Goal: Task Accomplishment & Management: Use online tool/utility

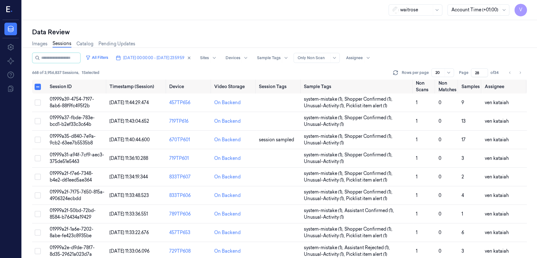
click at [483, 72] on input "28" at bounding box center [479, 72] width 17 height 9
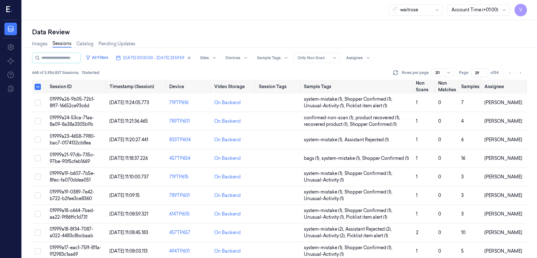
click at [484, 70] on input "29" at bounding box center [479, 72] width 17 height 9
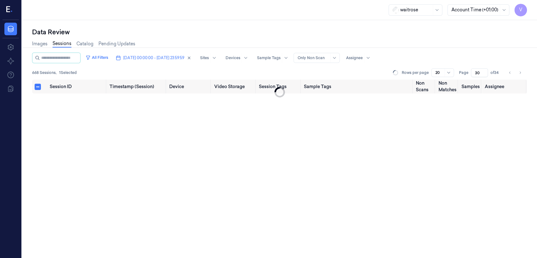
click at [484, 70] on input "30" at bounding box center [479, 72] width 17 height 9
click at [484, 70] on input "31" at bounding box center [479, 72] width 17 height 9
click at [484, 70] on input "32" at bounding box center [479, 72] width 17 height 9
type input "33"
click at [484, 70] on input "33" at bounding box center [479, 72] width 17 height 9
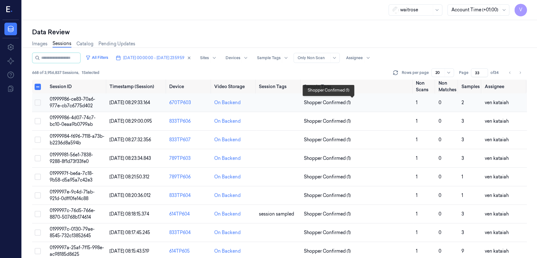
click at [337, 100] on span "Shopper Confirmed (1)" at bounding box center [327, 102] width 47 height 7
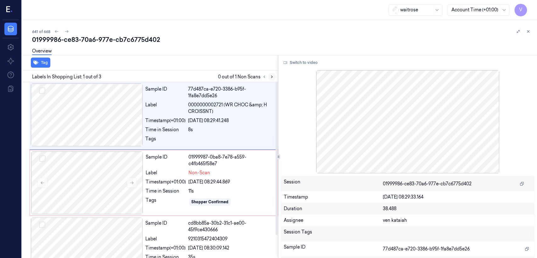
click at [271, 77] on icon at bounding box center [271, 77] width 4 height 4
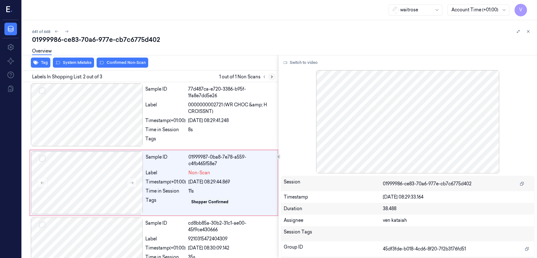
scroll to position [13, 0]
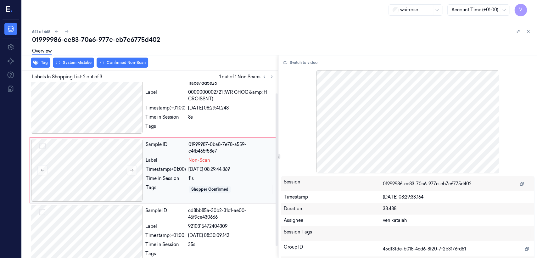
click at [166, 169] on div "Timestamp (+01:00)" at bounding box center [166, 169] width 40 height 7
click at [176, 134] on div "Sample ID 77d487ca-e720-3386-b95f-1fa8e7dd5e26 Label 0000000002721 (WR CHOC &am…" at bounding box center [210, 103] width 134 height 65
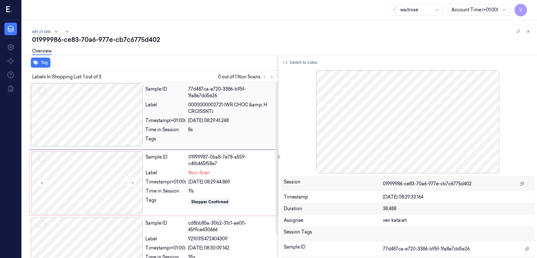
click at [176, 133] on div "Time in Session" at bounding box center [165, 129] width 40 height 7
drag, startPoint x: 225, startPoint y: 104, endPoint x: 212, endPoint y: 113, distance: 16.5
click at [212, 113] on span "0000000002721 (WR CHOC &amp; H CROISSNT)" at bounding box center [231, 108] width 86 height 13
copy span "WR CHOC &amp; H CROISSNT"
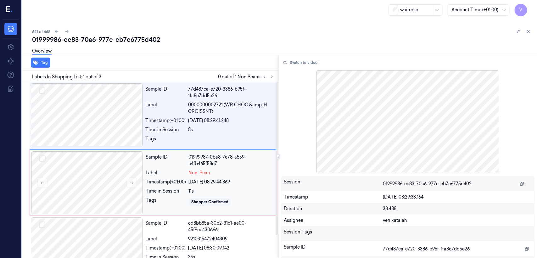
click at [205, 178] on div "Sample ID 01999987-0ba8-7e78-a559-c4fb465f58e7 Label Non-Scan Timestamp (+01:00…" at bounding box center [209, 182] width 133 height 63
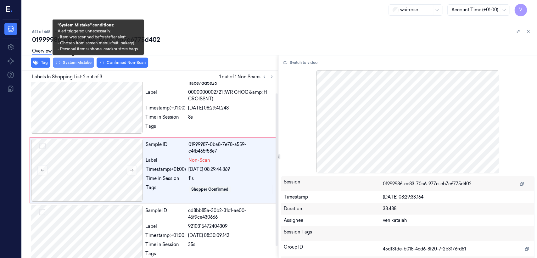
click at [82, 63] on button "System Mistake" at bounding box center [73, 63] width 41 height 10
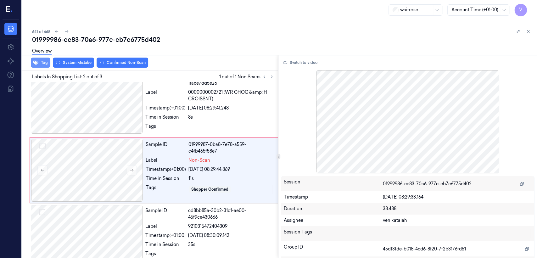
click at [40, 63] on button "Tag" at bounding box center [40, 63] width 19 height 10
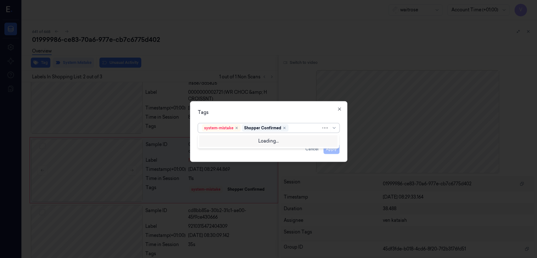
click at [302, 127] on div at bounding box center [305, 128] width 31 height 7
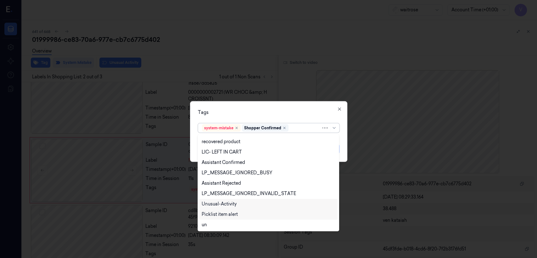
click at [226, 206] on div "Unusual-Activity" at bounding box center [219, 204] width 35 height 7
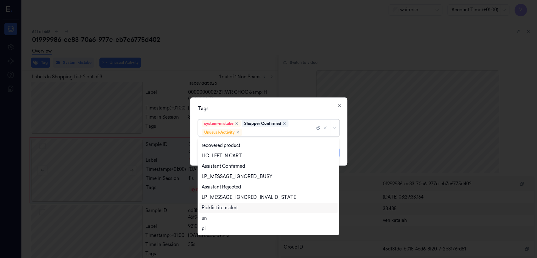
click at [227, 209] on div "Picklist item alert" at bounding box center [220, 207] width 36 height 7
drag, startPoint x: 295, startPoint y: 108, endPoint x: 302, endPoint y: 117, distance: 11.6
click at [296, 108] on div "Tags" at bounding box center [268, 108] width 141 height 7
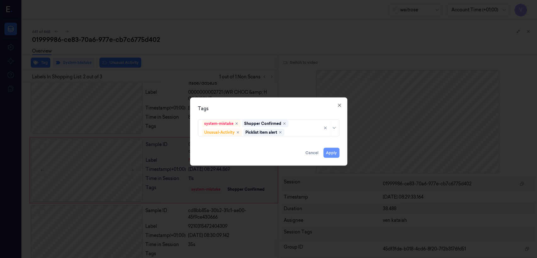
click at [330, 153] on button "Apply" at bounding box center [331, 153] width 16 height 10
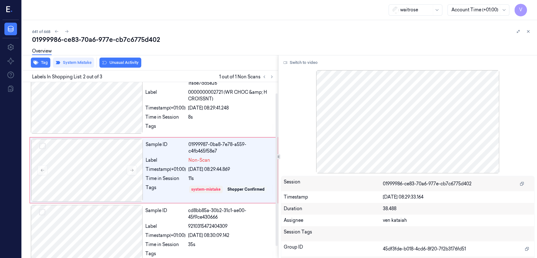
scroll to position [14, 0]
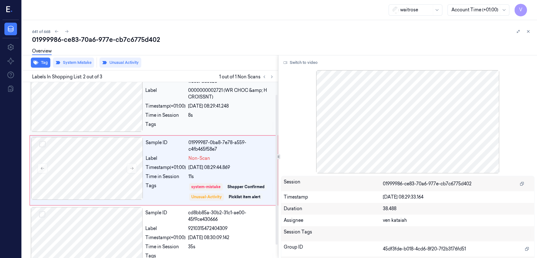
click at [180, 106] on div "Timestamp (+01:00)" at bounding box center [165, 106] width 40 height 7
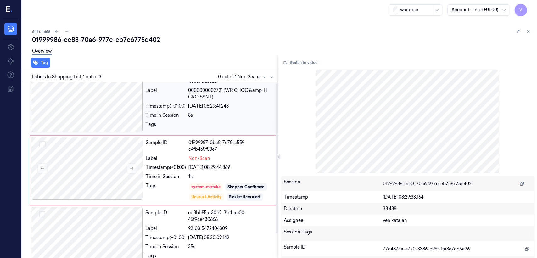
scroll to position [0, 0]
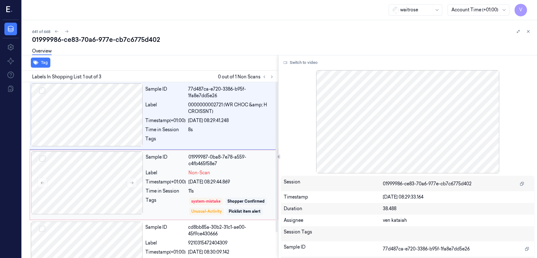
click at [202, 176] on div "Sample ID 01999987-0ba8-7e78-a559-c4fb465f58e7 Label Non-Scan Timestamp (+01:00…" at bounding box center [209, 184] width 133 height 67
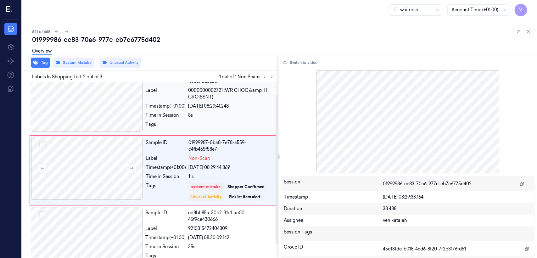
click at [231, 122] on div at bounding box center [231, 126] width 86 height 10
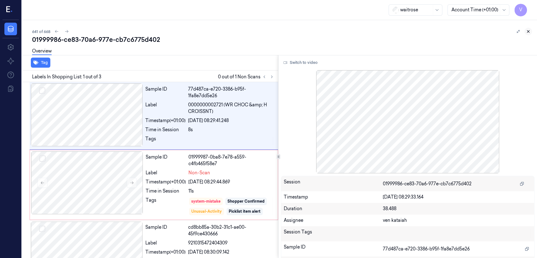
click at [527, 32] on icon at bounding box center [528, 31] width 4 height 4
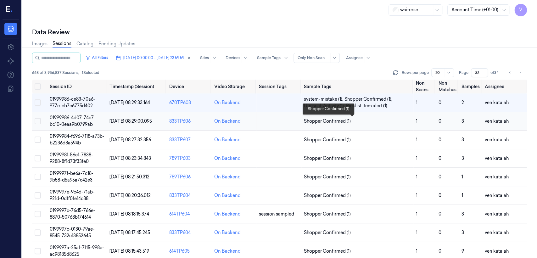
click at [340, 120] on span "Shopper Confirmed (1)" at bounding box center [327, 121] width 47 height 7
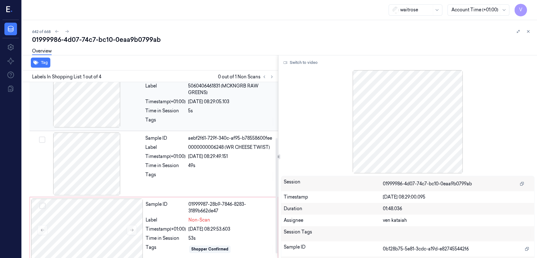
scroll to position [92, 0]
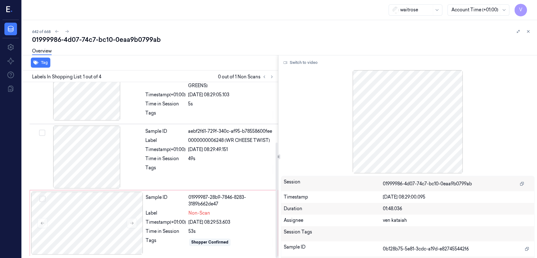
click at [275, 75] on div "Labels In Shopping List: 1 out of 4 0 out of 1 Non Scans" at bounding box center [148, 76] width 258 height 12
click at [273, 75] on icon at bounding box center [271, 77] width 4 height 4
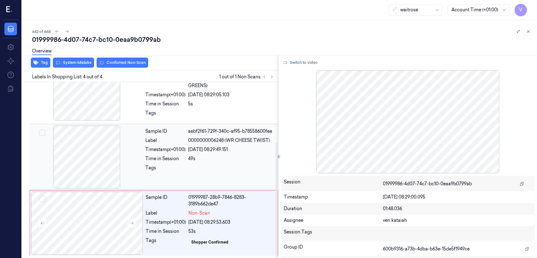
click at [195, 166] on div at bounding box center [231, 169] width 86 height 10
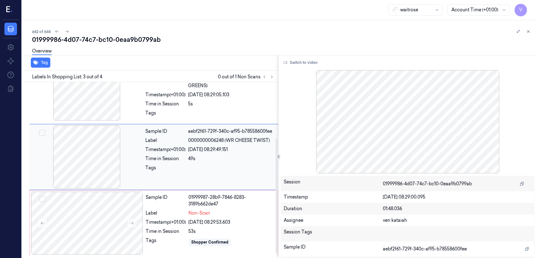
scroll to position [78, 0]
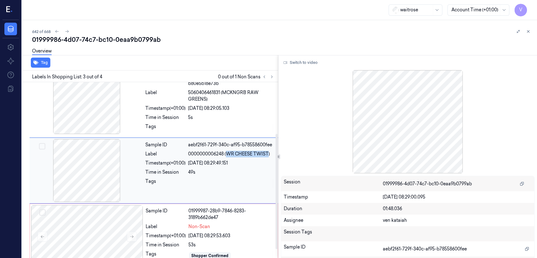
drag, startPoint x: 228, startPoint y: 154, endPoint x: 267, endPoint y: 155, distance: 39.6
click at [267, 155] on span "0000000006248 (WR CHEESE TWIST)" at bounding box center [229, 154] width 82 height 7
copy span "WR CHEESE TWIST"
click at [223, 230] on div "Sample ID 01999987-28b9-7846-8283-3189b662de47 Label Non-Scan Timestamp (+01:00…" at bounding box center [209, 236] width 133 height 63
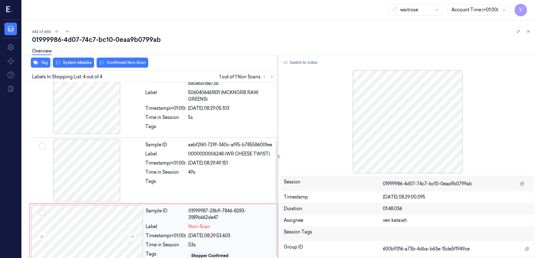
scroll to position [92, 0]
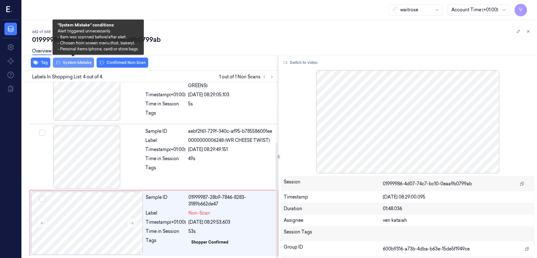
click at [77, 61] on button "System Mistake" at bounding box center [73, 63] width 41 height 10
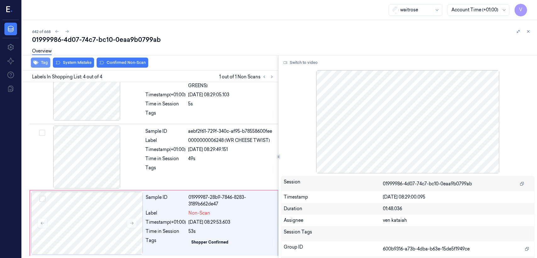
click at [39, 67] on button "Tag" at bounding box center [40, 63] width 19 height 10
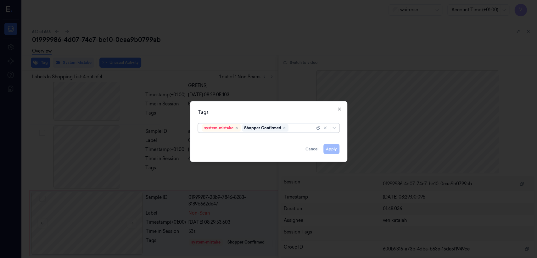
click at [298, 131] on div at bounding box center [302, 128] width 25 height 7
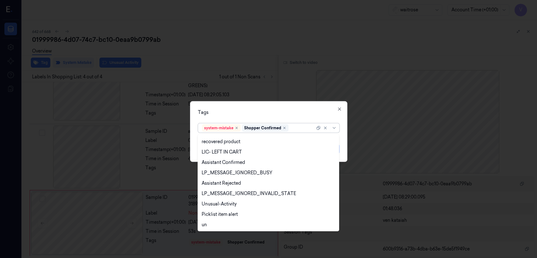
scroll to position [133, 0]
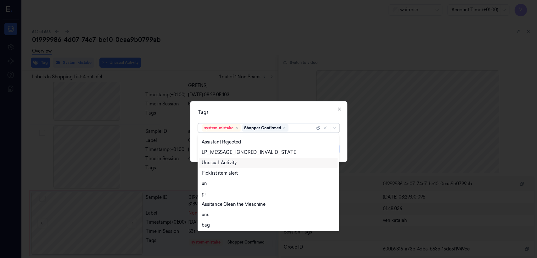
click at [223, 164] on div "Unusual-Activity" at bounding box center [219, 162] width 35 height 7
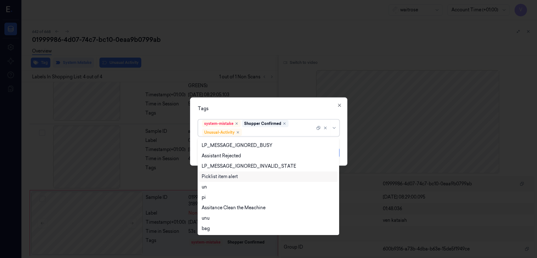
click at [222, 176] on div "Picklist item alert" at bounding box center [220, 176] width 36 height 7
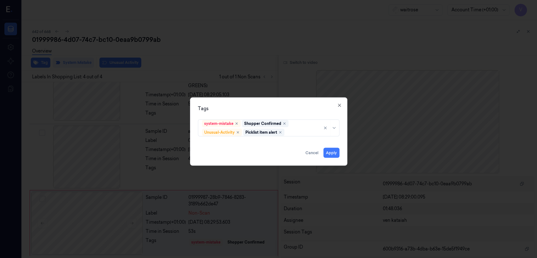
drag, startPoint x: 273, startPoint y: 108, endPoint x: 326, endPoint y: 142, distance: 63.0
click at [274, 109] on div "Tags" at bounding box center [268, 108] width 141 height 7
click at [332, 155] on button "Apply" at bounding box center [331, 153] width 16 height 10
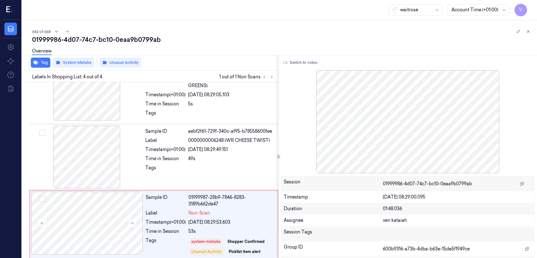
scroll to position [96, 0]
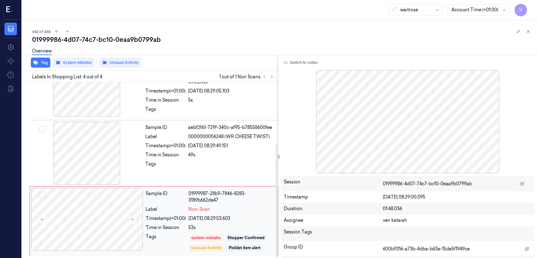
click at [210, 215] on div "[DATE] 08:29:53.603" at bounding box center [231, 218] width 86 height 7
drag, startPoint x: 527, startPoint y: 31, endPoint x: 277, endPoint y: 0, distance: 252.5
click at [527, 31] on icon at bounding box center [528, 31] width 4 height 4
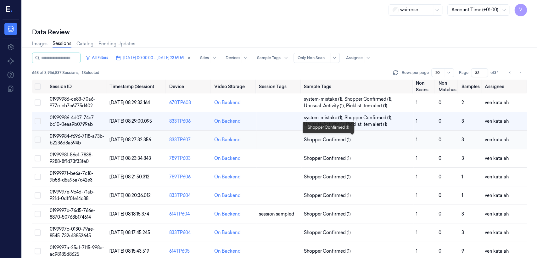
click at [324, 140] on span "Shopper Confirmed (1)" at bounding box center [327, 139] width 47 height 7
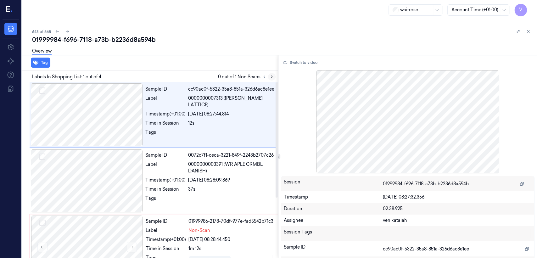
click at [270, 76] on icon at bounding box center [271, 77] width 4 height 4
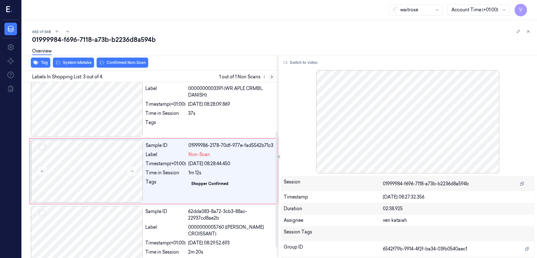
scroll to position [77, 0]
click at [171, 103] on div "Timestamp (+01:00)" at bounding box center [165, 103] width 40 height 7
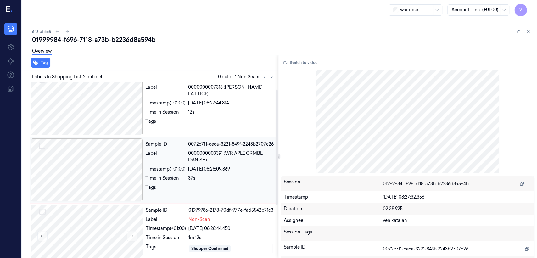
scroll to position [11, 0]
click at [234, 100] on div "Sample ID cc90ac0f-5322-35a8-851a-326d6ac8e1ee Label 0000000007313 ([PERSON_NAM…" at bounding box center [210, 104] width 134 height 63
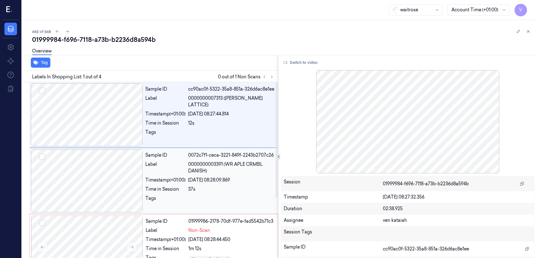
click at [193, 176] on div "Sample ID 0072c7f1-ceca-3221-849f-2243b2707c26 Label 0000000003391 (WR APLE CRM…" at bounding box center [210, 180] width 134 height 63
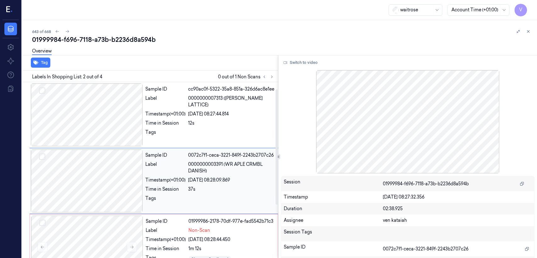
scroll to position [11, 0]
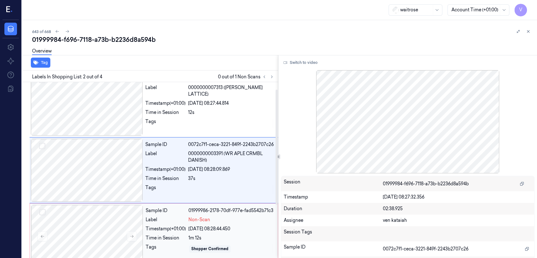
click at [196, 217] on span "Non-Scan" at bounding box center [199, 219] width 22 height 7
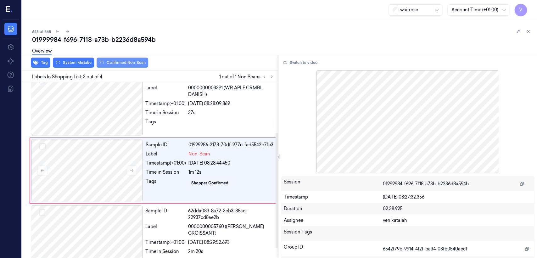
scroll to position [77, 0]
click at [46, 65] on button "Tag" at bounding box center [40, 63] width 19 height 10
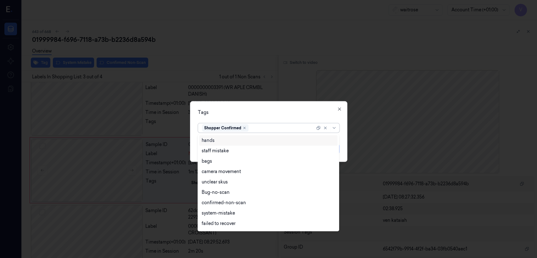
click at [275, 127] on div at bounding box center [282, 128] width 65 height 7
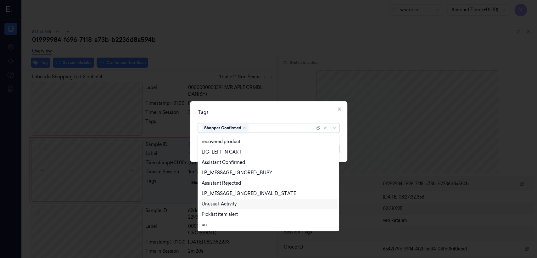
click at [221, 201] on div "Unusual-Activity" at bounding box center [219, 204] width 35 height 7
click at [215, 204] on div "Picklist item alert" at bounding box center [220, 204] width 36 height 7
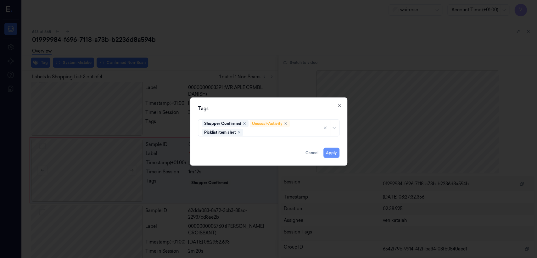
drag, startPoint x: 311, startPoint y: 106, endPoint x: 330, endPoint y: 153, distance: 51.5
click at [311, 109] on div "Tags" at bounding box center [268, 108] width 141 height 7
click at [331, 154] on button "Apply" at bounding box center [331, 153] width 16 height 10
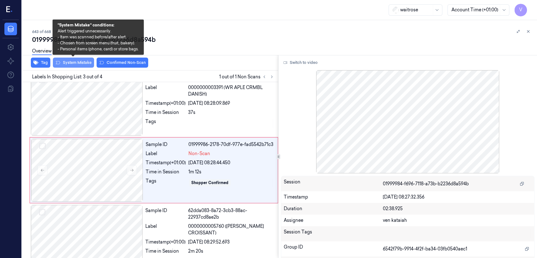
click at [74, 64] on button "System Mistake" at bounding box center [73, 63] width 41 height 10
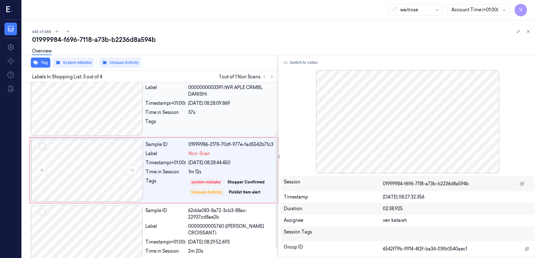
drag, startPoint x: 224, startPoint y: 105, endPoint x: 245, endPoint y: 107, distance: 21.2
click at [225, 106] on div "Sample ID 0072c7f1-ceca-3221-849f-2243b2707c26 Label 0000000003391 (WR APLE CRM…" at bounding box center [210, 104] width 134 height 63
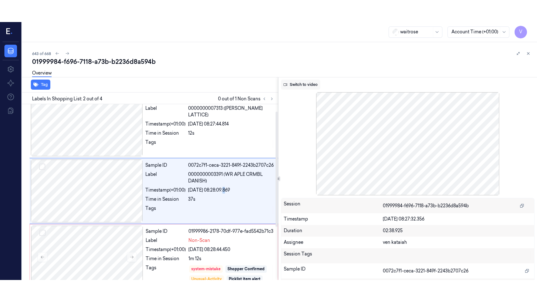
scroll to position [11, 0]
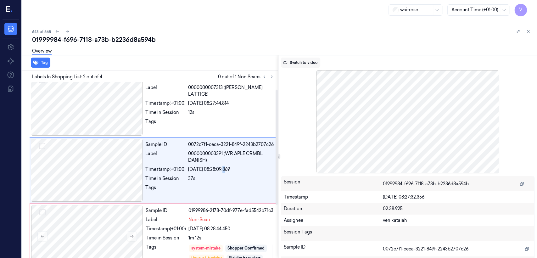
click at [319, 64] on button "Switch to video" at bounding box center [300, 63] width 39 height 10
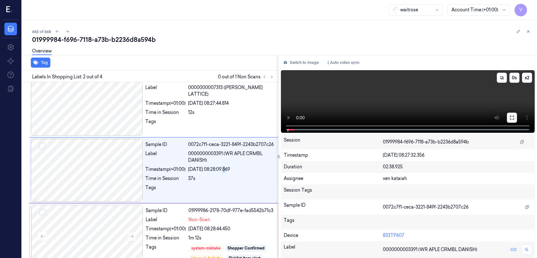
click at [510, 117] on icon at bounding box center [511, 117] width 5 height 5
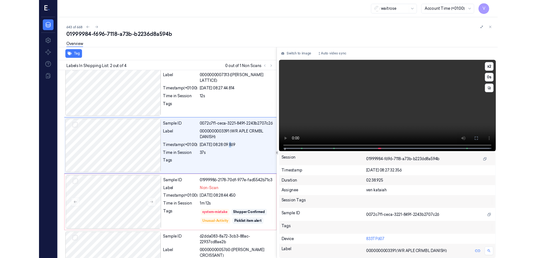
scroll to position [0, 0]
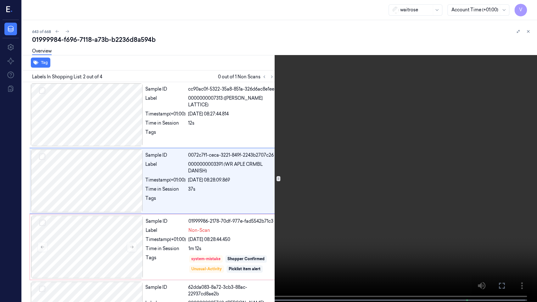
click at [0, 0] on icon at bounding box center [0, 0] width 0 height 0
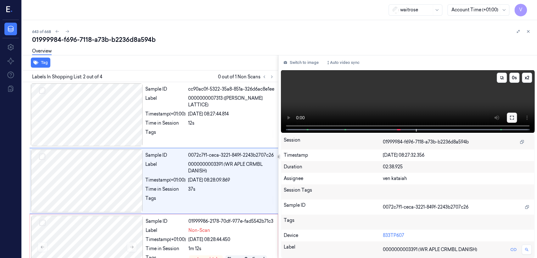
click at [513, 117] on icon at bounding box center [511, 117] width 5 height 5
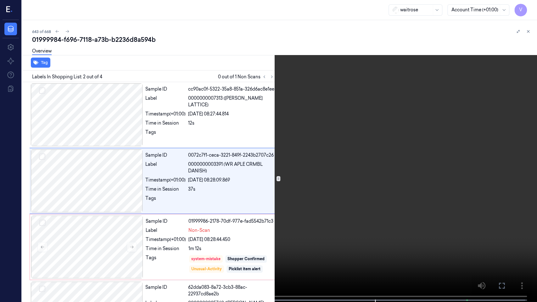
drag, startPoint x: 506, startPoint y: 287, endPoint x: 506, endPoint y: 256, distance: 30.5
click at [0, 0] on button at bounding box center [0, 0] width 0 height 0
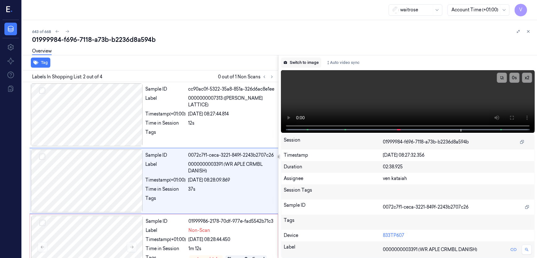
click at [308, 65] on button "Switch to image" at bounding box center [301, 63] width 40 height 10
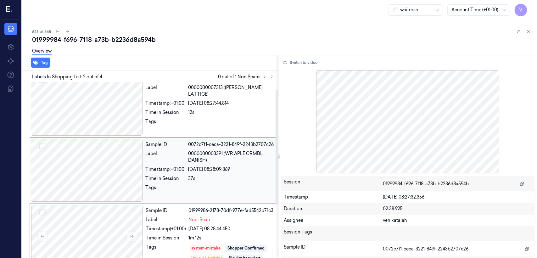
click at [175, 186] on div "Tags" at bounding box center [165, 189] width 40 height 10
click at [174, 241] on div "Sample ID 01999986-2178-70df-977e-fad5542b71c3 Label Non-Scan Timestamp (+01:00…" at bounding box center [209, 236] width 133 height 63
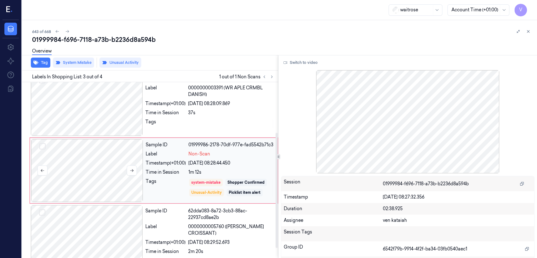
scroll to position [77, 0]
click at [135, 168] on button at bounding box center [132, 170] width 10 height 10
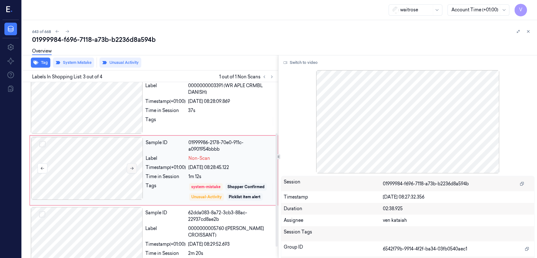
click at [135, 168] on button at bounding box center [132, 168] width 10 height 10
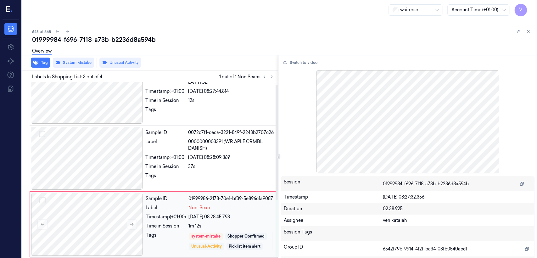
scroll to position [0, 0]
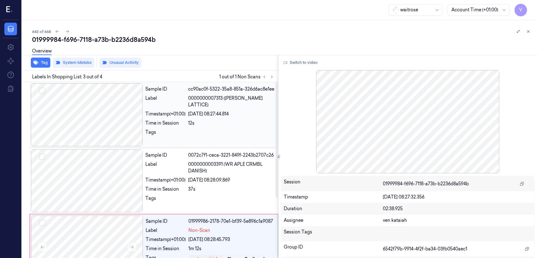
click at [205, 111] on div "[DATE] 08:27:44.814" at bounding box center [231, 114] width 86 height 7
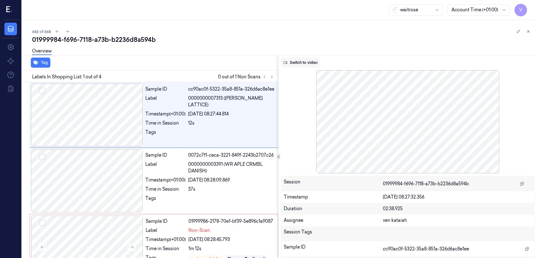
click at [295, 61] on button "Switch to video" at bounding box center [300, 63] width 39 height 10
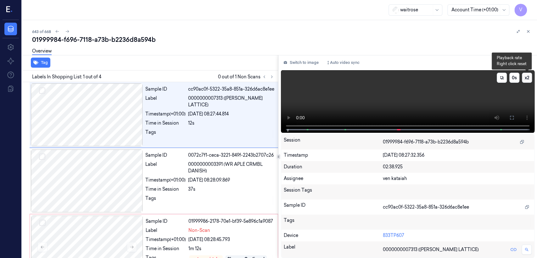
click at [526, 80] on button "x 2" at bounding box center [527, 78] width 10 height 10
click at [516, 117] on button at bounding box center [512, 118] width 10 height 10
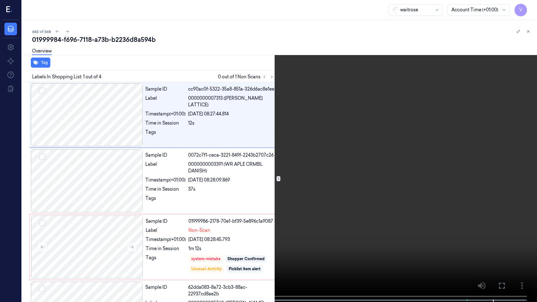
click at [473, 225] on video at bounding box center [268, 151] width 537 height 303
click at [0, 0] on icon at bounding box center [0, 0] width 0 height 0
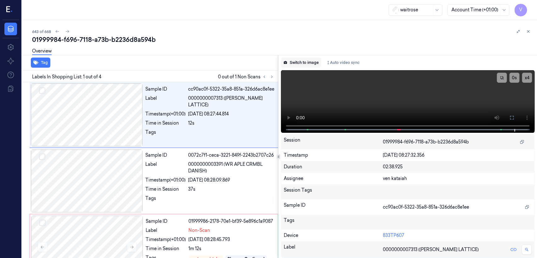
click at [297, 63] on button "Switch to image" at bounding box center [301, 63] width 40 height 10
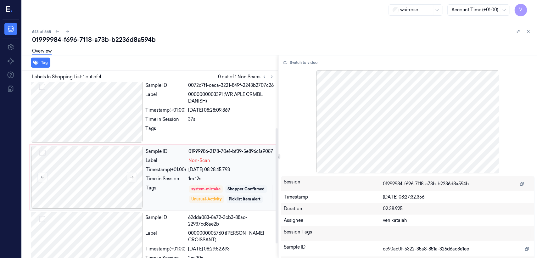
click at [186, 165] on div "Sample ID 01999986-2178-70e1-bf39-5e896c1a9087 Label Non-Scan Timestamp (+01:00…" at bounding box center [209, 177] width 133 height 63
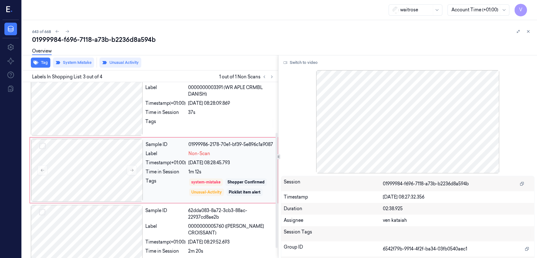
scroll to position [92, 0]
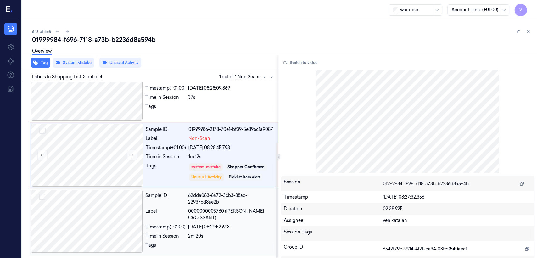
click at [185, 224] on div "Timestamp (+01:00)" at bounding box center [165, 227] width 40 height 7
click at [198, 153] on div "Sample ID 01999986-2178-70e1-bf39-5e896c1a9087 Label Non-Scan Timestamp (+01:00…" at bounding box center [209, 155] width 133 height 63
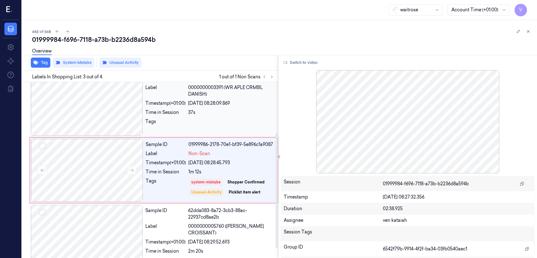
click at [206, 110] on div "37s" at bounding box center [231, 112] width 86 height 7
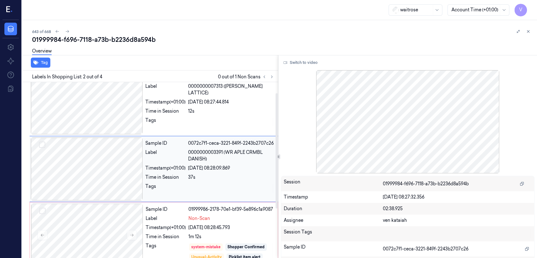
scroll to position [11, 0]
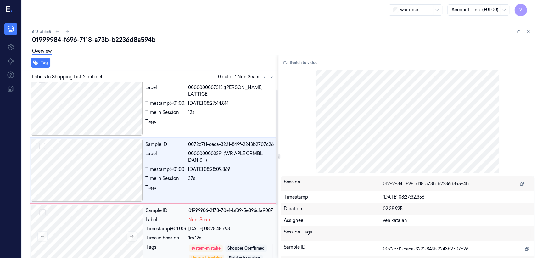
click at [229, 229] on div "[DATE] 08:28:45.793" at bounding box center [231, 228] width 86 height 7
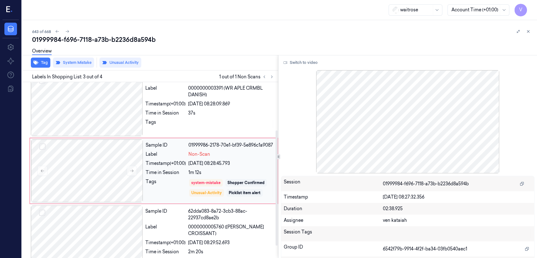
scroll to position [77, 0]
click at [135, 174] on button at bounding box center [132, 170] width 10 height 10
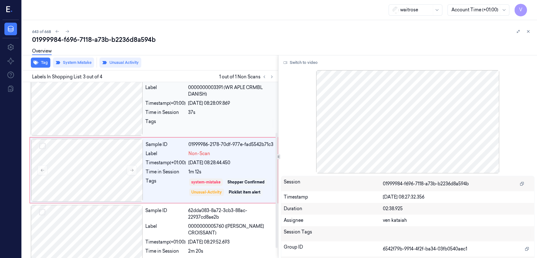
click at [170, 123] on div "Tags" at bounding box center [165, 123] width 40 height 10
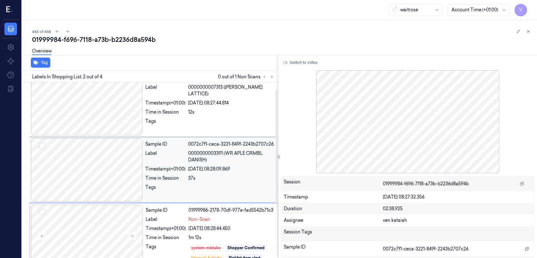
scroll to position [11, 0]
click at [219, 123] on div "Sample ID cc90ac0f-5322-35a8-851a-326d6ac8e1ee Label 0000000007313 ([PERSON_NAM…" at bounding box center [210, 104] width 134 height 63
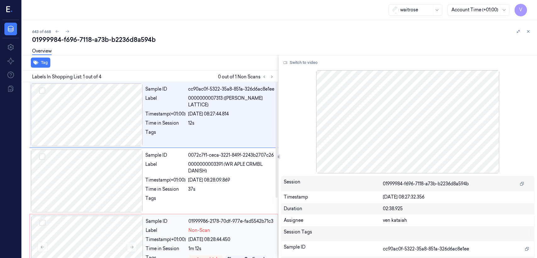
click at [200, 234] on div "Sample ID 01999986-2178-70df-977e-fad5542b71c3 Label Non-Scan Timestamp (+01:00…" at bounding box center [209, 246] width 133 height 63
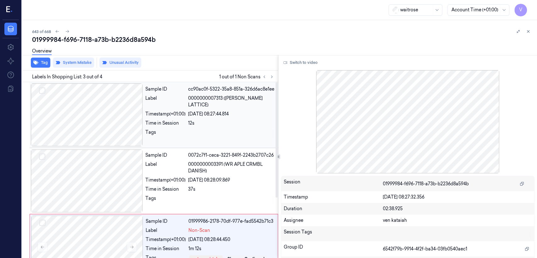
click at [223, 120] on div "12s" at bounding box center [231, 123] width 86 height 7
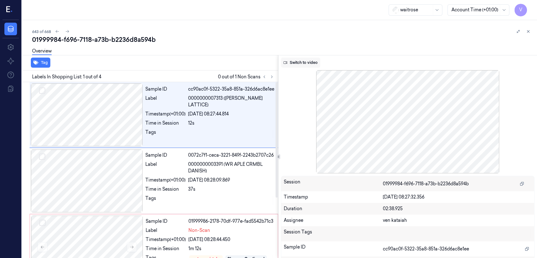
click at [297, 62] on button "Switch to video" at bounding box center [300, 63] width 39 height 10
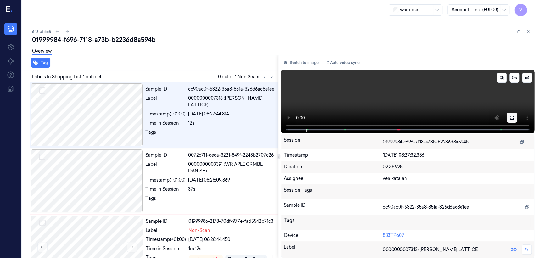
click at [513, 118] on icon at bounding box center [511, 117] width 5 height 5
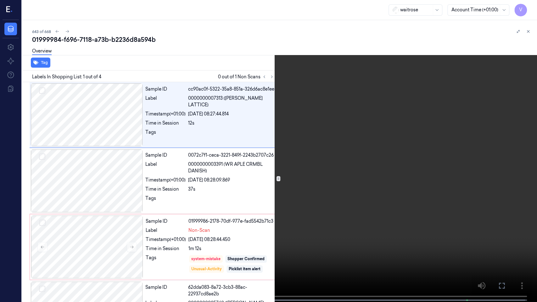
click at [222, 187] on video at bounding box center [268, 151] width 537 height 303
click at [0, 0] on icon at bounding box center [0, 0] width 0 height 0
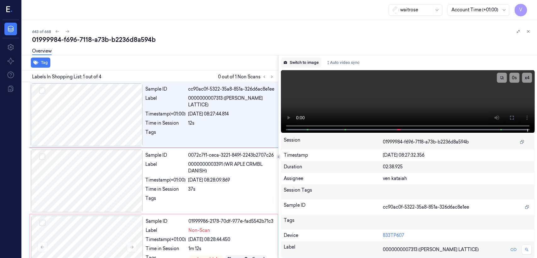
click at [303, 60] on button "Switch to image" at bounding box center [301, 63] width 40 height 10
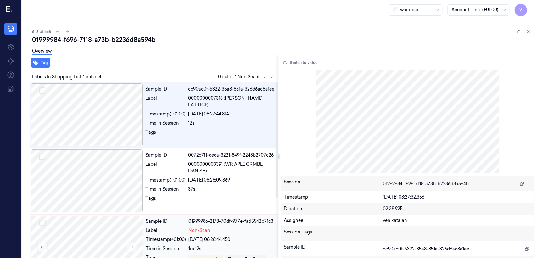
click at [164, 231] on div "Label" at bounding box center [166, 230] width 40 height 7
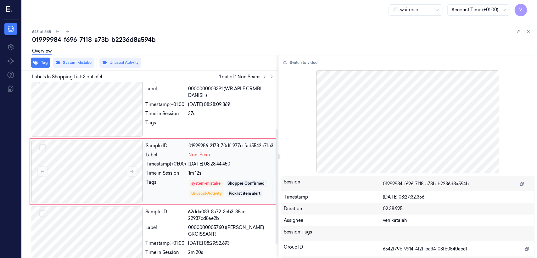
scroll to position [77, 0]
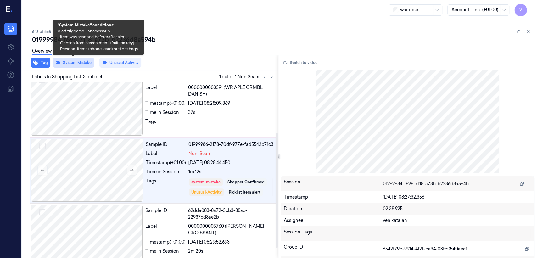
click at [68, 62] on button "System Mistake" at bounding box center [73, 63] width 41 height 10
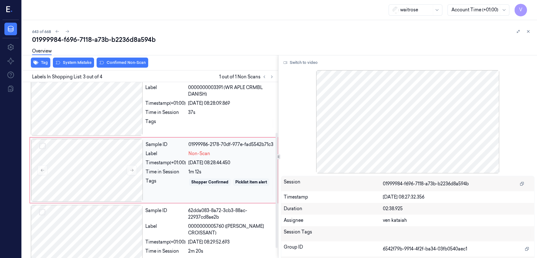
drag, startPoint x: 68, startPoint y: 62, endPoint x: 174, endPoint y: 157, distance: 142.3
click at [163, 170] on div "Tag System Mistake Confirmed Non-Scan Labels In Shopping List: 3 out of 4 1 out…" at bounding box center [148, 156] width 258 height 203
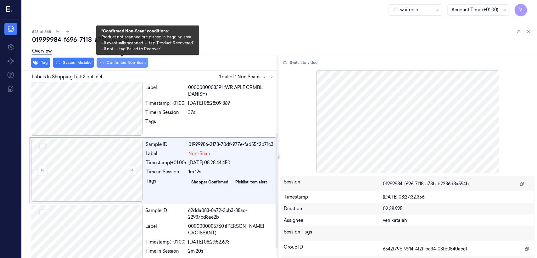
click at [121, 61] on button "Confirmed Non-Scan" at bounding box center [123, 63] width 52 height 10
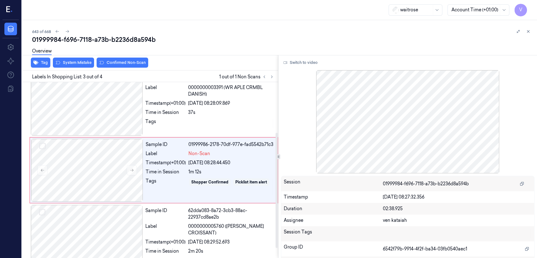
scroll to position [79, 0]
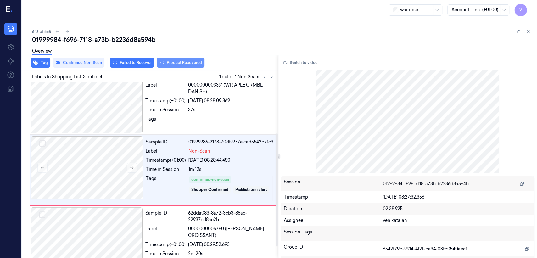
click at [178, 61] on button "Product Recovered" at bounding box center [181, 63] width 48 height 10
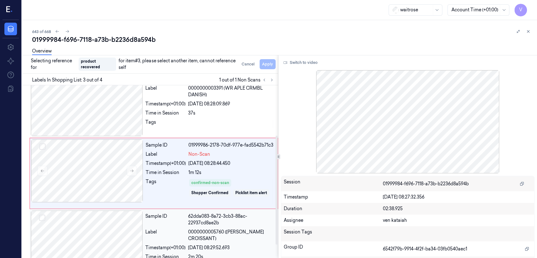
click at [219, 242] on div "Sample ID 62dda083-8a72-3cb3-88ac-22937cd8ae2b Label 0000000005760 ([PERSON_NAM…" at bounding box center [210, 242] width 134 height 65
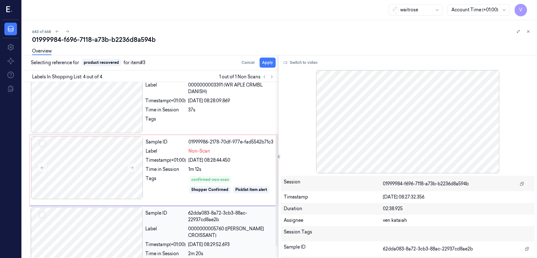
scroll to position [97, 0]
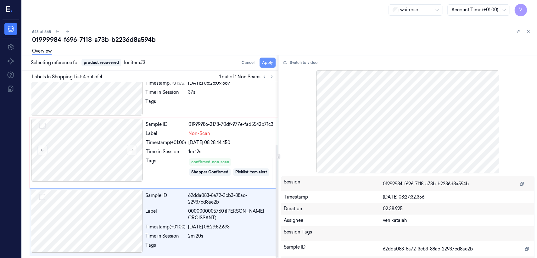
click at [268, 64] on button "Apply" at bounding box center [267, 63] width 16 height 10
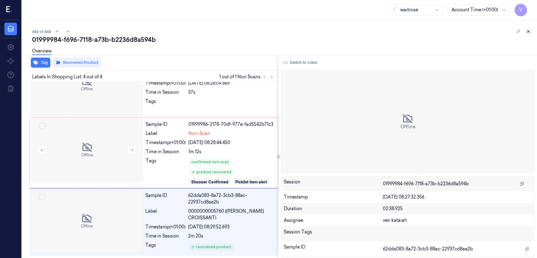
click at [526, 33] on icon at bounding box center [528, 31] width 4 height 4
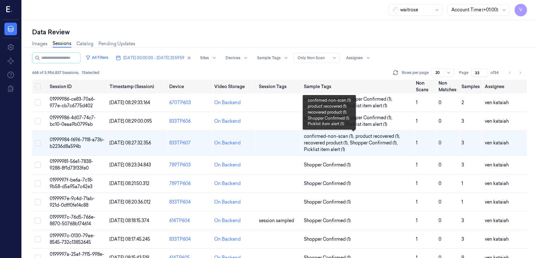
click at [371, 137] on span "product recovered (1) ," at bounding box center [378, 136] width 46 height 7
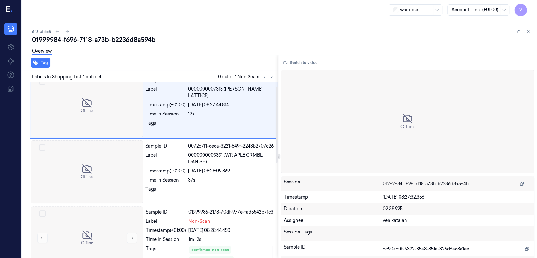
scroll to position [9, 0]
click at [273, 77] on icon at bounding box center [271, 77] width 4 height 4
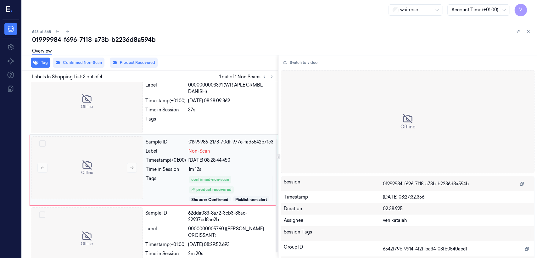
scroll to position [97, 0]
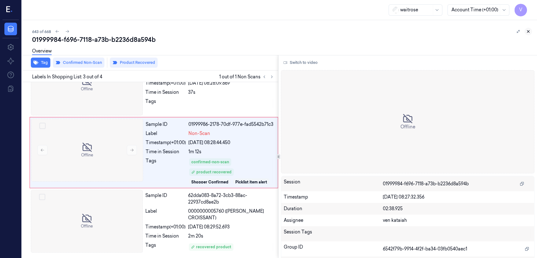
click at [526, 32] on icon at bounding box center [528, 31] width 4 height 4
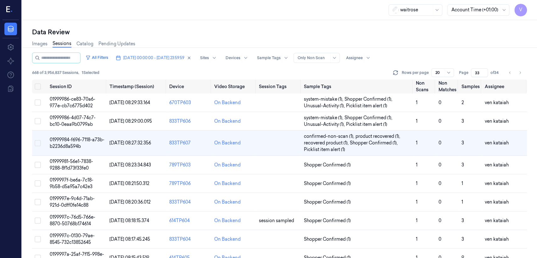
click at [399, 39] on div "Images Sessions Catalog Pending Updates" at bounding box center [279, 44] width 495 height 16
click at [328, 164] on span "Shopper Confirmed (1)" at bounding box center [327, 165] width 47 height 7
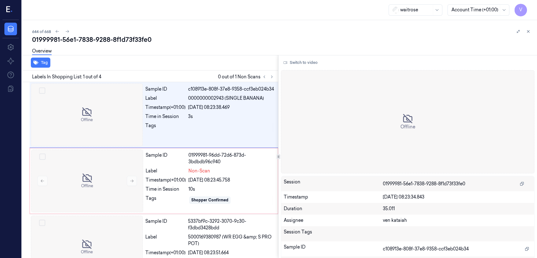
click at [379, 30] on div "644 of 668" at bounding box center [282, 32] width 500 height 8
click at [273, 76] on icon at bounding box center [271, 77] width 4 height 4
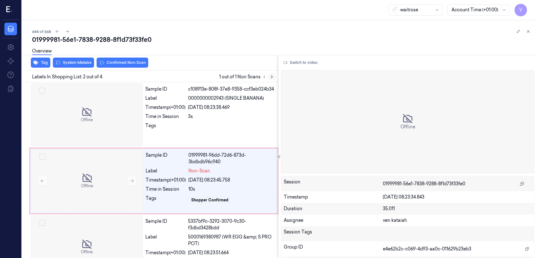
scroll to position [11, 0]
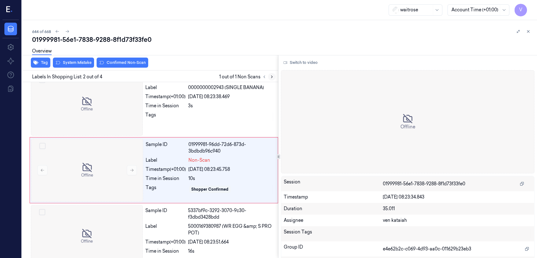
click at [273, 76] on icon at bounding box center [271, 77] width 4 height 4
click at [264, 75] on icon at bounding box center [264, 77] width 4 height 4
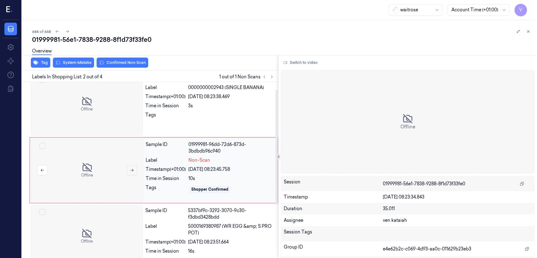
click at [127, 171] on button at bounding box center [132, 170] width 10 height 10
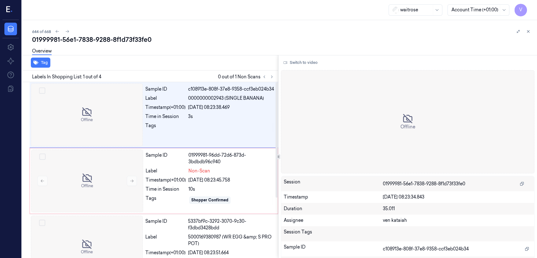
click at [352, 44] on div "Overview" at bounding box center [282, 52] width 500 height 16
click at [134, 186] on div at bounding box center [87, 180] width 112 height 63
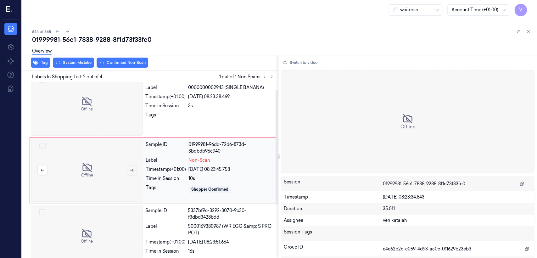
click at [133, 170] on icon at bounding box center [131, 170] width 3 height 3
click at [130, 172] on button at bounding box center [132, 170] width 10 height 10
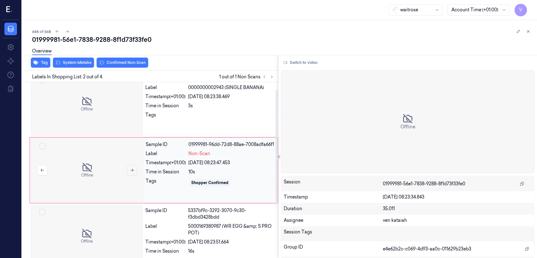
click at [131, 172] on button at bounding box center [132, 170] width 10 height 10
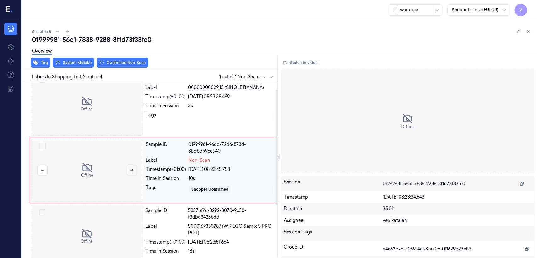
click at [131, 172] on button at bounding box center [132, 170] width 10 height 10
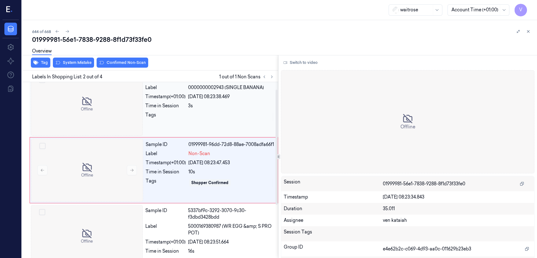
click at [96, 102] on div at bounding box center [87, 104] width 112 height 63
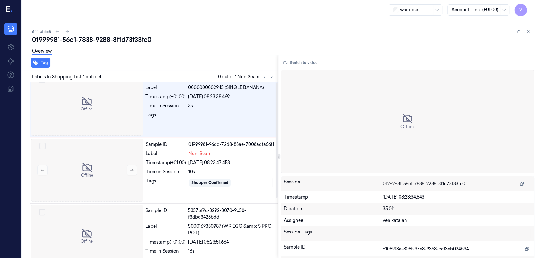
scroll to position [0, 0]
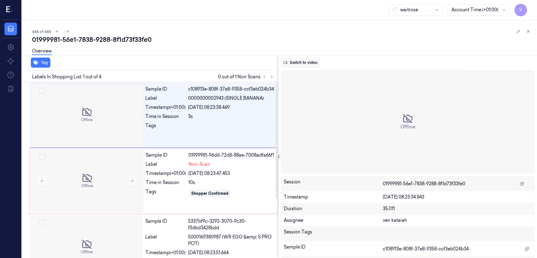
click at [307, 63] on button "Switch to video" at bounding box center [300, 63] width 39 height 10
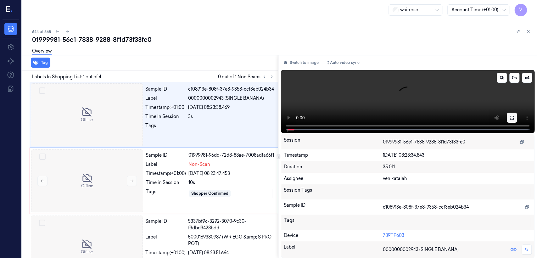
click at [511, 120] on button at bounding box center [512, 118] width 10 height 10
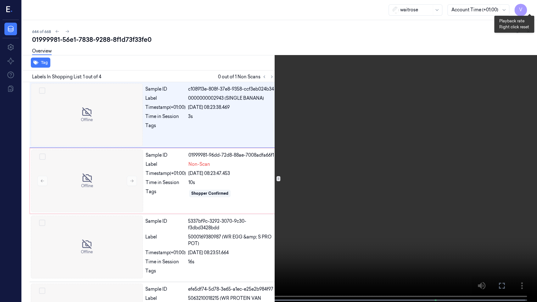
click at [531, 8] on button "x 4" at bounding box center [529, 8] width 10 height 10
click at [531, 8] on button "x 1" at bounding box center [529, 8] width 10 height 10
click at [173, 258] on span at bounding box center [173, 299] width 1 height 3
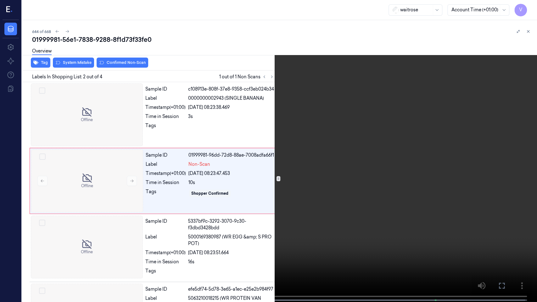
click at [0, 0] on icon at bounding box center [0, 0] width 0 height 0
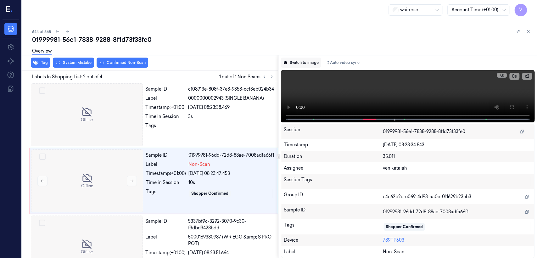
click at [300, 60] on button "Switch to image" at bounding box center [301, 63] width 40 height 10
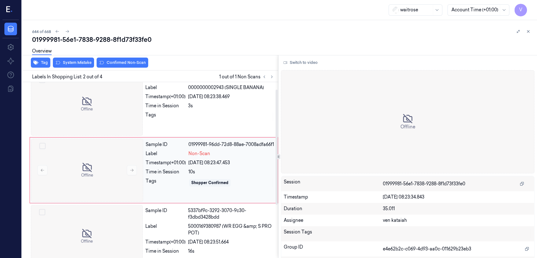
click at [153, 175] on div "Time in Session" at bounding box center [166, 172] width 40 height 7
click at [123, 56] on div "Overview" at bounding box center [282, 52] width 500 height 16
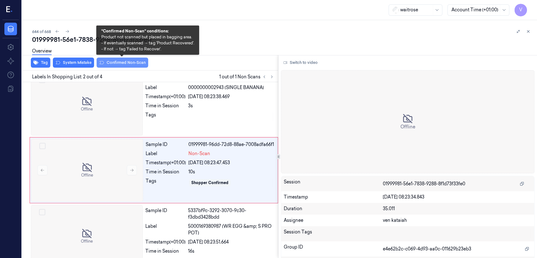
click at [121, 62] on button "Confirmed Non-Scan" at bounding box center [123, 63] width 52 height 10
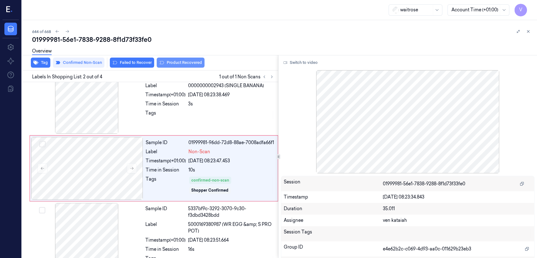
click at [181, 61] on button "Product Recovered" at bounding box center [181, 63] width 48 height 10
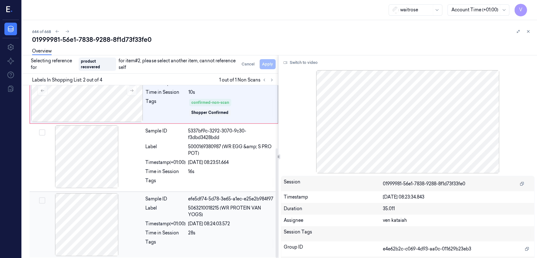
scroll to position [99, 0]
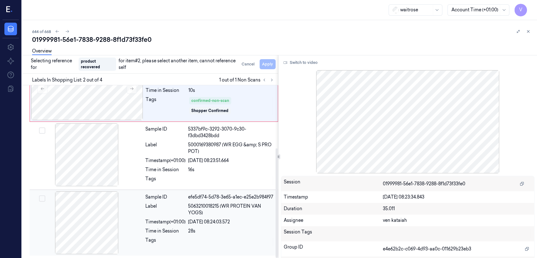
click at [166, 219] on div "Timestamp (+01:00)" at bounding box center [165, 222] width 40 height 7
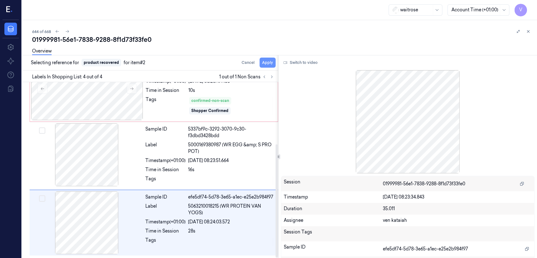
click at [263, 62] on button "Apply" at bounding box center [267, 63] width 16 height 10
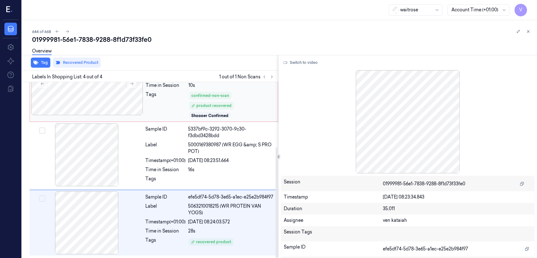
click at [183, 114] on div "Tags" at bounding box center [166, 104] width 40 height 26
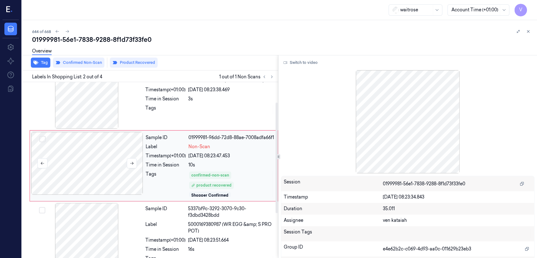
scroll to position [16, 0]
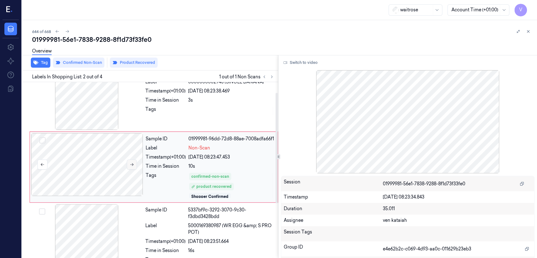
click at [132, 166] on icon at bounding box center [132, 164] width 4 height 4
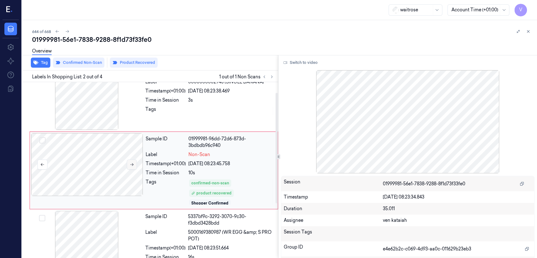
click at [132, 166] on icon at bounding box center [132, 164] width 4 height 4
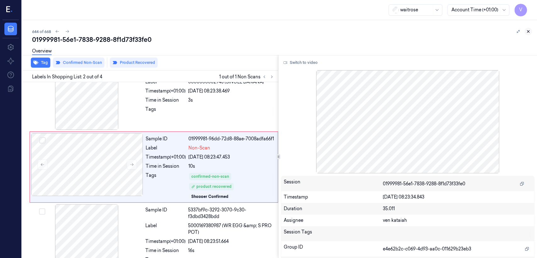
click at [527, 32] on icon at bounding box center [528, 31] width 4 height 4
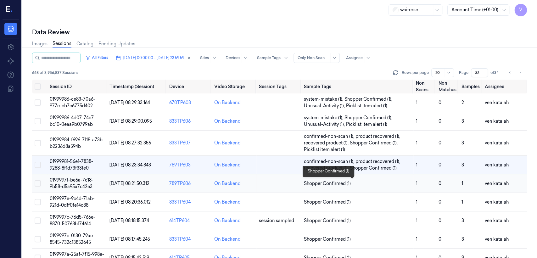
click at [328, 183] on span "Shopper Confirmed (1)" at bounding box center [327, 183] width 47 height 7
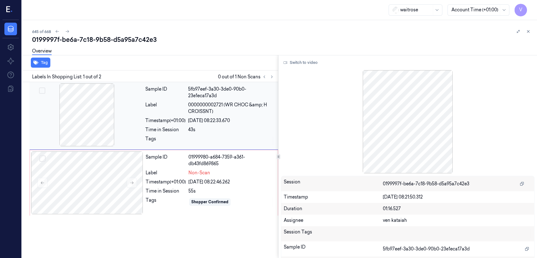
click at [178, 129] on div "Time in Session" at bounding box center [165, 129] width 40 height 7
click at [137, 191] on div at bounding box center [87, 182] width 112 height 63
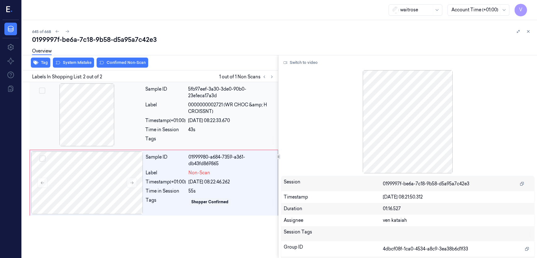
click at [153, 115] on div "Sample ID 5fb97eef-3a30-3de0-90b0-23e1eca17a3d Label 0000000002721 (WR CHOC &am…" at bounding box center [210, 115] width 134 height 65
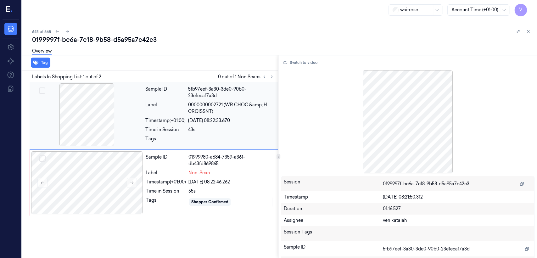
click at [163, 111] on div "Label" at bounding box center [165, 108] width 40 height 13
click at [164, 181] on div "Timestamp (+01:00)" at bounding box center [166, 182] width 40 height 7
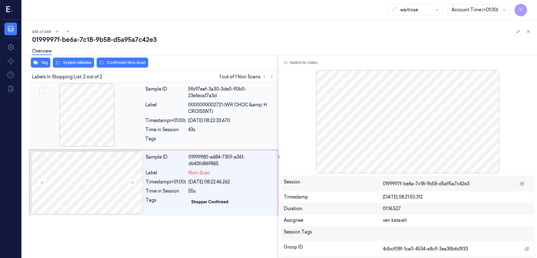
click at [161, 88] on div "Sample ID" at bounding box center [165, 92] width 40 height 13
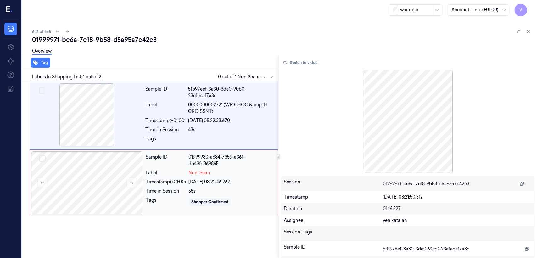
click at [155, 156] on div "Sample ID" at bounding box center [166, 160] width 40 height 13
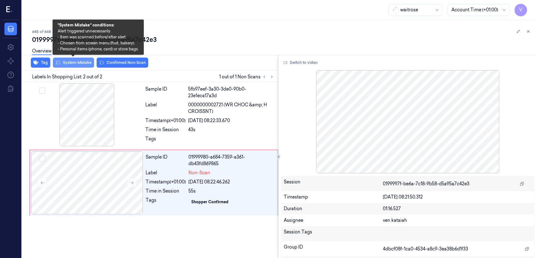
click at [72, 61] on button "System Mistake" at bounding box center [73, 63] width 41 height 10
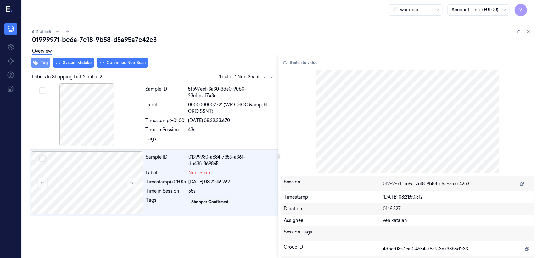
click at [46, 64] on button "Tag" at bounding box center [40, 63] width 19 height 10
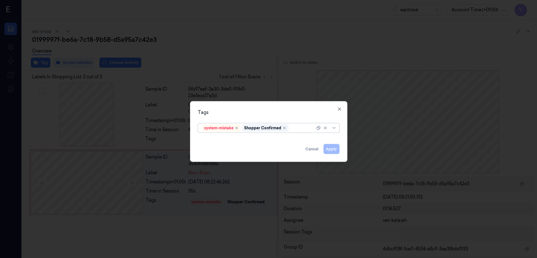
drag, startPoint x: 308, startPoint y: 128, endPoint x: 293, endPoint y: 132, distance: 15.3
click at [307, 128] on div at bounding box center [302, 128] width 25 height 7
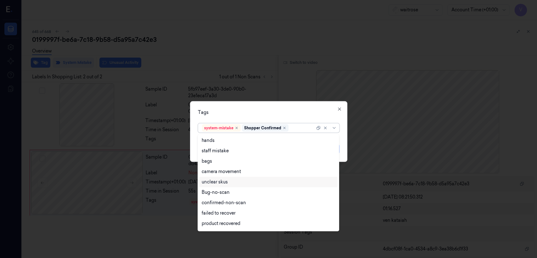
scroll to position [92, 0]
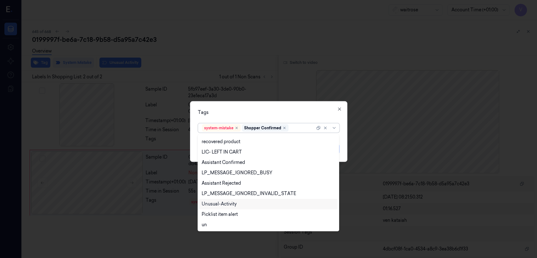
click at [221, 204] on div "Unusual-Activity" at bounding box center [219, 204] width 35 height 7
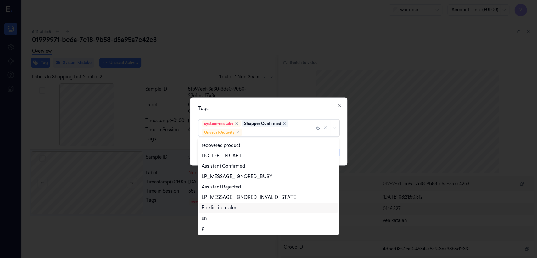
click at [221, 207] on div "Picklist item alert" at bounding box center [220, 207] width 36 height 7
click at [259, 104] on div "Tags option Picklist item alert, selected. 20 results available. Use Up and Dow…" at bounding box center [268, 131] width 157 height 68
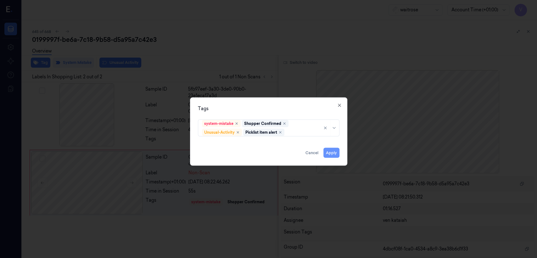
click at [331, 152] on button "Apply" at bounding box center [331, 153] width 16 height 10
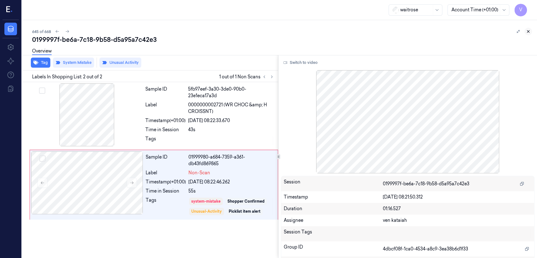
click at [527, 30] on icon at bounding box center [528, 31] width 4 height 4
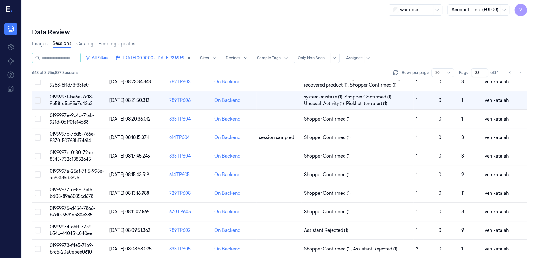
scroll to position [21, 0]
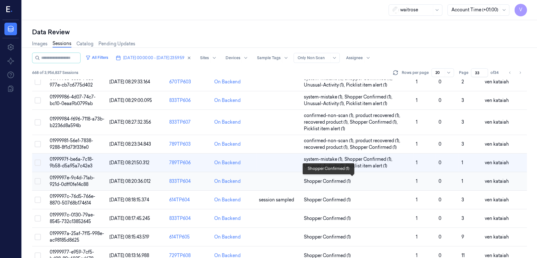
click at [319, 182] on span "Shopper Confirmed (1)" at bounding box center [327, 181] width 47 height 7
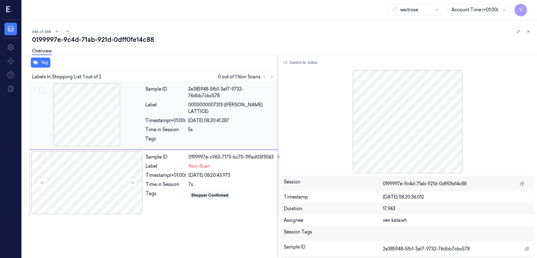
click at [218, 126] on div "5s" at bounding box center [231, 129] width 86 height 7
click at [163, 172] on div "Timestamp (+01:00)" at bounding box center [166, 175] width 40 height 7
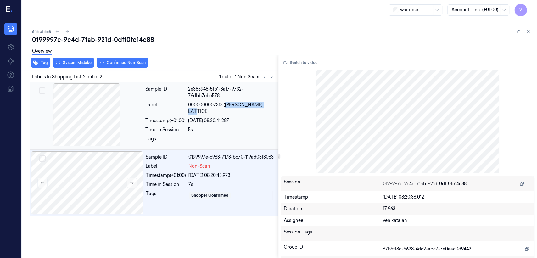
drag, startPoint x: 225, startPoint y: 105, endPoint x: 273, endPoint y: 107, distance: 47.5
click at [273, 107] on span "0000000007313 ([PERSON_NAME] LATTICE)" at bounding box center [231, 108] width 86 height 13
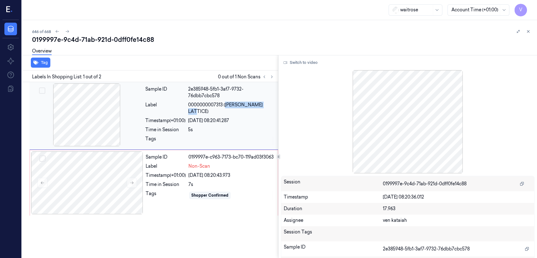
copy span "WR CHERRY LATTICE"
click at [178, 178] on div "Sample ID 0199997e-c963-7173-bc70-119ad03f3063 Label Non-Scan Timestamp (+01:00…" at bounding box center [209, 182] width 133 height 63
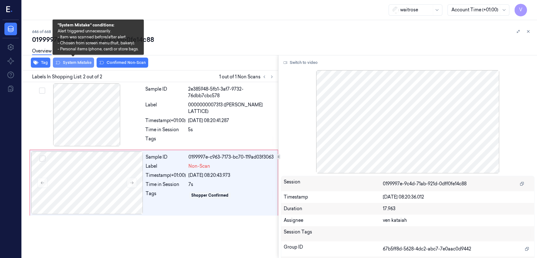
click at [68, 61] on button "System Mistake" at bounding box center [73, 63] width 41 height 10
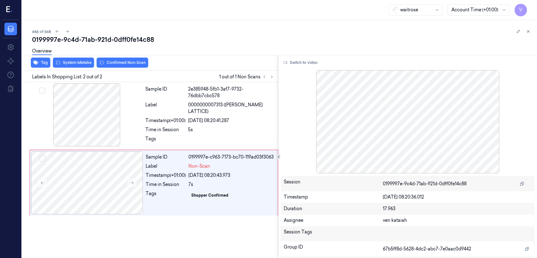
click at [40, 59] on div "Overview" at bounding box center [41, 52] width 19 height 16
click at [43, 64] on button "Tag" at bounding box center [40, 63] width 19 height 10
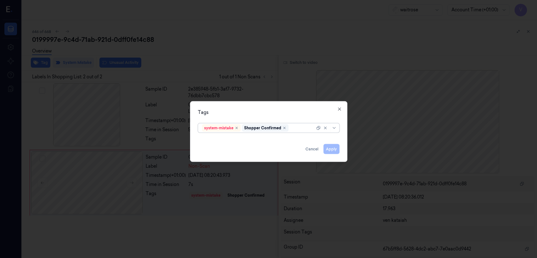
click at [303, 128] on div at bounding box center [302, 128] width 25 height 7
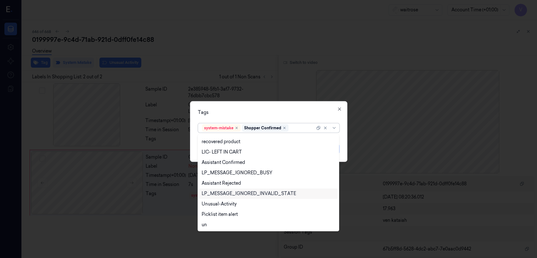
scroll to position [134, 0]
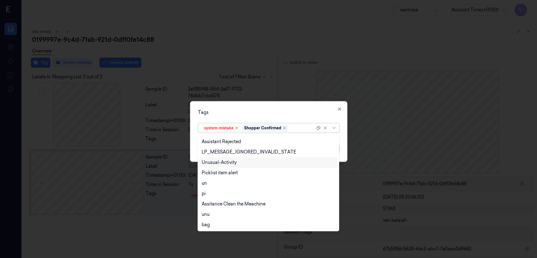
click at [221, 164] on div "Unusual-Activity" at bounding box center [219, 162] width 35 height 7
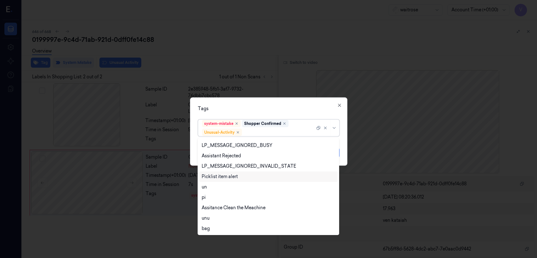
click at [218, 174] on div "Picklist item alert" at bounding box center [220, 176] width 36 height 7
click at [253, 114] on div "Tags option Picklist item alert, selected. 20 results available. Use Up and Dow…" at bounding box center [268, 131] width 157 height 68
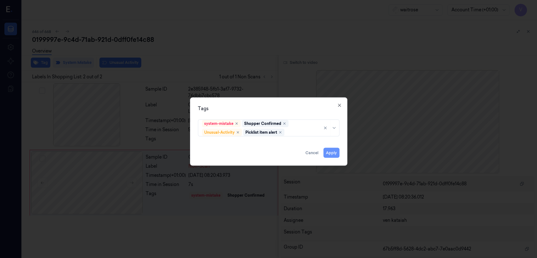
click at [326, 152] on button "Apply" at bounding box center [331, 153] width 16 height 10
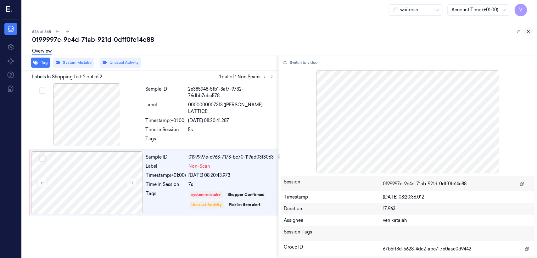
click at [530, 33] on icon at bounding box center [528, 31] width 4 height 4
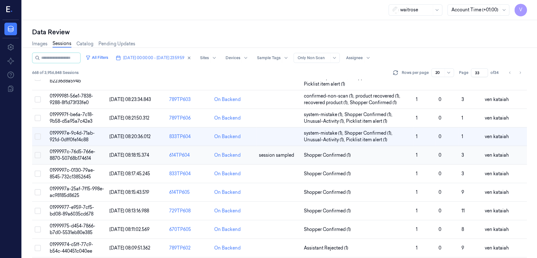
scroll to position [40, 0]
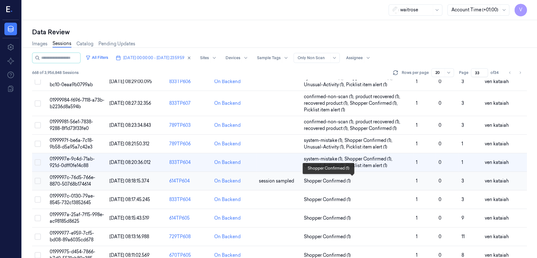
click at [322, 178] on span "Shopper Confirmed (1)" at bounding box center [327, 181] width 47 height 7
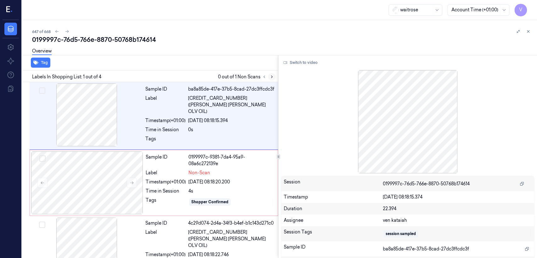
click at [270, 74] on button at bounding box center [272, 77] width 8 height 8
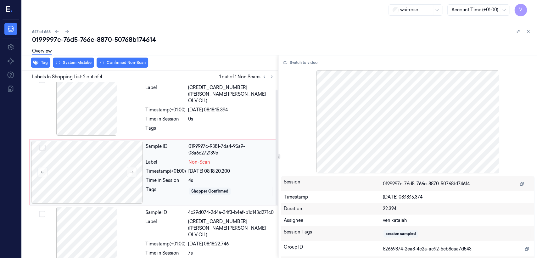
click at [154, 174] on div "Sample ID 0199997c-9381-7da4-95a9-08a6c272139e Label Non-Scan Timestamp (+01:00…" at bounding box center [209, 172] width 133 height 63
click at [176, 125] on div "Tags" at bounding box center [165, 130] width 40 height 10
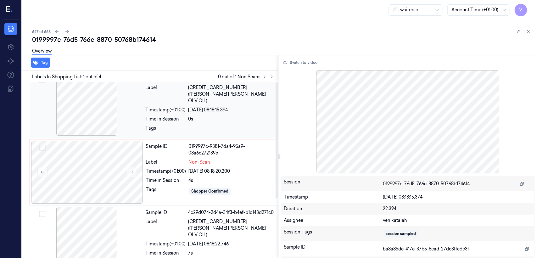
scroll to position [0, 0]
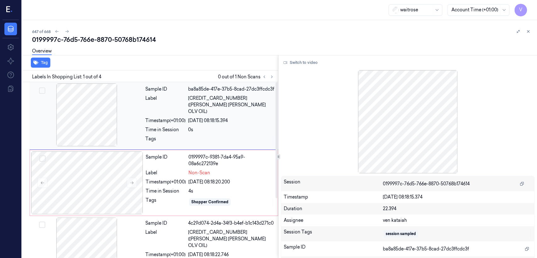
click at [176, 126] on div "Time in Session" at bounding box center [165, 129] width 40 height 7
click at [182, 173] on div "Label" at bounding box center [166, 172] width 40 height 7
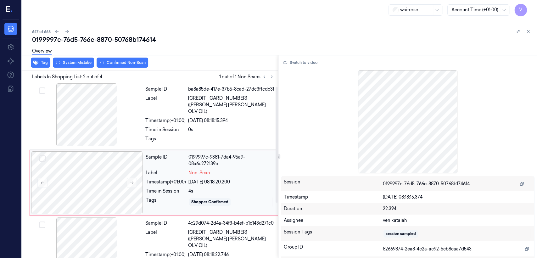
scroll to position [11, 0]
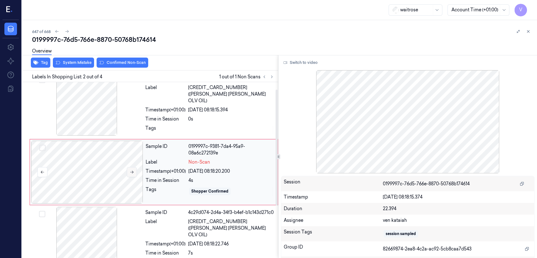
click at [135, 172] on button at bounding box center [132, 172] width 10 height 10
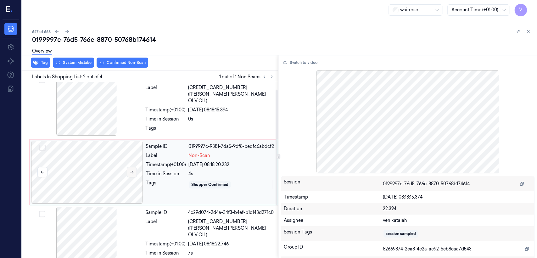
click at [135, 172] on button at bounding box center [132, 172] width 10 height 10
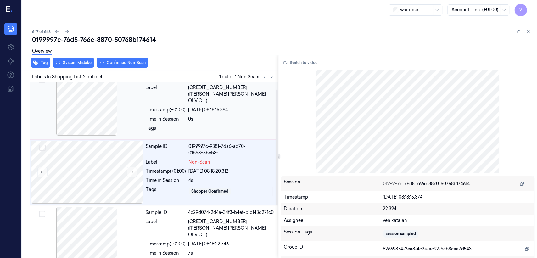
click at [181, 116] on div "Time in Session" at bounding box center [165, 119] width 40 height 7
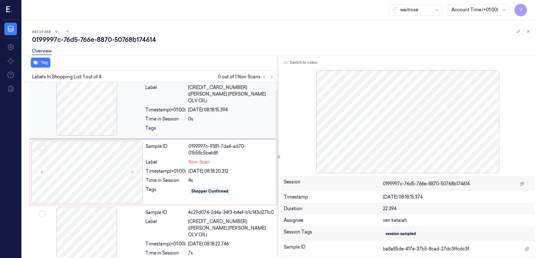
scroll to position [0, 0]
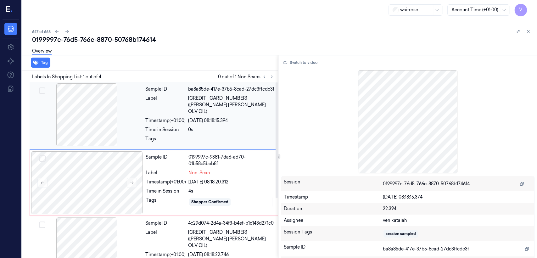
click at [181, 117] on div "Timestamp (+01:00)" at bounding box center [165, 120] width 40 height 7
click at [172, 169] on div "Label" at bounding box center [166, 172] width 40 height 7
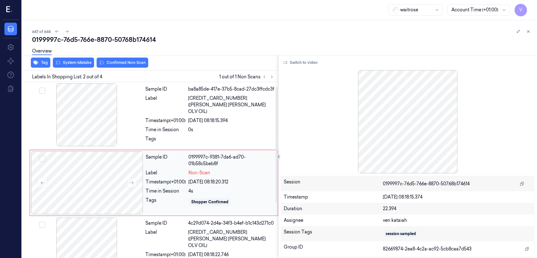
scroll to position [11, 0]
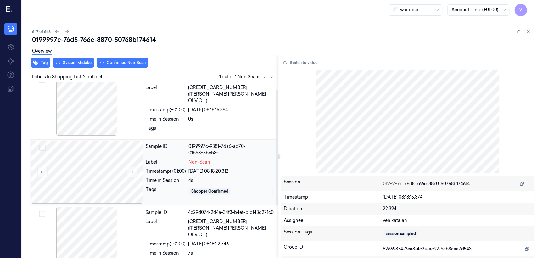
click at [210, 182] on div "Sample ID 0199997c-9381-7da6-ad70-01b58c5beb8f Label Non-Scan Timestamp (+01:00…" at bounding box center [209, 172] width 133 height 63
click at [131, 167] on button at bounding box center [132, 172] width 10 height 10
click at [160, 116] on div "Time in Session" at bounding box center [165, 119] width 40 height 7
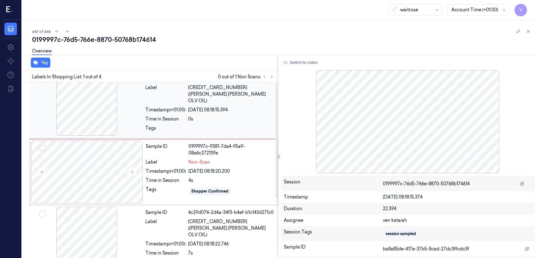
scroll to position [0, 0]
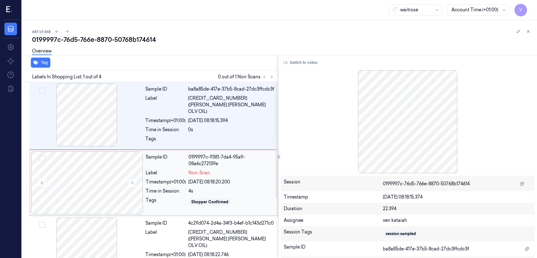
click at [168, 182] on div "Timestamp (+01:00)" at bounding box center [166, 182] width 40 height 7
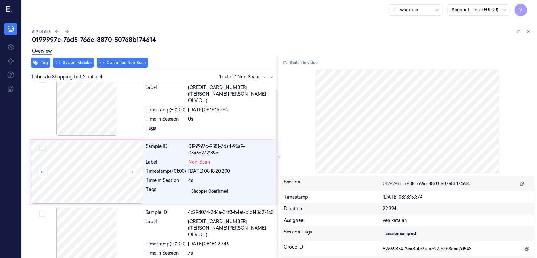
click at [72, 68] on div "Tag System Mistake Confirmed Non-Scan" at bounding box center [148, 62] width 258 height 15
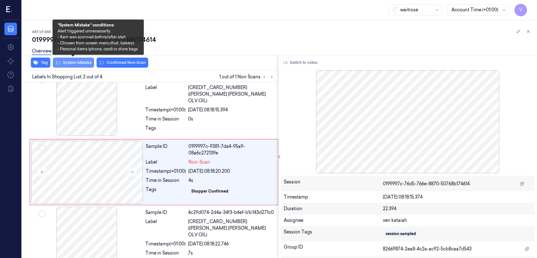
click at [72, 65] on button "System Mistake" at bounding box center [73, 63] width 41 height 10
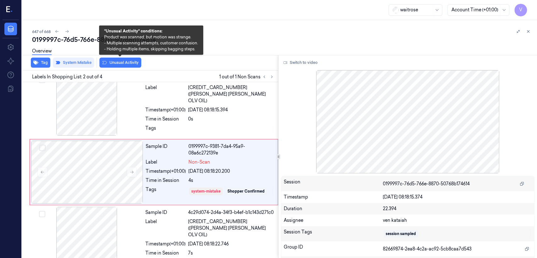
click at [124, 62] on button "Unusual Activity" at bounding box center [120, 63] width 42 height 10
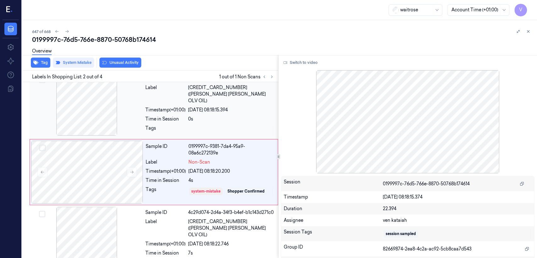
scroll to position [13, 0]
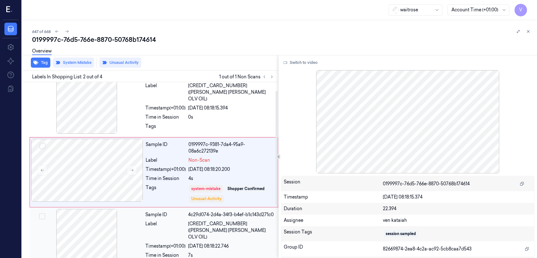
click at [180, 222] on div "Label" at bounding box center [165, 230] width 40 height 20
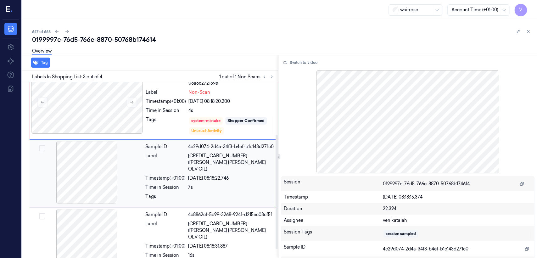
scroll to position [80, 0]
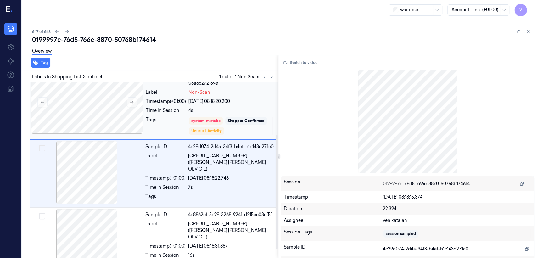
click at [183, 110] on div "Time in Session" at bounding box center [166, 110] width 40 height 7
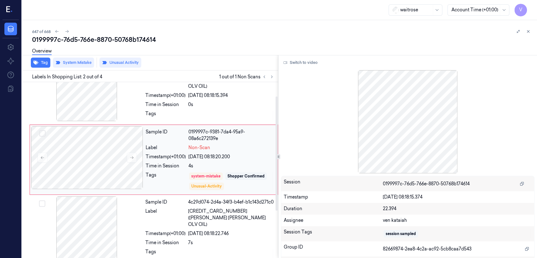
scroll to position [13, 0]
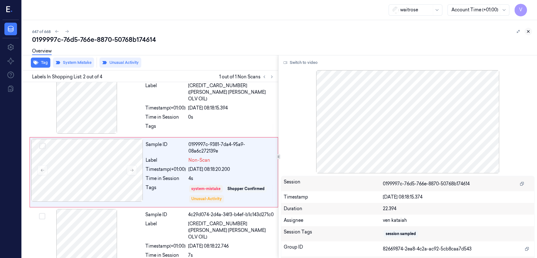
click at [531, 32] on button at bounding box center [528, 32] width 8 height 8
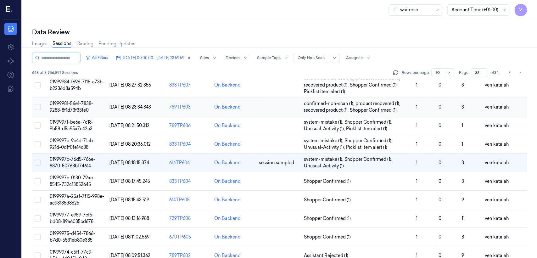
scroll to position [58, 0]
click at [324, 182] on span "Shopper Confirmed (1)" at bounding box center [327, 181] width 47 height 7
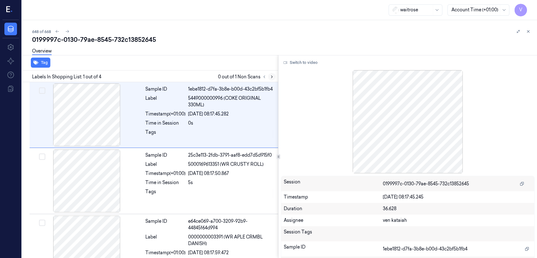
click at [271, 78] on icon at bounding box center [271, 77] width 4 height 4
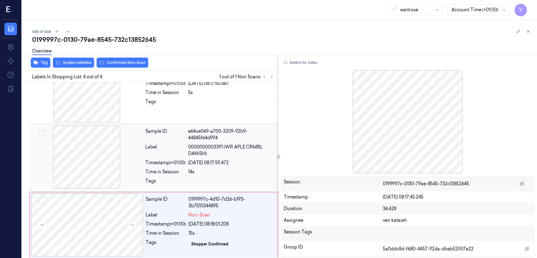
scroll to position [92, 0]
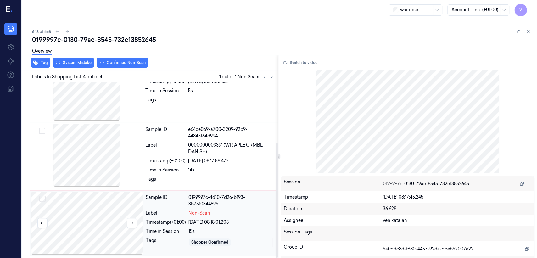
click at [102, 225] on div at bounding box center [87, 222] width 112 height 63
click at [265, 153] on span "0000000003391 (WR APLE CRMBL DANISH)" at bounding box center [231, 148] width 86 height 13
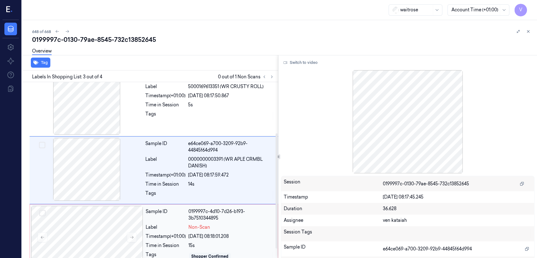
click at [207, 232] on div "Sample ID 0199997c-4d10-7d26-b193-3b7510344895 Label Non-Scan Timestamp (+01:00…" at bounding box center [209, 237] width 133 height 63
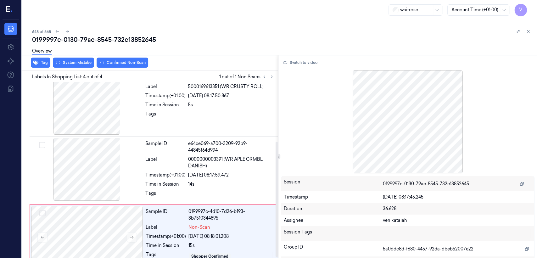
scroll to position [92, 0]
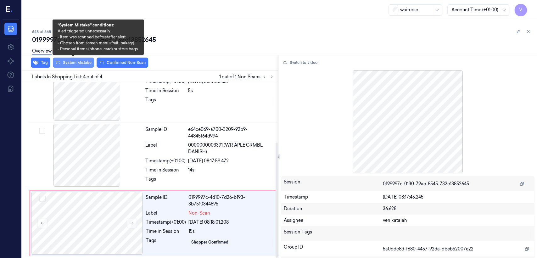
click at [78, 62] on button "System Mistake" at bounding box center [73, 63] width 41 height 10
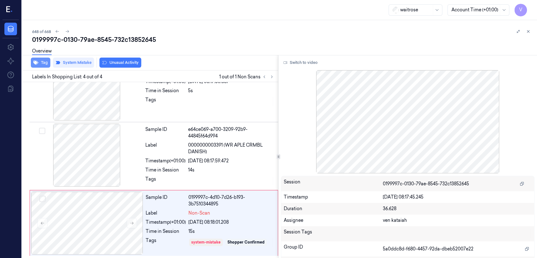
click at [43, 63] on button "Tag" at bounding box center [40, 63] width 19 height 10
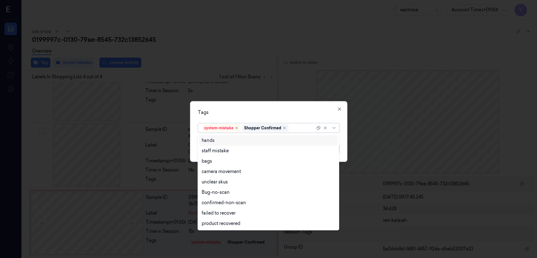
click at [303, 126] on div at bounding box center [302, 128] width 25 height 7
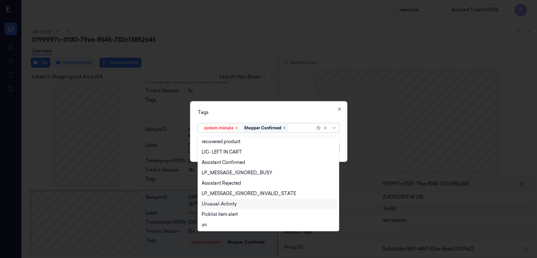
scroll to position [134, 0]
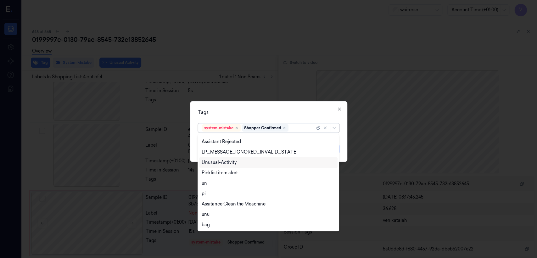
click at [219, 164] on div "Unusual-Activity" at bounding box center [219, 162] width 35 height 7
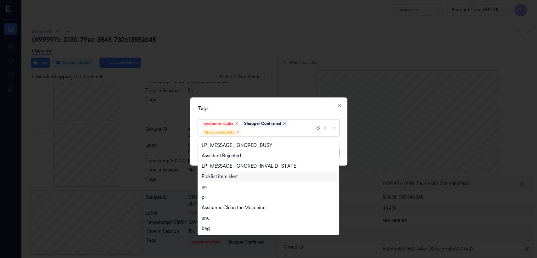
click at [219, 177] on div "Picklist item alert" at bounding box center [220, 176] width 36 height 7
click at [260, 108] on div "Tags" at bounding box center [268, 108] width 141 height 7
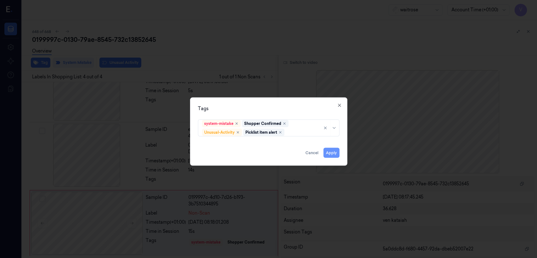
click at [332, 152] on button "Apply" at bounding box center [331, 153] width 16 height 10
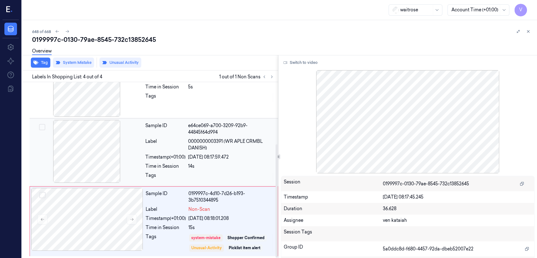
click at [206, 158] on div "30/09/2025 08:17:59.472" at bounding box center [231, 157] width 86 height 7
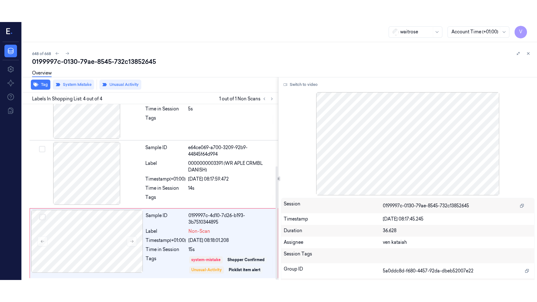
scroll to position [78, 0]
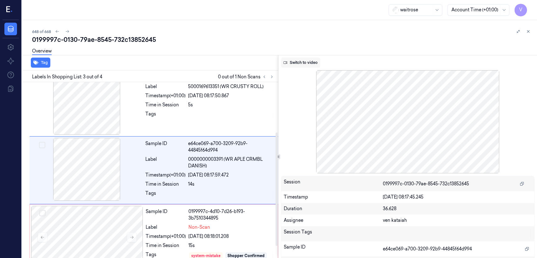
click at [304, 62] on button "Switch to video" at bounding box center [300, 63] width 39 height 10
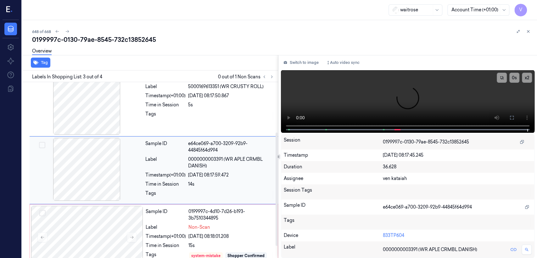
click at [176, 146] on div "Sample ID" at bounding box center [165, 146] width 40 height 13
click at [509, 116] on icon at bounding box center [511, 117] width 5 height 5
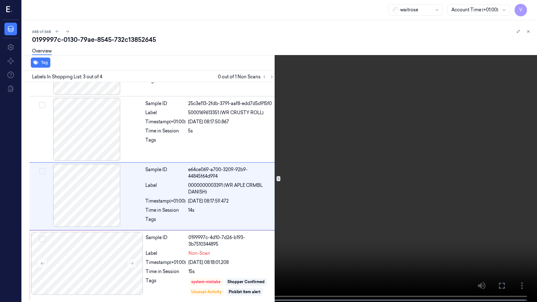
click at [291, 168] on video at bounding box center [268, 151] width 537 height 303
click at [0, 0] on icon at bounding box center [0, 0] width 0 height 0
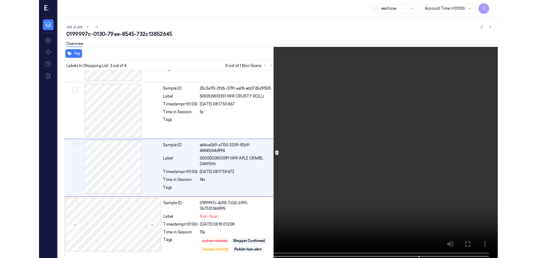
scroll to position [78, 0]
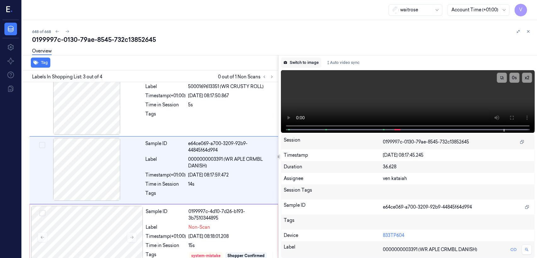
click at [302, 61] on button "Switch to image" at bounding box center [301, 63] width 40 height 10
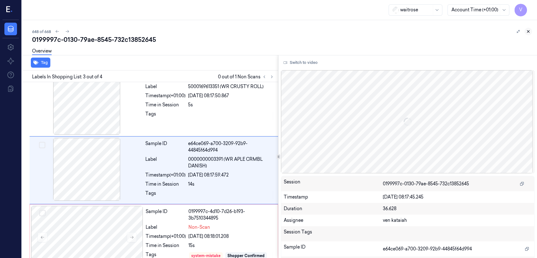
click at [530, 33] on icon at bounding box center [528, 31] width 4 height 4
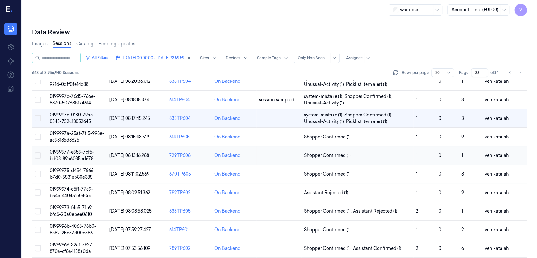
scroll to position [140, 0]
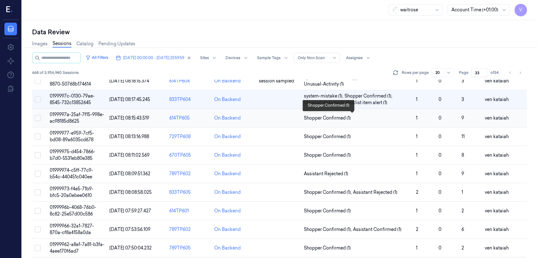
click at [341, 119] on span "Shopper Confirmed (1)" at bounding box center [327, 118] width 47 height 7
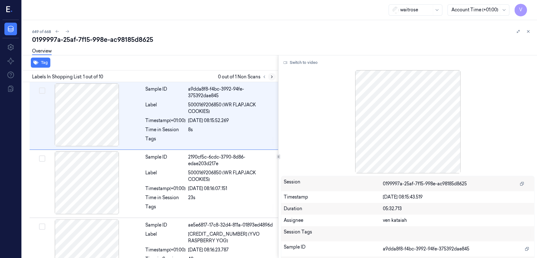
click at [272, 77] on icon at bounding box center [271, 77] width 4 height 4
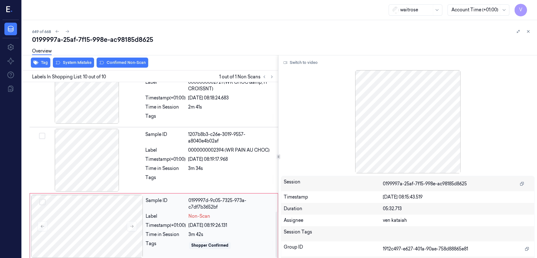
scroll to position [495, 0]
click at [186, 208] on div "Sample ID 0199997d-9c05-7325-973a-c7df7b3652bf Label Non-Scan Timestamp (+01:00…" at bounding box center [209, 225] width 133 height 63
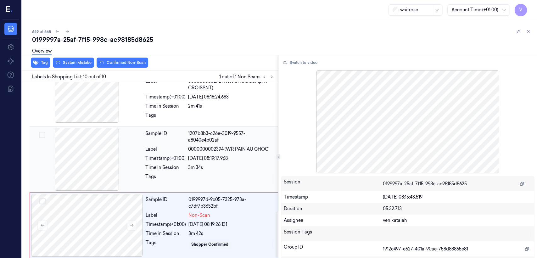
click at [196, 157] on div "30/09/2025 08:19:17.968" at bounding box center [231, 158] width 86 height 7
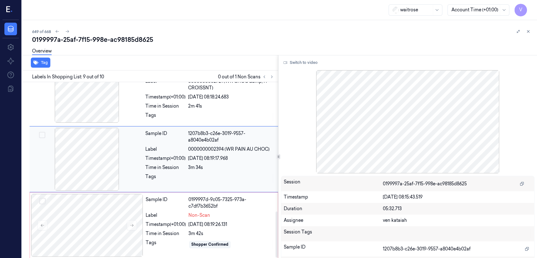
scroll to position [482, 0]
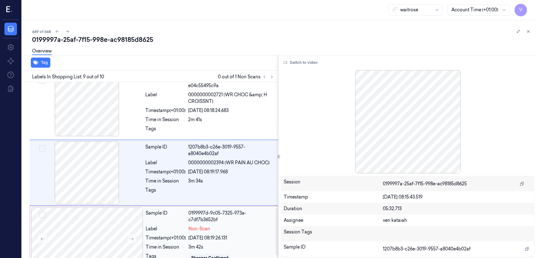
click at [224, 236] on div "30/09/2025 08:19:26.131" at bounding box center [231, 238] width 86 height 7
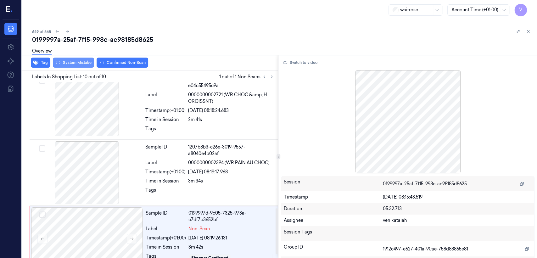
scroll to position [495, 0]
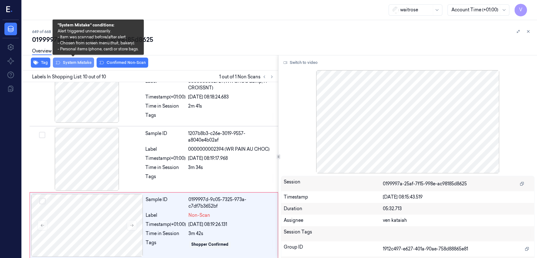
click at [57, 64] on icon at bounding box center [57, 62] width 5 height 5
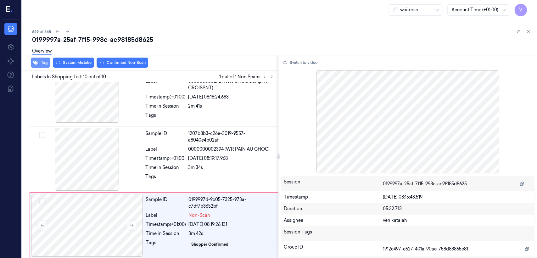
click at [42, 64] on button "Tag" at bounding box center [40, 63] width 19 height 10
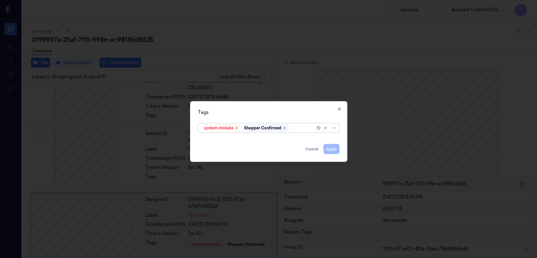
click at [305, 131] on div "system-mistake Shopper Confirmed" at bounding box center [258, 128] width 113 height 9
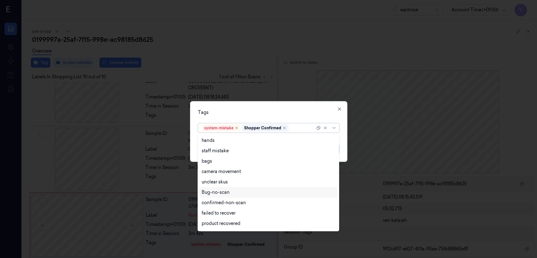
scroll to position [92, 0]
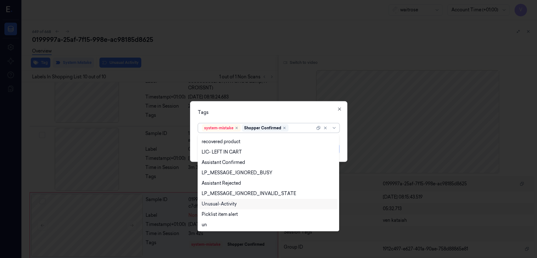
click at [228, 202] on div "Unusual-Activity" at bounding box center [219, 204] width 35 height 7
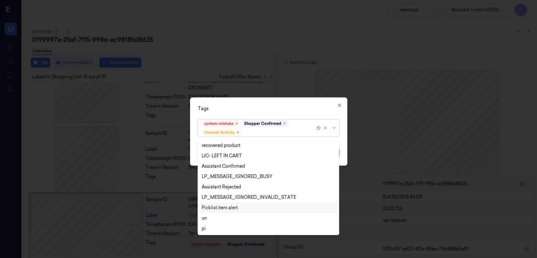
click at [227, 205] on div "Picklist item alert" at bounding box center [220, 207] width 36 height 7
drag, startPoint x: 258, startPoint y: 109, endPoint x: 273, endPoint y: 127, distance: 23.2
click at [259, 109] on div "Tags" at bounding box center [268, 108] width 141 height 7
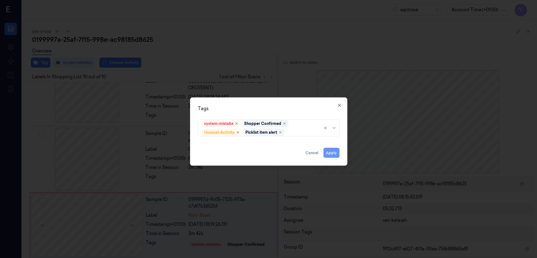
click at [330, 154] on button "Apply" at bounding box center [331, 153] width 16 height 10
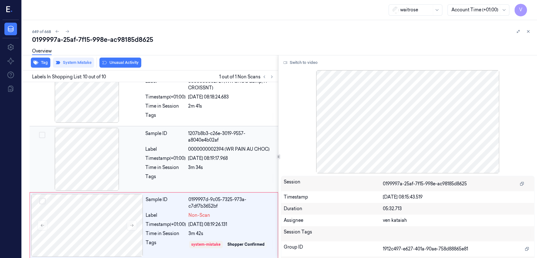
click at [148, 155] on div "Timestamp (+01:00)" at bounding box center [165, 158] width 40 height 7
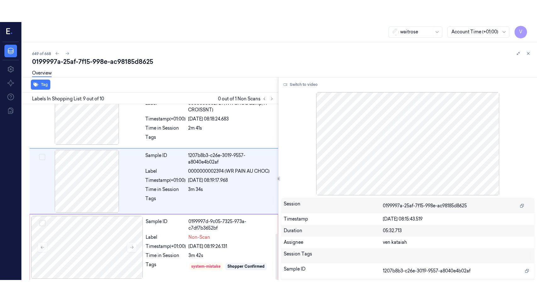
scroll to position [482, 0]
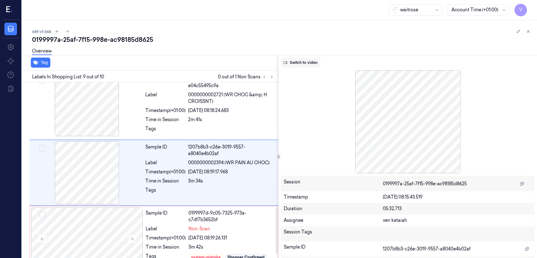
click at [297, 66] on button "Switch to video" at bounding box center [300, 63] width 39 height 10
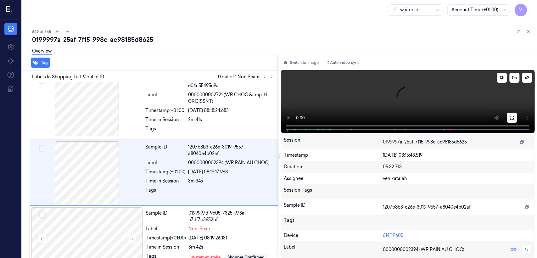
click at [513, 121] on button at bounding box center [512, 118] width 10 height 10
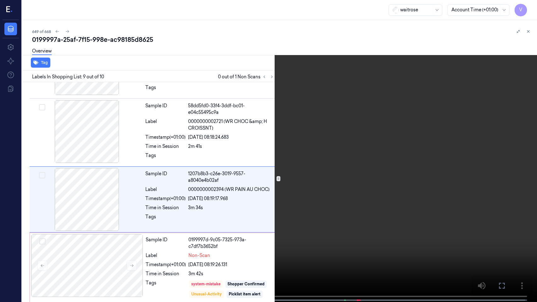
click at [333, 204] on video at bounding box center [268, 151] width 537 height 303
click at [0, 0] on icon at bounding box center [0, 0] width 0 height 0
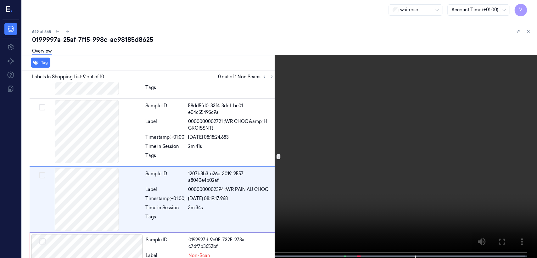
scroll to position [482, 0]
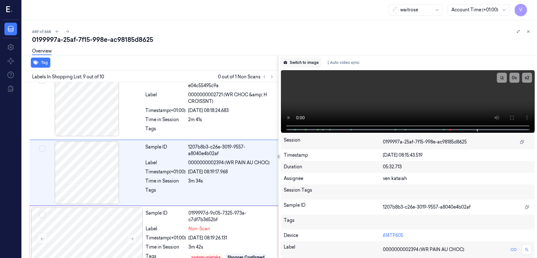
click at [306, 59] on button "Switch to image" at bounding box center [301, 63] width 40 height 10
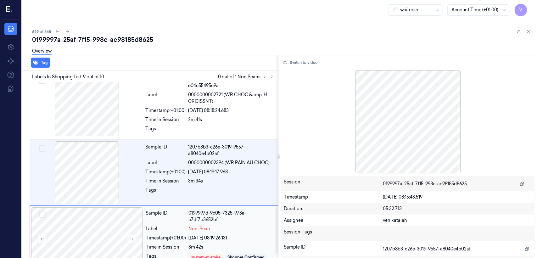
click at [185, 244] on div "Time in Session" at bounding box center [166, 247] width 40 height 7
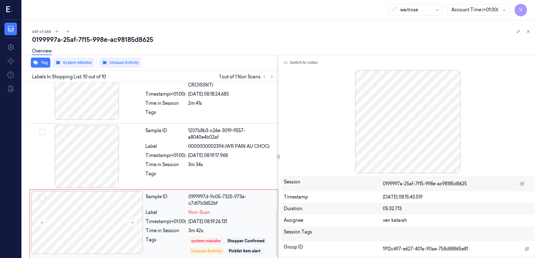
scroll to position [499, 0]
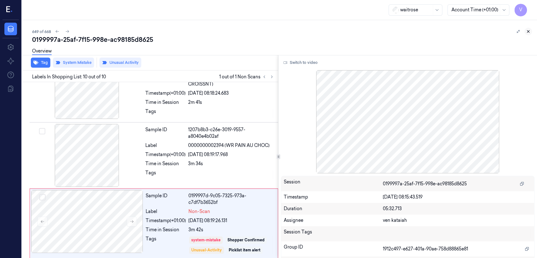
click at [526, 29] on icon at bounding box center [528, 31] width 4 height 4
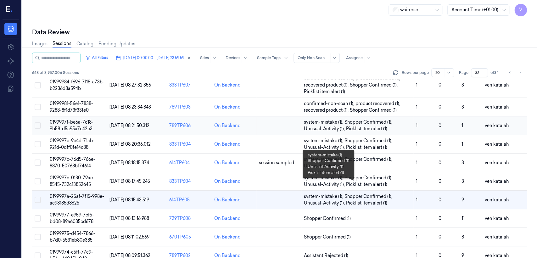
scroll to position [70, 0]
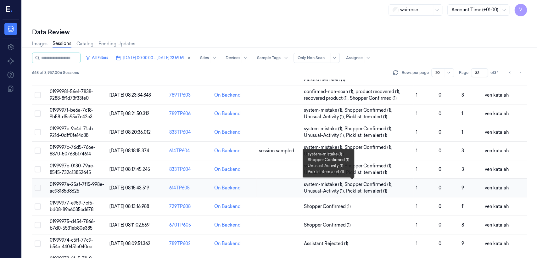
click at [376, 189] on span "Picklist item alert (1)" at bounding box center [366, 191] width 41 height 7
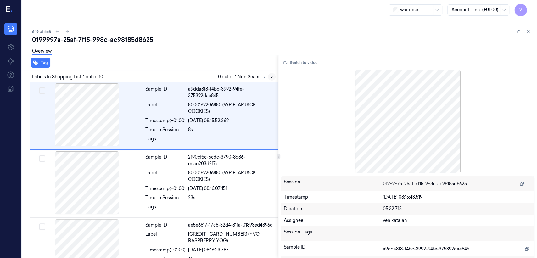
click at [269, 80] on button at bounding box center [272, 77] width 8 height 8
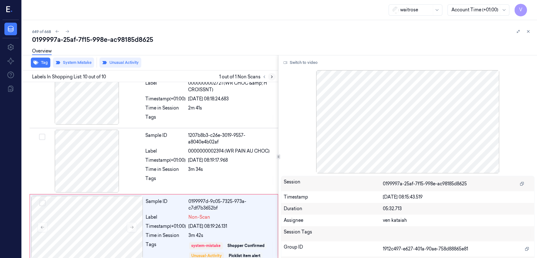
scroll to position [499, 0]
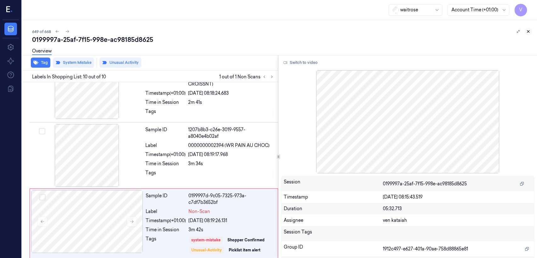
click at [529, 30] on icon at bounding box center [528, 31] width 4 height 4
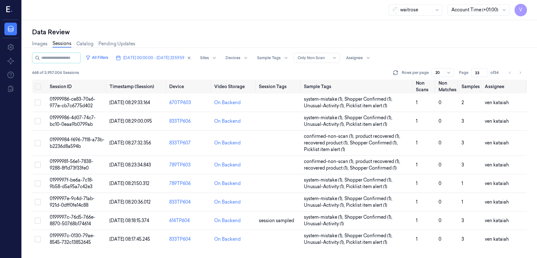
scroll to position [95, 0]
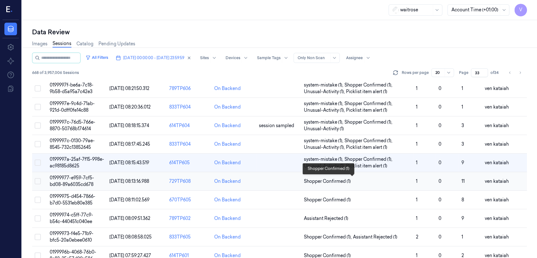
click at [331, 181] on span "Shopper Confirmed (1)" at bounding box center [327, 181] width 47 height 7
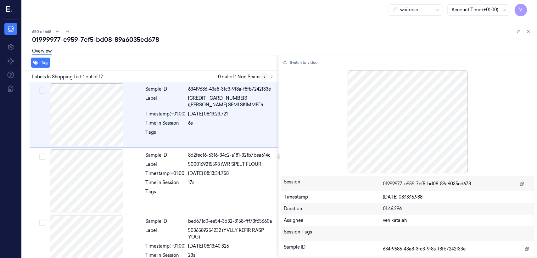
click at [264, 76] on icon at bounding box center [263, 77] width 1 height 2
click at [271, 76] on icon at bounding box center [271, 77] width 1 height 2
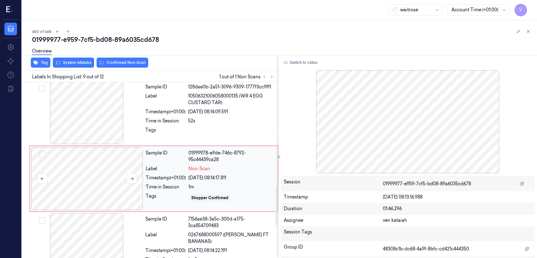
scroll to position [476, 0]
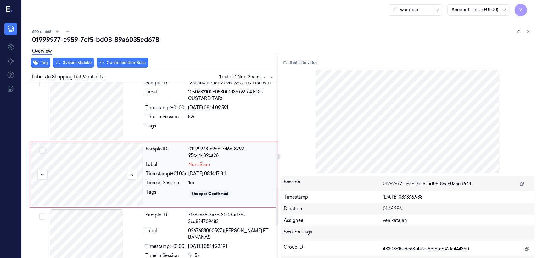
drag, startPoint x: 113, startPoint y: 171, endPoint x: 121, endPoint y: 173, distance: 8.3
click at [113, 172] on div at bounding box center [87, 174] width 112 height 63
click at [175, 123] on div "Tags" at bounding box center [165, 128] width 40 height 10
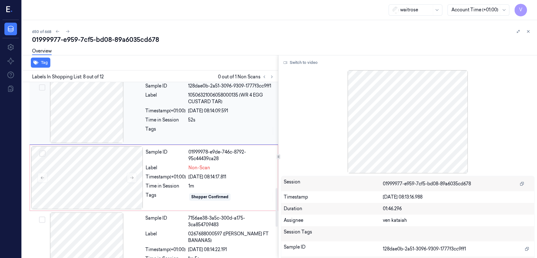
scroll to position [480, 0]
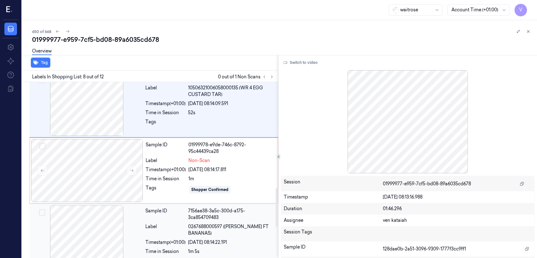
click at [175, 239] on div "Timestamp (+01:00)" at bounding box center [165, 242] width 40 height 7
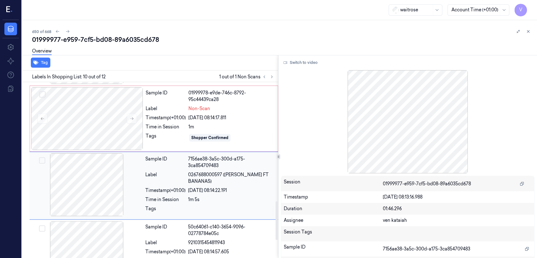
scroll to position [542, 0]
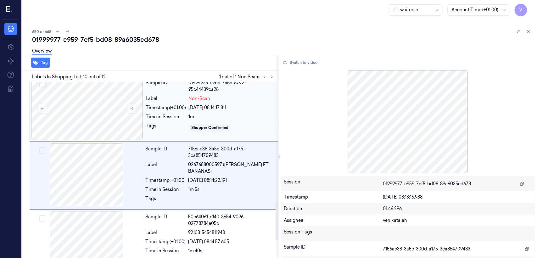
click at [221, 129] on div "Sample ID 01999978-e9de-746c-8792-95c44439ca28 Label Non-Scan Timestamp (+01:00…" at bounding box center [209, 108] width 133 height 63
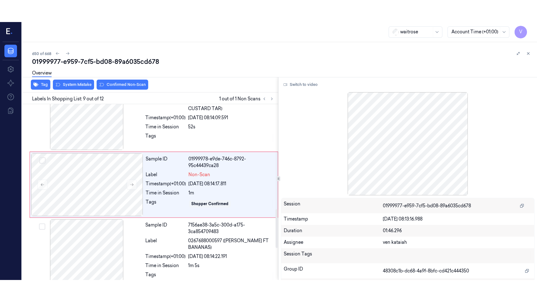
scroll to position [476, 0]
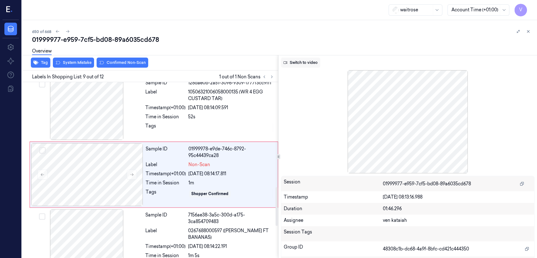
click at [306, 65] on button "Switch to video" at bounding box center [300, 63] width 39 height 10
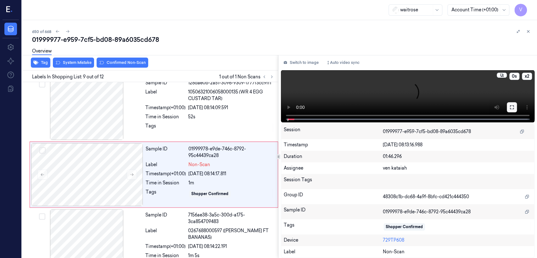
click at [513, 106] on icon at bounding box center [511, 107] width 5 height 5
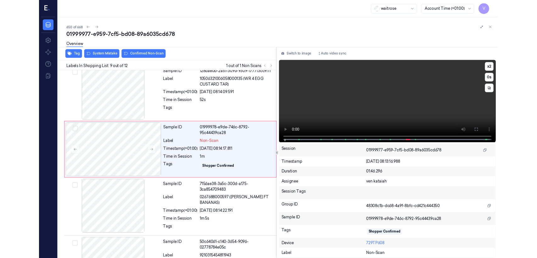
scroll to position [454, 0]
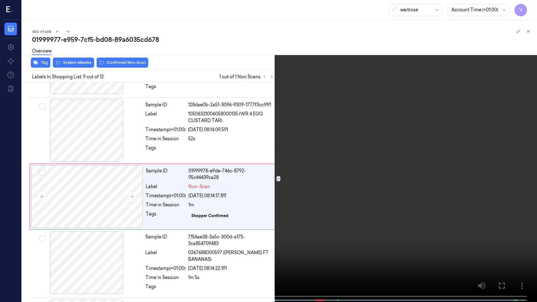
click at [306, 175] on video at bounding box center [268, 151] width 537 height 303
click at [0, 0] on button at bounding box center [0, 0] width 0 height 0
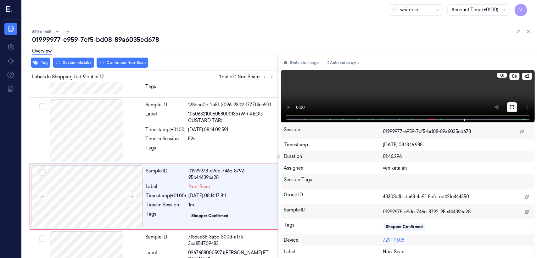
click at [513, 107] on icon at bounding box center [511, 107] width 5 height 5
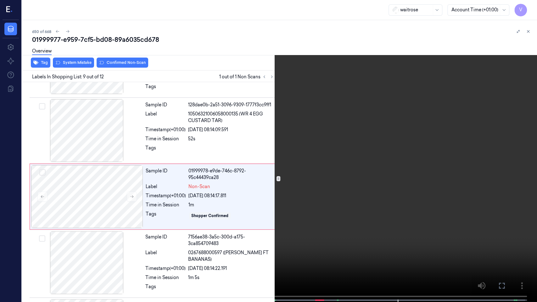
click at [167, 242] on video at bounding box center [268, 151] width 537 height 303
click at [0, 0] on icon at bounding box center [0, 0] width 0 height 0
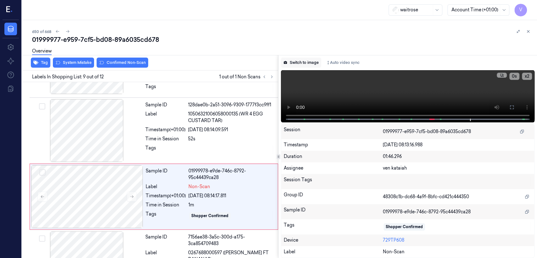
click at [309, 65] on button "Switch to image" at bounding box center [301, 63] width 40 height 10
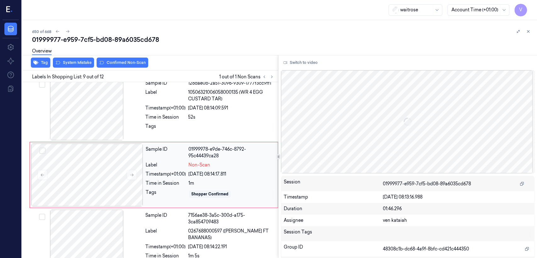
scroll to position [476, 0]
click at [192, 155] on div "Sample ID 01999978-e9de-746c-8792-95c44439ca28 Label Non-Scan Timestamp (+01:00…" at bounding box center [209, 174] width 133 height 63
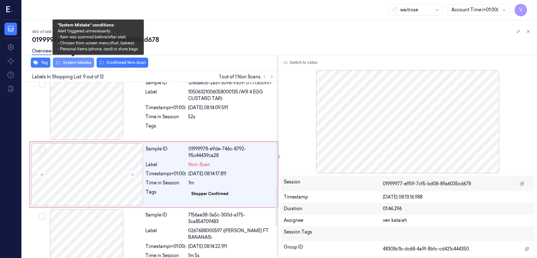
click at [83, 62] on button "System Mistake" at bounding box center [73, 63] width 41 height 10
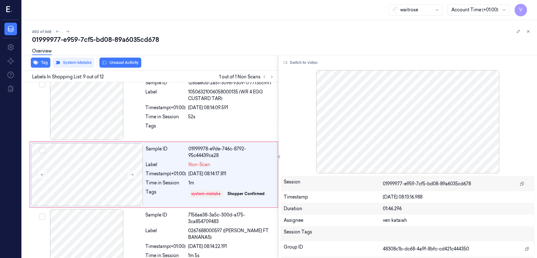
click at [125, 64] on button "Unusual Activity" at bounding box center [120, 63] width 42 height 10
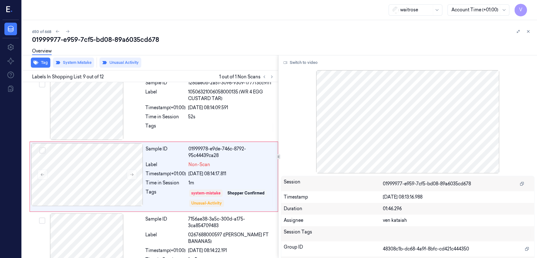
scroll to position [478, 0]
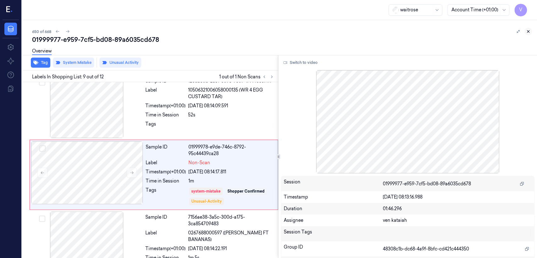
click at [531, 32] on button at bounding box center [528, 32] width 8 height 8
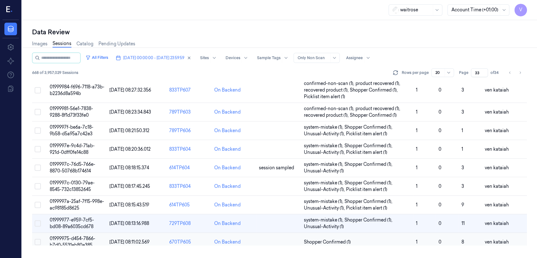
scroll to position [107, 0]
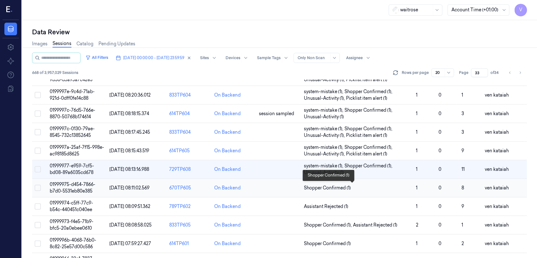
click at [322, 188] on span "Shopper Confirmed (1)" at bounding box center [327, 188] width 47 height 7
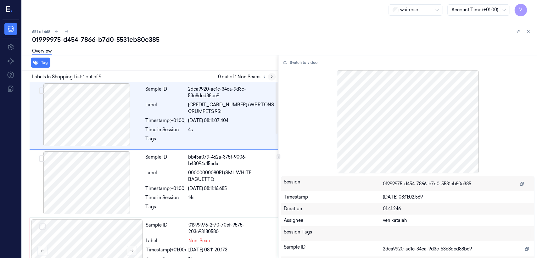
click at [275, 78] on button at bounding box center [272, 77] width 8 height 8
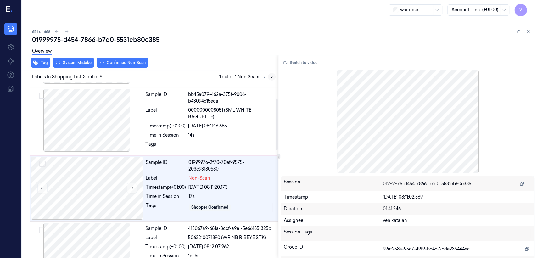
scroll to position [80, 0]
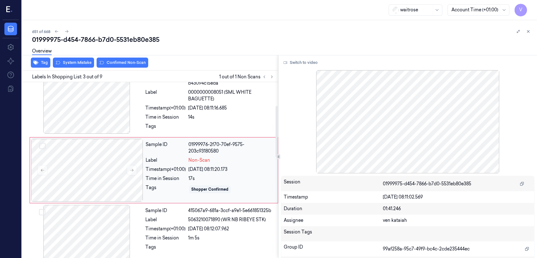
drag, startPoint x: 199, startPoint y: 167, endPoint x: 166, endPoint y: 167, distance: 33.0
click at [199, 167] on div "30/09/2025 08:11:20.173" at bounding box center [231, 169] width 86 height 7
click at [153, 124] on div "Tags" at bounding box center [165, 128] width 40 height 10
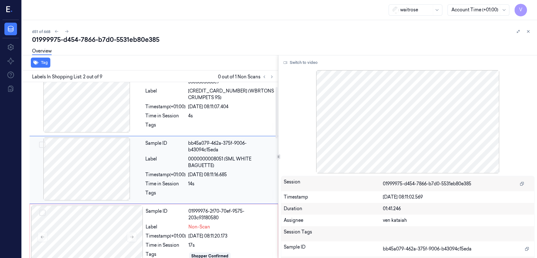
scroll to position [14, 0]
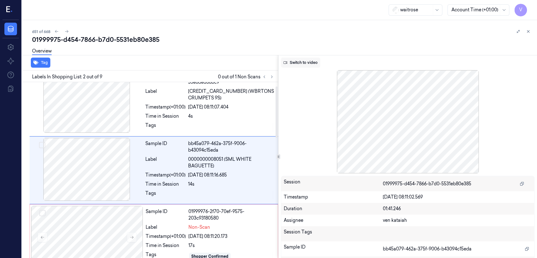
click at [317, 61] on button "Switch to video" at bounding box center [300, 63] width 39 height 10
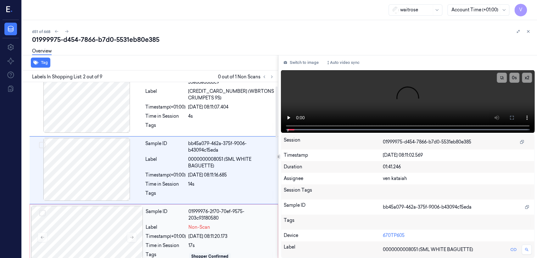
click at [186, 233] on div "Timestamp (+01:00)" at bounding box center [166, 236] width 40 height 7
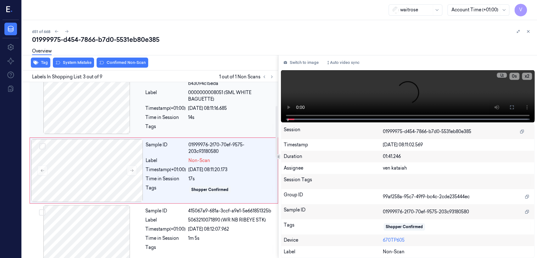
scroll to position [80, 0]
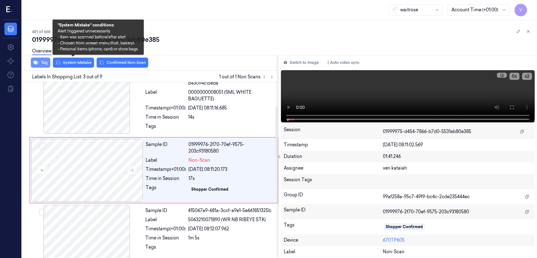
drag, startPoint x: 73, startPoint y: 61, endPoint x: 49, endPoint y: 64, distance: 24.3
click at [73, 62] on button "System Mistake" at bounding box center [73, 63] width 41 height 10
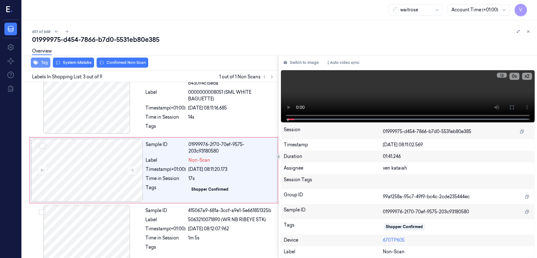
click at [39, 65] on button "Tag" at bounding box center [40, 63] width 19 height 10
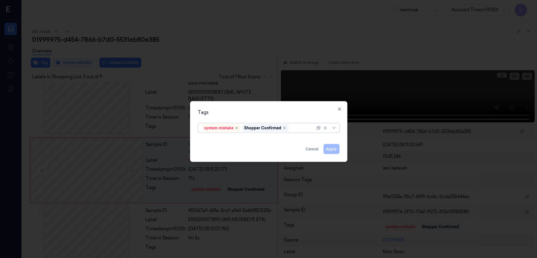
click at [304, 125] on div at bounding box center [302, 128] width 25 height 7
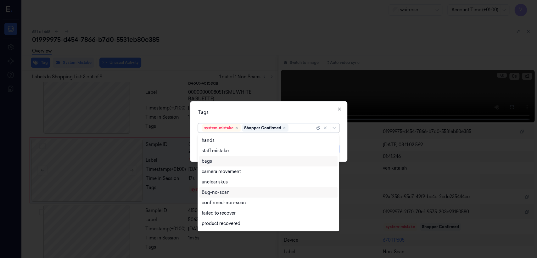
scroll to position [92, 0]
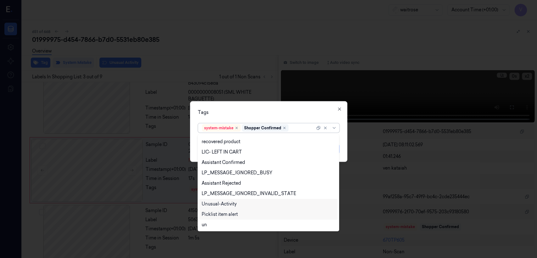
click at [228, 203] on div "Unusual-Activity" at bounding box center [219, 204] width 35 height 7
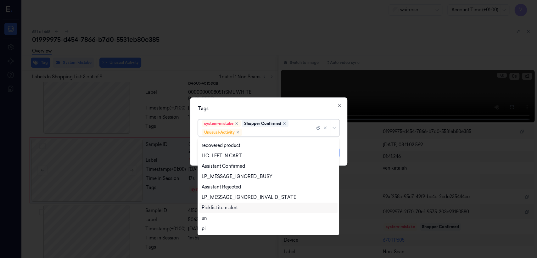
click at [227, 205] on div "Picklist item alert" at bounding box center [220, 207] width 36 height 7
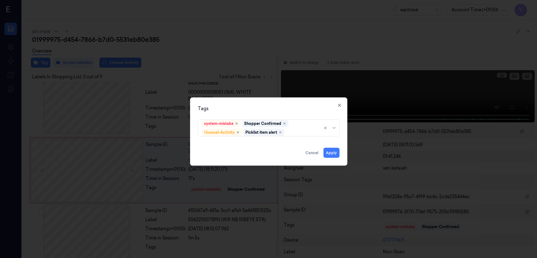
click at [265, 114] on div "Tags system-mistake Shopper Confirmed Unusual-Activity Picklist item alert Appl…" at bounding box center [268, 131] width 157 height 68
drag, startPoint x: 334, startPoint y: 153, endPoint x: 329, endPoint y: 154, distance: 5.9
click at [333, 153] on button "Apply" at bounding box center [331, 153] width 16 height 10
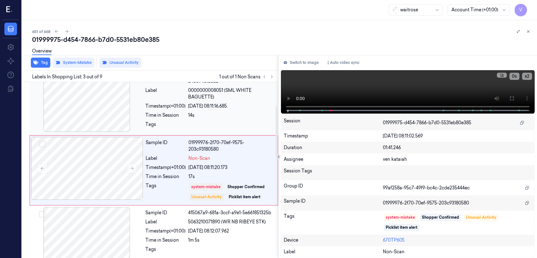
drag, startPoint x: 193, startPoint y: 116, endPoint x: 233, endPoint y: 125, distance: 40.5
click at [193, 116] on div "14s" at bounding box center [231, 115] width 86 height 7
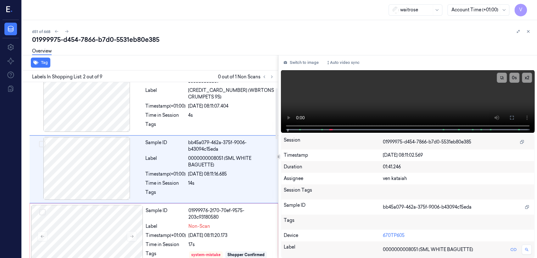
scroll to position [14, 0]
click at [513, 119] on icon at bounding box center [511, 117] width 5 height 5
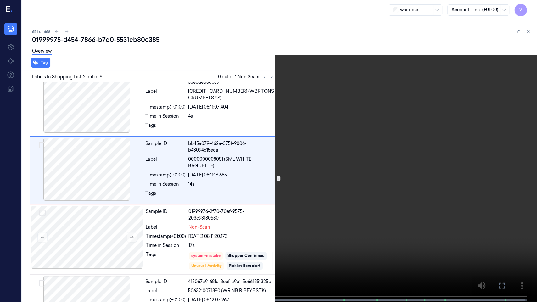
click at [181, 186] on video at bounding box center [268, 151] width 537 height 303
drag, startPoint x: 498, startPoint y: 283, endPoint x: 498, endPoint y: 252, distance: 30.5
click at [0, 0] on icon at bounding box center [0, 0] width 0 height 0
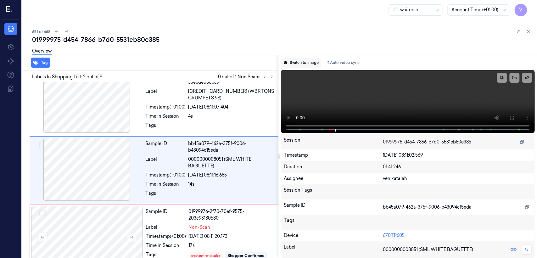
click at [306, 66] on button "Switch to image" at bounding box center [301, 63] width 40 height 10
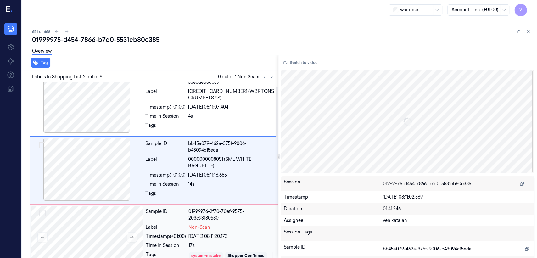
click at [197, 252] on div "system-mistake" at bounding box center [206, 256] width 34 height 8
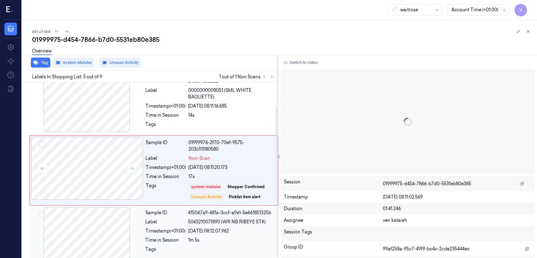
scroll to position [152, 0]
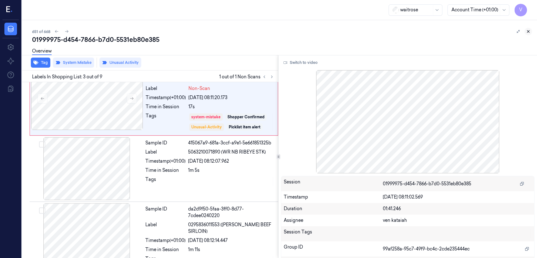
drag, startPoint x: 528, startPoint y: 27, endPoint x: 526, endPoint y: 32, distance: 5.8
click at [528, 27] on div "651 of 668 01999975-d454-7866-b7d0-5531eb80e385 Overview Tag System Mistake Unu…" at bounding box center [279, 139] width 515 height 238
click at [526, 32] on icon at bounding box center [528, 31] width 4 height 4
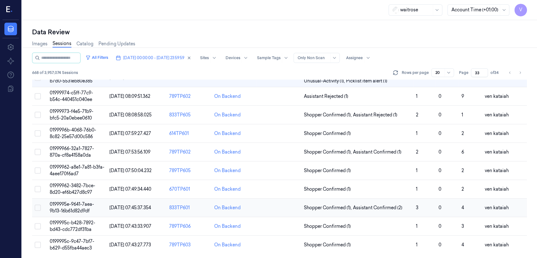
scroll to position [147, 0]
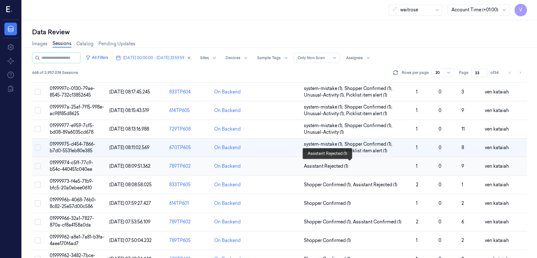
click at [336, 166] on span "Assistant Rejected (1)" at bounding box center [326, 166] width 44 height 7
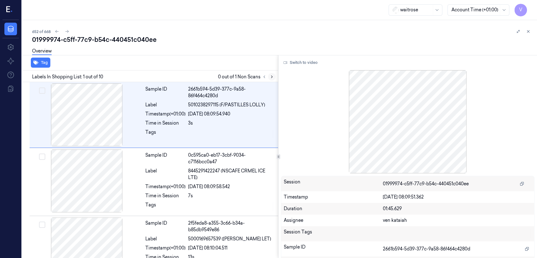
click at [273, 79] on icon at bounding box center [271, 77] width 4 height 4
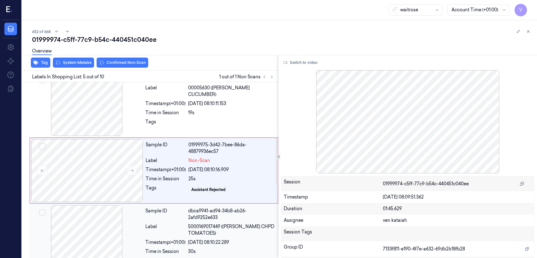
click at [131, 210] on div at bounding box center [87, 236] width 112 height 63
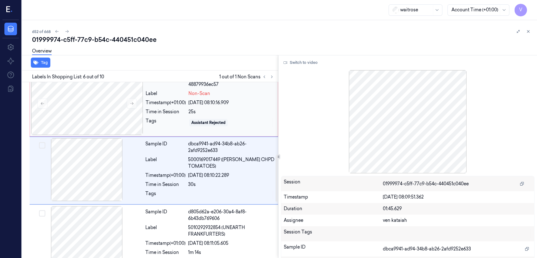
click at [166, 120] on div "Tags" at bounding box center [166, 123] width 40 height 10
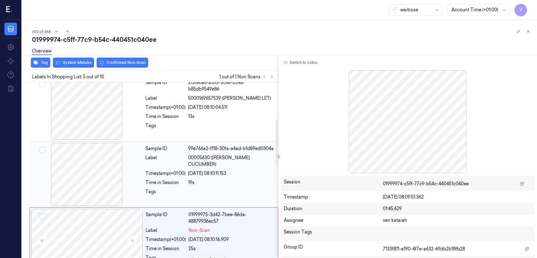
click at [152, 162] on div "Sample ID 99e766a2-f118-30fa-a4ad-b1d89ed0304a Label 00005630 (WR ESS CUCUMBER)…" at bounding box center [210, 174] width 134 height 63
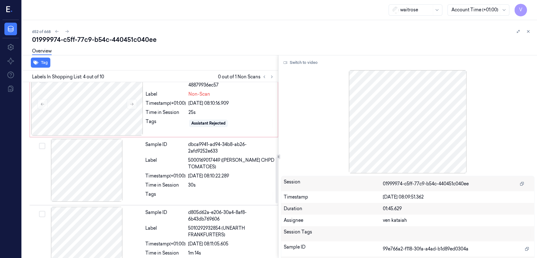
scroll to position [284, 0]
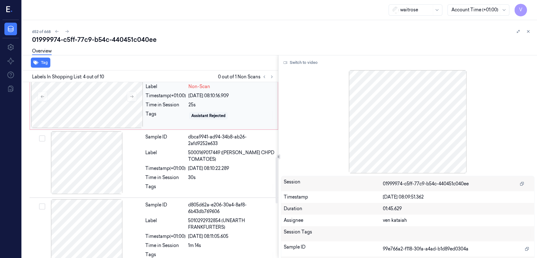
click at [168, 112] on div "Tags" at bounding box center [166, 116] width 40 height 10
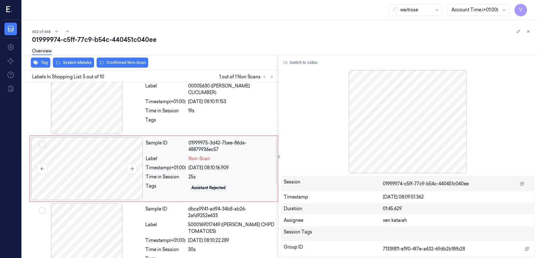
scroll to position [210, 0]
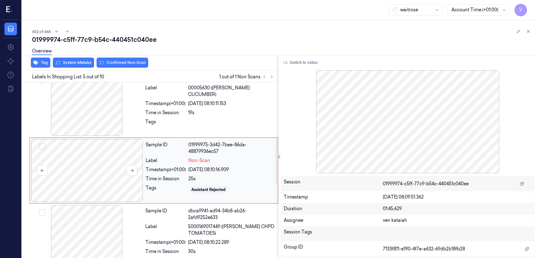
click at [126, 171] on div at bounding box center [87, 170] width 112 height 63
click at [129, 170] on button at bounding box center [132, 170] width 10 height 10
click at [168, 119] on div "Tags" at bounding box center [165, 124] width 40 height 10
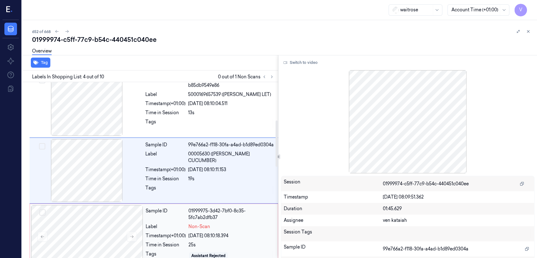
click at [157, 228] on div "Label" at bounding box center [166, 226] width 40 height 7
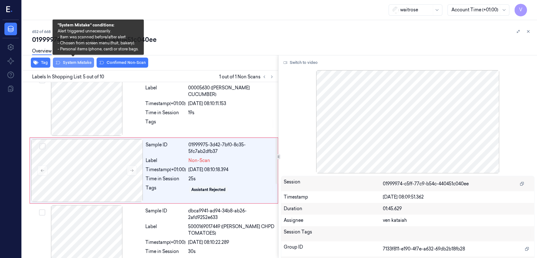
click at [80, 61] on button "System Mistake" at bounding box center [73, 63] width 41 height 10
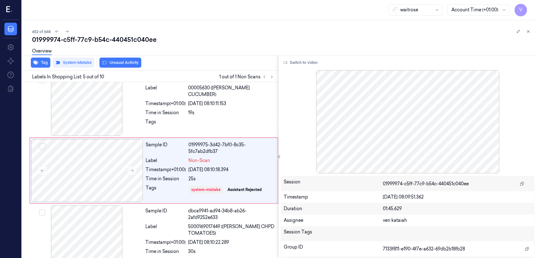
click at [136, 64] on button "Unusual Activity" at bounding box center [120, 63] width 42 height 10
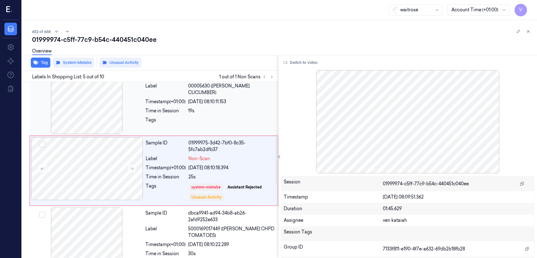
click at [211, 118] on div at bounding box center [231, 122] width 86 height 10
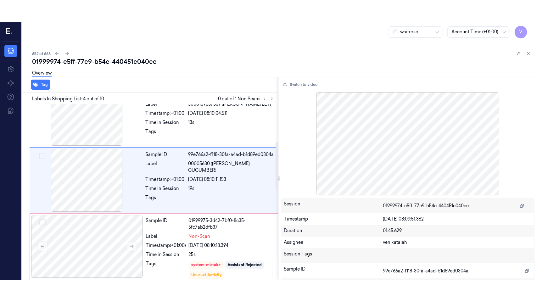
scroll to position [144, 0]
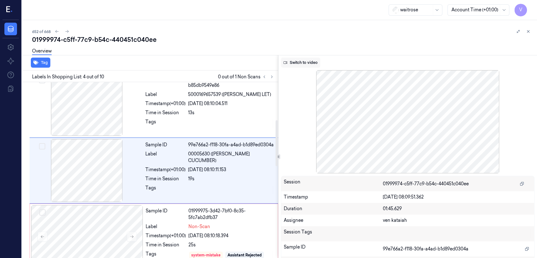
click at [300, 62] on button "Switch to video" at bounding box center [300, 63] width 39 height 10
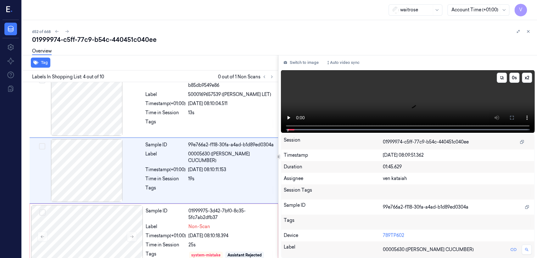
drag, startPoint x: 506, startPoint y: 97, endPoint x: 509, endPoint y: 103, distance: 7.1
click at [506, 100] on video at bounding box center [407, 101] width 253 height 63
click at [512, 119] on icon at bounding box center [511, 117] width 5 height 5
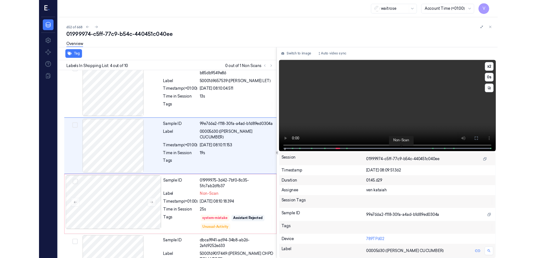
scroll to position [122, 0]
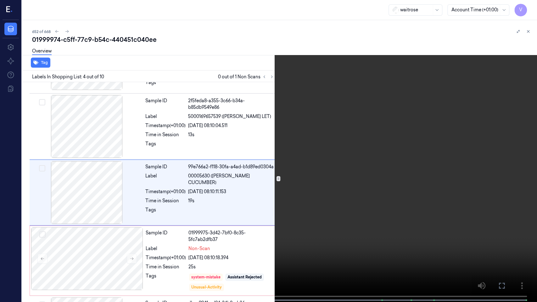
click at [244, 188] on video at bounding box center [268, 151] width 537 height 303
click at [224, 184] on video at bounding box center [268, 151] width 537 height 303
click at [0, 0] on icon at bounding box center [0, 0] width 0 height 0
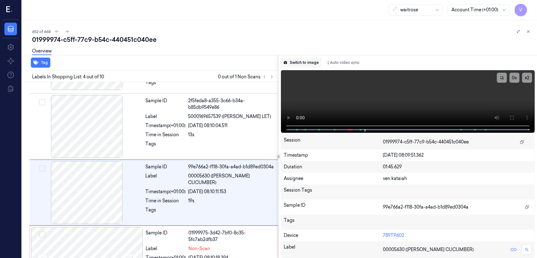
click at [297, 63] on button "Switch to image" at bounding box center [301, 63] width 40 height 10
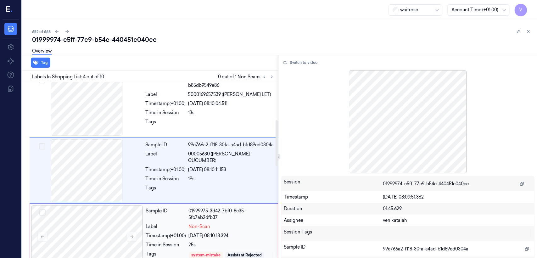
click at [179, 228] on div "Label" at bounding box center [166, 226] width 40 height 7
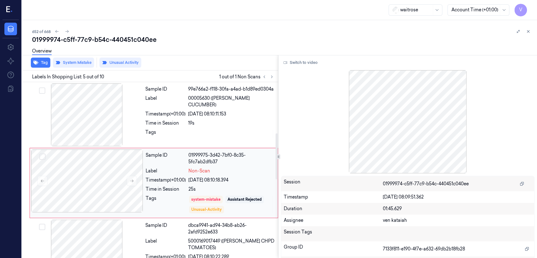
scroll to position [212, 0]
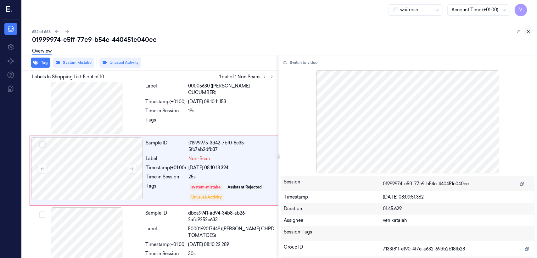
click at [528, 33] on icon at bounding box center [528, 31] width 4 height 4
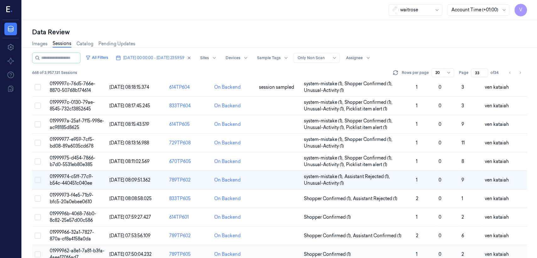
scroll to position [209, 0]
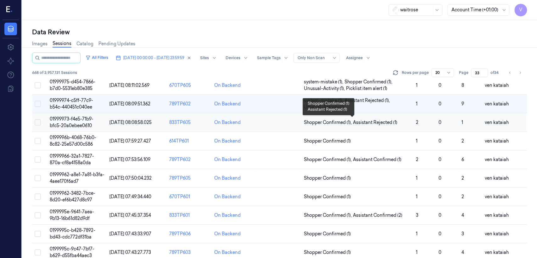
click at [367, 119] on span "Assistant Rejected (1)" at bounding box center [375, 122] width 44 height 7
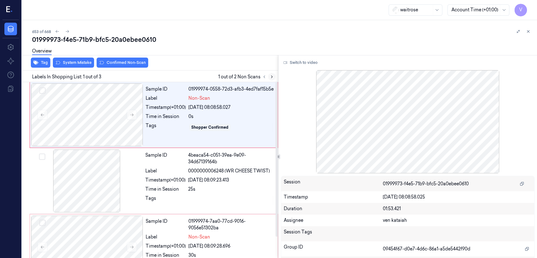
click at [272, 76] on icon at bounding box center [271, 77] width 1 height 2
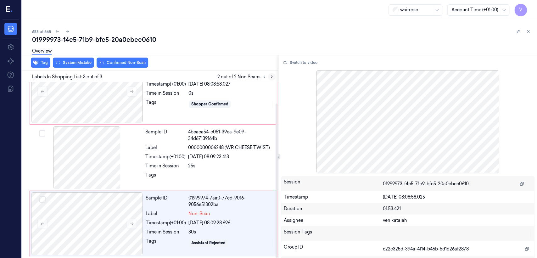
scroll to position [24, 0]
click at [188, 210] on div "Label Non-Scan" at bounding box center [210, 213] width 128 height 7
click at [194, 162] on div "25s" at bounding box center [231, 165] width 86 height 7
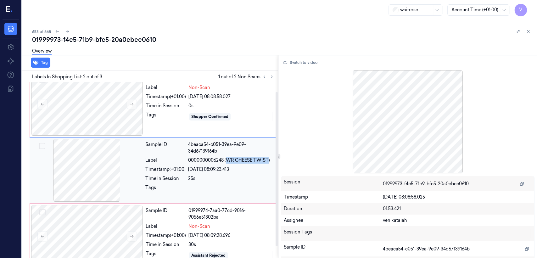
drag, startPoint x: 227, startPoint y: 162, endPoint x: 267, endPoint y: 162, distance: 40.2
click at [267, 162] on span "0000000006248 (WR CHEESE TWIST)" at bounding box center [229, 160] width 82 height 7
copy span "WR CHEESE TWIST"
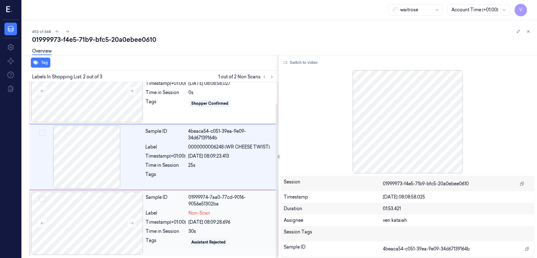
click at [166, 214] on div "Label" at bounding box center [166, 213] width 40 height 7
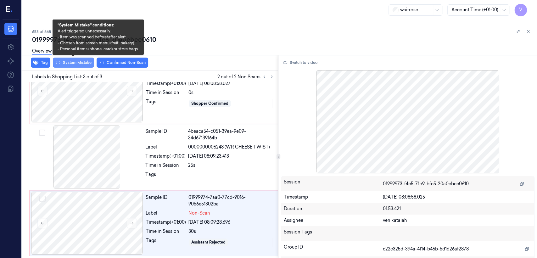
click at [71, 62] on button "System Mistake" at bounding box center [73, 63] width 41 height 10
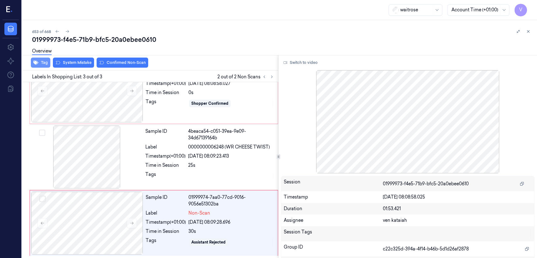
click at [42, 63] on button "Tag" at bounding box center [40, 63] width 19 height 10
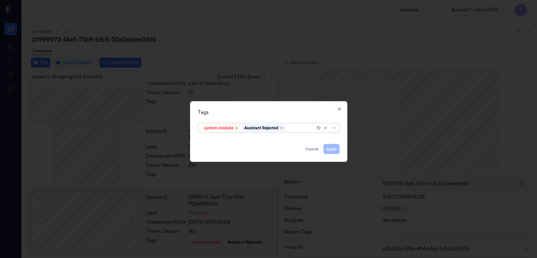
click at [310, 131] on div at bounding box center [301, 128] width 28 height 7
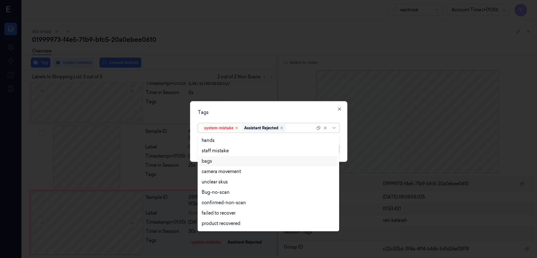
scroll to position [92, 0]
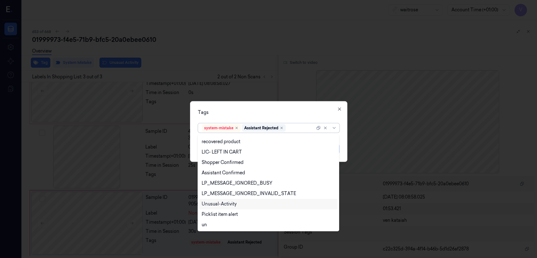
click at [234, 203] on div "Unusual-Activity" at bounding box center [219, 204] width 35 height 7
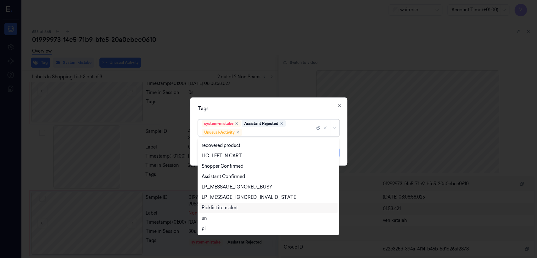
click at [231, 208] on div "Picklist item alert" at bounding box center [220, 207] width 36 height 7
click at [267, 114] on div "Tags option Picklist item alert, selected. 20 results available. Use Up and Dow…" at bounding box center [268, 131] width 157 height 68
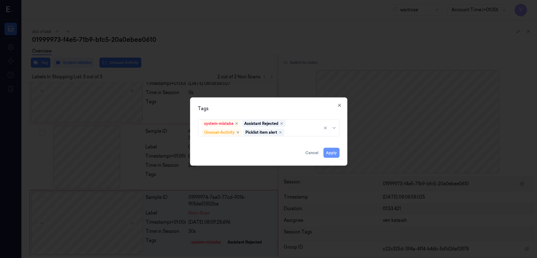
click at [329, 154] on button "Apply" at bounding box center [331, 153] width 16 height 10
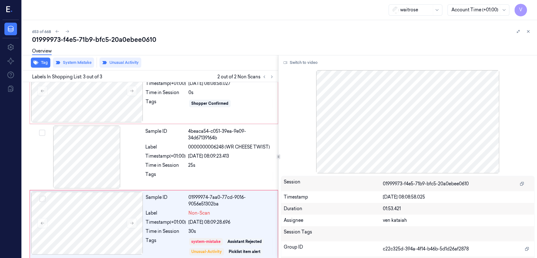
scroll to position [28, 0]
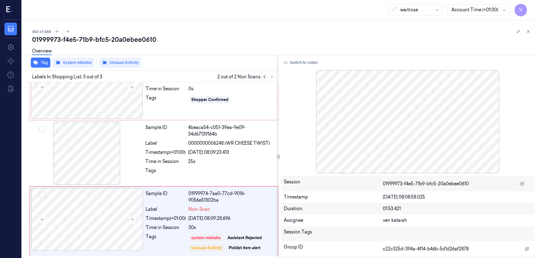
click at [263, 76] on icon at bounding box center [264, 77] width 4 height 4
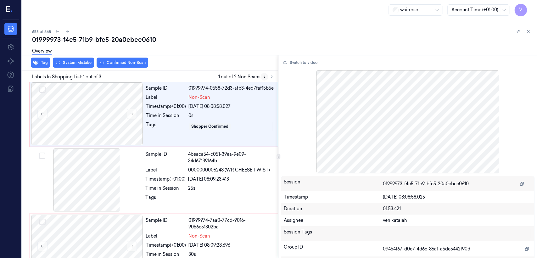
scroll to position [0, 0]
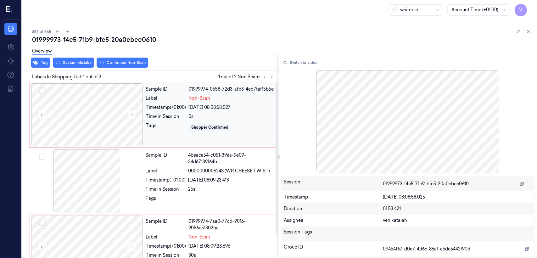
click at [165, 129] on div "Tags" at bounding box center [166, 127] width 40 height 10
click at [312, 66] on button "Switch to video" at bounding box center [300, 63] width 39 height 10
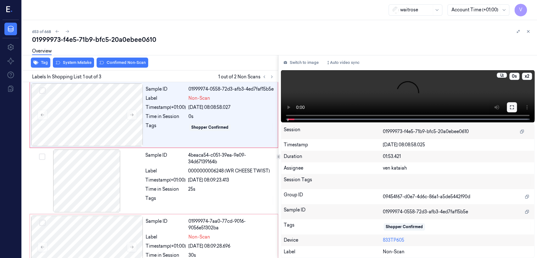
click at [514, 108] on button at bounding box center [512, 107] width 10 height 10
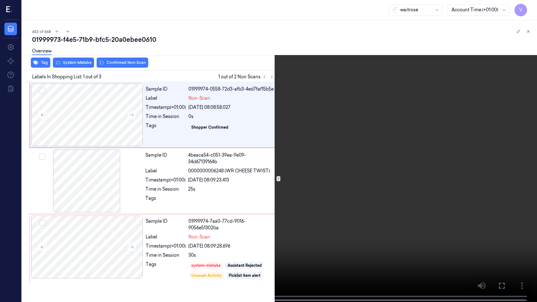
click at [0, 0] on icon at bounding box center [0, 0] width 0 height 0
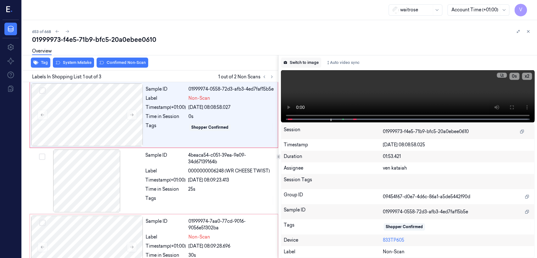
click at [297, 64] on button "Switch to image" at bounding box center [301, 63] width 40 height 10
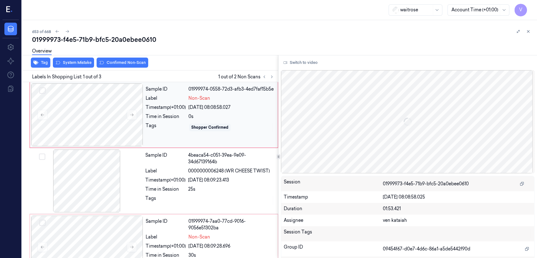
click at [182, 116] on div "Time in Session" at bounding box center [166, 116] width 40 height 7
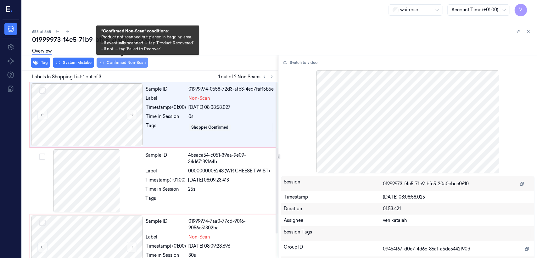
click at [135, 64] on button "Confirmed Non-Scan" at bounding box center [123, 63] width 52 height 10
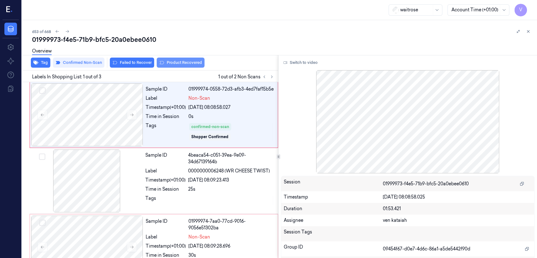
click at [192, 65] on button "Product Recovered" at bounding box center [181, 63] width 48 height 10
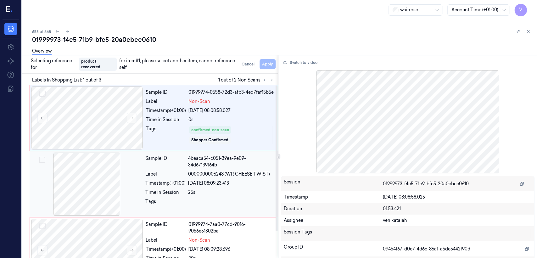
click at [225, 184] on div "30/09/2025 08:09:23.413" at bounding box center [231, 183] width 86 height 7
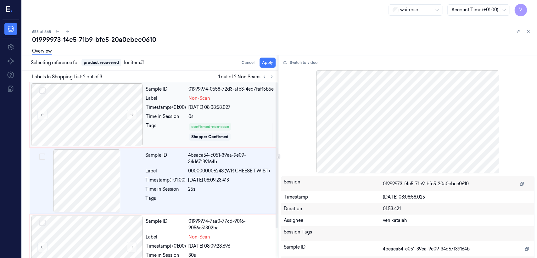
scroll to position [11, 0]
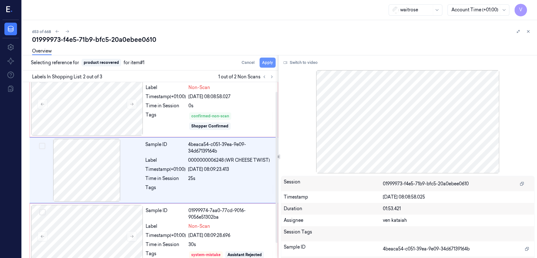
click at [262, 66] on button "Apply" at bounding box center [267, 63] width 16 height 10
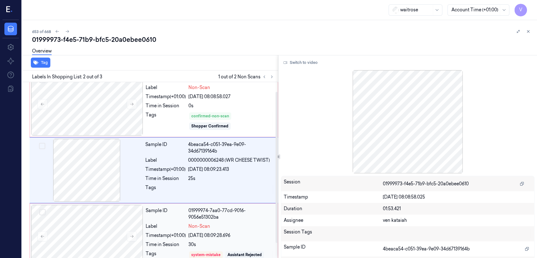
click at [202, 225] on span "Non-Scan" at bounding box center [199, 226] width 22 height 7
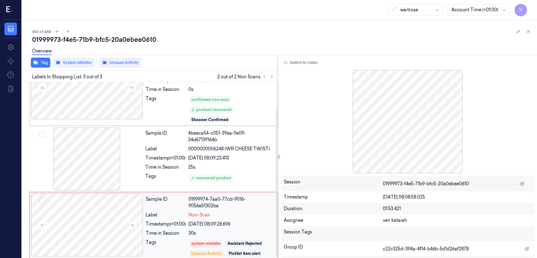
scroll to position [33, 0]
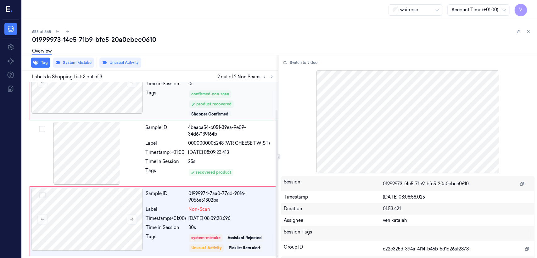
click at [151, 106] on div "Tags" at bounding box center [166, 103] width 40 height 26
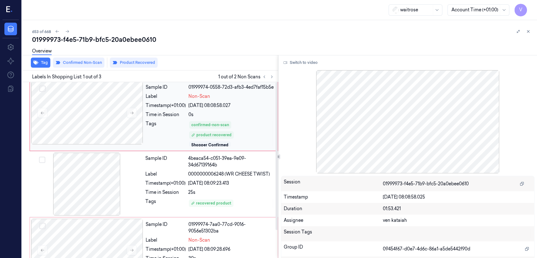
scroll to position [0, 0]
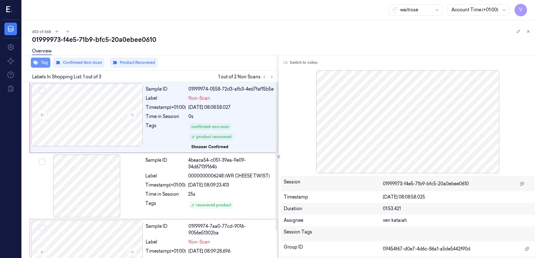
click at [36, 64] on icon "button" at bounding box center [35, 62] width 5 height 5
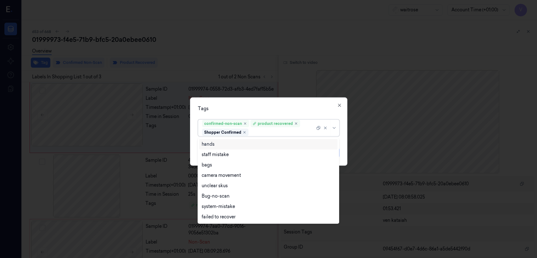
click at [310, 132] on div at bounding box center [282, 132] width 65 height 7
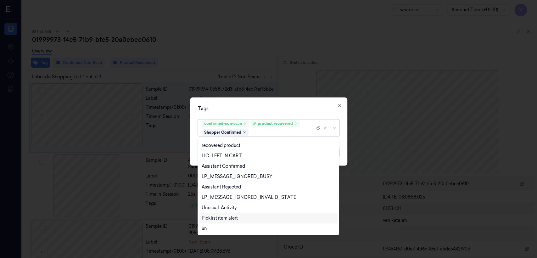
click at [219, 216] on div "Picklist item alert" at bounding box center [220, 218] width 36 height 7
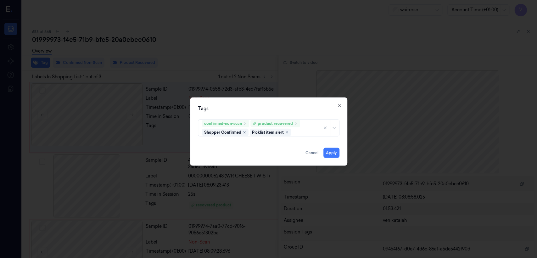
click at [280, 115] on div "Tags confirmed-non-scan product recovered Shopper Confirmed Picklist item alert…" at bounding box center [268, 131] width 157 height 68
click at [335, 150] on button "Apply" at bounding box center [331, 153] width 16 height 10
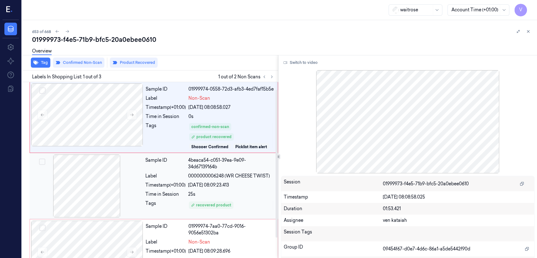
scroll to position [33, 0]
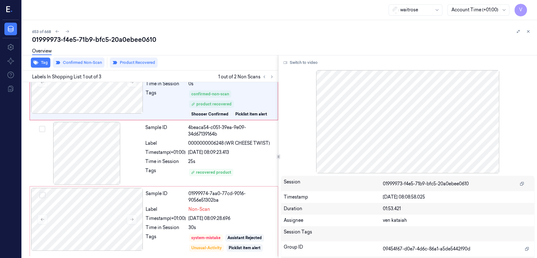
drag, startPoint x: 527, startPoint y: 30, endPoint x: 496, endPoint y: 45, distance: 34.3
click at [527, 31] on icon at bounding box center [528, 31] width 4 height 4
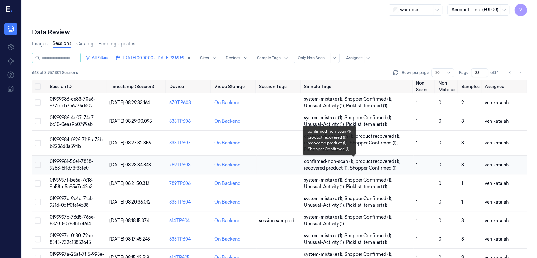
click at [326, 167] on span "recovered product (1) ," at bounding box center [327, 168] width 46 height 7
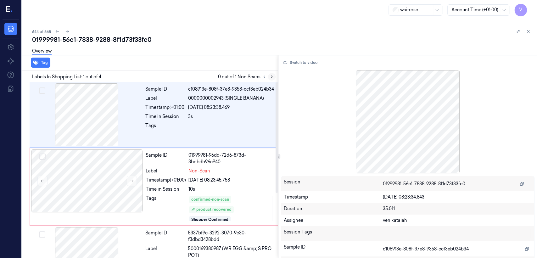
click at [273, 74] on button at bounding box center [272, 77] width 8 height 8
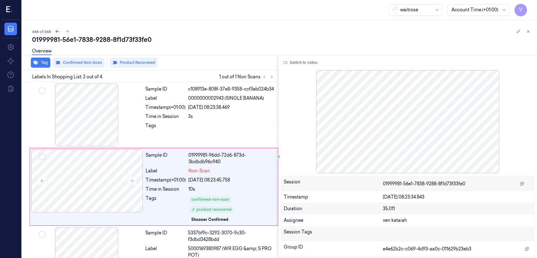
click at [57, 32] on icon at bounding box center [57, 31] width 3 height 3
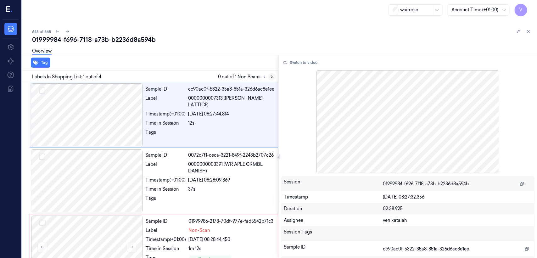
click at [273, 76] on icon at bounding box center [271, 77] width 4 height 4
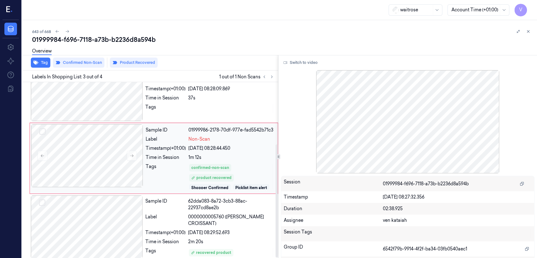
scroll to position [97, 0]
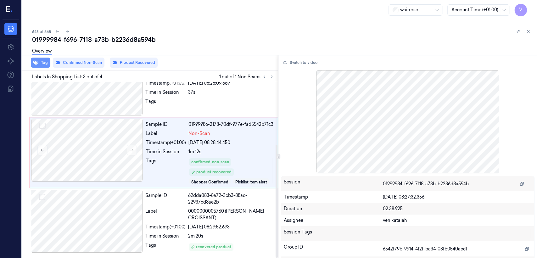
click at [43, 63] on button "Tag" at bounding box center [40, 63] width 19 height 10
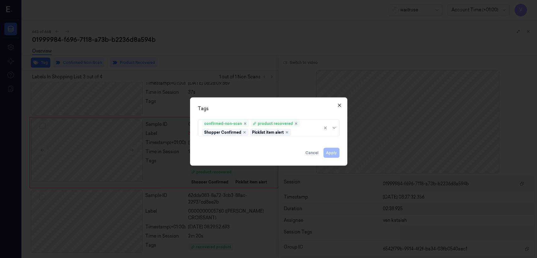
click at [341, 104] on icon "button" at bounding box center [339, 105] width 5 height 5
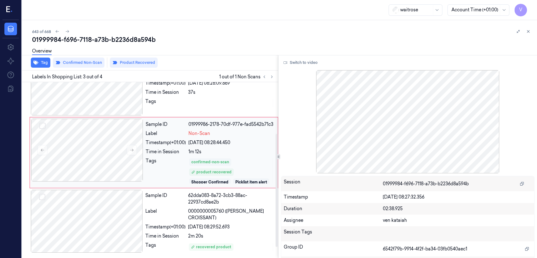
scroll to position [79, 0]
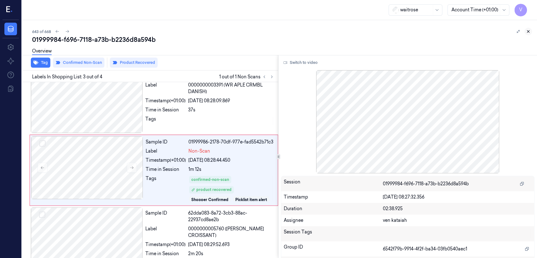
click at [527, 35] on button at bounding box center [528, 32] width 8 height 8
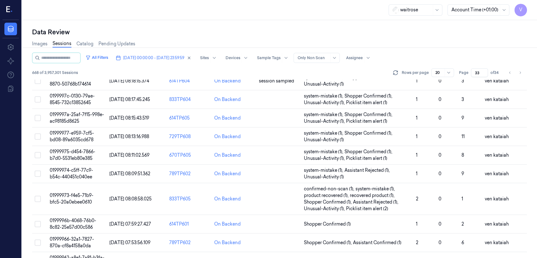
scroll to position [209, 0]
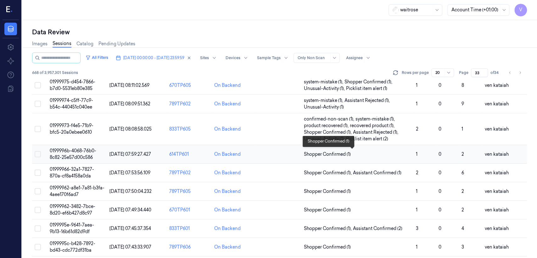
click at [335, 156] on span "Shopper Confirmed (1)" at bounding box center [327, 154] width 47 height 7
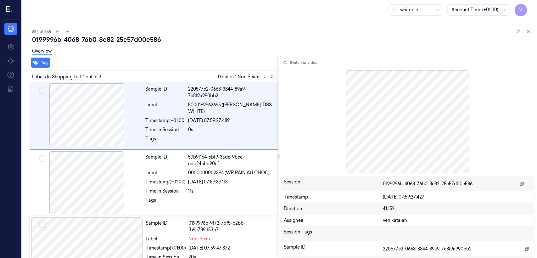
click at [270, 76] on icon at bounding box center [271, 77] width 4 height 4
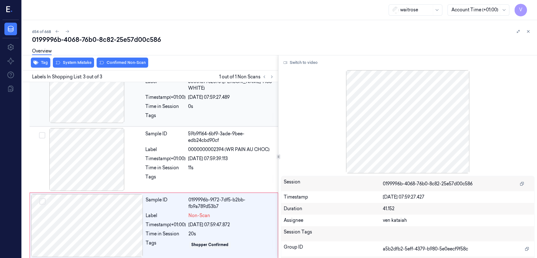
scroll to position [24, 0]
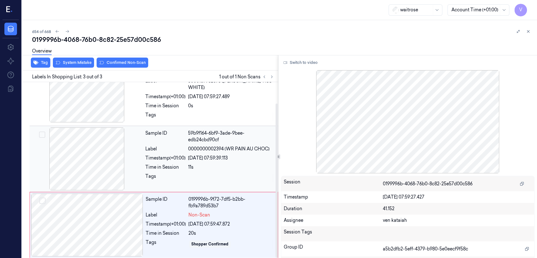
click at [179, 164] on div "Time in Session" at bounding box center [165, 167] width 40 height 7
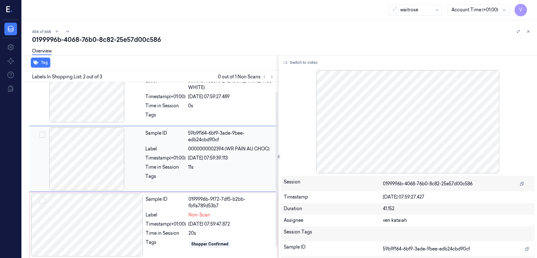
scroll to position [11, 0]
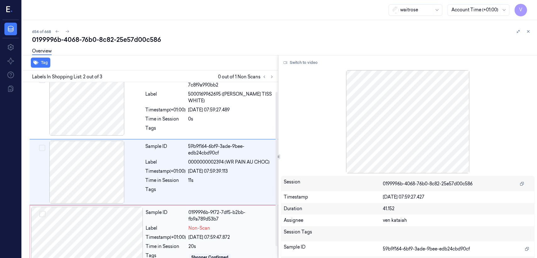
click at [208, 243] on div "20s" at bounding box center [231, 246] width 86 height 7
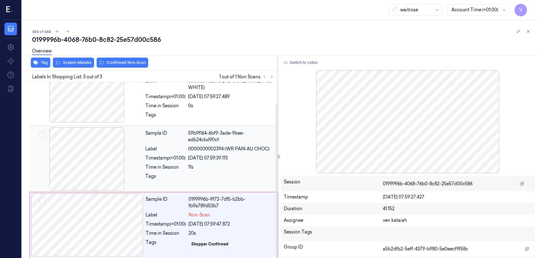
scroll to position [0, 0]
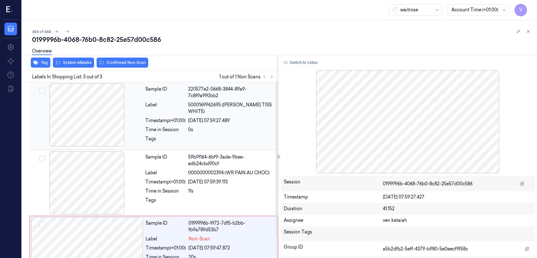
click at [180, 136] on div "Tags" at bounding box center [165, 141] width 40 height 10
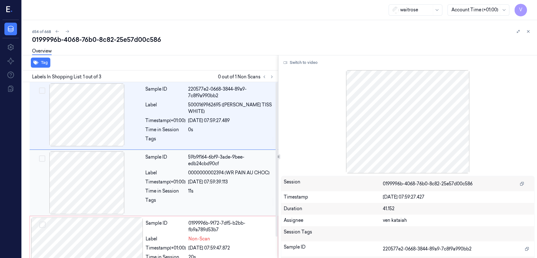
click at [214, 182] on div "30/09/2025 07:59:39.113" at bounding box center [231, 182] width 86 height 7
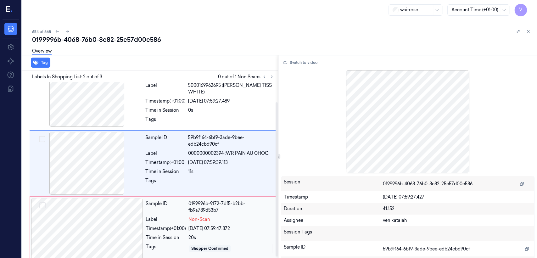
scroll to position [24, 0]
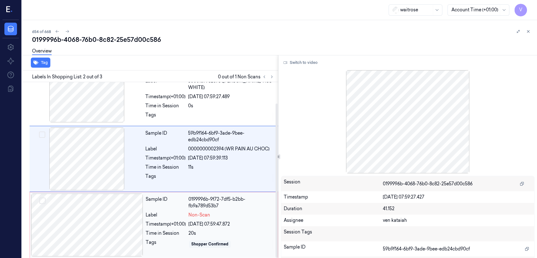
click at [194, 221] on div "30/09/2025 07:59:47.872" at bounding box center [231, 224] width 86 height 7
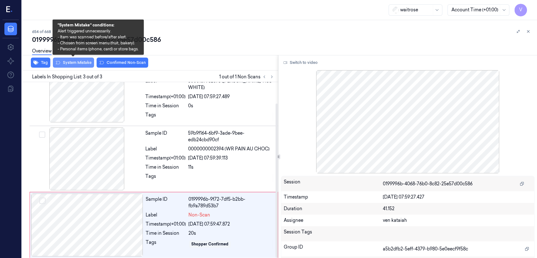
click at [76, 65] on button "System Mistake" at bounding box center [73, 63] width 41 height 10
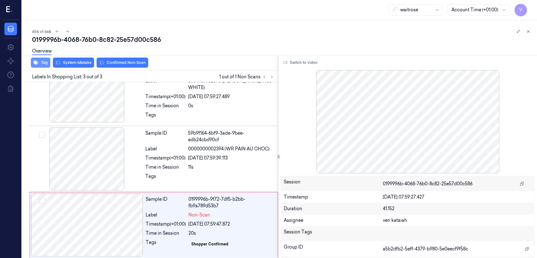
click at [42, 61] on button "Tag" at bounding box center [40, 63] width 19 height 10
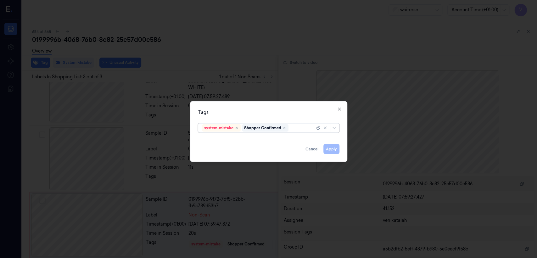
click at [302, 130] on div at bounding box center [302, 128] width 25 height 7
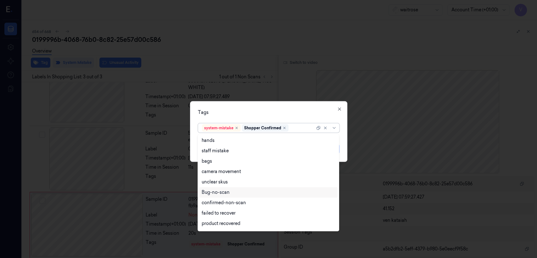
scroll to position [92, 0]
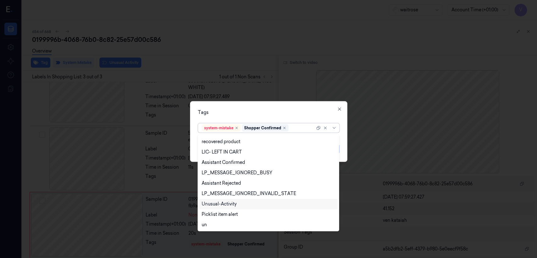
click at [226, 205] on div "Unusual-Activity" at bounding box center [219, 204] width 35 height 7
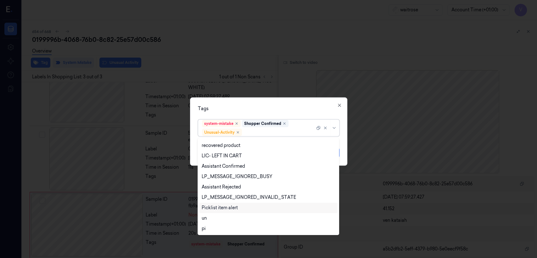
click at [228, 206] on div "Picklist item alert" at bounding box center [220, 207] width 36 height 7
drag, startPoint x: 284, startPoint y: 110, endPoint x: 296, endPoint y: 128, distance: 21.7
click at [285, 111] on div "Tags" at bounding box center [268, 108] width 141 height 7
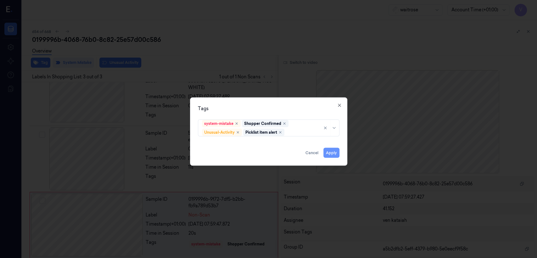
click at [336, 153] on button "Apply" at bounding box center [331, 153] width 16 height 10
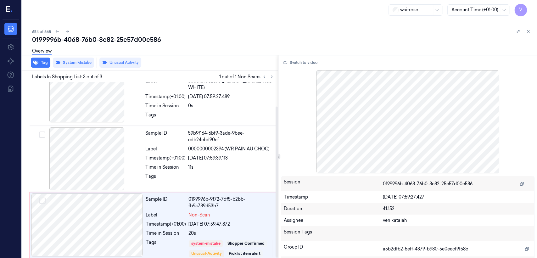
scroll to position [28, 0]
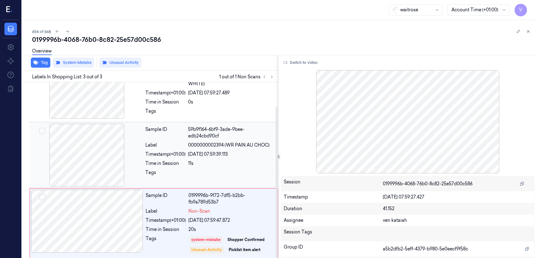
click at [196, 160] on div "11s" at bounding box center [231, 163] width 86 height 7
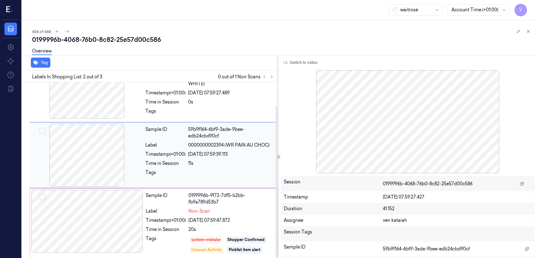
scroll to position [11, 0]
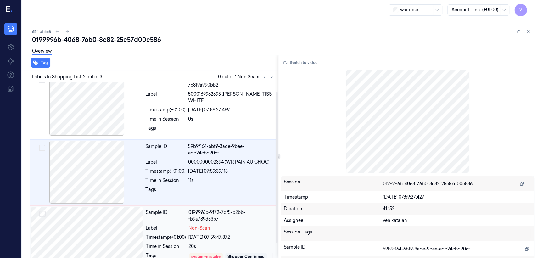
click at [165, 220] on div "Sample ID 0199996b-9f72-7df5-b2bb-fb9a789d53b7 Label Non-Scan Timestamp (+01:00…" at bounding box center [209, 240] width 133 height 67
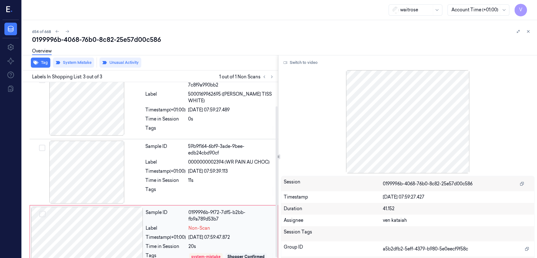
scroll to position [28, 0]
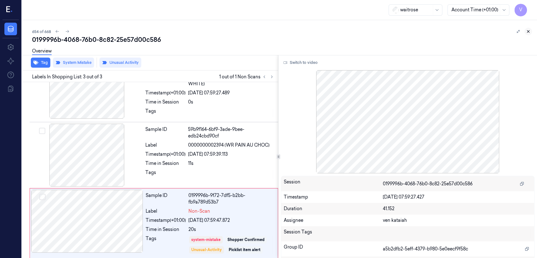
click at [526, 33] on icon at bounding box center [528, 31] width 4 height 4
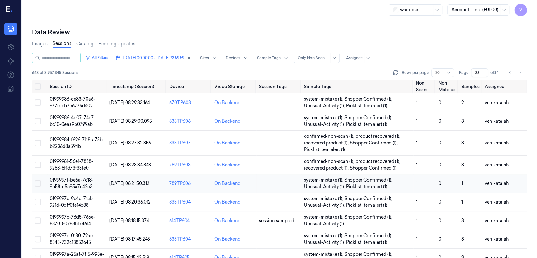
scroll to position [230, 0]
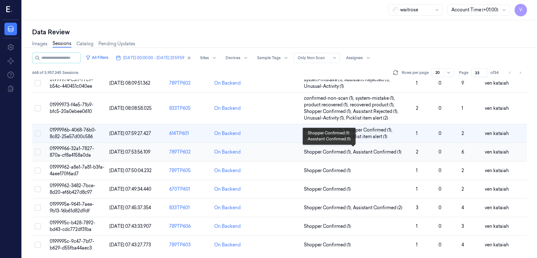
click at [371, 150] on span "Assistant Confirmed (1)" at bounding box center [377, 152] width 48 height 7
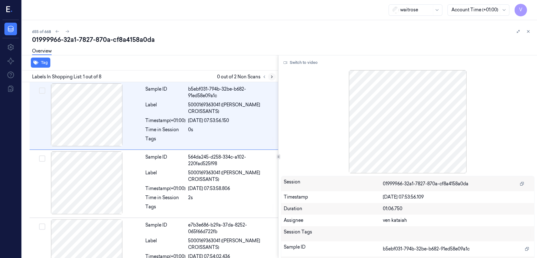
click at [274, 75] on button at bounding box center [272, 77] width 8 height 8
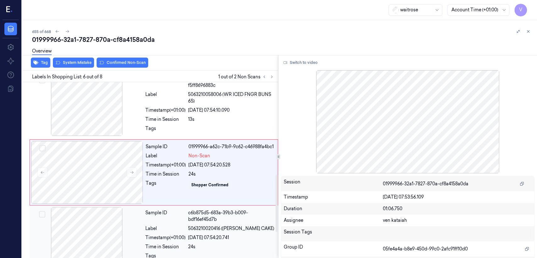
click at [160, 205] on div "Sample ID c6b875d5-683a-39b3-b009-bdf16ef45d7b Label 5063210020416 (WR CECIL CA…" at bounding box center [154, 238] width 248 height 66
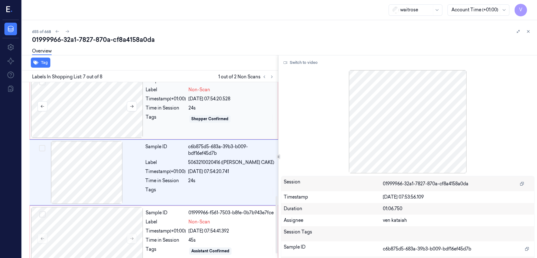
click at [132, 109] on div at bounding box center [87, 106] width 112 height 63
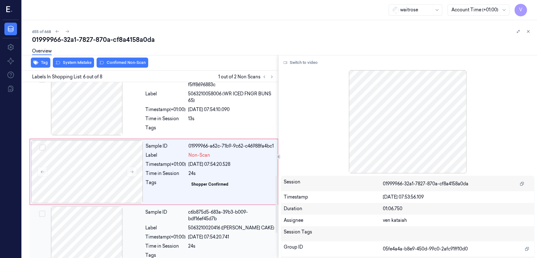
scroll to position [282, 0]
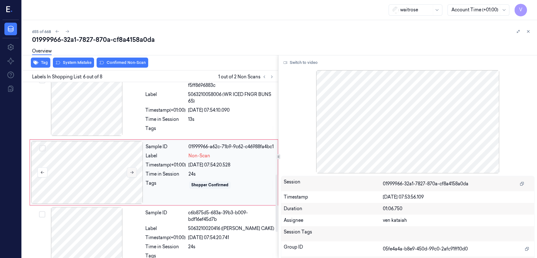
click at [134, 172] on button at bounding box center [132, 172] width 10 height 10
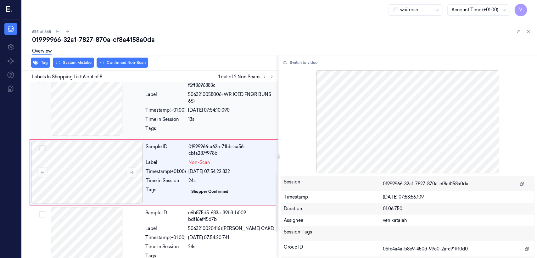
click at [146, 109] on div "Timestamp (+01:00)" at bounding box center [165, 110] width 40 height 7
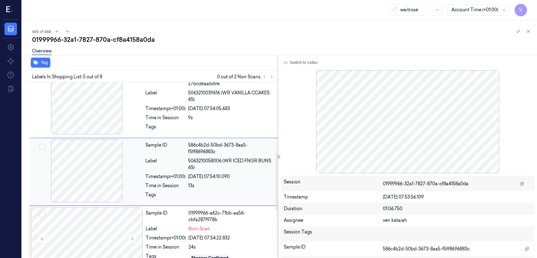
scroll to position [215, 0]
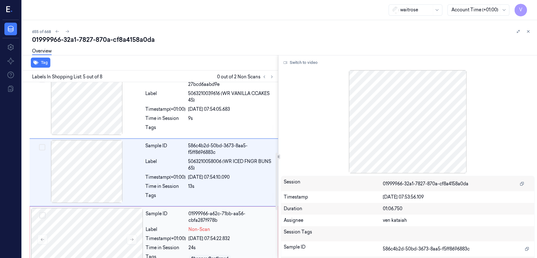
click at [166, 229] on div "Label" at bounding box center [166, 229] width 40 height 7
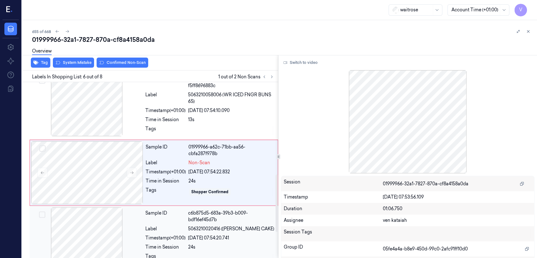
scroll to position [282, 0]
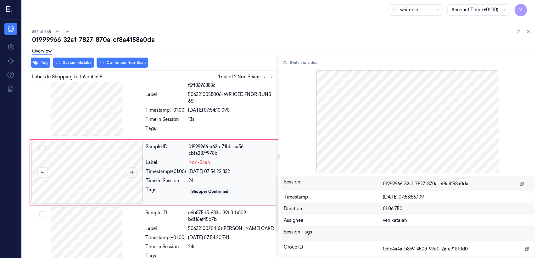
click at [135, 171] on button at bounding box center [132, 172] width 10 height 10
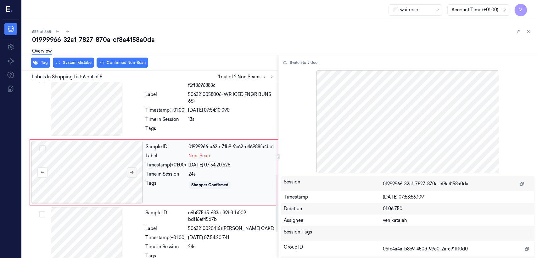
click at [135, 171] on button at bounding box center [132, 172] width 10 height 10
click at [135, 170] on button at bounding box center [132, 172] width 10 height 10
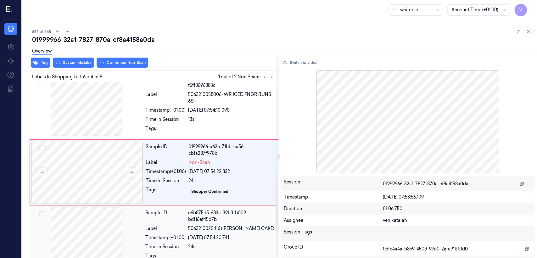
click at [177, 211] on div "Sample ID" at bounding box center [165, 215] width 40 height 13
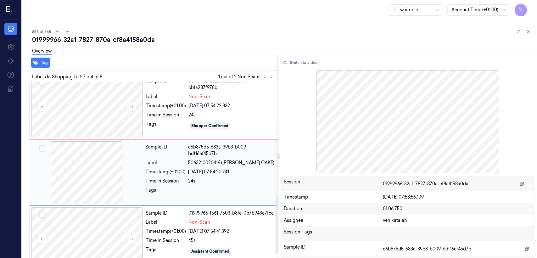
scroll to position [348, 0]
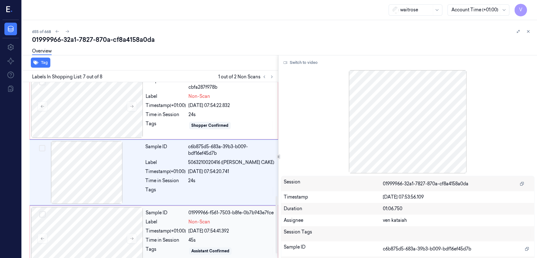
click at [163, 230] on div "Sample ID 01999966-f561-7503-b8fe-0b7b943e7fce Label Non-Scan Timestamp (+01:00…" at bounding box center [209, 238] width 133 height 63
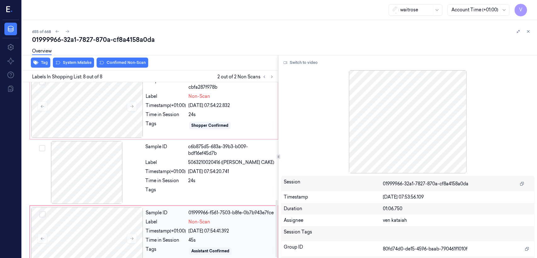
scroll to position [361, 0]
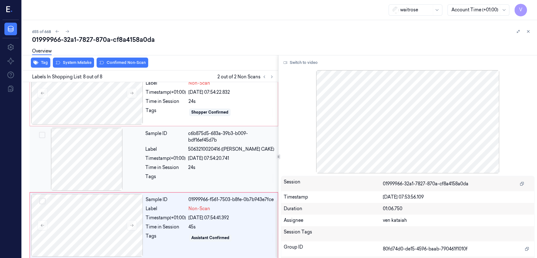
click at [225, 157] on div "30/09/2025 07:54:20.741" at bounding box center [231, 158] width 86 height 7
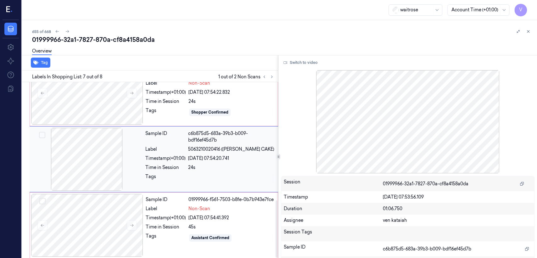
scroll to position [348, 0]
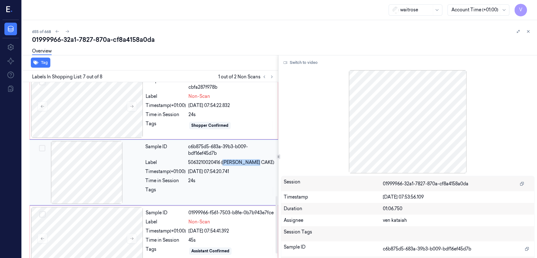
drag, startPoint x: 223, startPoint y: 159, endPoint x: 258, endPoint y: 159, distance: 34.9
click at [258, 159] on span "5063210020416 (WR CECIL CAKE)" at bounding box center [231, 162] width 86 height 7
click at [183, 111] on div "Time in Session" at bounding box center [166, 114] width 40 height 7
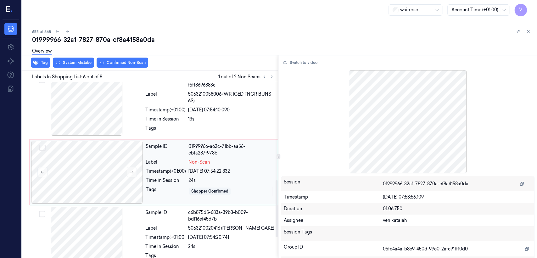
scroll to position [282, 0]
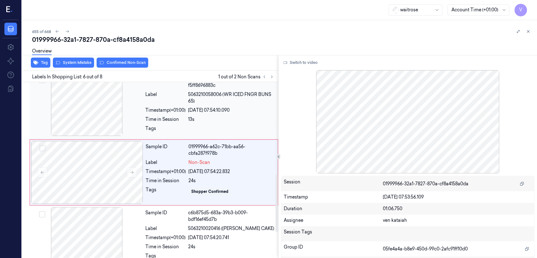
click at [195, 117] on div "13s" at bounding box center [231, 119] width 86 height 7
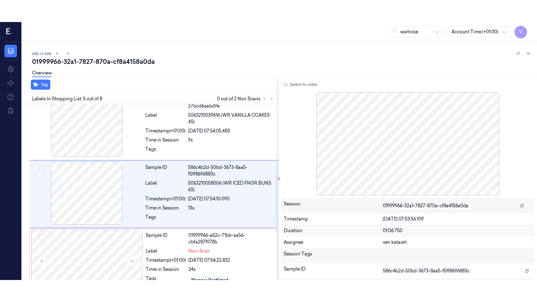
scroll to position [215, 0]
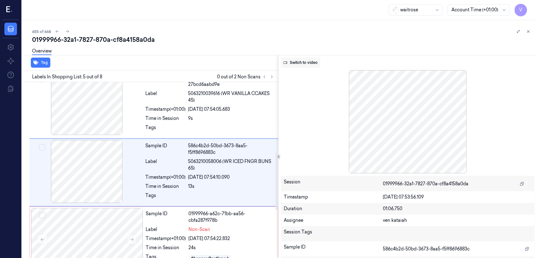
click at [309, 64] on button "Switch to video" at bounding box center [300, 63] width 39 height 10
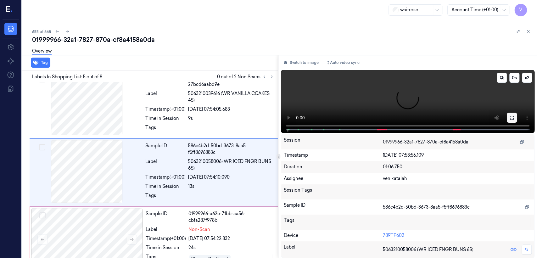
click at [509, 119] on icon at bounding box center [511, 117] width 5 height 5
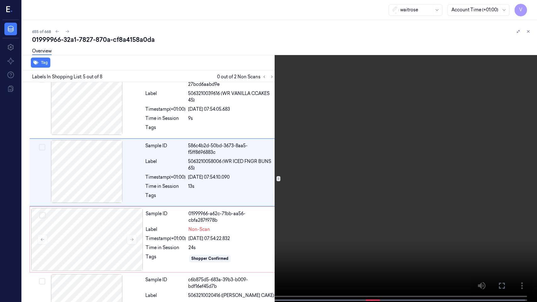
click at [43, 241] on video at bounding box center [268, 151] width 537 height 303
drag, startPoint x: 492, startPoint y: 230, endPoint x: 501, endPoint y: 273, distance: 44.0
click at [492, 234] on video at bounding box center [268, 151] width 537 height 303
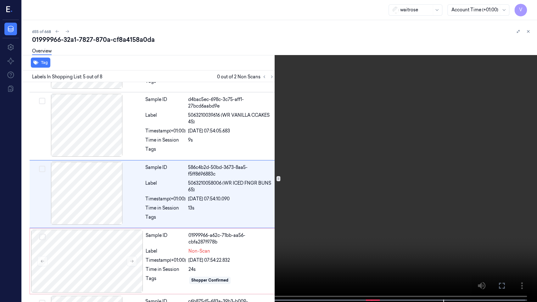
click at [0, 0] on icon at bounding box center [0, 0] width 0 height 0
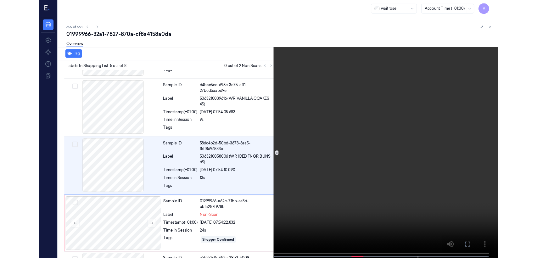
scroll to position [193, 0]
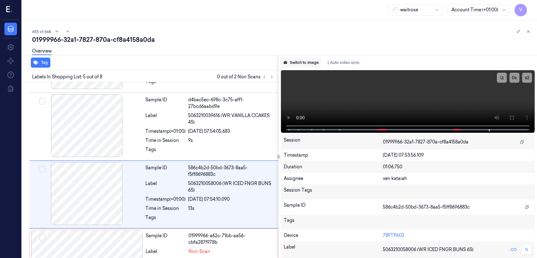
click at [309, 67] on button "Switch to image" at bounding box center [301, 63] width 40 height 10
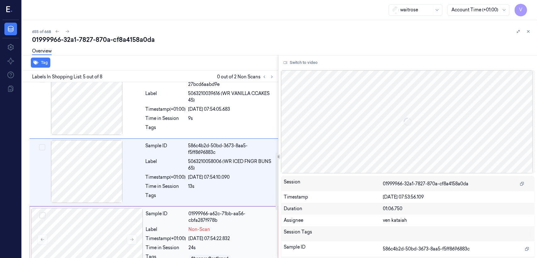
click at [168, 230] on div "Label" at bounding box center [166, 229] width 40 height 7
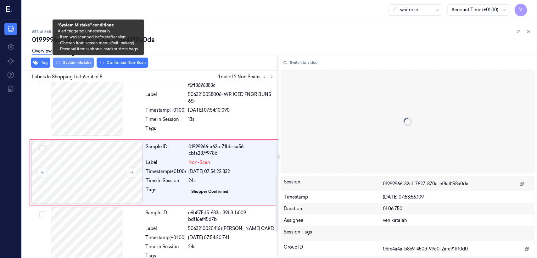
click at [83, 61] on button "System Mistake" at bounding box center [73, 63] width 41 height 10
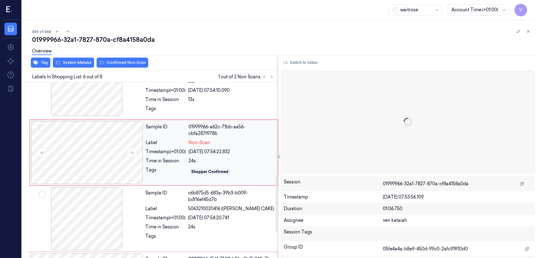
scroll to position [282, 0]
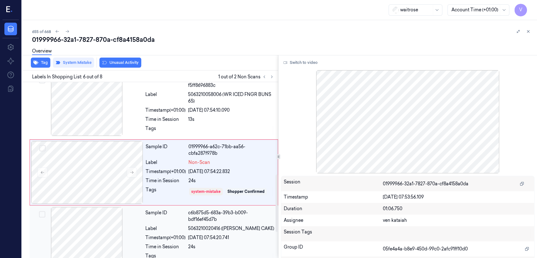
click at [169, 230] on div "Sample ID c6b875d5-683a-39b3-b009-bdf16ef45d7b Label 5063210020416 (WR CECIL CA…" at bounding box center [210, 238] width 134 height 63
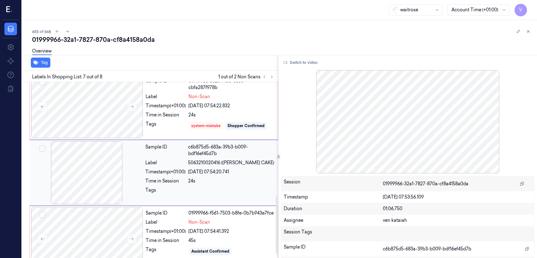
scroll to position [348, 0]
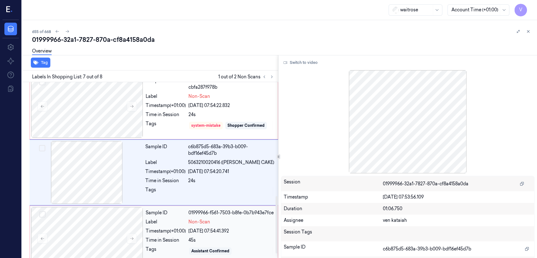
click at [194, 230] on div "Sample ID 01999966-f561-7503-b8fe-0b7b943e7fce Label Non-Scan Timestamp (+01:00…" at bounding box center [209, 238] width 133 height 63
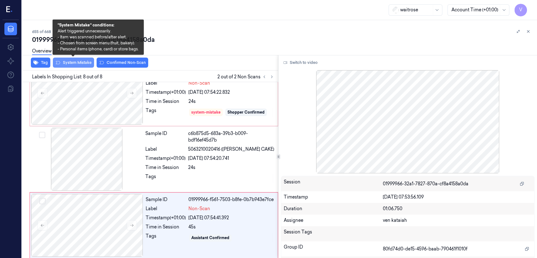
click at [70, 65] on button "System Mistake" at bounding box center [73, 63] width 41 height 10
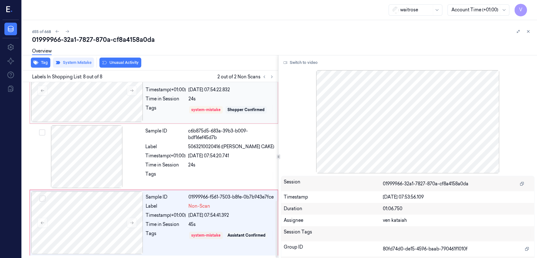
click at [177, 105] on div "Tags" at bounding box center [166, 110] width 40 height 10
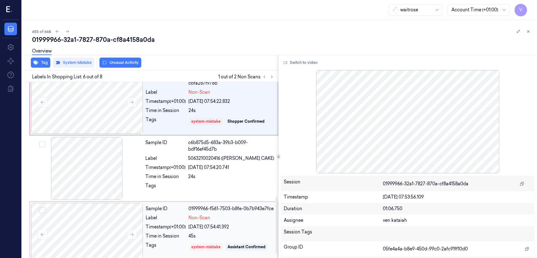
click at [191, 212] on div "01999966-f561-7503-b8fe-0b7b943e7fce" at bounding box center [231, 208] width 86 height 7
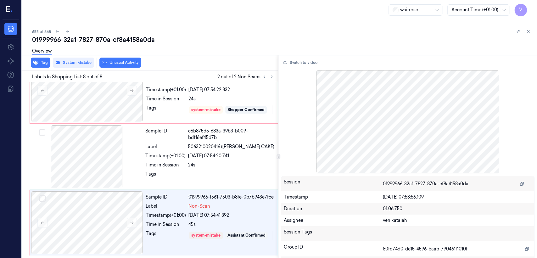
click at [531, 28] on div at bounding box center [523, 32] width 18 height 8
click at [528, 31] on icon at bounding box center [528, 31] width 4 height 4
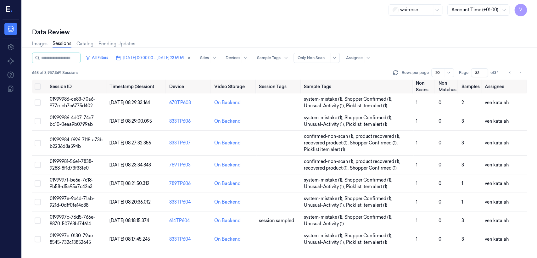
scroll to position [230, 0]
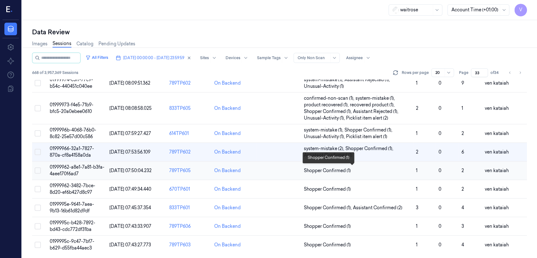
click at [328, 170] on span "Shopper Confirmed (1)" at bounding box center [327, 170] width 47 height 7
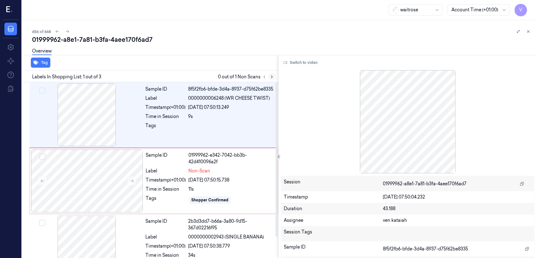
click at [271, 75] on icon at bounding box center [271, 77] width 4 height 4
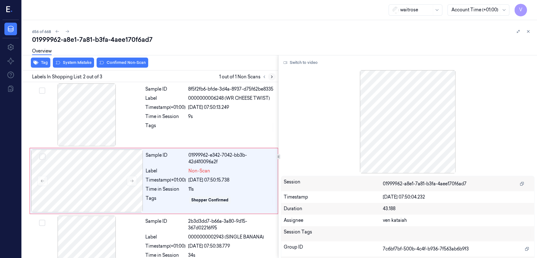
scroll to position [11, 0]
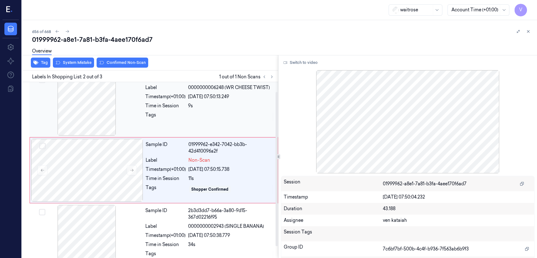
click at [222, 121] on div at bounding box center [231, 117] width 86 height 10
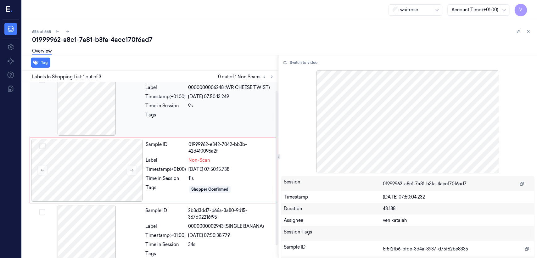
scroll to position [0, 0]
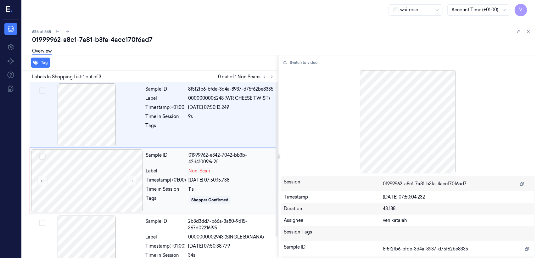
click at [186, 191] on div "Time in Session 11s" at bounding box center [210, 189] width 128 height 7
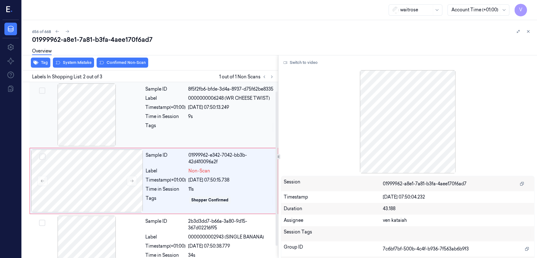
scroll to position [11, 0]
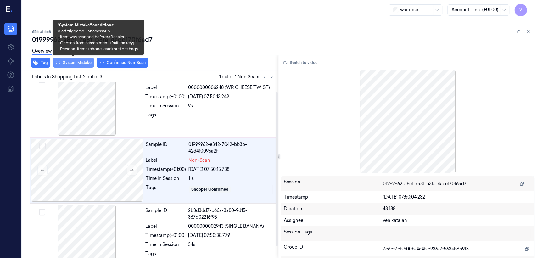
click at [71, 64] on button "System Mistake" at bounding box center [73, 63] width 41 height 10
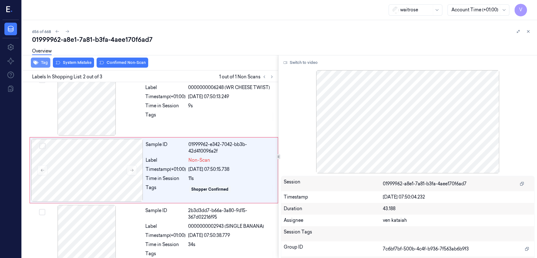
click at [37, 63] on icon "button" at bounding box center [35, 63] width 5 height 4
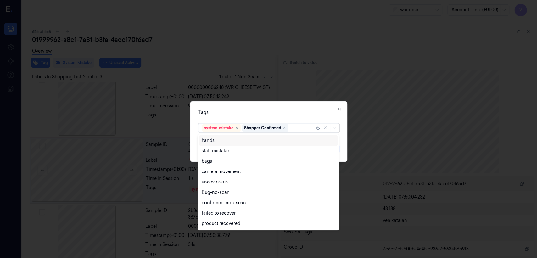
click at [298, 129] on div at bounding box center [302, 128] width 25 height 7
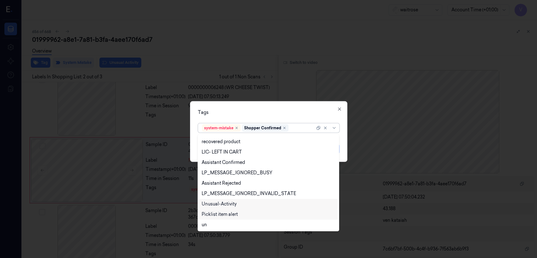
click at [228, 205] on div "Unusual-Activity" at bounding box center [219, 204] width 35 height 7
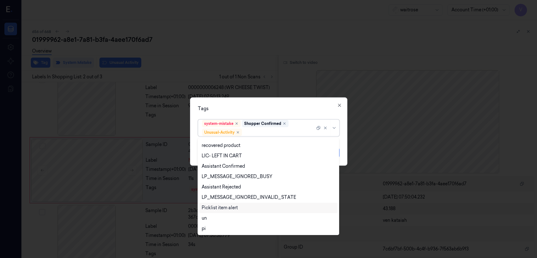
click at [230, 206] on div "Picklist item alert" at bounding box center [220, 207] width 36 height 7
drag, startPoint x: 284, startPoint y: 106, endPoint x: 295, endPoint y: 119, distance: 17.4
click at [287, 111] on div "Tags" at bounding box center [268, 108] width 141 height 7
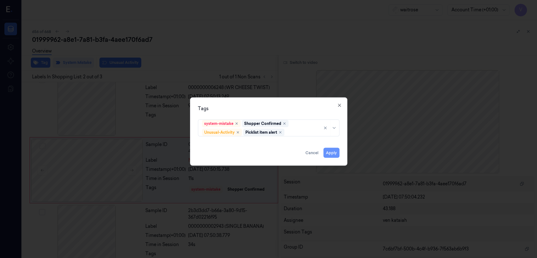
click at [332, 154] on button "Apply" at bounding box center [331, 153] width 16 height 10
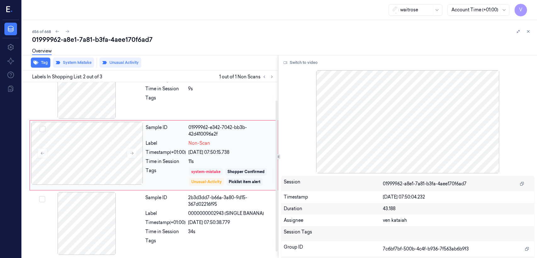
scroll to position [0, 0]
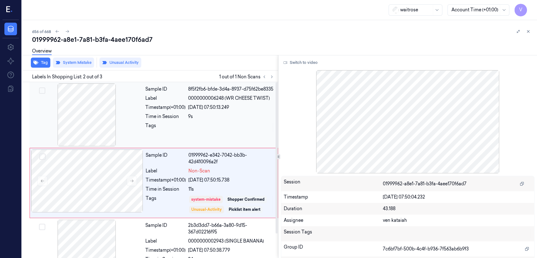
click at [180, 122] on div "Tags" at bounding box center [165, 127] width 40 height 10
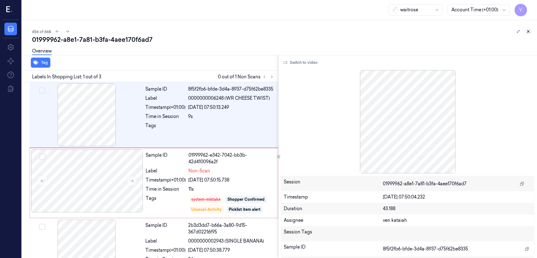
click at [527, 33] on icon at bounding box center [528, 31] width 4 height 4
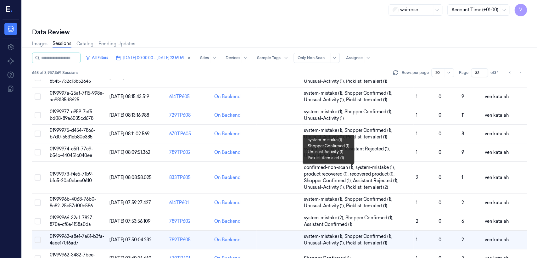
scroll to position [230, 0]
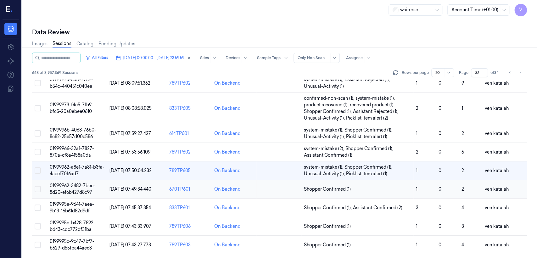
click at [309, 184] on td "Shopper Confirmed (1)" at bounding box center [357, 189] width 112 height 19
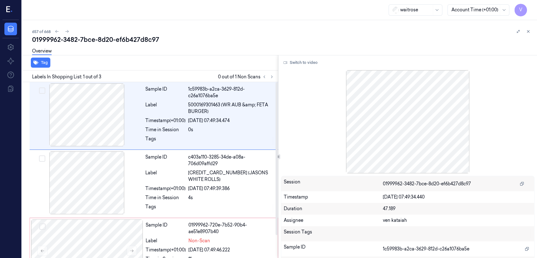
click at [275, 79] on div at bounding box center [267, 77] width 15 height 8
click at [274, 78] on button at bounding box center [272, 77] width 8 height 8
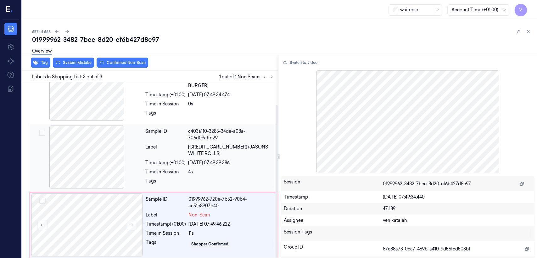
click at [197, 173] on div "Sample ID c403a110-3285-34de-a08a-706d09affd29 Label 5025125000150 (JASONS WHIT…" at bounding box center [210, 157] width 134 height 65
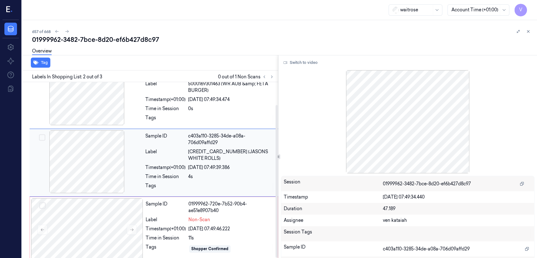
scroll to position [26, 0]
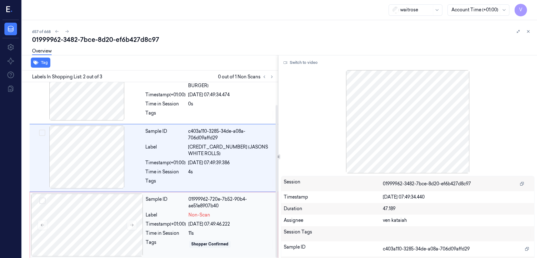
click at [165, 221] on div "Timestamp (+01:00)" at bounding box center [166, 224] width 40 height 7
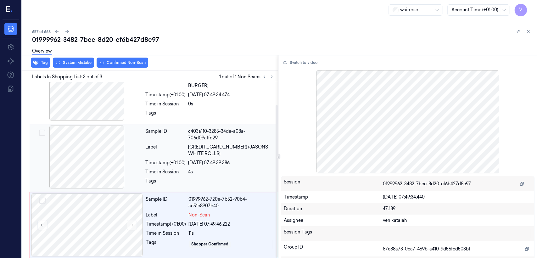
click at [173, 160] on div "Timestamp (+01:00)" at bounding box center [165, 162] width 40 height 7
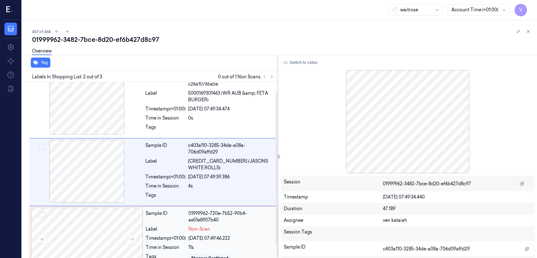
click at [196, 219] on div "01999962-720e-7b52-90b4-ae51e8907b40" at bounding box center [231, 216] width 86 height 13
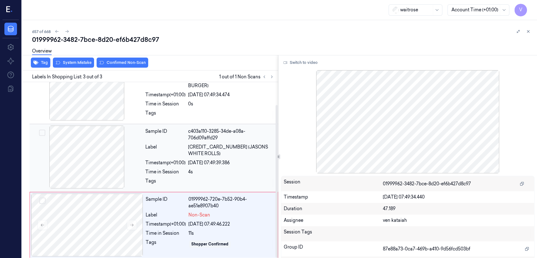
click at [201, 169] on div "4s" at bounding box center [231, 172] width 86 height 7
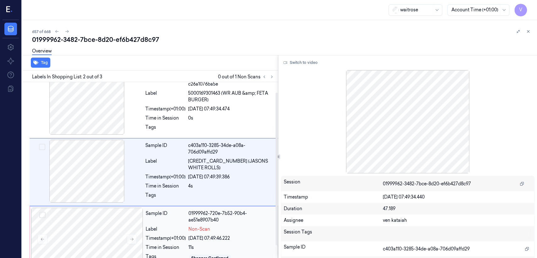
drag, startPoint x: 174, startPoint y: 234, endPoint x: 176, endPoint y: 230, distance: 4.3
click at [176, 235] on div "Timestamp (+01:00)" at bounding box center [166, 238] width 40 height 7
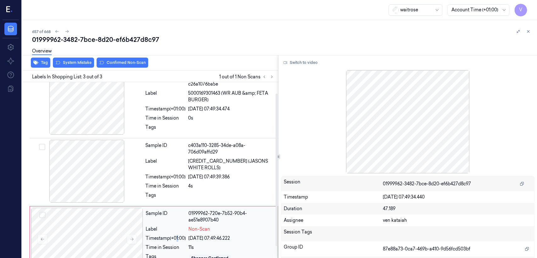
scroll to position [26, 0]
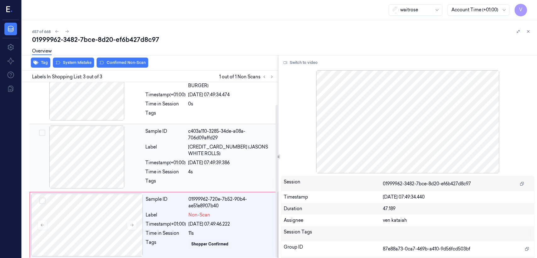
click at [209, 148] on span "5025125000150 (JASONS WHITE ROLLS)" at bounding box center [231, 150] width 86 height 13
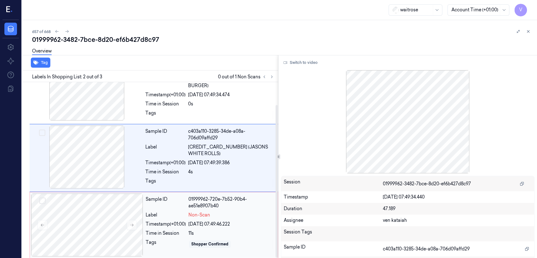
click at [175, 214] on div "Label" at bounding box center [166, 215] width 40 height 7
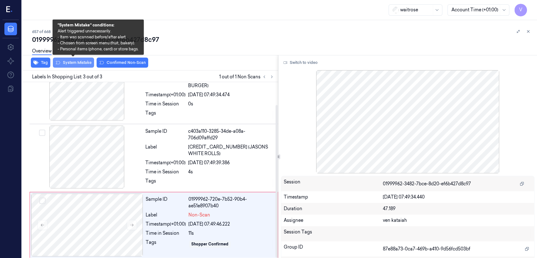
click at [77, 63] on button "System Mistake" at bounding box center [73, 63] width 41 height 10
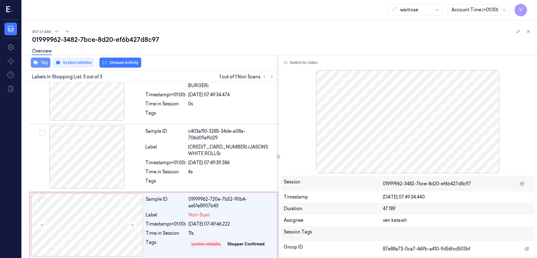
click at [40, 64] on button "Tag" at bounding box center [40, 63] width 19 height 10
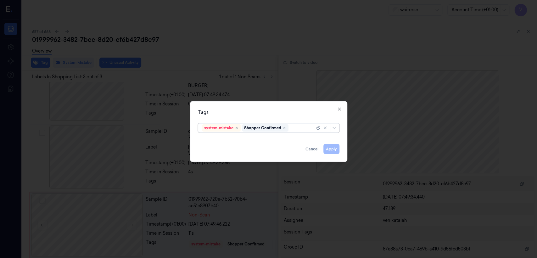
click at [302, 127] on div at bounding box center [302, 128] width 25 height 7
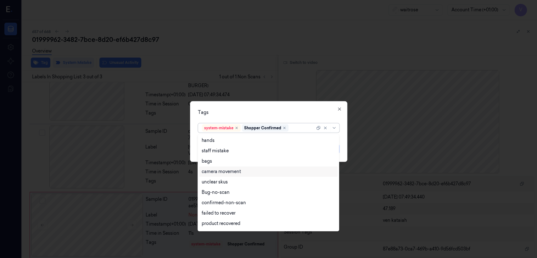
scroll to position [92, 0]
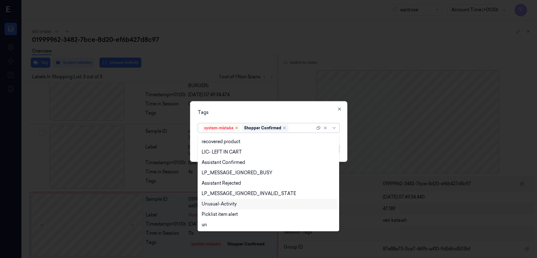
click at [219, 204] on div "Unusual-Activity" at bounding box center [219, 204] width 35 height 7
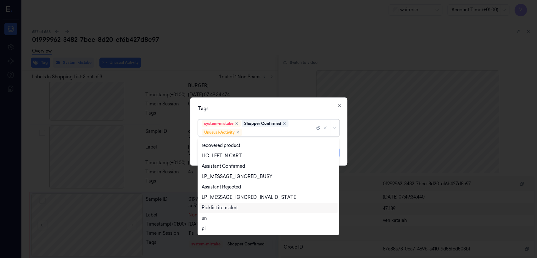
click at [219, 205] on div "Picklist item alert" at bounding box center [220, 207] width 36 height 7
click at [251, 106] on div "Tags" at bounding box center [268, 108] width 141 height 7
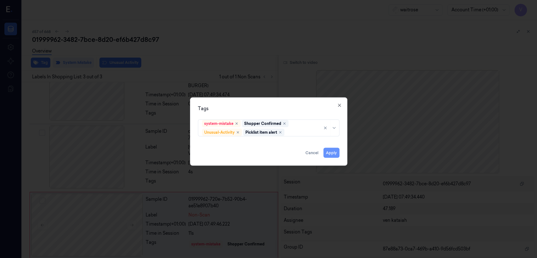
click at [327, 151] on button "Apply" at bounding box center [331, 153] width 16 height 10
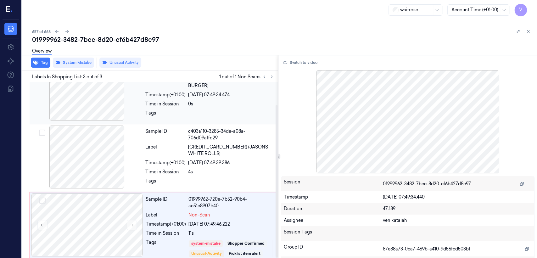
scroll to position [30, 0]
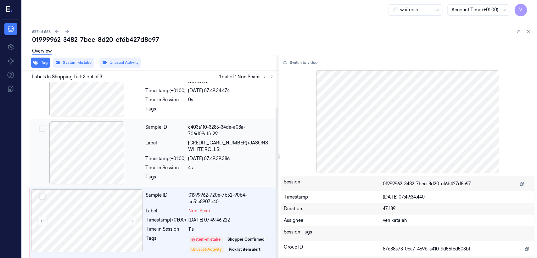
click at [237, 148] on span "5025125000150 (JASONS WHITE ROLLS)" at bounding box center [231, 146] width 86 height 13
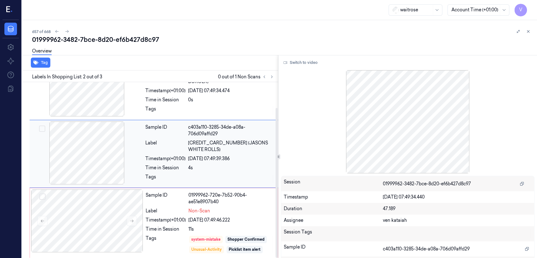
click at [219, 157] on div "30/09/2025 07:49:39.386" at bounding box center [231, 158] width 86 height 7
click at [179, 212] on div "Sample ID 01999962-720e-7b52-90b4-ae51e8907b40 Label Non-Scan Timestamp (+01:00…" at bounding box center [209, 222] width 133 height 67
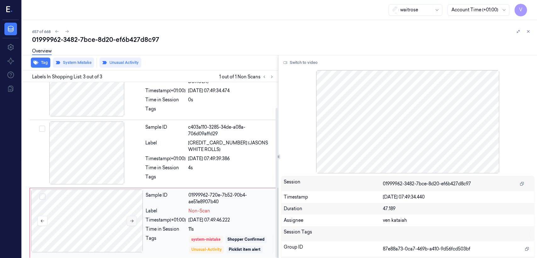
click at [136, 220] on button at bounding box center [132, 221] width 10 height 10
click at [134, 220] on button at bounding box center [132, 221] width 10 height 10
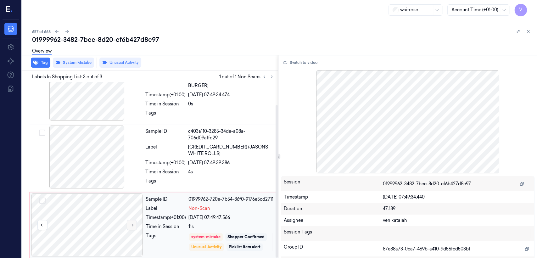
click at [134, 220] on button at bounding box center [132, 225] width 10 height 10
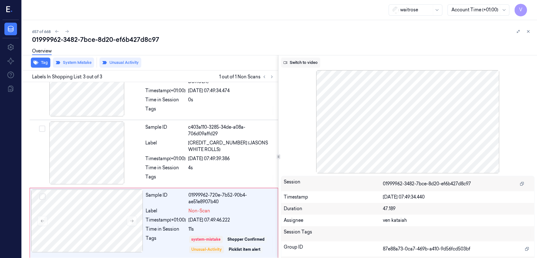
click at [304, 61] on button "Switch to video" at bounding box center [300, 63] width 39 height 10
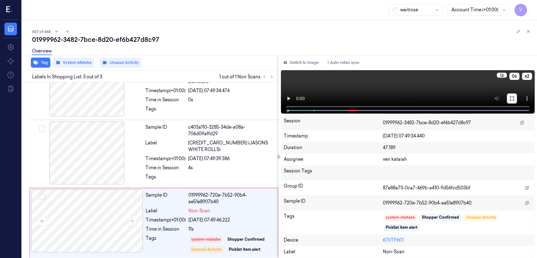
click at [512, 101] on button at bounding box center [512, 98] width 10 height 10
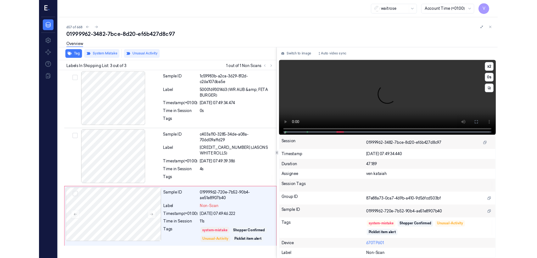
scroll to position [0, 0]
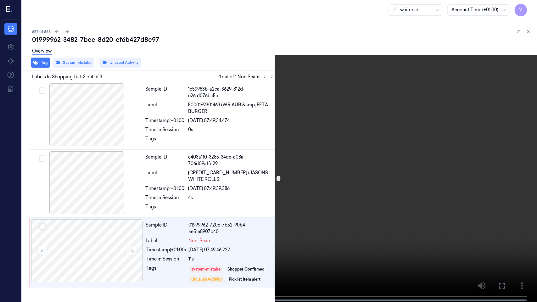
click at [0, 0] on icon at bounding box center [0, 0] width 0 height 0
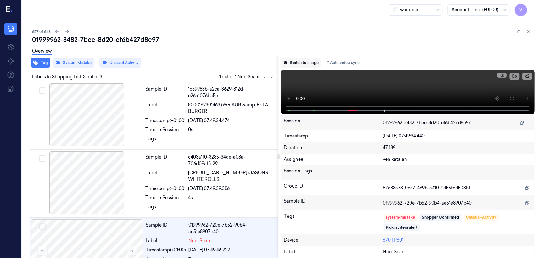
click at [298, 66] on button "Switch to image" at bounding box center [301, 63] width 40 height 10
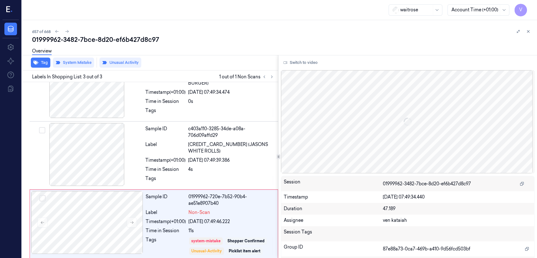
scroll to position [30, 0]
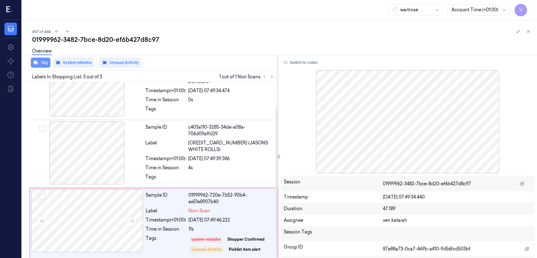
click at [45, 64] on button "Tag" at bounding box center [40, 63] width 19 height 10
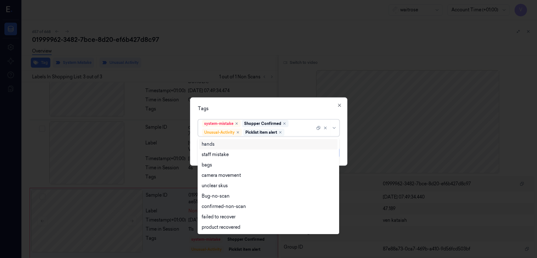
click at [278, 132] on div "Picklist item alert" at bounding box center [263, 133] width 41 height 8
click at [280, 130] on icon "Remove ,Picklist item alert" at bounding box center [280, 132] width 4 height 4
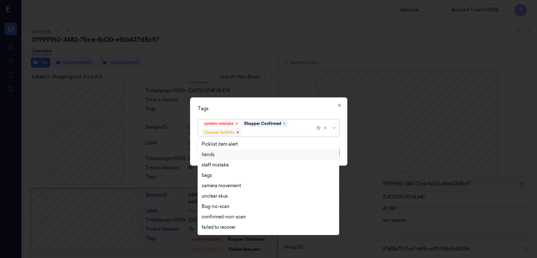
click at [238, 131] on icon "Remove ,Unusual-Activity" at bounding box center [238, 132] width 2 height 2
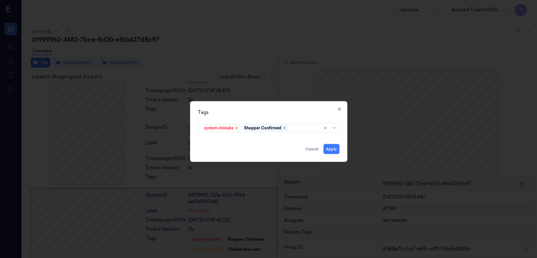
click at [318, 112] on div "Tags" at bounding box center [268, 112] width 141 height 7
click at [332, 149] on button "Apply" at bounding box center [331, 149] width 16 height 10
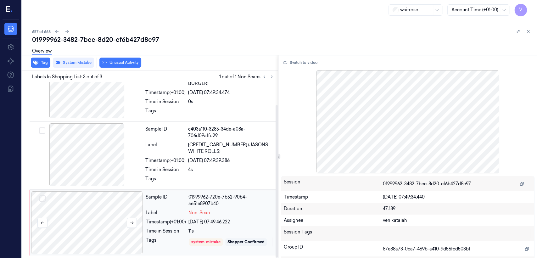
scroll to position [26, 0]
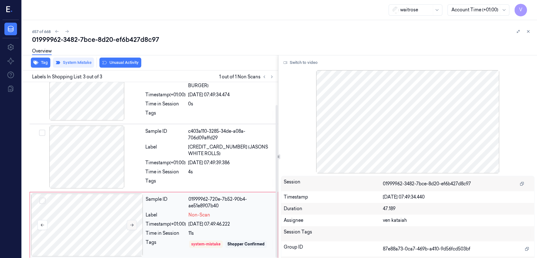
click at [133, 224] on icon at bounding box center [131, 225] width 3 height 3
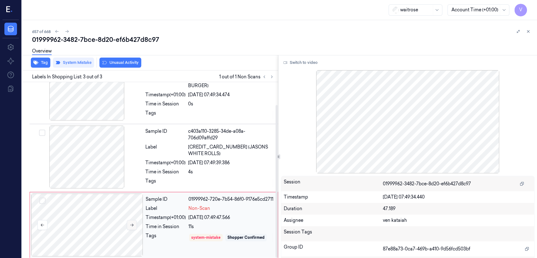
click at [133, 224] on icon at bounding box center [131, 225] width 3 height 3
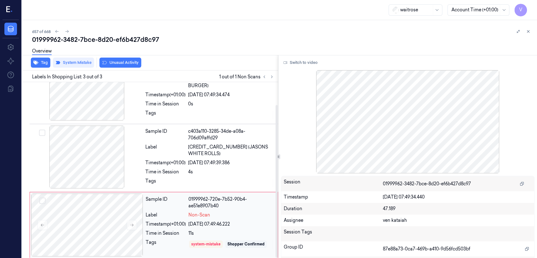
click at [209, 200] on div "01999962-720e-7b52-90b4-ae51e8907b40" at bounding box center [231, 202] width 86 height 13
click at [527, 33] on icon at bounding box center [528, 31] width 4 height 4
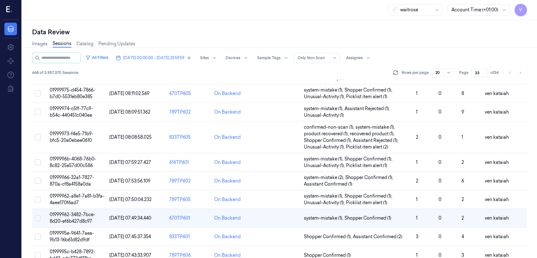
scroll to position [230, 0]
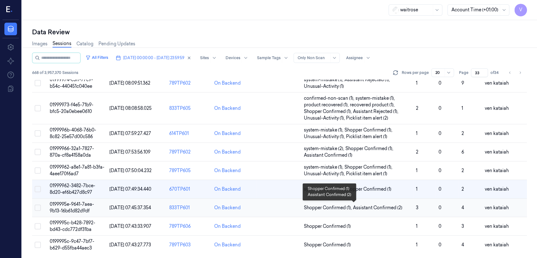
click at [360, 204] on span "Assistant Confirmed (2)" at bounding box center [377, 207] width 49 height 7
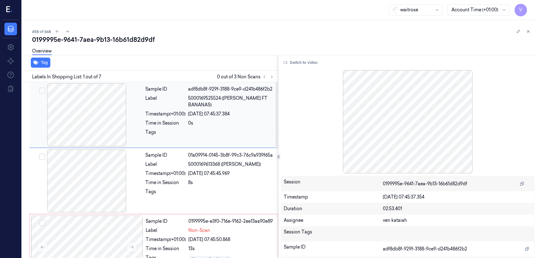
click at [270, 82] on div "Sample ID adf8db8f-929f-3188-9ce9-d241b486f2b2 Label 5000169525524 (WR DORG FT …" at bounding box center [154, 115] width 248 height 66
click at [270, 75] on icon at bounding box center [271, 77] width 4 height 4
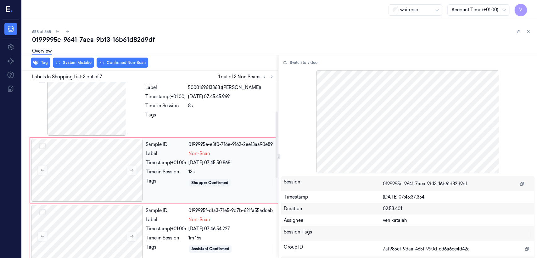
click at [176, 167] on div "Sample ID 0199995e-e3f0-716e-9162-2ee13aa90e89 Label Non-Scan Timestamp (+01:00…" at bounding box center [209, 170] width 133 height 63
click at [176, 120] on div "Tags" at bounding box center [165, 117] width 40 height 10
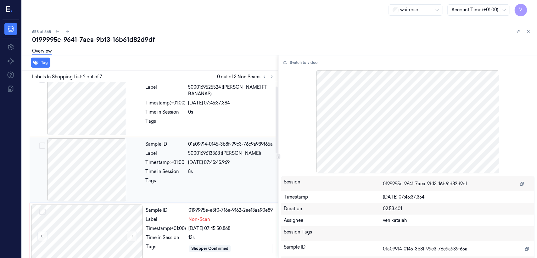
scroll to position [11, 0]
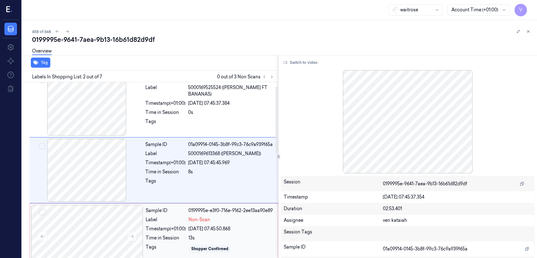
click at [220, 221] on div "Non-Scan" at bounding box center [231, 219] width 86 height 7
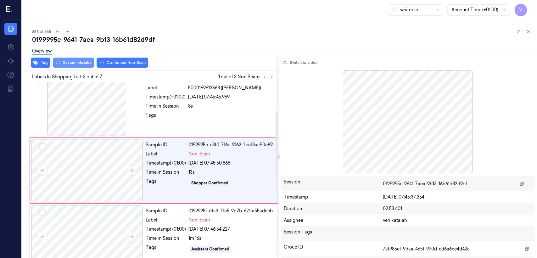
scroll to position [77, 0]
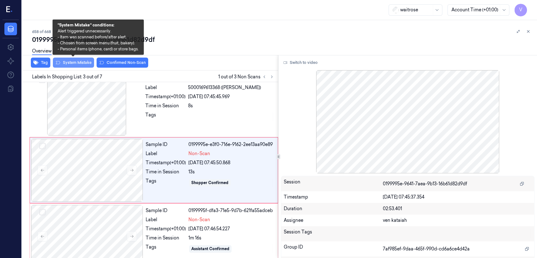
click at [80, 63] on button "System Mistake" at bounding box center [73, 63] width 41 height 10
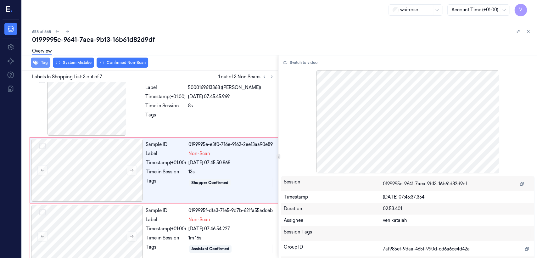
click at [32, 61] on button "Tag" at bounding box center [40, 63] width 19 height 10
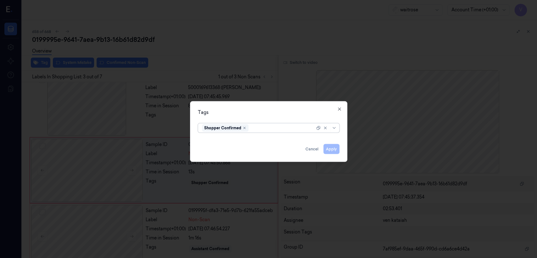
click at [302, 128] on div at bounding box center [282, 128] width 65 height 7
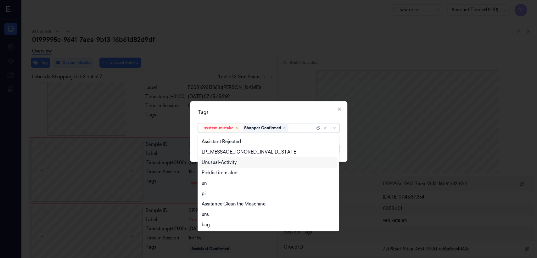
click at [224, 166] on div "Unusual-Activity" at bounding box center [268, 162] width 138 height 10
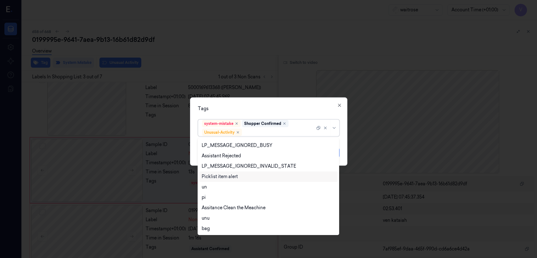
click at [224, 177] on div "Picklist item alert" at bounding box center [220, 176] width 36 height 7
drag, startPoint x: 280, startPoint y: 109, endPoint x: 286, endPoint y: 114, distance: 7.2
click at [285, 113] on div "Tags option Picklist item alert, selected. 20 results available. Use Up and Dow…" at bounding box center [268, 131] width 157 height 68
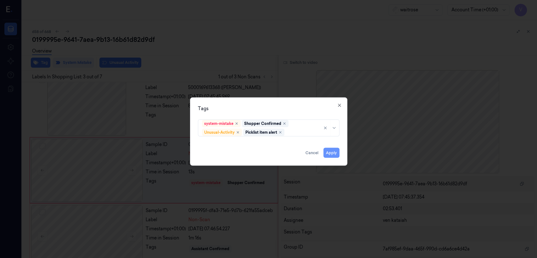
click at [334, 153] on button "Apply" at bounding box center [331, 153] width 16 height 10
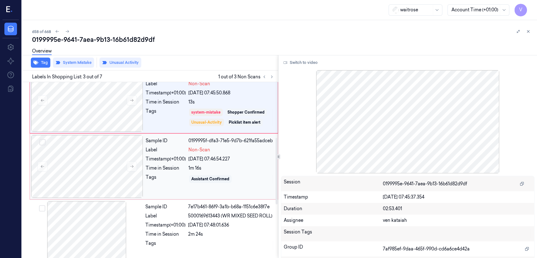
click at [161, 184] on div "Sample ID 0199995f-dfa3-71e5-9d7b-621fa55adceb Label Non-Scan Timestamp (+01:00…" at bounding box center [209, 166] width 133 height 63
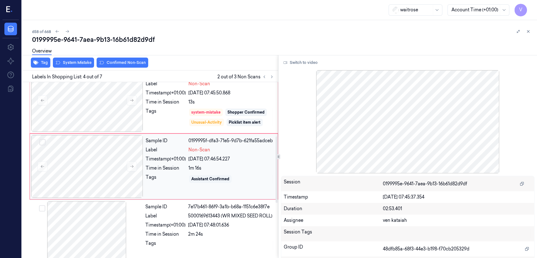
scroll to position [143, 0]
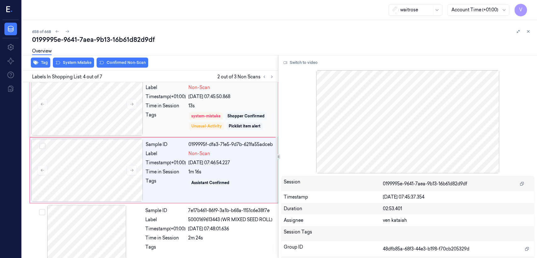
click at [237, 112] on div "Shopper Confirmed" at bounding box center [246, 116] width 42 height 8
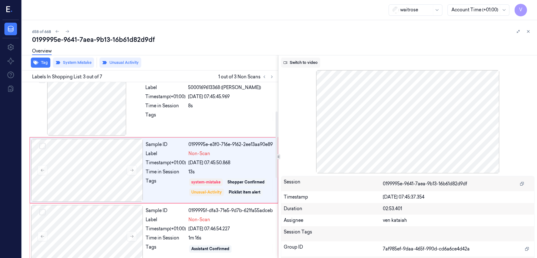
click at [297, 67] on button "Switch to video" at bounding box center [300, 63] width 39 height 10
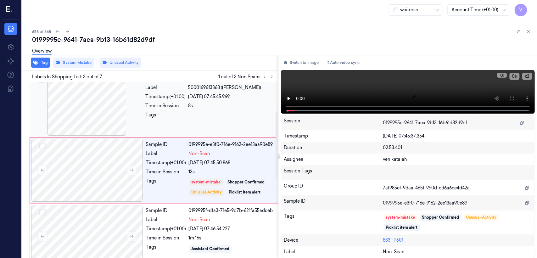
click at [212, 100] on div "30/09/2025 07:45:45.969" at bounding box center [231, 96] width 86 height 7
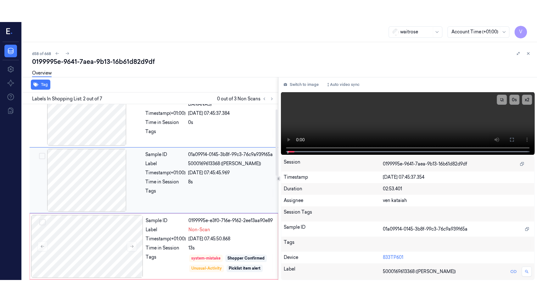
scroll to position [11, 0]
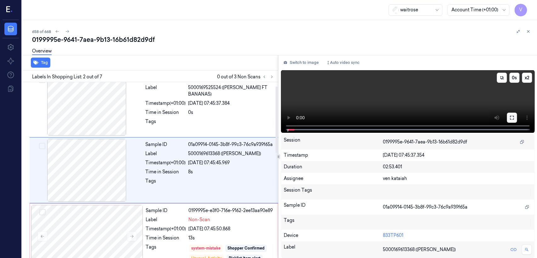
click at [511, 120] on button at bounding box center [512, 118] width 10 height 10
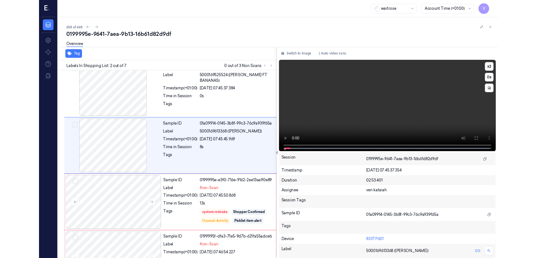
scroll to position [0, 0]
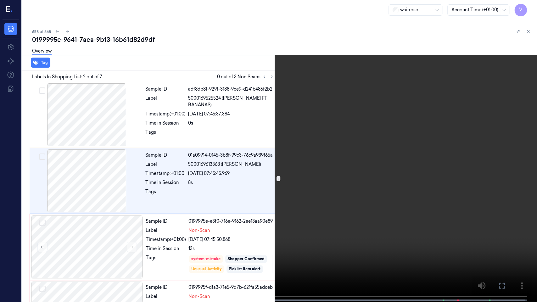
drag, startPoint x: 507, startPoint y: 284, endPoint x: 507, endPoint y: 252, distance: 31.4
click at [0, 0] on button at bounding box center [0, 0] width 0 height 0
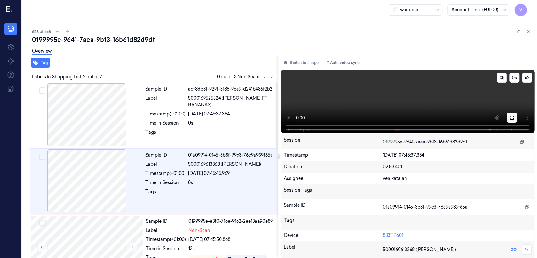
click at [513, 115] on icon at bounding box center [511, 117] width 5 height 5
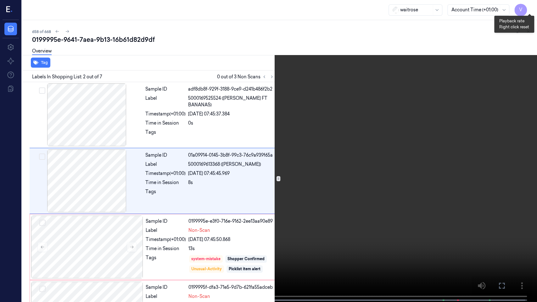
click at [526, 10] on button "x 2" at bounding box center [529, 8] width 10 height 10
click at [0, 0] on icon at bounding box center [0, 0] width 0 height 0
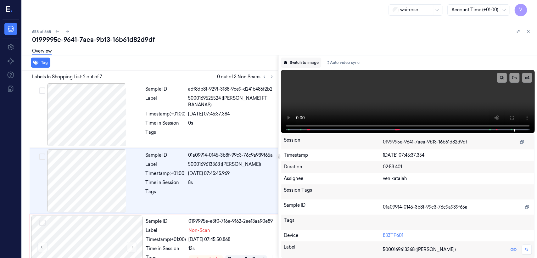
click at [311, 60] on button "Switch to image" at bounding box center [301, 63] width 40 height 10
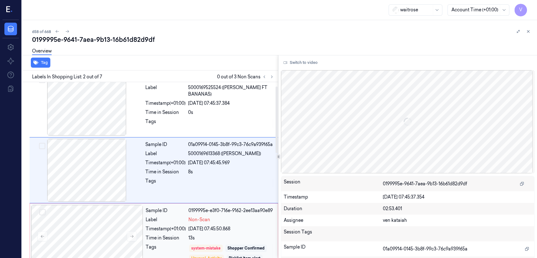
click at [168, 235] on div "Time in Session" at bounding box center [166, 238] width 40 height 7
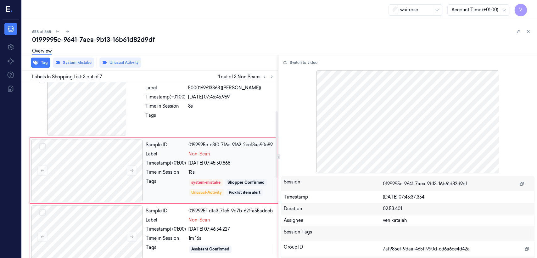
scroll to position [147, 0]
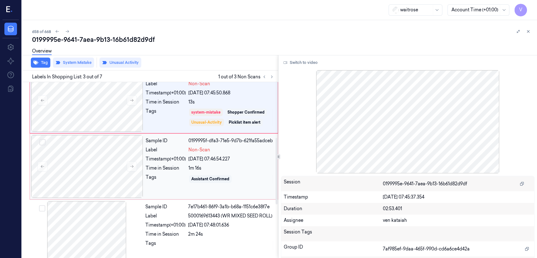
click at [192, 166] on div "1m 16s" at bounding box center [231, 168] width 86 height 7
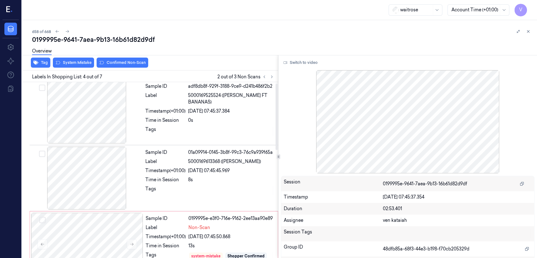
click at [172, 183] on div "Time in Session" at bounding box center [165, 179] width 40 height 7
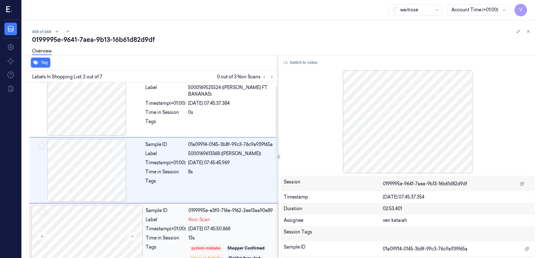
click at [183, 241] on div "Sample ID 0199995e-e3f0-716e-9162-2ee13aa90e89 Label Non-Scan Timestamp (+01:00…" at bounding box center [209, 236] width 133 height 63
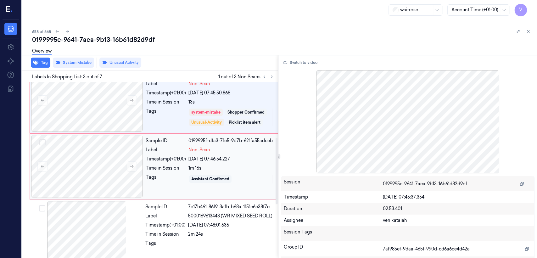
click at [185, 159] on div "Timestamp (+01:00)" at bounding box center [166, 159] width 40 height 7
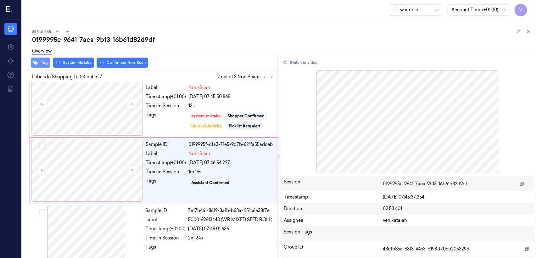
click at [44, 61] on button "Tag" at bounding box center [40, 63] width 19 height 10
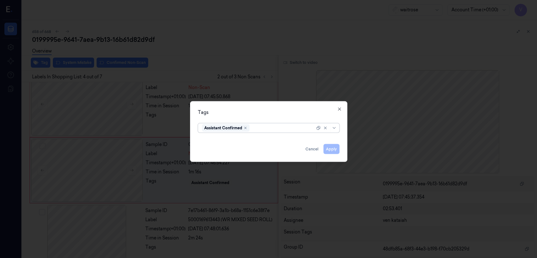
drag, startPoint x: 299, startPoint y: 129, endPoint x: 295, endPoint y: 131, distance: 5.1
click at [299, 129] on div at bounding box center [283, 128] width 64 height 7
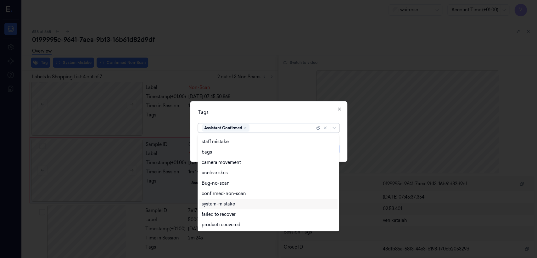
scroll to position [103, 0]
click at [219, 207] on div "Unusual-Activity" at bounding box center [219, 204] width 35 height 7
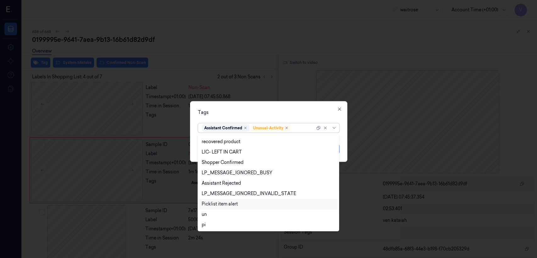
click at [218, 207] on div "Picklist item alert" at bounding box center [220, 204] width 36 height 7
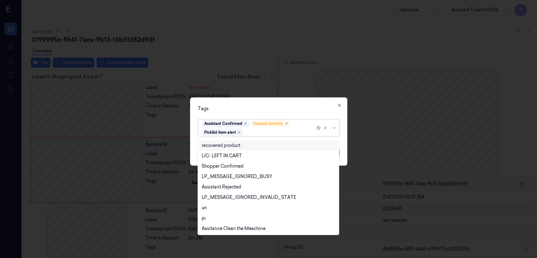
click at [249, 115] on div "Tags option Picklist item alert, selected. 21 results available. Use Up and Dow…" at bounding box center [268, 131] width 157 height 68
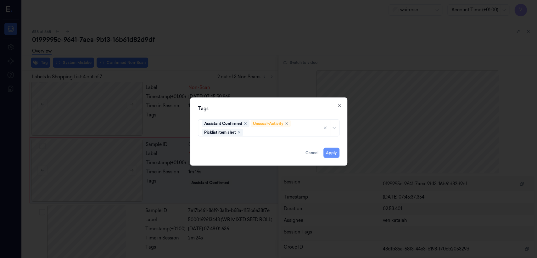
click at [331, 152] on button "Apply" at bounding box center [331, 153] width 16 height 10
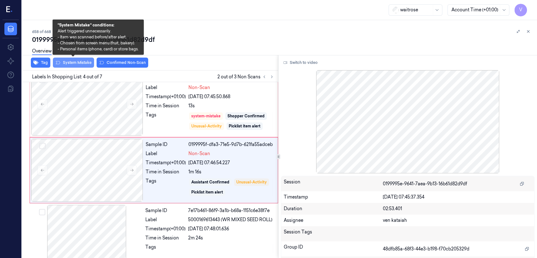
click at [69, 64] on button "System Mistake" at bounding box center [73, 63] width 41 height 10
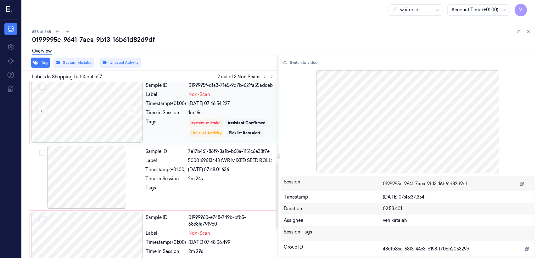
scroll to position [213, 0]
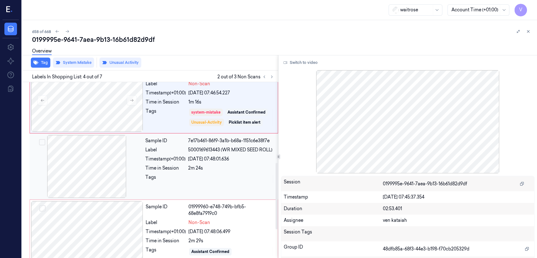
click at [170, 170] on div "Time in Session" at bounding box center [165, 168] width 40 height 7
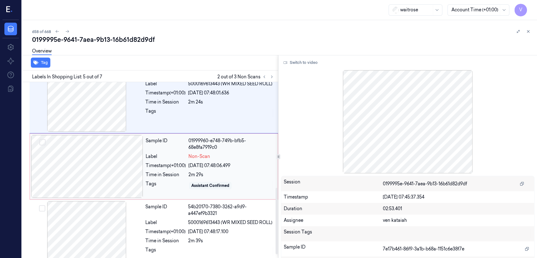
click at [195, 188] on div "Assistant Confirmed" at bounding box center [210, 186] width 42 height 8
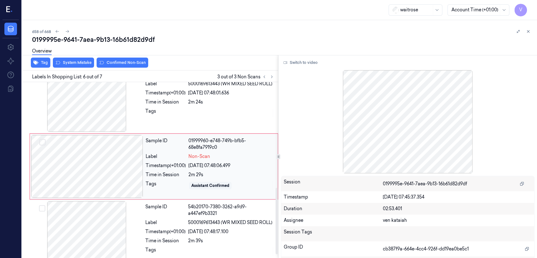
scroll to position [275, 0]
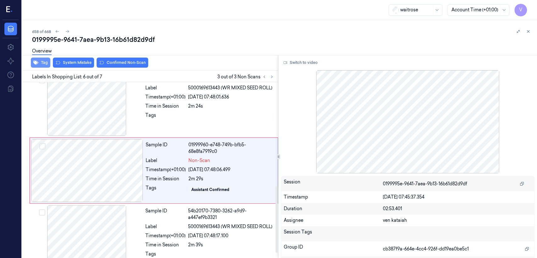
click at [42, 62] on button "Tag" at bounding box center [40, 63] width 19 height 10
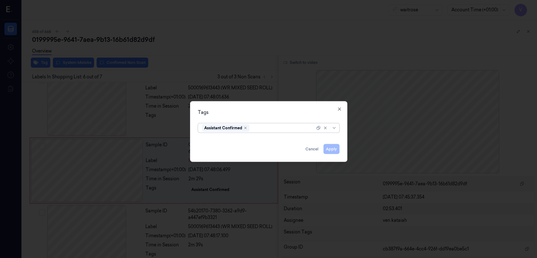
click at [274, 126] on div at bounding box center [283, 128] width 64 height 7
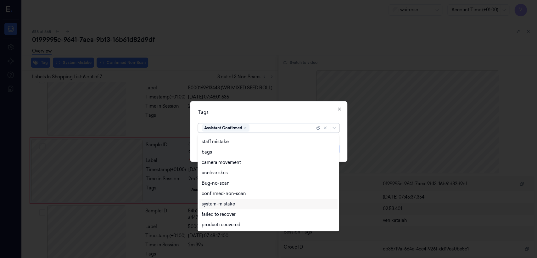
scroll to position [103, 0]
click at [229, 202] on div "Unusual-Activity" at bounding box center [219, 204] width 35 height 7
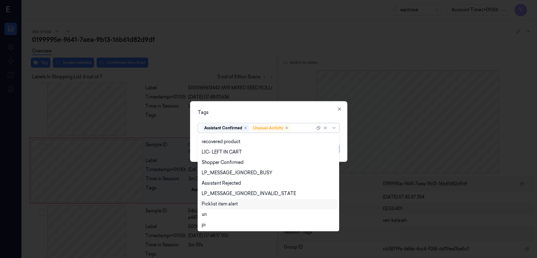
click at [229, 203] on div "Picklist item alert" at bounding box center [220, 204] width 36 height 7
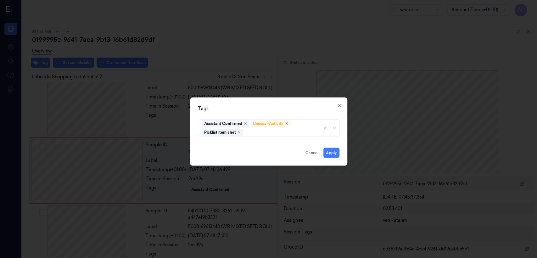
click at [263, 114] on div "Tags Assistant Confirmed Unusual-Activity Picklist item alert Apply Cancel Close" at bounding box center [268, 131] width 157 height 68
click at [328, 152] on button "Apply" at bounding box center [331, 153] width 16 height 10
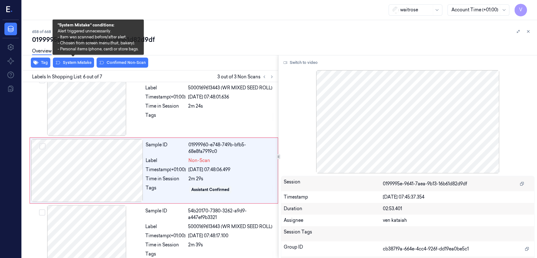
click at [81, 66] on button "System Mistake" at bounding box center [73, 63] width 41 height 10
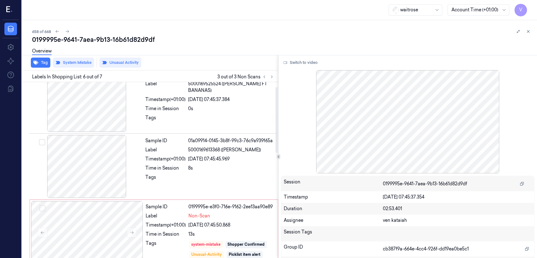
scroll to position [12, 0]
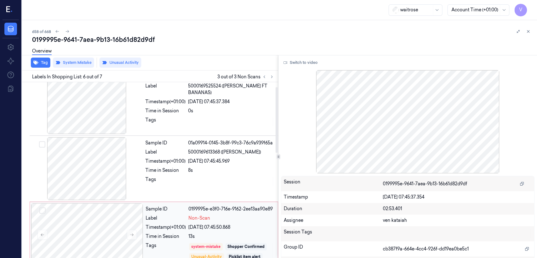
drag, startPoint x: 204, startPoint y: 209, endPoint x: 204, endPoint y: 205, distance: 4.7
click at [204, 209] on div "0199995e-e3f0-716e-9162-2ee13aa90e89" at bounding box center [231, 209] width 86 height 7
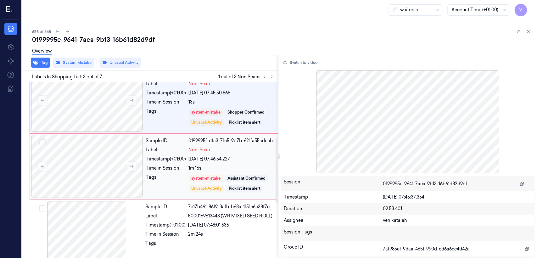
click at [197, 182] on div "system-mistake Assistant Confirmed Unusual-Activity Picklist item alert" at bounding box center [231, 183] width 86 height 19
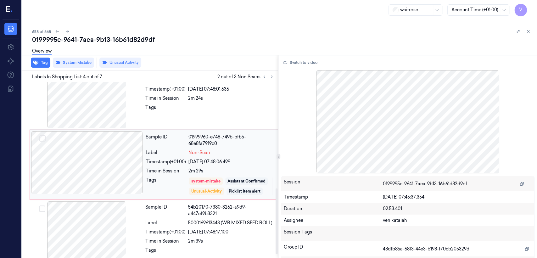
click at [181, 177] on div "Tags" at bounding box center [166, 186] width 40 height 19
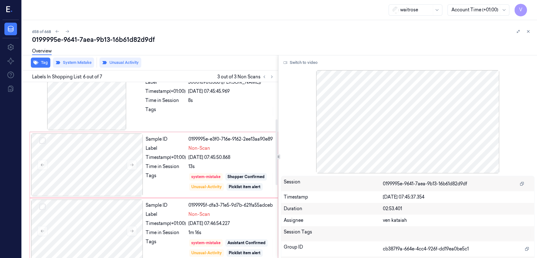
scroll to position [222, 0]
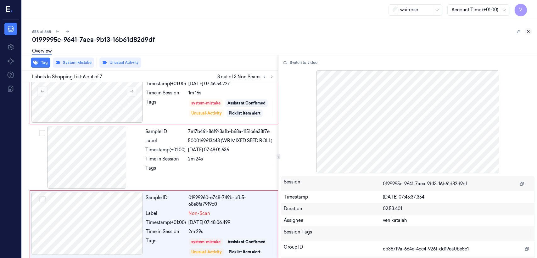
click at [529, 35] on button at bounding box center [528, 32] width 8 height 8
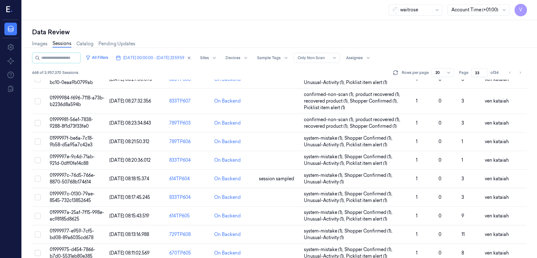
scroll to position [237, 0]
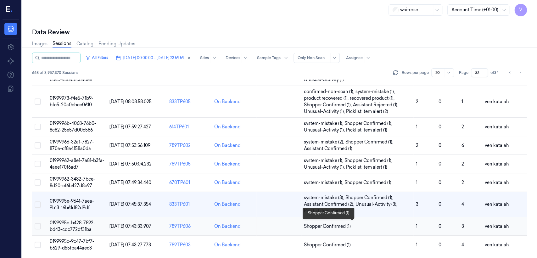
click at [324, 225] on span "Shopper Confirmed (1)" at bounding box center [327, 226] width 47 height 7
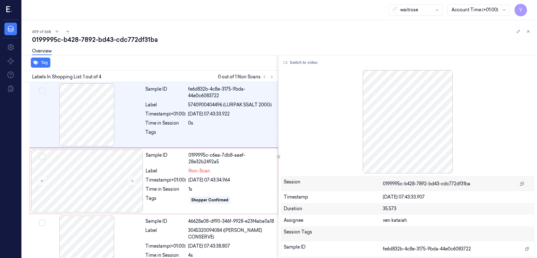
click at [276, 77] on div "Labels In Shopping List: 1 out of 4 0 out of 1 Non Scans" at bounding box center [148, 76] width 258 height 12
click at [273, 76] on icon at bounding box center [271, 77] width 4 height 4
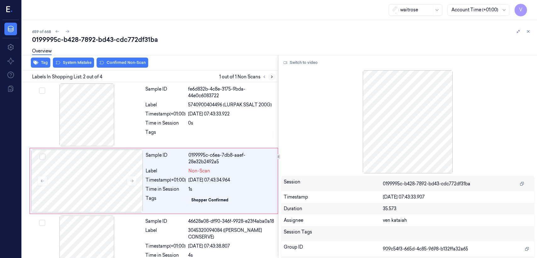
scroll to position [11, 0]
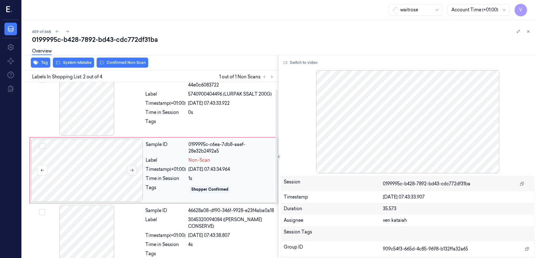
click at [133, 165] on button at bounding box center [132, 170] width 10 height 10
click at [134, 167] on button at bounding box center [132, 170] width 10 height 10
click at [164, 116] on div "Sample ID fe6d832b-4c8e-3175-9bda-44e0c6083722 Label 5740900404496 (LURPAK SSAL…" at bounding box center [210, 104] width 134 height 63
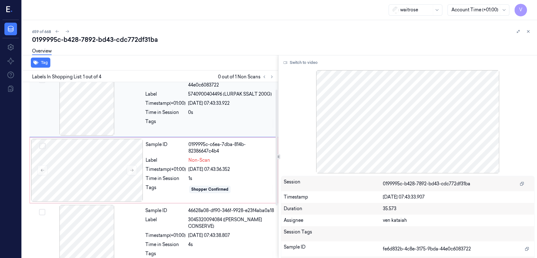
scroll to position [0, 0]
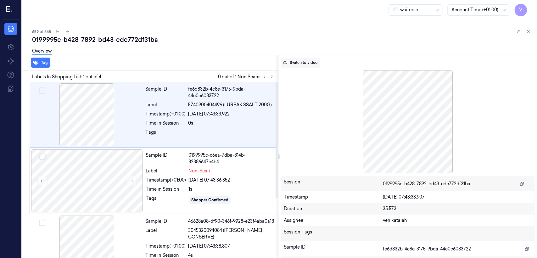
click at [305, 66] on button "Switch to video" at bounding box center [300, 63] width 39 height 10
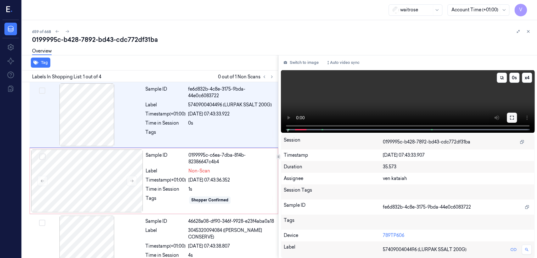
click at [509, 119] on icon at bounding box center [511, 117] width 5 height 5
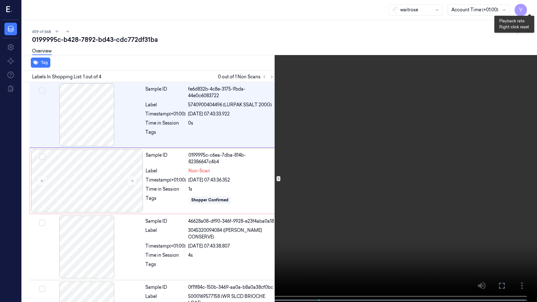
click at [530, 6] on button "x 4" at bounding box center [529, 8] width 10 height 10
click at [0, 258] on div "x 1 0 s" at bounding box center [268, 151] width 537 height 302
click at [0, 0] on button at bounding box center [0, 0] width 0 height 0
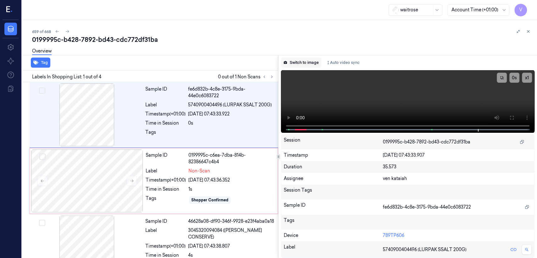
click at [313, 64] on button "Switch to image" at bounding box center [301, 63] width 40 height 10
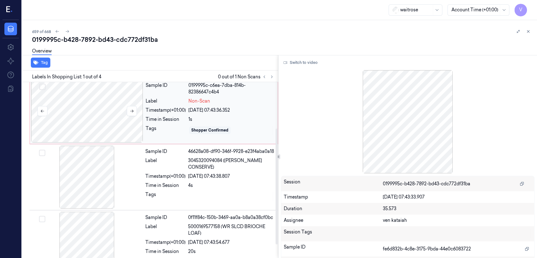
click at [142, 130] on div at bounding box center [87, 111] width 112 height 63
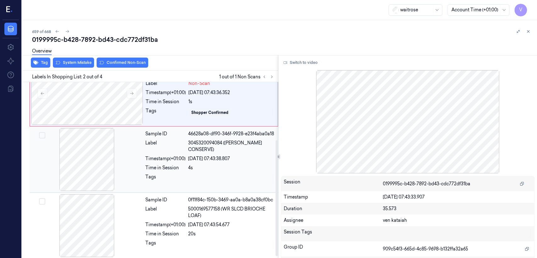
scroll to position [90, 0]
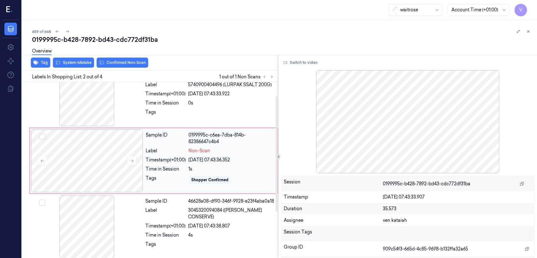
click at [170, 170] on div "Time in Session" at bounding box center [166, 169] width 40 height 7
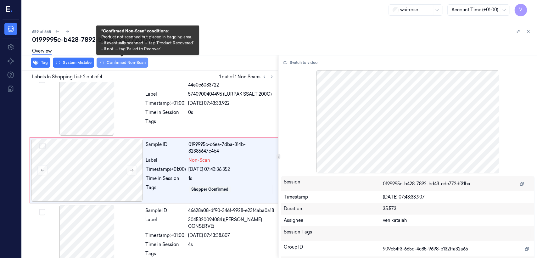
click at [118, 63] on button "Confirmed Non-Scan" at bounding box center [123, 63] width 52 height 10
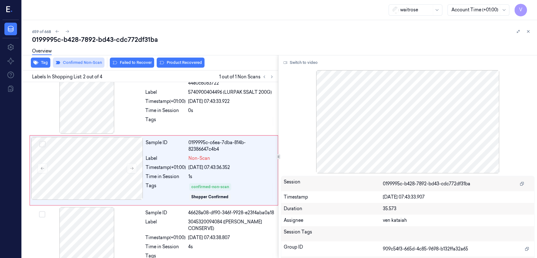
click at [119, 63] on button "Failed to Recover" at bounding box center [132, 63] width 44 height 10
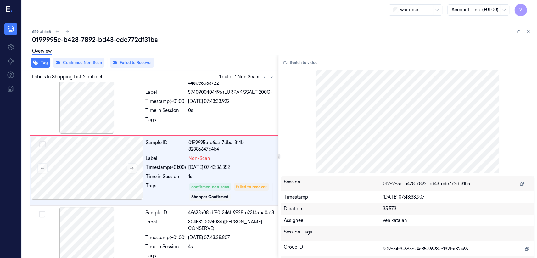
click at [531, 32] on div "659 of 668 0199995c-b428-7892-bd43-cdc772df31ba Overview Tag Confirmed Non-Scan…" at bounding box center [279, 139] width 515 height 238
click at [530, 32] on button at bounding box center [528, 32] width 8 height 8
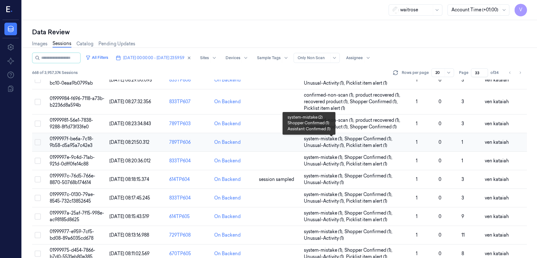
scroll to position [237, 0]
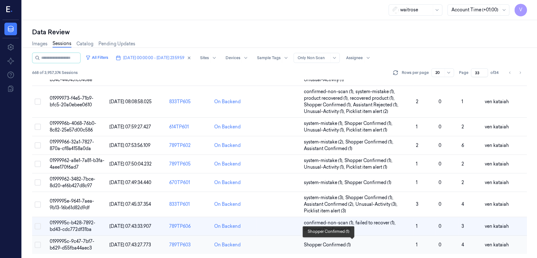
click at [331, 242] on span "Shopper Confirmed (1)" at bounding box center [327, 244] width 47 height 7
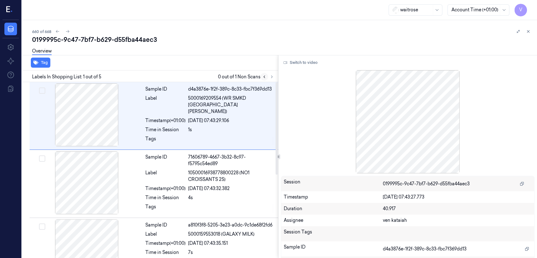
click at [267, 74] on button at bounding box center [264, 77] width 8 height 8
click at [270, 75] on icon at bounding box center [271, 77] width 4 height 4
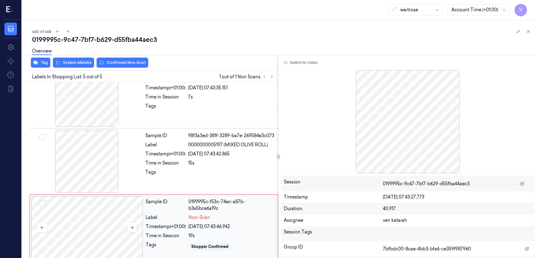
scroll to position [158, 0]
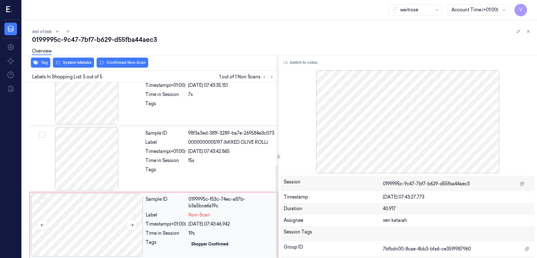
click at [115, 235] on div at bounding box center [87, 224] width 112 height 63
click at [135, 152] on div at bounding box center [87, 158] width 112 height 63
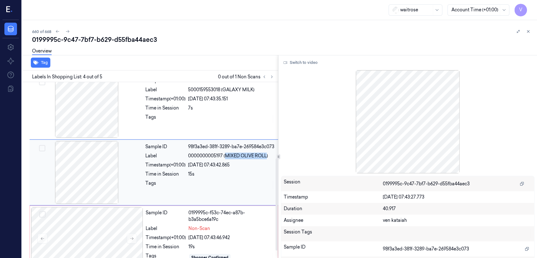
drag, startPoint x: 225, startPoint y: 153, endPoint x: 267, endPoint y: 155, distance: 41.2
click at [267, 155] on span "0000000005197 (MIXED OLIVE ROLL)" at bounding box center [228, 156] width 80 height 7
copy span "MIXED OLIVE ROLL"
click at [199, 214] on div "0199995c-f53c-74ec-a87b-b3a5bce6a19c" at bounding box center [231, 215] width 86 height 13
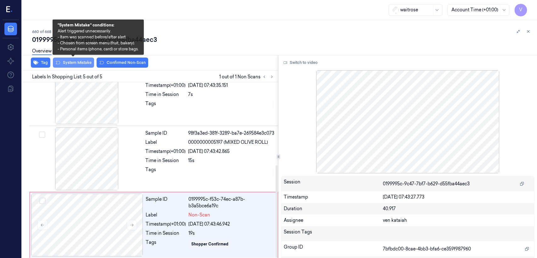
click at [70, 62] on button "System Mistake" at bounding box center [73, 63] width 41 height 10
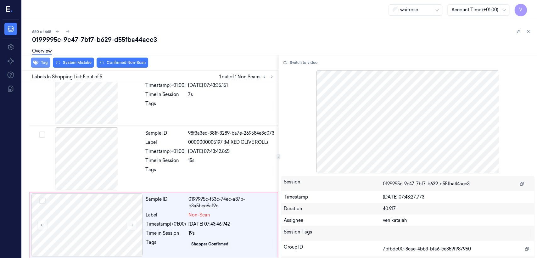
click at [50, 62] on button "Tag" at bounding box center [40, 63] width 19 height 10
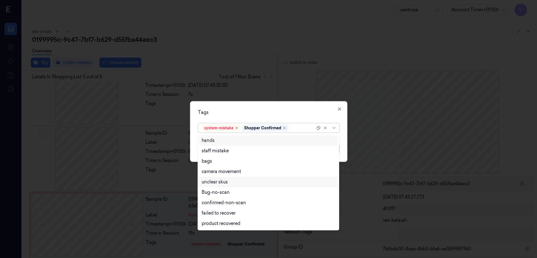
drag, startPoint x: 307, startPoint y: 126, endPoint x: 249, endPoint y: 182, distance: 80.3
click at [306, 128] on div at bounding box center [302, 128] width 25 height 7
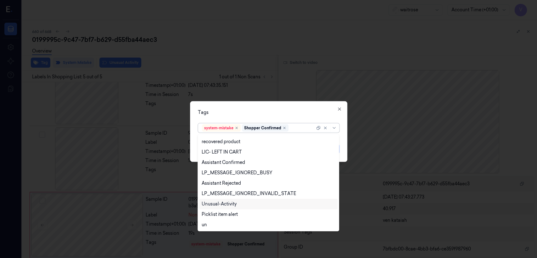
click at [229, 204] on div "Unusual-Activity" at bounding box center [219, 204] width 35 height 7
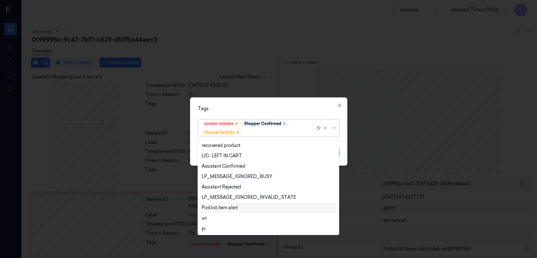
click at [229, 204] on div "Picklist item alert" at bounding box center [220, 207] width 36 height 7
click at [299, 104] on div "Tags option Picklist item alert, selected. 20 results available. Use Up and Dow…" at bounding box center [268, 131] width 157 height 68
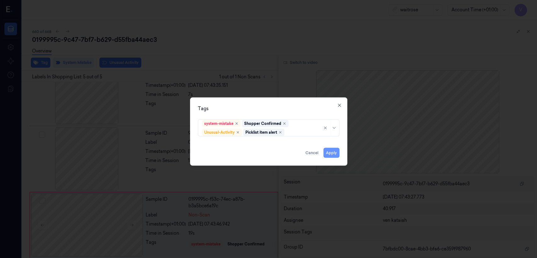
click at [332, 154] on button "Apply" at bounding box center [331, 153] width 16 height 10
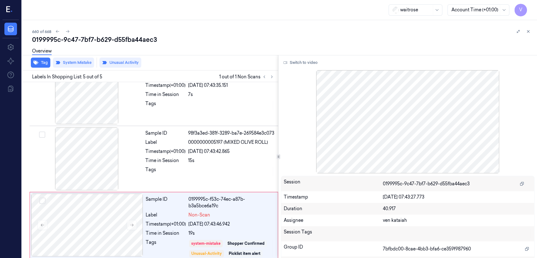
scroll to position [162, 0]
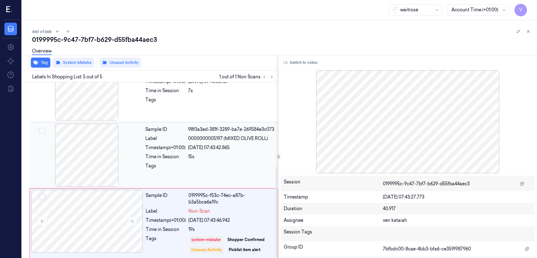
click at [154, 153] on div "Time in Session" at bounding box center [165, 156] width 40 height 7
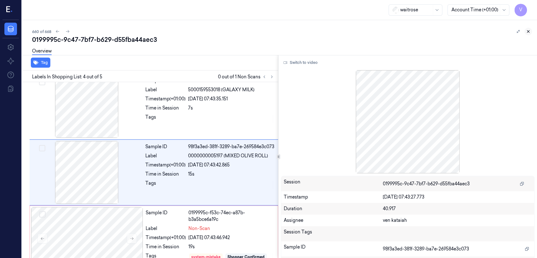
click at [530, 32] on button at bounding box center [528, 32] width 8 height 8
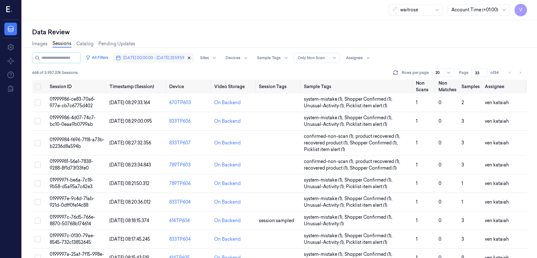
click at [191, 60] on icon "button" at bounding box center [189, 58] width 4 height 4
type input "1"
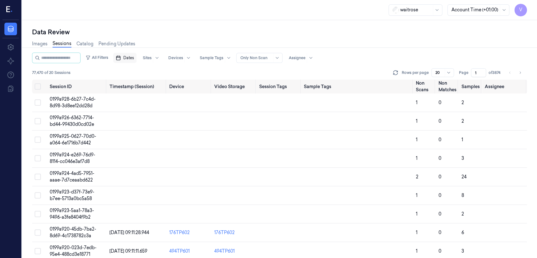
click at [127, 62] on button "Dates" at bounding box center [124, 58] width 23 height 10
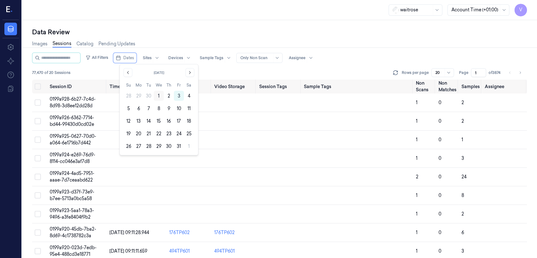
click at [158, 99] on button "1" at bounding box center [159, 96] width 10 height 10
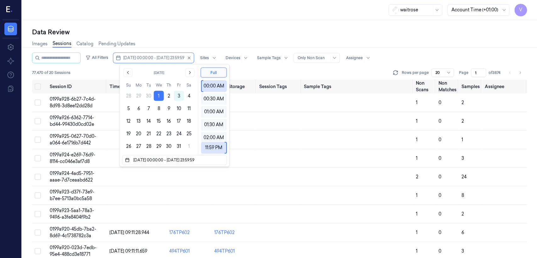
click at [223, 31] on div "Data Review" at bounding box center [279, 32] width 495 height 9
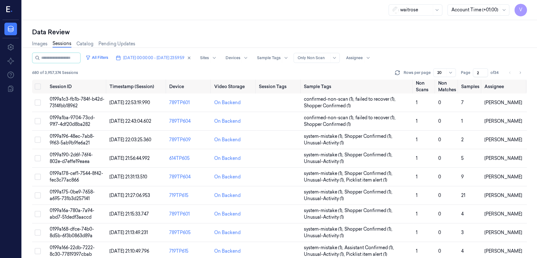
click at [484, 71] on input "2" at bounding box center [480, 72] width 15 height 9
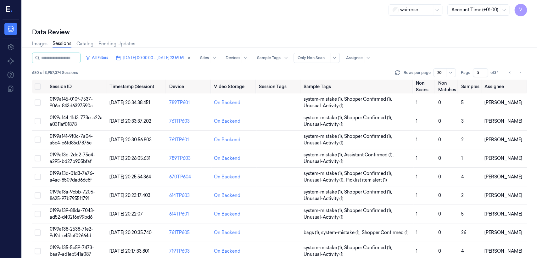
type input "3"
click at [484, 71] on input "3" at bounding box center [480, 72] width 15 height 9
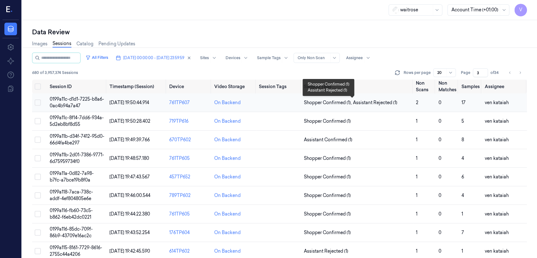
click at [364, 103] on span "Assistant Rejected (1)" at bounding box center [375, 102] width 44 height 7
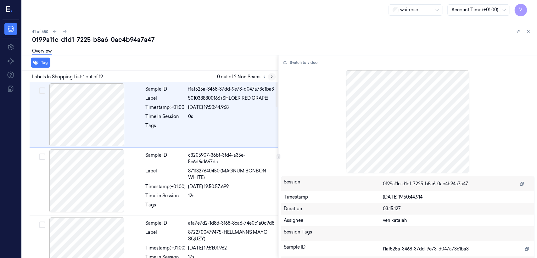
click at [270, 74] on button at bounding box center [272, 77] width 8 height 8
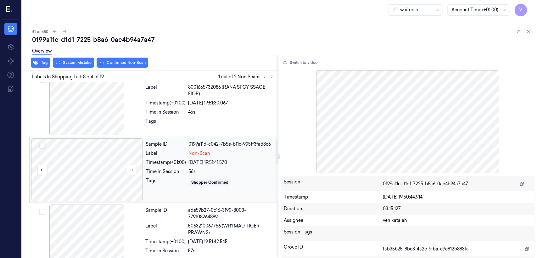
scroll to position [412, 0]
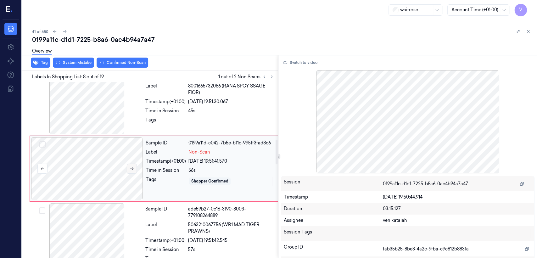
click at [132, 167] on button at bounding box center [132, 169] width 10 height 10
click at [178, 108] on div "Sample ID f2bf7aae-a886-3967-9f4f-16de31c09b9c Label 8001665732086 (RANA SPCY S…" at bounding box center [210, 102] width 134 height 63
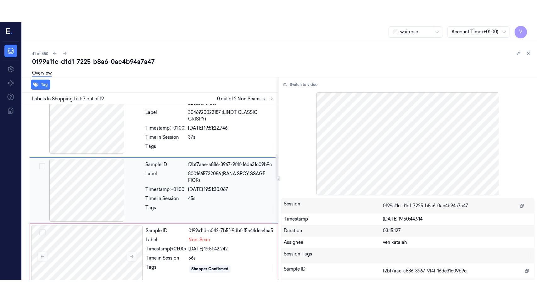
scroll to position [346, 0]
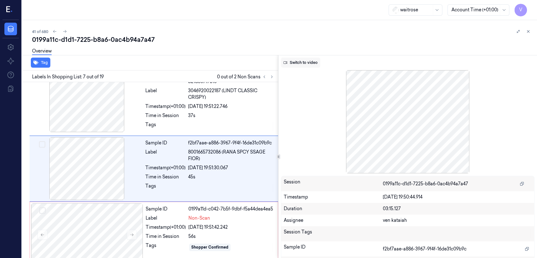
click at [299, 66] on button "Switch to video" at bounding box center [300, 63] width 39 height 10
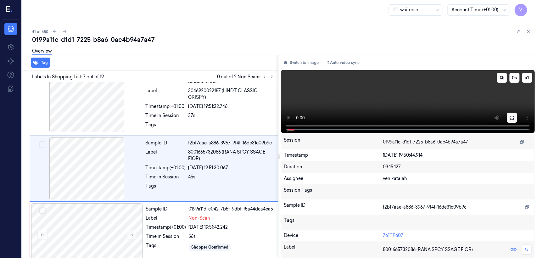
click at [508, 117] on button at bounding box center [512, 118] width 10 height 10
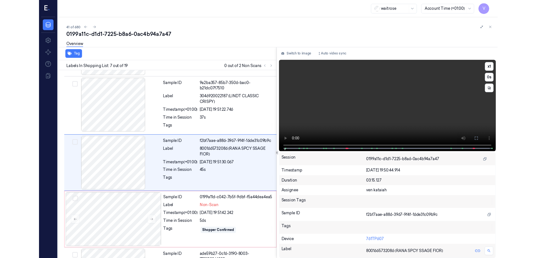
scroll to position [324, 0]
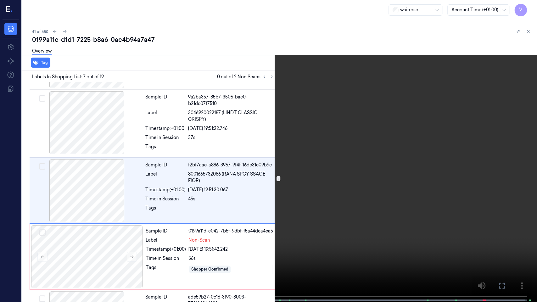
click at [163, 210] on video at bounding box center [268, 151] width 537 height 303
click at [0, 0] on icon at bounding box center [0, 0] width 0 height 0
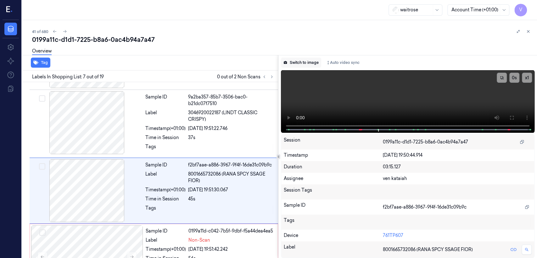
click at [295, 61] on button "Switch to image" at bounding box center [301, 63] width 40 height 10
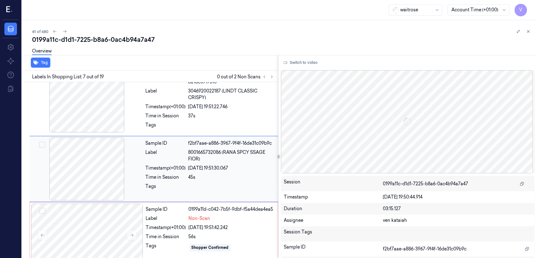
scroll to position [346, 0]
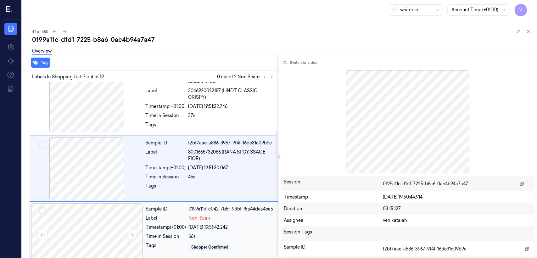
click at [202, 232] on div "Sample ID 0199a11d-c042-7b5f-9dbf-f5a44dea4ea5 Label Non-Scan Timestamp (+01:00…" at bounding box center [209, 234] width 133 height 63
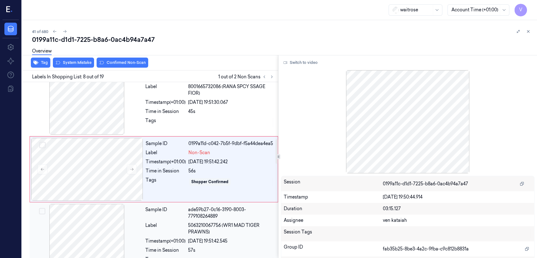
scroll to position [412, 0]
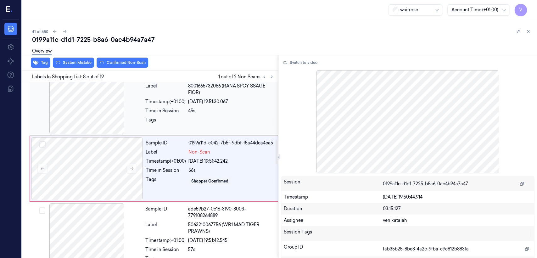
click at [157, 112] on div "Time in Session" at bounding box center [165, 111] width 40 height 7
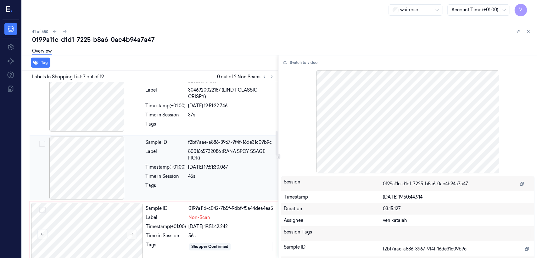
scroll to position [346, 0]
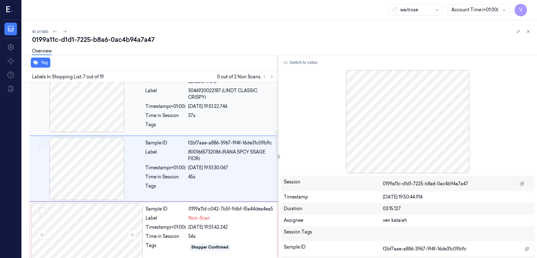
click at [216, 83] on div "9a2ba357-85b7-3506-bac0-b21dc07f7510" at bounding box center [231, 78] width 86 height 13
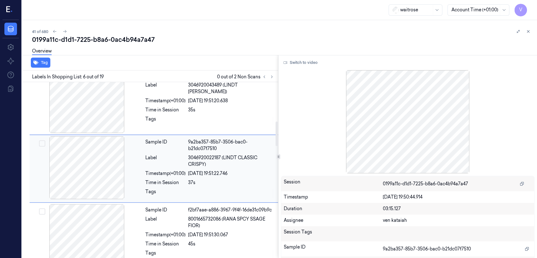
scroll to position [279, 0]
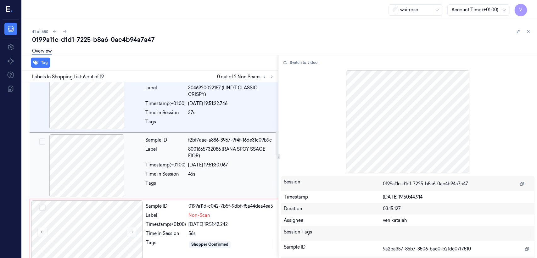
click at [195, 179] on div "Sample ID f2bf7aae-a886-3967-9f4f-16de31c09b9c Label 8001665732086 (RANA SPCY S…" at bounding box center [210, 165] width 134 height 63
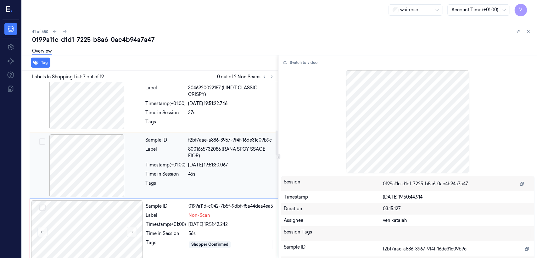
scroll to position [346, 0]
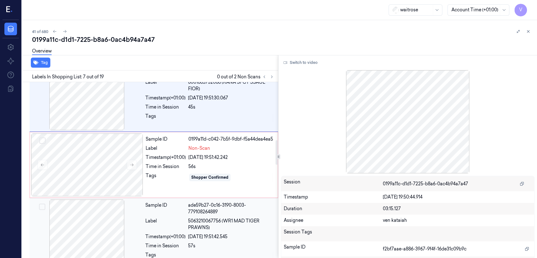
click at [176, 227] on div "Label" at bounding box center [165, 224] width 40 height 13
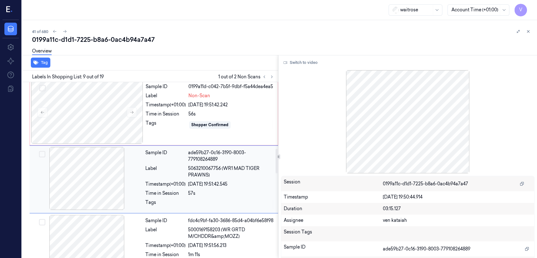
scroll to position [479, 0]
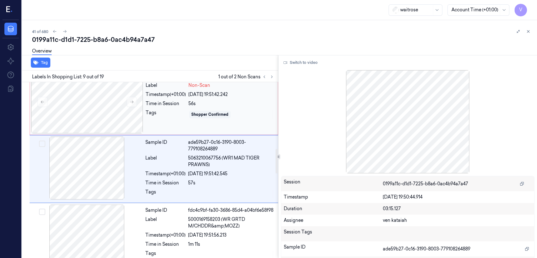
click at [181, 91] on div "Sample ID 0199a11d-c042-7b5f-9dbf-f5a44dea4ea5 Label Non-Scan Timestamp (+01:00…" at bounding box center [209, 101] width 133 height 63
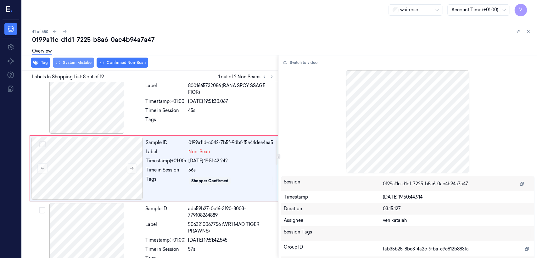
scroll to position [412, 0]
click at [90, 62] on button "System Mistake" at bounding box center [73, 63] width 41 height 10
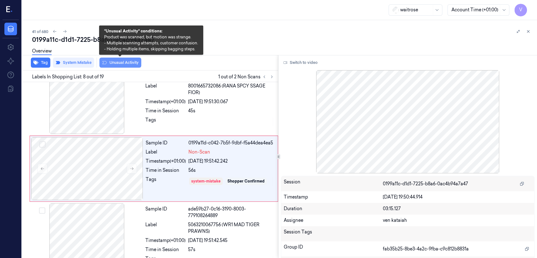
click at [108, 61] on button "Unusual Activity" at bounding box center [120, 63] width 42 height 10
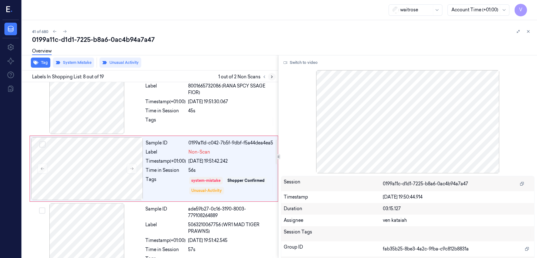
drag, startPoint x: 267, startPoint y: 74, endPoint x: 271, endPoint y: 74, distance: 3.8
click at [267, 74] on div at bounding box center [267, 77] width 15 height 8
click at [272, 75] on icon at bounding box center [271, 77] width 4 height 4
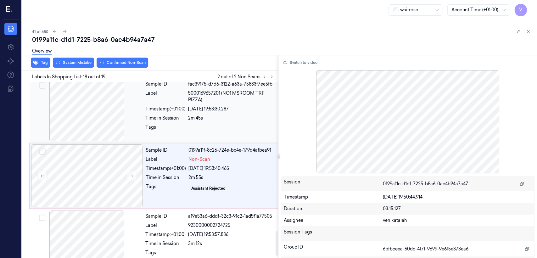
scroll to position [1074, 0]
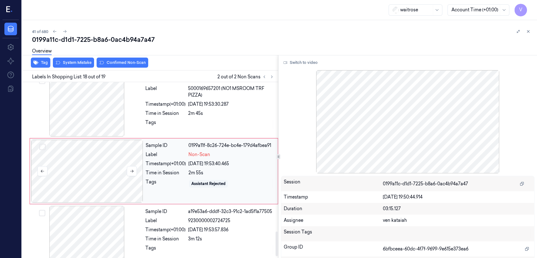
click at [138, 150] on div at bounding box center [87, 171] width 112 height 63
click at [170, 120] on div "Tags" at bounding box center [165, 124] width 40 height 10
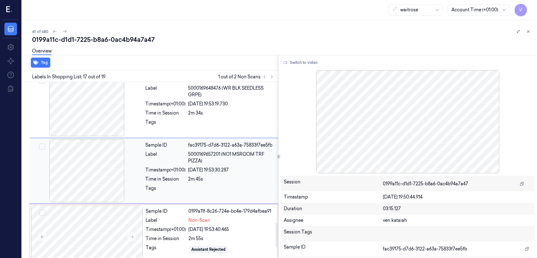
scroll to position [1008, 0]
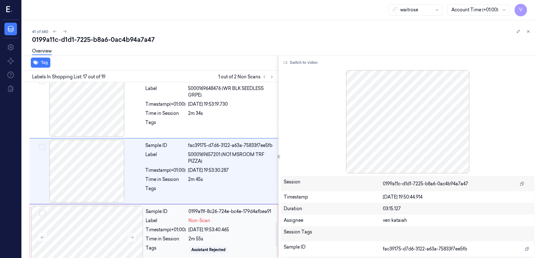
click at [165, 222] on div "Label" at bounding box center [166, 220] width 40 height 7
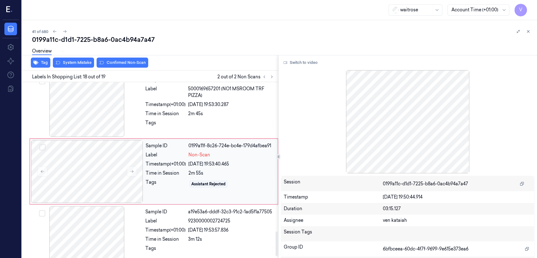
scroll to position [1074, 0]
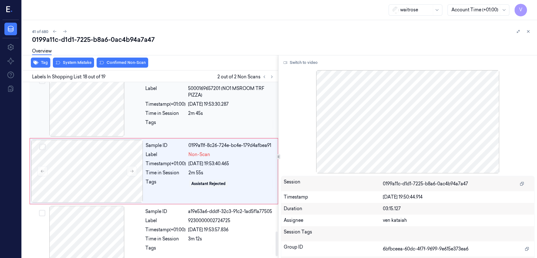
click at [154, 116] on div "Sample ID fac39175-d7d6-3122-a63a-75833f7ee5fb Label 5000169657201 (NO1 MSROOM …" at bounding box center [210, 105] width 134 height 63
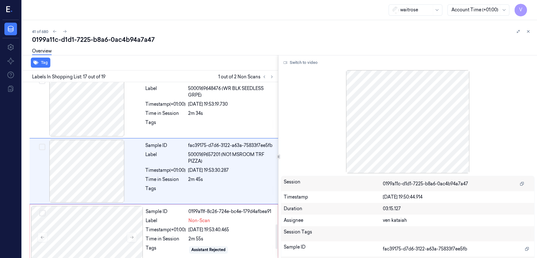
scroll to position [1087, 0]
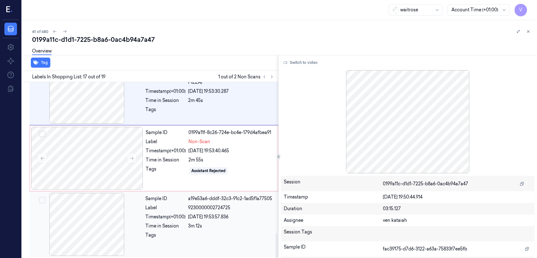
click at [181, 214] on div "Timestamp (+01:00)" at bounding box center [165, 217] width 40 height 7
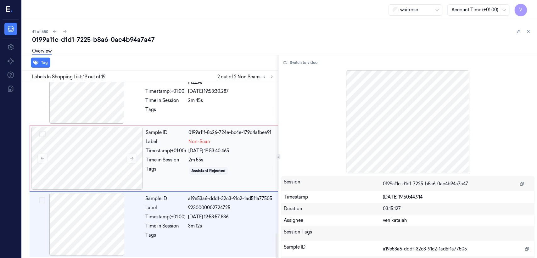
click at [178, 166] on div "Tags" at bounding box center [166, 171] width 40 height 10
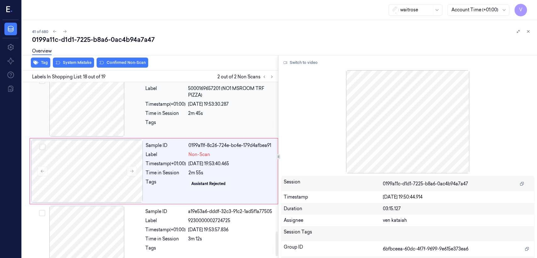
click at [194, 119] on div at bounding box center [231, 124] width 86 height 10
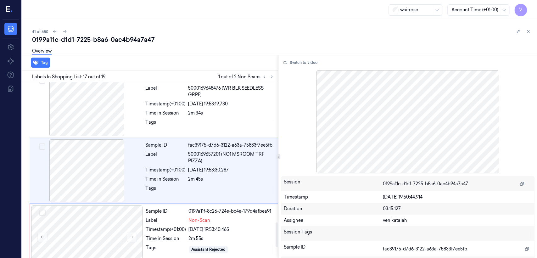
scroll to position [1008, 0]
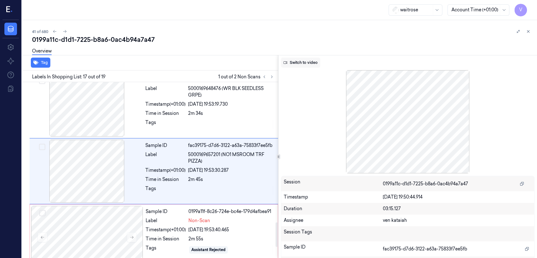
click at [318, 62] on button "Switch to video" at bounding box center [300, 63] width 39 height 10
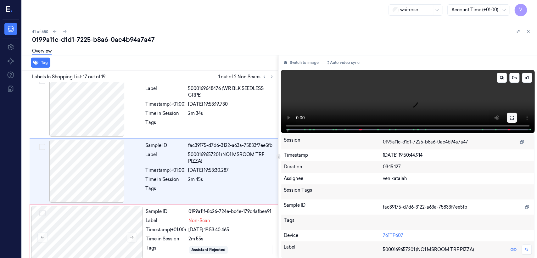
click at [510, 120] on icon at bounding box center [511, 117] width 5 height 5
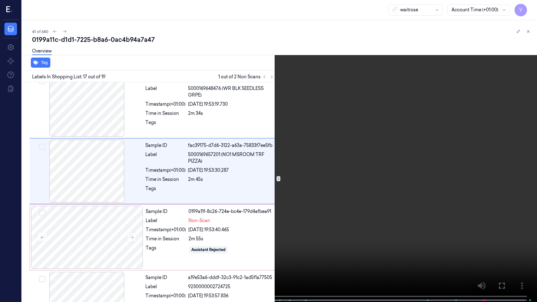
click at [430, 226] on video at bounding box center [268, 151] width 537 height 303
click at [0, 0] on icon at bounding box center [0, 0] width 0 height 0
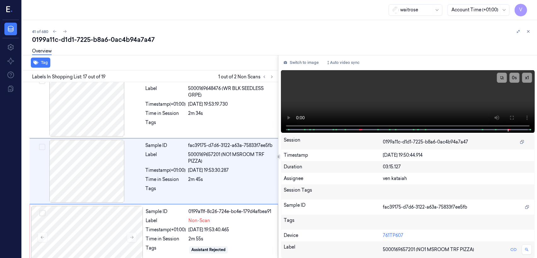
click at [300, 67] on button "Switch to image" at bounding box center [301, 63] width 40 height 10
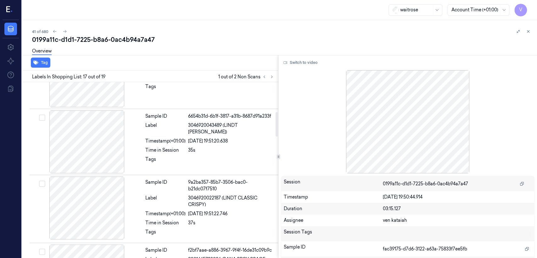
scroll to position [0, 0]
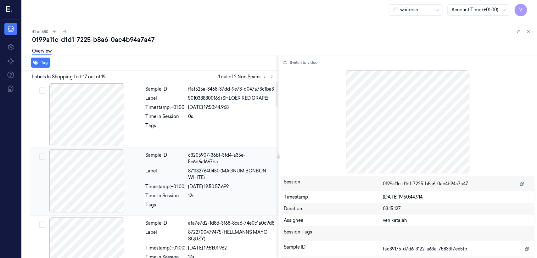
click at [222, 174] on span "8711327640450 (MAGNUM BONBON WHITE)" at bounding box center [231, 174] width 86 height 13
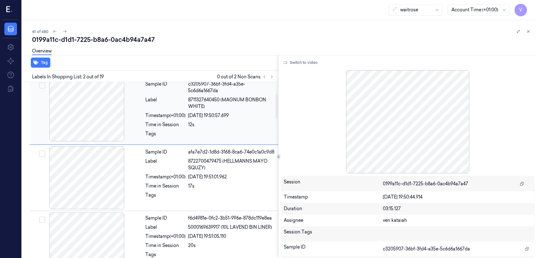
scroll to position [81, 0]
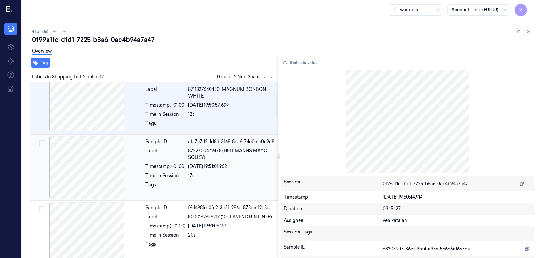
click at [223, 168] on div "Sample ID afa7e7d2-1d8d-3168-8ca6-74e0c1a0c9d8 Label 8722700479475 (HELLMANNS M…" at bounding box center [210, 167] width 134 height 63
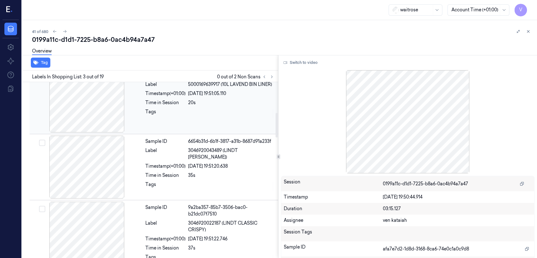
scroll to position [219, 0]
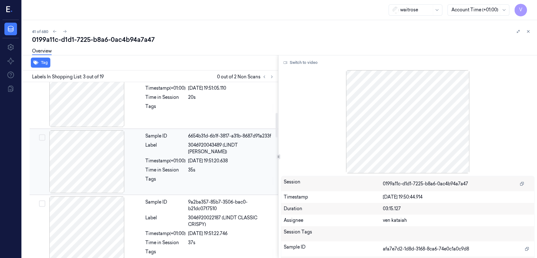
click at [226, 158] on div "01/10/2025 19:51:20.638" at bounding box center [231, 161] width 86 height 7
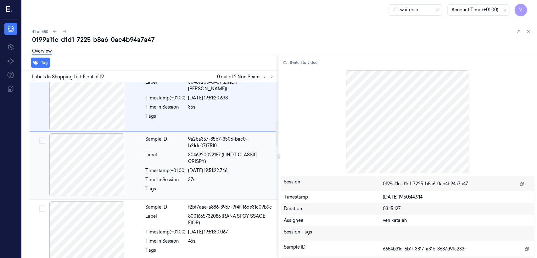
click at [225, 157] on span "3046920022187 (LINDT CLASSIC CRISPY)" at bounding box center [231, 158] width 86 height 13
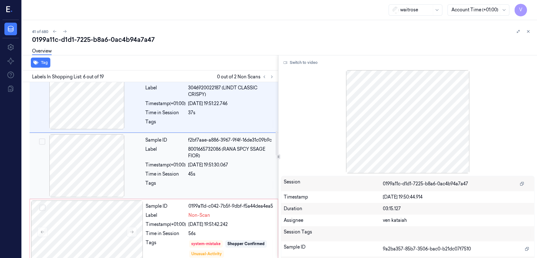
click at [224, 173] on div "45s" at bounding box center [231, 174] width 86 height 7
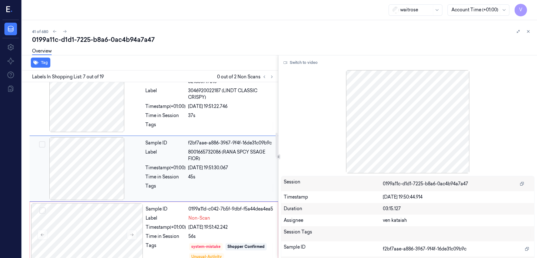
scroll to position [416, 0]
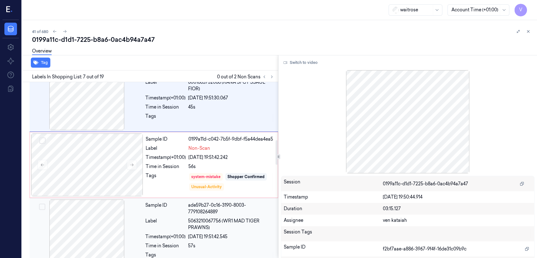
click at [216, 207] on div "ade59b27-0c16-3190-8003-779108264889" at bounding box center [231, 208] width 86 height 13
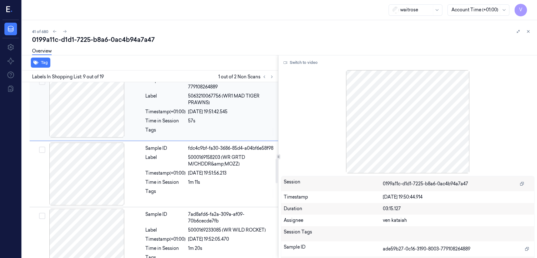
scroll to position [549, 0]
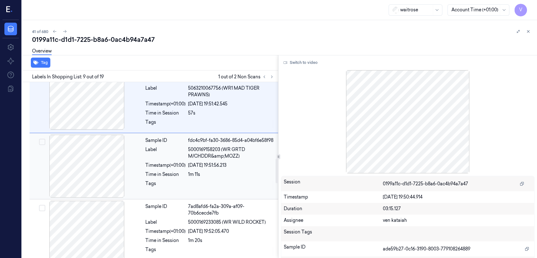
click at [216, 178] on div "1m 11s" at bounding box center [231, 174] width 86 height 7
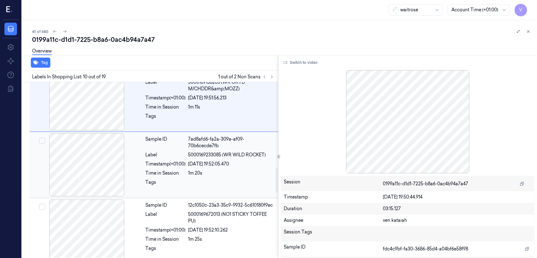
click at [195, 180] on div at bounding box center [231, 184] width 86 height 10
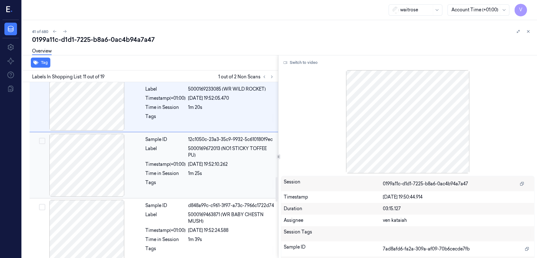
click at [203, 192] on div "Sample ID 12c1050c-23a3-35c9-9932-5c610180f9ec Label 5000169672013 (NO1 STICKY …" at bounding box center [210, 165] width 134 height 63
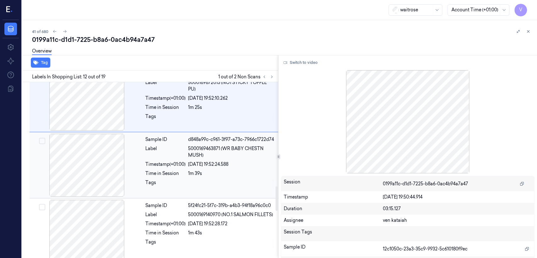
click at [214, 166] on div "01/10/2025 19:52:24.588" at bounding box center [231, 164] width 86 height 7
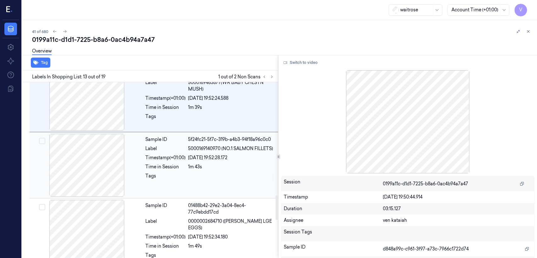
click at [211, 166] on div "1m 43s" at bounding box center [231, 167] width 86 height 7
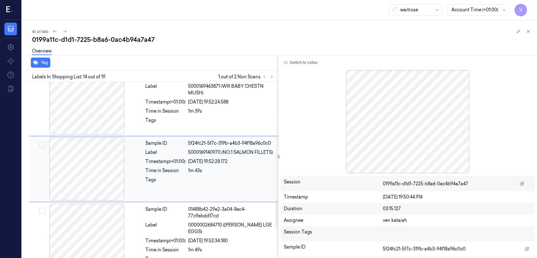
scroll to position [880, 0]
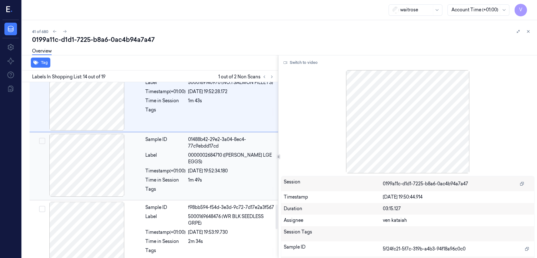
click at [209, 186] on div at bounding box center [231, 191] width 86 height 10
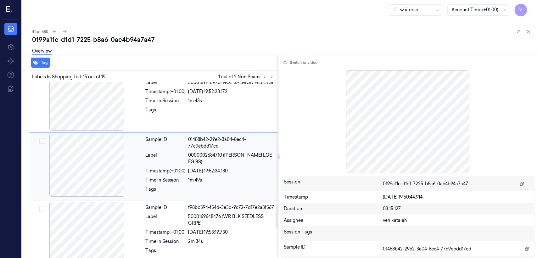
scroll to position [876, 0]
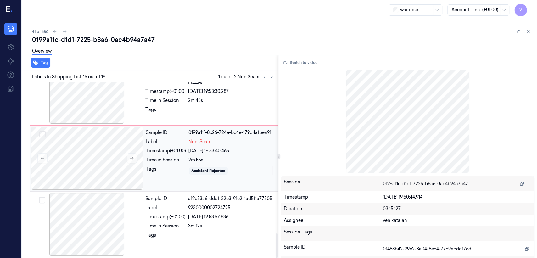
click at [174, 157] on div "Time in Session" at bounding box center [166, 160] width 40 height 7
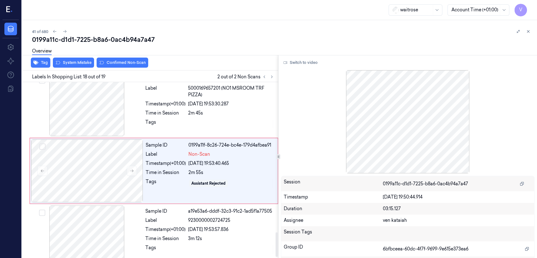
scroll to position [1074, 0]
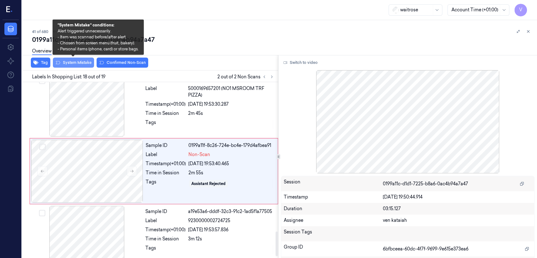
click at [59, 64] on icon at bounding box center [57, 62] width 5 height 5
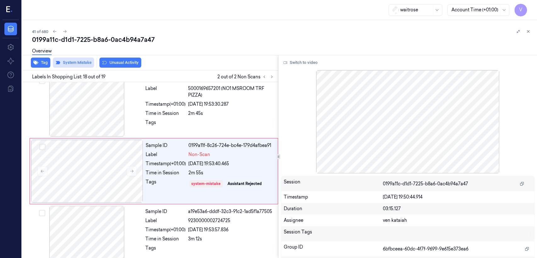
click at [129, 64] on button "Unusual Activity" at bounding box center [120, 63] width 42 height 10
click at [524, 31] on div at bounding box center [523, 32] width 18 height 8
click at [524, 31] on button at bounding box center [528, 32] width 8 height 8
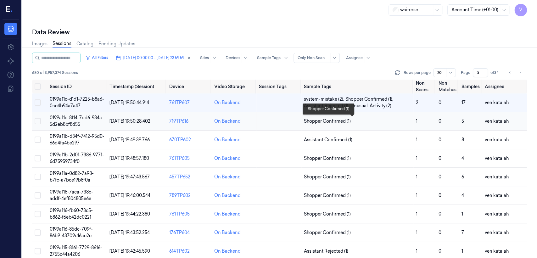
click at [327, 123] on span "Shopper Confirmed (1)" at bounding box center [327, 121] width 47 height 7
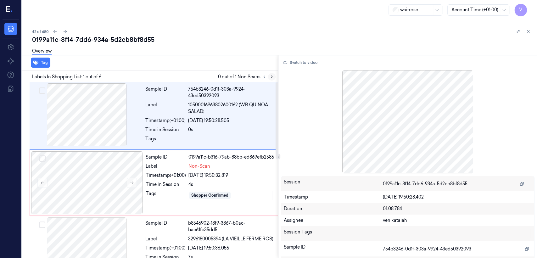
click at [271, 76] on icon at bounding box center [271, 77] width 4 height 4
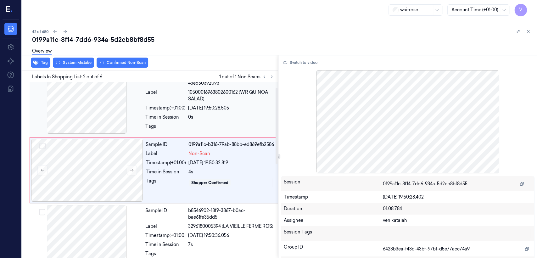
click at [195, 102] on div "Sample ID 754b3246-0d1f-303a-9924-43ed50392093 Label 10500016963802600162 (WR Q…" at bounding box center [210, 103] width 134 height 65
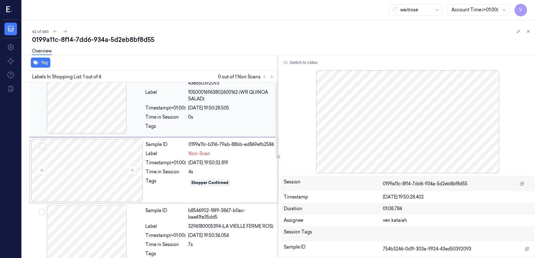
scroll to position [0, 0]
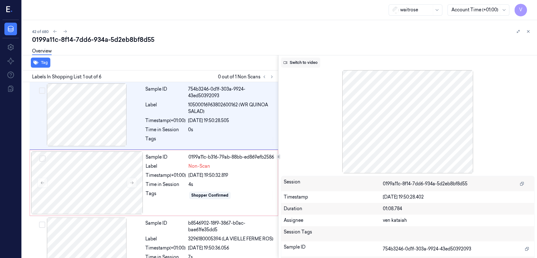
click at [307, 58] on button "Switch to video" at bounding box center [300, 63] width 39 height 10
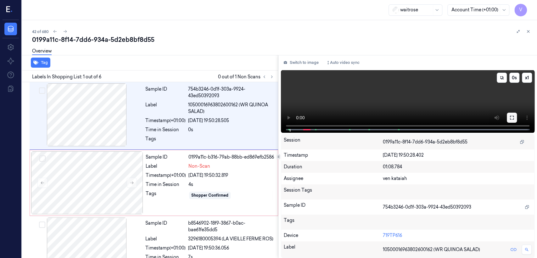
click at [516, 120] on button at bounding box center [512, 118] width 10 height 10
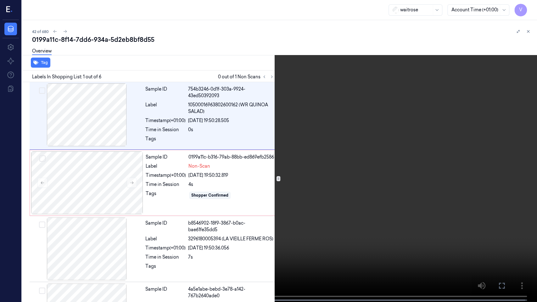
click at [103, 206] on video at bounding box center [268, 151] width 537 height 303
click at [120, 166] on video at bounding box center [268, 151] width 537 height 303
click at [0, 0] on icon at bounding box center [0, 0] width 0 height 0
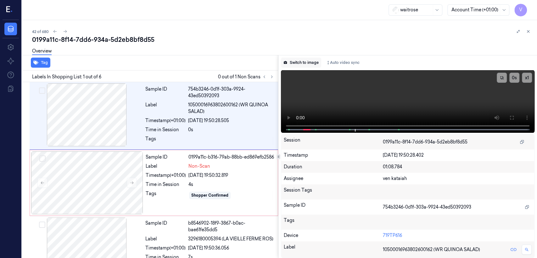
click at [306, 64] on button "Switch to image" at bounding box center [301, 63] width 40 height 10
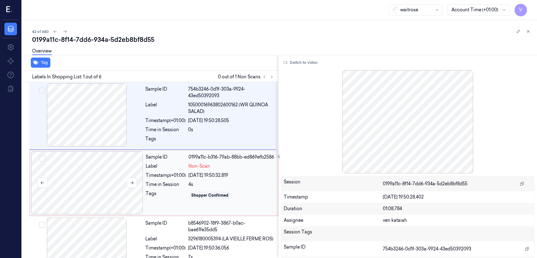
click at [120, 176] on div at bounding box center [87, 182] width 112 height 63
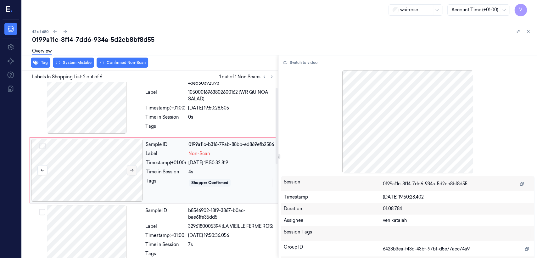
click at [134, 171] on button at bounding box center [132, 170] width 10 height 10
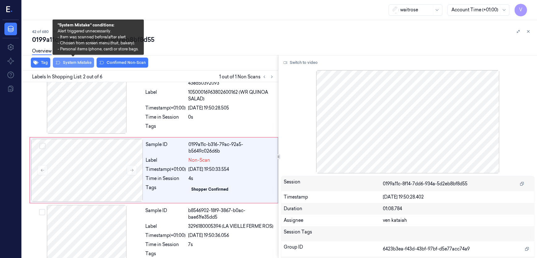
click at [86, 61] on button "System Mistake" at bounding box center [73, 63] width 41 height 10
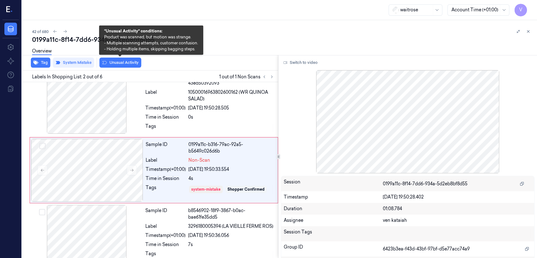
click at [117, 61] on button "Unusual Activity" at bounding box center [120, 63] width 42 height 10
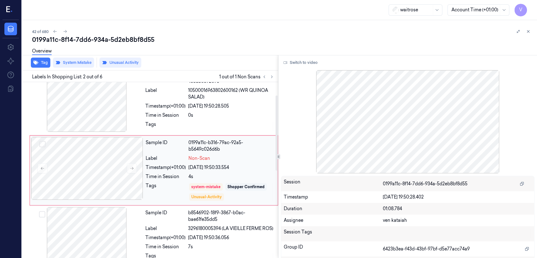
scroll to position [84, 0]
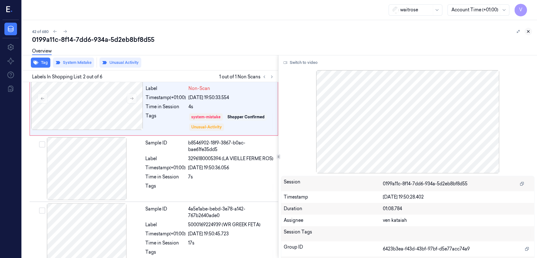
click at [530, 29] on button at bounding box center [528, 32] width 8 height 8
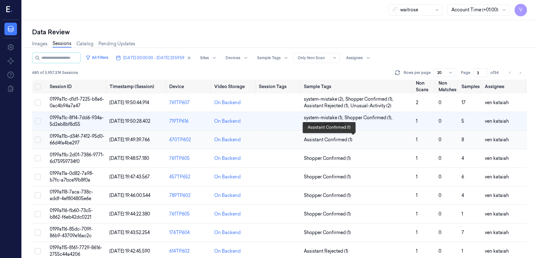
click at [343, 141] on span "Assistant Confirmed (1)" at bounding box center [328, 139] width 48 height 7
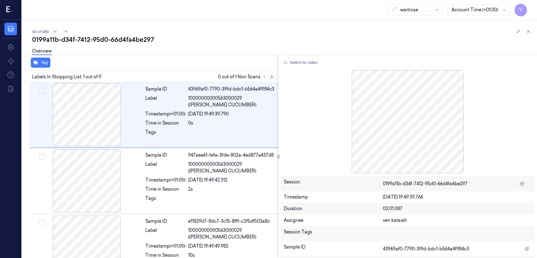
click at [275, 75] on button at bounding box center [272, 77] width 8 height 8
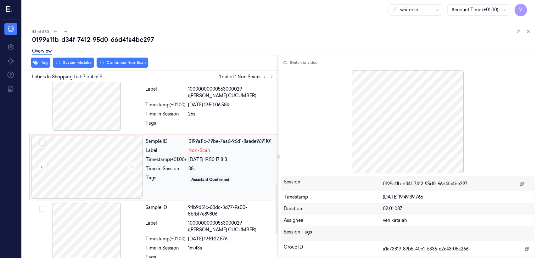
scroll to position [348, 0]
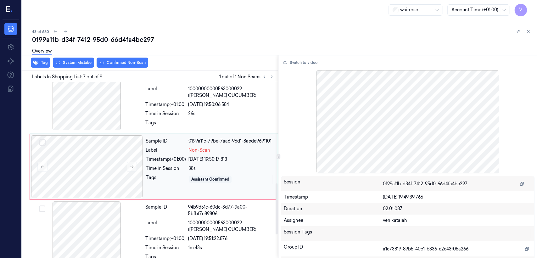
click at [175, 180] on div "Tags" at bounding box center [166, 179] width 40 height 10
click at [132, 169] on icon at bounding box center [132, 166] width 4 height 4
click at [172, 132] on div "Sample ID b2d1969e-f022-3d20-b807-6fcb938aac6c Label 10000000000563000029 (WR E…" at bounding box center [210, 99] width 134 height 65
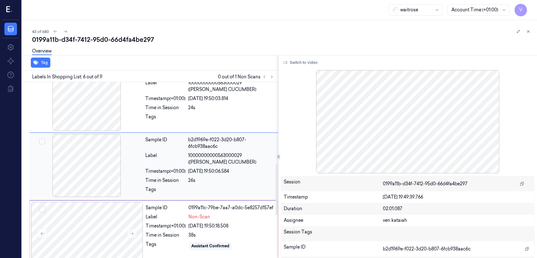
scroll to position [281, 0]
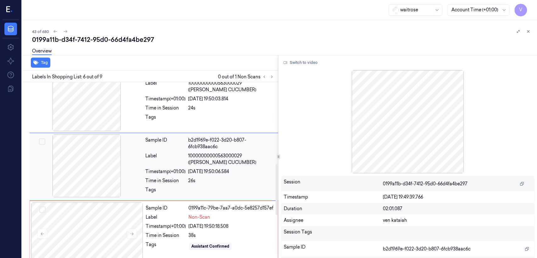
click at [209, 164] on span "10000000000563000029 (WR ESS CUCUMBER)" at bounding box center [231, 159] width 86 height 13
click at [182, 215] on div "Sample ID 0199a11c-79be-7aa7-a0dc-5e8257d157ef Label Non-Scan Timestamp (+01:00…" at bounding box center [209, 233] width 133 height 63
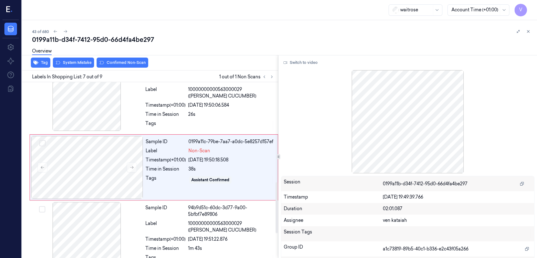
scroll to position [348, 0]
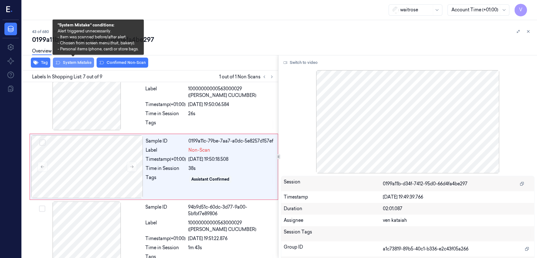
click at [80, 60] on button "System Mistake" at bounding box center [73, 63] width 41 height 10
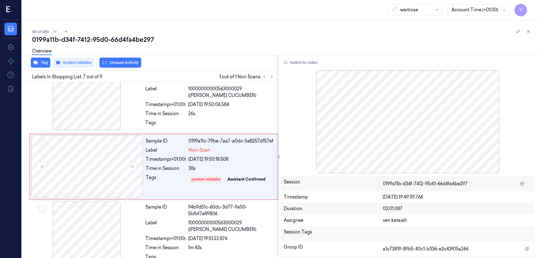
click at [113, 61] on button "Unusual Activity" at bounding box center [120, 63] width 42 height 10
click at [230, 108] on div "01/10/2025 19:50:06.584" at bounding box center [231, 104] width 86 height 7
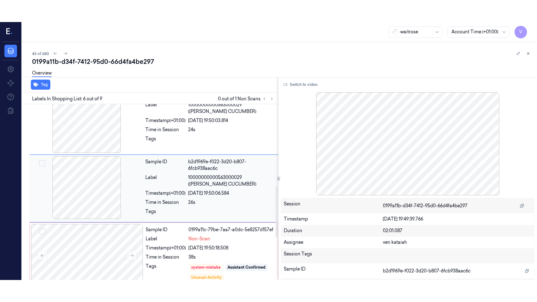
scroll to position [281, 0]
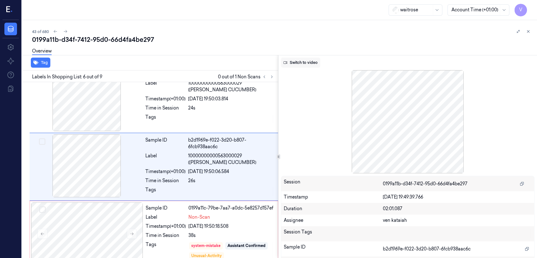
click at [310, 64] on button "Switch to video" at bounding box center [300, 63] width 39 height 10
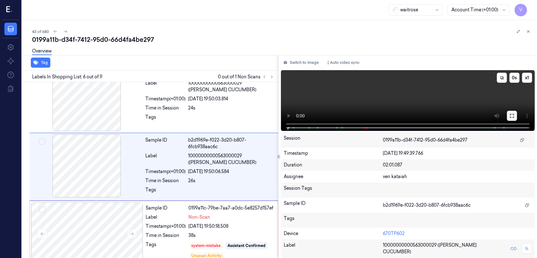
click at [512, 121] on button at bounding box center [512, 116] width 10 height 10
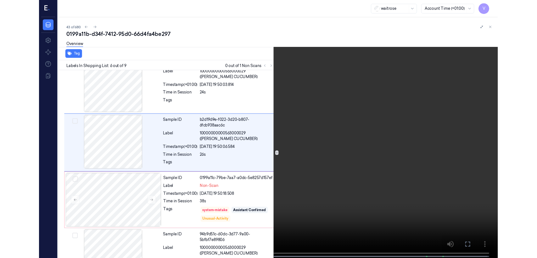
scroll to position [259, 0]
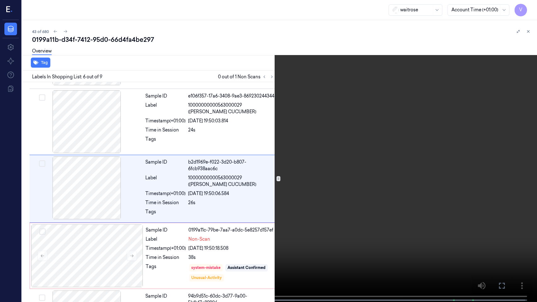
click at [0, 0] on icon at bounding box center [0, 0] width 0 height 0
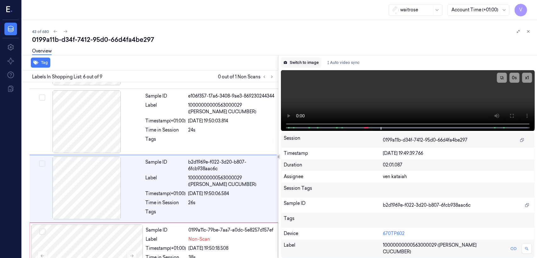
click at [304, 63] on button "Switch to image" at bounding box center [301, 63] width 40 height 10
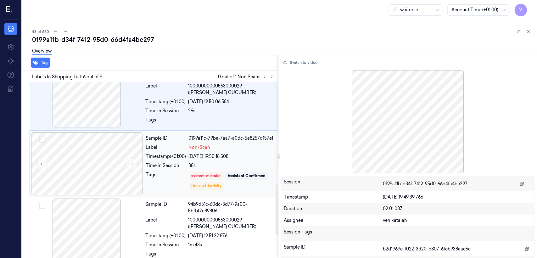
click at [220, 165] on div "Sample ID 0199a11c-79be-7aa7-a0dc-5e8257d157ef Label Non-Scan Timestamp (+01:00…" at bounding box center [209, 163] width 133 height 63
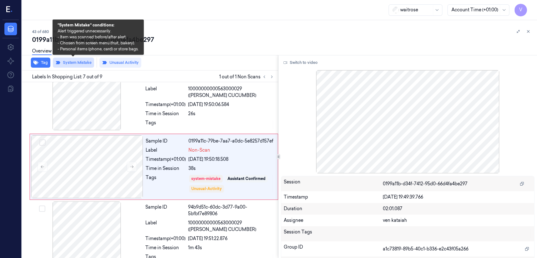
click at [73, 64] on button "System Mistake" at bounding box center [73, 63] width 41 height 10
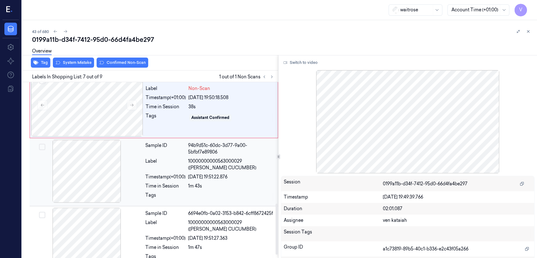
scroll to position [418, 0]
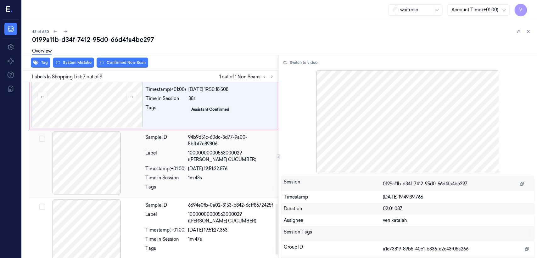
click at [205, 158] on span "10000000000563000029 (WR ESS CUCUMBER)" at bounding box center [231, 156] width 86 height 13
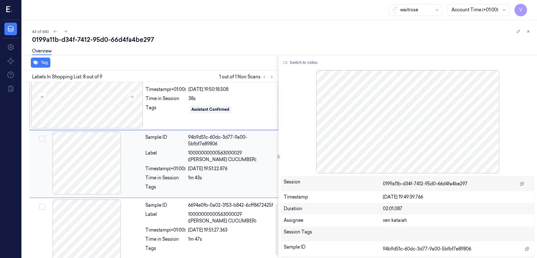
scroll to position [415, 0]
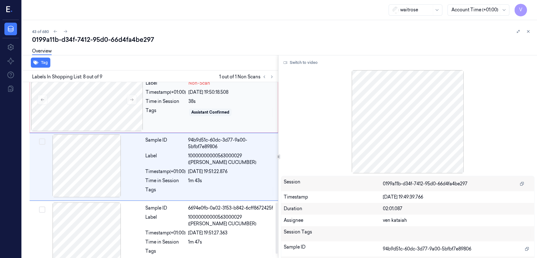
click at [158, 105] on div "Time in Session" at bounding box center [166, 101] width 40 height 7
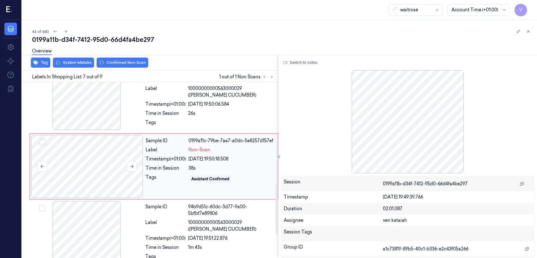
scroll to position [348, 0]
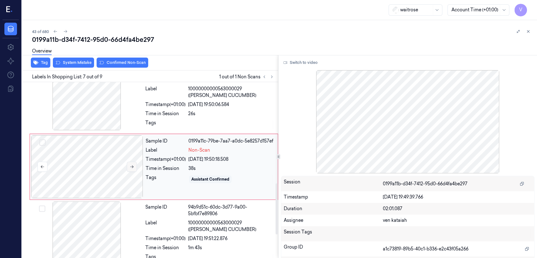
click at [136, 169] on div at bounding box center [87, 166] width 112 height 63
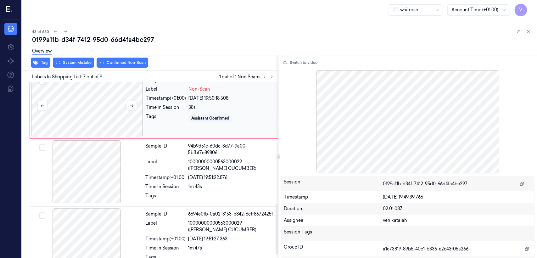
scroll to position [418, 0]
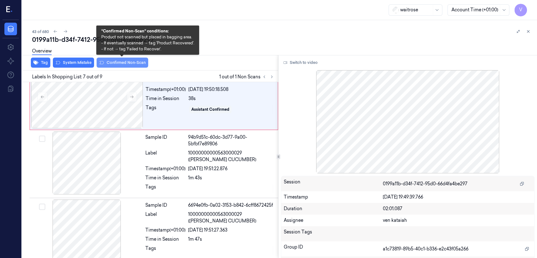
click at [131, 62] on button "Confirmed Non-Scan" at bounding box center [123, 63] width 52 height 10
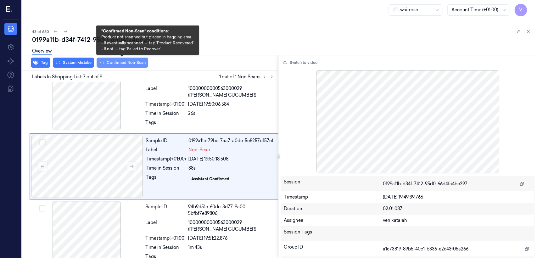
scroll to position [348, 0]
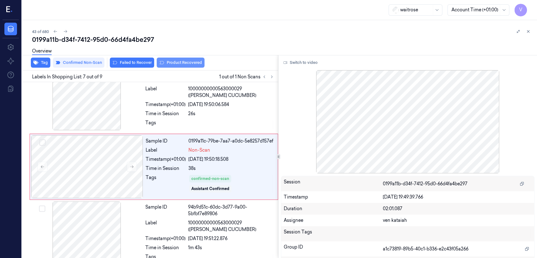
click at [186, 65] on button "Product Recovered" at bounding box center [181, 63] width 48 height 10
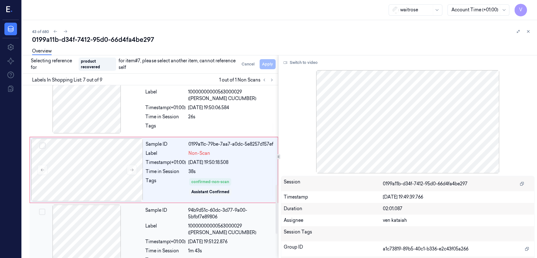
click at [186, 224] on div "Sample ID 94b9d51c-60dc-3d77-9a00-5bfbf7e89806 Label 10000000000563000029 (WR E…" at bounding box center [210, 236] width 134 height 65
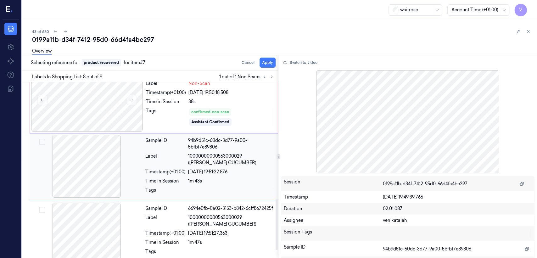
scroll to position [415, 0]
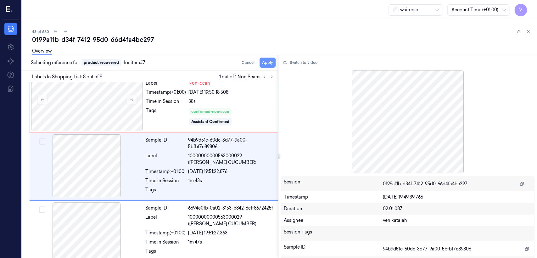
click at [271, 63] on button "Apply" at bounding box center [267, 63] width 16 height 10
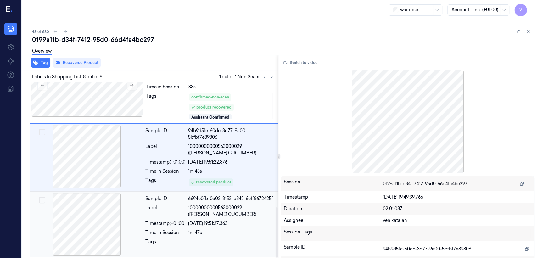
scroll to position [434, 0]
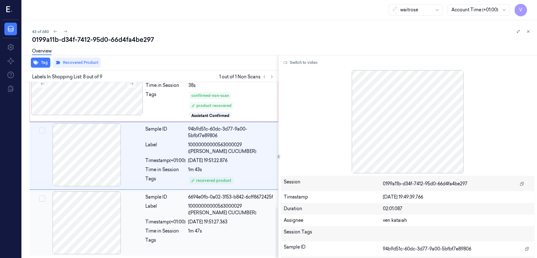
click at [206, 203] on span "10000000000563000029 (WR ESS CUCUMBER)" at bounding box center [231, 209] width 86 height 13
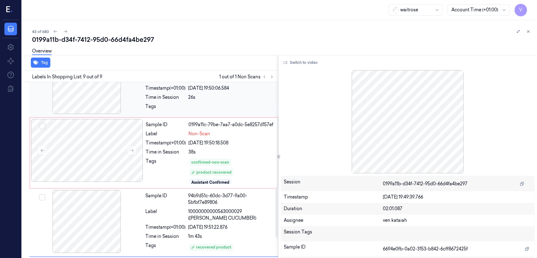
click at [197, 113] on div at bounding box center [231, 108] width 86 height 10
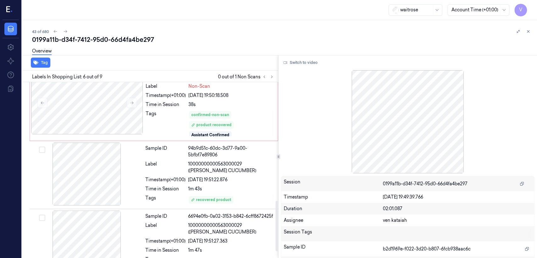
scroll to position [421, 0]
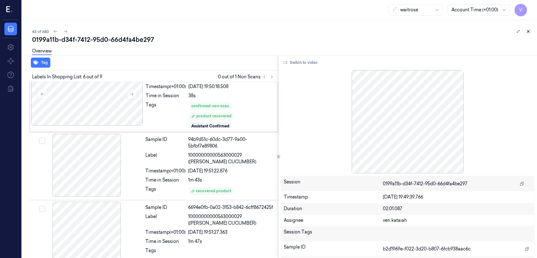
click at [529, 33] on icon at bounding box center [528, 31] width 4 height 4
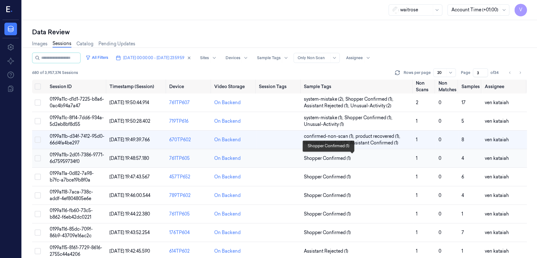
click at [328, 159] on span "Shopper Confirmed (1)" at bounding box center [327, 158] width 47 height 7
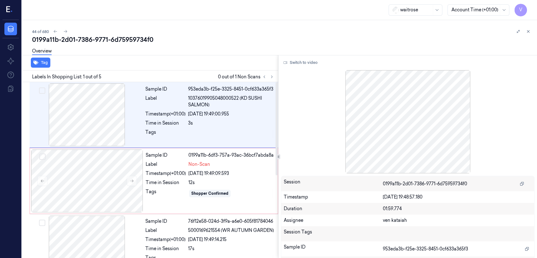
click at [276, 79] on div "Tag Labels In Shopping List: 1 out of 5 0 out of 1 Non Scans Sample ID 953eda3b…" at bounding box center [277, 156] width 517 height 203
click at [275, 77] on div "Labels In Shopping List: 1 out of 5 0 out of 1 Non Scans" at bounding box center [148, 76] width 258 height 12
click at [273, 78] on icon at bounding box center [271, 77] width 4 height 4
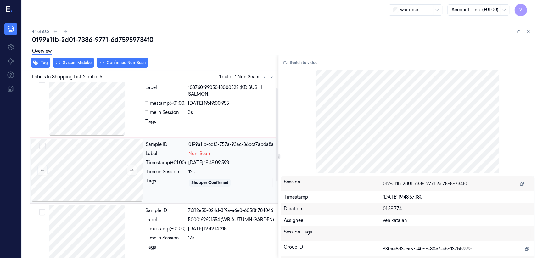
click at [144, 175] on div "Sample ID 0199a11b-6df3-757a-93ac-36bcf7abda8a Label Non-Scan Timestamp (+01:00…" at bounding box center [209, 170] width 133 height 63
click at [126, 126] on div at bounding box center [87, 104] width 112 height 63
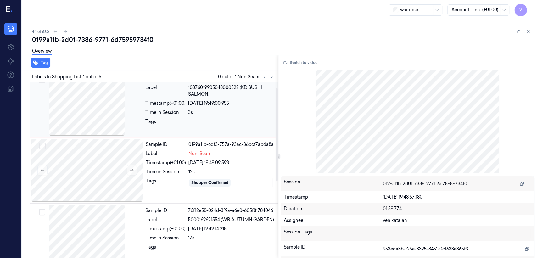
scroll to position [0, 0]
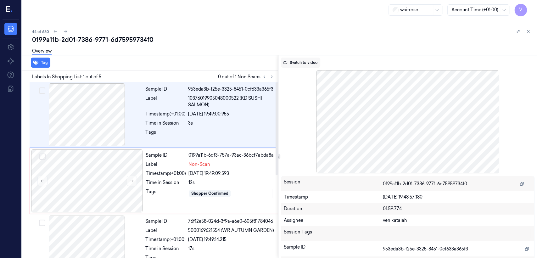
drag, startPoint x: 317, startPoint y: 55, endPoint x: 309, endPoint y: 59, distance: 8.6
click at [312, 58] on div "Switch to video Session 0199a11b-2d01-7386-9771-6d75959734f0 Timestamp 01/10/20…" at bounding box center [407, 156] width 258 height 203
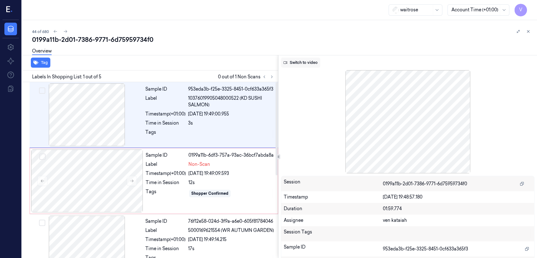
click at [306, 59] on button "Switch to video" at bounding box center [300, 63] width 39 height 10
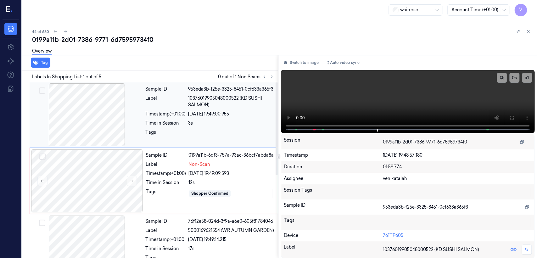
click at [204, 118] on div "Sample ID 953eda3b-f25e-3325-8451-0cf633a365f3 Label 10376019905048000522 (KD S…" at bounding box center [210, 114] width 134 height 63
click at [516, 116] on button at bounding box center [512, 118] width 10 height 10
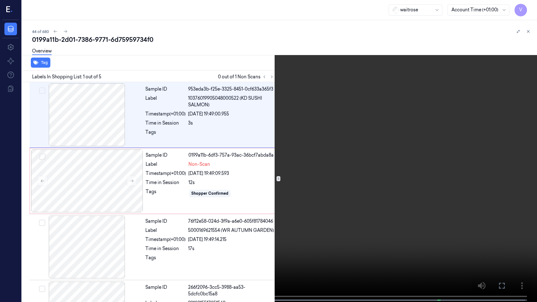
click at [0, 0] on icon at bounding box center [0, 0] width 0 height 0
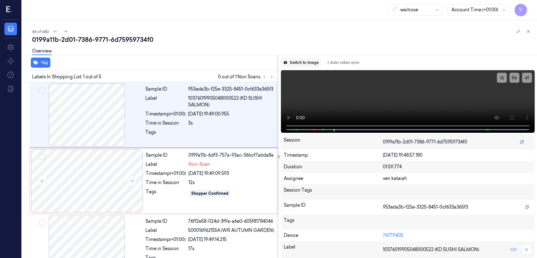
click at [313, 63] on button "Switch to image" at bounding box center [301, 63] width 40 height 10
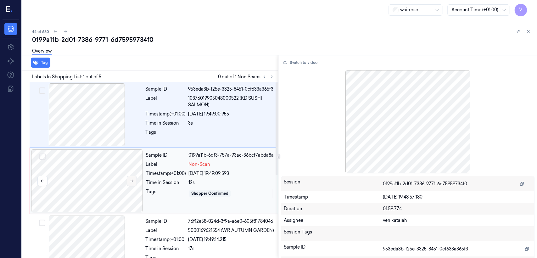
click at [136, 180] on button at bounding box center [132, 181] width 10 height 10
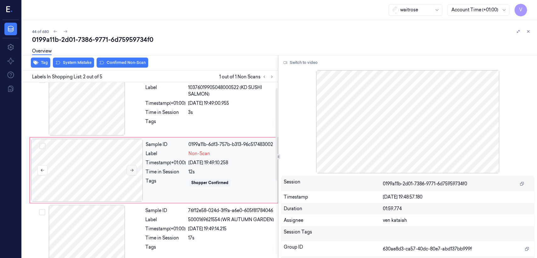
click at [133, 174] on button at bounding box center [132, 170] width 10 height 10
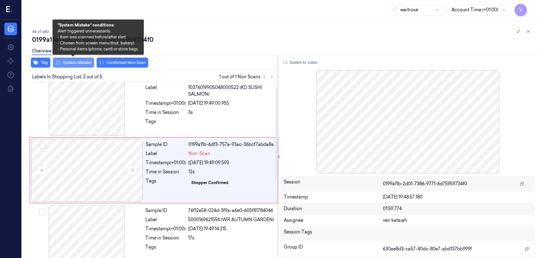
click at [77, 62] on button "System Mistake" at bounding box center [73, 63] width 41 height 10
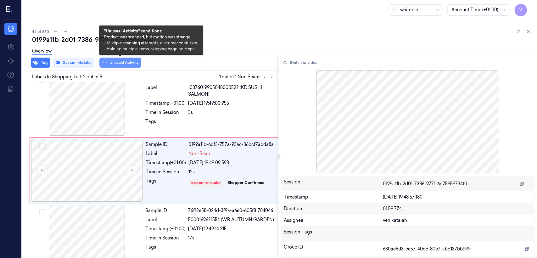
click at [104, 61] on icon at bounding box center [104, 62] width 5 height 5
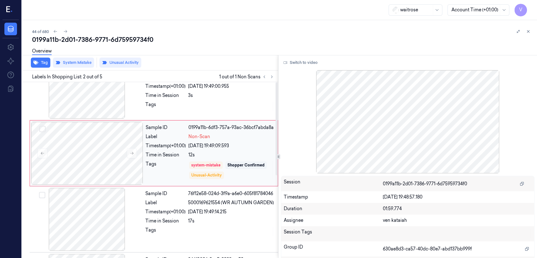
scroll to position [0, 0]
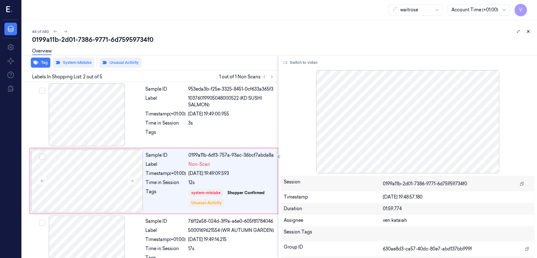
click at [530, 31] on icon at bounding box center [528, 31] width 4 height 4
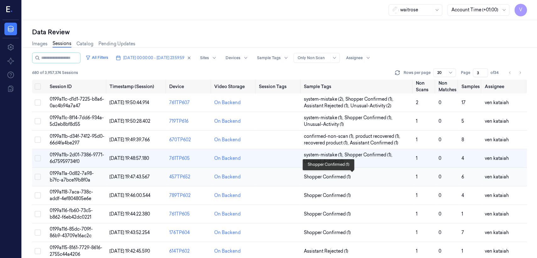
click at [327, 176] on span "Shopper Confirmed (1)" at bounding box center [327, 177] width 47 height 7
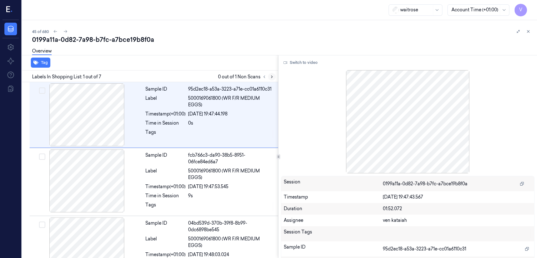
click at [270, 76] on icon at bounding box center [271, 77] width 4 height 4
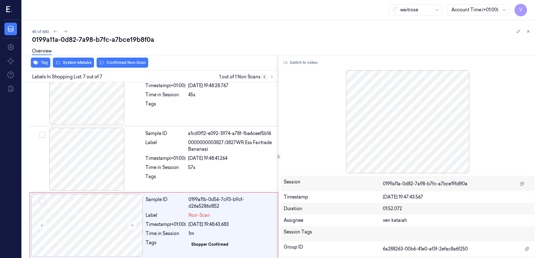
scroll to position [292, 0]
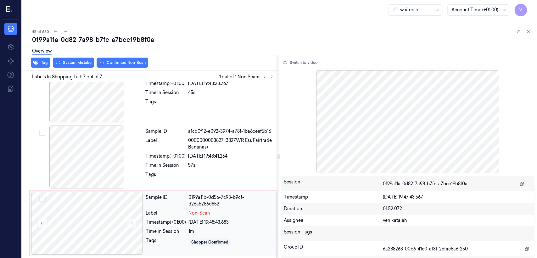
click at [188, 222] on div "Timestamp (+01:00) 01/10/2025 19:48:43.683" at bounding box center [210, 222] width 128 height 7
click at [208, 163] on div "57s" at bounding box center [231, 165] width 86 height 7
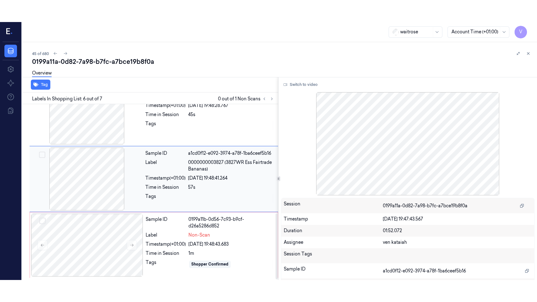
scroll to position [278, 0]
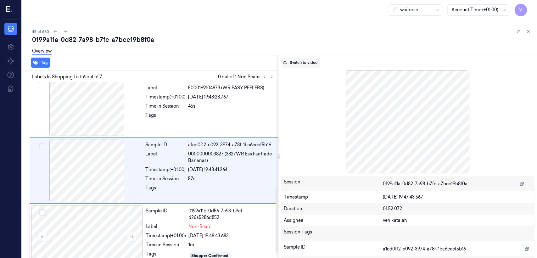
click at [302, 61] on button "Switch to video" at bounding box center [300, 63] width 39 height 10
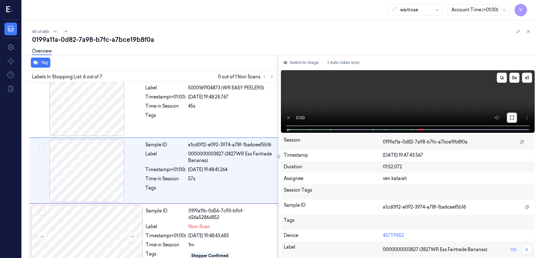
click at [512, 116] on icon at bounding box center [512, 118] width 4 height 4
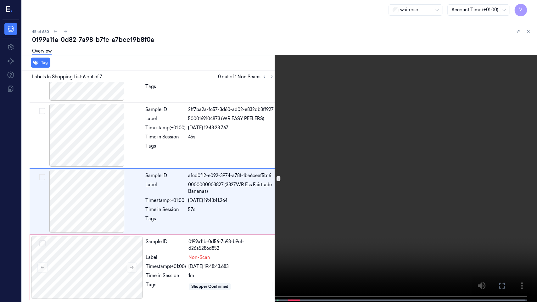
click at [305, 232] on video at bounding box center [268, 151] width 537 height 303
click at [0, 0] on icon at bounding box center [0, 0] width 0 height 0
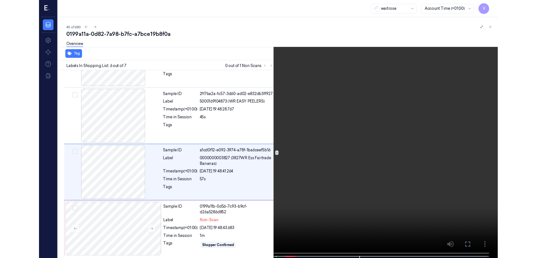
scroll to position [278, 0]
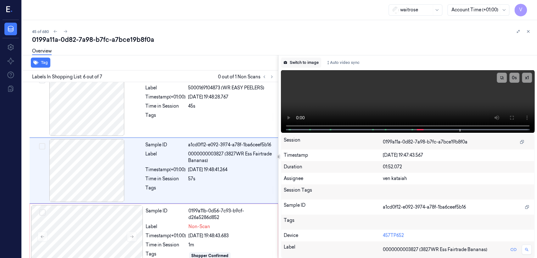
click at [318, 62] on button "Switch to image" at bounding box center [301, 63] width 40 height 10
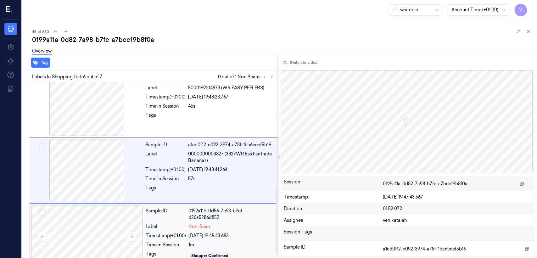
drag, startPoint x: 178, startPoint y: 222, endPoint x: 181, endPoint y: 219, distance: 3.8
click at [178, 222] on div "Sample ID 0199a11b-0d56-7c93-b9cf-d26a5286d852 Label Non-Scan Timestamp (+01:00…" at bounding box center [209, 236] width 133 height 63
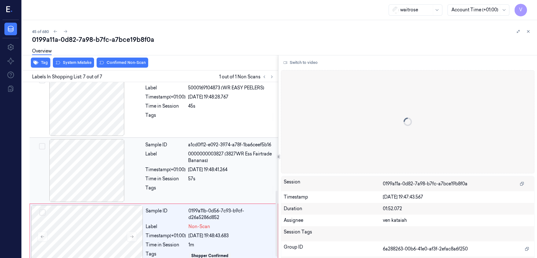
scroll to position [292, 0]
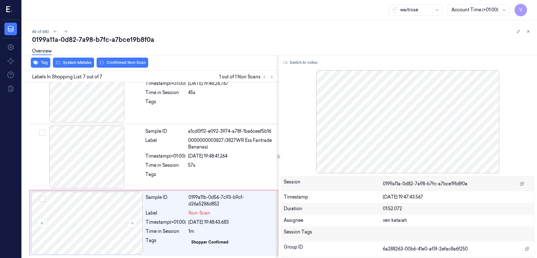
click at [83, 58] on div "Overview" at bounding box center [282, 52] width 500 height 16
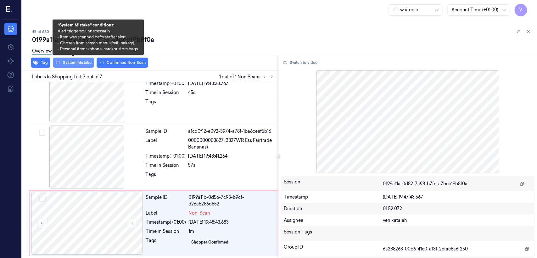
click at [80, 60] on button "System Mistake" at bounding box center [73, 63] width 41 height 10
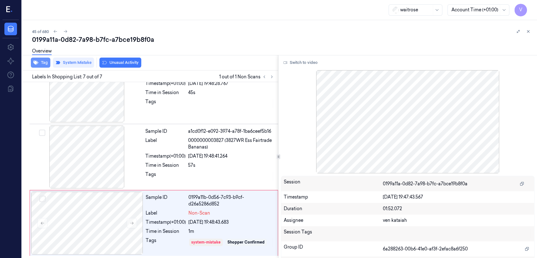
click at [41, 63] on button "Tag" at bounding box center [40, 63] width 19 height 10
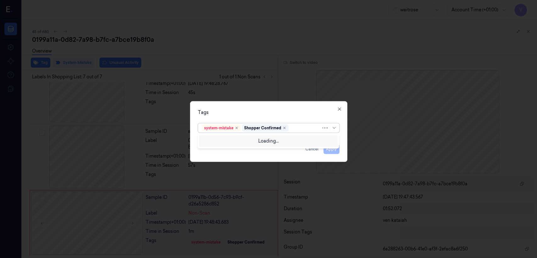
click at [297, 127] on div at bounding box center [305, 128] width 31 height 7
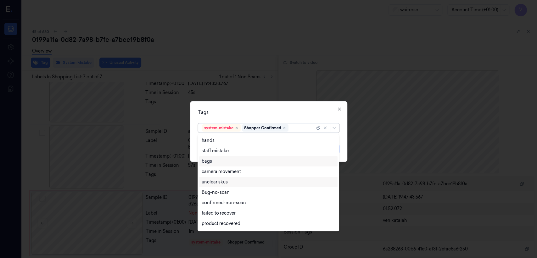
scroll to position [92, 0]
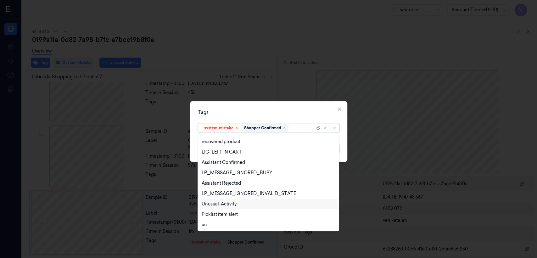
click at [221, 203] on div "Unusual-Activity" at bounding box center [219, 204] width 35 height 7
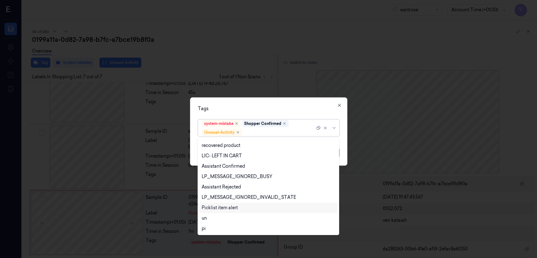
click at [218, 205] on div "Picklist item alert" at bounding box center [220, 207] width 36 height 7
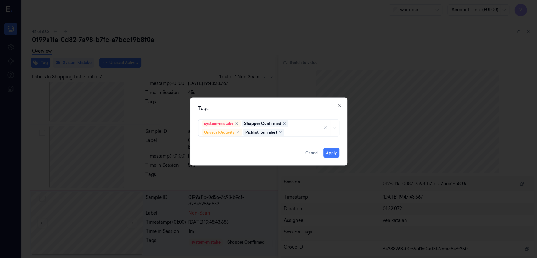
click at [288, 112] on div "Tags system-mistake Shopper Confirmed Unusual-Activity Picklist item alert Appl…" at bounding box center [268, 131] width 157 height 68
click at [328, 153] on button "Apply" at bounding box center [331, 153] width 16 height 10
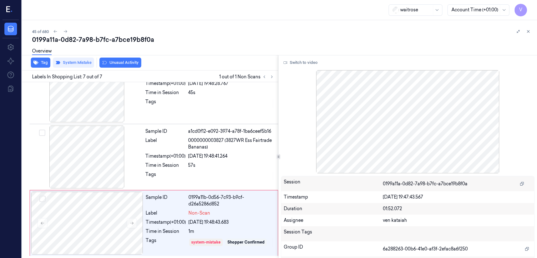
scroll to position [296, 0]
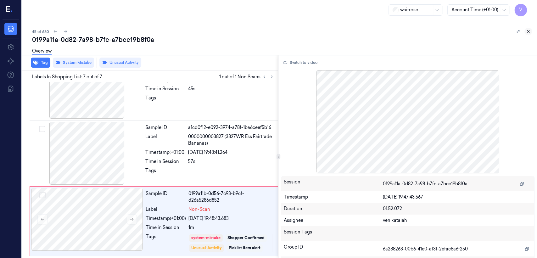
click at [528, 33] on icon at bounding box center [528, 31] width 4 height 4
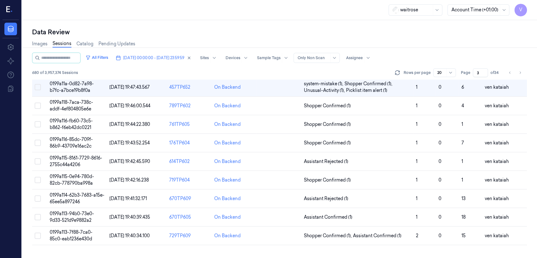
scroll to position [14, 0]
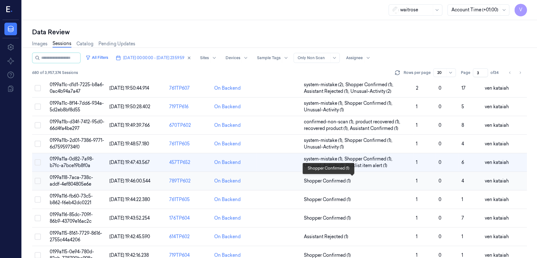
click at [338, 182] on span "Shopper Confirmed (1)" at bounding box center [327, 181] width 47 height 7
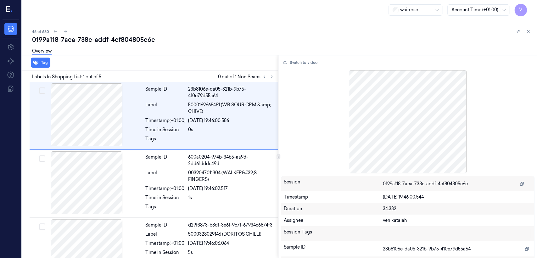
click at [529, 35] on div at bounding box center [523, 32] width 18 height 8
click at [528, 32] on icon at bounding box center [528, 31] width 4 height 4
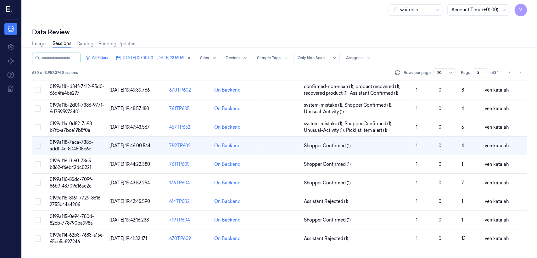
scroll to position [33, 0]
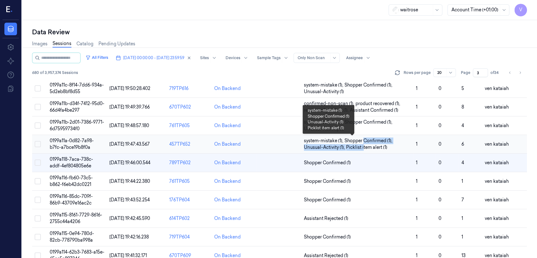
click at [362, 143] on span "system-mistake (1) , Shopper Confirmed (1) , Unusual-Activity (1) , Picklist it…" at bounding box center [357, 143] width 107 height 13
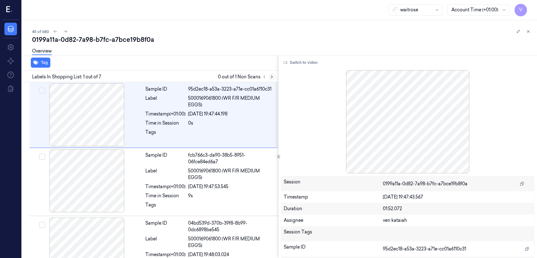
click at [274, 78] on button at bounding box center [272, 77] width 8 height 8
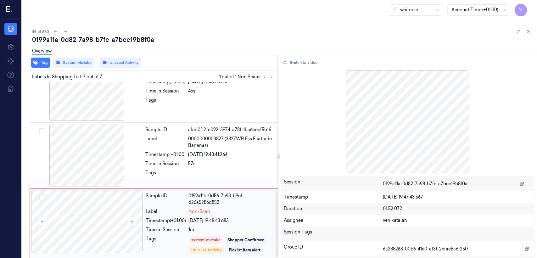
scroll to position [296, 0]
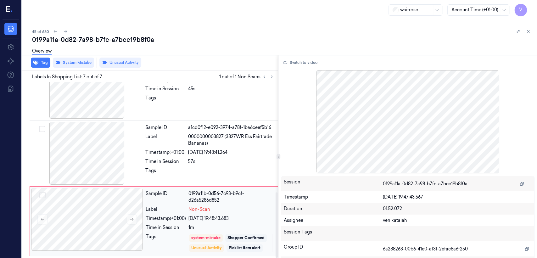
click at [187, 201] on div "Sample ID 0199a11b-0d56-7c93-b9cf-d26a5286d852" at bounding box center [210, 196] width 128 height 13
click at [528, 32] on icon at bounding box center [528, 31] width 4 height 4
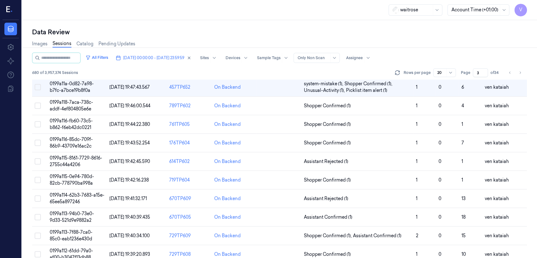
scroll to position [14, 0]
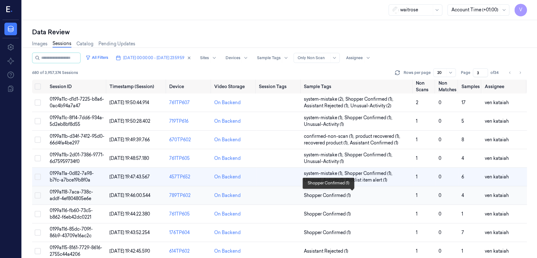
click at [337, 198] on span "Shopper Confirmed (1)" at bounding box center [327, 195] width 47 height 7
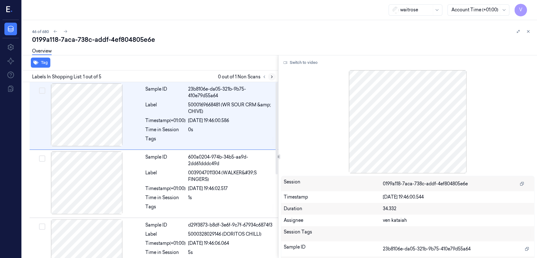
click at [274, 75] on button at bounding box center [272, 77] width 8 height 8
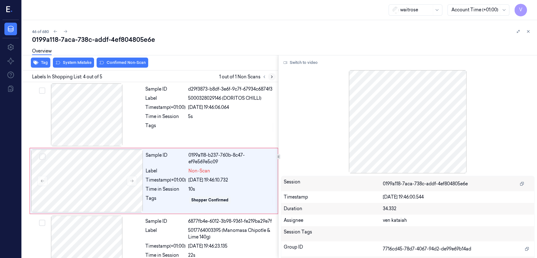
scroll to position [146, 0]
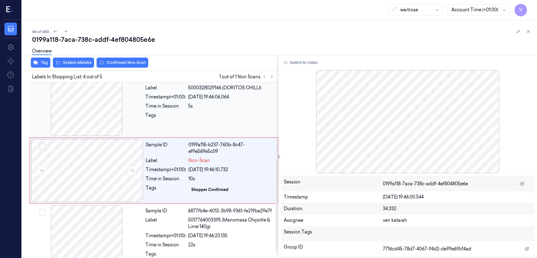
click at [200, 124] on div "Sample ID d29f3873-b8df-3e6f-9c7f-67934c6874f3 Label 5000328029146 (DORITOS CHI…" at bounding box center [210, 104] width 134 height 63
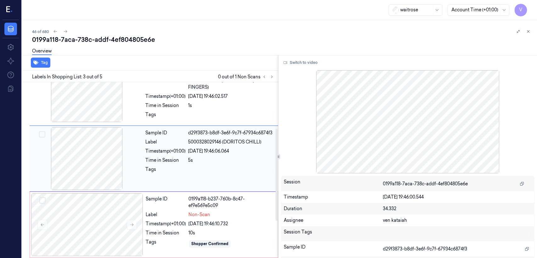
scroll to position [80, 0]
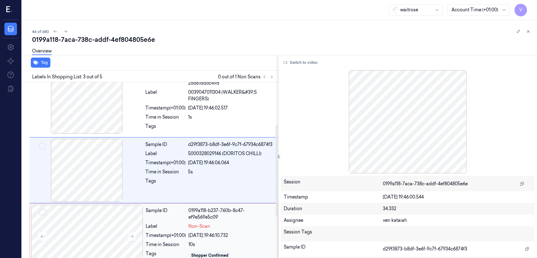
click at [195, 215] on div "0199a118-b237-760b-8c47-ef9e569e5c09" at bounding box center [231, 213] width 86 height 13
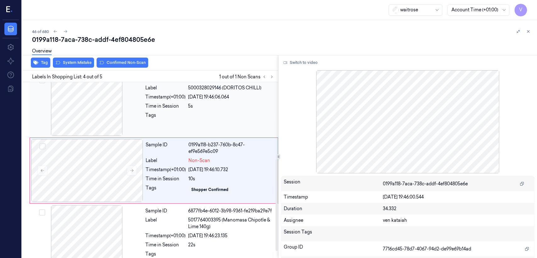
click at [185, 123] on div "Sample ID d29f3873-b8df-3e6f-9c7f-67934c6874f3 Label 5000328029146 (DORITOS CHI…" at bounding box center [210, 104] width 134 height 63
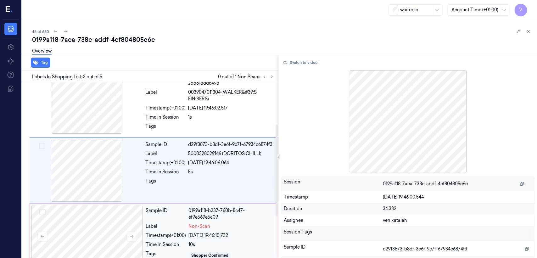
click at [148, 239] on div "Sample ID 0199a118-b237-760b-8c47-ef9e569e5c09 Label Non-Scan Timestamp (+01:00…" at bounding box center [209, 236] width 133 height 63
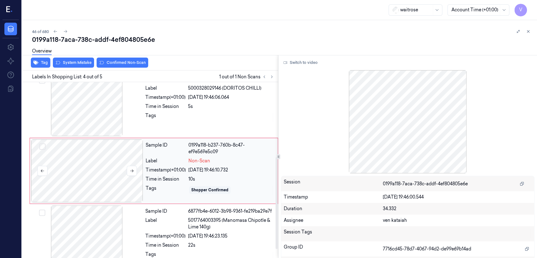
scroll to position [146, 0]
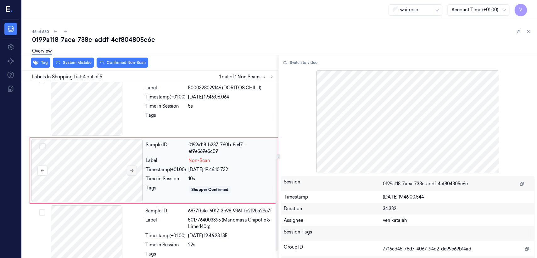
click at [133, 168] on icon at bounding box center [132, 170] width 4 height 4
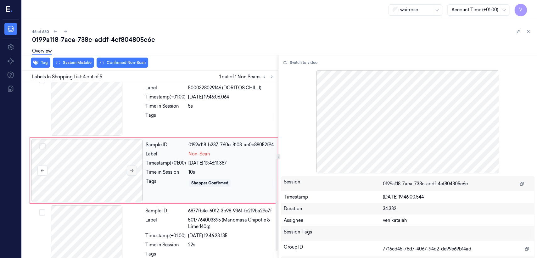
click at [133, 168] on icon at bounding box center [132, 170] width 4 height 4
click at [132, 170] on icon at bounding box center [132, 170] width 4 height 4
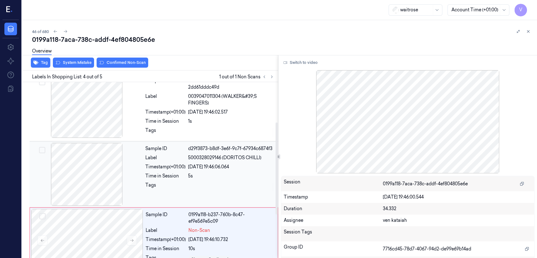
click at [154, 151] on div "Sample ID" at bounding box center [165, 148] width 40 height 7
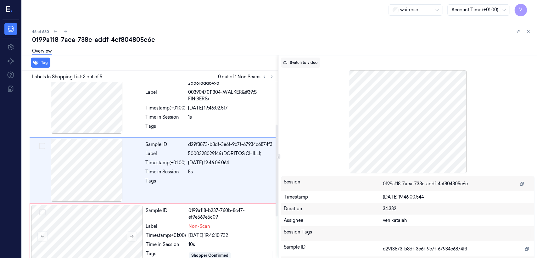
click at [299, 63] on button "Switch to video" at bounding box center [300, 63] width 39 height 10
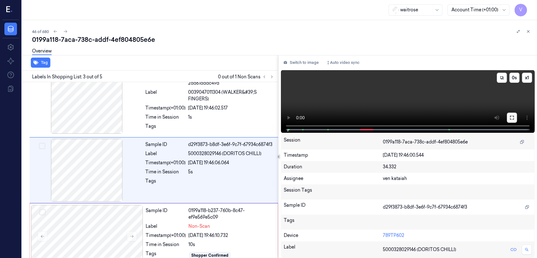
click at [513, 118] on icon at bounding box center [511, 117] width 5 height 5
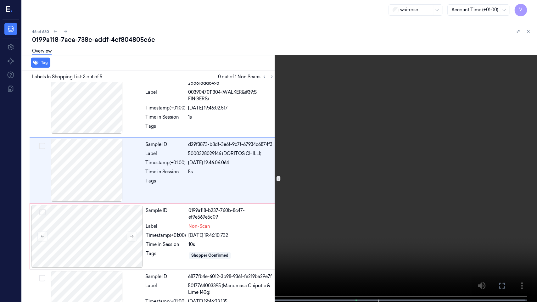
click at [0, 0] on icon at bounding box center [0, 0] width 0 height 0
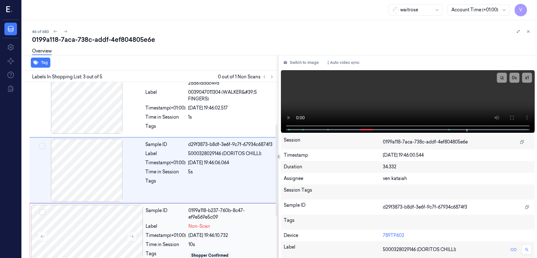
drag, startPoint x: 172, startPoint y: 230, endPoint x: 183, endPoint y: 196, distance: 36.4
click at [171, 231] on div "Sample ID 0199a118-b237-760b-8c47-ef9e569e5c09 Label Non-Scan Timestamp (+01:00…" at bounding box center [209, 236] width 133 height 63
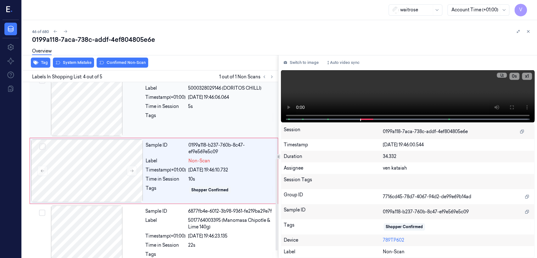
scroll to position [146, 0]
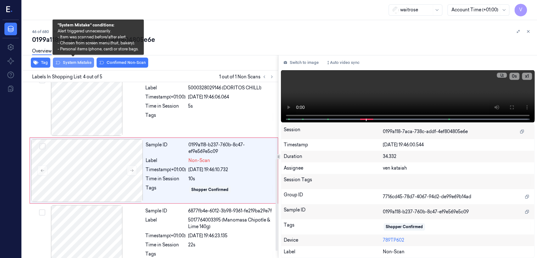
click at [71, 65] on button "System Mistake" at bounding box center [73, 63] width 41 height 10
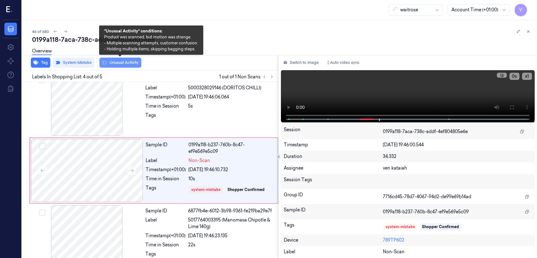
click at [110, 66] on button "Unusual Activity" at bounding box center [120, 63] width 42 height 10
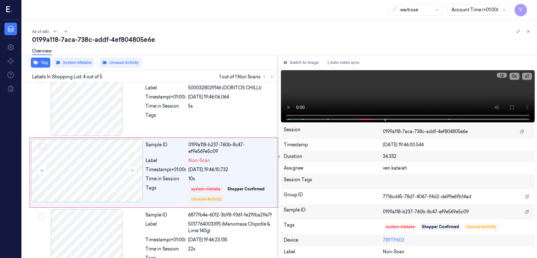
scroll to position [148, 0]
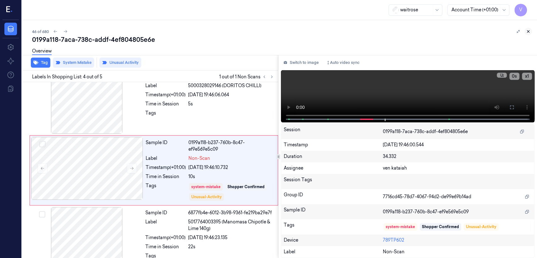
click at [528, 30] on icon at bounding box center [528, 31] width 4 height 4
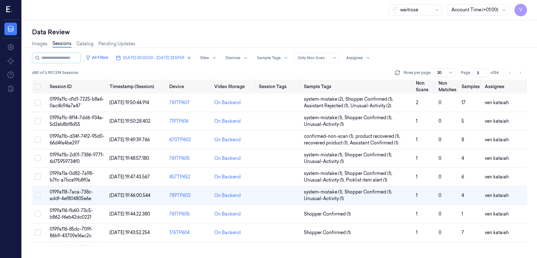
scroll to position [40, 0]
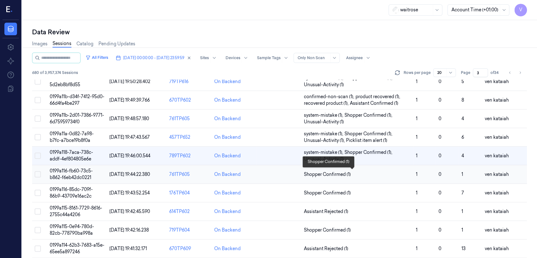
click at [324, 172] on span "Shopper Confirmed (1)" at bounding box center [327, 174] width 47 height 7
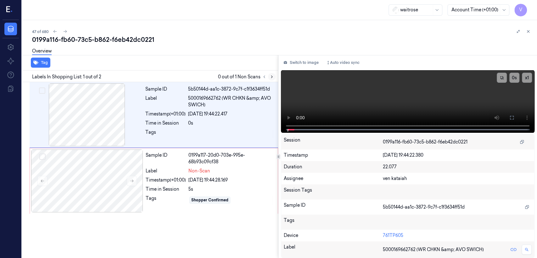
click at [271, 75] on icon at bounding box center [271, 77] width 4 height 4
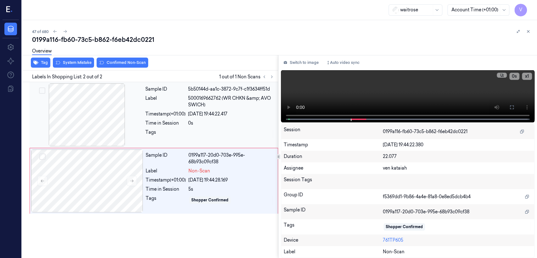
click at [205, 114] on div "01/10/2025 19:44:22.417" at bounding box center [231, 114] width 86 height 7
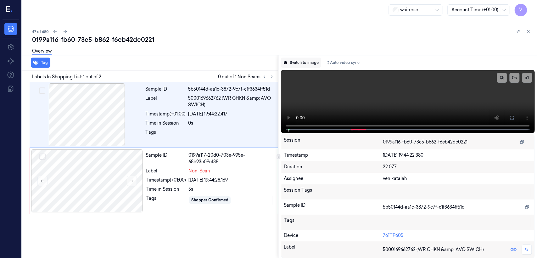
click at [285, 65] on button "Switch to image" at bounding box center [301, 63] width 40 height 10
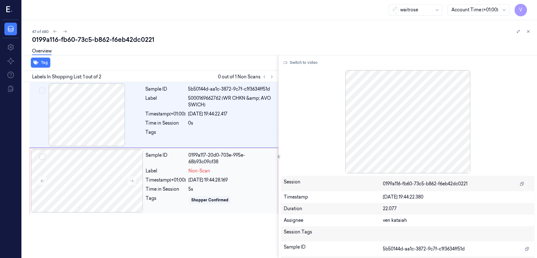
click at [165, 177] on div "Timestamp (+01:00)" at bounding box center [166, 180] width 40 height 7
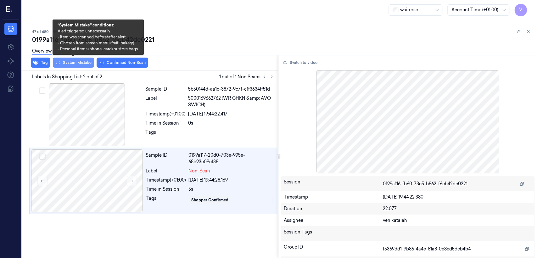
click at [65, 63] on button "System Mistake" at bounding box center [73, 63] width 41 height 10
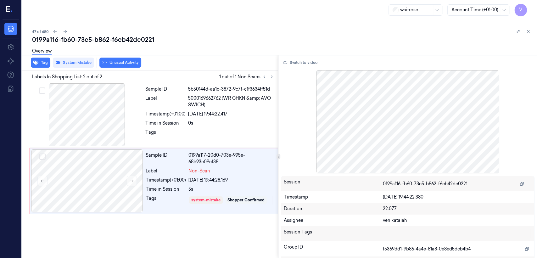
click at [118, 62] on button "Unusual Activity" at bounding box center [120, 63] width 42 height 10
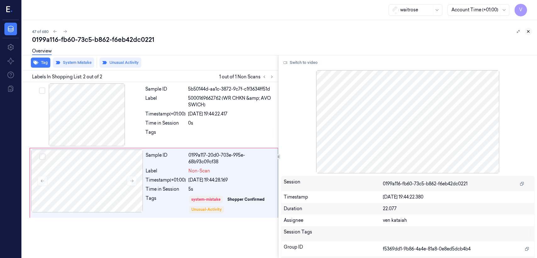
click at [529, 32] on icon at bounding box center [528, 31] width 4 height 4
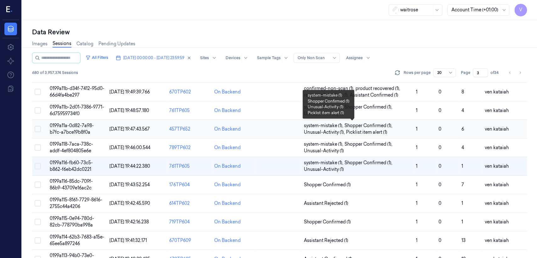
scroll to position [118, 0]
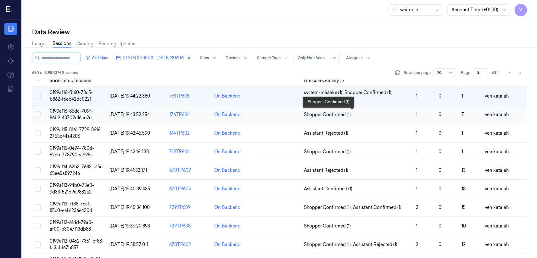
click at [317, 114] on span "Shopper Confirmed (1)" at bounding box center [327, 114] width 47 height 7
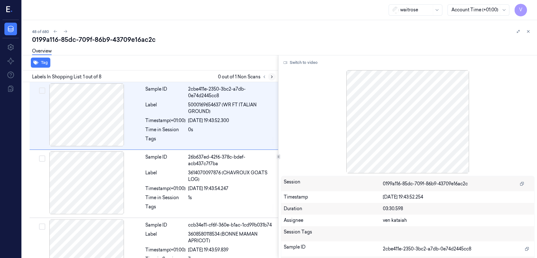
click at [269, 75] on icon at bounding box center [271, 77] width 4 height 4
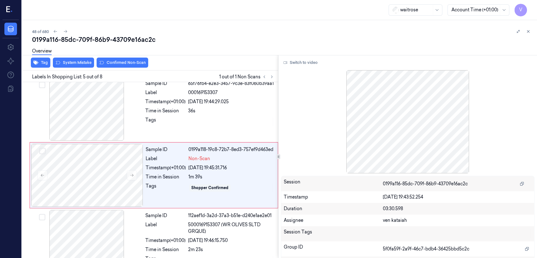
scroll to position [212, 0]
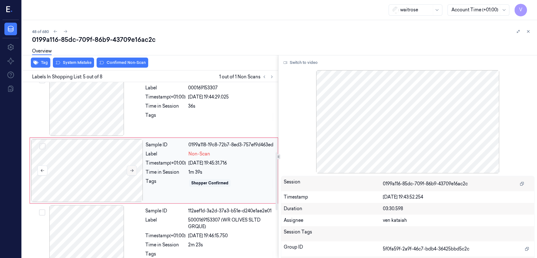
click at [133, 172] on button at bounding box center [132, 170] width 10 height 10
click at [128, 166] on button at bounding box center [132, 170] width 10 height 10
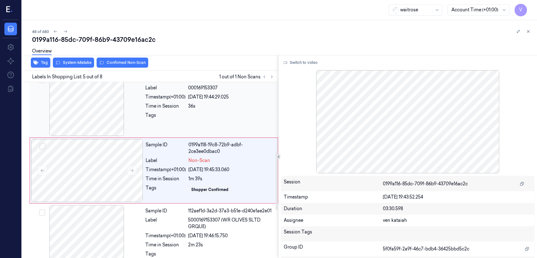
click at [118, 127] on div at bounding box center [87, 104] width 112 height 63
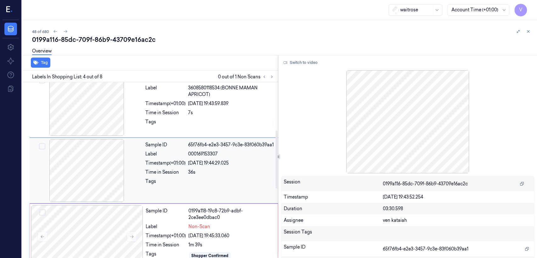
scroll to position [216, 0]
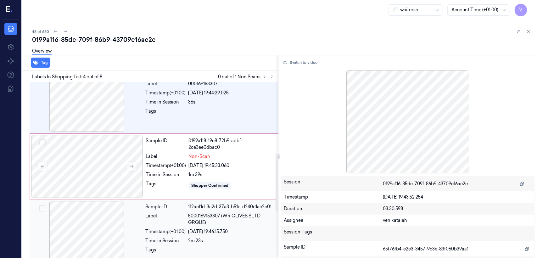
click at [161, 218] on div "Label" at bounding box center [165, 219] width 40 height 13
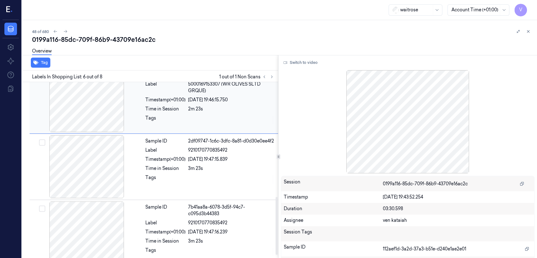
click at [161, 218] on div "Sample ID 7b41aa8a-6078-3d5f-94c7-c095d3b44383 Label 9210170770835492 Timestamp…" at bounding box center [210, 232] width 134 height 63
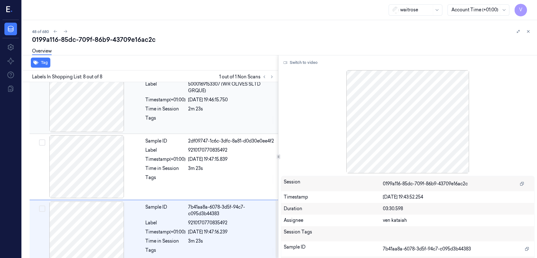
scroll to position [358, 0]
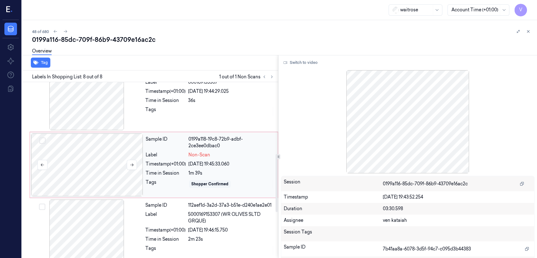
click at [142, 186] on div at bounding box center [87, 164] width 112 height 63
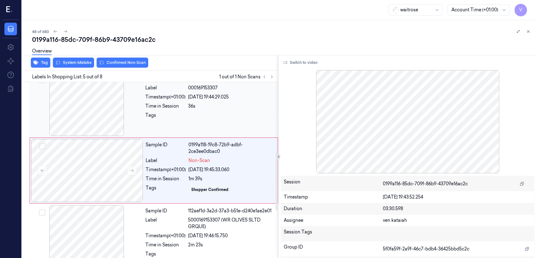
click at [143, 130] on div "Sample ID 65f76fb4-e2e3-3457-9c3e-83f060b39aa1 Label 000169153307 Timestamp (+0…" at bounding box center [210, 104] width 134 height 63
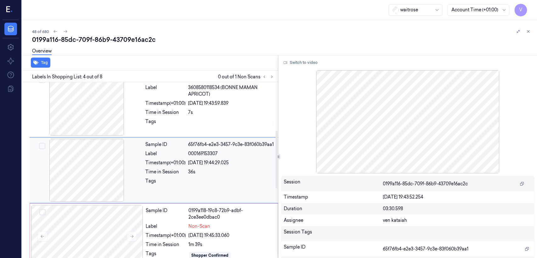
scroll to position [146, 0]
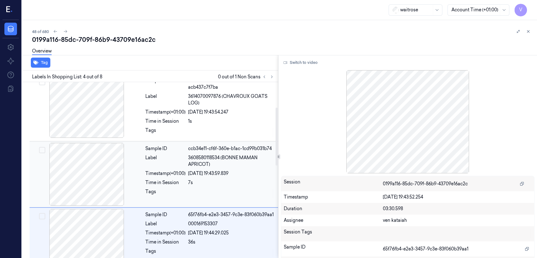
click at [122, 174] on div at bounding box center [87, 174] width 112 height 63
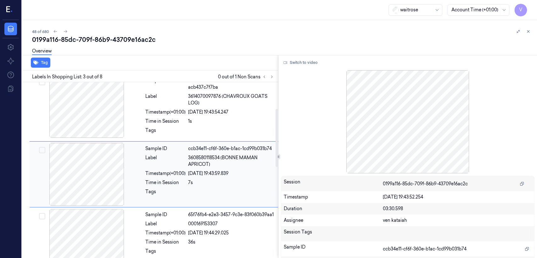
scroll to position [80, 0]
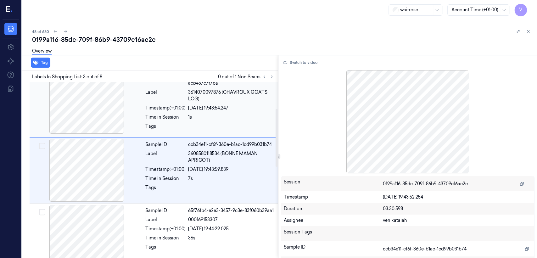
click at [148, 129] on div "Tags" at bounding box center [165, 128] width 40 height 10
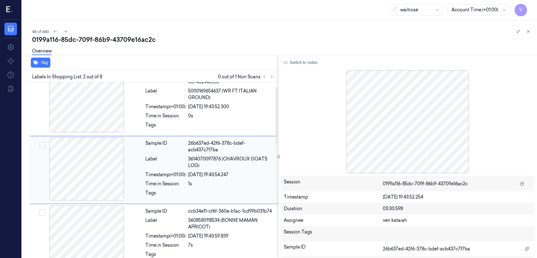
scroll to position [14, 0]
click at [152, 116] on div "Time in Session" at bounding box center [165, 116] width 40 height 7
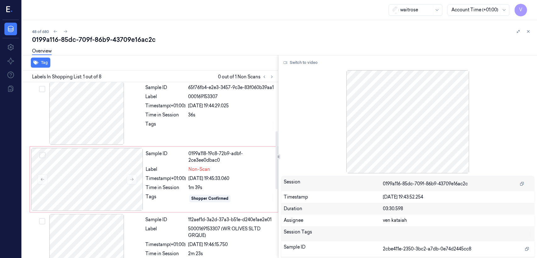
scroll to position [209, 0]
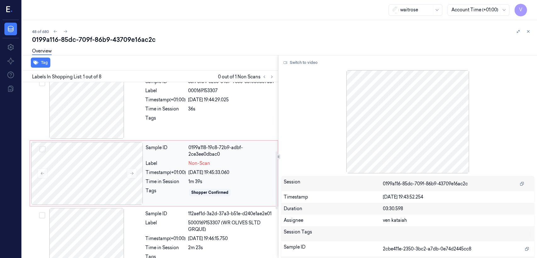
click at [147, 153] on div "Sample ID" at bounding box center [166, 150] width 40 height 13
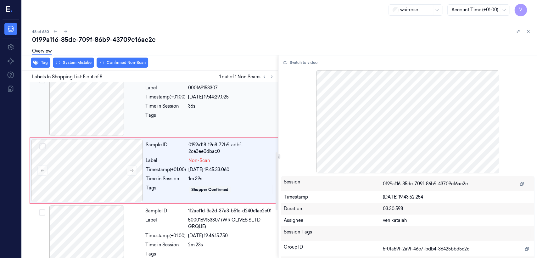
click at [171, 96] on div "Timestamp (+01:00)" at bounding box center [165, 97] width 40 height 7
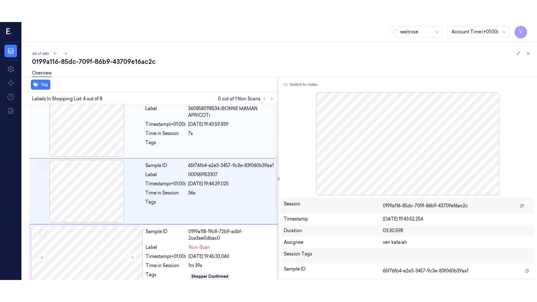
scroll to position [146, 0]
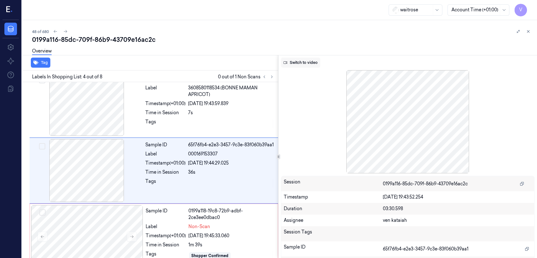
click at [299, 62] on button "Switch to video" at bounding box center [300, 63] width 39 height 10
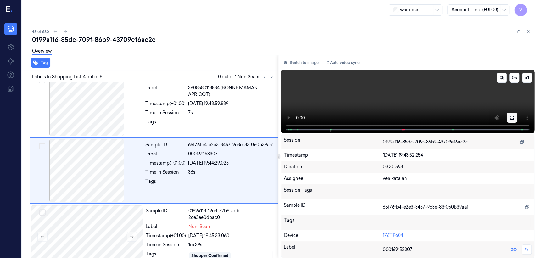
click at [510, 120] on button at bounding box center [512, 118] width 10 height 10
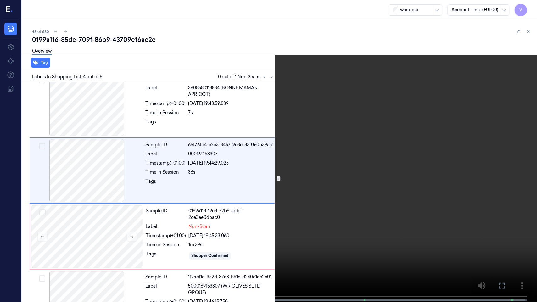
click at [121, 145] on video at bounding box center [268, 151] width 537 height 303
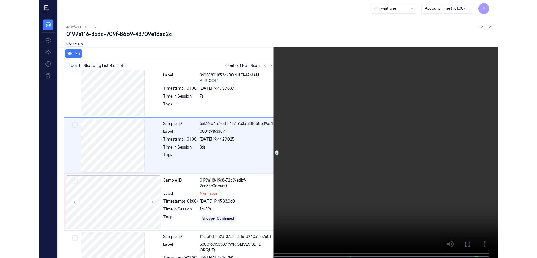
scroll to position [124, 0]
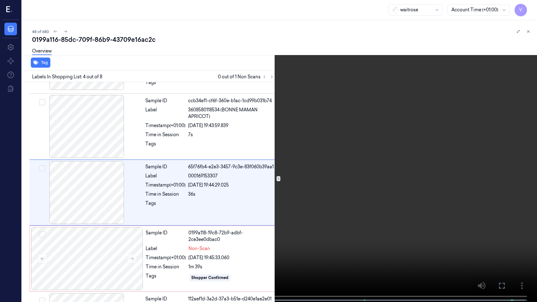
click at [120, 145] on video at bounding box center [268, 151] width 537 height 303
click at [0, 0] on button at bounding box center [0, 0] width 0 height 0
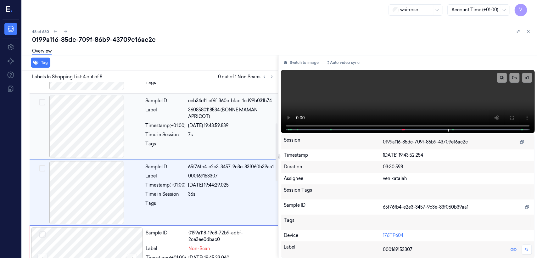
click at [181, 136] on div "Time in Session" at bounding box center [165, 134] width 40 height 7
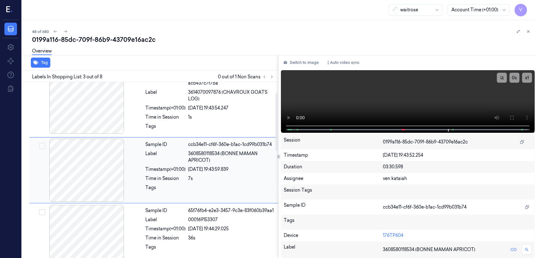
scroll to position [10, 0]
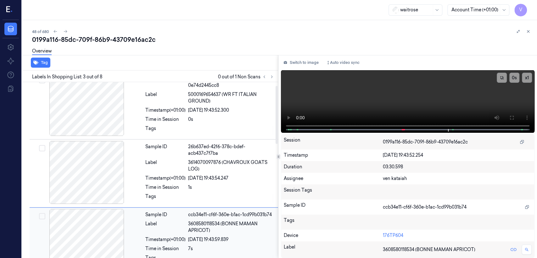
click at [181, 136] on div "Sample ID 2cbe411e-2350-3bc2-a7db-0e74d2445cc8 Label 5000169654637 (WR FT ITALI…" at bounding box center [210, 105] width 134 height 65
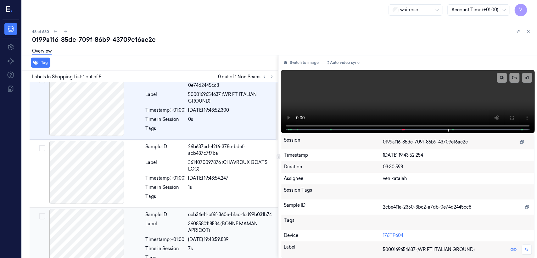
scroll to position [0, 0]
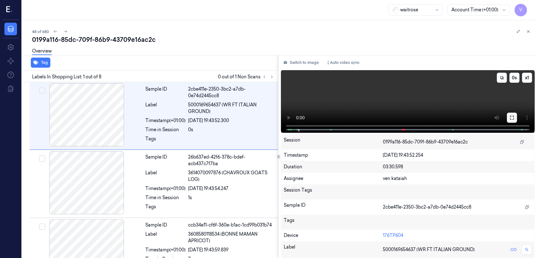
click at [507, 117] on button at bounding box center [512, 118] width 10 height 10
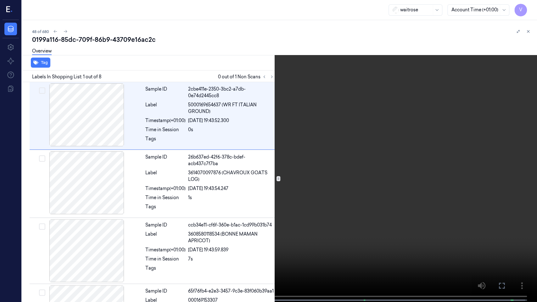
click at [0, 0] on button at bounding box center [0, 0] width 0 height 0
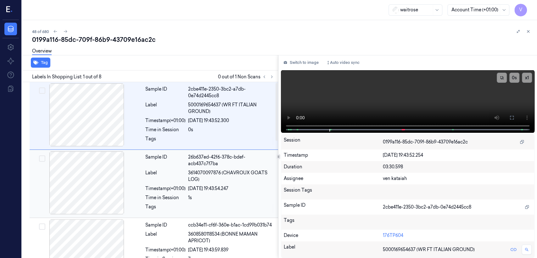
scroll to position [140, 0]
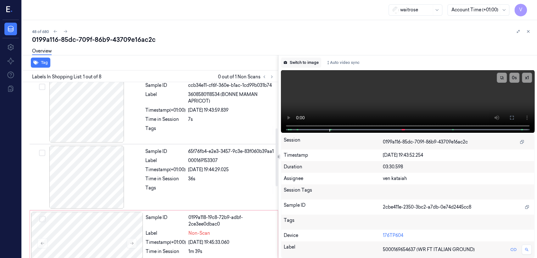
click at [309, 61] on button "Switch to image" at bounding box center [301, 63] width 40 height 10
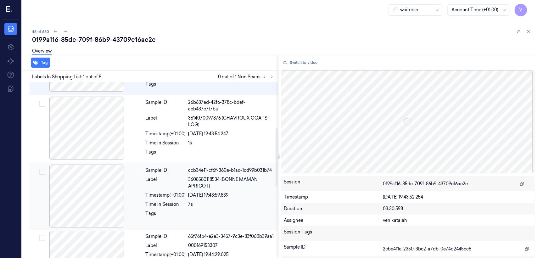
scroll to position [9, 0]
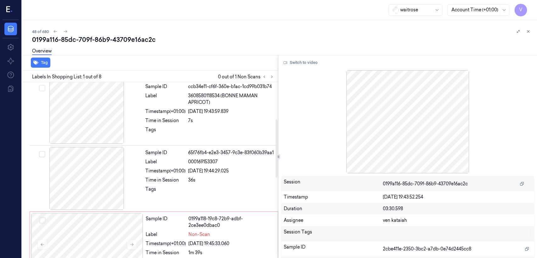
scroll to position [140, 0]
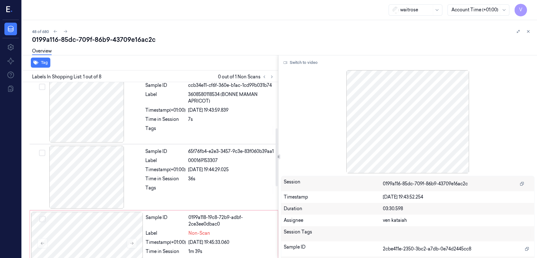
click at [270, 72] on div "Labels In Shopping List: 1 out of 8 0 out of 1 Non Scans" at bounding box center [148, 76] width 258 height 12
click at [269, 75] on icon at bounding box center [271, 77] width 4 height 4
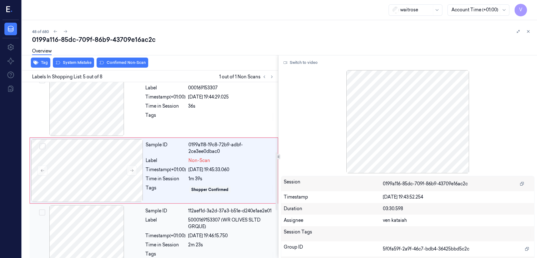
click at [99, 203] on div "Sample ID 112aef1d-3a2d-37a3-b51e-d240e1ae2e01 Label 5000169153307 (WR OLIVES S…" at bounding box center [154, 236] width 248 height 66
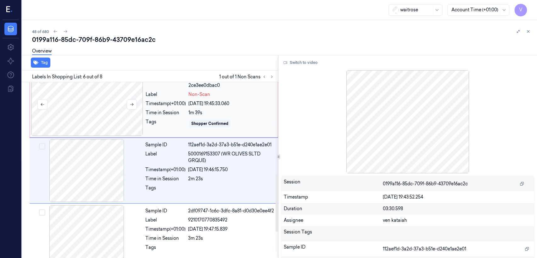
click at [108, 121] on div at bounding box center [87, 104] width 112 height 63
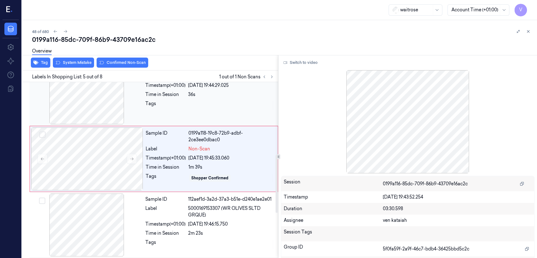
scroll to position [212, 0]
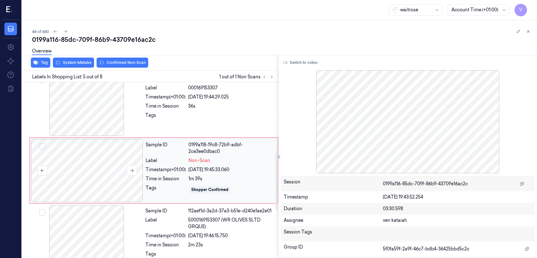
click at [133, 176] on div at bounding box center [87, 170] width 112 height 63
click at [133, 175] on button at bounding box center [132, 170] width 10 height 10
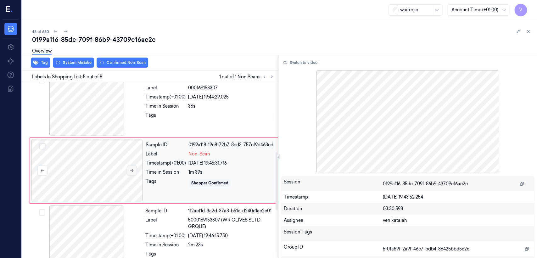
click at [133, 175] on button at bounding box center [132, 170] width 10 height 10
click at [124, 133] on div at bounding box center [87, 104] width 112 height 63
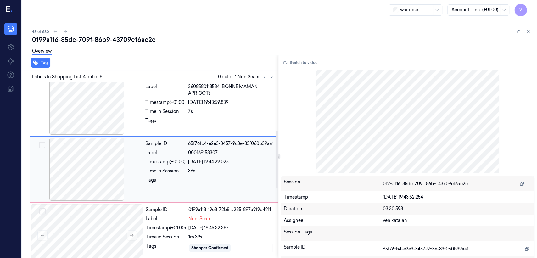
scroll to position [146, 0]
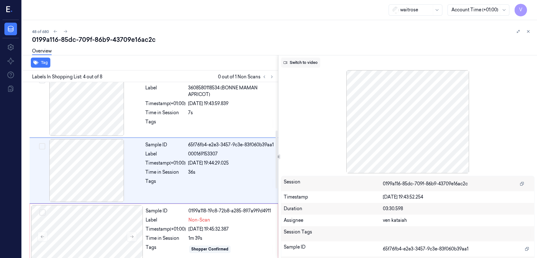
click at [288, 66] on button "Switch to video" at bounding box center [300, 63] width 39 height 10
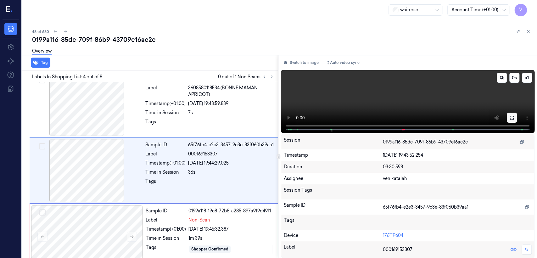
click at [512, 117] on icon at bounding box center [511, 117] width 5 height 5
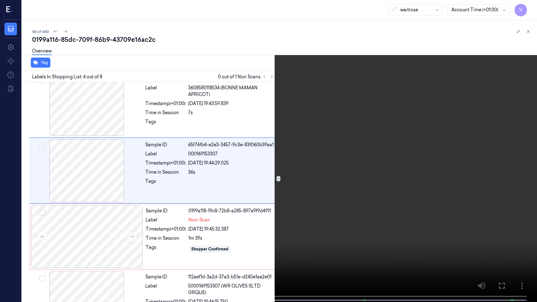
click at [340, 107] on video at bounding box center [268, 151] width 537 height 303
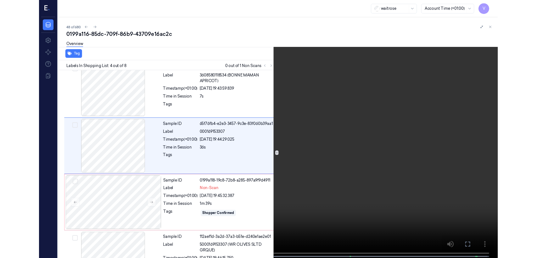
scroll to position [124, 0]
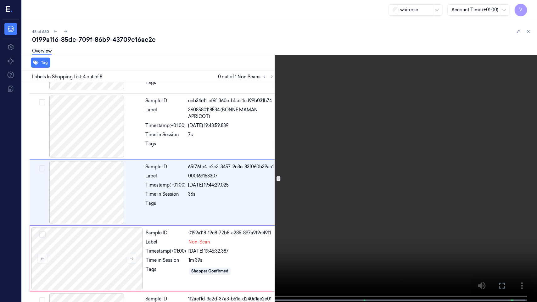
click at [350, 214] on video at bounding box center [268, 151] width 537 height 303
click at [0, 0] on button at bounding box center [0, 0] width 0 height 0
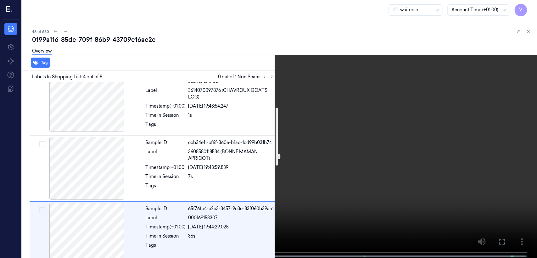
scroll to position [76, 0]
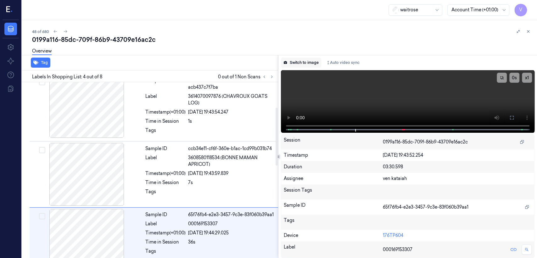
click at [313, 65] on button "Switch to image" at bounding box center [301, 63] width 40 height 10
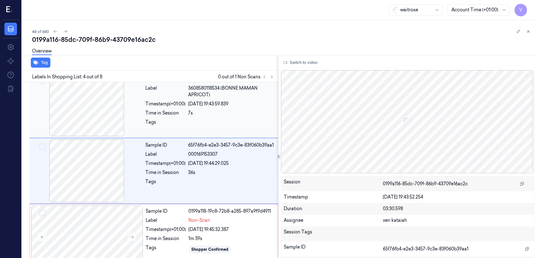
scroll to position [146, 0]
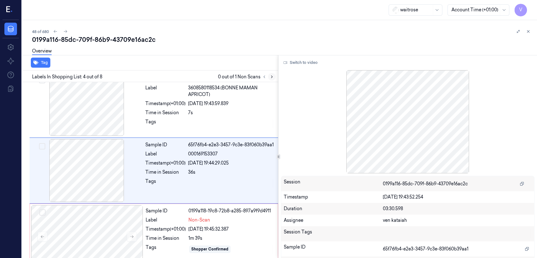
click at [268, 75] on button at bounding box center [272, 77] width 8 height 8
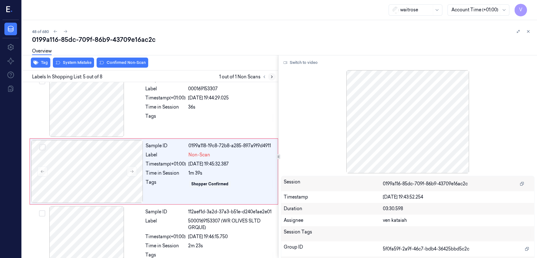
scroll to position [212, 0]
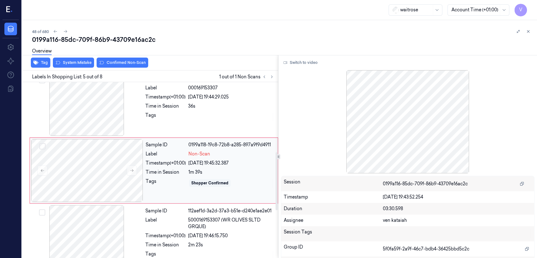
click at [171, 162] on div "Timestamp (+01:00)" at bounding box center [166, 163] width 40 height 7
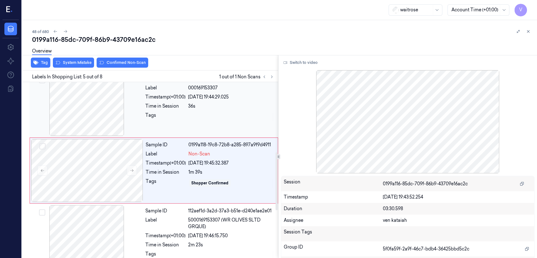
click at [203, 119] on div at bounding box center [231, 117] width 86 height 10
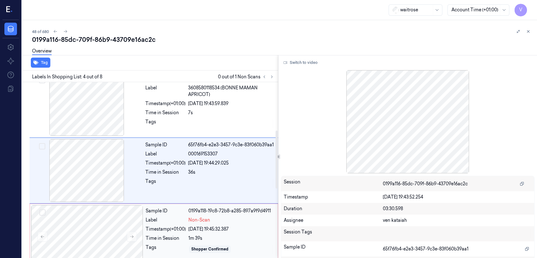
click at [156, 209] on div "Sample ID" at bounding box center [166, 211] width 40 height 7
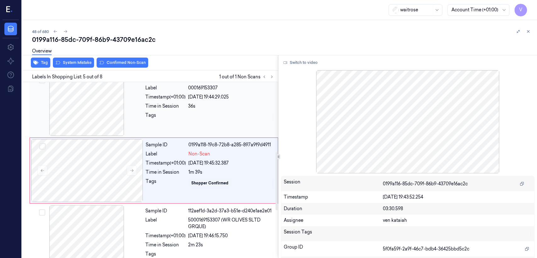
click at [202, 120] on div at bounding box center [231, 117] width 86 height 10
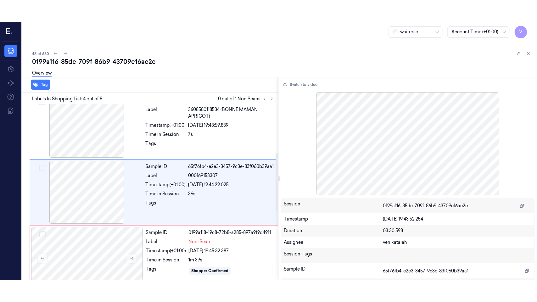
scroll to position [146, 0]
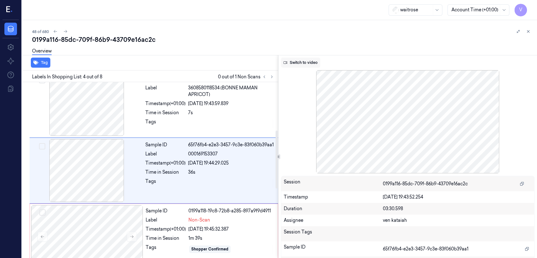
drag, startPoint x: 310, startPoint y: 69, endPoint x: 309, endPoint y: 65, distance: 3.5
click at [310, 69] on div "Switch to video Session 0199a116-85dc-709f-86b9-43709e16ac2c Timestamp 01/10/20…" at bounding box center [407, 156] width 258 height 203
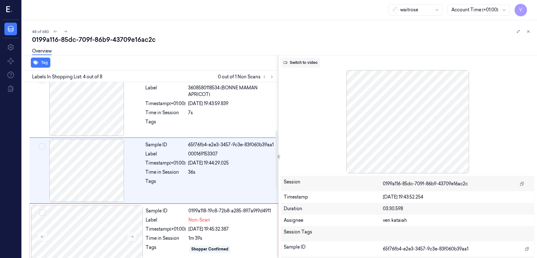
click at [309, 65] on button "Switch to video" at bounding box center [300, 63] width 39 height 10
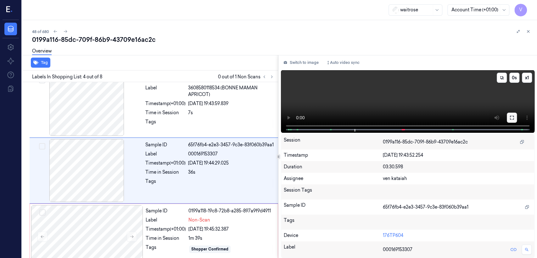
click at [513, 121] on button at bounding box center [512, 118] width 10 height 10
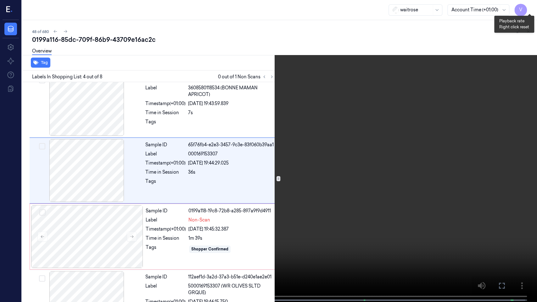
click at [533, 5] on button "x 1" at bounding box center [529, 8] width 10 height 10
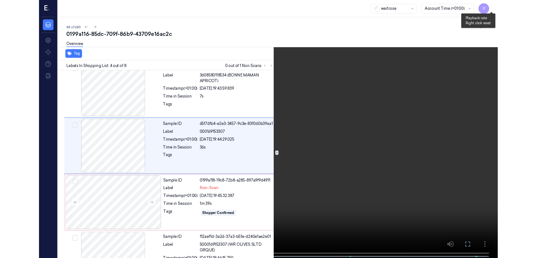
scroll to position [124, 0]
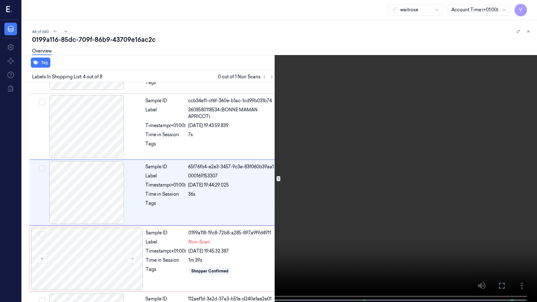
click at [0, 0] on icon at bounding box center [0, 0] width 0 height 0
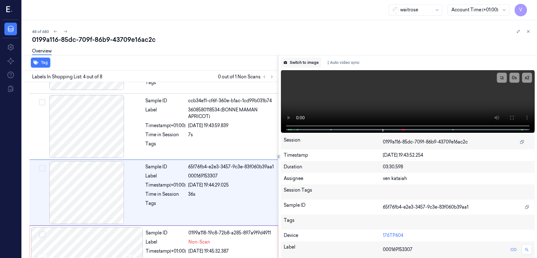
click at [289, 64] on button "Switch to image" at bounding box center [301, 63] width 40 height 10
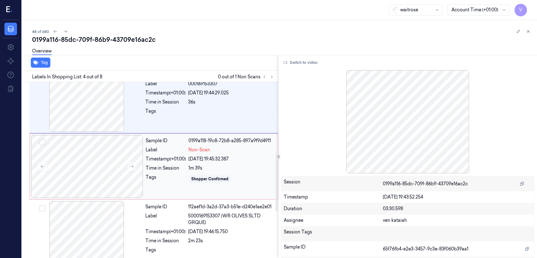
click at [165, 168] on div "Time in Session" at bounding box center [166, 168] width 40 height 7
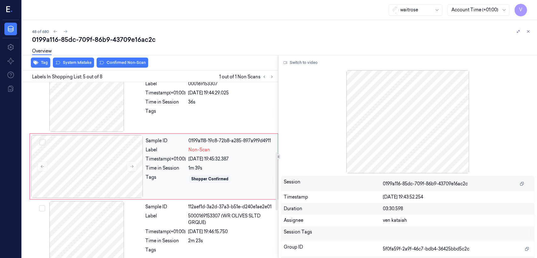
scroll to position [212, 0]
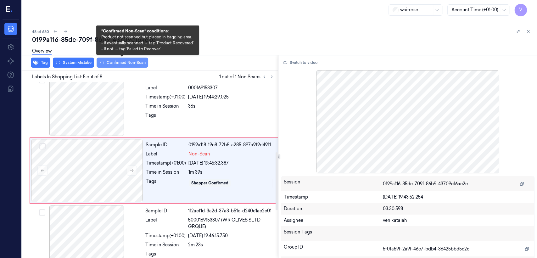
click at [104, 61] on button "Confirmed Non-Scan" at bounding box center [123, 63] width 52 height 10
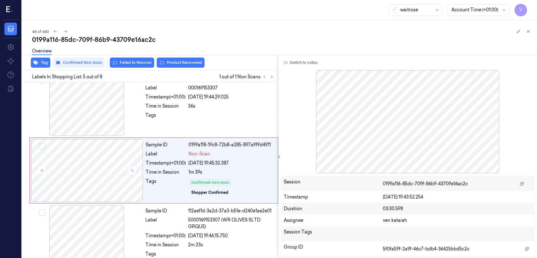
click at [138, 59] on div "Overview" at bounding box center [282, 52] width 500 height 16
click at [136, 64] on button "Failed to Recover" at bounding box center [132, 63] width 44 height 10
click at [128, 171] on button at bounding box center [132, 170] width 10 height 10
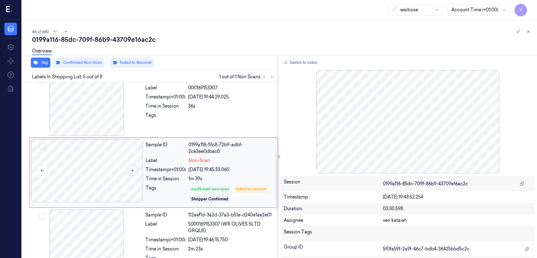
scroll to position [214, 0]
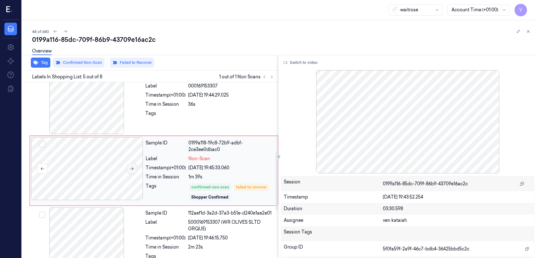
click at [128, 171] on button at bounding box center [132, 169] width 10 height 10
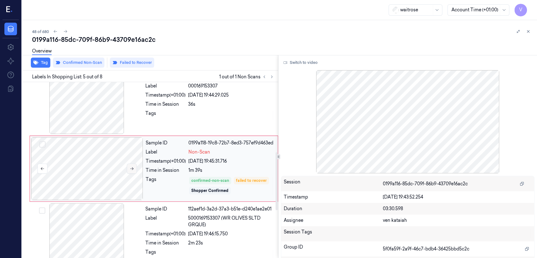
scroll to position [212, 0]
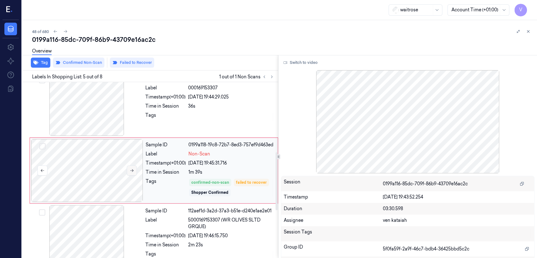
click at [128, 171] on button at bounding box center [132, 170] width 10 height 10
click at [119, 212] on div at bounding box center [87, 236] width 112 height 63
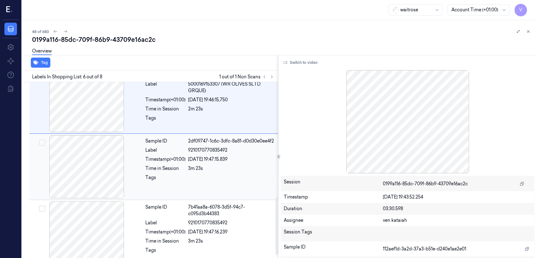
click at [123, 181] on div at bounding box center [87, 166] width 112 height 63
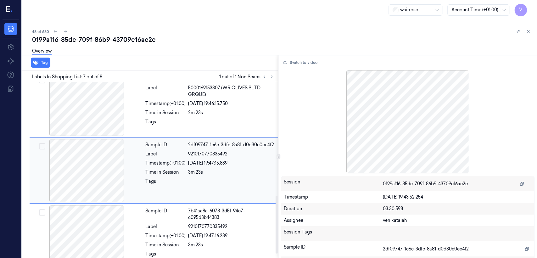
scroll to position [358, 0]
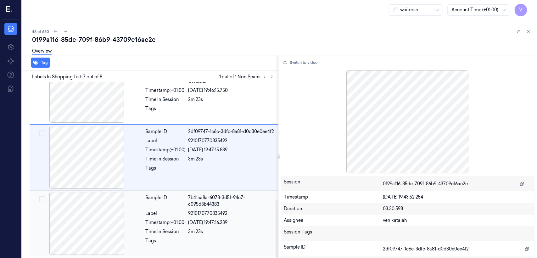
click at [124, 201] on div at bounding box center [87, 223] width 112 height 63
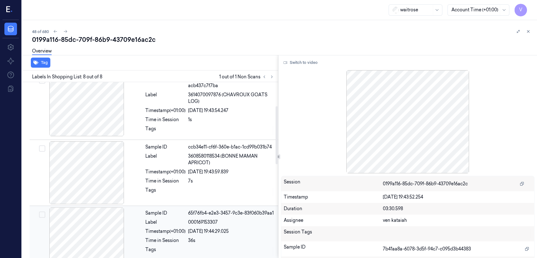
scroll to position [0, 0]
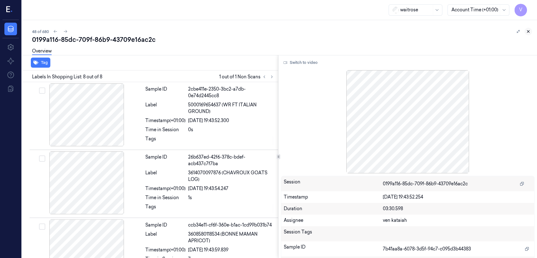
click at [528, 34] on button at bounding box center [528, 32] width 8 height 8
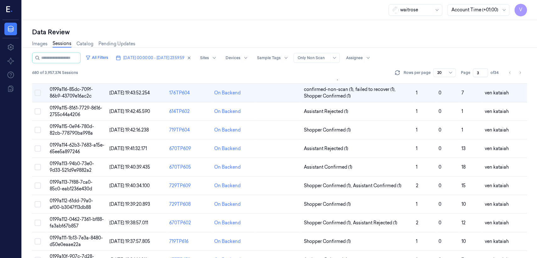
scroll to position [70, 0]
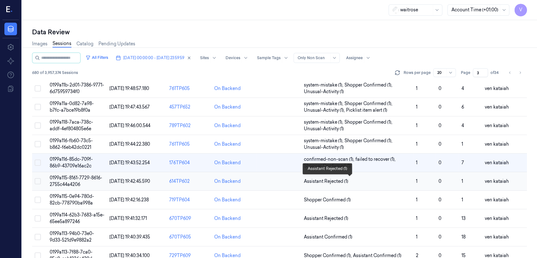
click at [314, 180] on span "Assistant Rejected (1)" at bounding box center [326, 181] width 44 height 7
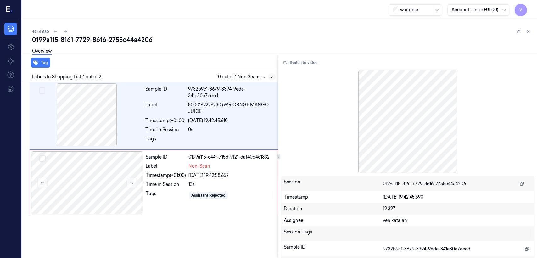
click at [273, 75] on icon at bounding box center [271, 77] width 4 height 4
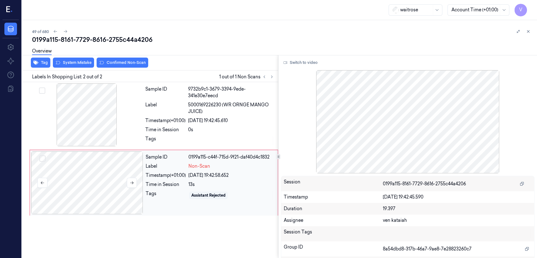
click at [112, 166] on div at bounding box center [87, 182] width 112 height 63
click at [141, 130] on div at bounding box center [87, 114] width 112 height 63
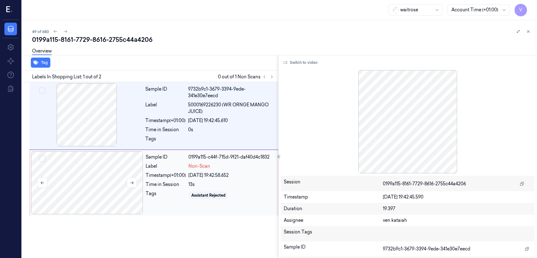
click at [105, 196] on div at bounding box center [87, 182] width 112 height 63
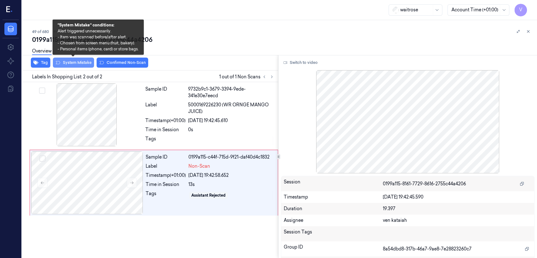
click at [85, 64] on button "System Mistake" at bounding box center [73, 63] width 41 height 10
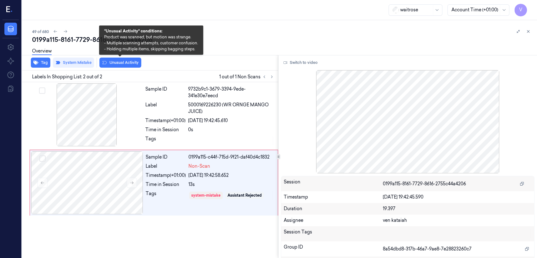
click at [123, 62] on button "Unusual Activity" at bounding box center [120, 63] width 42 height 10
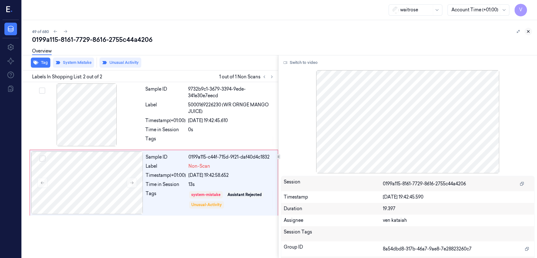
click at [526, 31] on icon at bounding box center [528, 31] width 4 height 4
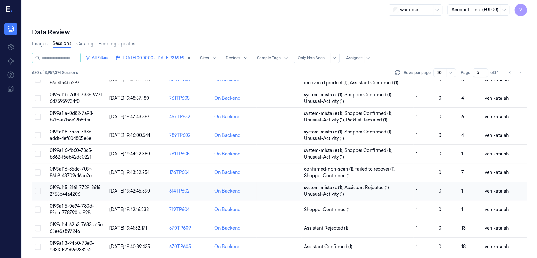
scroll to position [82, 0]
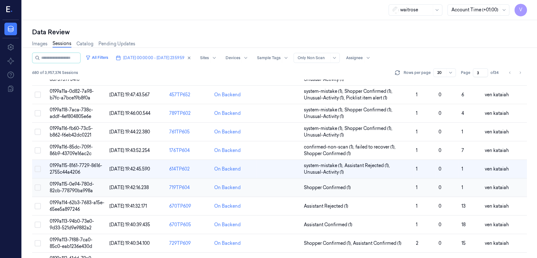
click at [318, 184] on span "Shopper Confirmed (1)" at bounding box center [327, 187] width 47 height 7
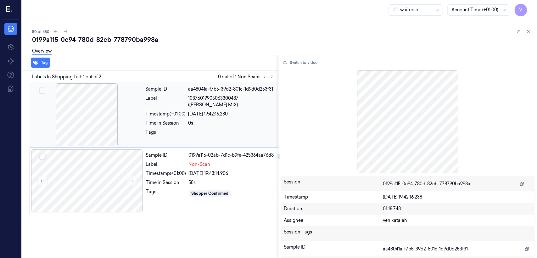
drag, startPoint x: 175, startPoint y: 131, endPoint x: 175, endPoint y: 101, distance: 29.9
click at [174, 130] on div "Tags" at bounding box center [165, 134] width 40 height 10
click at [213, 111] on div "01/10/2025 19:42:16.280" at bounding box center [231, 114] width 86 height 7
click at [164, 184] on div "Time in Session" at bounding box center [166, 182] width 40 height 7
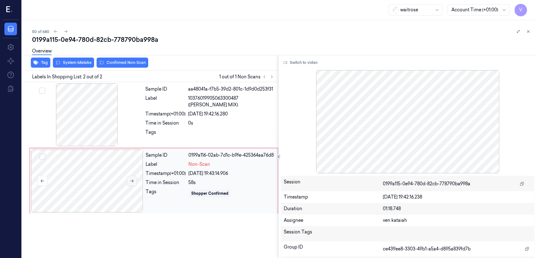
click at [136, 180] on button at bounding box center [132, 181] width 10 height 10
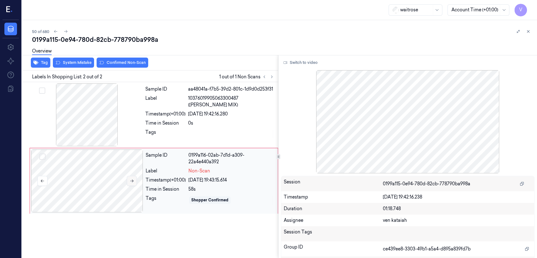
click at [136, 180] on button at bounding box center [132, 181] width 10 height 10
click at [136, 179] on button at bounding box center [132, 181] width 10 height 10
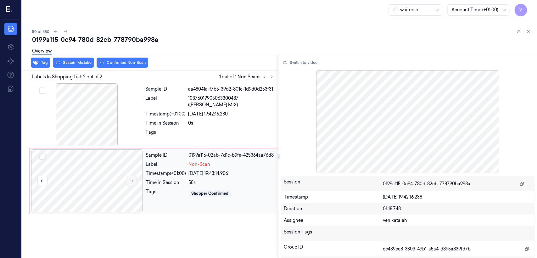
click at [130, 182] on icon at bounding box center [132, 181] width 4 height 4
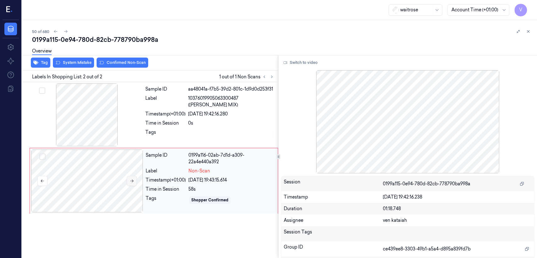
click at [130, 182] on icon at bounding box center [132, 181] width 4 height 4
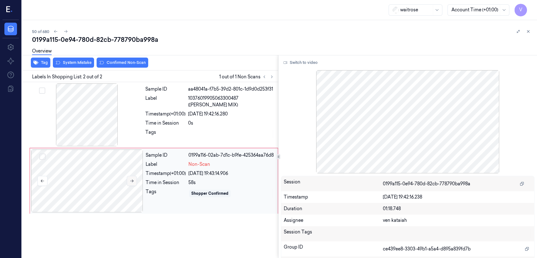
click at [130, 182] on icon at bounding box center [132, 181] width 4 height 4
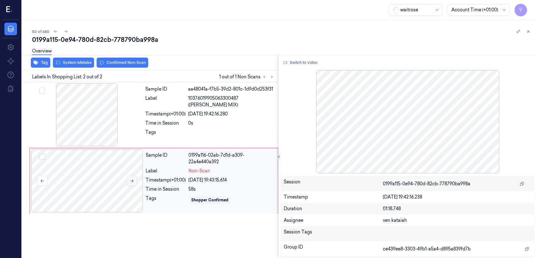
click at [130, 182] on icon at bounding box center [132, 181] width 4 height 4
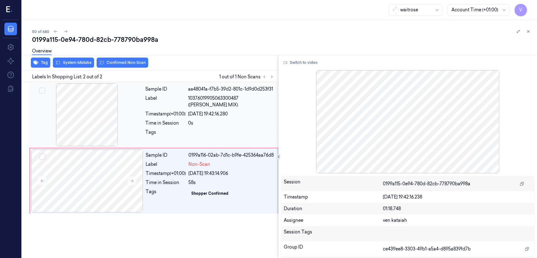
click at [170, 137] on div "Sample ID aa48041a-f7b5-39d2-801c-1d9d0d253f31 Label 10376019905063300487 (KD M…" at bounding box center [210, 114] width 134 height 63
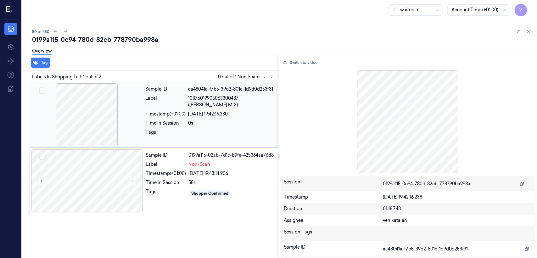
click at [170, 137] on div "Sample ID aa48041a-f7b5-39d2-801c-1d9d0d253f31 Label 10376019905063300487 (KD M…" at bounding box center [210, 114] width 134 height 63
click at [174, 178] on div "Sample ID 0199a116-02ab-7d1c-b9fe-425364aa76d8 Label Non-Scan Timestamp (+01:00…" at bounding box center [209, 180] width 133 height 63
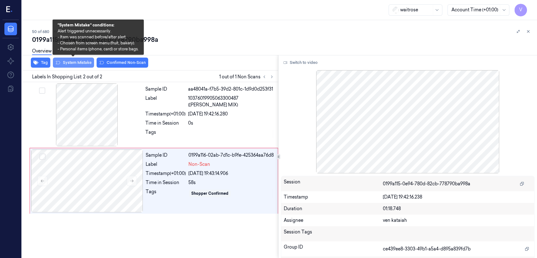
click at [72, 64] on button "System Mistake" at bounding box center [73, 63] width 41 height 10
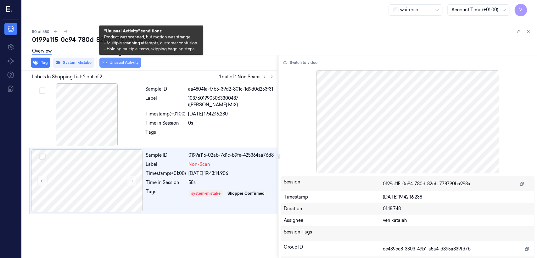
click at [120, 65] on button "Unusual Activity" at bounding box center [120, 63] width 42 height 10
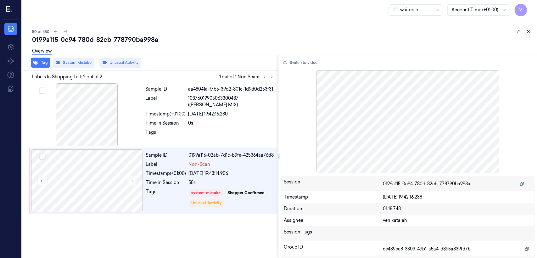
click at [530, 30] on icon at bounding box center [528, 31] width 4 height 4
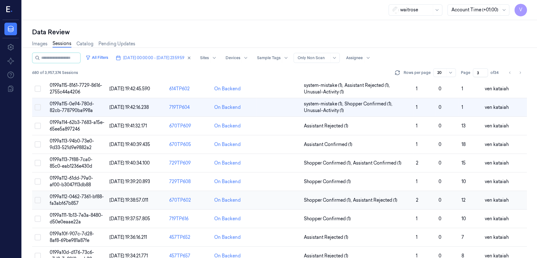
scroll to position [170, 0]
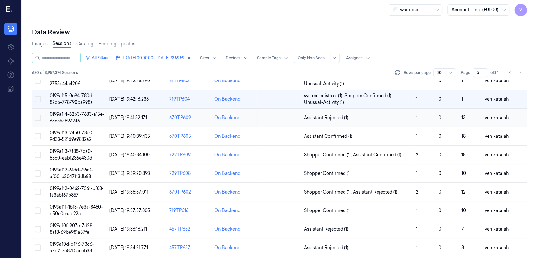
click at [329, 116] on span "Assistant Rejected (1)" at bounding box center [326, 117] width 44 height 7
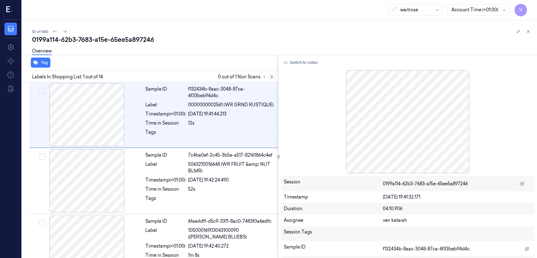
click at [274, 76] on button at bounding box center [272, 77] width 8 height 8
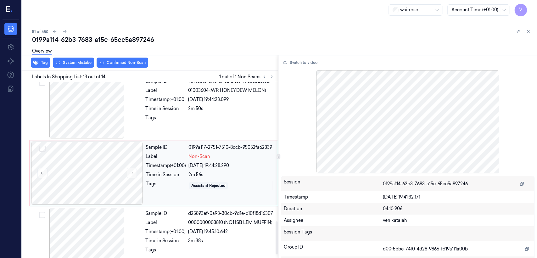
scroll to position [742, 0]
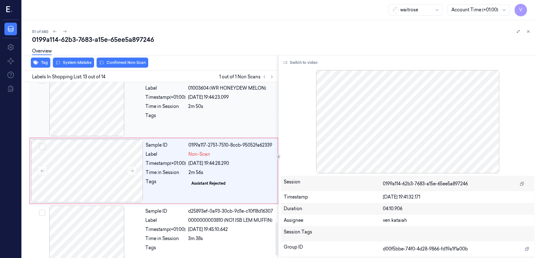
click at [190, 111] on div "Sample ID 9c9feb15-3f13-374d-b45f-97eecb26f35f Label 01003604 (WR HONEYDEW MELO…" at bounding box center [210, 104] width 134 height 63
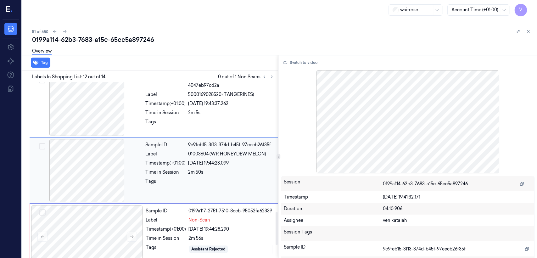
scroll to position [676, 0]
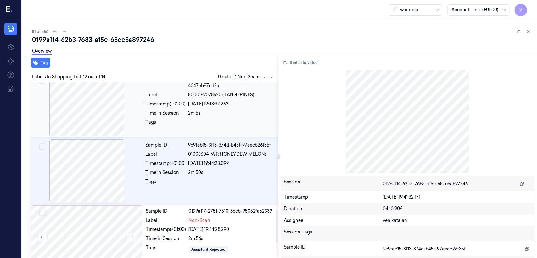
click at [224, 119] on div at bounding box center [231, 124] width 86 height 10
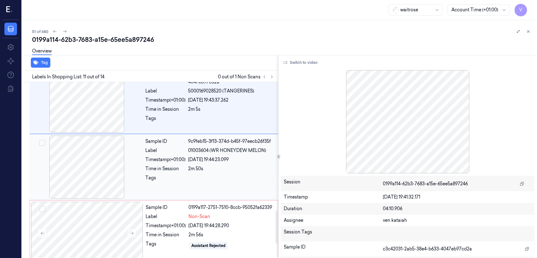
click at [209, 158] on div "01/10/2025 19:44:23.099" at bounding box center [231, 159] width 86 height 7
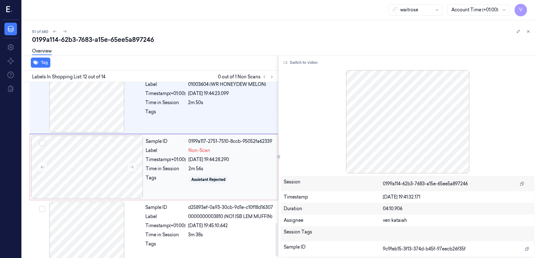
click at [184, 169] on div "Time in Session" at bounding box center [166, 168] width 40 height 7
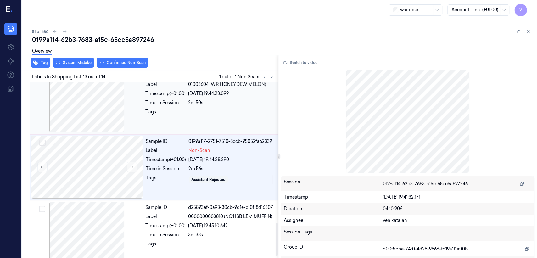
scroll to position [742, 0]
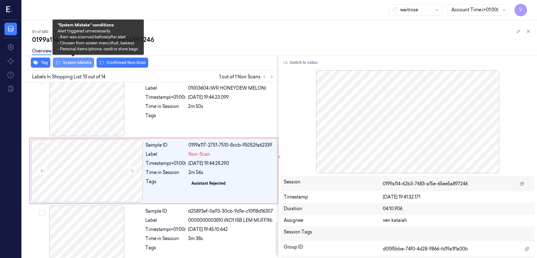
click at [58, 64] on icon at bounding box center [57, 62] width 5 height 5
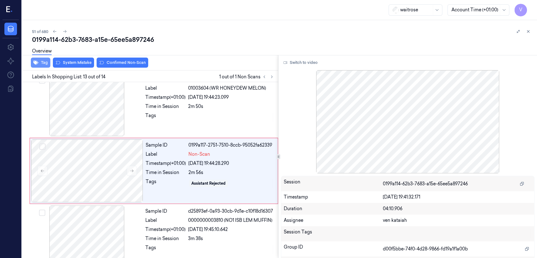
click at [38, 64] on icon "button" at bounding box center [35, 62] width 5 height 5
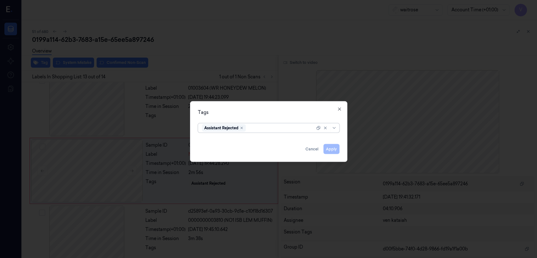
click at [279, 126] on div at bounding box center [281, 128] width 68 height 7
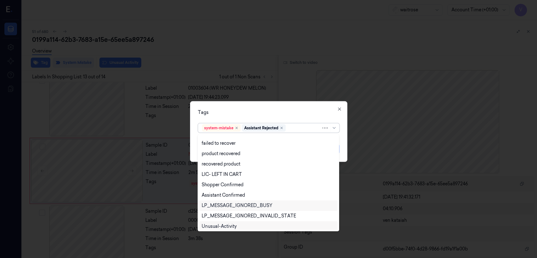
scroll to position [92, 0]
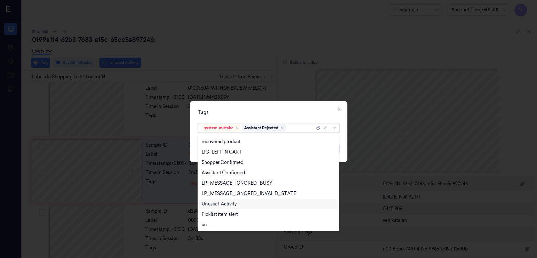
click at [230, 206] on div "Unusual-Activity" at bounding box center [219, 204] width 35 height 7
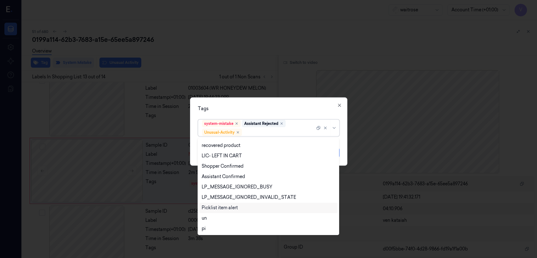
click at [226, 208] on div "Picklist item alert" at bounding box center [220, 207] width 36 height 7
click at [262, 109] on div "Tags" at bounding box center [268, 108] width 141 height 7
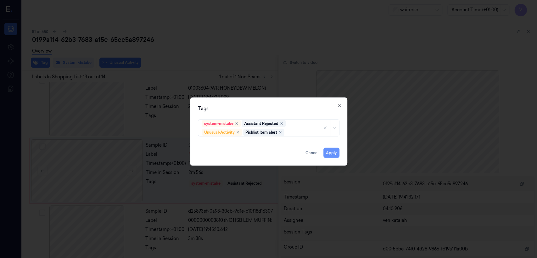
click at [336, 150] on button "Apply" at bounding box center [331, 153] width 16 height 10
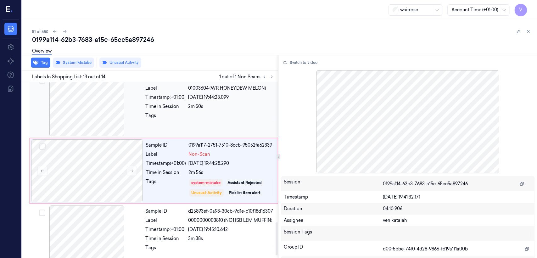
click at [222, 114] on div at bounding box center [231, 117] width 86 height 10
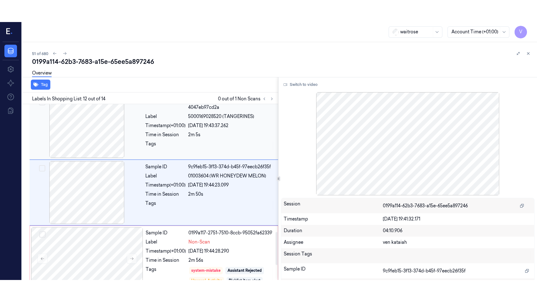
scroll to position [676, 0]
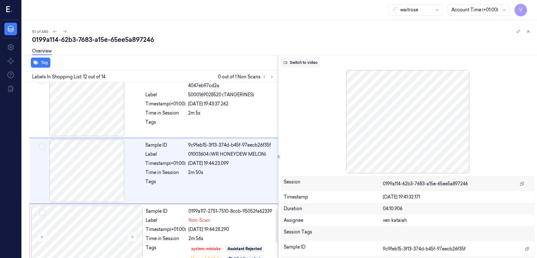
click at [292, 61] on button "Switch to video" at bounding box center [300, 63] width 39 height 10
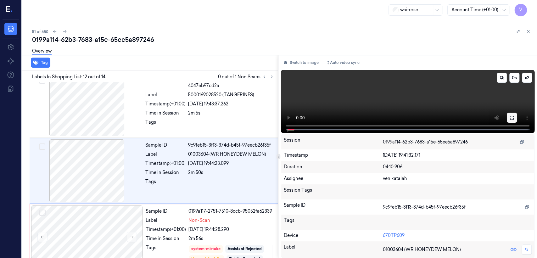
click at [508, 116] on button at bounding box center [512, 118] width 10 height 10
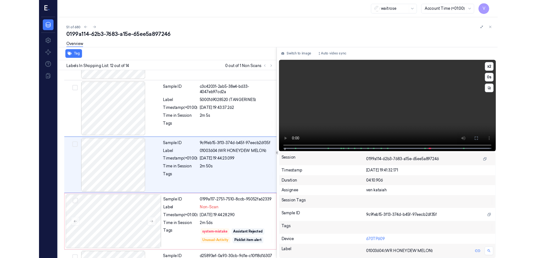
scroll to position [654, 0]
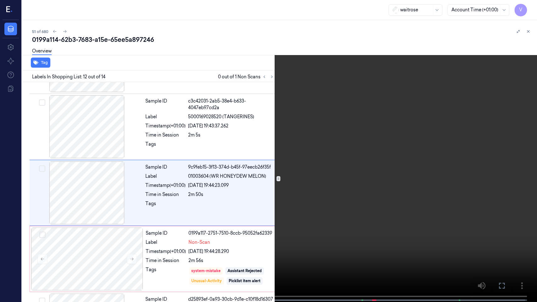
click at [335, 192] on video at bounding box center [268, 151] width 537 height 303
click at [0, 0] on button at bounding box center [0, 0] width 0 height 0
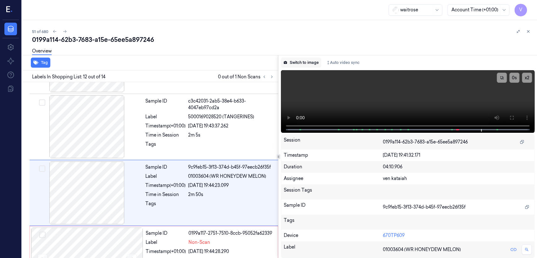
click at [305, 63] on button "Switch to image" at bounding box center [301, 63] width 40 height 10
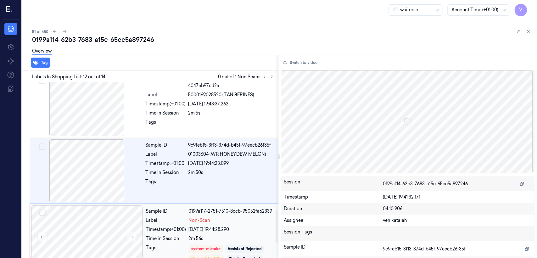
click at [176, 245] on div "Tags" at bounding box center [166, 253] width 40 height 19
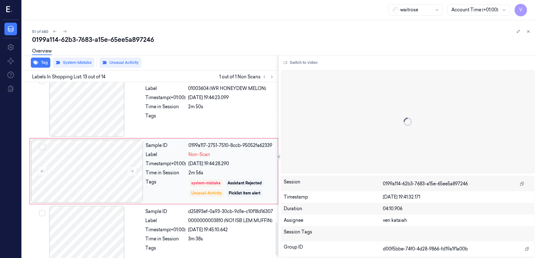
scroll to position [742, 0]
click at [528, 33] on icon at bounding box center [528, 31] width 4 height 4
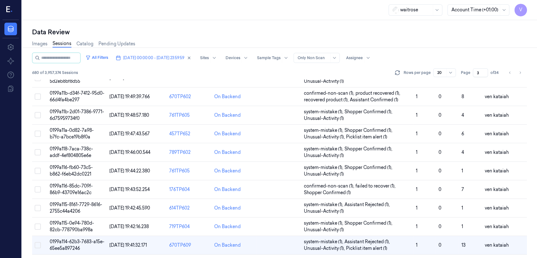
scroll to position [119, 0]
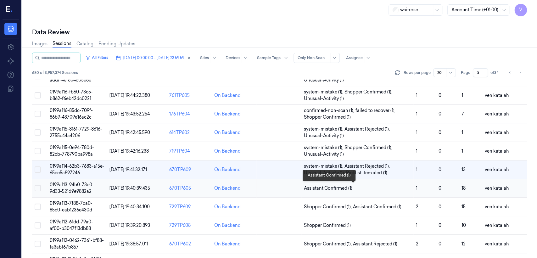
click at [320, 186] on span "Assistant Confirmed (1)" at bounding box center [328, 188] width 48 height 7
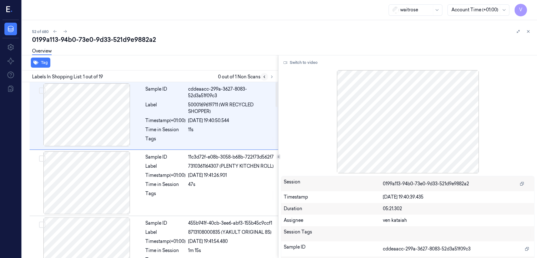
click at [267, 77] on button at bounding box center [264, 77] width 8 height 8
click at [269, 77] on button at bounding box center [272, 77] width 8 height 8
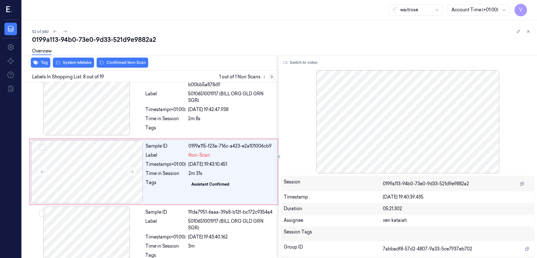
scroll to position [410, 0]
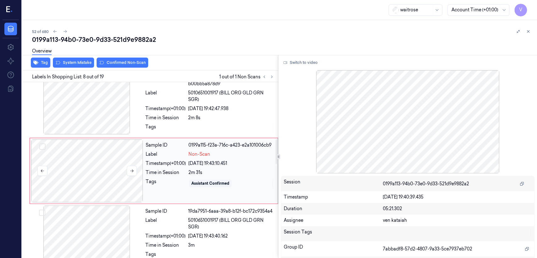
click at [138, 169] on div at bounding box center [87, 170] width 112 height 63
click at [129, 170] on button at bounding box center [132, 171] width 10 height 10
click at [131, 169] on icon at bounding box center [131, 170] width 3 height 3
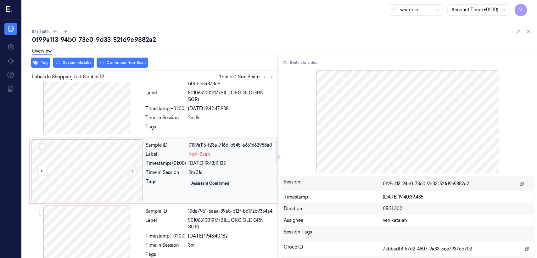
click at [131, 169] on icon at bounding box center [131, 170] width 3 height 3
click at [154, 115] on div "Time in Session" at bounding box center [165, 117] width 40 height 7
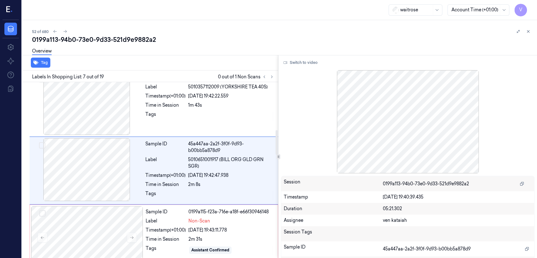
scroll to position [42, 0]
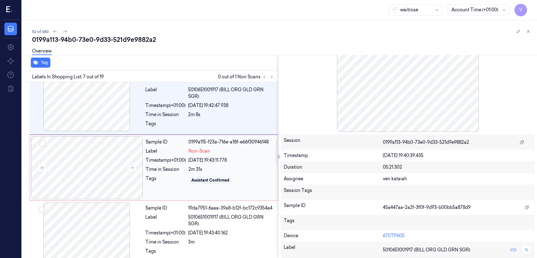
click at [222, 184] on div "Assistant Confirmed" at bounding box center [231, 180] width 86 height 10
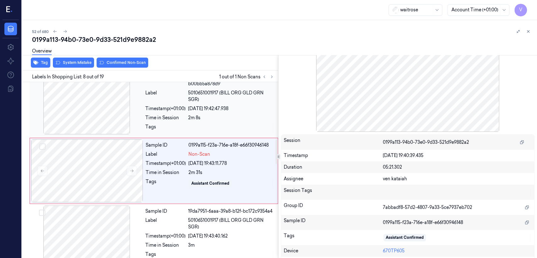
click at [213, 116] on div "2m 8s" at bounding box center [231, 117] width 86 height 7
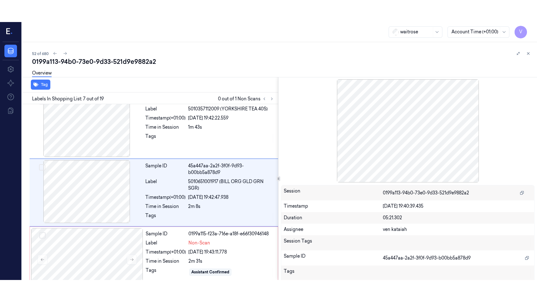
scroll to position [0, 0]
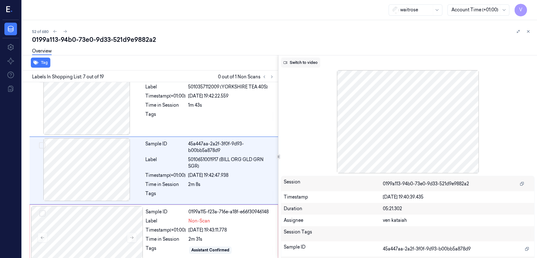
click at [309, 61] on button "Switch to video" at bounding box center [300, 63] width 39 height 10
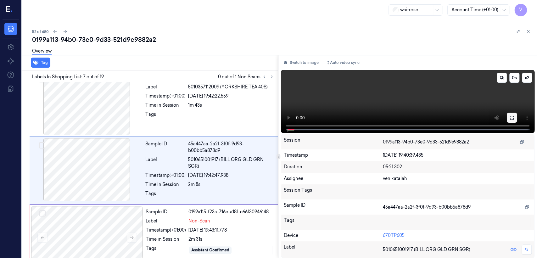
click at [508, 119] on button at bounding box center [512, 118] width 10 height 10
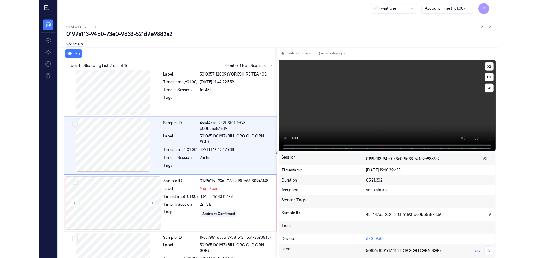
scroll to position [321, 0]
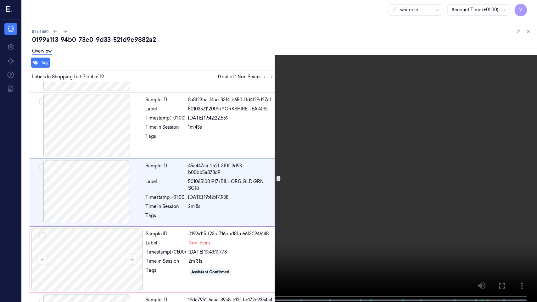
click at [0, 0] on icon at bounding box center [0, 0] width 0 height 0
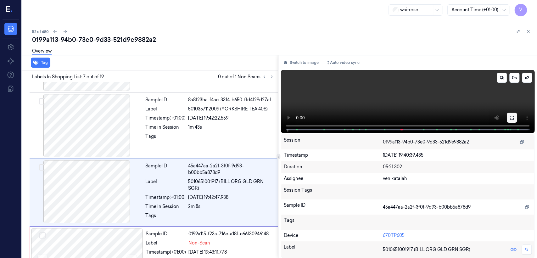
click at [511, 113] on button at bounding box center [512, 118] width 10 height 10
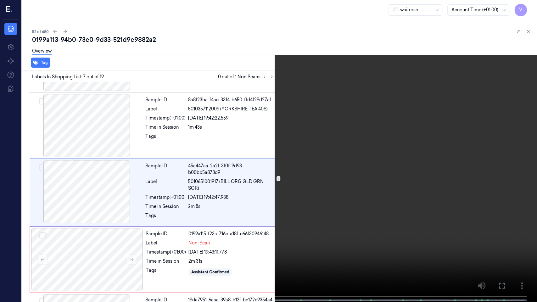
click at [240, 150] on video at bounding box center [268, 151] width 537 height 303
click at [0, 0] on icon at bounding box center [0, 0] width 0 height 0
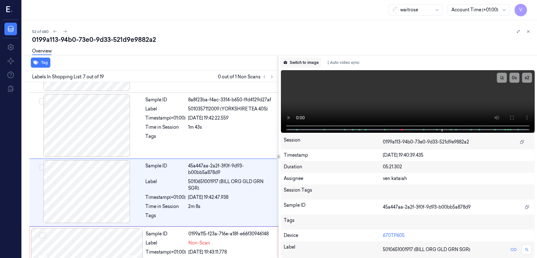
click at [318, 59] on button "Switch to image" at bounding box center [301, 63] width 40 height 10
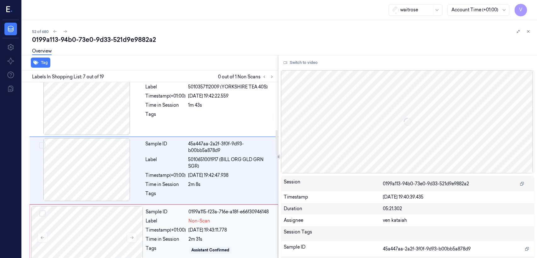
click at [186, 237] on div "Time in Session" at bounding box center [166, 239] width 40 height 7
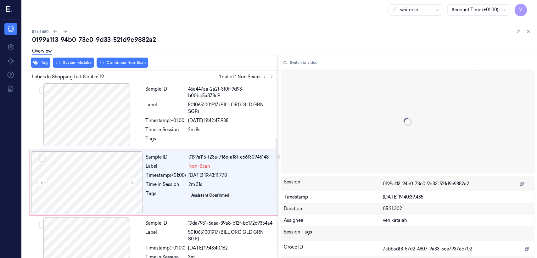
scroll to position [410, 0]
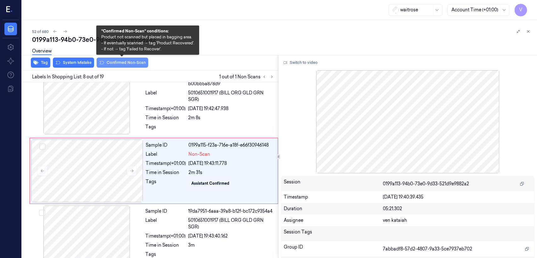
click at [121, 64] on button "Confirmed Non-Scan" at bounding box center [123, 63] width 52 height 10
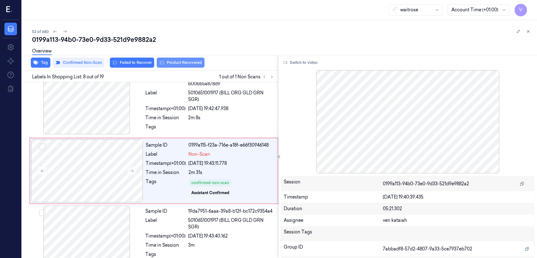
click at [197, 64] on button "Product Recovered" at bounding box center [181, 63] width 48 height 10
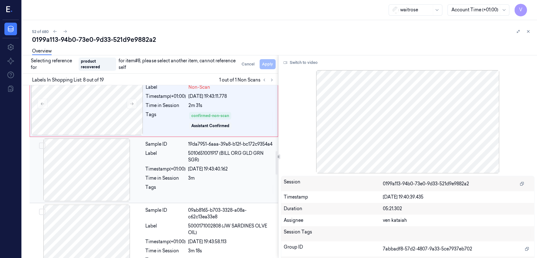
click at [167, 169] on div "Timestamp (+01:00)" at bounding box center [165, 169] width 40 height 7
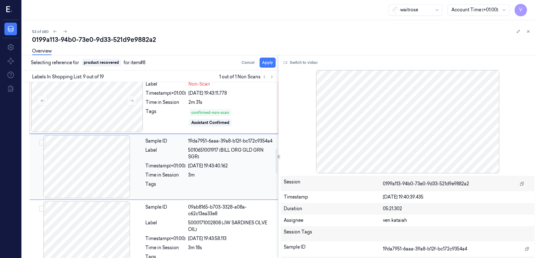
scroll to position [476, 0]
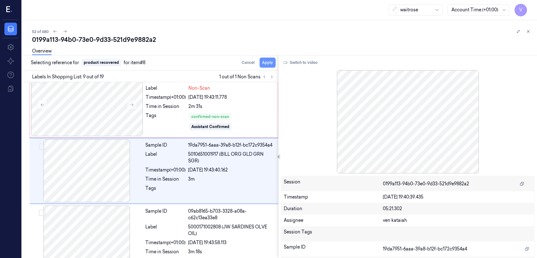
click at [269, 62] on button "Apply" at bounding box center [267, 63] width 16 height 10
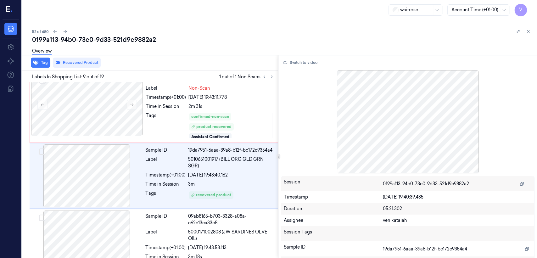
scroll to position [481, 0]
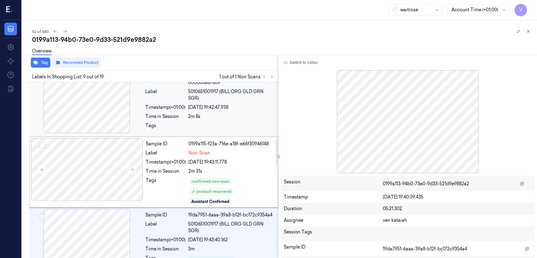
click at [174, 119] on div "Time in Session" at bounding box center [165, 116] width 40 height 7
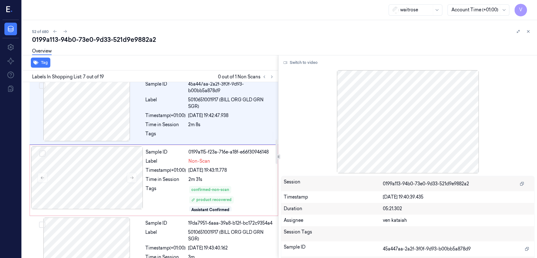
scroll to position [413, 0]
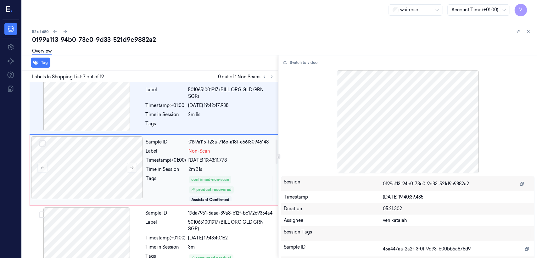
click at [160, 191] on div "Tags" at bounding box center [166, 188] width 40 height 26
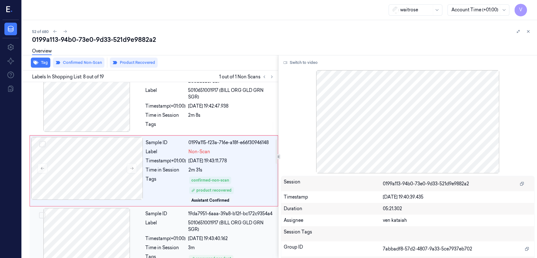
click at [162, 217] on div "Sample ID 19da7951-6aaa-39a8-b12f-bc172c9354a4 Label 5010651001917 (BILL ORG GL…" at bounding box center [210, 239] width 134 height 63
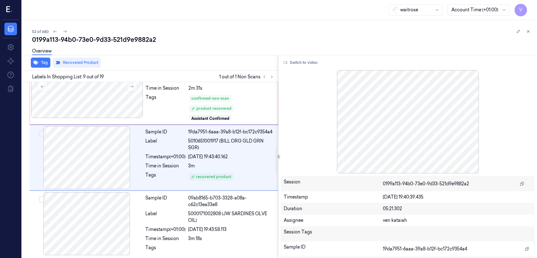
scroll to position [481, 0]
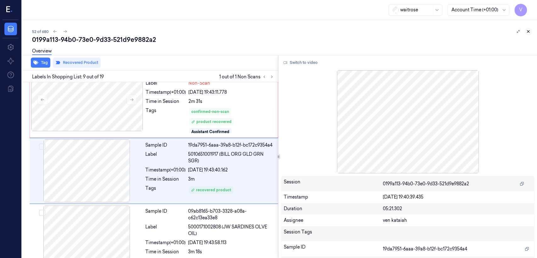
click at [525, 30] on button at bounding box center [528, 32] width 8 height 8
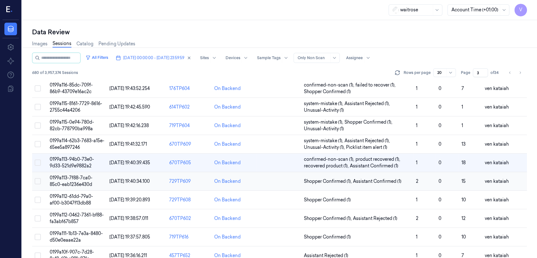
scroll to position [211, 0]
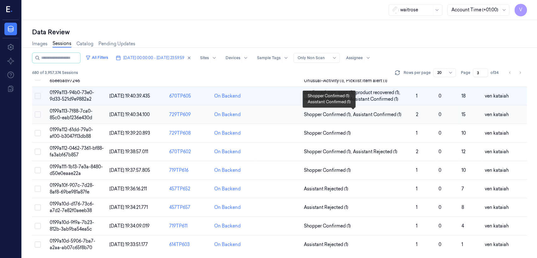
click at [390, 114] on span "Assistant Confirmed (1)" at bounding box center [377, 114] width 48 height 7
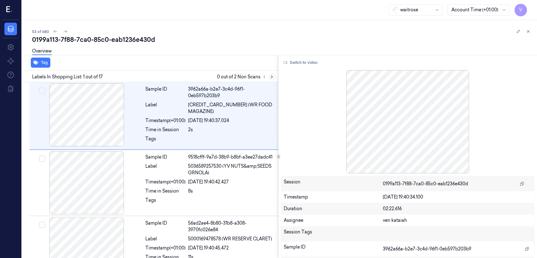
click at [273, 76] on icon at bounding box center [271, 77] width 4 height 4
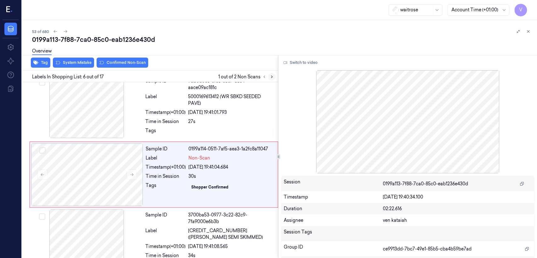
scroll to position [278, 0]
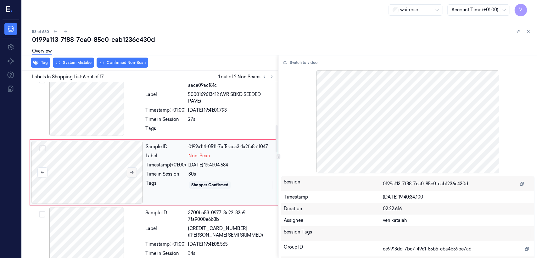
click at [136, 171] on button at bounding box center [132, 172] width 10 height 10
click at [134, 171] on button at bounding box center [132, 172] width 10 height 10
click at [132, 171] on icon at bounding box center [132, 172] width 4 height 4
click at [170, 118] on div "Time in Session" at bounding box center [165, 119] width 40 height 7
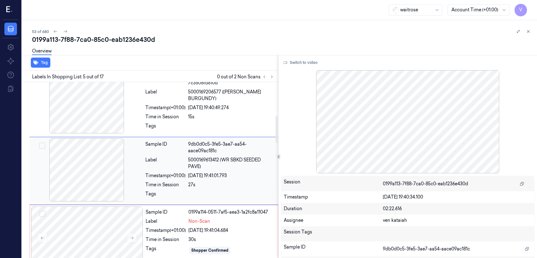
scroll to position [211, 0]
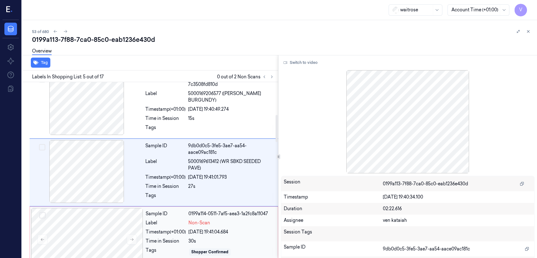
click at [208, 211] on div "0199a114-0511-7af5-aea3-1a2fc8a11047" at bounding box center [231, 213] width 86 height 7
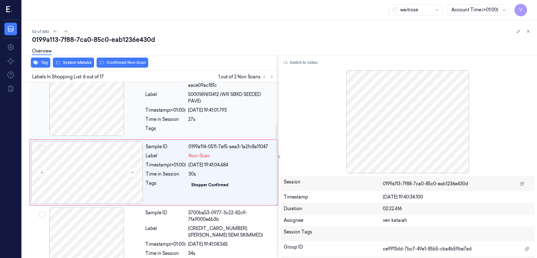
click at [184, 130] on div "Tags" at bounding box center [165, 130] width 40 height 10
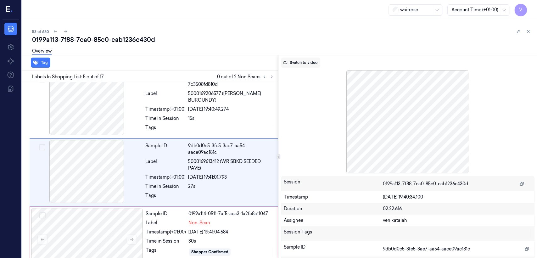
click at [299, 64] on button "Switch to video" at bounding box center [300, 63] width 39 height 10
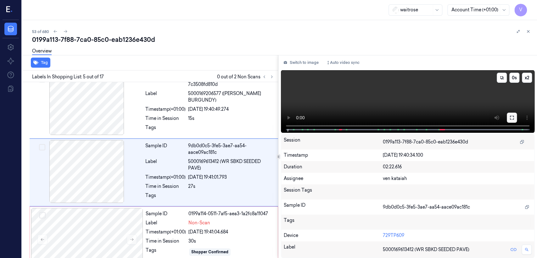
click at [508, 115] on button at bounding box center [512, 118] width 10 height 10
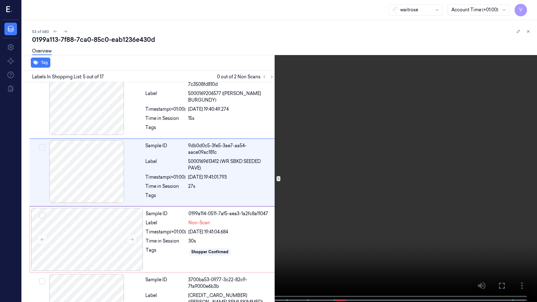
click at [244, 215] on video at bounding box center [268, 151] width 537 height 303
click at [0, 0] on icon at bounding box center [0, 0] width 0 height 0
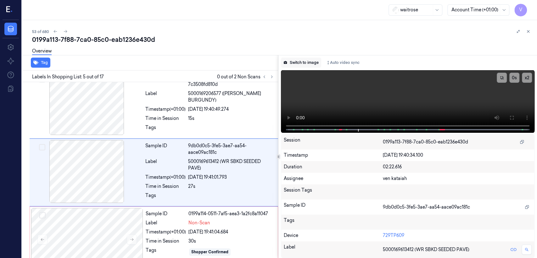
click at [299, 61] on button "Switch to image" at bounding box center [301, 63] width 40 height 10
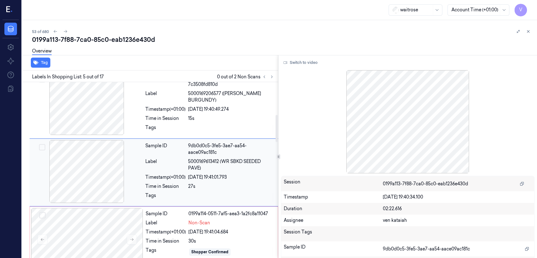
click at [186, 183] on div "Time in Session 27s" at bounding box center [209, 186] width 129 height 7
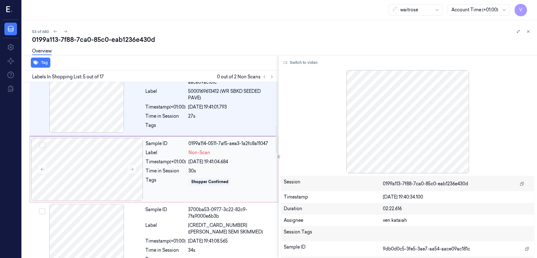
click at [181, 155] on div "Sample ID 0199a114-0511-7af5-aea3-1a2fc8a11047 Label Non-Scan Timestamp (+01:00…" at bounding box center [209, 169] width 133 height 63
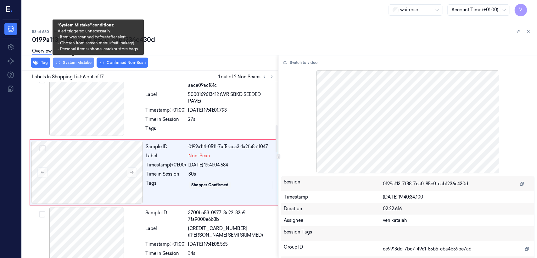
click at [74, 66] on button "System Mistake" at bounding box center [73, 63] width 41 height 10
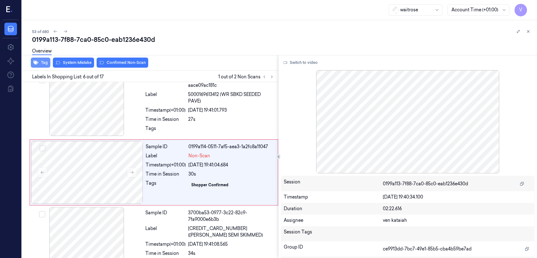
click at [40, 64] on button "Tag" at bounding box center [40, 63] width 19 height 10
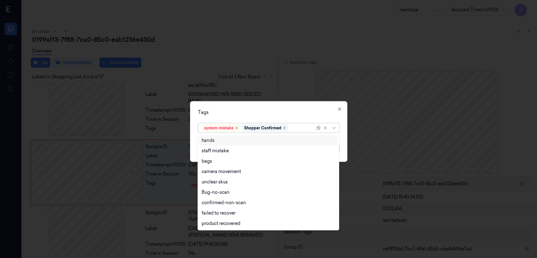
click at [305, 128] on div at bounding box center [302, 128] width 25 height 7
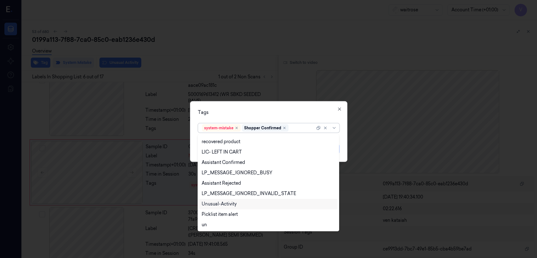
click at [237, 201] on div "Unusual-Activity" at bounding box center [268, 204] width 133 height 7
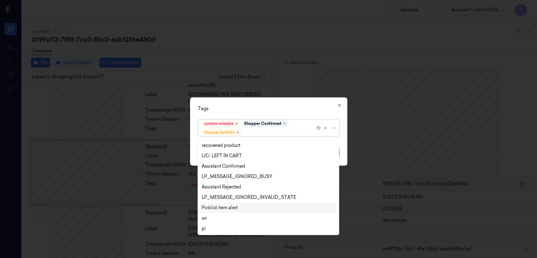
click at [239, 204] on div "Picklist item alert" at bounding box center [268, 207] width 133 height 7
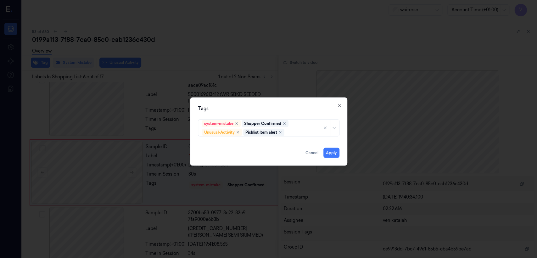
click at [269, 117] on div "system-mistake Shopper Confirmed Unusual-Activity Picklist item alert" at bounding box center [268, 126] width 141 height 19
click at [335, 151] on button "Apply" at bounding box center [331, 153] width 16 height 10
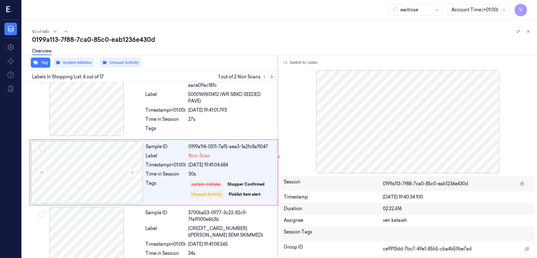
click at [275, 75] on button at bounding box center [272, 77] width 8 height 8
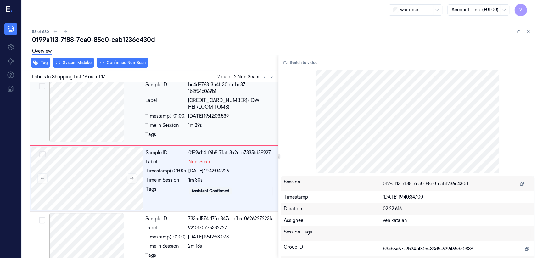
scroll to position [953, 0]
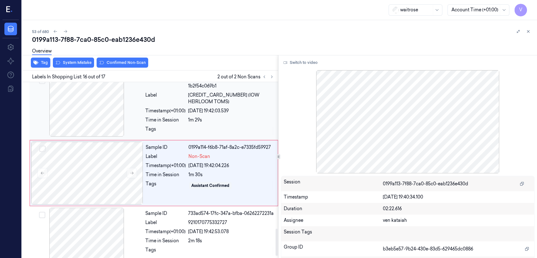
click at [185, 126] on div "Tags" at bounding box center [165, 131] width 40 height 10
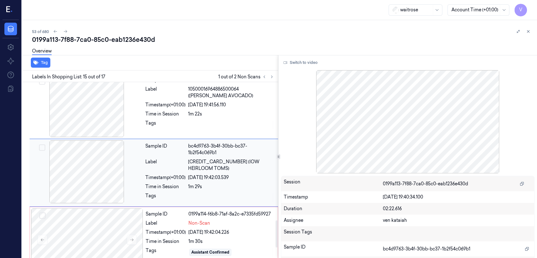
scroll to position [886, 0]
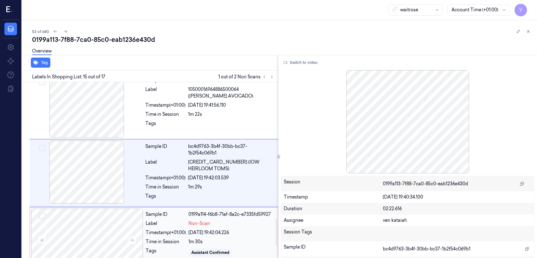
click at [162, 229] on div "Timestamp (+01:00)" at bounding box center [166, 232] width 40 height 7
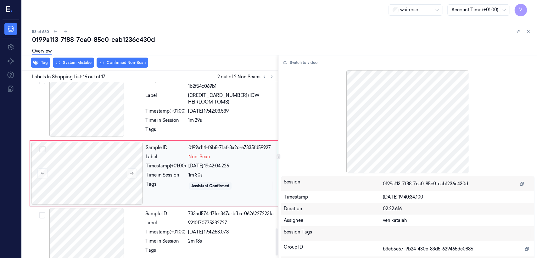
scroll to position [953, 0]
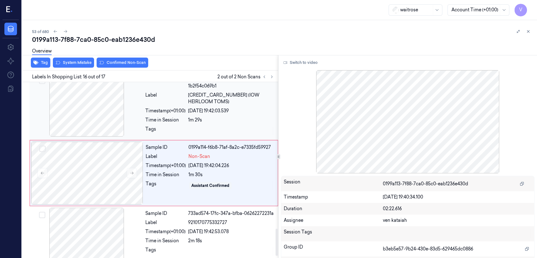
click at [186, 100] on div "Label" at bounding box center [165, 98] width 40 height 13
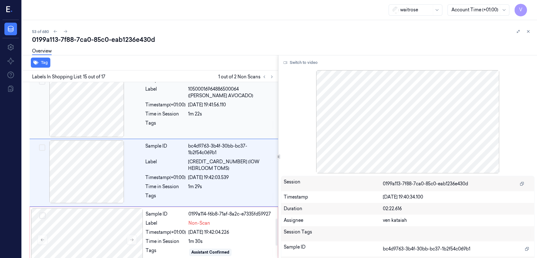
scroll to position [886, 0]
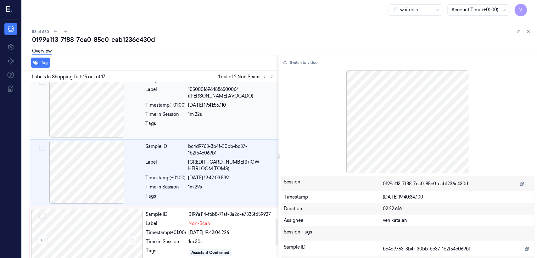
click at [221, 106] on div "Sample ID e654611b-b259-306a-b16d-c7e1113e0583 Label 10500016964886500064 (WR P…" at bounding box center [210, 106] width 134 height 63
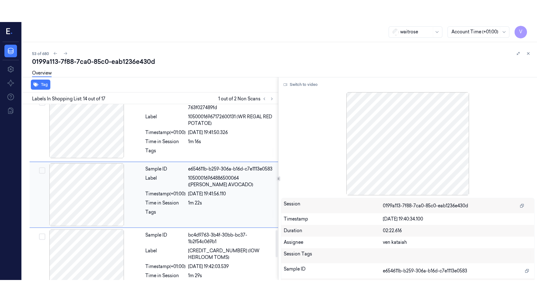
scroll to position [819, 0]
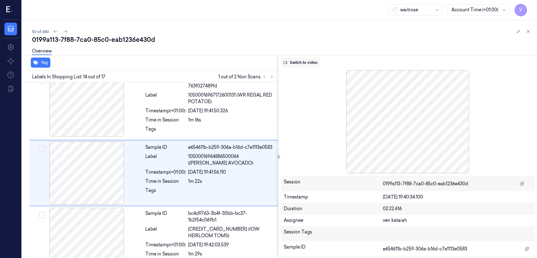
click at [298, 61] on button "Switch to video" at bounding box center [300, 63] width 39 height 10
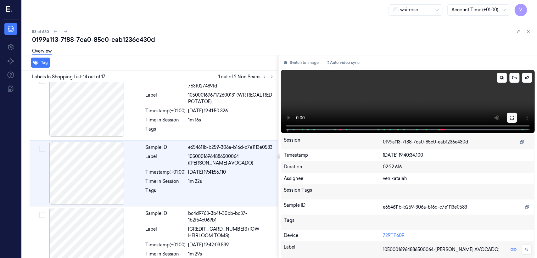
click at [516, 119] on button at bounding box center [512, 118] width 10 height 10
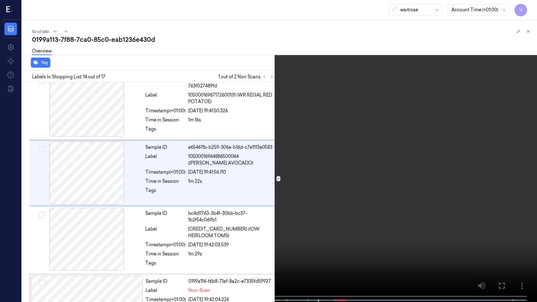
click at [259, 167] on video at bounding box center [268, 151] width 537 height 303
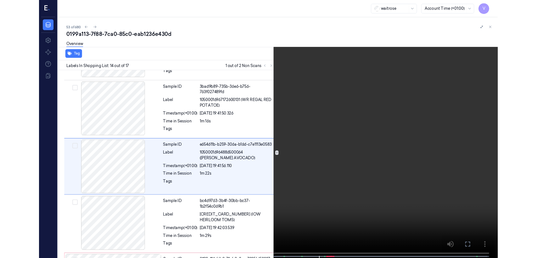
scroll to position [797, 0]
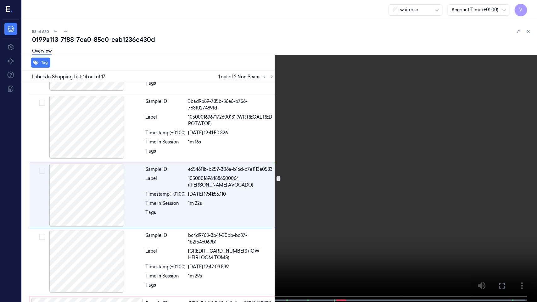
click at [0, 0] on icon at bounding box center [0, 0] width 0 height 0
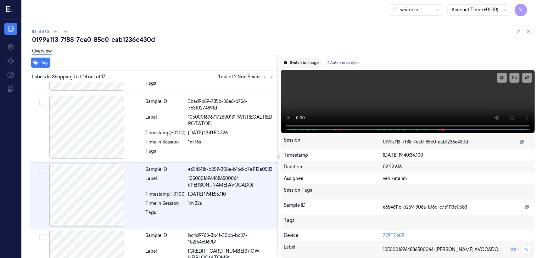
click at [300, 64] on button "Switch to image" at bounding box center [301, 63] width 40 height 10
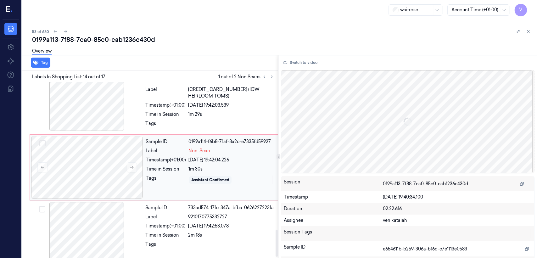
click at [182, 139] on div "Sample ID" at bounding box center [166, 141] width 40 height 7
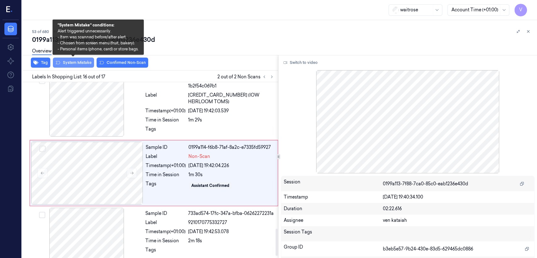
click at [75, 65] on button "System Mistake" at bounding box center [73, 63] width 41 height 10
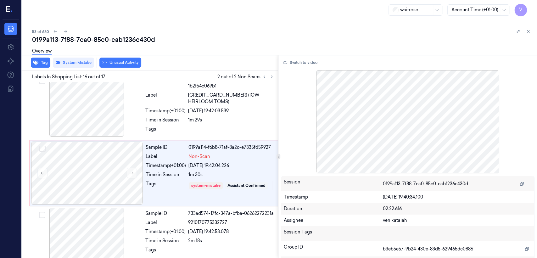
click at [124, 64] on button "Unusual Activity" at bounding box center [120, 63] width 42 height 10
click at [267, 78] on button at bounding box center [264, 77] width 8 height 8
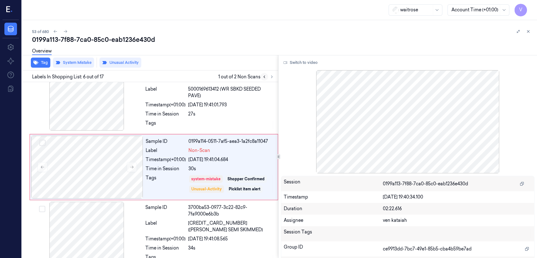
scroll to position [278, 0]
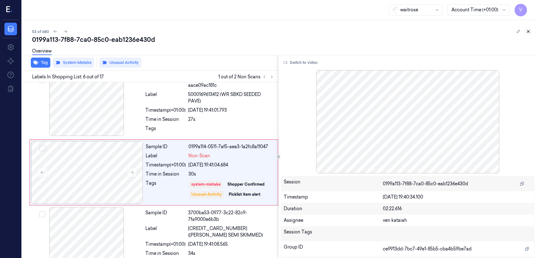
click at [527, 30] on icon at bounding box center [528, 31] width 4 height 4
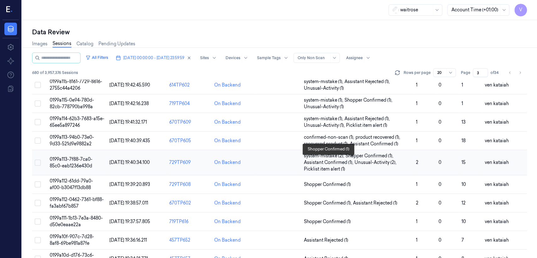
scroll to position [217, 0]
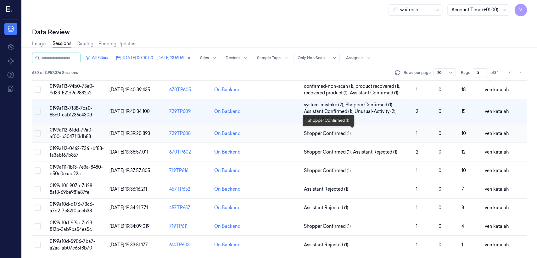
click at [326, 135] on span "Shopper Confirmed (1)" at bounding box center [327, 133] width 47 height 7
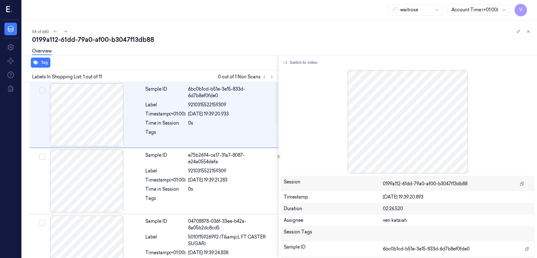
click at [278, 71] on div at bounding box center [278, 156] width 0 height 203
click at [265, 75] on icon at bounding box center [264, 77] width 4 height 4
click at [267, 75] on button at bounding box center [264, 77] width 8 height 8
click at [270, 75] on icon at bounding box center [271, 77] width 4 height 4
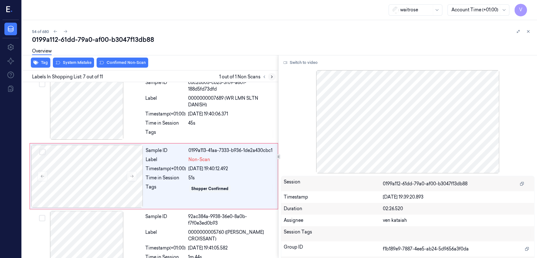
scroll to position [344, 0]
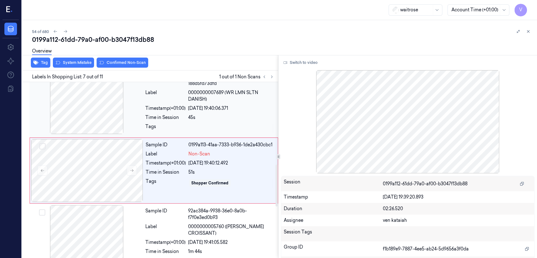
click at [186, 106] on div "Timestamp (+01:00) 01/10/2025 19:40:06.371" at bounding box center [209, 108] width 129 height 7
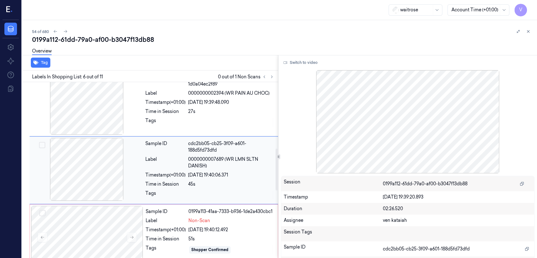
scroll to position [277, 0]
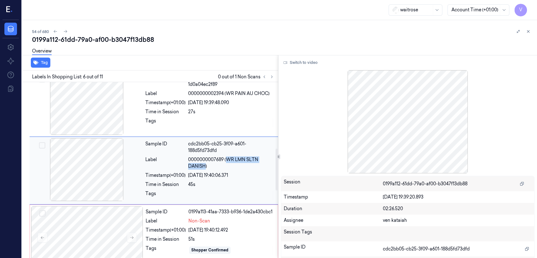
drag, startPoint x: 227, startPoint y: 158, endPoint x: 206, endPoint y: 168, distance: 23.9
click at [206, 168] on span "0000000007689 (WR LMN SLTN DANISH)" at bounding box center [231, 162] width 86 height 13
copy span "WR LMN SLTN DANISH"
click at [199, 198] on div at bounding box center [231, 195] width 86 height 10
click at [199, 213] on div "0199a113-41aa-7333-b936-1de2a430cbc1" at bounding box center [231, 211] width 86 height 7
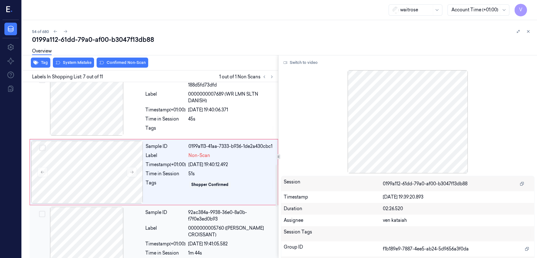
scroll to position [344, 0]
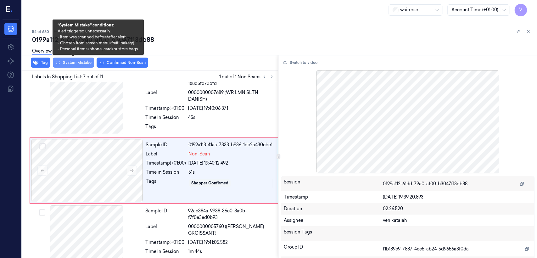
drag, startPoint x: 68, startPoint y: 64, endPoint x: 61, endPoint y: 64, distance: 6.6
click at [67, 64] on button "System Mistake" at bounding box center [73, 63] width 41 height 10
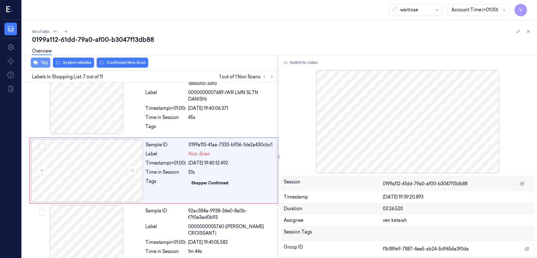
click at [43, 60] on button "Tag" at bounding box center [40, 63] width 19 height 10
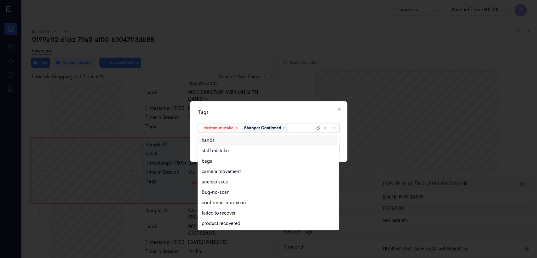
click at [307, 129] on div at bounding box center [302, 128] width 25 height 7
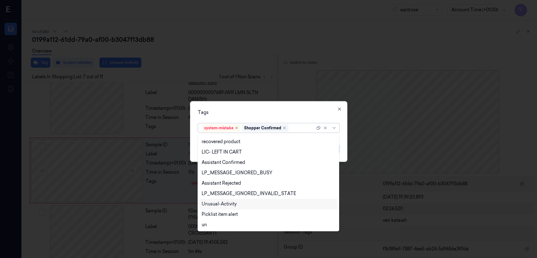
click at [228, 204] on div "Unusual-Activity" at bounding box center [219, 204] width 35 height 7
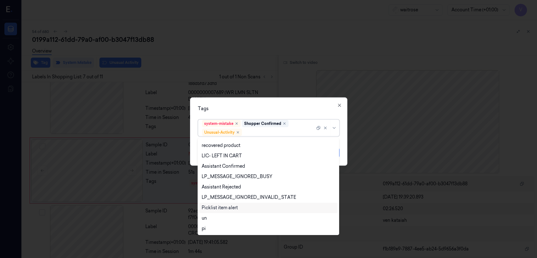
click at [227, 205] on div "Picklist item alert" at bounding box center [220, 207] width 36 height 7
drag, startPoint x: 258, startPoint y: 108, endPoint x: 260, endPoint y: 112, distance: 4.8
click at [258, 109] on div "Tags" at bounding box center [268, 108] width 141 height 7
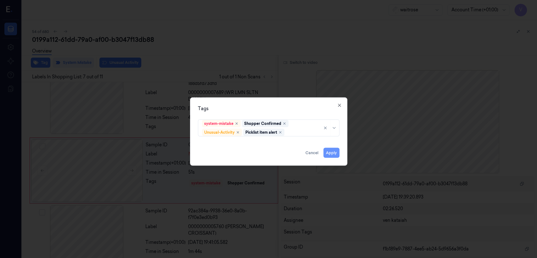
click at [330, 152] on button "Apply" at bounding box center [331, 153] width 16 height 10
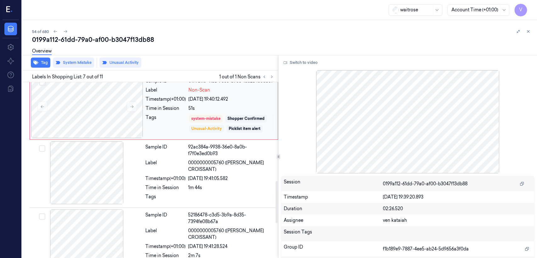
scroll to position [414, 0]
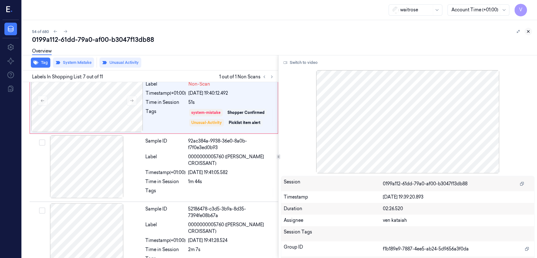
click at [528, 30] on icon at bounding box center [528, 31] width 4 height 4
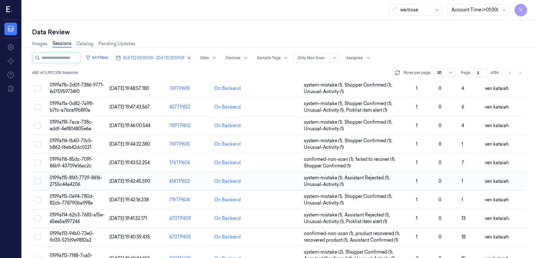
scroll to position [217, 0]
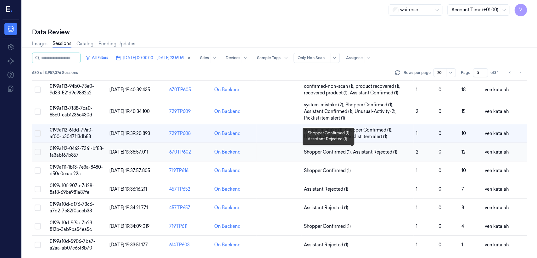
click at [363, 149] on span "Assistant Rejected (1)" at bounding box center [375, 152] width 44 height 7
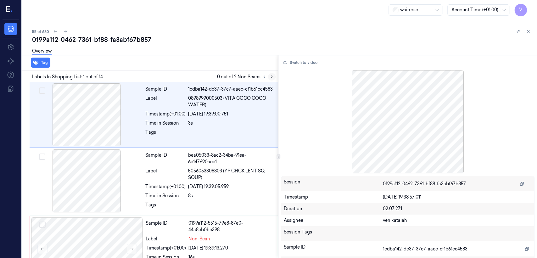
click at [274, 76] on button at bounding box center [272, 77] width 8 height 8
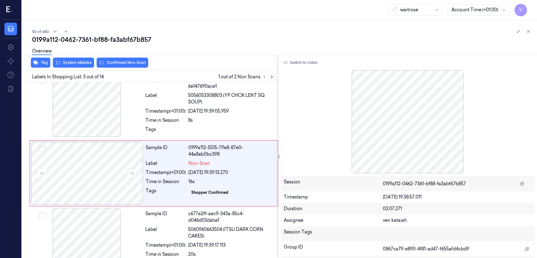
scroll to position [78, 0]
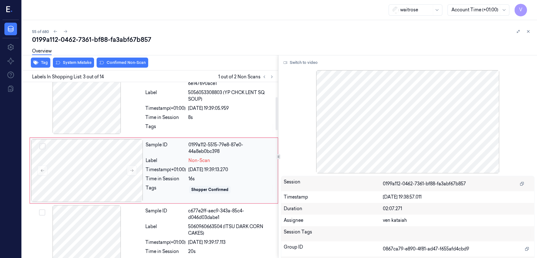
click at [148, 171] on div "Timestamp (+01:00)" at bounding box center [166, 169] width 40 height 7
click at [156, 114] on div "Time in Session" at bounding box center [165, 117] width 40 height 7
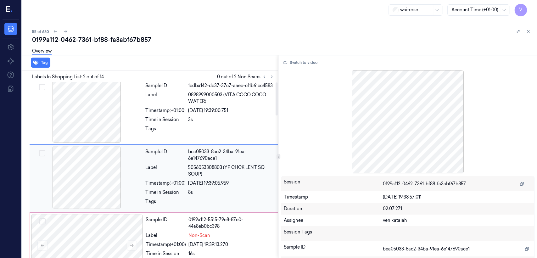
scroll to position [0, 0]
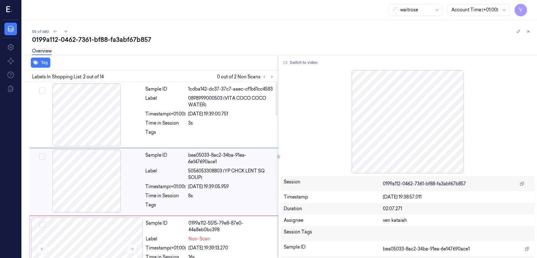
click at [212, 190] on div "Sample ID bea05033-8ac2-34ba-91ea-6e147690ace1 Label 5056053308803 (YP CHCK LEN…" at bounding box center [210, 181] width 134 height 65
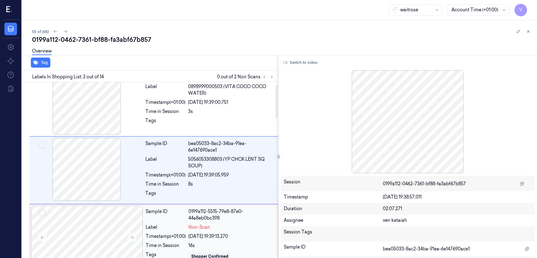
click at [202, 235] on div "01/10/2025 19:39:13.270" at bounding box center [231, 236] width 86 height 7
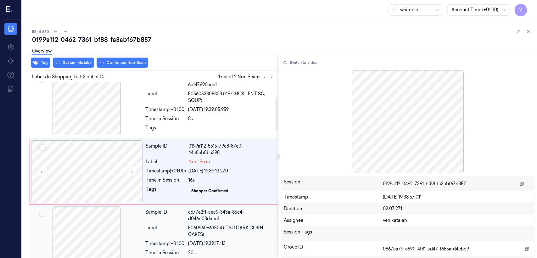
scroll to position [78, 0]
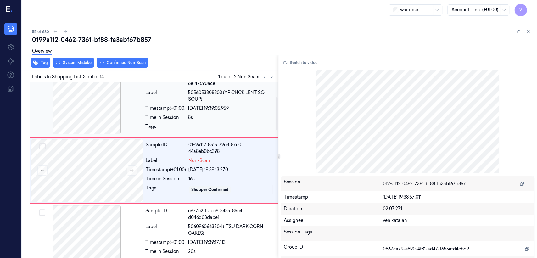
click at [198, 124] on div at bounding box center [231, 128] width 86 height 10
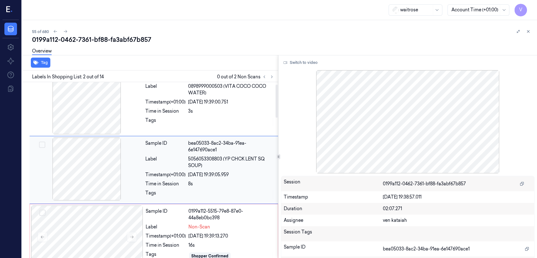
scroll to position [12, 0]
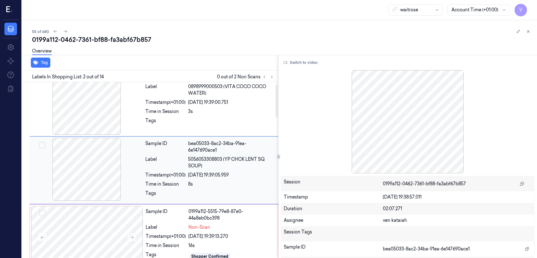
click at [196, 201] on div "Sample ID bea05033-8ac2-34ba-91ea-6e147690ace1 Label 5056053308803 (YP CHCK LEN…" at bounding box center [210, 170] width 134 height 65
click at [204, 227] on span "Non-Scan" at bounding box center [199, 227] width 22 height 7
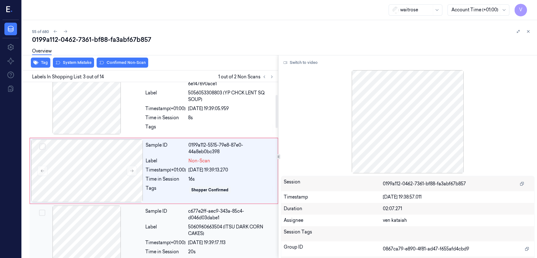
scroll to position [78, 0]
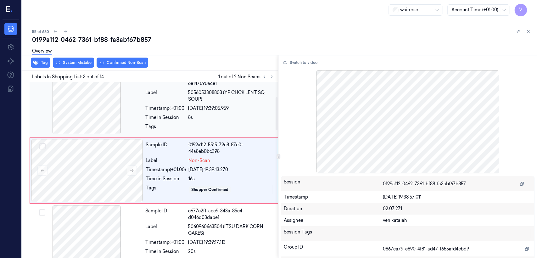
click at [214, 89] on span "5056053308803 (YP CHCK LENT SQ SOUP)" at bounding box center [231, 95] width 86 height 13
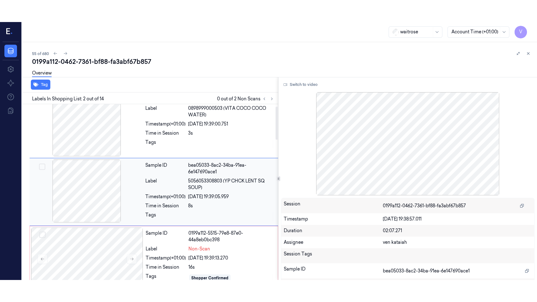
scroll to position [12, 0]
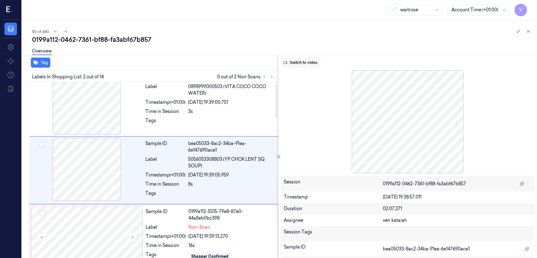
click at [306, 60] on button "Switch to video" at bounding box center [300, 63] width 39 height 10
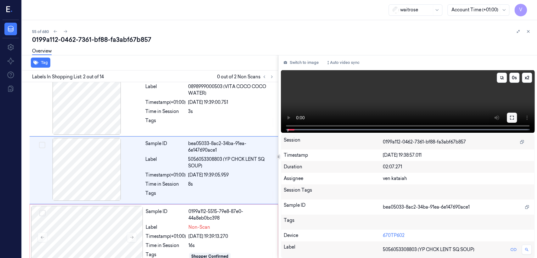
click at [511, 119] on icon at bounding box center [512, 118] width 4 height 4
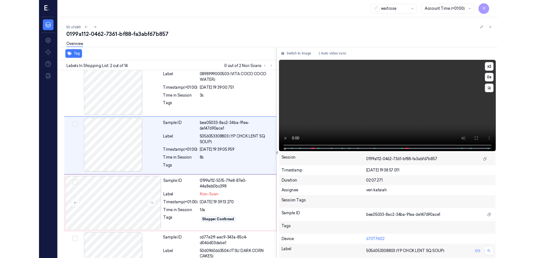
scroll to position [0, 0]
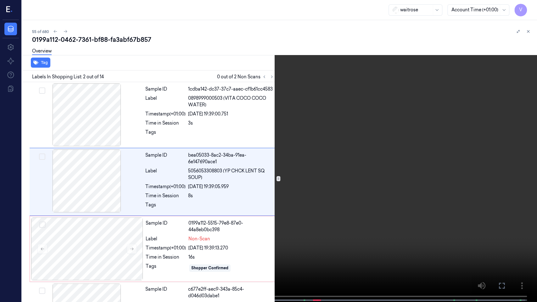
click at [0, 0] on icon at bounding box center [0, 0] width 0 height 0
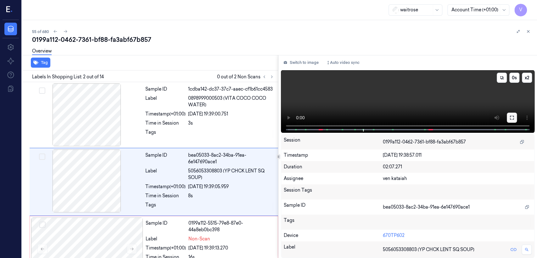
click at [513, 116] on icon at bounding box center [512, 118] width 4 height 4
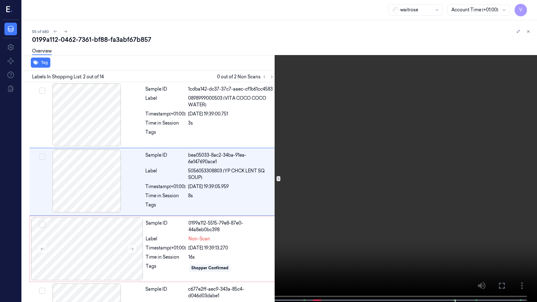
click at [0, 0] on icon at bounding box center [0, 0] width 0 height 0
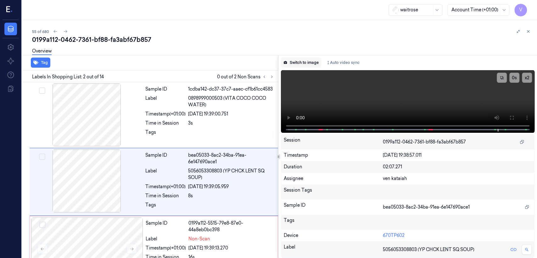
click at [302, 63] on button "Switch to image" at bounding box center [301, 63] width 40 height 10
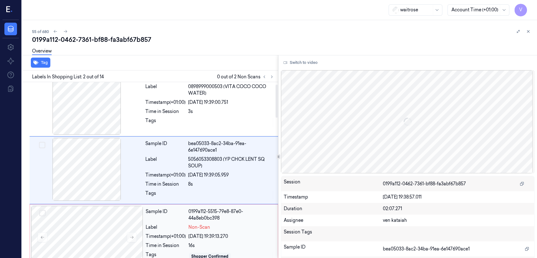
click at [161, 225] on div "Label" at bounding box center [166, 227] width 40 height 7
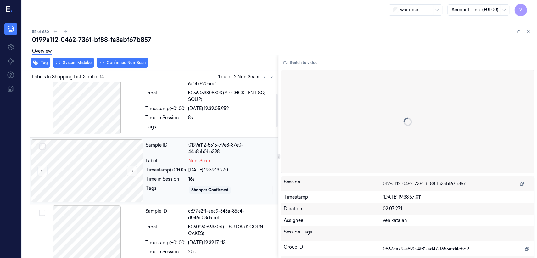
scroll to position [78, 0]
click at [147, 220] on div "Sample ID c677e2ff-aec9-343a-85c4-d046d03dabe1 Label 5060960663504 (ITSU DARK C…" at bounding box center [210, 237] width 134 height 65
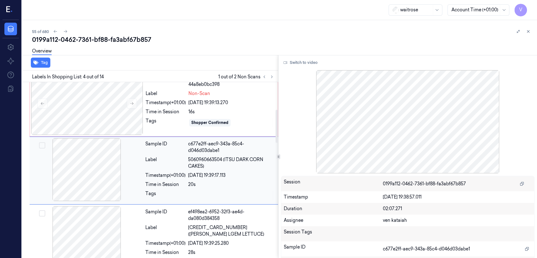
scroll to position [146, 0]
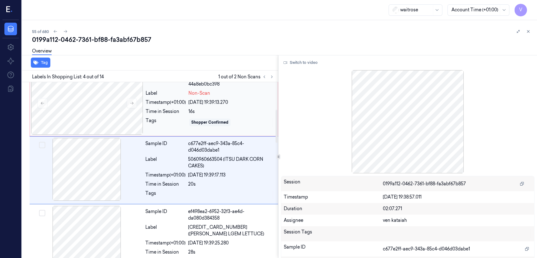
click at [186, 99] on div "Timestamp (+01:00) 01/10/2025 19:39:13.270" at bounding box center [210, 102] width 128 height 7
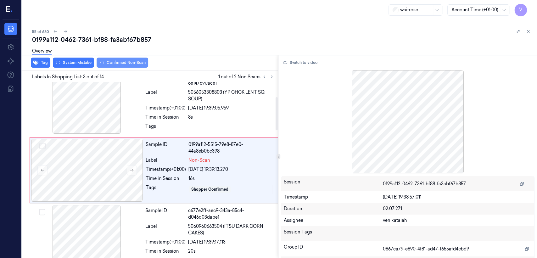
scroll to position [78, 0]
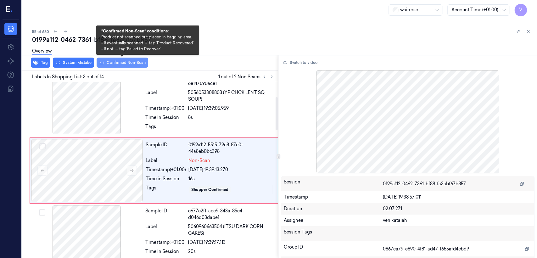
click at [126, 61] on button "Confirmed Non-Scan" at bounding box center [123, 63] width 52 height 10
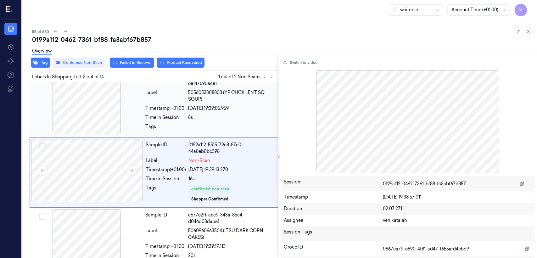
scroll to position [80, 0]
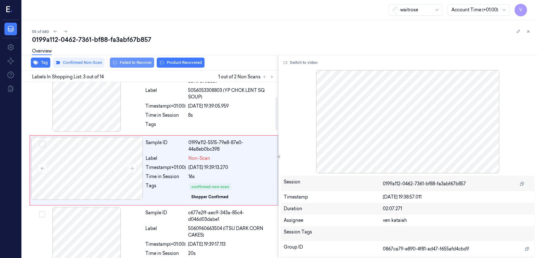
click at [142, 64] on button "Failed to Recover" at bounding box center [132, 63] width 44 height 10
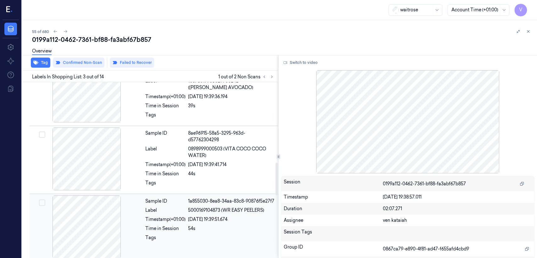
scroll to position [639, 0]
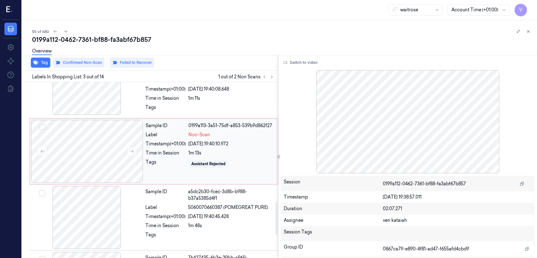
click at [193, 131] on span "Non-Scan" at bounding box center [199, 134] width 22 height 7
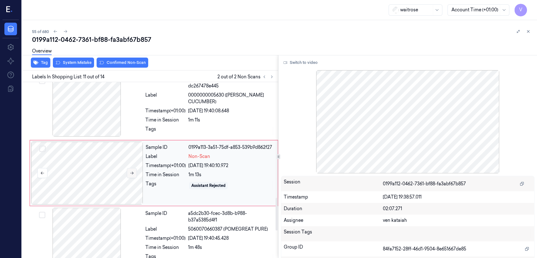
click at [129, 170] on button at bounding box center [132, 173] width 10 height 10
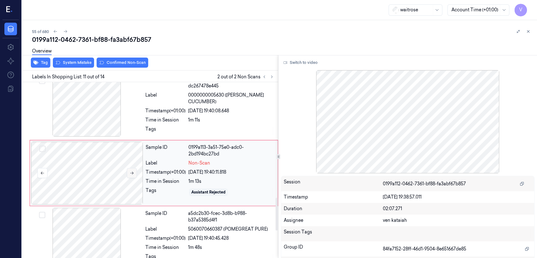
click at [129, 170] on button at bounding box center [132, 173] width 10 height 10
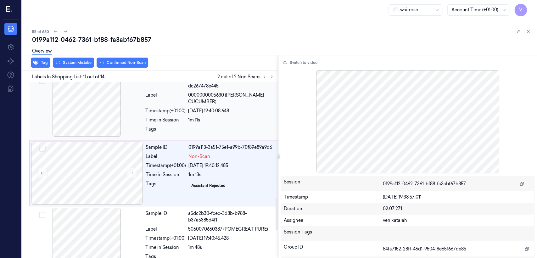
click at [200, 126] on div at bounding box center [231, 131] width 86 height 10
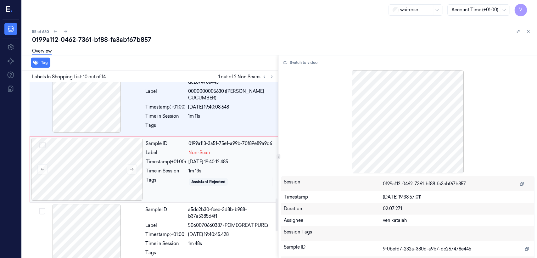
click at [169, 145] on div "Sample ID 0199a113-3a51-75e1-a99b-70f89e89a9d6 Label Non-Scan Timestamp (+01:00…" at bounding box center [209, 169] width 133 height 63
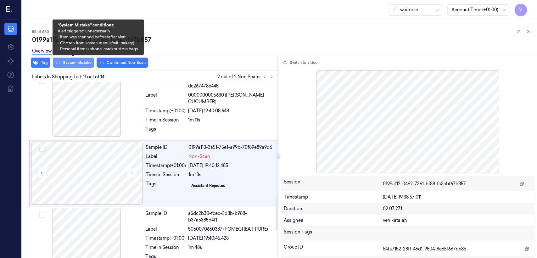
click at [68, 65] on button "System Mistake" at bounding box center [73, 63] width 41 height 10
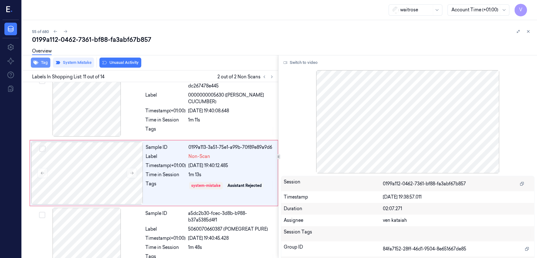
click at [41, 64] on button "Tag" at bounding box center [40, 63] width 19 height 10
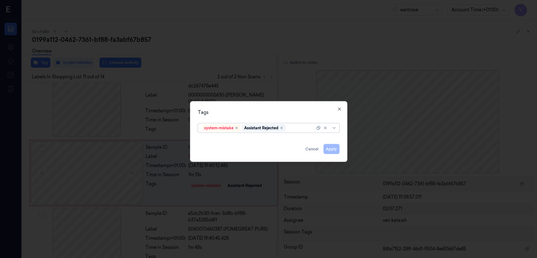
click at [292, 130] on div at bounding box center [301, 128] width 28 height 7
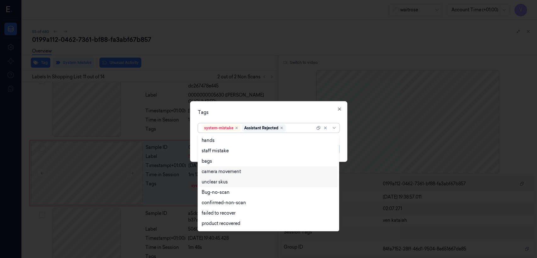
scroll to position [92, 0]
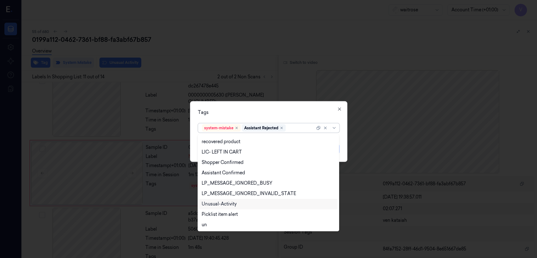
click at [229, 204] on div "Unusual-Activity" at bounding box center [219, 204] width 35 height 7
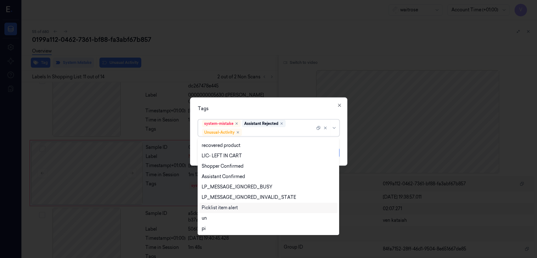
click at [225, 206] on div "Picklist item alert" at bounding box center [220, 207] width 36 height 7
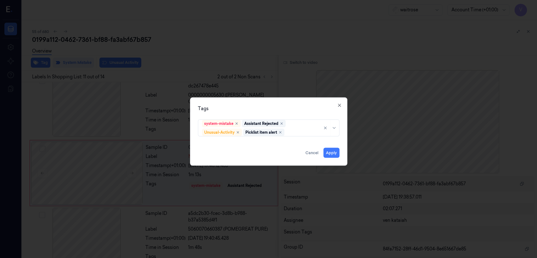
drag, startPoint x: 271, startPoint y: 110, endPoint x: 313, endPoint y: 144, distance: 54.8
click at [271, 111] on div "Tags" at bounding box center [268, 108] width 141 height 7
click at [332, 153] on button "Apply" at bounding box center [331, 153] width 16 height 10
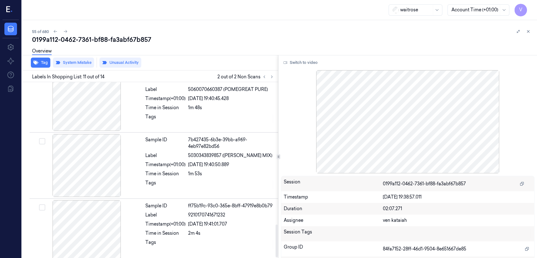
scroll to position [763, 0]
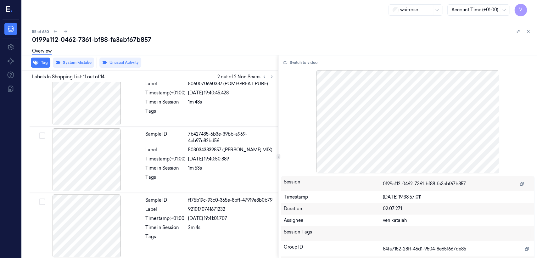
click at [527, 36] on div "0199a112-0462-7361-bf88-fa3abf67b857" at bounding box center [282, 39] width 500 height 9
click at [527, 31] on icon at bounding box center [528, 32] width 2 height 2
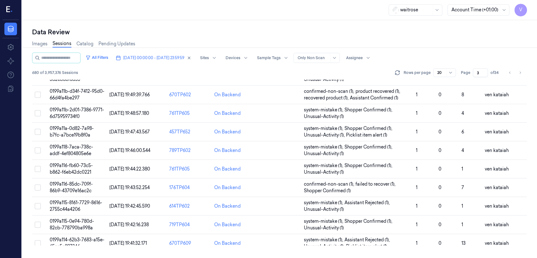
scroll to position [213, 0]
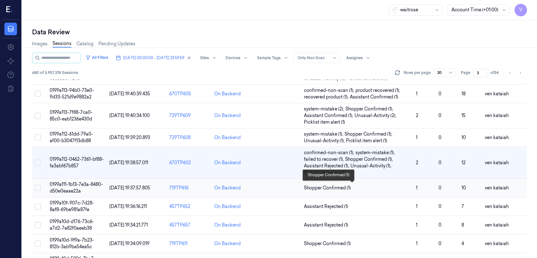
click at [332, 185] on span "Shopper Confirmed (1)" at bounding box center [327, 188] width 47 height 7
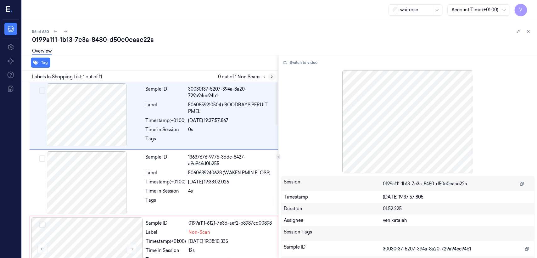
click at [272, 77] on icon at bounding box center [271, 77] width 4 height 4
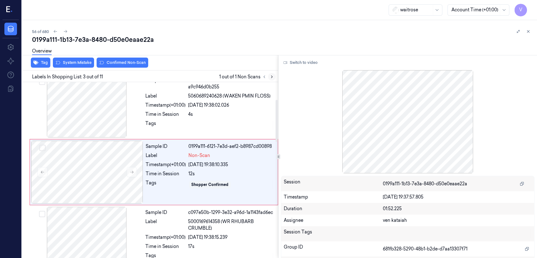
scroll to position [78, 0]
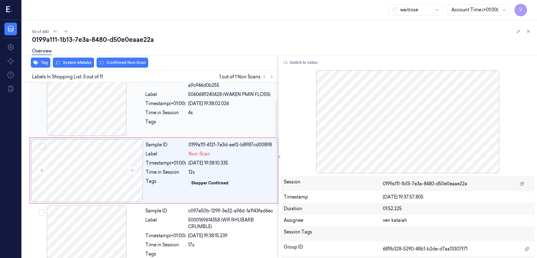
click at [158, 124] on div "Tags" at bounding box center [165, 124] width 40 height 10
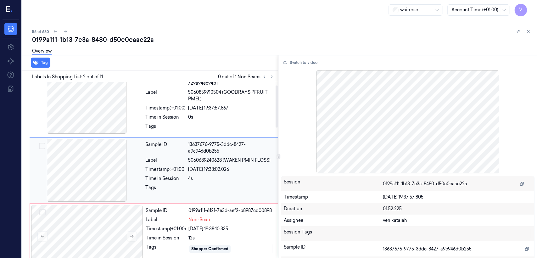
scroll to position [13, 0]
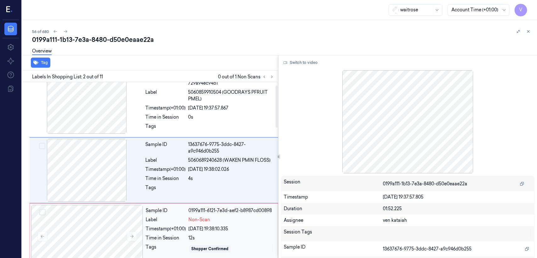
click at [211, 228] on div "01/10/2025 19:38:10.335" at bounding box center [231, 228] width 86 height 7
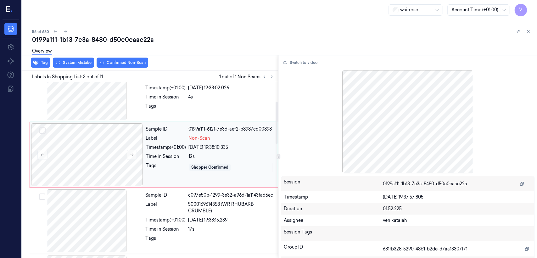
scroll to position [148, 0]
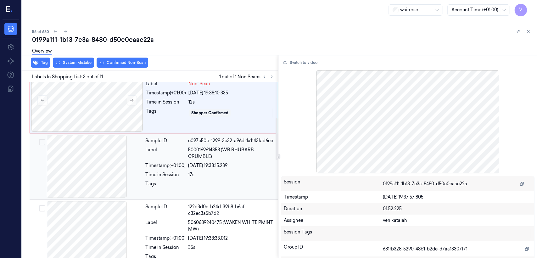
click at [147, 166] on div "Timestamp (+01:00)" at bounding box center [165, 165] width 40 height 7
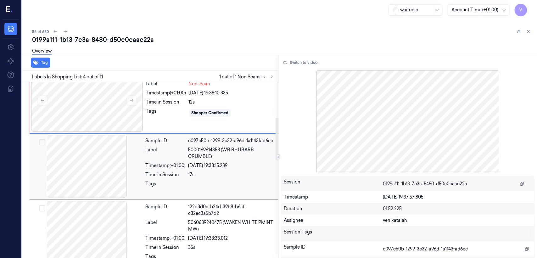
scroll to position [144, 0]
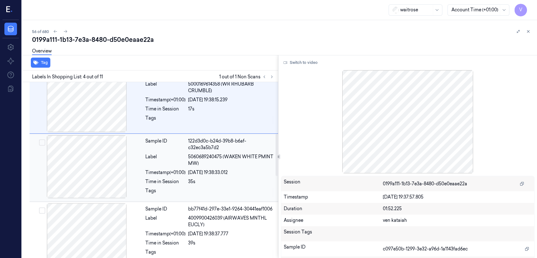
click at [150, 182] on div "Time in Session" at bounding box center [165, 181] width 40 height 7
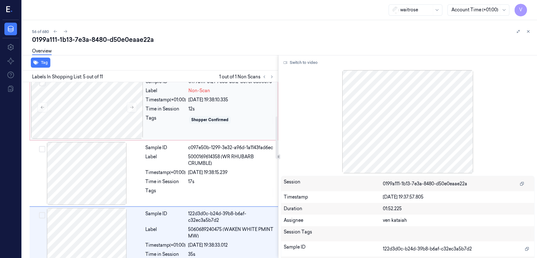
click at [211, 117] on div "Shopper Confirmed" at bounding box center [209, 120] width 37 height 6
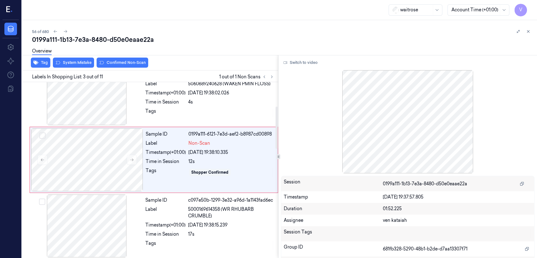
scroll to position [78, 0]
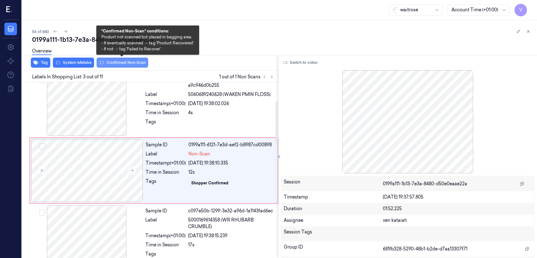
click at [129, 65] on button "Confirmed Non-Scan" at bounding box center [123, 63] width 52 height 10
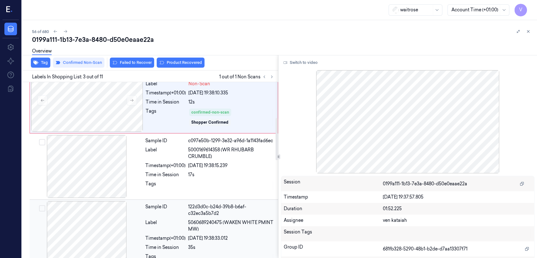
click at [177, 222] on div "Label" at bounding box center [165, 225] width 40 height 13
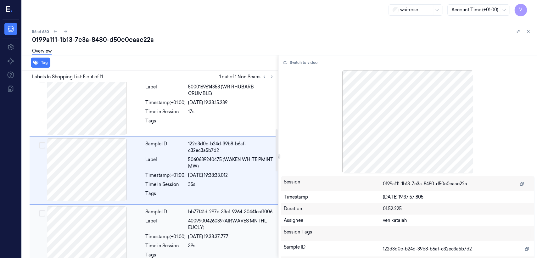
scroll to position [141, 0]
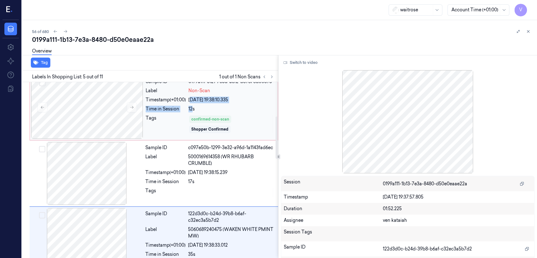
click at [191, 104] on div "Sample ID 0199a111-6121-7e3d-aef2-b8987cd00898 Label Non-Scan Timestamp (+01:00…" at bounding box center [209, 107] width 133 height 63
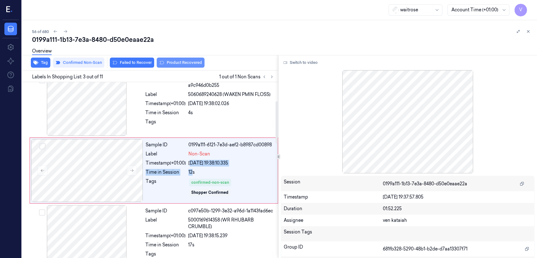
click at [173, 65] on button "Product Recovered" at bounding box center [181, 63] width 48 height 10
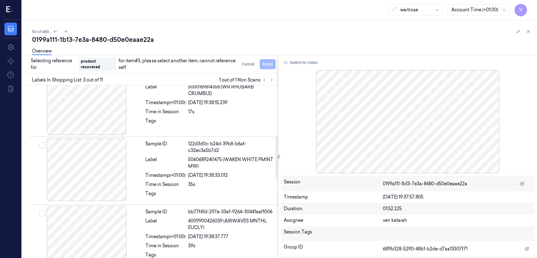
scroll to position [218, 0]
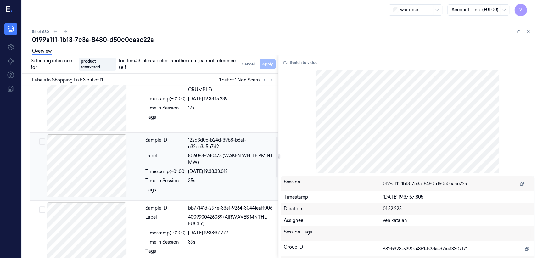
click at [161, 183] on div "Time in Session" at bounding box center [165, 180] width 40 height 7
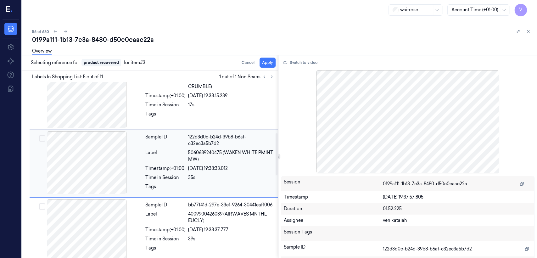
scroll to position [211, 0]
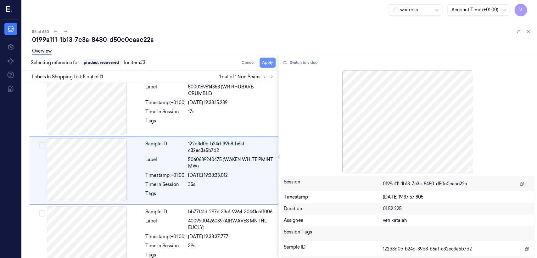
click at [269, 63] on button "Apply" at bounding box center [267, 63] width 16 height 10
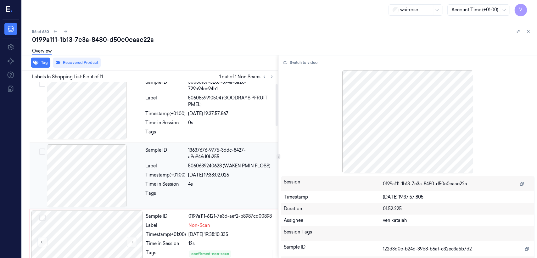
drag, startPoint x: 208, startPoint y: 166, endPoint x: 219, endPoint y: 167, distance: 11.0
click at [208, 167] on span "5060689240628 (WAKEN PMIN FLOSS)" at bounding box center [229, 166] width 82 height 7
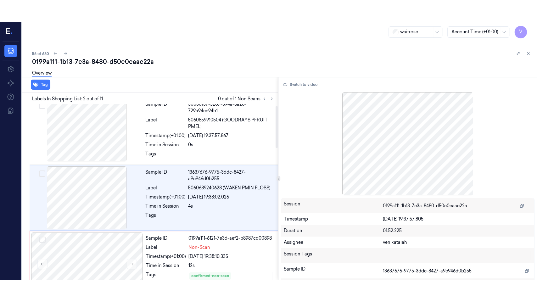
scroll to position [13, 0]
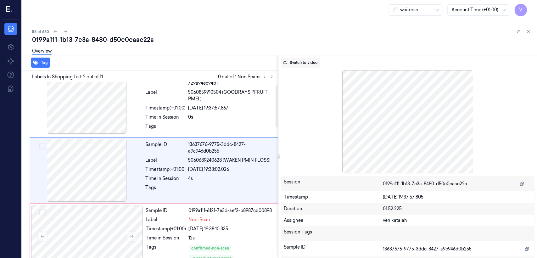
click at [310, 63] on button "Switch to video" at bounding box center [300, 63] width 39 height 10
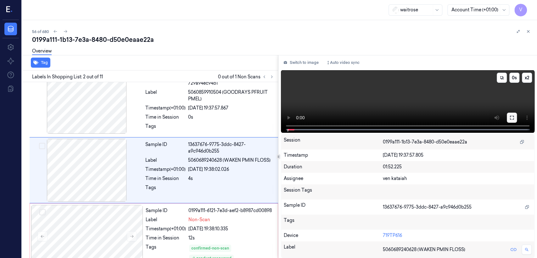
click at [510, 117] on icon at bounding box center [511, 117] width 5 height 5
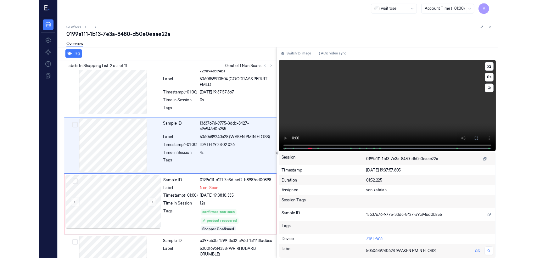
scroll to position [0, 0]
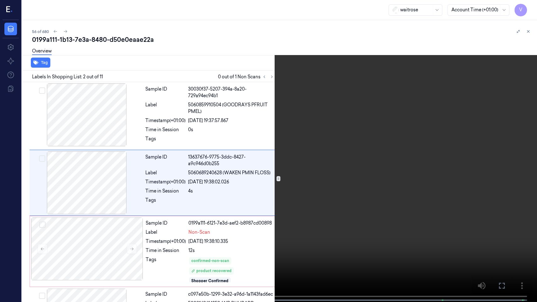
click at [0, 0] on icon at bounding box center [0, 0] width 0 height 0
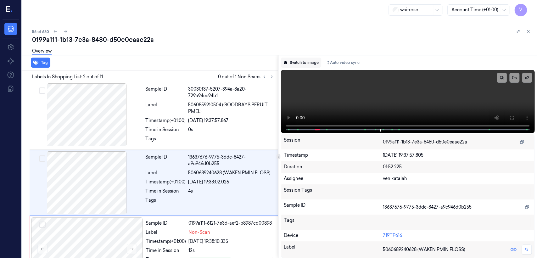
click at [298, 64] on button "Switch to image" at bounding box center [301, 63] width 40 height 10
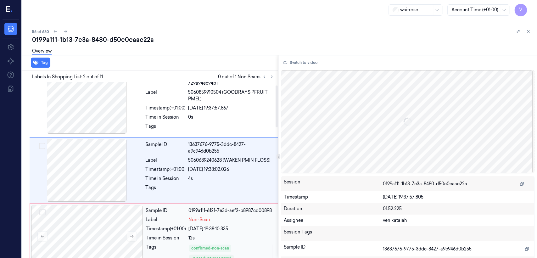
click at [179, 215] on div "Sample ID 0199a111-6121-7e3d-aef2-b8987cd00898 Label Non-Scan Timestamp (+01:00…" at bounding box center [209, 239] width 133 height 68
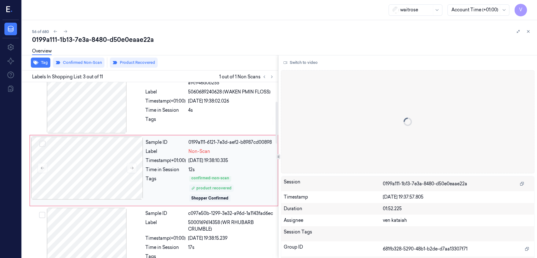
scroll to position [2, 0]
click at [171, 213] on div "Sample ID" at bounding box center [165, 213] width 40 height 7
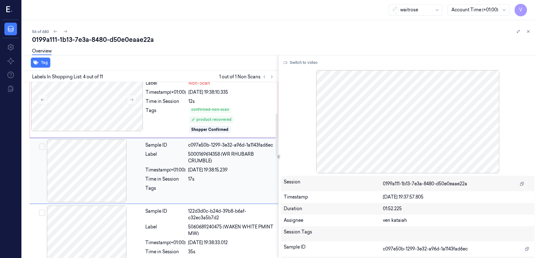
scroll to position [149, 0]
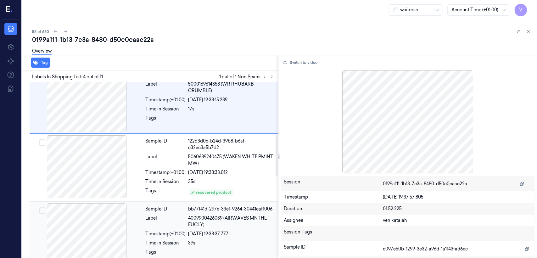
click at [174, 219] on div "Label" at bounding box center [165, 221] width 40 height 13
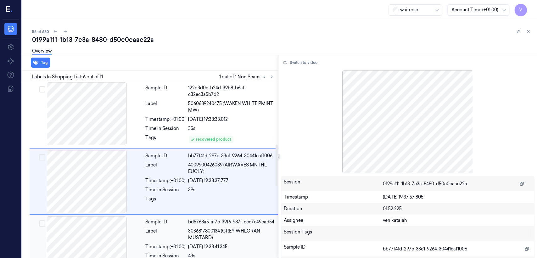
scroll to position [283, 0]
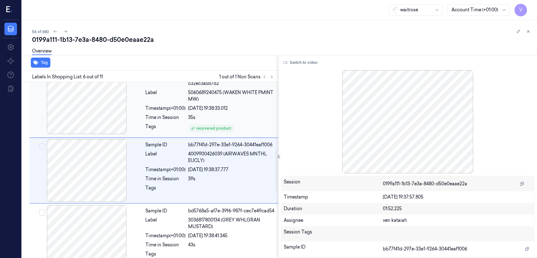
click at [208, 118] on div "35s" at bounding box center [231, 117] width 86 height 7
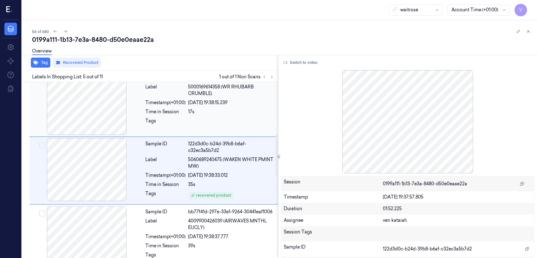
click at [170, 99] on div "Timestamp (+01:00)" at bounding box center [165, 102] width 40 height 7
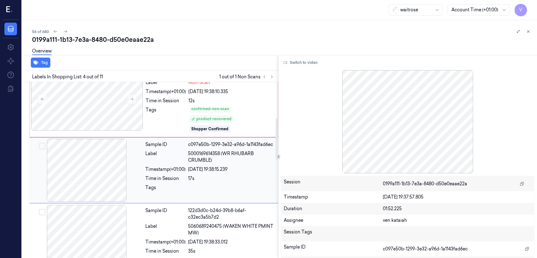
scroll to position [149, 0]
click at [208, 226] on span "5060689240475 (WAKEN WHITE PMINT MW)" at bounding box center [231, 229] width 86 height 13
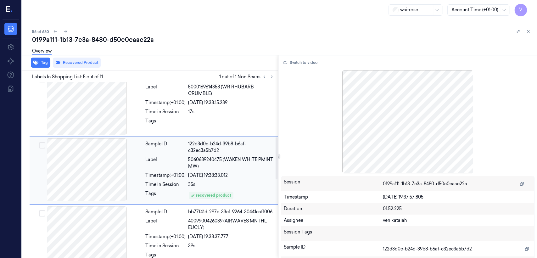
scroll to position [286, 0]
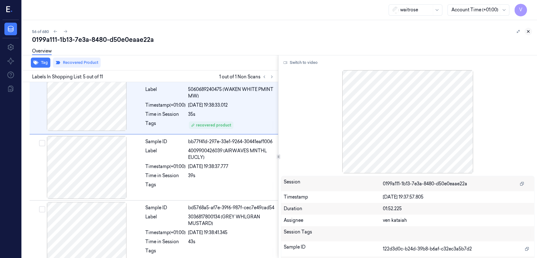
click at [527, 31] on icon at bounding box center [528, 32] width 2 height 2
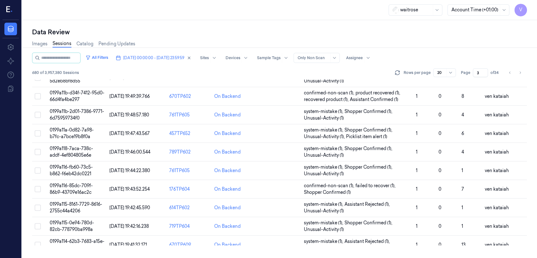
scroll to position [230, 0]
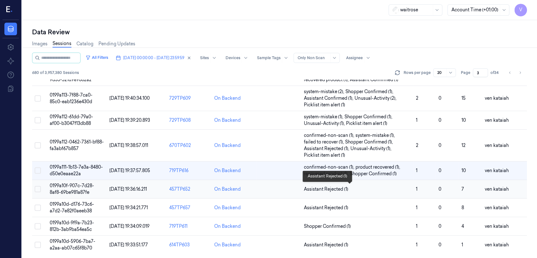
click at [347, 189] on span "Assistant Rejected (1)" at bounding box center [357, 189] width 107 height 7
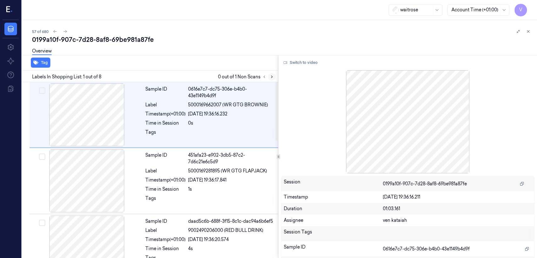
click at [272, 75] on icon at bounding box center [271, 77] width 4 height 4
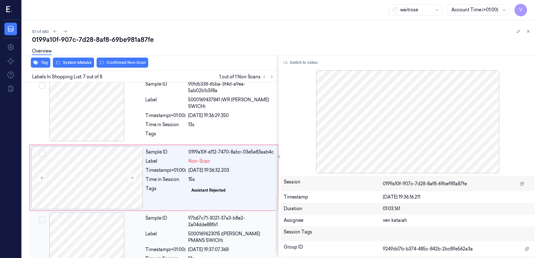
scroll to position [341, 0]
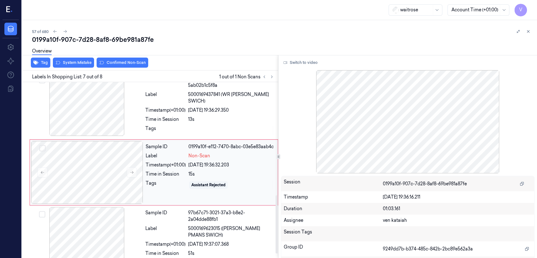
click at [171, 180] on div "Tags" at bounding box center [166, 185] width 40 height 10
click at [131, 170] on icon at bounding box center [132, 172] width 4 height 4
click at [209, 125] on div at bounding box center [231, 130] width 86 height 10
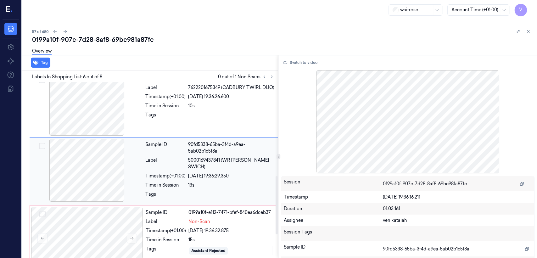
scroll to position [275, 0]
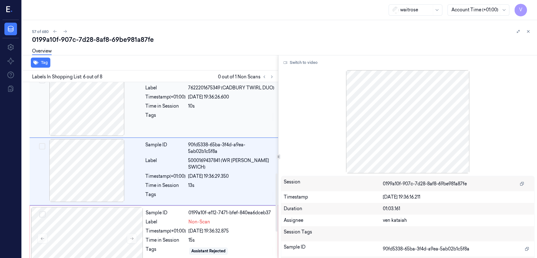
click at [219, 95] on div "01/10/2025 19:36:26.600" at bounding box center [231, 97] width 86 height 7
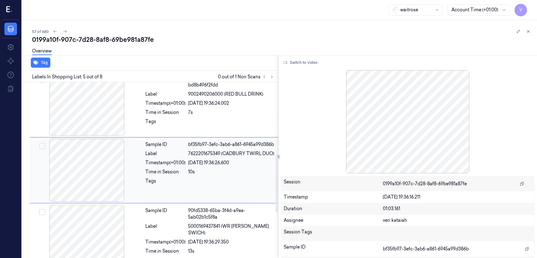
scroll to position [209, 0]
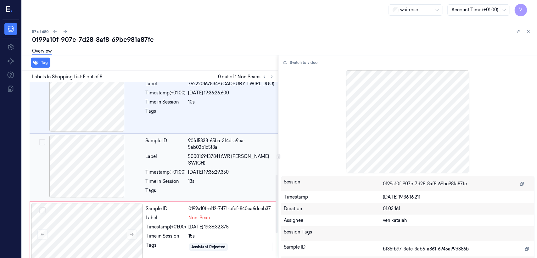
click at [165, 187] on div "Tags" at bounding box center [165, 192] width 40 height 10
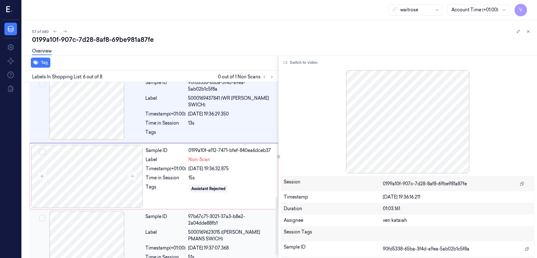
scroll to position [345, 0]
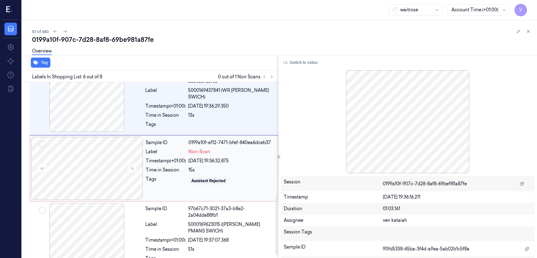
click at [202, 141] on div "0199a10f-e112-7471-bfef-840ea6dceb37" at bounding box center [231, 142] width 86 height 7
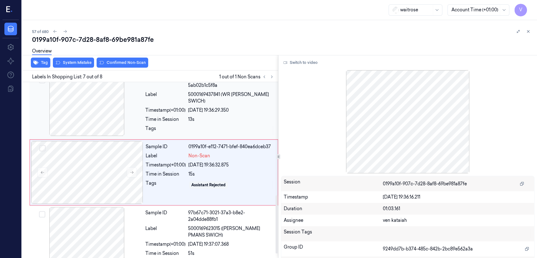
click at [218, 128] on div "Sample ID 90fd5338-65ba-3f4d-a9ea-5ab02b1c5f8a Label 5000169437841 (WR BRIE BAC…" at bounding box center [210, 105] width 134 height 65
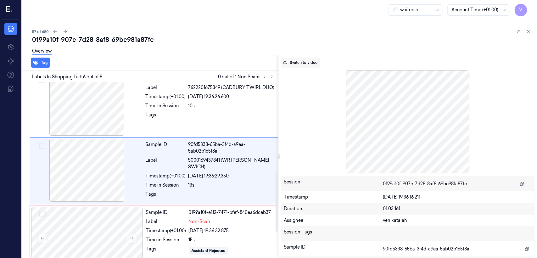
scroll to position [275, 0]
click at [295, 66] on button "Switch to video" at bounding box center [300, 63] width 39 height 10
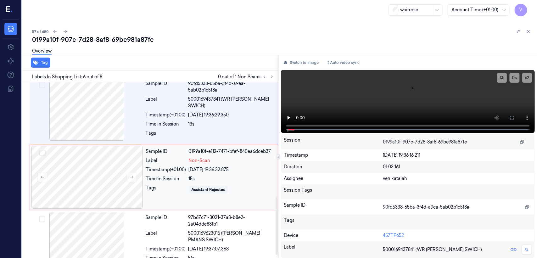
scroll to position [345, 0]
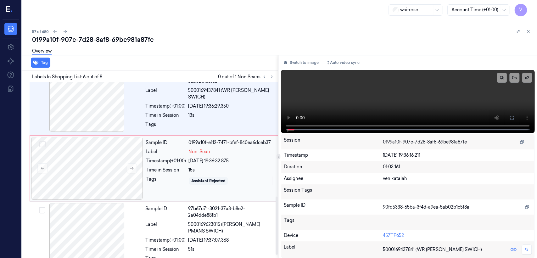
click at [197, 176] on div "Assistant Rejected" at bounding box center [231, 181] width 86 height 10
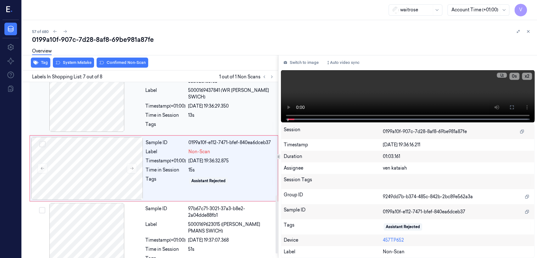
scroll to position [341, 0]
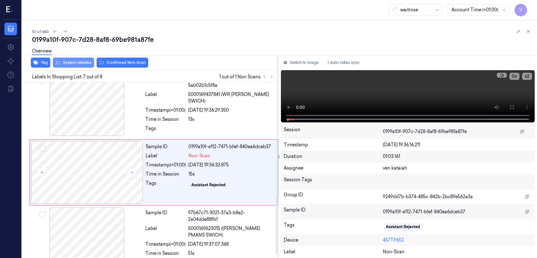
drag, startPoint x: 73, startPoint y: 59, endPoint x: 77, endPoint y: 63, distance: 5.8
click at [73, 59] on div "Overview" at bounding box center [282, 52] width 500 height 16
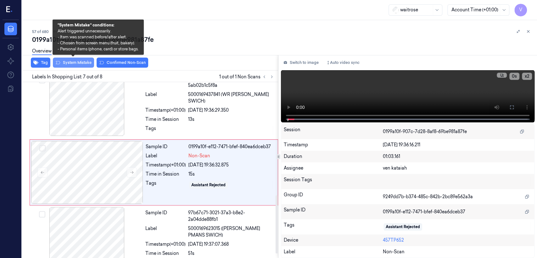
click at [78, 63] on button "System Mistake" at bounding box center [73, 63] width 41 height 10
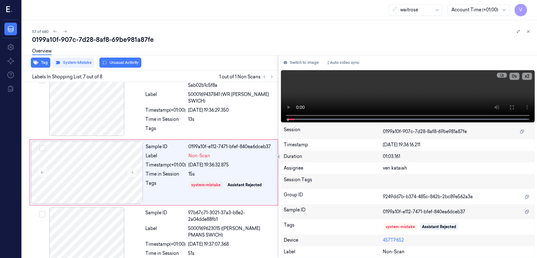
click at [124, 64] on button "Unusual Activity" at bounding box center [120, 63] width 42 height 10
click at [217, 125] on div at bounding box center [231, 130] width 86 height 10
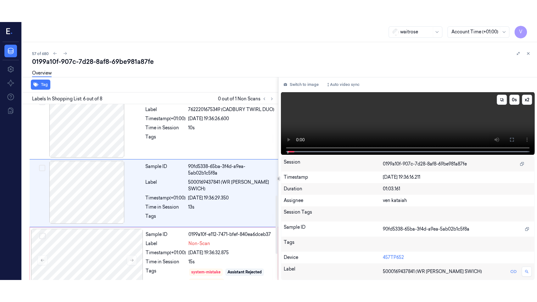
scroll to position [275, 0]
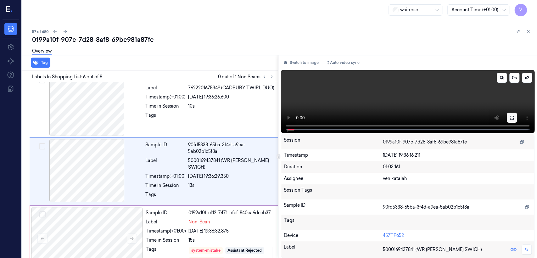
click at [512, 121] on button at bounding box center [512, 118] width 10 height 10
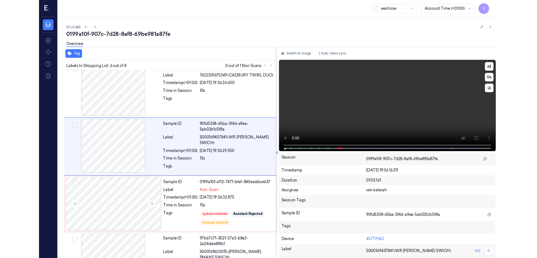
scroll to position [252, 0]
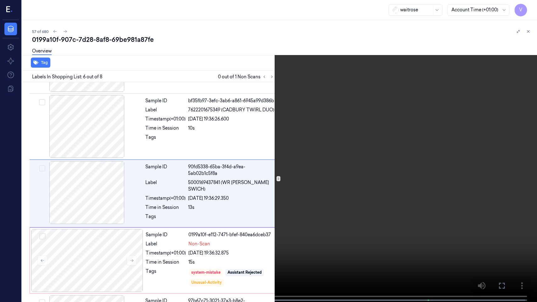
click at [303, 231] on video at bounding box center [268, 151] width 537 height 303
click at [0, 0] on icon at bounding box center [0, 0] width 0 height 0
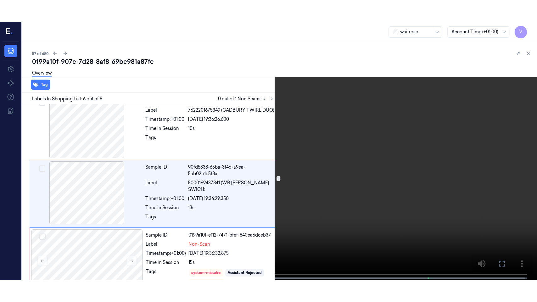
scroll to position [275, 0]
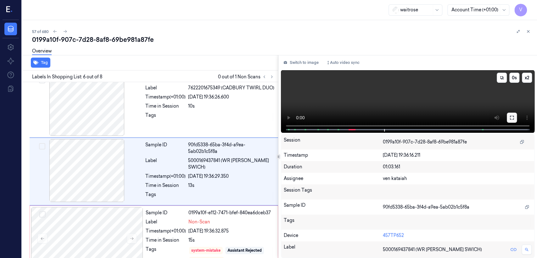
click at [513, 118] on icon at bounding box center [511, 117] width 5 height 5
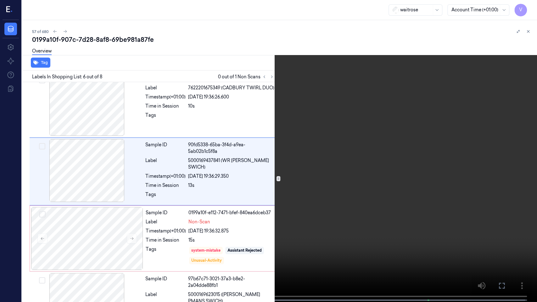
click at [102, 258] on video at bounding box center [268, 151] width 537 height 303
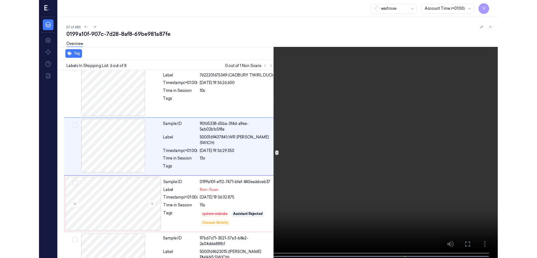
scroll to position [252, 0]
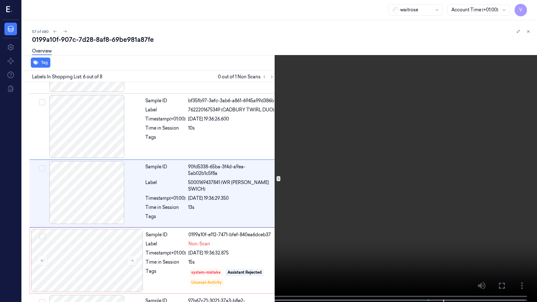
click at [0, 0] on button at bounding box center [0, 0] width 0 height 0
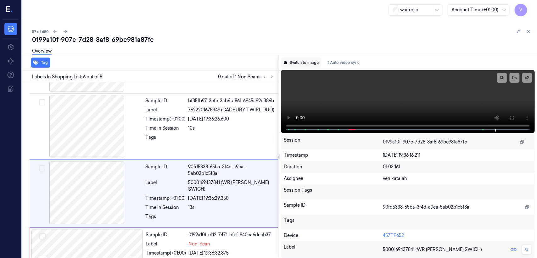
click at [299, 64] on button "Switch to image" at bounding box center [301, 63] width 40 height 10
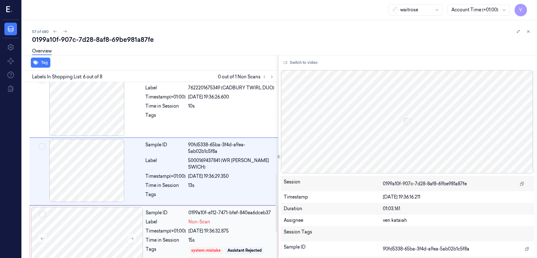
click at [182, 222] on div "Sample ID 0199a10f-e112-7471-bfef-840ea6dceb37 Label Non-Scan Timestamp (+01:00…" at bounding box center [209, 238] width 133 height 63
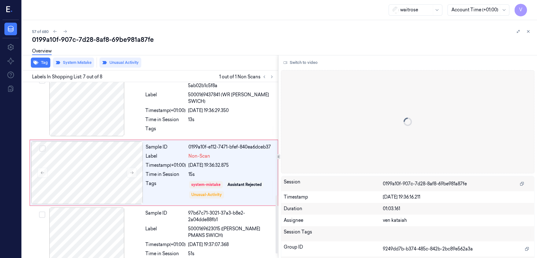
scroll to position [341, 0]
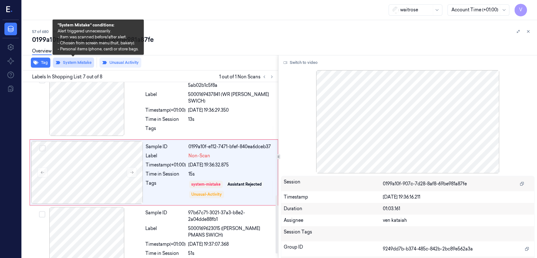
click at [86, 63] on button "System Mistake" at bounding box center [73, 63] width 41 height 10
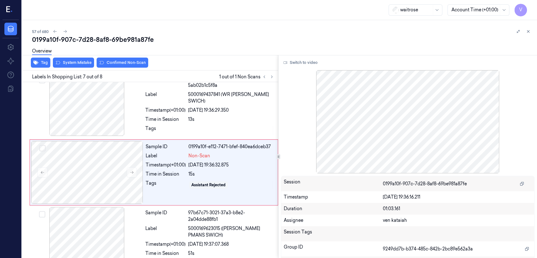
click at [126, 62] on button "Confirmed Non-Scan" at bounding box center [123, 63] width 52 height 10
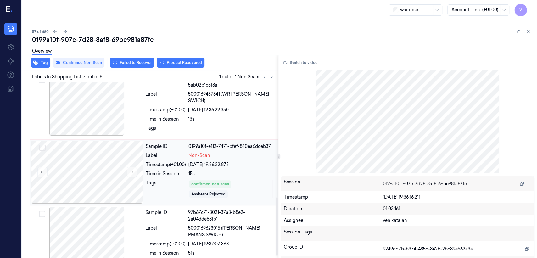
scroll to position [354, 0]
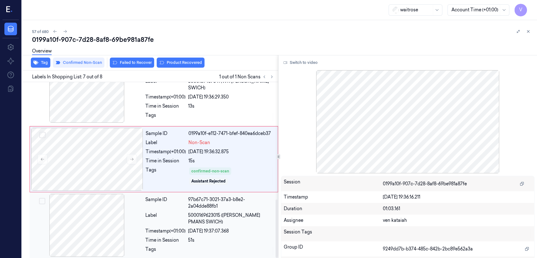
click at [194, 217] on div "Sample ID 97b67c71-3021-37a3-b8e2-2a04dde88fb1 Label 5000169623015 (WR HAMH PMA…" at bounding box center [210, 226] width 134 height 65
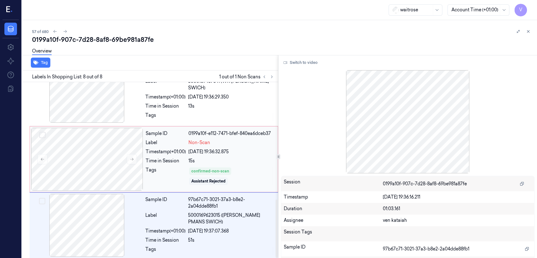
click at [196, 143] on div "Sample ID 0199a10f-e112-7471-bfef-840ea6dceb37 Label Non-Scan Timestamp (+01:00…" at bounding box center [209, 159] width 133 height 63
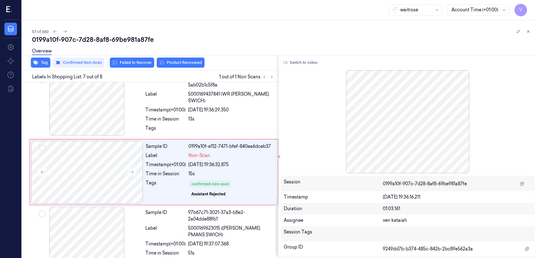
scroll to position [341, 0]
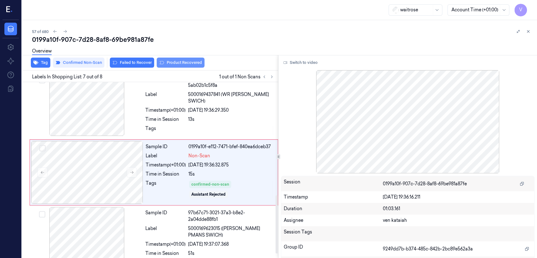
click at [197, 60] on button "Product Recovered" at bounding box center [181, 63] width 48 height 10
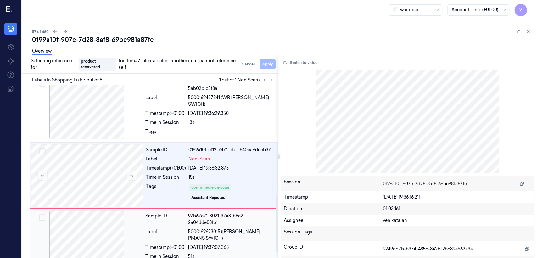
click at [227, 232] on span "5000169623015 (WR HAMH PMANS SWICH)" at bounding box center [231, 234] width 86 height 13
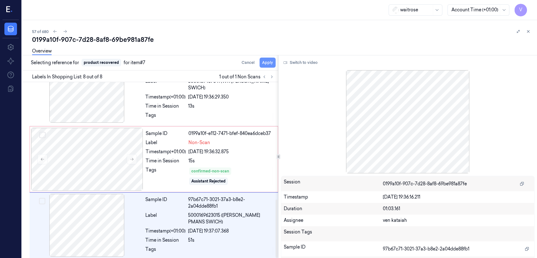
click at [272, 64] on button "Apply" at bounding box center [267, 63] width 16 height 10
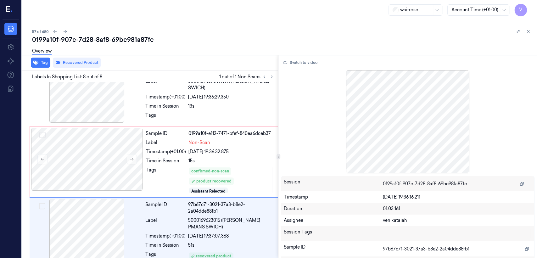
scroll to position [359, 0]
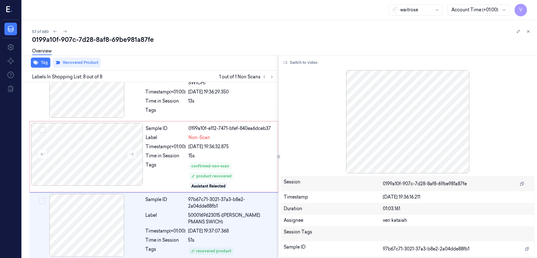
click at [525, 31] on button at bounding box center [528, 32] width 8 height 8
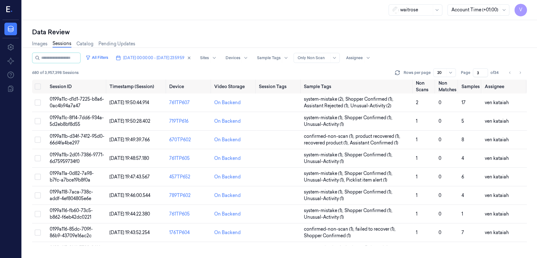
scroll to position [230, 0]
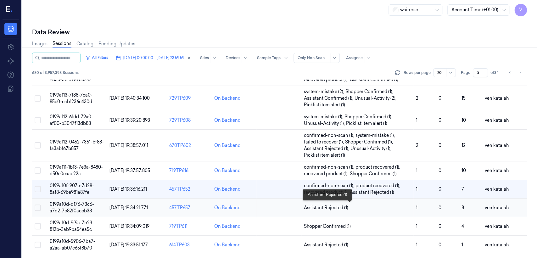
click at [330, 209] on span "Assistant Rejected (1)" at bounding box center [326, 207] width 44 height 7
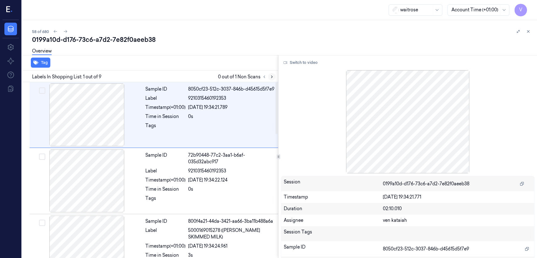
click at [270, 76] on icon at bounding box center [271, 77] width 4 height 4
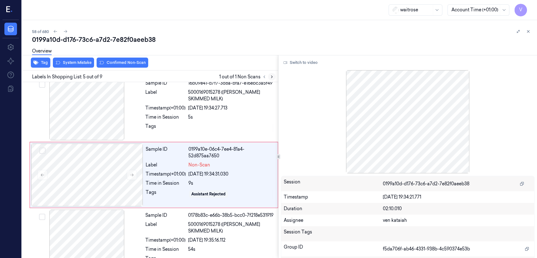
scroll to position [209, 0]
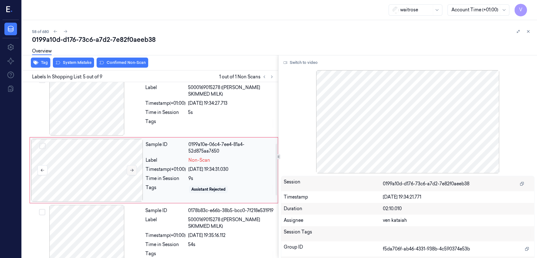
click at [131, 168] on icon at bounding box center [132, 170] width 4 height 4
click at [193, 125] on div at bounding box center [231, 123] width 86 height 10
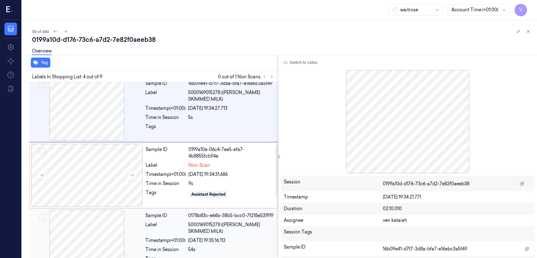
scroll to position [213, 0]
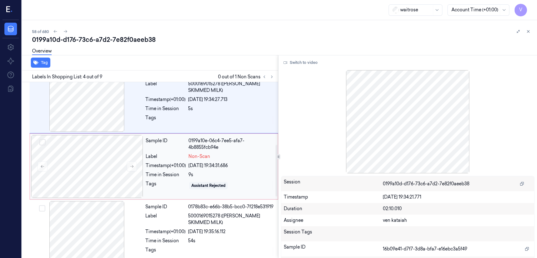
click at [167, 167] on div "Timestamp (+01:00)" at bounding box center [166, 165] width 40 height 7
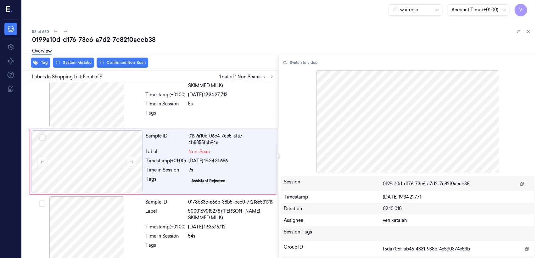
scroll to position [209, 0]
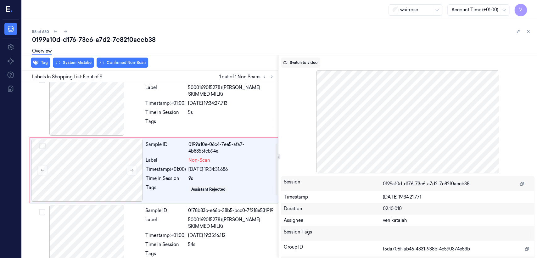
click at [294, 64] on button "Switch to video" at bounding box center [300, 63] width 39 height 10
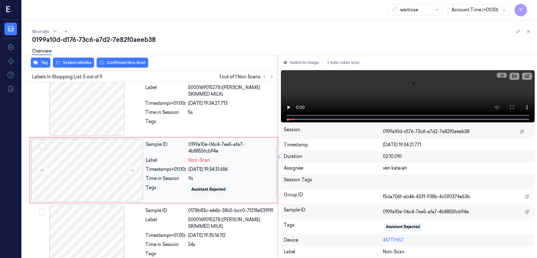
scroll to position [279, 0]
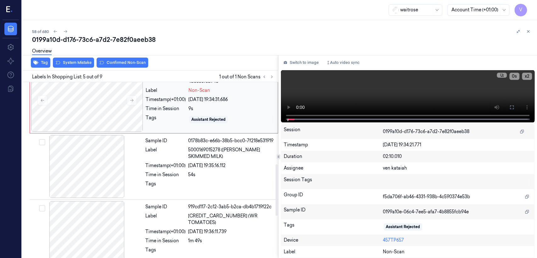
click at [210, 98] on div "01/10/2025 19:34:31.686" at bounding box center [231, 99] width 86 height 7
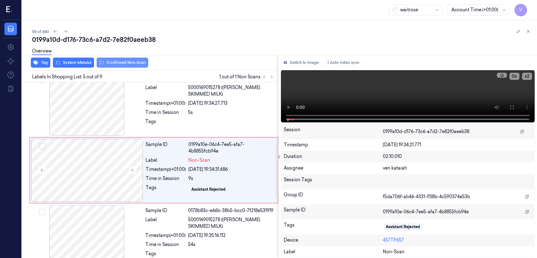
scroll to position [209, 0]
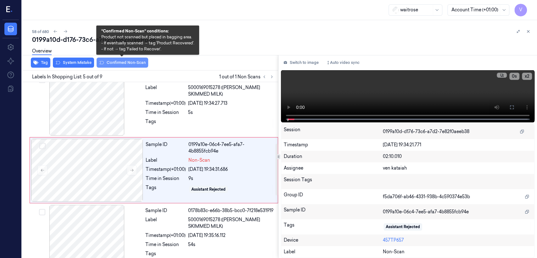
click at [129, 61] on button "Confirmed Non-Scan" at bounding box center [123, 63] width 52 height 10
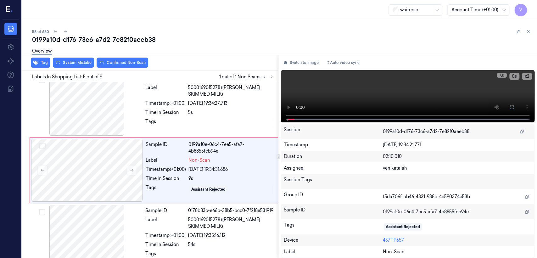
scroll to position [211, 0]
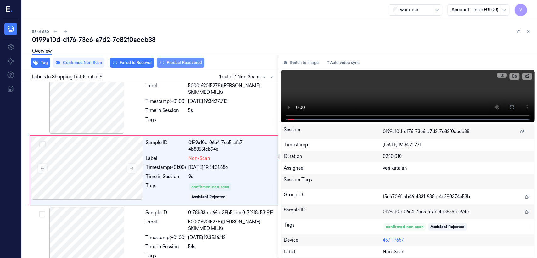
click at [173, 64] on button "Product Recovered" at bounding box center [181, 63] width 48 height 10
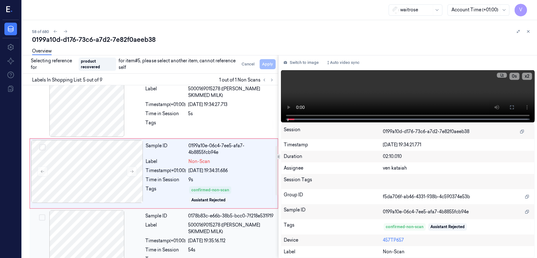
click at [194, 252] on div "54s" at bounding box center [231, 250] width 86 height 7
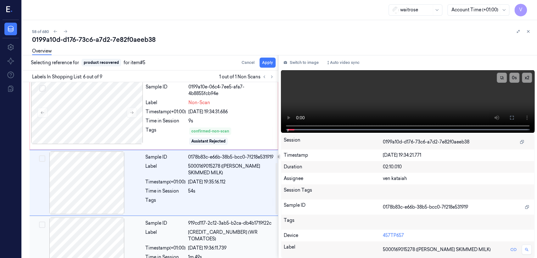
scroll to position [279, 0]
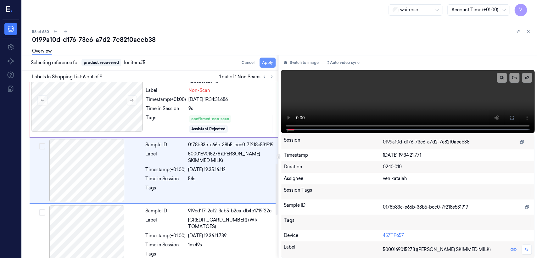
click at [267, 64] on button "Apply" at bounding box center [267, 63] width 16 height 10
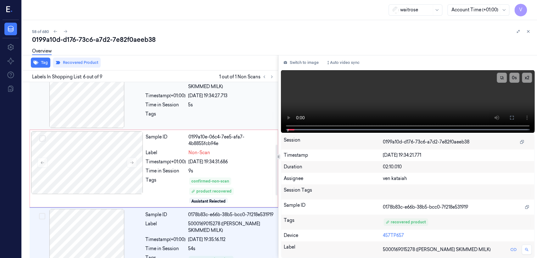
click at [232, 121] on div "Sample ID 16b09e41-d7f7-3d8a-bfa7-e16ebc3a5f49 Label 5000169015278 (WR ESS SKIM…" at bounding box center [210, 96] width 134 height 63
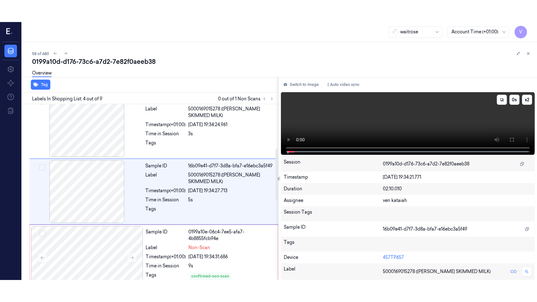
scroll to position [143, 0]
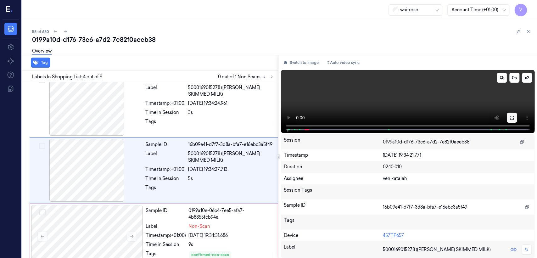
click at [510, 118] on icon at bounding box center [511, 117] width 5 height 5
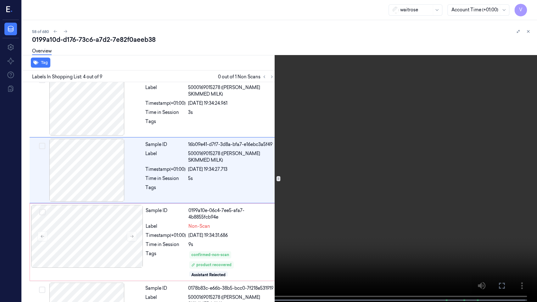
click at [187, 169] on video at bounding box center [268, 151] width 537 height 303
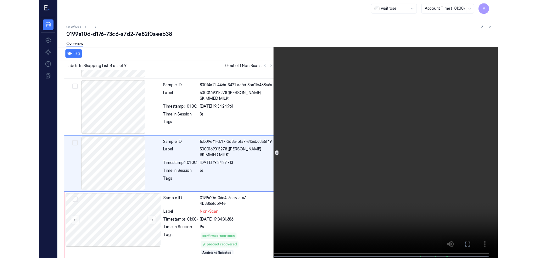
scroll to position [121, 0]
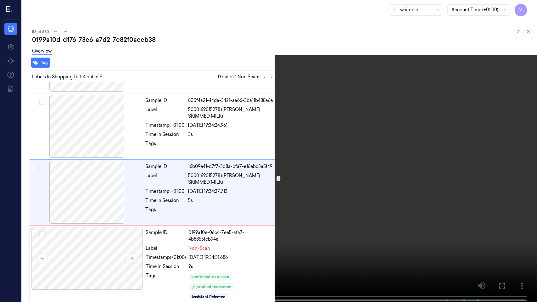
click at [0, 0] on icon at bounding box center [0, 0] width 0 height 0
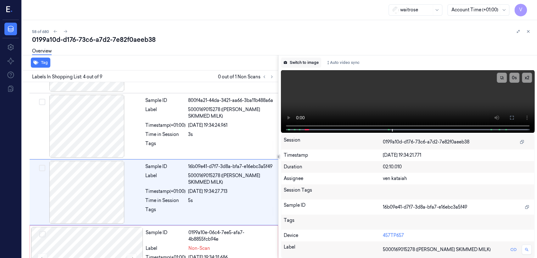
click at [290, 66] on button "Switch to image" at bounding box center [301, 63] width 40 height 10
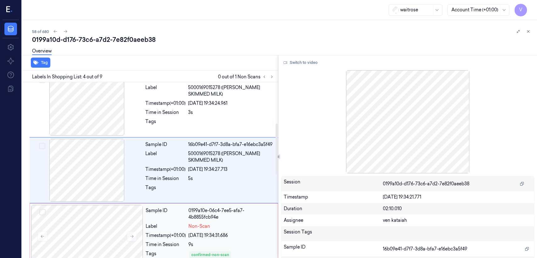
click at [226, 214] on div "0199a10e-06c4-7ee5-afa7-4b8855fcb94e" at bounding box center [231, 213] width 86 height 13
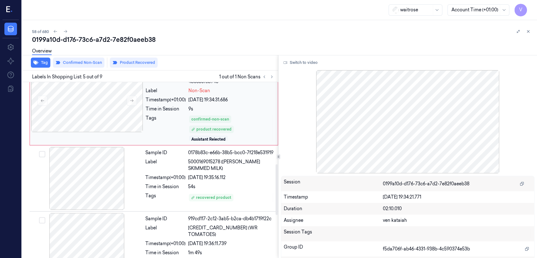
scroll to position [284, 0]
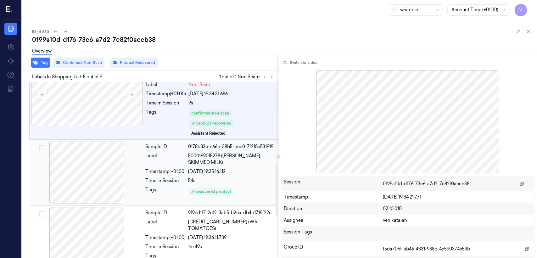
click at [175, 182] on div "Time in Session" at bounding box center [165, 180] width 40 height 7
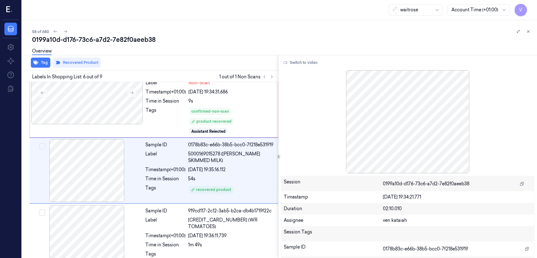
click at [533, 31] on div "58 of 680 0199a10d-d176-73c6-a7d2-7e82f0aeeb38 Overview Tag Recovered Product L…" at bounding box center [279, 139] width 515 height 238
click at [525, 32] on button at bounding box center [528, 32] width 8 height 8
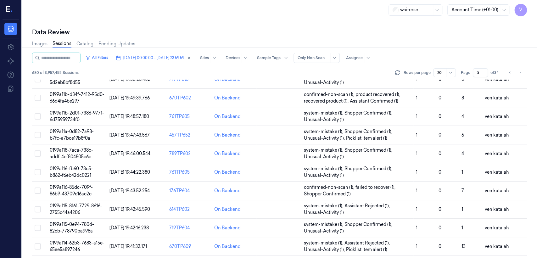
scroll to position [230, 0]
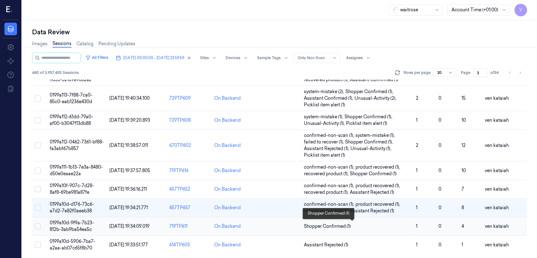
click at [330, 228] on span "Shopper Confirmed (1)" at bounding box center [327, 226] width 47 height 7
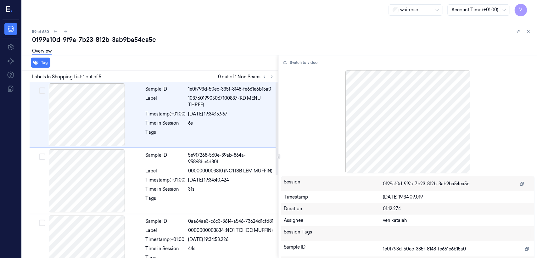
click at [276, 75] on div "Labels In Shopping List: 1 out of 5 0 out of 1 Non Scans" at bounding box center [148, 76] width 258 height 12
click at [275, 75] on div "Labels In Shopping List: 1 out of 5 0 out of 1 Non Scans" at bounding box center [148, 76] width 258 height 12
click at [271, 76] on icon at bounding box center [271, 77] width 1 height 2
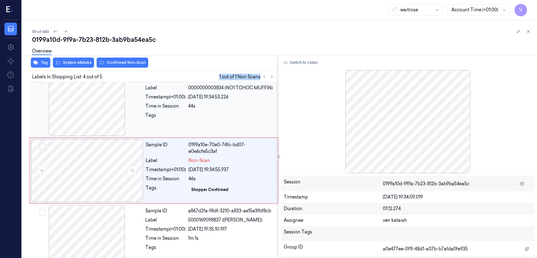
scroll to position [143, 0]
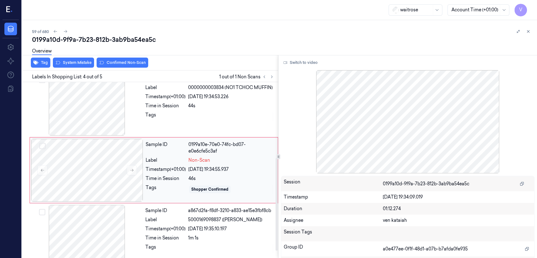
click at [244, 179] on div "46s" at bounding box center [231, 178] width 86 height 7
click at [189, 133] on div "Sample ID 0aa64ae3-c6c3-3614-a546-73624d1cfd81 Label 0000000003834 (NO1 TCHOC M…" at bounding box center [210, 104] width 134 height 63
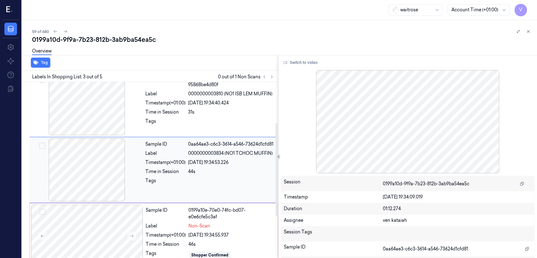
scroll to position [77, 0]
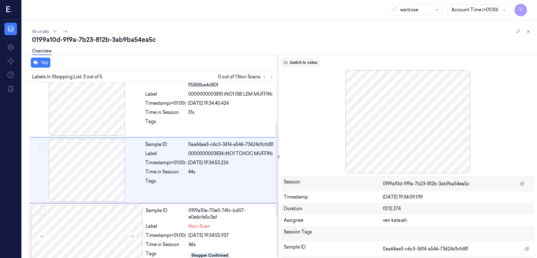
click at [299, 64] on button "Switch to video" at bounding box center [300, 63] width 39 height 10
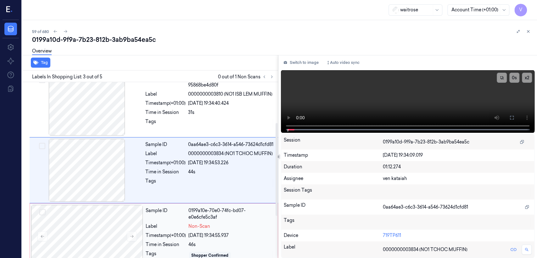
click at [231, 205] on div "Sample ID 0199a10e-70e0-74fc-bd07-e0e6cfe5c3af Label Non-Scan Timestamp (+01:00…" at bounding box center [209, 236] width 133 height 63
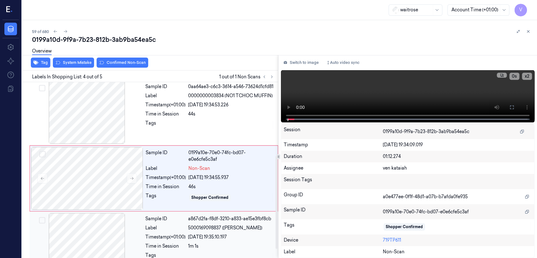
scroll to position [143, 0]
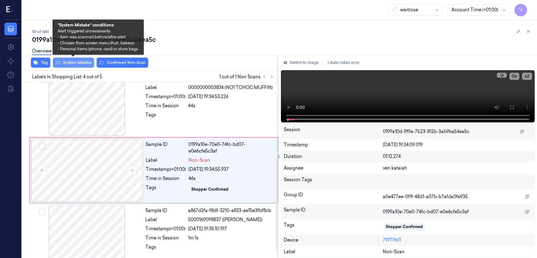
click at [80, 63] on button "System Mistake" at bounding box center [73, 63] width 41 height 10
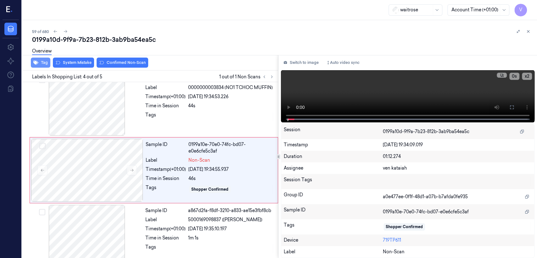
click at [43, 63] on button "Tag" at bounding box center [40, 63] width 19 height 10
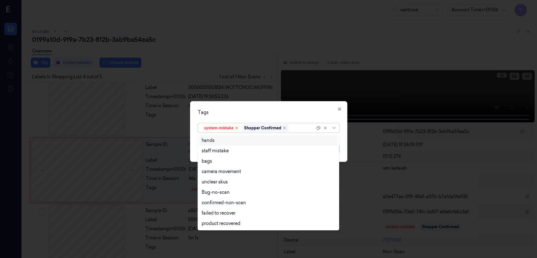
drag, startPoint x: 280, startPoint y: 128, endPoint x: 310, endPoint y: 144, distance: 34.9
click at [310, 258] on div "hands staff mistake bags camera movement unclear skus Bug-no-scan confirmed-non…" at bounding box center [268, 258] width 537 height 0
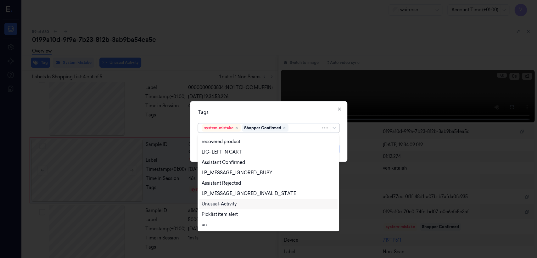
click at [231, 206] on div "Unusual-Activity" at bounding box center [219, 204] width 35 height 7
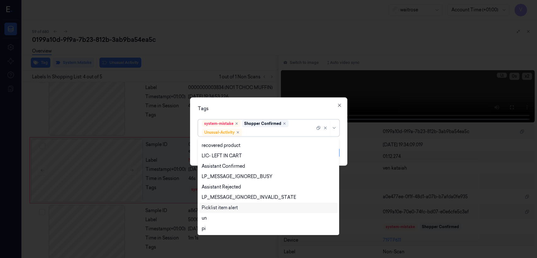
click at [231, 206] on div "Picklist item alert" at bounding box center [220, 207] width 36 height 7
drag, startPoint x: 257, startPoint y: 115, endPoint x: 292, endPoint y: 130, distance: 38.7
click at [260, 116] on div "Tags option Picklist item alert, selected. 20 results available. Use Up and Dow…" at bounding box center [268, 131] width 157 height 68
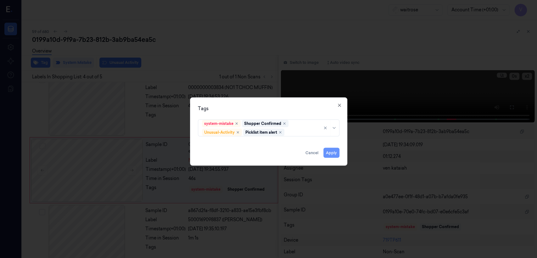
click at [333, 151] on button "Apply" at bounding box center [331, 153] width 16 height 10
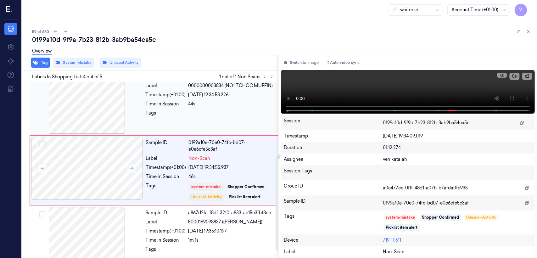
click at [203, 115] on div at bounding box center [231, 115] width 86 height 10
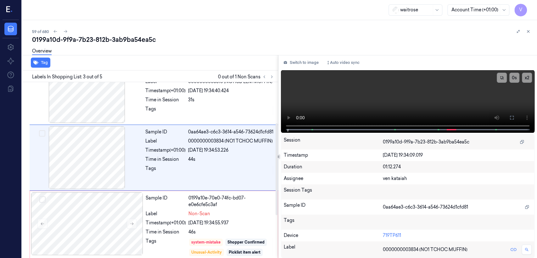
scroll to position [77, 0]
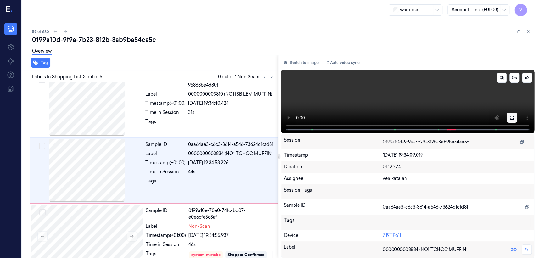
click at [508, 121] on button at bounding box center [512, 118] width 10 height 10
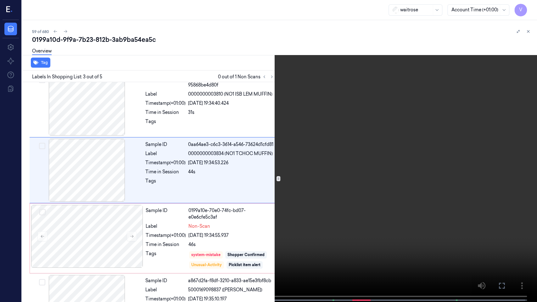
click at [298, 223] on video at bounding box center [268, 151] width 537 height 303
click at [0, 0] on icon at bounding box center [0, 0] width 0 height 0
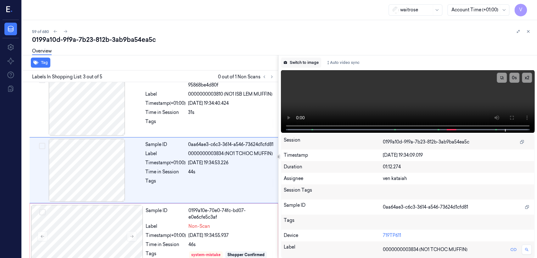
click at [306, 64] on button "Switch to image" at bounding box center [301, 63] width 40 height 10
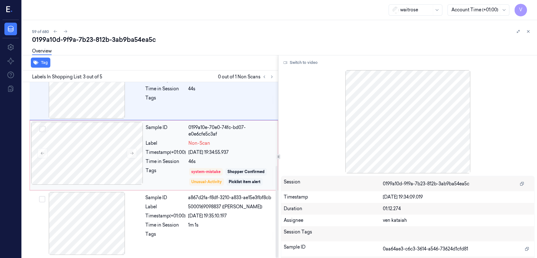
click at [224, 165] on div "Sample ID 0199a10e-70e0-74fc-bd07-e0e6cfe5c3af Label Non-Scan Timestamp (+01:00…" at bounding box center [209, 155] width 133 height 67
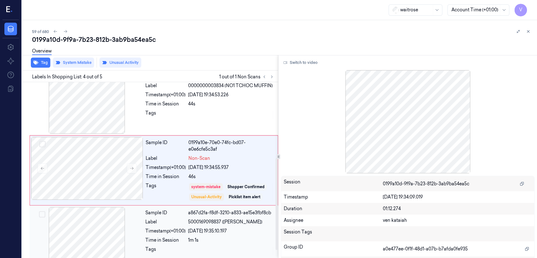
click at [185, 219] on div "Label" at bounding box center [165, 222] width 40 height 7
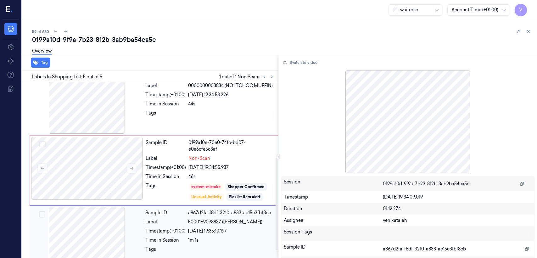
scroll to position [160, 0]
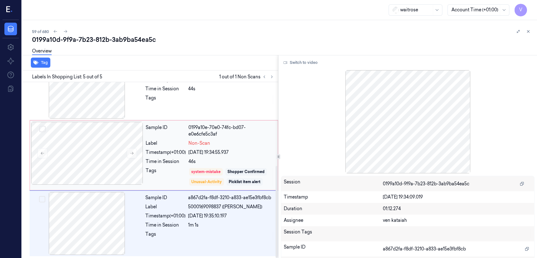
click at [160, 165] on div "Sample ID 0199a10e-70e0-74fc-bd07-e0e6cfe5c3af Label Non-Scan Timestamp (+01:00…" at bounding box center [209, 155] width 133 height 67
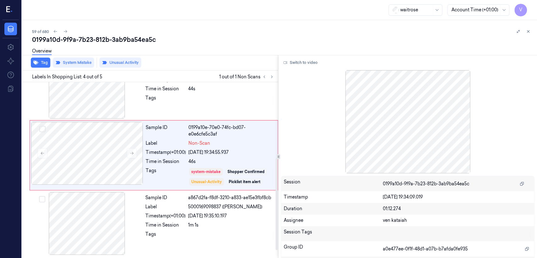
scroll to position [145, 0]
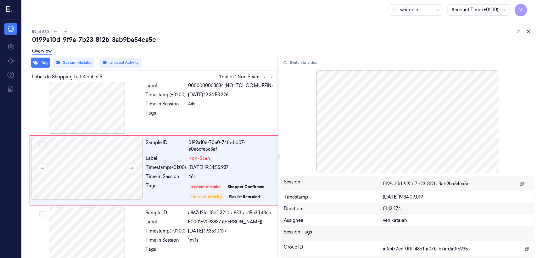
click at [529, 33] on icon at bounding box center [528, 31] width 4 height 4
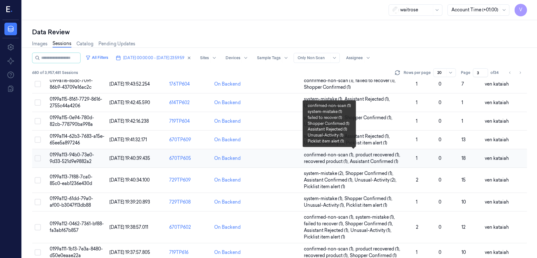
scroll to position [230, 0]
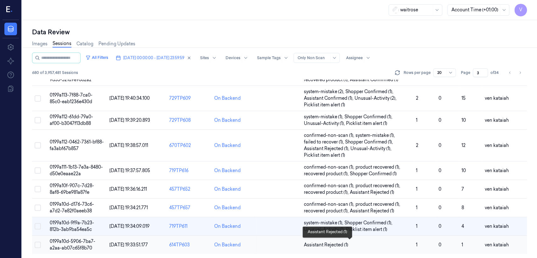
click at [339, 245] on span "Assistant Rejected (1)" at bounding box center [326, 244] width 44 height 7
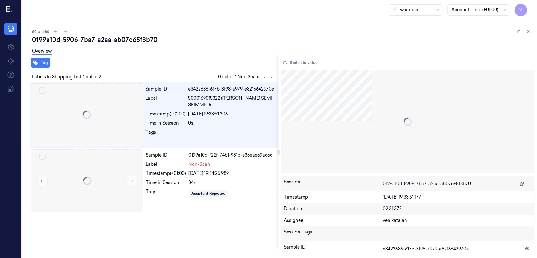
scroll to position [0, 10]
click at [321, 241] on div "60 of 680 0199a10d-5906-7ba7-a2aa-ab07c65f8b70 Overview Tag Labels In Shopping …" at bounding box center [279, 139] width 515 height 238
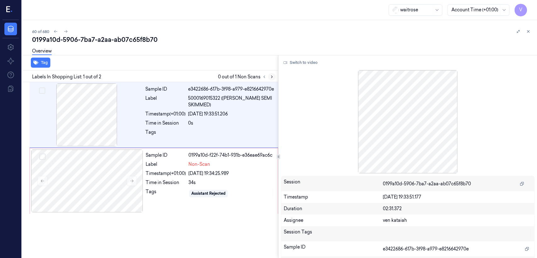
click at [269, 76] on button at bounding box center [272, 77] width 8 height 8
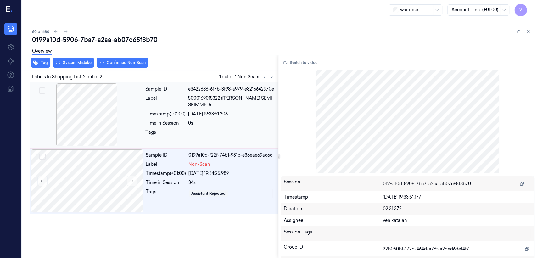
click at [148, 116] on div "Sample ID e3422686-617b-3f98-a979-e8216642970e Label 5000169015322 (WR ESS SEMI…" at bounding box center [210, 114] width 134 height 63
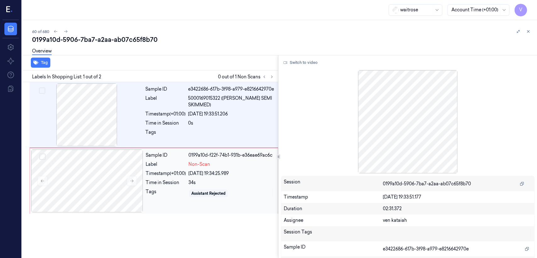
click at [179, 191] on div "Tags" at bounding box center [166, 193] width 40 height 10
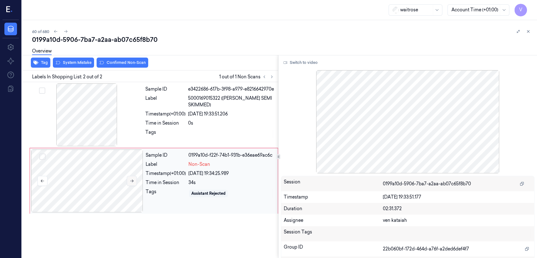
click at [131, 180] on icon at bounding box center [132, 181] width 4 height 4
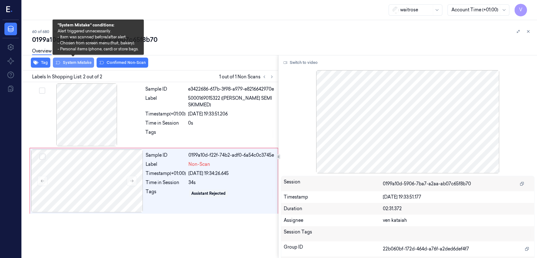
click at [84, 66] on button "System Mistake" at bounding box center [73, 63] width 41 height 10
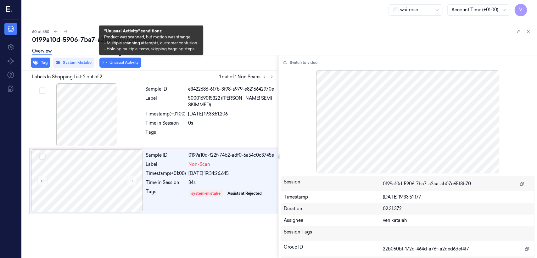
click at [125, 64] on button "Unusual Activity" at bounding box center [120, 63] width 42 height 10
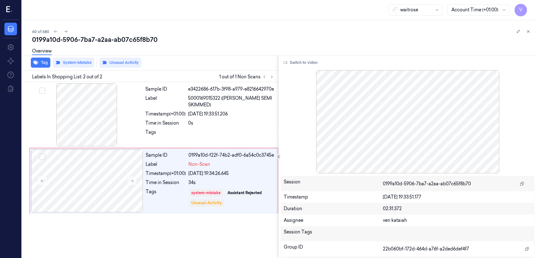
click at [276, 75] on div "Labels In Shopping List: 2 out of 2 1 out of 1 Non Scans" at bounding box center [148, 76] width 258 height 12
click at [273, 76] on icon at bounding box center [271, 77] width 4 height 4
click at [528, 34] on button at bounding box center [528, 32] width 8 height 8
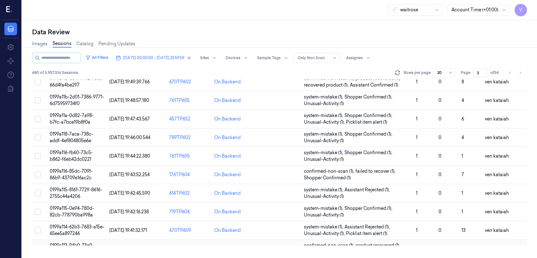
scroll to position [230, 0]
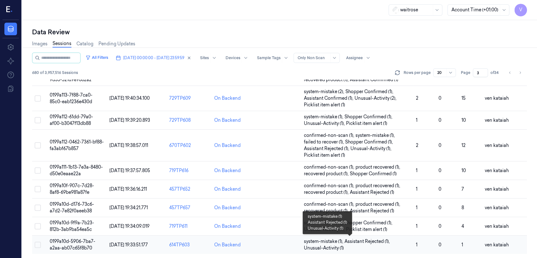
click at [352, 242] on span "Assistant Rejected (1) ," at bounding box center [367, 241] width 47 height 7
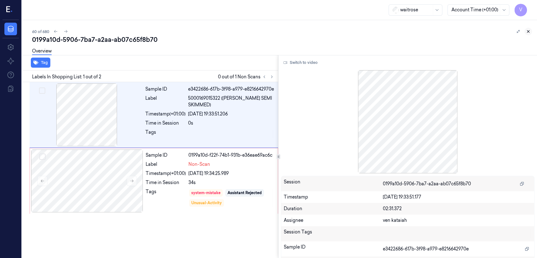
click at [529, 32] on icon at bounding box center [528, 31] width 4 height 4
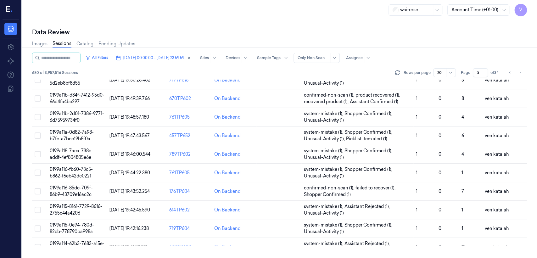
scroll to position [230, 0]
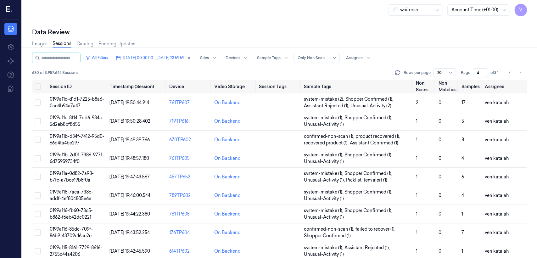
click at [483, 71] on input "4" at bounding box center [480, 72] width 15 height 9
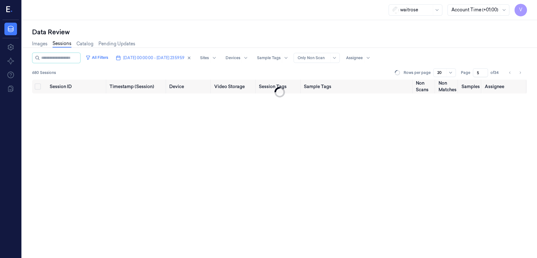
click at [483, 71] on input "5" at bounding box center [480, 72] width 15 height 9
click at [483, 71] on input "6" at bounding box center [480, 72] width 15 height 9
type input "7"
click at [483, 71] on input "7" at bounding box center [480, 72] width 15 height 9
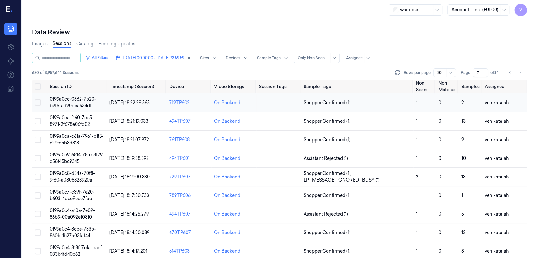
click at [332, 106] on td "Shopper Confirmed (1)" at bounding box center [357, 102] width 112 height 19
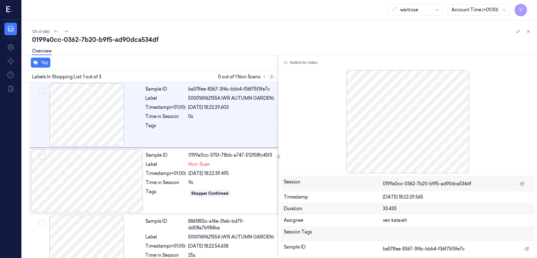
click at [271, 77] on icon at bounding box center [271, 77] width 4 height 4
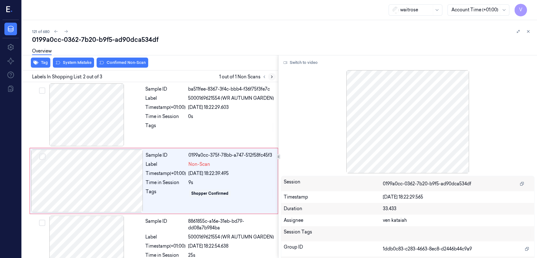
scroll to position [11, 0]
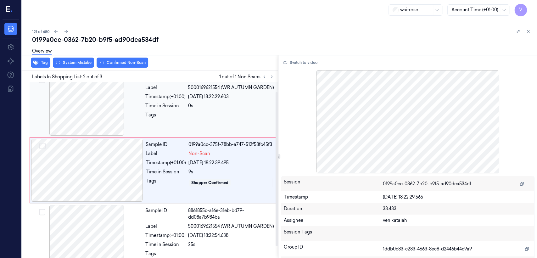
click at [130, 124] on div at bounding box center [87, 104] width 112 height 63
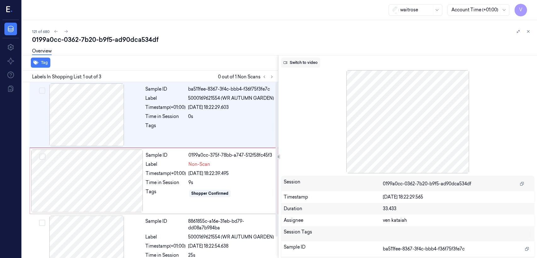
click at [312, 60] on button "Switch to video" at bounding box center [300, 63] width 39 height 10
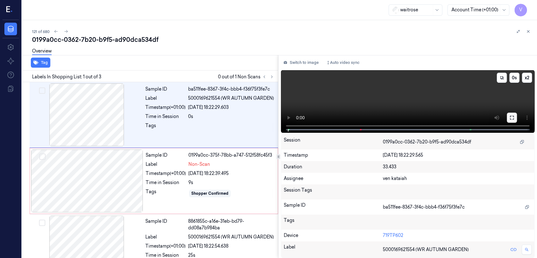
click at [513, 117] on icon at bounding box center [511, 117] width 5 height 5
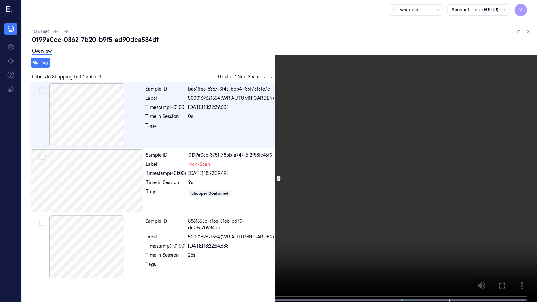
click at [0, 0] on icon at bounding box center [0, 0] width 0 height 0
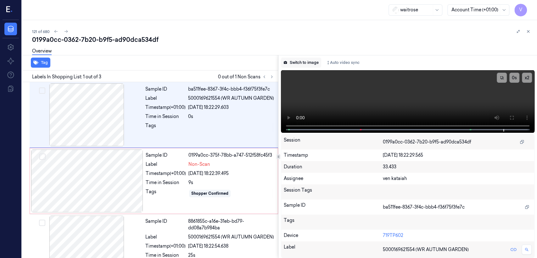
click at [317, 62] on button "Switch to image" at bounding box center [301, 63] width 40 height 10
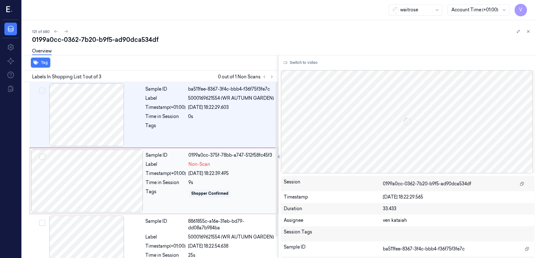
click at [166, 163] on div "Label" at bounding box center [166, 164] width 40 height 7
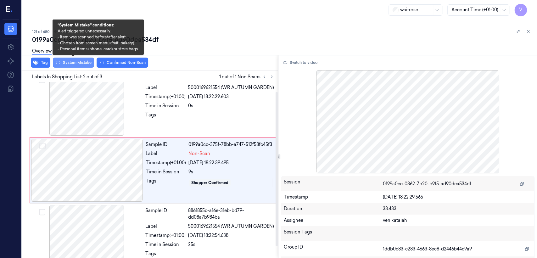
click at [82, 62] on button "System Mistake" at bounding box center [73, 63] width 41 height 10
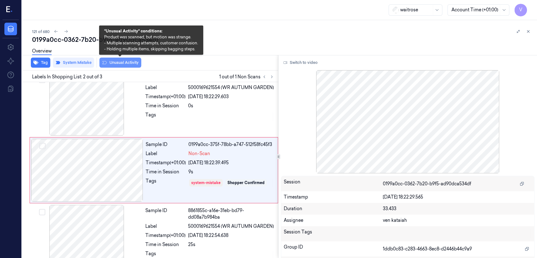
click at [119, 61] on button "Unusual Activity" at bounding box center [120, 63] width 42 height 10
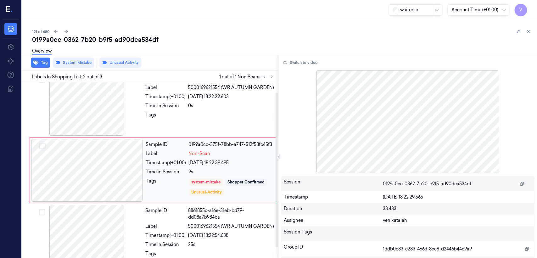
scroll to position [24, 0]
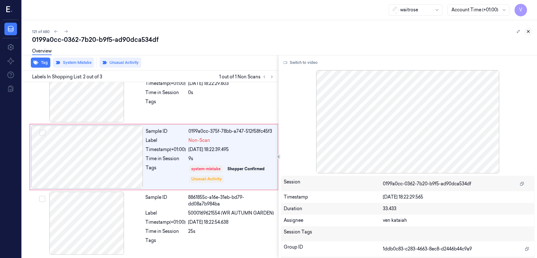
click at [528, 33] on icon at bounding box center [528, 31] width 4 height 4
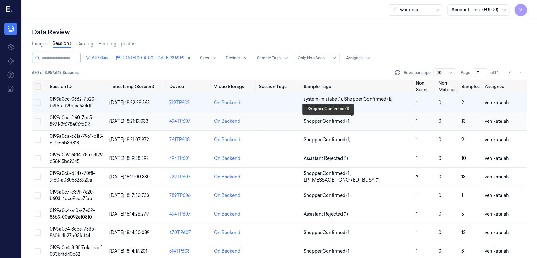
click at [326, 120] on span "Shopper Confirmed (1)" at bounding box center [326, 121] width 47 height 7
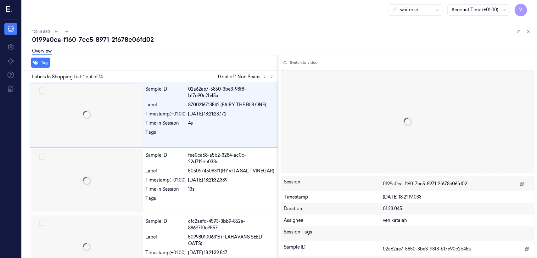
scroll to position [0, 3]
click at [339, 122] on div "122 of 680 0199a0ca-f160-7ee5-8971-2f678e06fd02 Overview Tag Labels In Shopping…" at bounding box center [279, 139] width 515 height 238
click at [273, 74] on button at bounding box center [272, 77] width 8 height 8
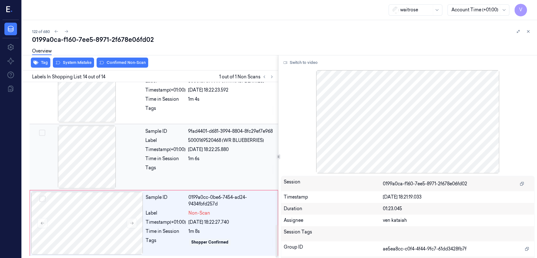
scroll to position [765, 0]
click at [152, 215] on div "Label" at bounding box center [166, 212] width 40 height 7
click at [150, 156] on div "Time in Session" at bounding box center [165, 158] width 40 height 7
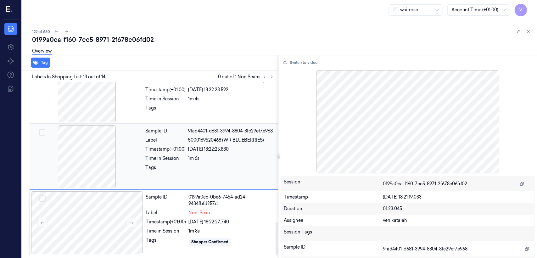
scroll to position [751, 0]
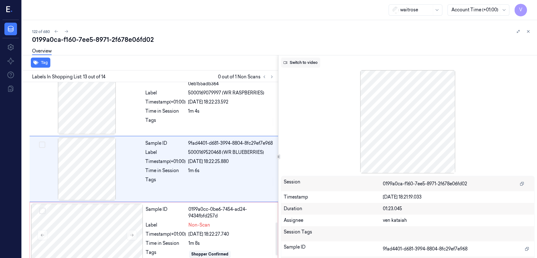
click at [298, 67] on button "Switch to video" at bounding box center [300, 63] width 39 height 10
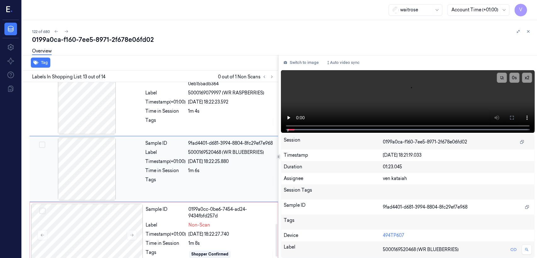
scroll to position [765, 0]
click at [509, 116] on icon at bounding box center [511, 117] width 5 height 5
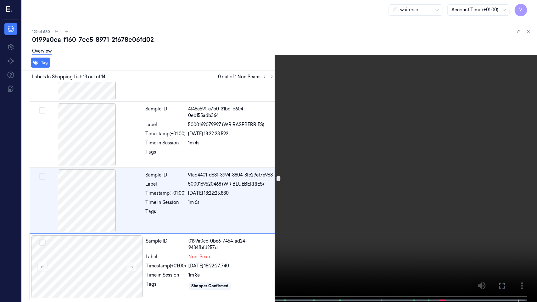
click at [0, 0] on button at bounding box center [0, 0] width 0 height 0
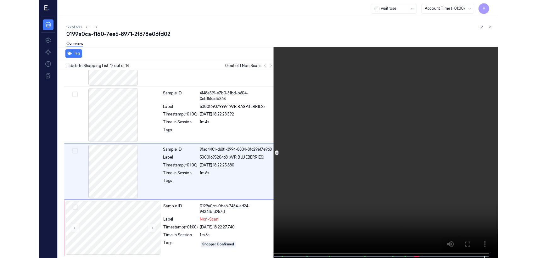
scroll to position [751, 0]
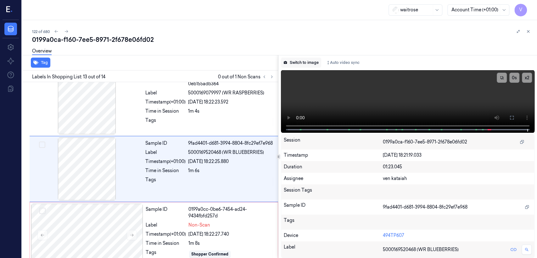
click at [314, 63] on button "Switch to image" at bounding box center [301, 63] width 40 height 10
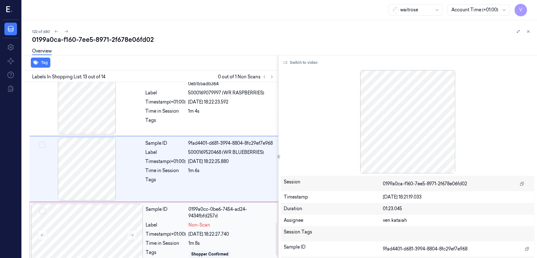
click at [212, 216] on div "0199a0cc-0be6-7454-ad24-9434fbfd257d" at bounding box center [231, 212] width 86 height 13
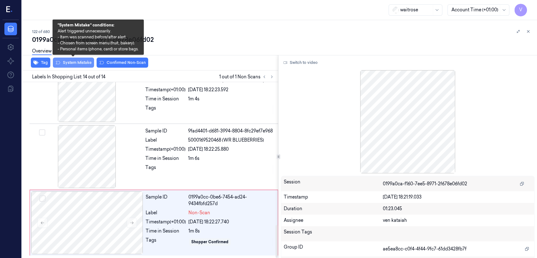
click at [77, 61] on button "System Mistake" at bounding box center [73, 63] width 41 height 10
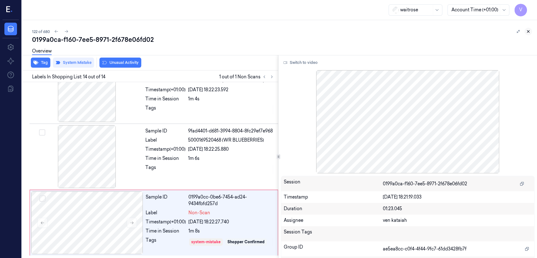
click at [530, 34] on button at bounding box center [528, 32] width 8 height 8
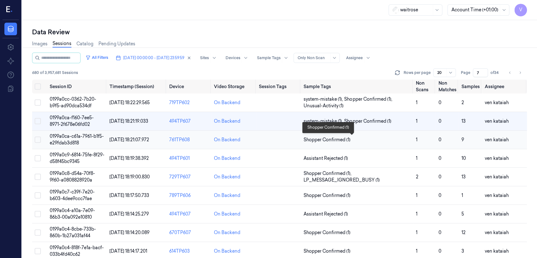
click at [336, 140] on span "Shopper Confirmed (1)" at bounding box center [326, 139] width 47 height 7
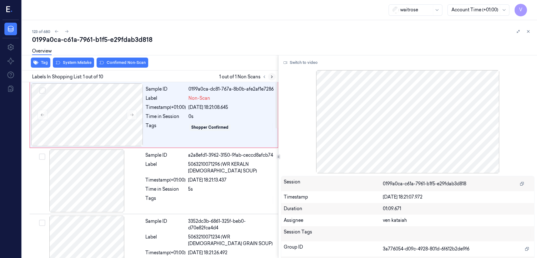
click at [271, 78] on icon at bounding box center [271, 77] width 4 height 4
click at [274, 78] on icon at bounding box center [271, 77] width 4 height 4
click at [300, 65] on button "Switch to video" at bounding box center [300, 63] width 39 height 10
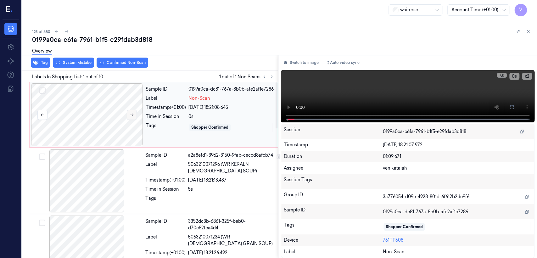
click at [130, 118] on button at bounding box center [132, 115] width 10 height 10
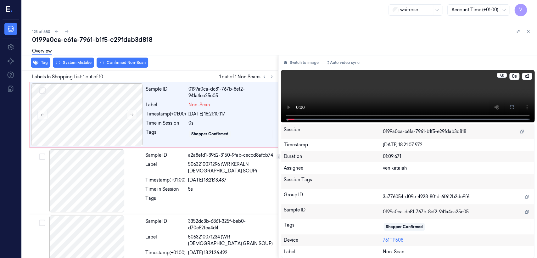
drag, startPoint x: 516, startPoint y: 105, endPoint x: 516, endPoint y: 136, distance: 30.8
click at [516, 105] on button at bounding box center [512, 107] width 10 height 10
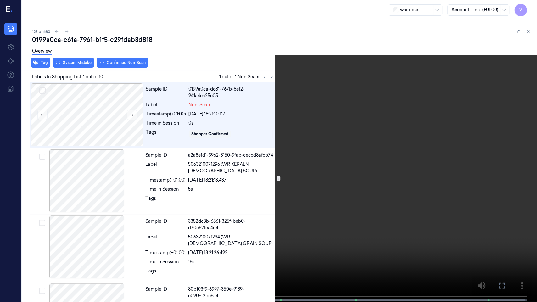
click at [335, 236] on video at bounding box center [268, 151] width 537 height 303
click at [0, 0] on button at bounding box center [0, 0] width 0 height 0
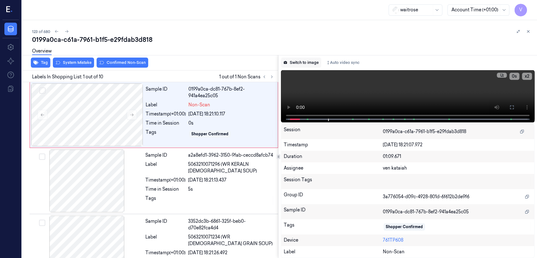
click at [311, 63] on button "Switch to image" at bounding box center [301, 63] width 40 height 10
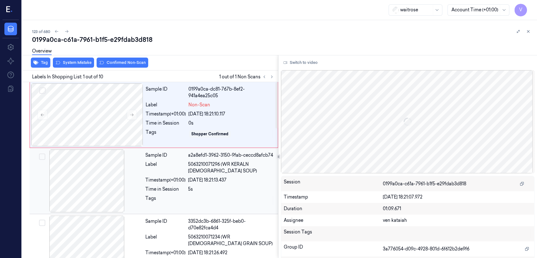
click at [219, 177] on div "01/10/2025 18:21:13.437" at bounding box center [231, 180] width 86 height 7
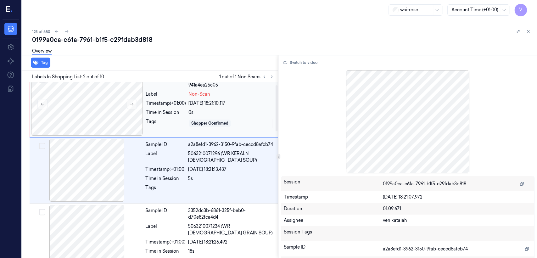
click at [164, 129] on div "Sample ID 0199a0ca-dc81-767b-8ef2-941a4ea25c05 Label Non-Scan Timestamp (+01:00…" at bounding box center [209, 104] width 133 height 63
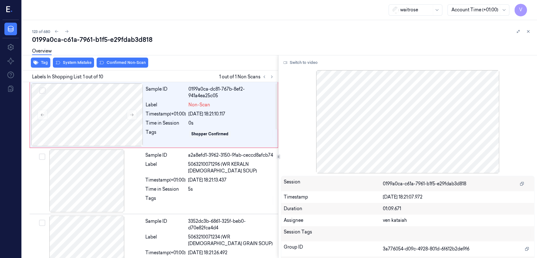
scroll to position [0, 0]
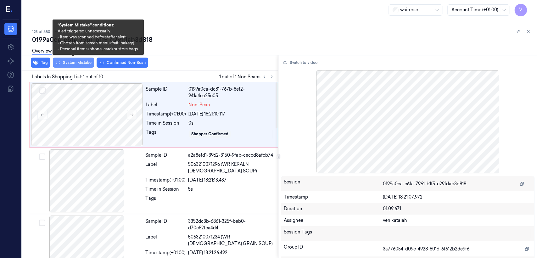
click at [66, 63] on button "System Mistake" at bounding box center [73, 63] width 41 height 10
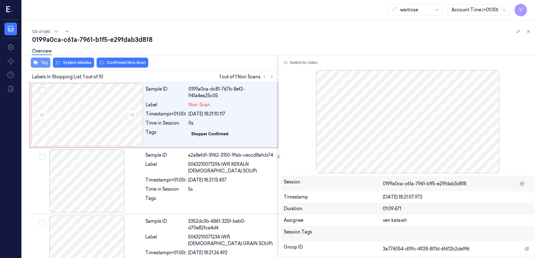
click at [36, 64] on icon "button" at bounding box center [35, 63] width 5 height 4
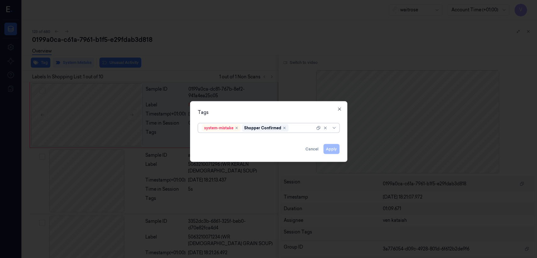
click at [297, 130] on div at bounding box center [302, 128] width 25 height 7
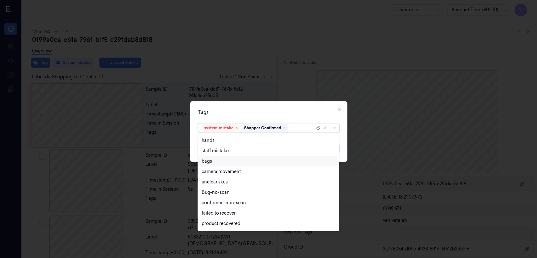
click at [224, 162] on div "bags" at bounding box center [268, 161] width 133 height 7
drag, startPoint x: 287, startPoint y: 108, endPoint x: 302, endPoint y: 129, distance: 25.8
click at [290, 115] on div "Tags option bags, selected. 17 results available. Use Up and Down to choose opt…" at bounding box center [268, 131] width 157 height 61
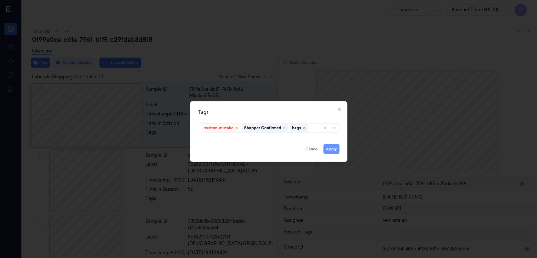
drag, startPoint x: 333, startPoint y: 150, endPoint x: 329, endPoint y: 144, distance: 7.2
click at [335, 150] on button "Apply" at bounding box center [331, 149] width 16 height 10
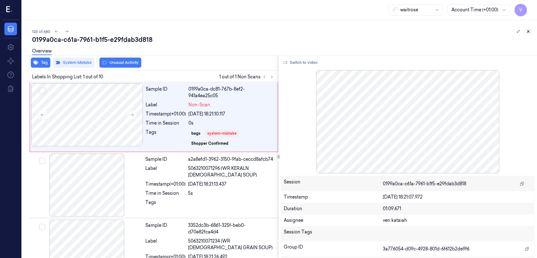
click at [530, 31] on icon at bounding box center [528, 31] width 4 height 4
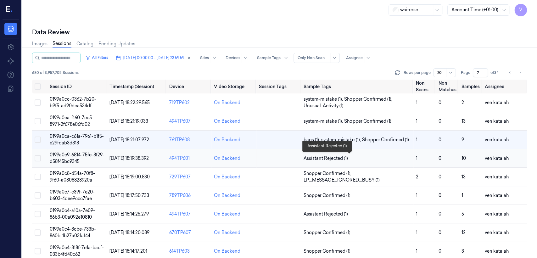
click at [328, 159] on span "Assistant Rejected (1)" at bounding box center [325, 158] width 44 height 7
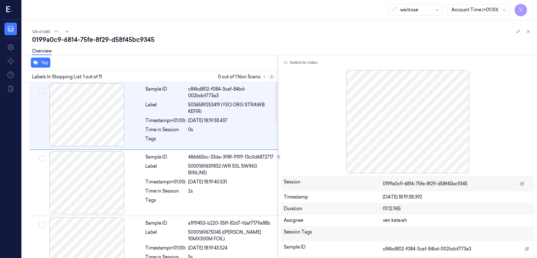
click at [269, 74] on button at bounding box center [272, 77] width 8 height 8
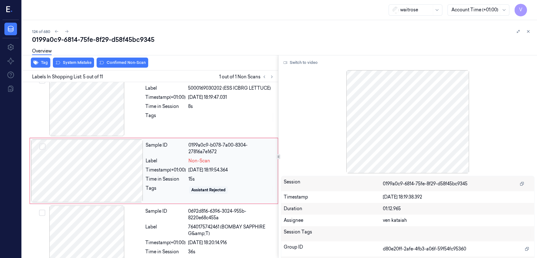
scroll to position [210, 0]
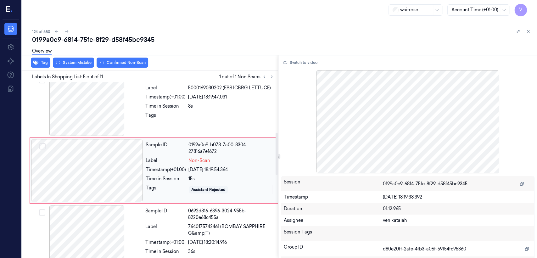
click at [124, 169] on div at bounding box center [87, 170] width 112 height 63
click at [162, 112] on div "Tags" at bounding box center [165, 117] width 40 height 10
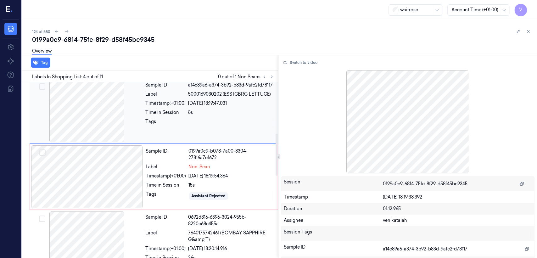
scroll to position [214, 0]
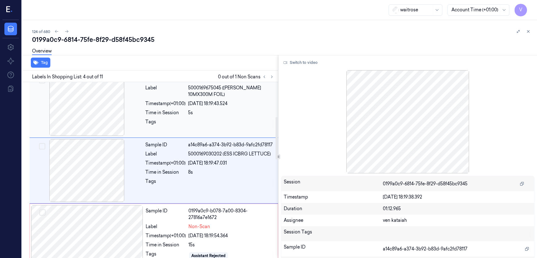
click at [171, 120] on div "Tags" at bounding box center [165, 124] width 40 height 10
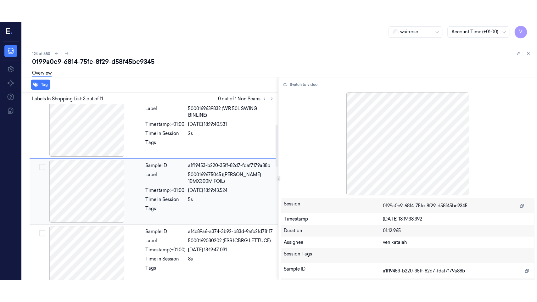
scroll to position [78, 0]
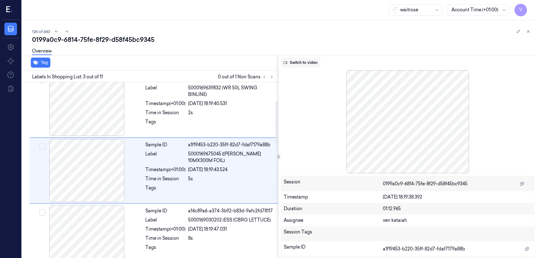
click at [308, 64] on button "Switch to video" at bounding box center [300, 63] width 39 height 10
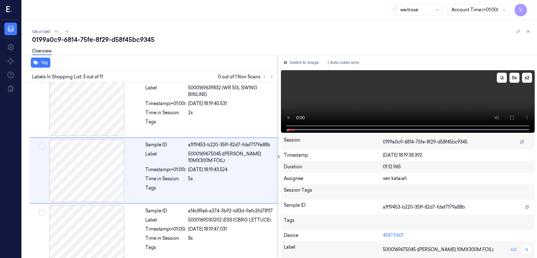
drag, startPoint x: 511, startPoint y: 119, endPoint x: 509, endPoint y: 151, distance: 31.8
click at [511, 120] on button at bounding box center [512, 118] width 10 height 10
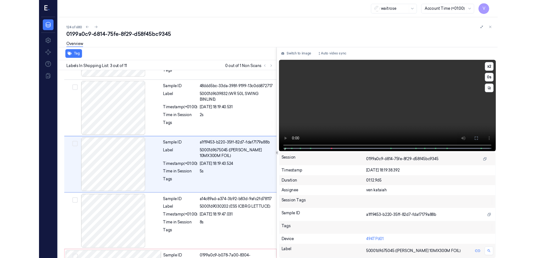
scroll to position [56, 0]
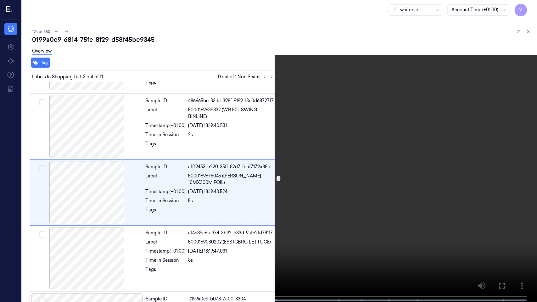
click at [0, 0] on icon at bounding box center [0, 0] width 0 height 0
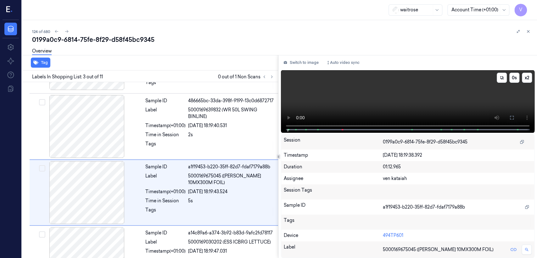
drag, startPoint x: 513, startPoint y: 116, endPoint x: 296, endPoint y: 136, distance: 218.5
click at [513, 116] on icon at bounding box center [511, 117] width 5 height 5
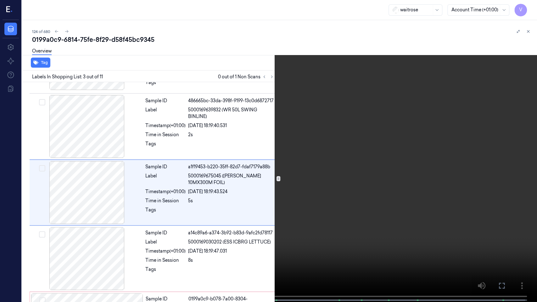
click at [0, 0] on icon at bounding box center [0, 0] width 0 height 0
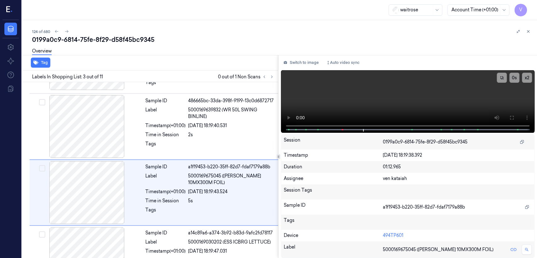
click at [295, 56] on div "Switch to image Auto video sync x 2 0 s Session 0199a0c9-6814-75fe-8f29-d58f45b…" at bounding box center [407, 156] width 258 height 203
click at [295, 59] on button "Switch to image" at bounding box center [301, 63] width 40 height 10
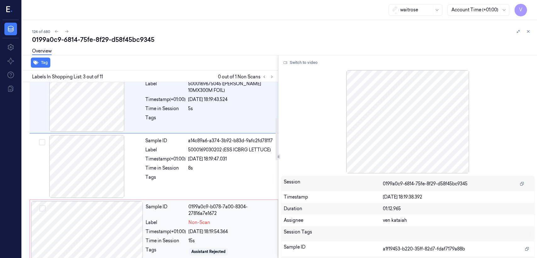
click at [185, 219] on div "Label" at bounding box center [166, 222] width 40 height 7
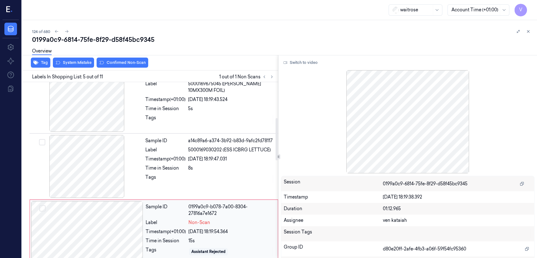
scroll to position [210, 0]
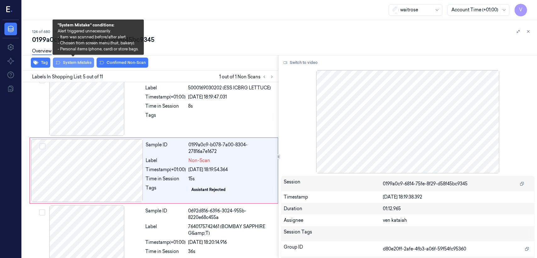
click at [60, 63] on button "System Mistake" at bounding box center [73, 63] width 41 height 10
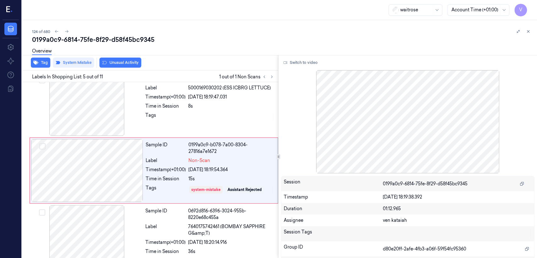
click at [118, 65] on button "Unusual Activity" at bounding box center [120, 63] width 42 height 10
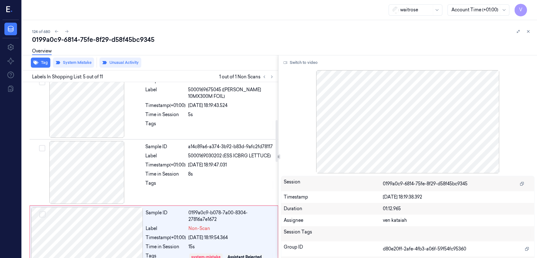
scroll to position [212, 0]
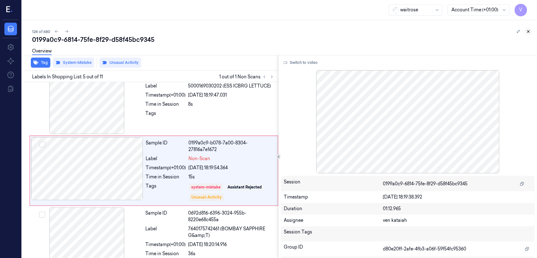
click at [530, 31] on button at bounding box center [528, 32] width 8 height 8
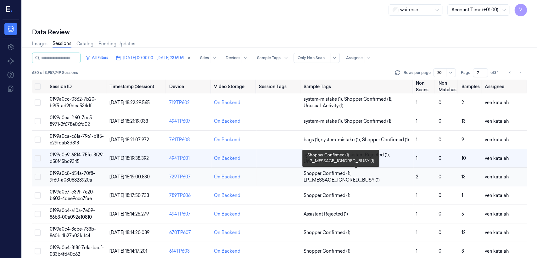
click at [343, 181] on span "LP_MESSAGE_IGNORED_BUSY (1)" at bounding box center [341, 180] width 76 height 7
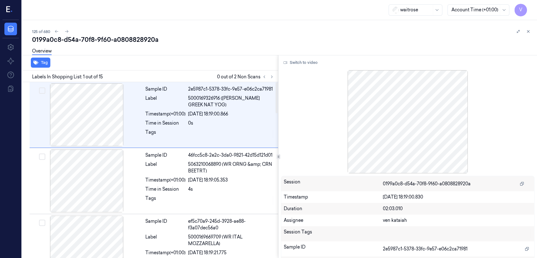
click at [275, 79] on div at bounding box center [267, 77] width 15 height 8
click at [274, 78] on button at bounding box center [272, 77] width 8 height 8
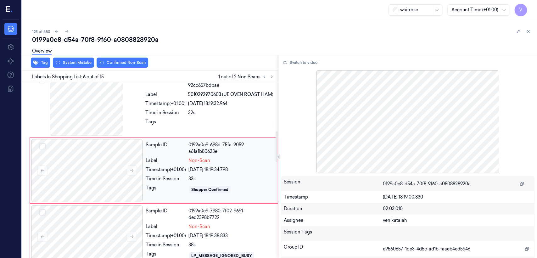
click at [202, 181] on div "Sample ID 0199a0c9-698d-75fa-9059-a61a1b80623e Label Non-Scan Timestamp (+01:00…" at bounding box center [209, 170] width 133 height 63
click at [191, 128] on div "Sample ID 8113b999-6a16-350d-8b0c-92cc657bdbae Label 5010292970603 (UE OVEN ROA…" at bounding box center [210, 104] width 134 height 63
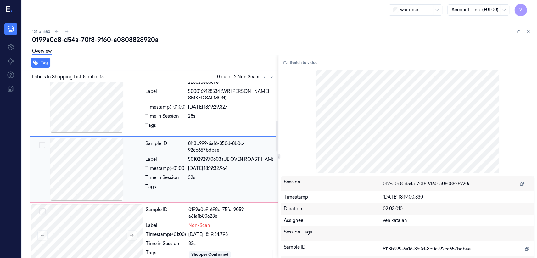
scroll to position [212, 0]
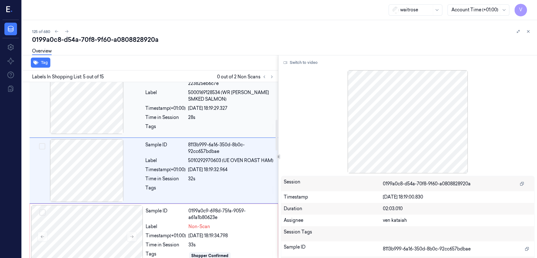
click at [210, 128] on div at bounding box center [231, 128] width 86 height 10
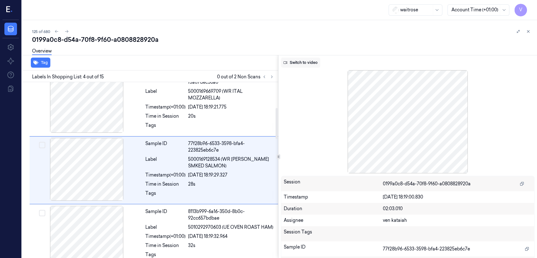
click at [305, 65] on button "Switch to video" at bounding box center [300, 63] width 39 height 10
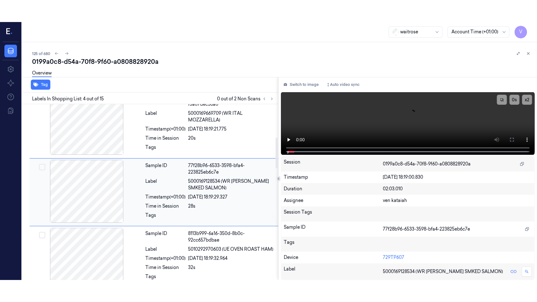
scroll to position [215, 0]
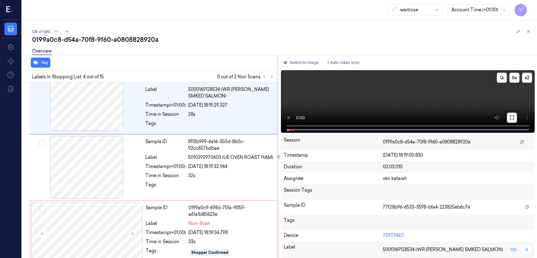
click at [513, 117] on icon at bounding box center [511, 117] width 5 height 5
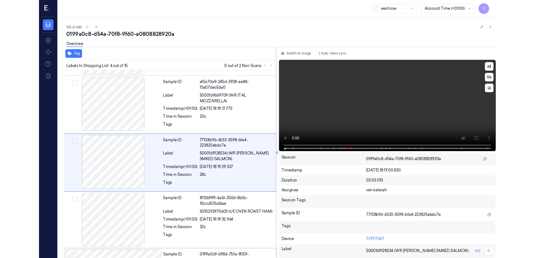
scroll to position [123, 0]
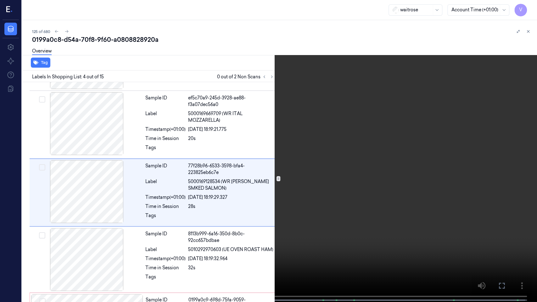
click at [0, 0] on button at bounding box center [0, 0] width 0 height 0
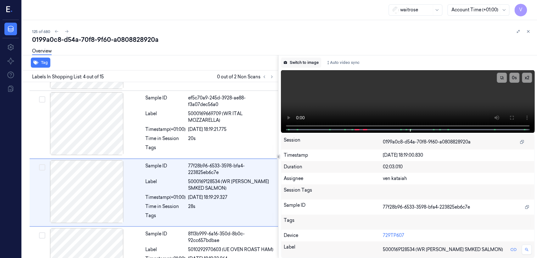
click at [294, 63] on button "Switch to image" at bounding box center [301, 63] width 40 height 10
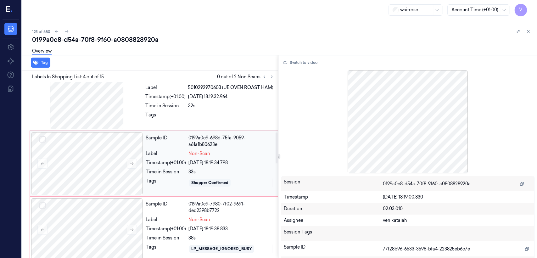
click at [175, 176] on div "Sample ID 0199a0c9-698d-75fa-9059-a61a1b80623e Label Non-Scan Timestamp (+01:00…" at bounding box center [209, 163] width 133 height 63
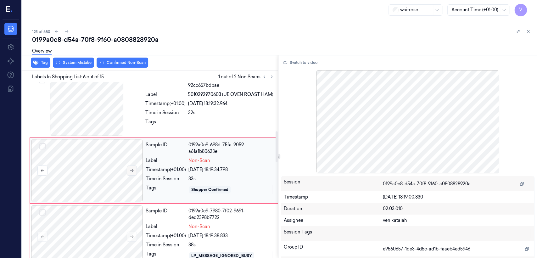
click at [132, 169] on icon at bounding box center [131, 170] width 3 height 3
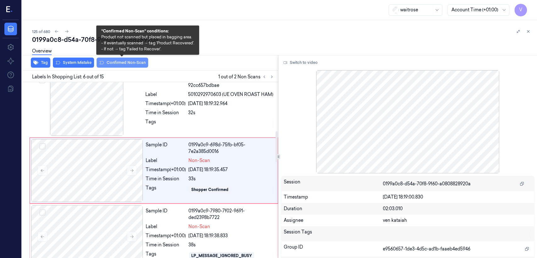
click at [131, 62] on button "Confirmed Non-Scan" at bounding box center [123, 63] width 52 height 10
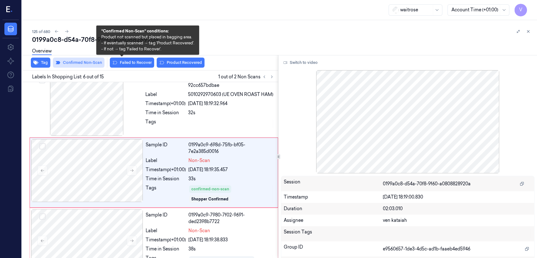
scroll to position [280, 0]
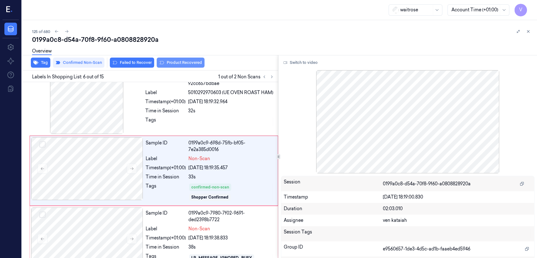
click at [183, 63] on button "Product Recovered" at bounding box center [181, 63] width 48 height 10
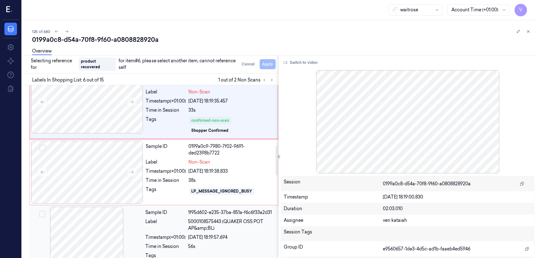
click at [171, 218] on div "Label" at bounding box center [165, 224] width 40 height 13
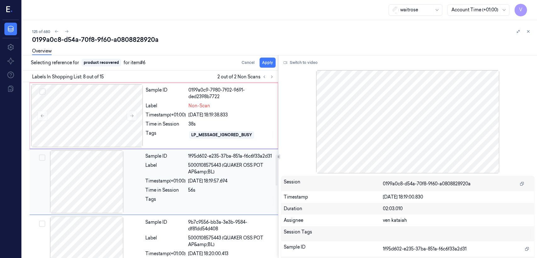
scroll to position [414, 0]
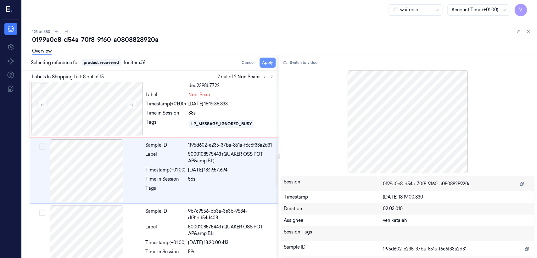
click at [265, 62] on button "Apply" at bounding box center [267, 63] width 16 height 10
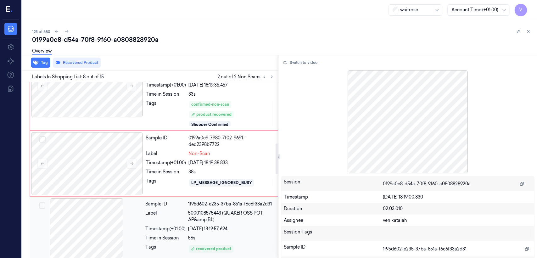
scroll to position [352, 0]
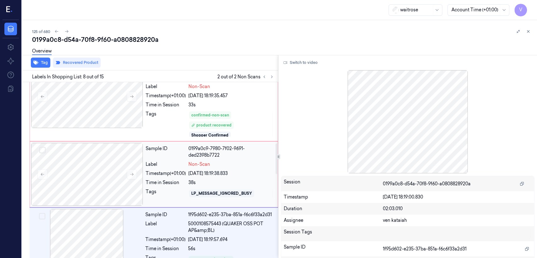
click at [194, 166] on span "Non-Scan" at bounding box center [199, 164] width 22 height 7
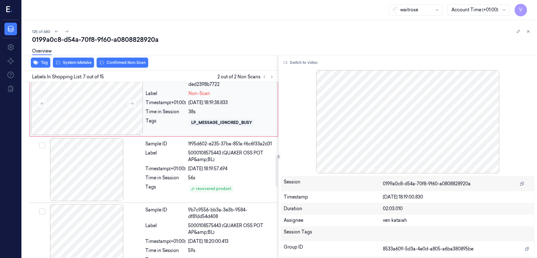
scroll to position [356, 0]
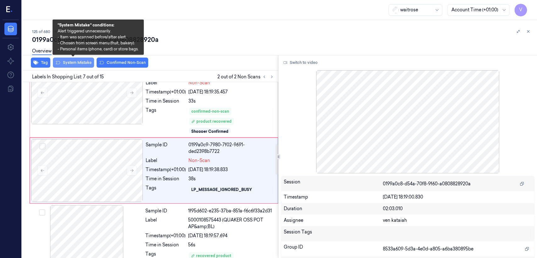
click at [82, 64] on button "System Mistake" at bounding box center [73, 63] width 41 height 10
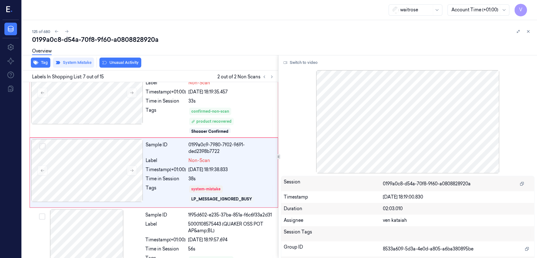
scroll to position [358, 0]
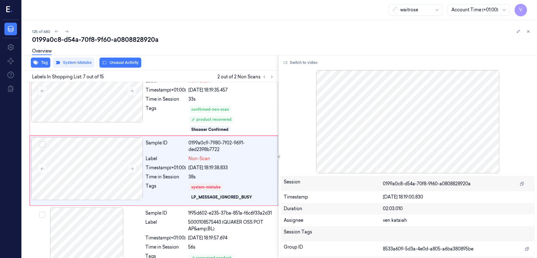
click at [128, 63] on button "Unusual Activity" at bounding box center [120, 63] width 42 height 10
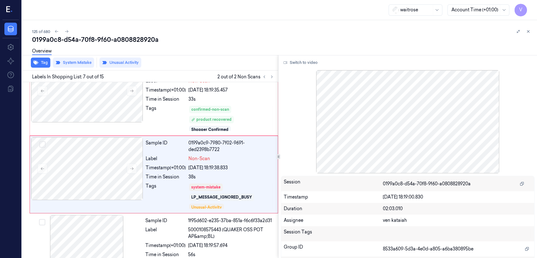
scroll to position [362, 0]
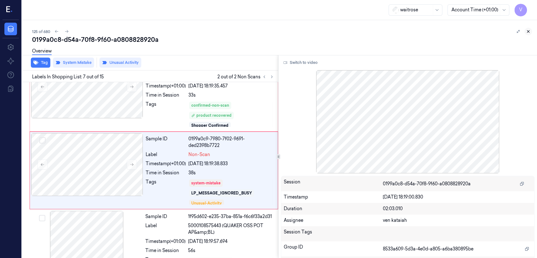
click at [527, 33] on icon at bounding box center [528, 31] width 4 height 4
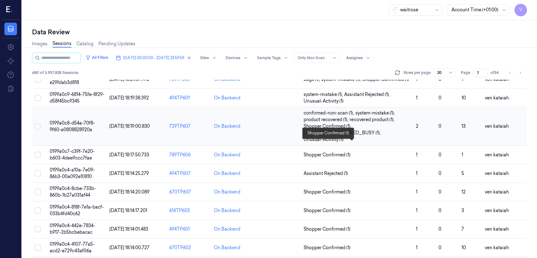
scroll to position [70, 0]
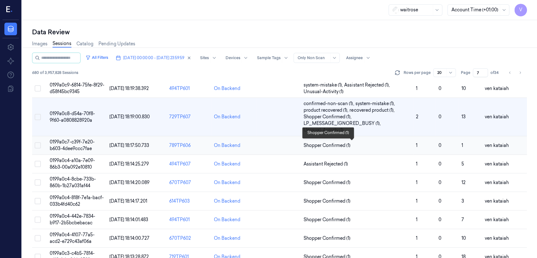
click at [336, 145] on span "Shopper Confirmed (1)" at bounding box center [326, 145] width 47 height 7
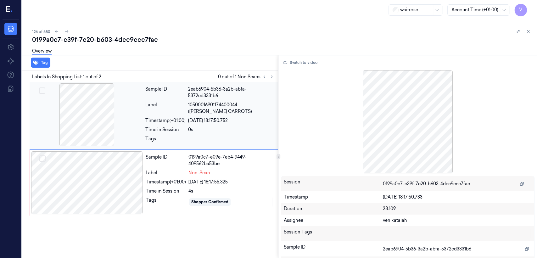
click at [160, 124] on div "Sample ID 2eab6904-5b36-3a2b-abfa-5372cd3331b6 Label 10500016901174400044 (WR E…" at bounding box center [210, 115] width 134 height 65
click at [130, 202] on div at bounding box center [87, 182] width 112 height 63
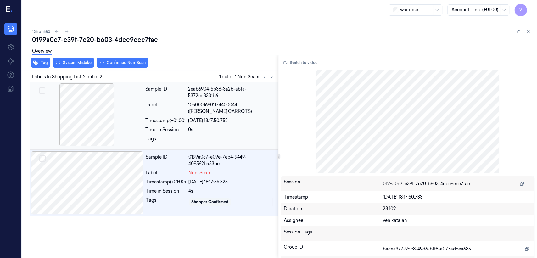
click at [166, 114] on div "Label" at bounding box center [165, 108] width 40 height 13
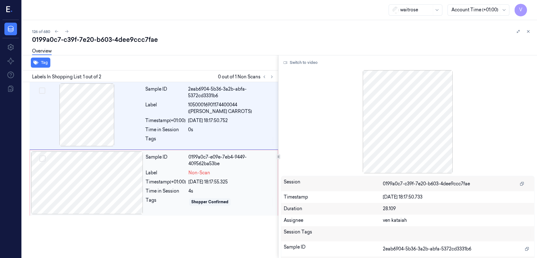
click at [201, 164] on div "0199a0c7-e09e-7eb4-9449-409562ba53be" at bounding box center [231, 160] width 86 height 13
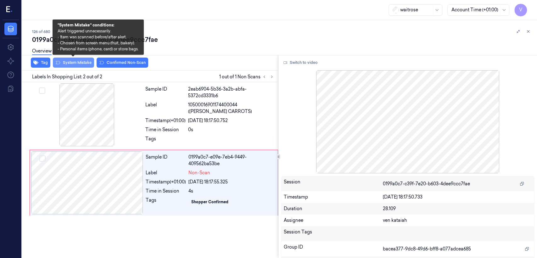
click at [86, 64] on button "System Mistake" at bounding box center [73, 63] width 41 height 10
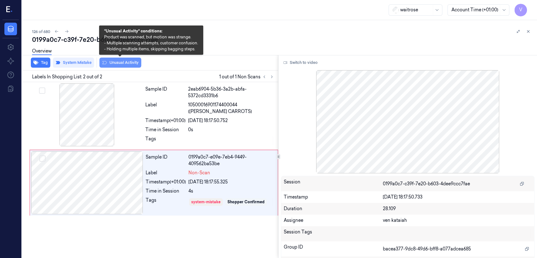
click at [137, 64] on button "Unusual Activity" at bounding box center [120, 63] width 42 height 10
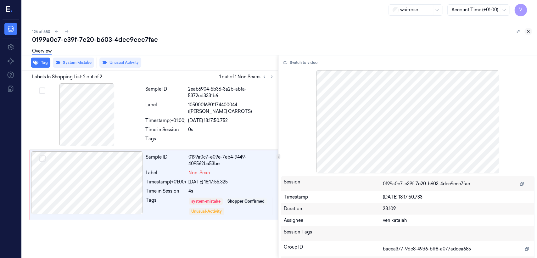
click at [529, 30] on icon at bounding box center [528, 31] width 4 height 4
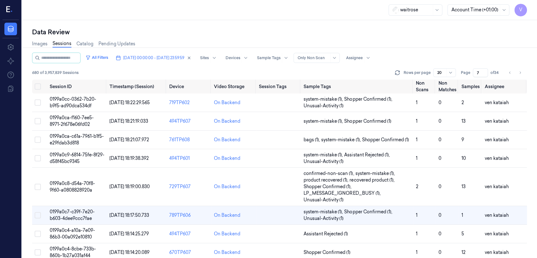
scroll to position [46, 0]
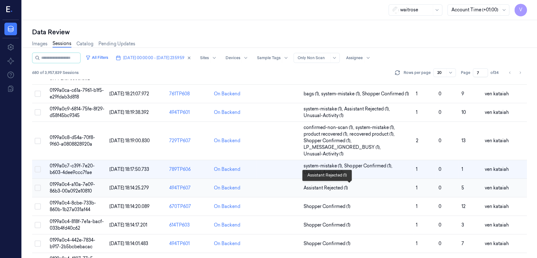
click at [329, 188] on span "Assistant Rejected (1)" at bounding box center [325, 188] width 44 height 7
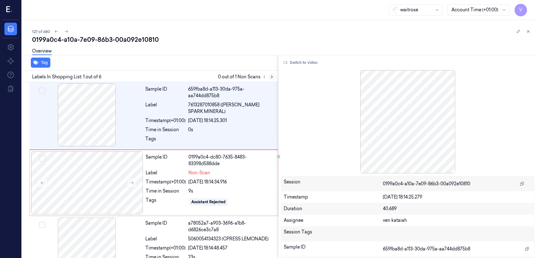
click at [274, 78] on icon at bounding box center [271, 77] width 4 height 4
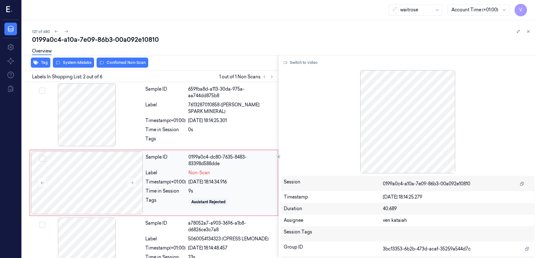
scroll to position [13, 0]
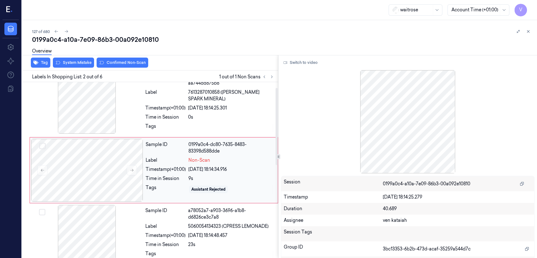
click at [205, 160] on span "Non-Scan" at bounding box center [199, 160] width 22 height 7
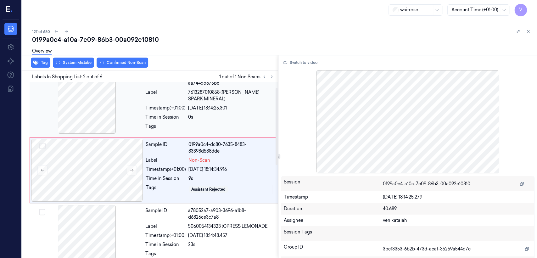
click at [212, 129] on div at bounding box center [231, 128] width 86 height 10
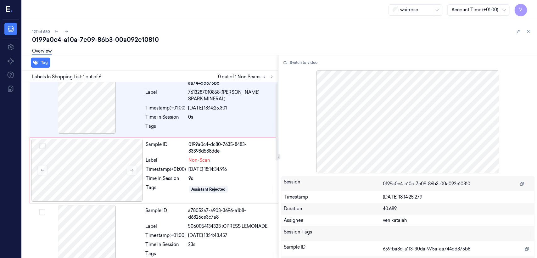
scroll to position [0, 0]
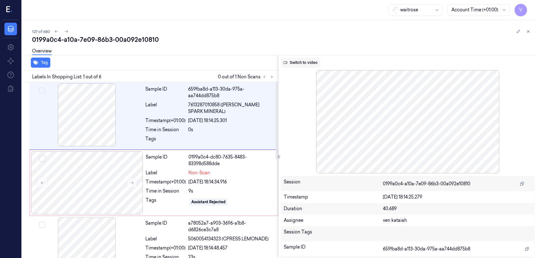
click at [302, 64] on button "Switch to video" at bounding box center [300, 63] width 39 height 10
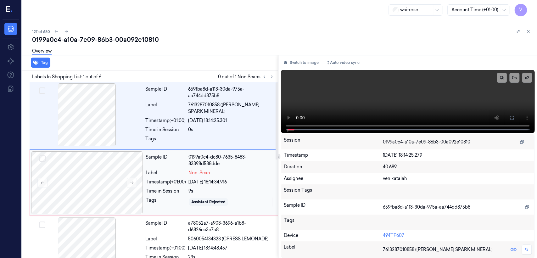
click at [240, 184] on div "01/10/2025 18:14:34.916" at bounding box center [231, 182] width 86 height 7
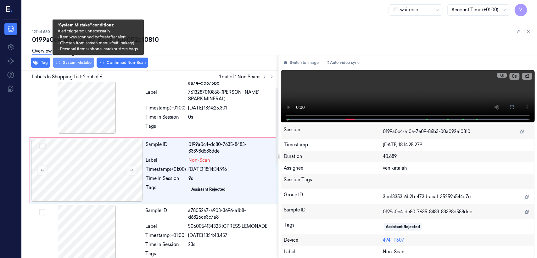
click at [80, 64] on button "System Mistake" at bounding box center [73, 63] width 41 height 10
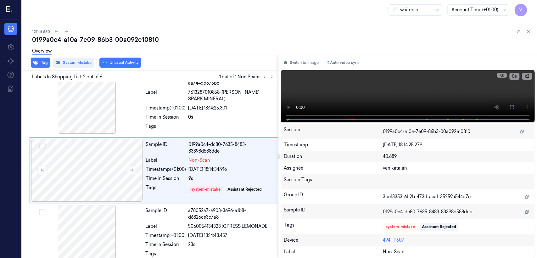
click at [119, 63] on button "Unusual Activity" at bounding box center [120, 63] width 42 height 10
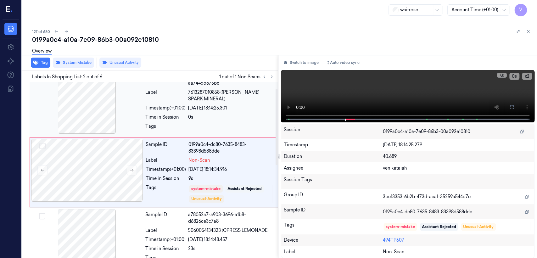
scroll to position [14, 0]
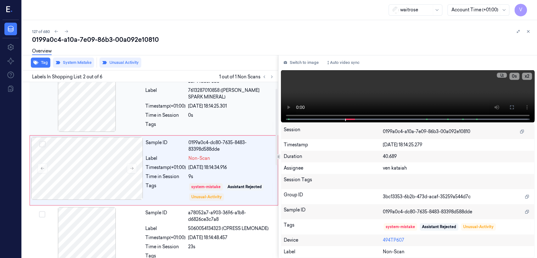
click at [197, 98] on span "7613287010858 (BUXTON SPARK MINERAL)" at bounding box center [231, 93] width 86 height 13
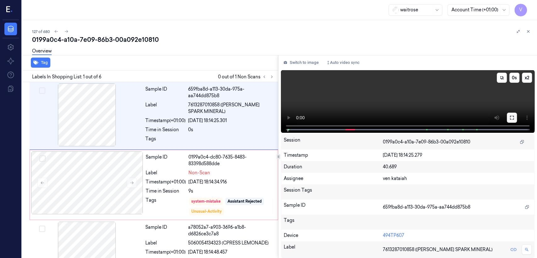
click at [515, 113] on button at bounding box center [512, 118] width 10 height 10
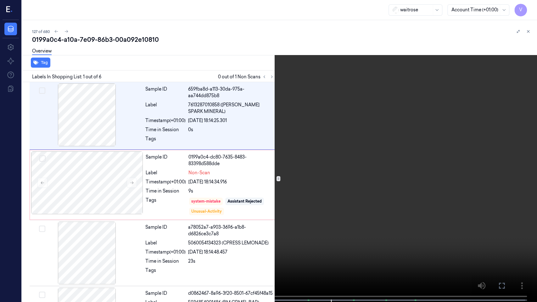
click at [0, 0] on icon at bounding box center [0, 0] width 0 height 0
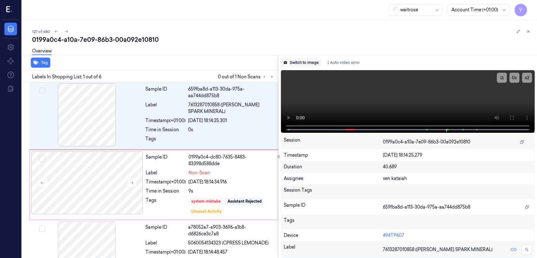
click at [282, 58] on button "Switch to image" at bounding box center [301, 63] width 40 height 10
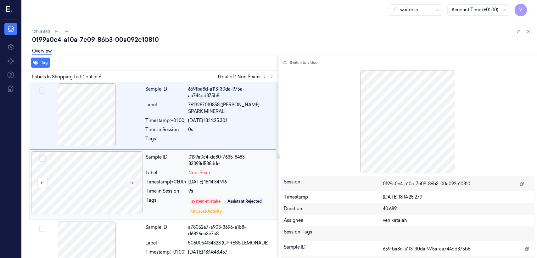
click at [131, 179] on button at bounding box center [132, 183] width 10 height 10
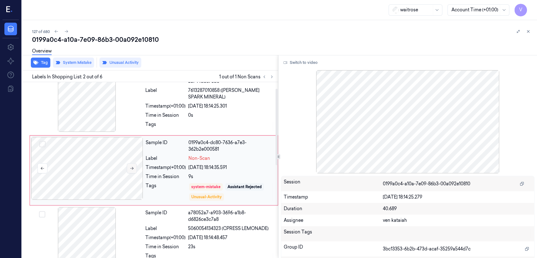
click at [131, 179] on div at bounding box center [87, 168] width 112 height 63
click at [530, 32] on button at bounding box center [528, 32] width 8 height 8
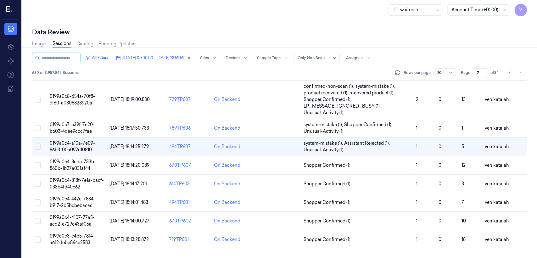
scroll to position [71, 0]
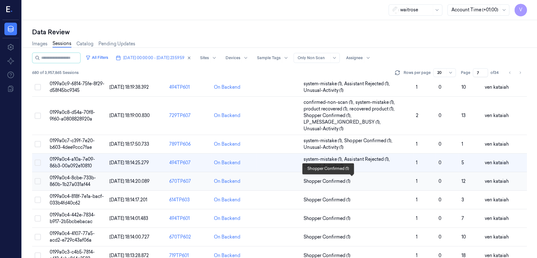
click at [330, 180] on span "Shopper Confirmed (1)" at bounding box center [326, 181] width 47 height 7
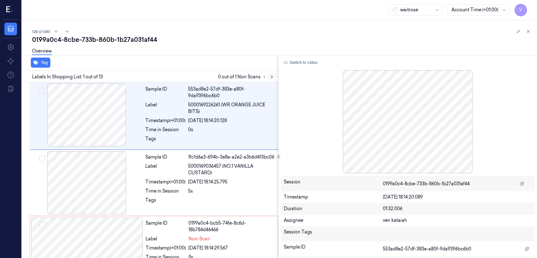
click at [270, 76] on icon at bounding box center [271, 77] width 4 height 4
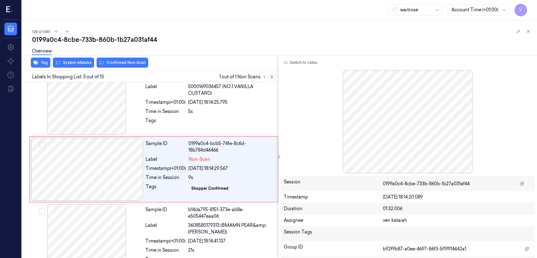
scroll to position [80, 0]
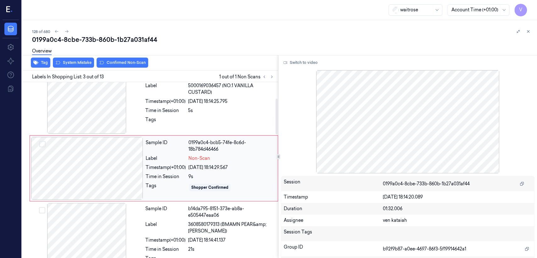
click at [174, 169] on div "Timestamp (+01:00)" at bounding box center [166, 167] width 40 height 7
click at [272, 77] on icon at bounding box center [271, 77] width 4 height 4
click at [185, 182] on div "Sample ID 0199a0c4-bcb5-74fe-8c6d-18b784d46466 Label Non-Scan Timestamp (+01:00…" at bounding box center [209, 168] width 133 height 63
click at [178, 111] on div "Sample ID 1fc1d6a3-694b-3e8a-a2e2-a3b6d4f3bc06 Label 5000169036457 (NO.1 VANILL…" at bounding box center [210, 102] width 134 height 63
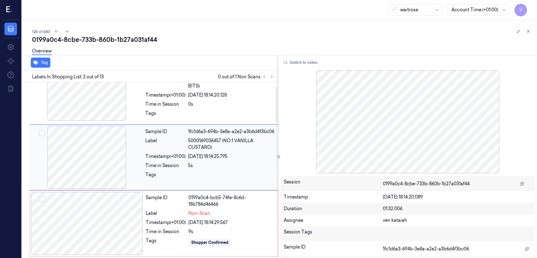
scroll to position [14, 0]
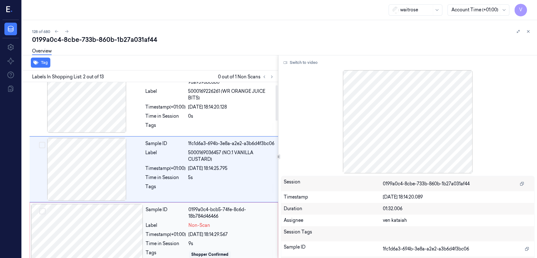
drag, startPoint x: 169, startPoint y: 194, endPoint x: 150, endPoint y: 226, distance: 37.0
click at [169, 193] on div "Tags" at bounding box center [165, 188] width 40 height 10
click at [150, 226] on div "Label" at bounding box center [166, 225] width 40 height 7
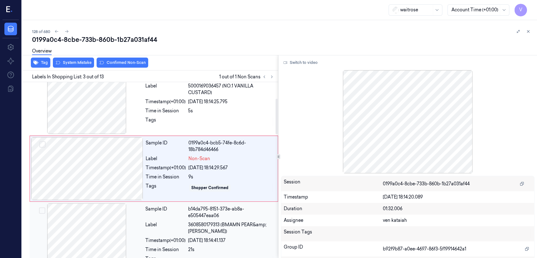
scroll to position [80, 0]
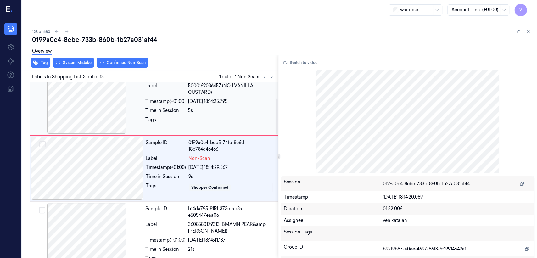
click at [195, 114] on div "5s" at bounding box center [231, 110] width 86 height 7
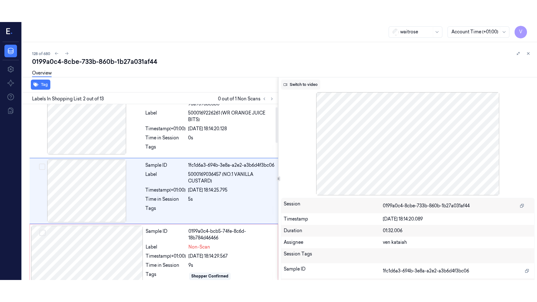
scroll to position [14, 0]
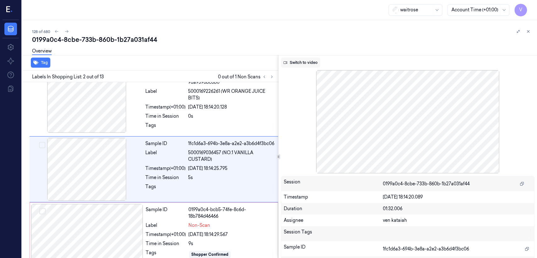
click at [306, 60] on button "Switch to video" at bounding box center [300, 63] width 39 height 10
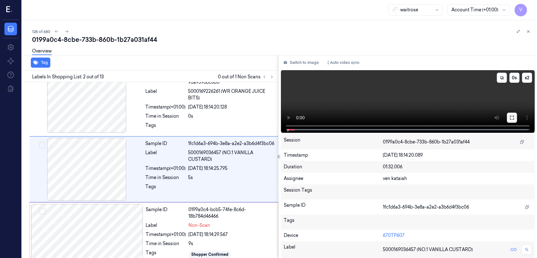
click at [510, 121] on button at bounding box center [512, 118] width 10 height 10
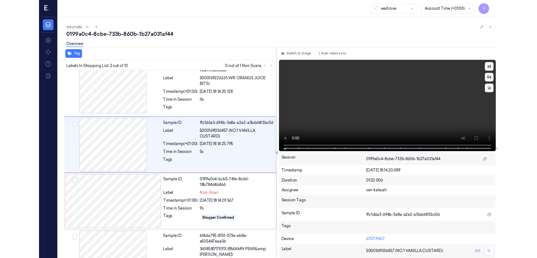
scroll to position [0, 0]
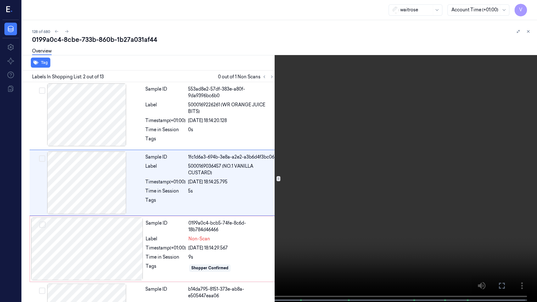
click at [338, 191] on video at bounding box center [268, 151] width 537 height 303
click at [0, 0] on icon at bounding box center [0, 0] width 0 height 0
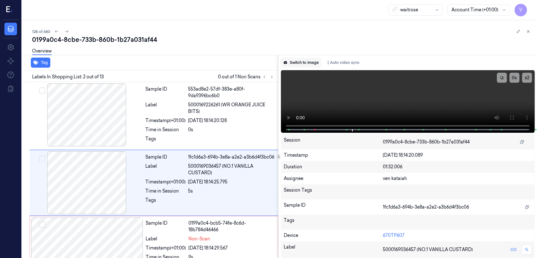
click at [310, 60] on button "Switch to image" at bounding box center [301, 63] width 40 height 10
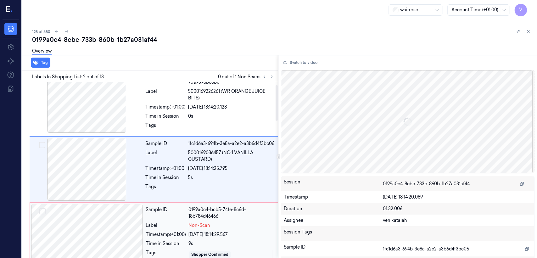
click at [211, 224] on div "Non-Scan" at bounding box center [231, 225] width 86 height 7
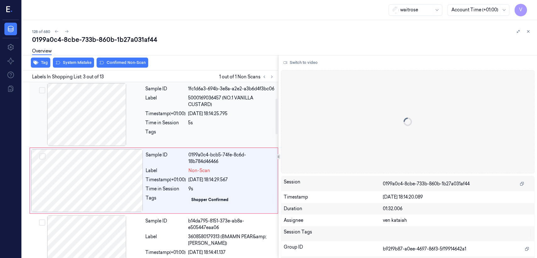
scroll to position [80, 0]
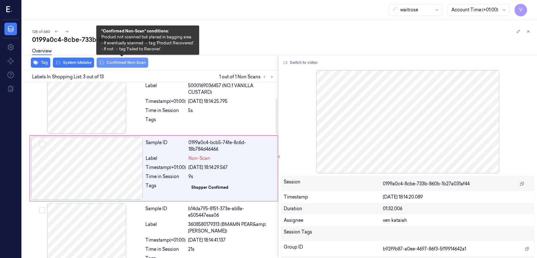
click at [122, 63] on button "Confirmed Non-Scan" at bounding box center [123, 63] width 52 height 10
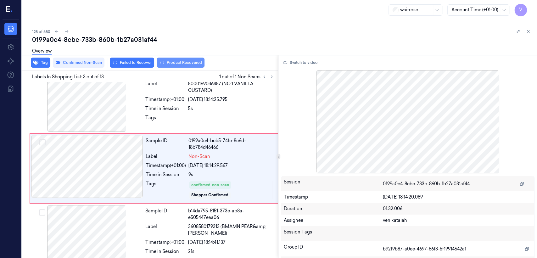
click at [169, 63] on button "Product Recovered" at bounding box center [181, 63] width 48 height 10
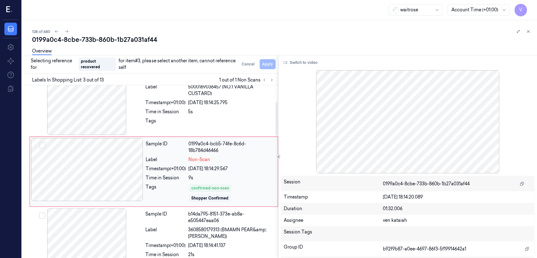
scroll to position [152, 0]
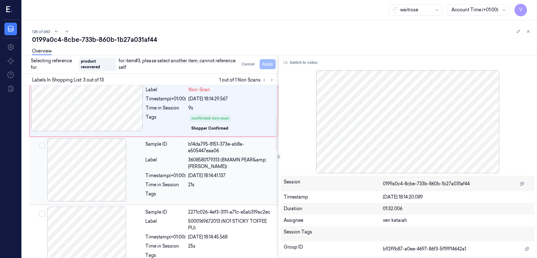
click at [200, 174] on div "01/10/2025 18:14:41.137" at bounding box center [231, 175] width 86 height 7
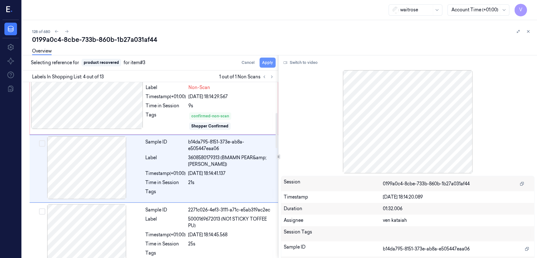
click at [268, 62] on button "Apply" at bounding box center [267, 63] width 16 height 10
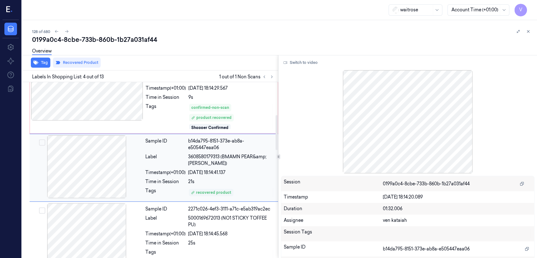
scroll to position [98, 0]
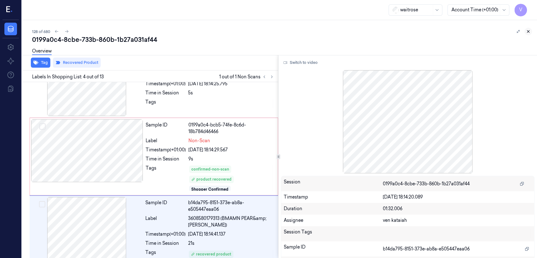
click at [526, 33] on icon at bounding box center [528, 31] width 4 height 4
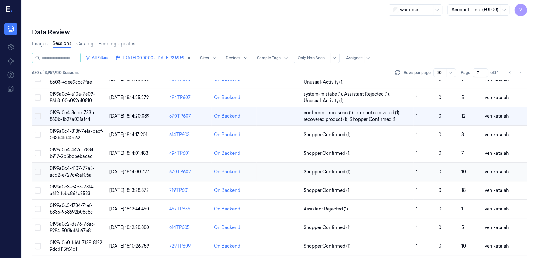
scroll to position [156, 0]
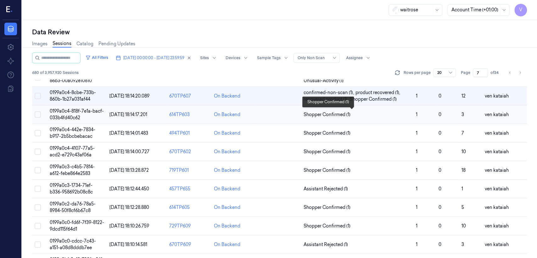
click at [342, 113] on span "Shopper Confirmed (1)" at bounding box center [326, 114] width 47 height 7
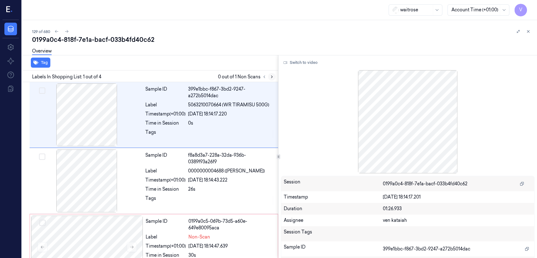
click at [272, 76] on icon at bounding box center [271, 77] width 4 height 4
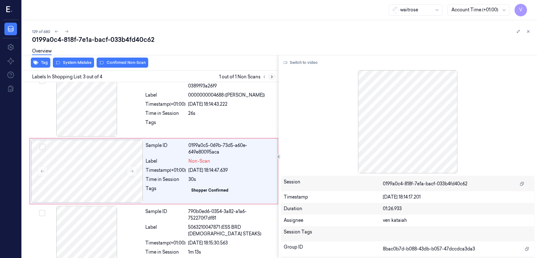
scroll to position [77, 0]
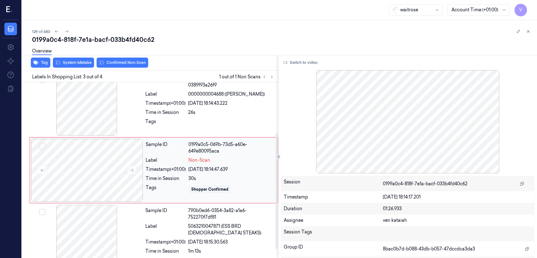
drag, startPoint x: 172, startPoint y: 157, endPoint x: 145, endPoint y: 166, distance: 28.6
click at [171, 157] on div "Label" at bounding box center [166, 160] width 40 height 7
click at [135, 167] on button at bounding box center [132, 170] width 10 height 10
click at [147, 118] on div "Tags" at bounding box center [165, 123] width 40 height 10
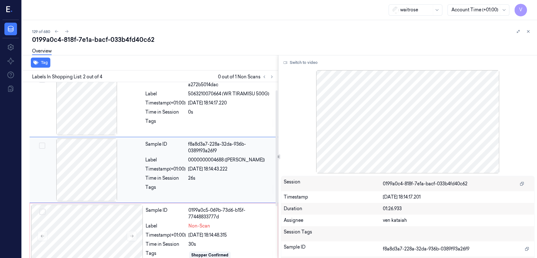
scroll to position [11, 0]
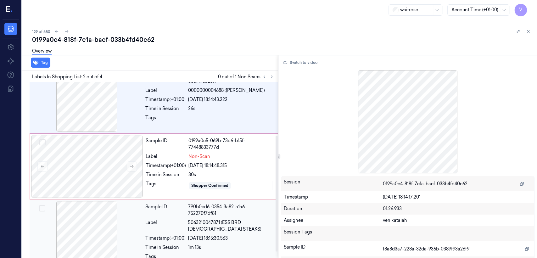
click at [192, 203] on div "790b0ed6-0354-3a82-a1a6-752270f7df81" at bounding box center [231, 209] width 86 height 13
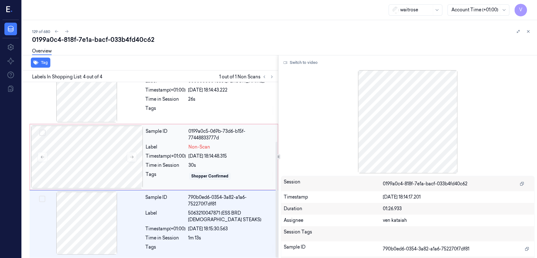
click at [189, 164] on div "30s" at bounding box center [231, 165] width 86 height 7
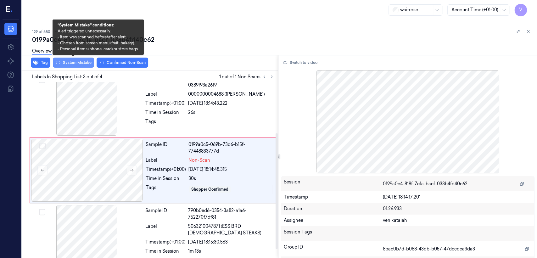
click at [79, 66] on button "System Mistake" at bounding box center [73, 63] width 41 height 10
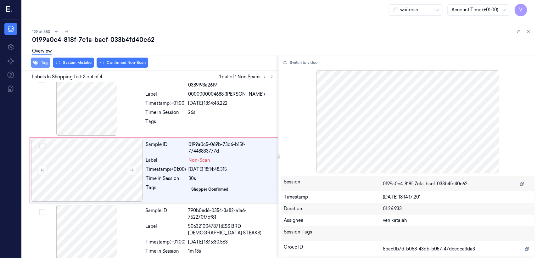
click at [44, 63] on button "Tag" at bounding box center [40, 63] width 19 height 10
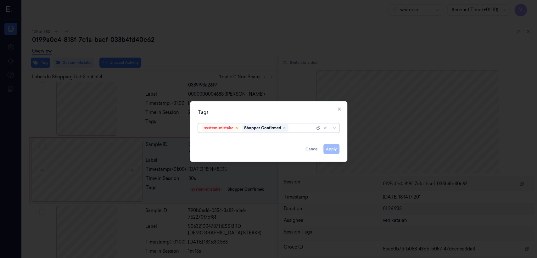
click at [297, 129] on div at bounding box center [302, 128] width 25 height 7
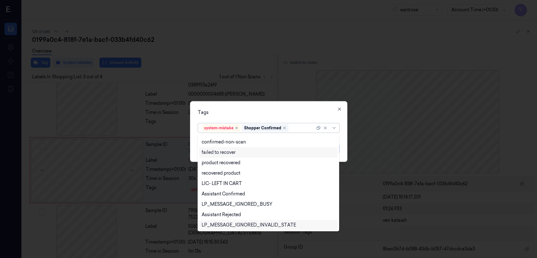
scroll to position [70, 0]
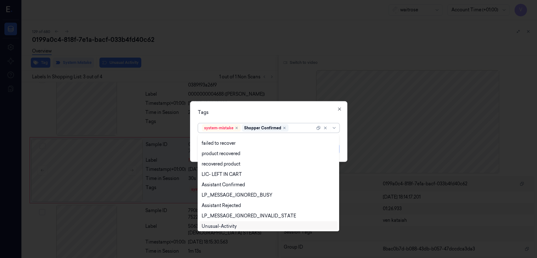
click at [226, 226] on div "Unusual-Activity" at bounding box center [219, 226] width 35 height 7
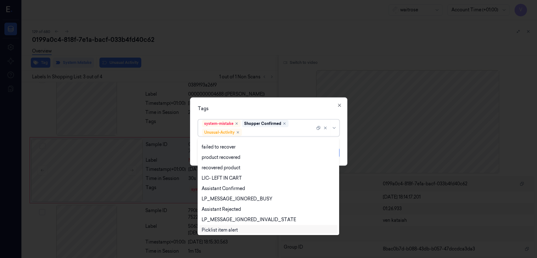
click at [228, 228] on div "Picklist item alert" at bounding box center [220, 230] width 36 height 7
drag, startPoint x: 263, startPoint y: 106, endPoint x: 293, endPoint y: 123, distance: 35.2
click at [266, 109] on div "Tags" at bounding box center [268, 108] width 141 height 7
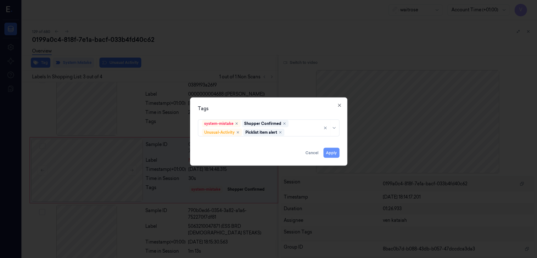
click at [330, 155] on button "Apply" at bounding box center [331, 153] width 16 height 10
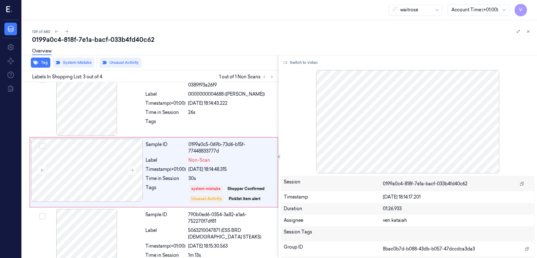
scroll to position [79, 0]
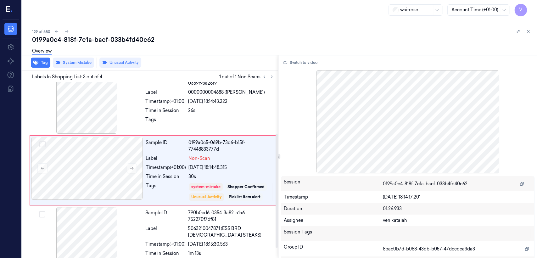
drag, startPoint x: 245, startPoint y: 99, endPoint x: 319, endPoint y: 81, distance: 75.9
click at [247, 99] on div "Sample ID f8a8d3a7-228a-32da-936b-0389f93a26f9 Label 0000000004688 (WR LEMON) T…" at bounding box center [210, 102] width 134 height 63
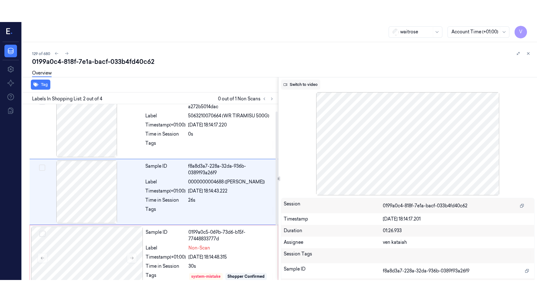
scroll to position [11, 0]
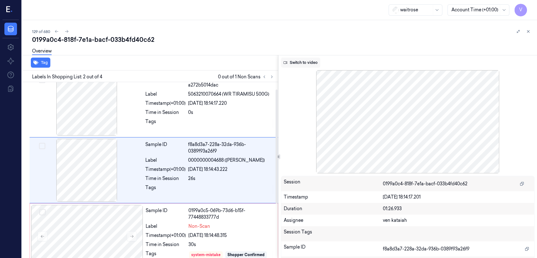
click at [317, 64] on button "Switch to video" at bounding box center [300, 63] width 39 height 10
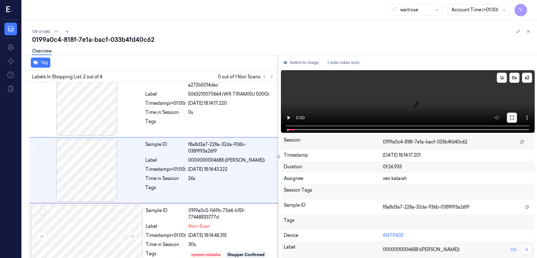
click at [511, 119] on icon at bounding box center [511, 117] width 5 height 5
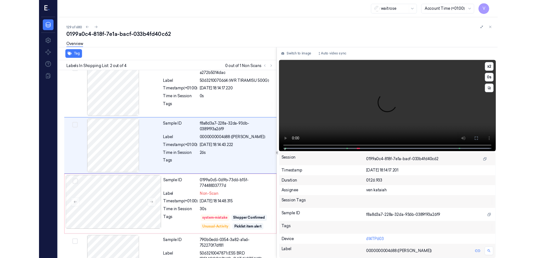
scroll to position [0, 0]
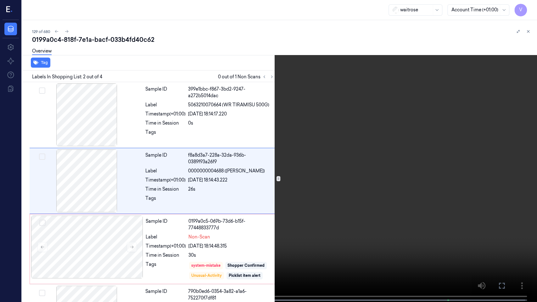
click at [198, 215] on video at bounding box center [268, 151] width 537 height 303
click at [0, 0] on icon at bounding box center [0, 0] width 0 height 0
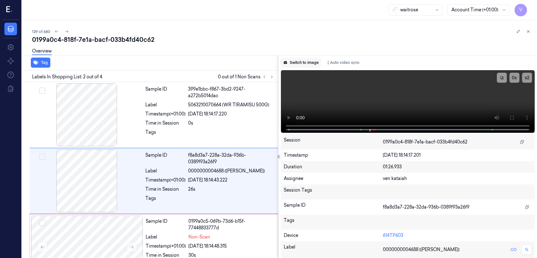
click at [304, 64] on button "Switch to image" at bounding box center [301, 63] width 40 height 10
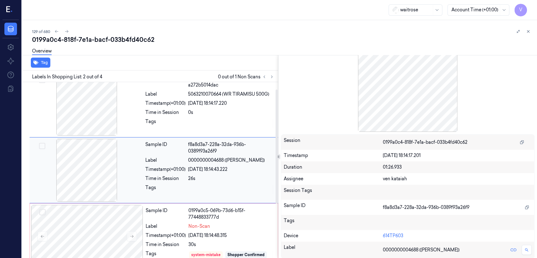
scroll to position [80, 0]
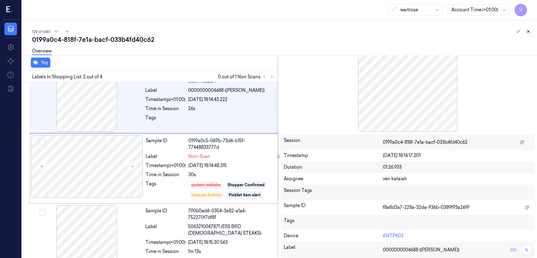
click at [527, 31] on icon at bounding box center [528, 31] width 4 height 4
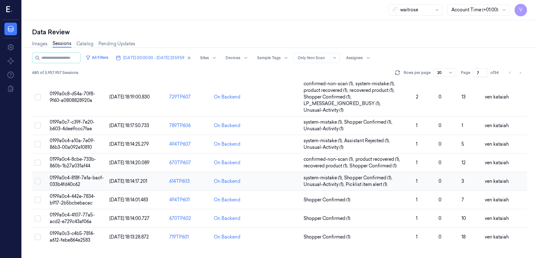
scroll to position [108, 0]
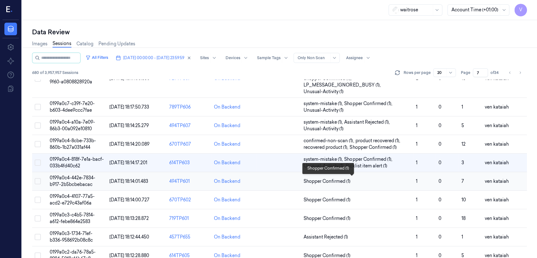
click at [326, 180] on span "Shopper Confirmed (1)" at bounding box center [326, 181] width 47 height 7
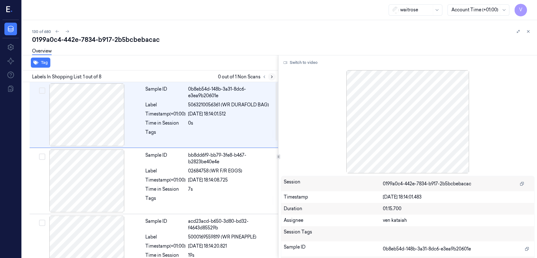
click at [272, 76] on icon at bounding box center [271, 77] width 4 height 4
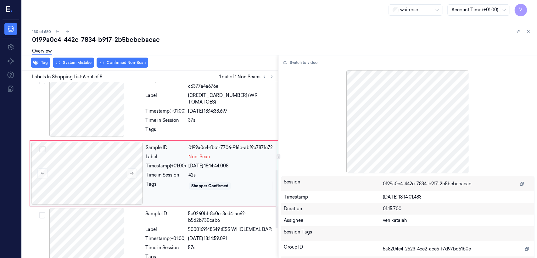
scroll to position [275, 0]
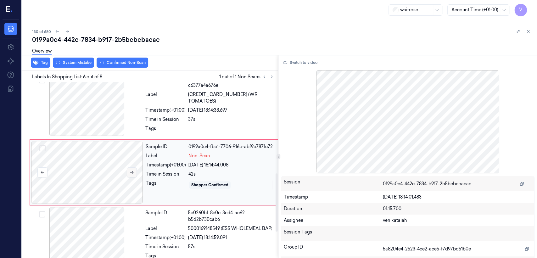
click at [135, 167] on button at bounding box center [132, 172] width 10 height 10
click at [195, 125] on div at bounding box center [231, 130] width 86 height 10
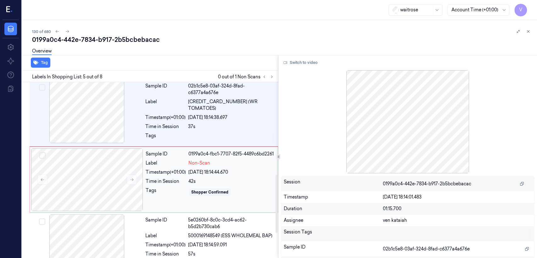
scroll to position [279, 0]
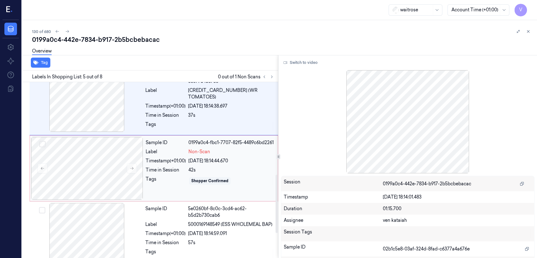
click at [164, 176] on div "Tags" at bounding box center [166, 181] width 40 height 10
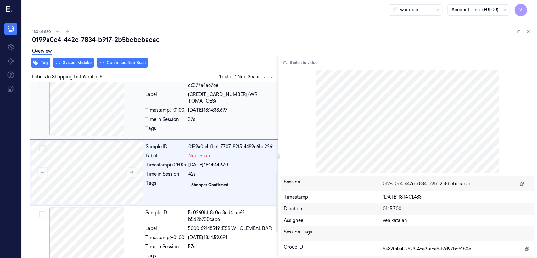
click at [182, 131] on div "Sample ID 02b1c5e8-03af-324d-8fad-c6377a4a676e Label 5000169033128 (WR TOMATOES…" at bounding box center [210, 105] width 134 height 65
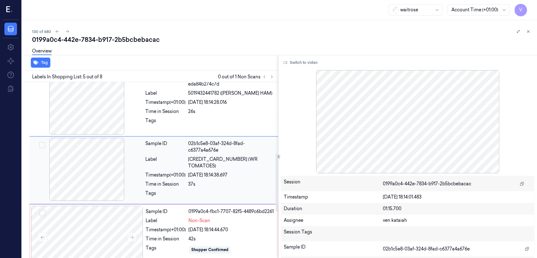
scroll to position [209, 0]
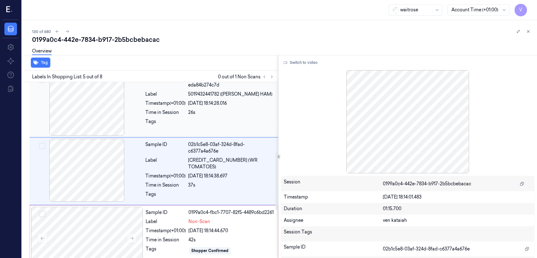
click at [190, 111] on div "26s" at bounding box center [231, 112] width 86 height 7
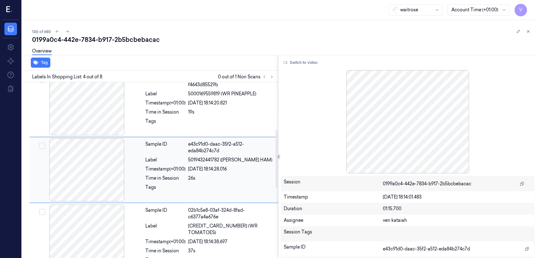
scroll to position [143, 0]
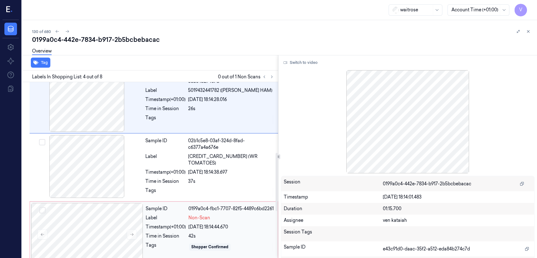
click at [180, 214] on div "Label" at bounding box center [166, 217] width 40 height 7
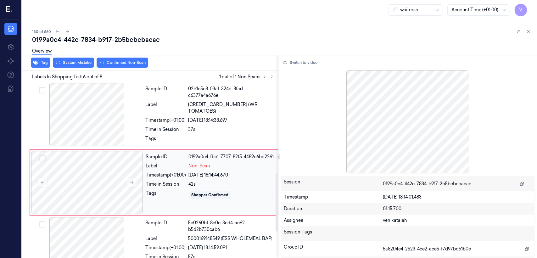
scroll to position [275, 0]
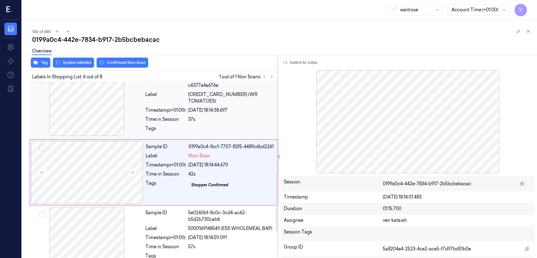
click at [185, 116] on div "Time in Session" at bounding box center [165, 119] width 40 height 7
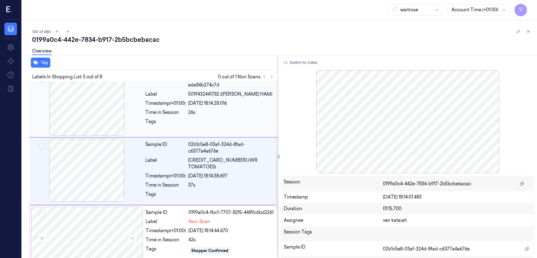
click at [171, 126] on div "Tags" at bounding box center [165, 123] width 40 height 10
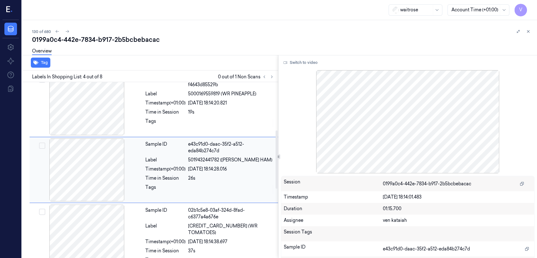
scroll to position [143, 0]
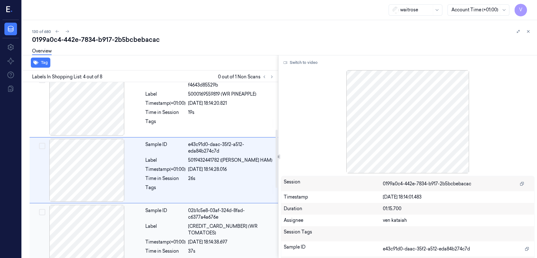
click at [209, 228] on span "5000169033128 (WR TOMATOES)" at bounding box center [231, 229] width 86 height 13
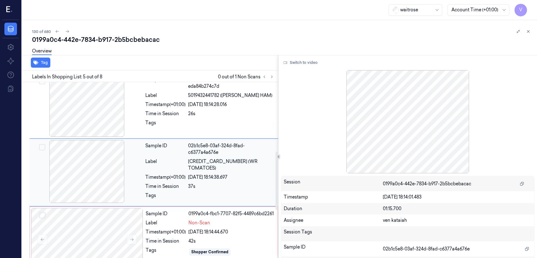
scroll to position [209, 0]
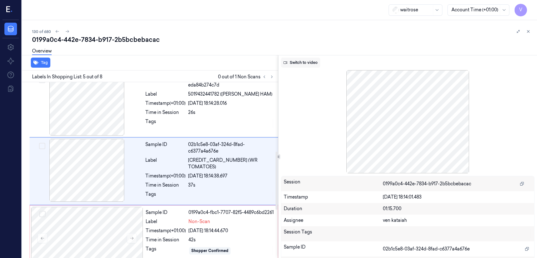
click at [310, 59] on button "Switch to video" at bounding box center [300, 63] width 39 height 10
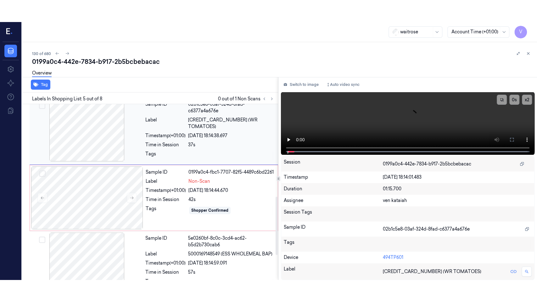
scroll to position [279, 0]
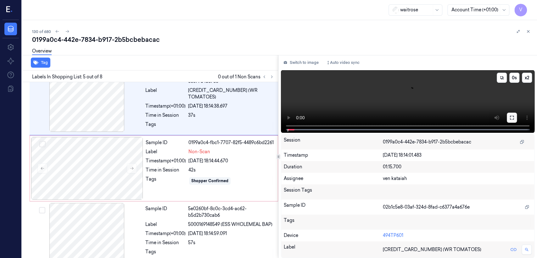
click at [513, 114] on button at bounding box center [512, 118] width 10 height 10
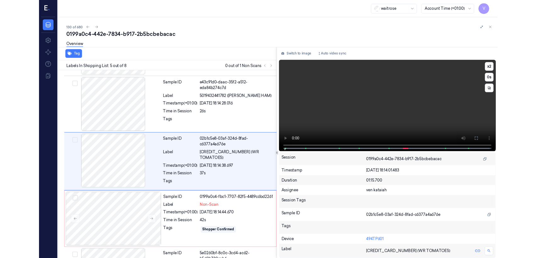
scroll to position [186, 0]
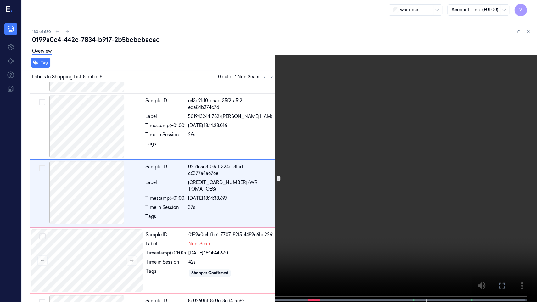
drag, startPoint x: 499, startPoint y: 285, endPoint x: 498, endPoint y: 243, distance: 41.5
click at [0, 0] on icon at bounding box center [0, 0] width 0 height 0
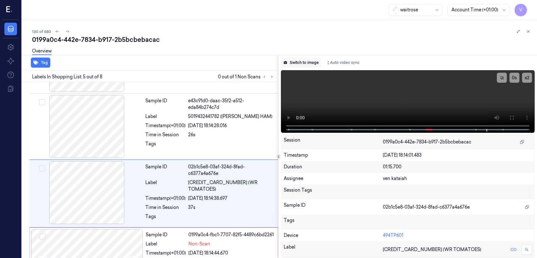
click at [308, 65] on button "Switch to image" at bounding box center [301, 63] width 40 height 10
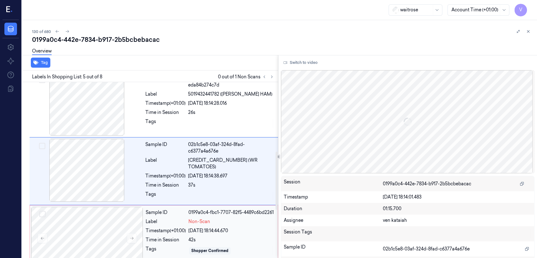
click at [185, 221] on div "Label" at bounding box center [166, 221] width 40 height 7
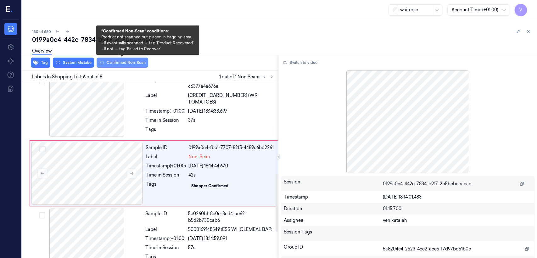
scroll to position [275, 0]
click at [141, 58] on div "Overview" at bounding box center [282, 52] width 500 height 16
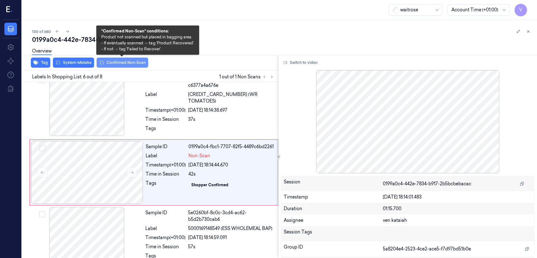
click at [138, 62] on button "Confirmed Non-Scan" at bounding box center [123, 63] width 52 height 10
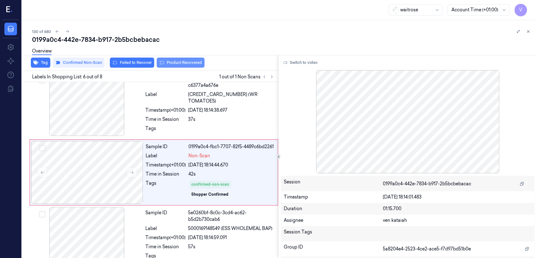
click at [173, 62] on button "Product Recovered" at bounding box center [181, 63] width 48 height 10
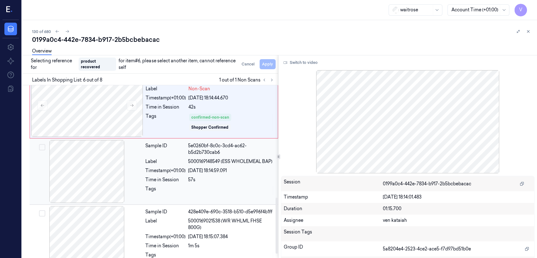
click at [214, 162] on span "5000169148549 (ESS WHOLEMEAL BAP)" at bounding box center [230, 161] width 84 height 7
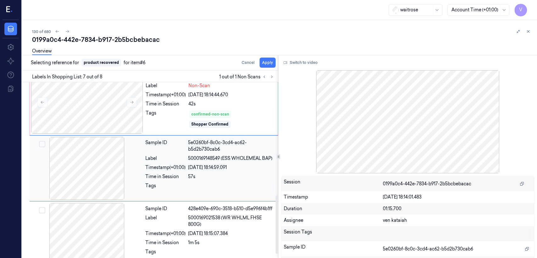
scroll to position [341, 0]
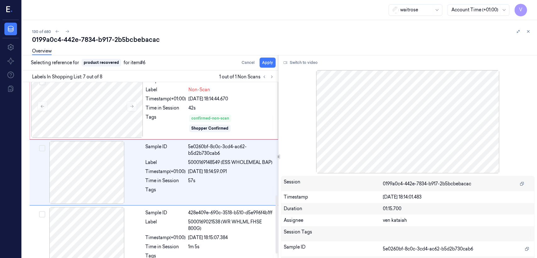
click at [269, 59] on div "Overview" at bounding box center [282, 52] width 500 height 16
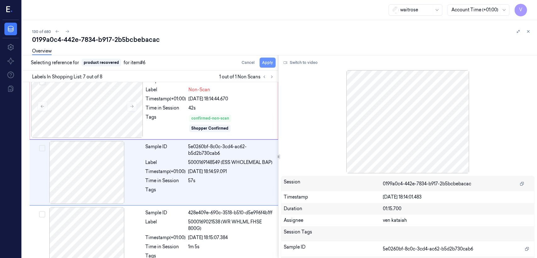
click at [272, 60] on button "Apply" at bounding box center [267, 63] width 16 height 10
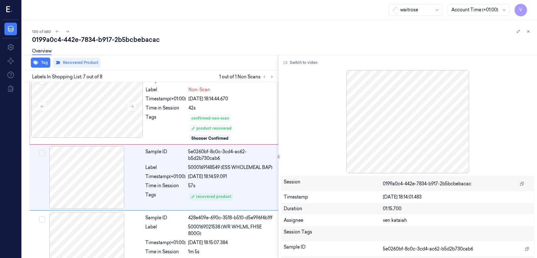
scroll to position [346, 0]
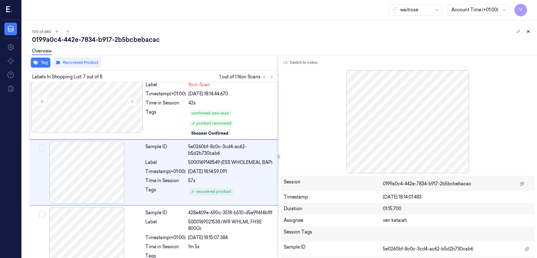
click at [528, 34] on button at bounding box center [528, 32] width 8 height 8
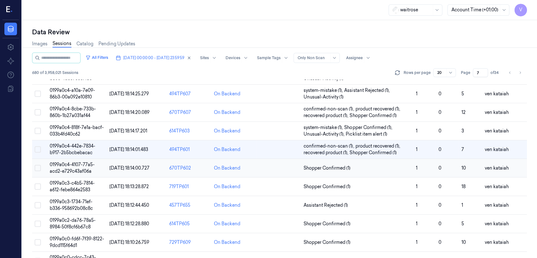
scroll to position [210, 0]
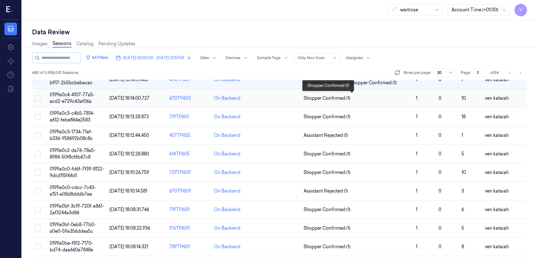
click at [331, 95] on span "Shopper Confirmed (1)" at bounding box center [326, 98] width 47 height 7
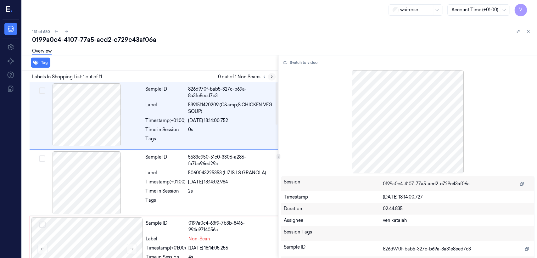
click at [273, 76] on icon at bounding box center [271, 77] width 4 height 4
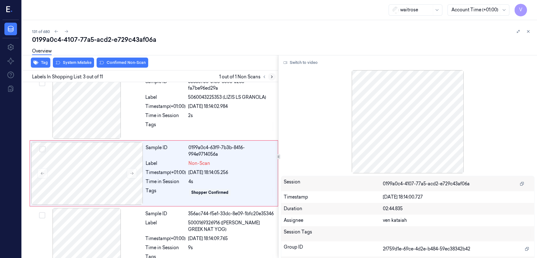
scroll to position [78, 0]
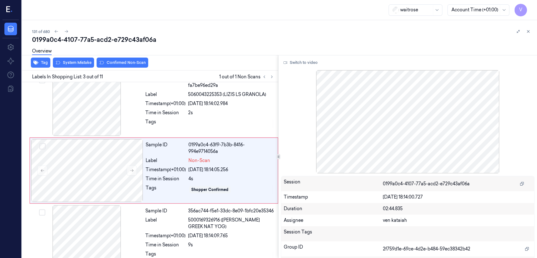
click at [217, 39] on div "0199a0c4-4107-77a5-acd2-e729c43af06a" at bounding box center [282, 39] width 500 height 9
click at [528, 31] on icon at bounding box center [528, 31] width 4 height 4
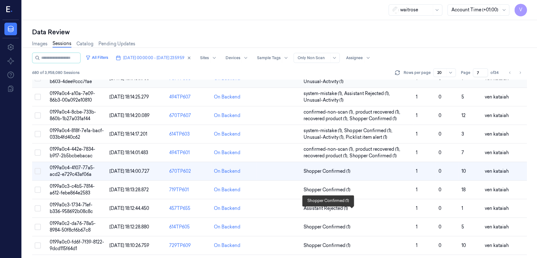
scroll to position [140, 0]
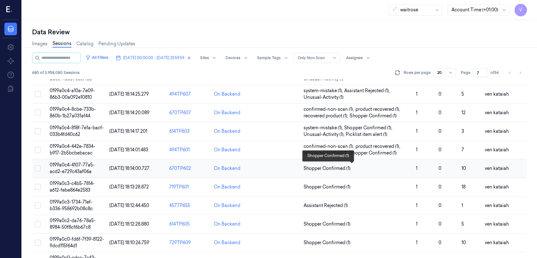
click at [351, 165] on span "Shopper Confirmed (1)" at bounding box center [356, 168] width 107 height 7
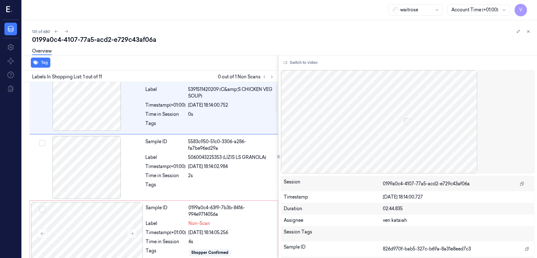
scroll to position [16, 0]
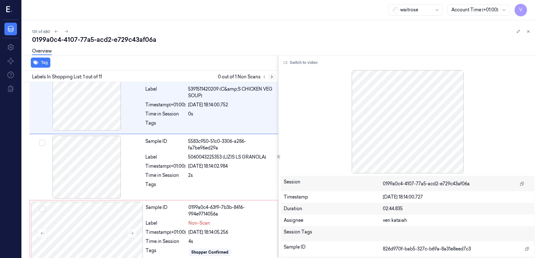
click at [273, 75] on icon at bounding box center [271, 77] width 4 height 4
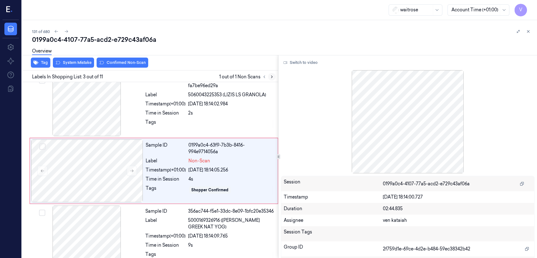
scroll to position [78, 0]
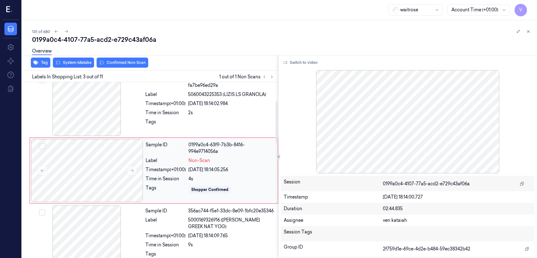
click at [166, 149] on div "Sample ID" at bounding box center [166, 147] width 40 height 13
click at [178, 119] on div "Tags" at bounding box center [165, 124] width 40 height 10
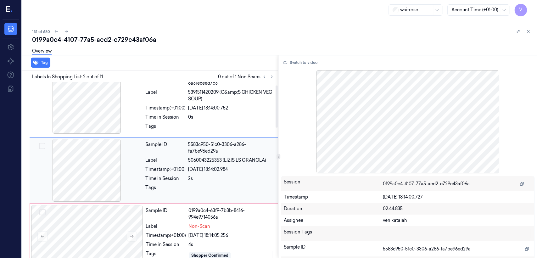
scroll to position [13, 0]
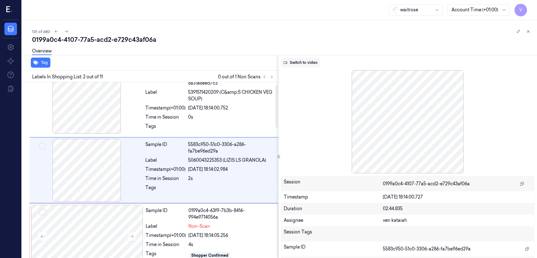
click at [301, 58] on button "Switch to video" at bounding box center [300, 63] width 39 height 10
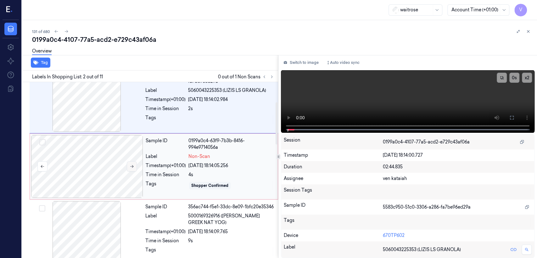
click at [133, 166] on icon at bounding box center [131, 166] width 3 height 3
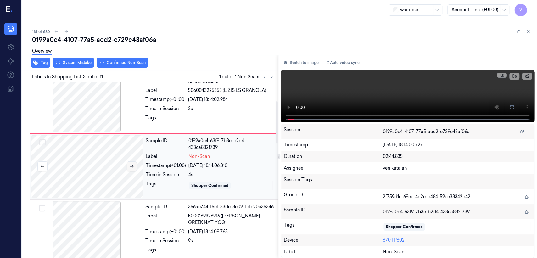
scroll to position [78, 0]
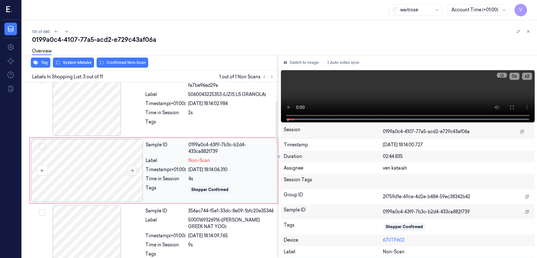
click at [133, 166] on button at bounding box center [132, 170] width 10 height 10
click at [161, 124] on div "Tags" at bounding box center [165, 124] width 40 height 10
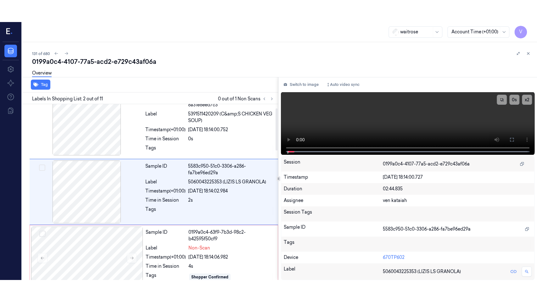
scroll to position [13, 0]
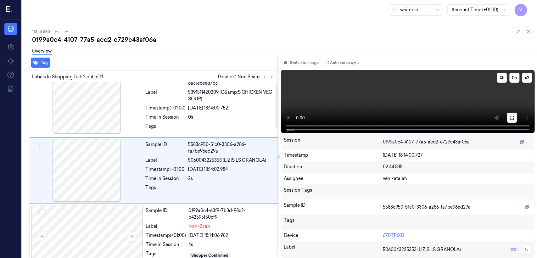
click at [510, 115] on icon at bounding box center [511, 117] width 5 height 5
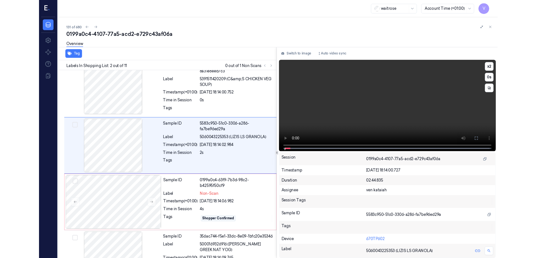
scroll to position [0, 0]
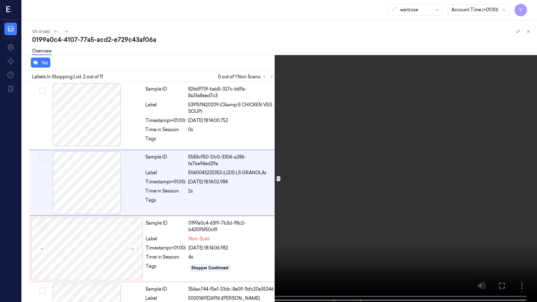
click at [0, 0] on button at bounding box center [0, 0] width 0 height 0
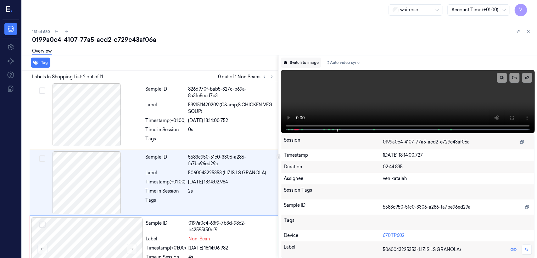
click at [307, 65] on button "Switch to image" at bounding box center [301, 63] width 40 height 10
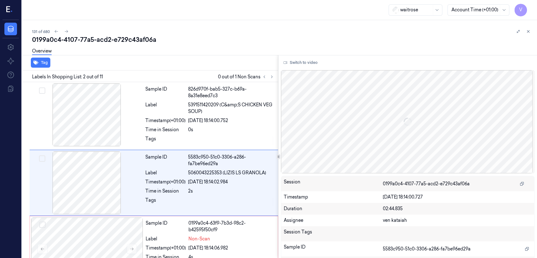
scroll to position [13, 0]
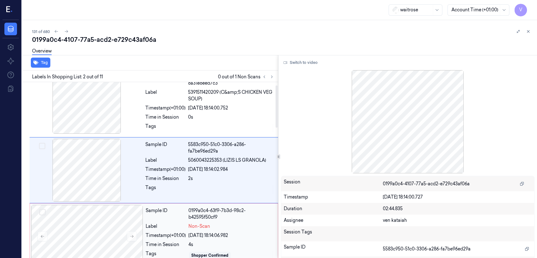
click at [169, 223] on div "Label" at bounding box center [166, 226] width 40 height 7
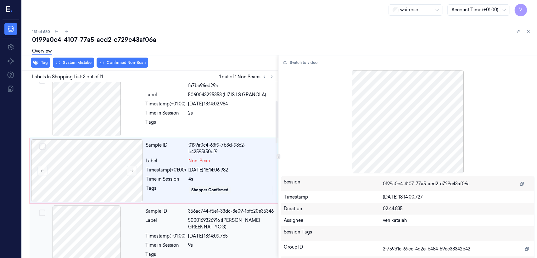
scroll to position [78, 0]
click at [130, 169] on icon at bounding box center [132, 170] width 4 height 4
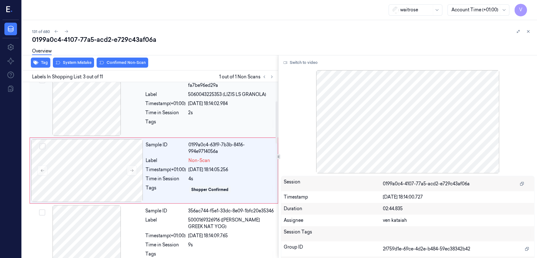
click at [160, 106] on div "Timestamp (+01:00)" at bounding box center [165, 103] width 40 height 7
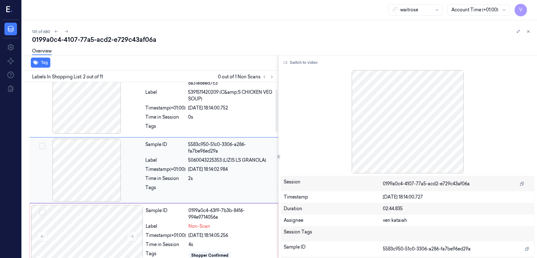
scroll to position [82, 0]
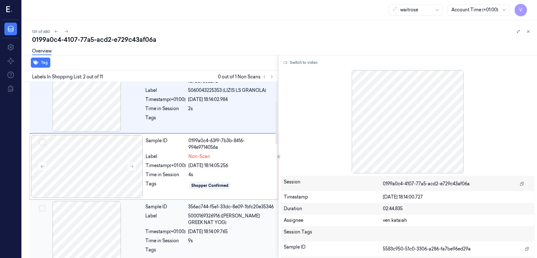
click at [141, 214] on div at bounding box center [87, 232] width 112 height 63
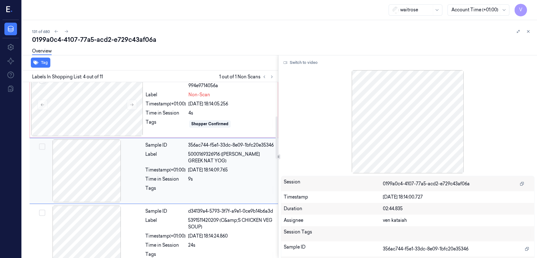
scroll to position [144, 0]
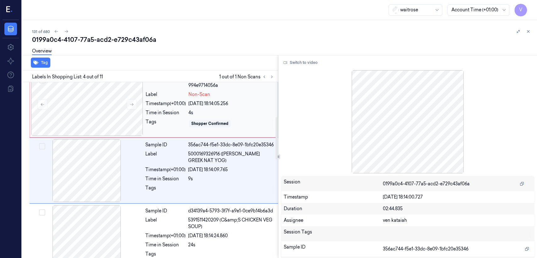
click at [157, 124] on div "Tags" at bounding box center [166, 124] width 40 height 10
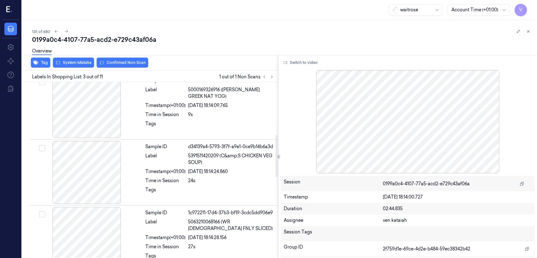
scroll to position [218, 0]
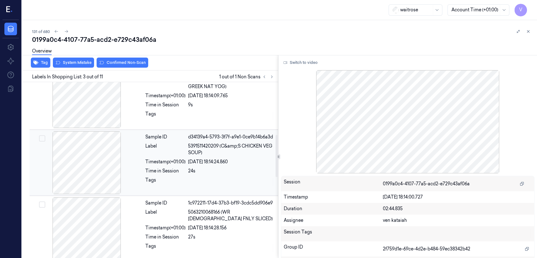
click at [148, 169] on div "Time in Session" at bounding box center [165, 171] width 40 height 7
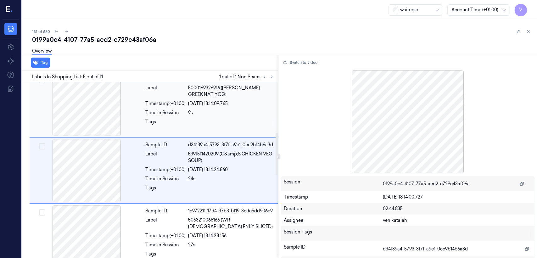
click at [156, 121] on div "Tags" at bounding box center [165, 124] width 40 height 10
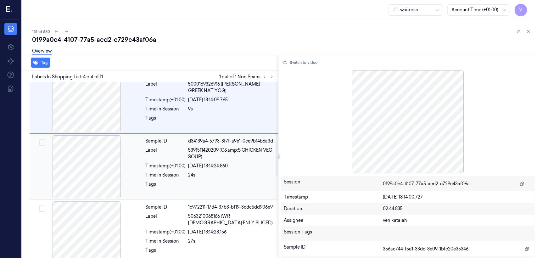
click at [144, 161] on div "Sample ID d34139a4-5793-3f7f-a9e1-0ce9b14b6a3d Label 5391511420209 (C&amp;S CHI…" at bounding box center [210, 166] width 134 height 63
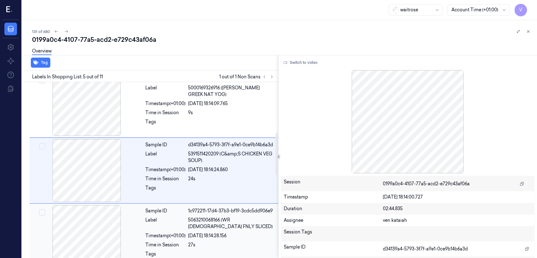
click at [143, 223] on div "Sample ID 1c972211-17d4-37b3-bf19-3cdc5dd906e9 Label 5063210068166 (WR CHICK FN…" at bounding box center [210, 236] width 134 height 63
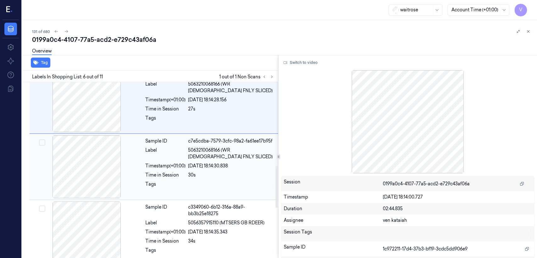
click at [164, 184] on div "Tags" at bounding box center [165, 186] width 40 height 10
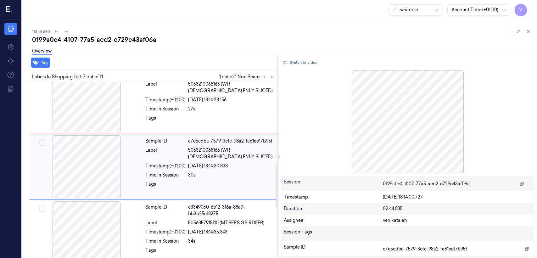
scroll to position [342, 0]
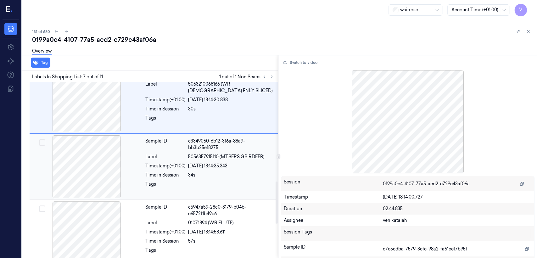
click at [153, 186] on div "Tags" at bounding box center [165, 186] width 40 height 10
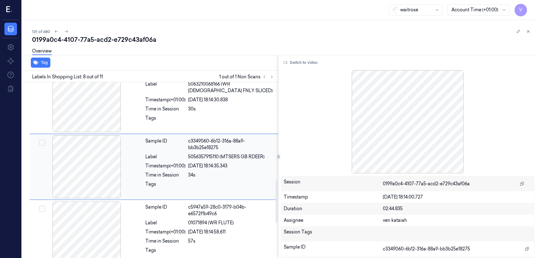
scroll to position [408, 0]
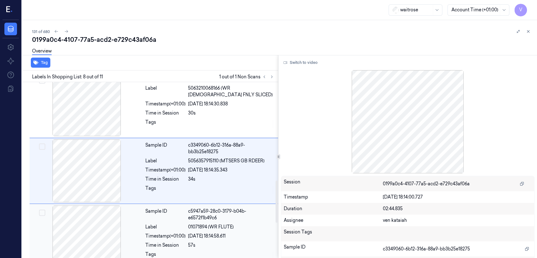
click at [165, 228] on div "Label" at bounding box center [165, 227] width 40 height 7
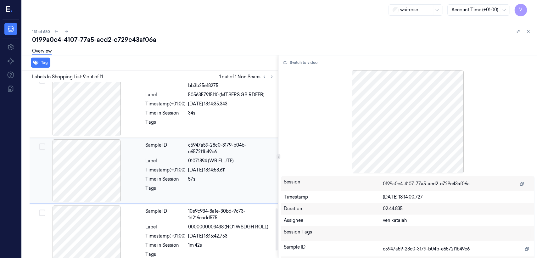
scroll to position [544, 0]
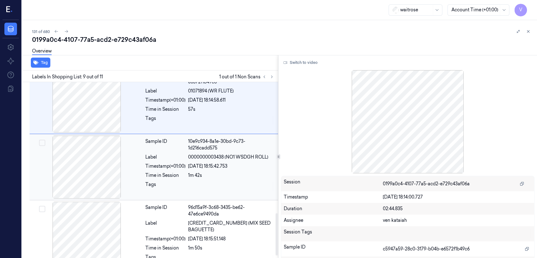
click at [151, 179] on div "Sample ID 10e9c934-8a1e-30bd-9c73-1d216cadd575 Label 0000000003438 (NO1 WSDGH R…" at bounding box center [210, 167] width 134 height 63
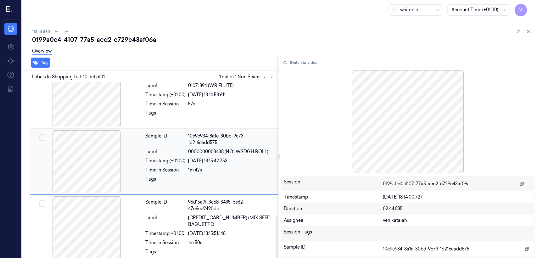
scroll to position [553, 0]
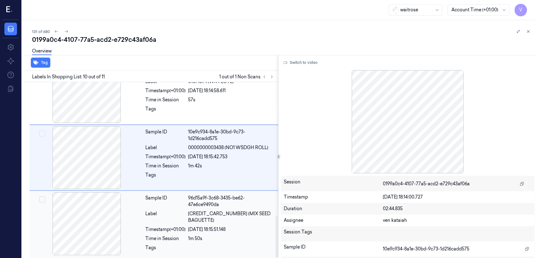
click at [160, 193] on div "Sample ID 96d15a9f-3c68-3435-be62-47e6ce9490da Label 5000169360521 (MIX SEED BA…" at bounding box center [210, 224] width 134 height 65
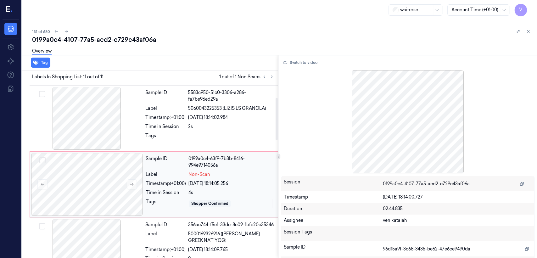
click at [185, 187] on div "Sample ID 0199a0c4-63f9-7b3b-8416-994e9714056a Label Non-Scan Timestamp (+01:00…" at bounding box center [209, 184] width 133 height 63
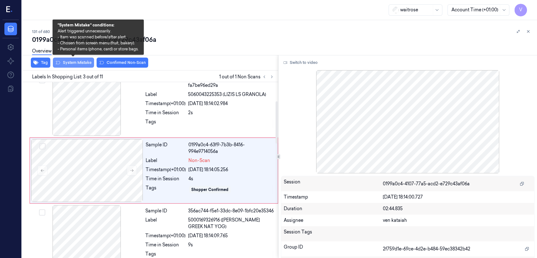
click at [80, 66] on button "System Mistake" at bounding box center [73, 63] width 41 height 10
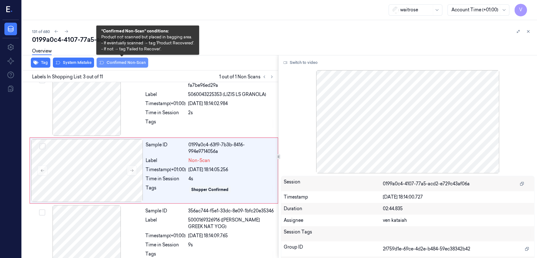
click at [121, 66] on button "Confirmed Non-Scan" at bounding box center [123, 63] width 52 height 10
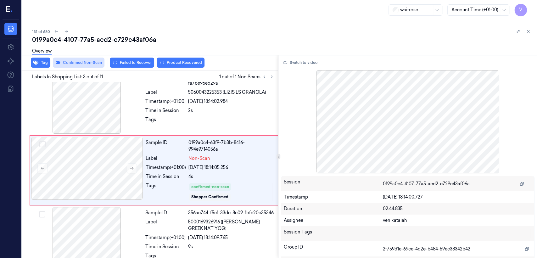
click at [125, 64] on button "Failed to Recover" at bounding box center [132, 63] width 44 height 10
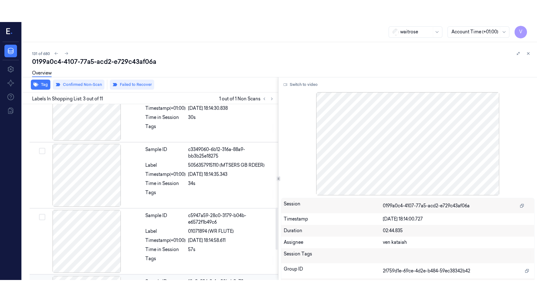
scroll to position [557, 0]
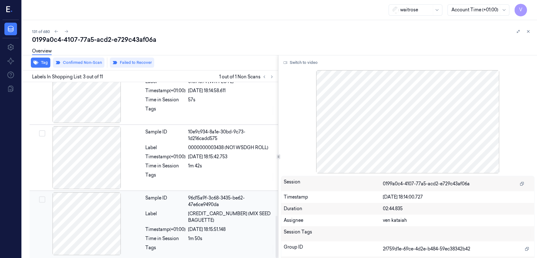
drag, startPoint x: 181, startPoint y: 212, endPoint x: 321, endPoint y: 126, distance: 164.2
click at [181, 212] on div "Label" at bounding box center [165, 216] width 40 height 13
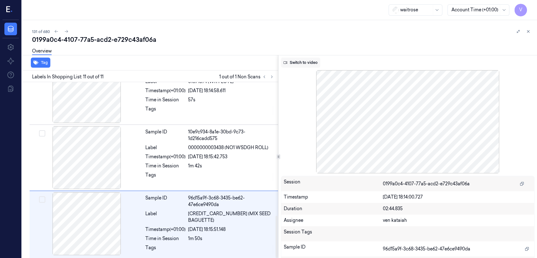
click at [293, 60] on button "Switch to video" at bounding box center [300, 63] width 39 height 10
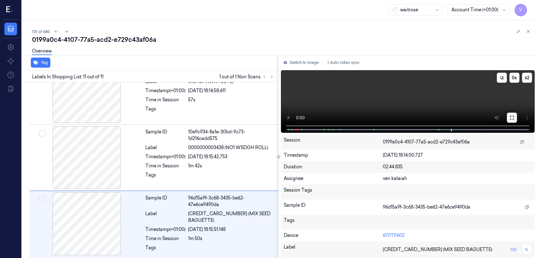
click at [507, 119] on button at bounding box center [512, 118] width 10 height 10
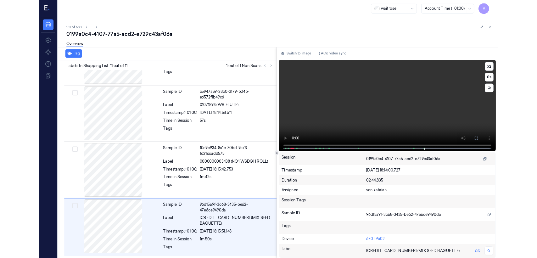
scroll to position [513, 0]
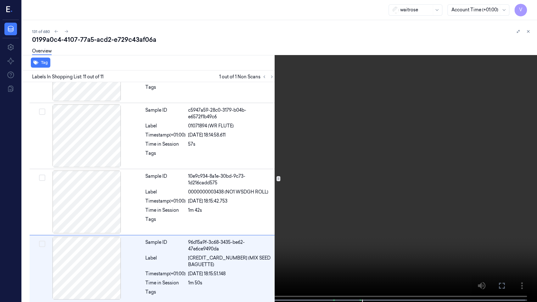
click at [127, 221] on video at bounding box center [268, 151] width 537 height 303
click at [0, 0] on icon at bounding box center [0, 0] width 0 height 0
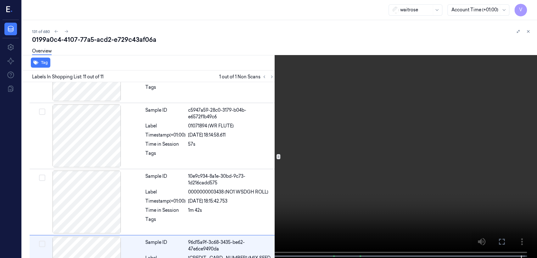
scroll to position [557, 0]
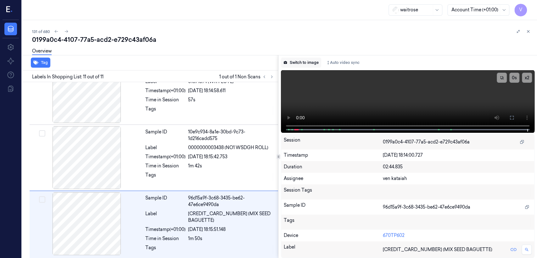
click at [299, 64] on button "Switch to image" at bounding box center [301, 63] width 40 height 10
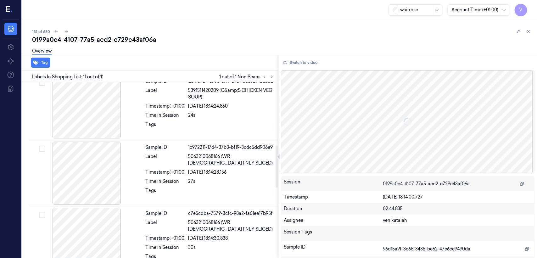
scroll to position [68, 0]
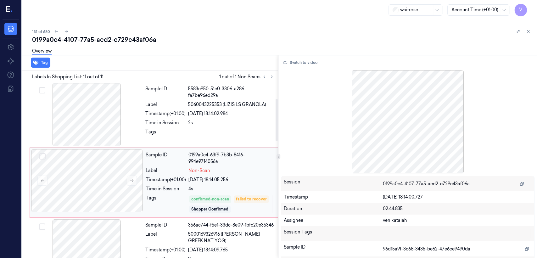
click at [226, 180] on div "01/10/2025 18:14:05.256" at bounding box center [231, 179] width 86 height 7
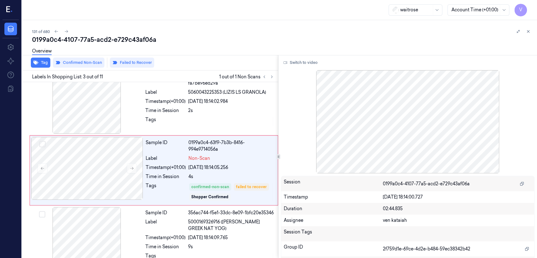
drag, startPoint x: 528, startPoint y: 33, endPoint x: 258, endPoint y: 144, distance: 292.5
click at [528, 34] on button at bounding box center [528, 32] width 8 height 8
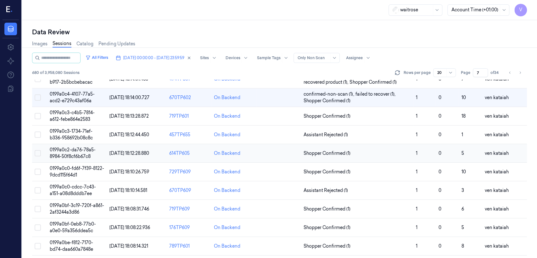
scroll to position [222, 0]
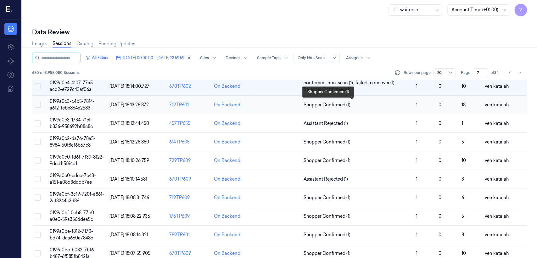
click at [332, 105] on span "Shopper Confirmed (1)" at bounding box center [326, 105] width 47 height 7
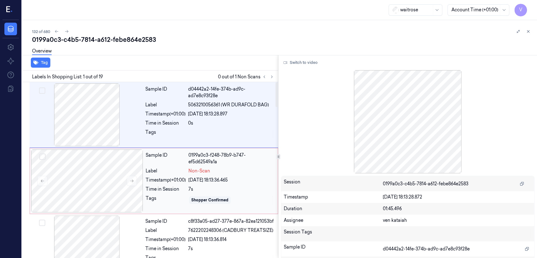
click at [226, 175] on div "Sample ID 0199a0c3-f248-78b9-b747-ef5d62549a1a Label Non-Scan Timestamp (+01:00…" at bounding box center [209, 180] width 133 height 63
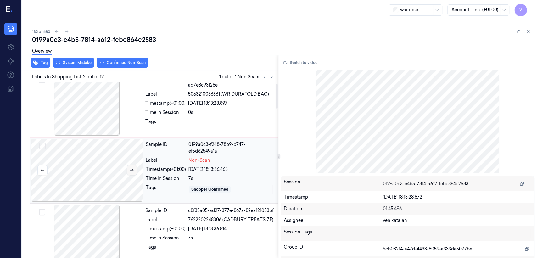
click at [128, 170] on button at bounding box center [132, 170] width 10 height 10
click at [131, 172] on button at bounding box center [132, 170] width 10 height 10
click at [169, 100] on div "Timestamp (+01:00)" at bounding box center [165, 103] width 40 height 7
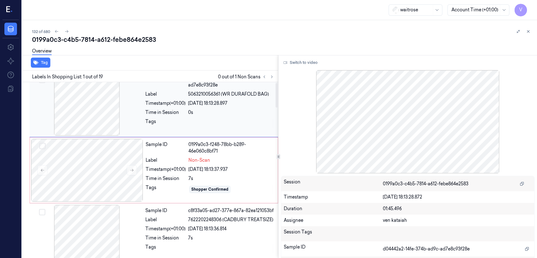
scroll to position [0, 0]
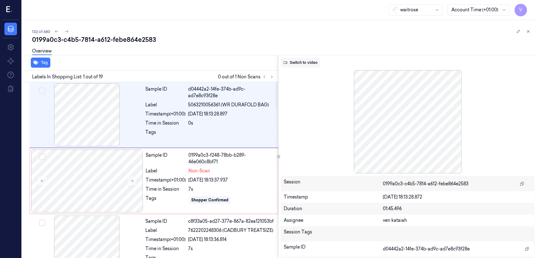
click at [294, 63] on button "Switch to video" at bounding box center [300, 63] width 39 height 10
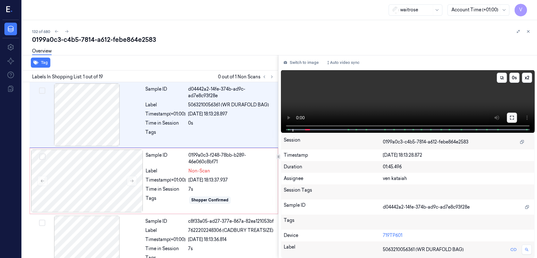
click at [512, 117] on icon at bounding box center [511, 117] width 5 height 5
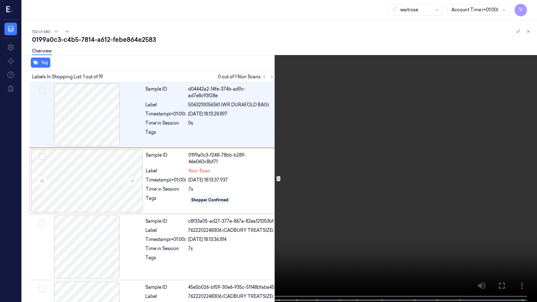
drag, startPoint x: 504, startPoint y: 283, endPoint x: 503, endPoint y: 251, distance: 32.1
click at [0, 0] on icon at bounding box center [0, 0] width 0 height 0
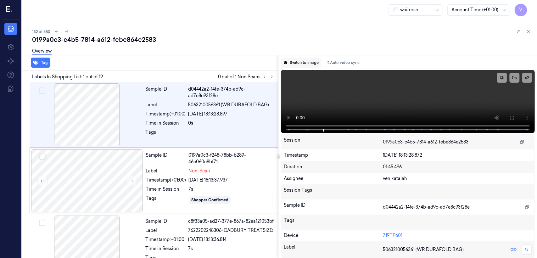
click at [310, 65] on button "Switch to image" at bounding box center [301, 63] width 40 height 10
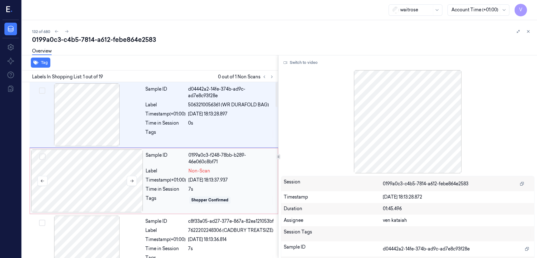
click at [143, 181] on div at bounding box center [87, 180] width 112 height 63
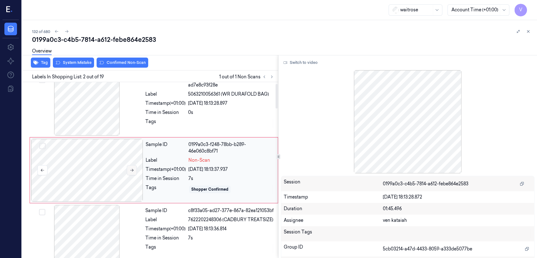
click at [127, 163] on div at bounding box center [87, 170] width 112 height 63
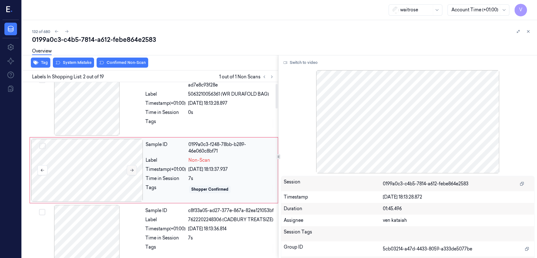
click at [130, 167] on button at bounding box center [132, 170] width 10 height 10
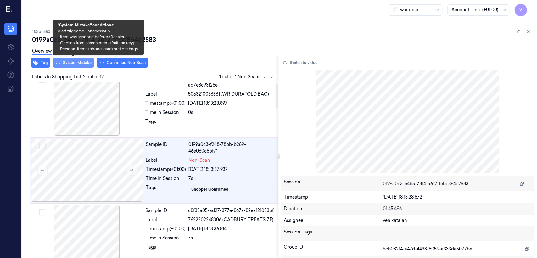
click at [80, 61] on button "System Mistake" at bounding box center [73, 63] width 41 height 10
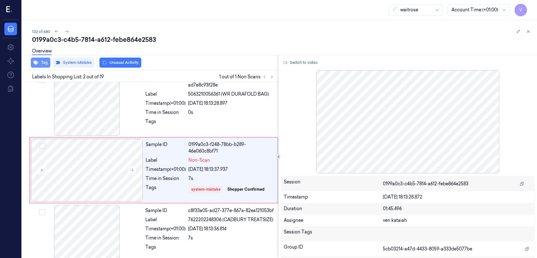
click at [42, 63] on button "Tag" at bounding box center [40, 63] width 19 height 10
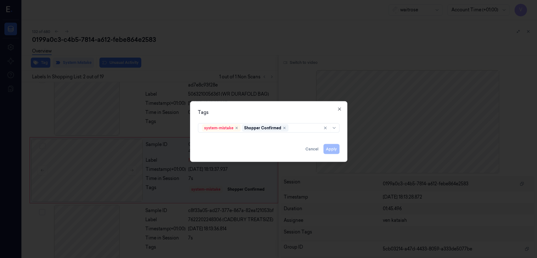
click at [291, 122] on div "system-mistake Shopper Confirmed" at bounding box center [268, 127] width 141 height 12
click at [292, 127] on div at bounding box center [305, 128] width 30 height 7
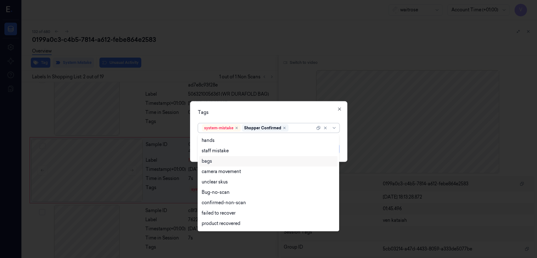
click at [212, 159] on div "bags" at bounding box center [268, 161] width 133 height 7
drag, startPoint x: 250, startPoint y: 116, endPoint x: 258, endPoint y: 124, distance: 11.3
click at [249, 116] on div "Tags option bags, selected. 17 results available. Use Up and Down to choose opt…" at bounding box center [268, 131] width 157 height 61
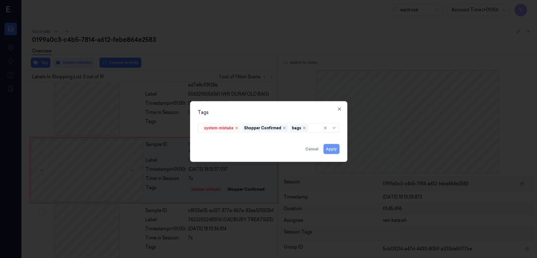
click at [333, 151] on button "Apply" at bounding box center [331, 149] width 16 height 10
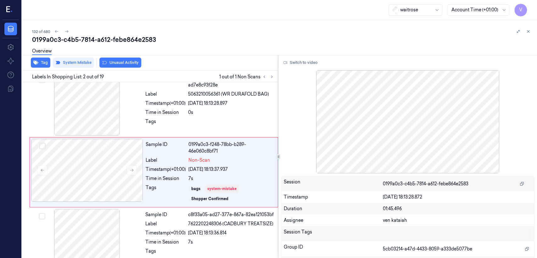
scroll to position [13, 0]
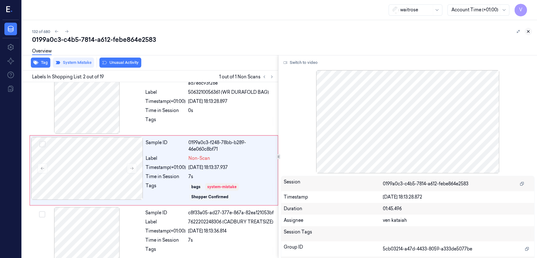
click at [526, 34] on button at bounding box center [528, 32] width 8 height 8
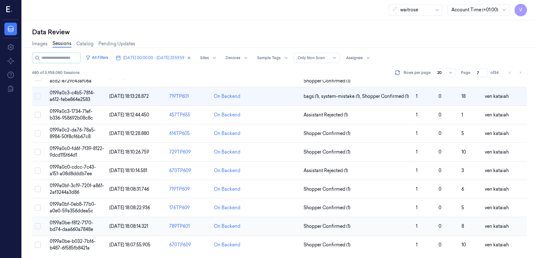
scroll to position [160, 0]
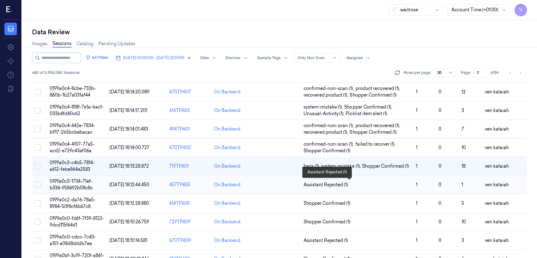
click at [327, 183] on span "Assistant Rejected (1)" at bounding box center [325, 184] width 44 height 7
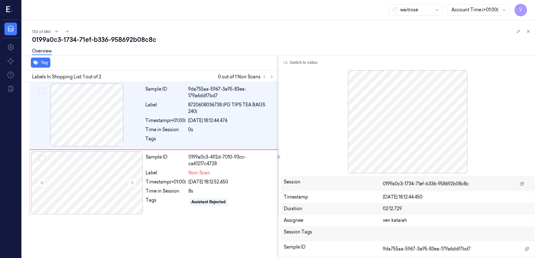
click at [272, 72] on div "Labels In Shopping List: 1 out of 2 0 out of 1 Non Scans" at bounding box center [148, 76] width 258 height 12
click at [158, 127] on div "Time in Session" at bounding box center [165, 129] width 40 height 7
click at [159, 191] on div "Time in Session" at bounding box center [166, 191] width 40 height 7
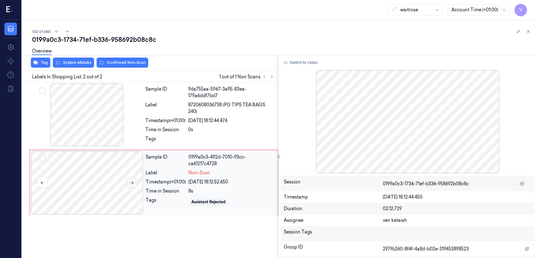
click at [129, 183] on button at bounding box center [132, 183] width 10 height 10
click at [164, 133] on div "Sample ID 9da755aa-5967-3a95-83ea-179a6ddf7bd7 Label 8720608036738 (PG TIPS TEA…" at bounding box center [210, 115] width 134 height 65
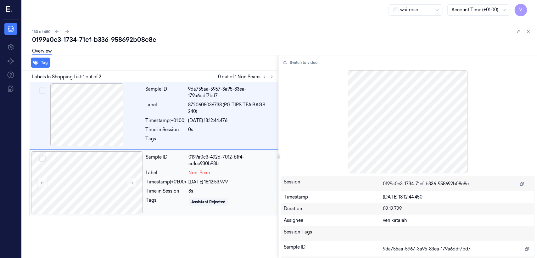
click at [148, 183] on div "Timestamp (+01:00)" at bounding box center [166, 182] width 40 height 7
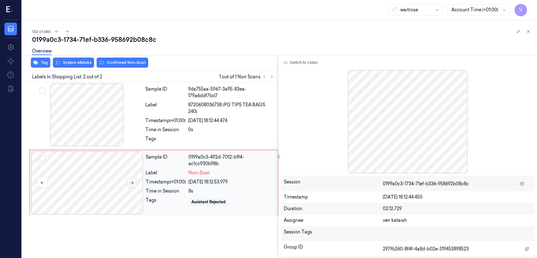
click at [135, 184] on button at bounding box center [132, 183] width 10 height 10
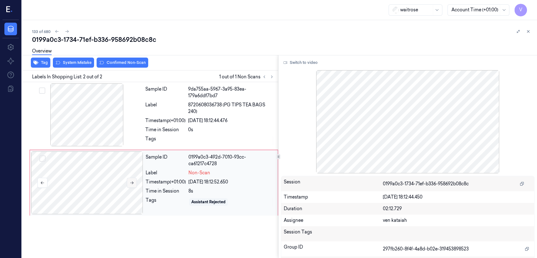
click at [135, 184] on button at bounding box center [132, 183] width 10 height 10
click at [158, 119] on div "Timestamp (+01:00)" at bounding box center [165, 120] width 40 height 7
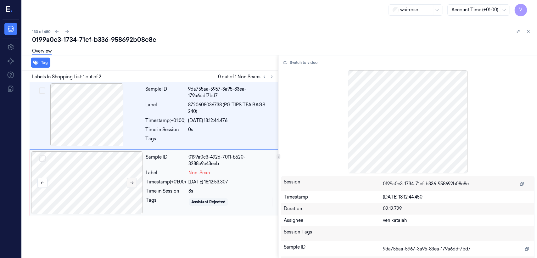
click at [134, 184] on button at bounding box center [132, 183] width 10 height 10
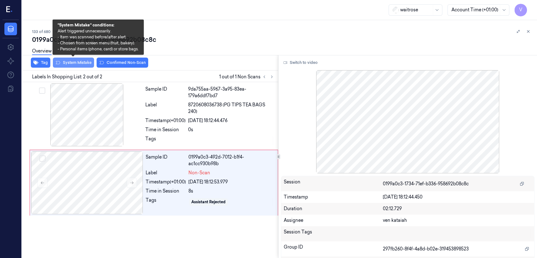
click at [81, 65] on button "System Mistake" at bounding box center [73, 63] width 41 height 10
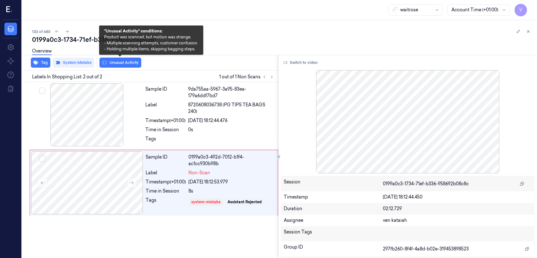
click at [121, 65] on button "Unusual Activity" at bounding box center [120, 63] width 42 height 10
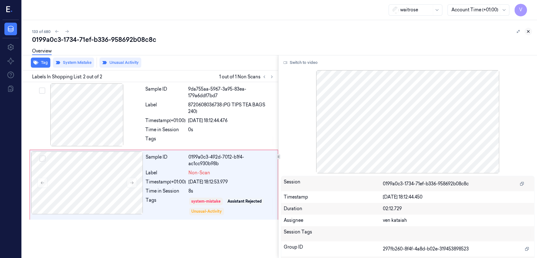
click at [530, 30] on icon at bounding box center [528, 31] width 4 height 4
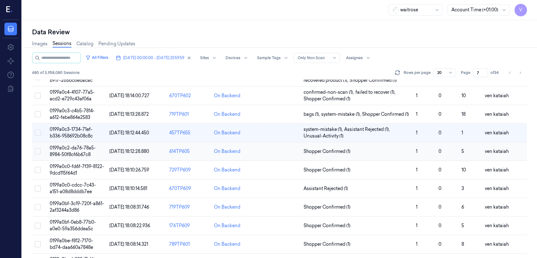
scroll to position [230, 0]
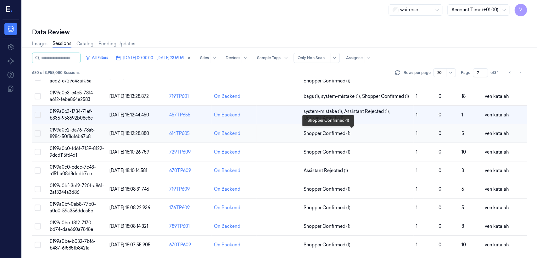
click at [333, 132] on span "Shopper Confirmed (1)" at bounding box center [326, 133] width 47 height 7
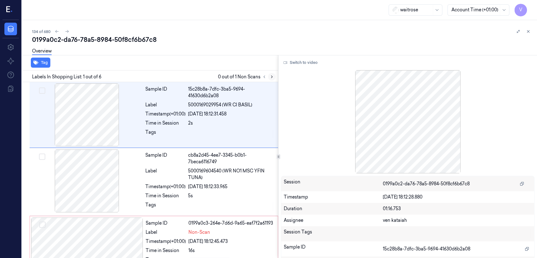
click at [272, 77] on icon at bounding box center [271, 77] width 4 height 4
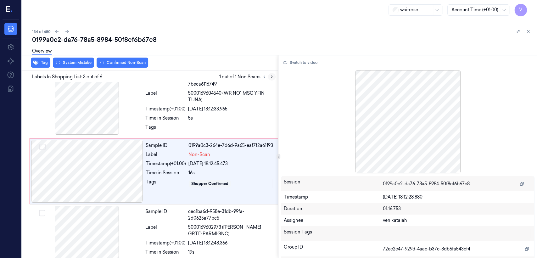
scroll to position [78, 0]
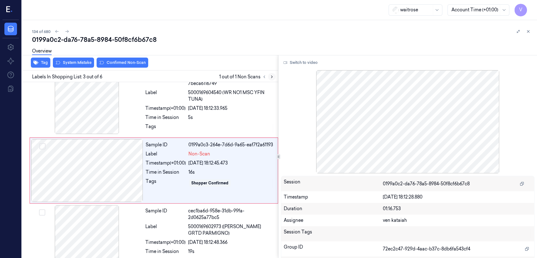
click at [270, 77] on icon at bounding box center [271, 77] width 4 height 4
click at [139, 121] on div at bounding box center [87, 102] width 112 height 63
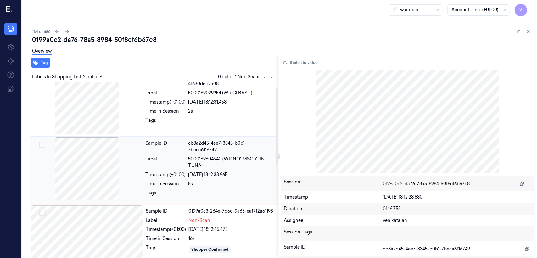
scroll to position [12, 0]
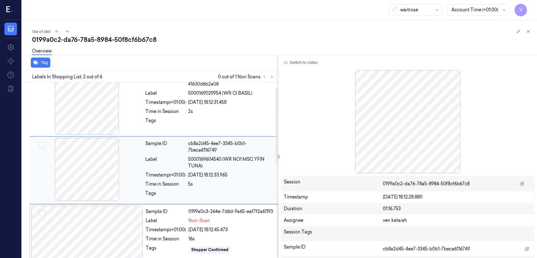
click at [124, 175] on div at bounding box center [87, 169] width 112 height 63
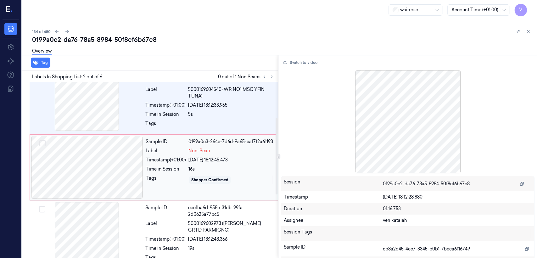
click at [119, 163] on div at bounding box center [87, 167] width 112 height 63
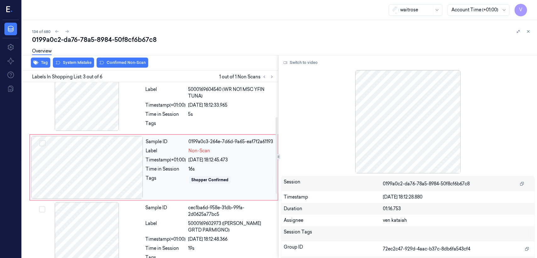
scroll to position [78, 0]
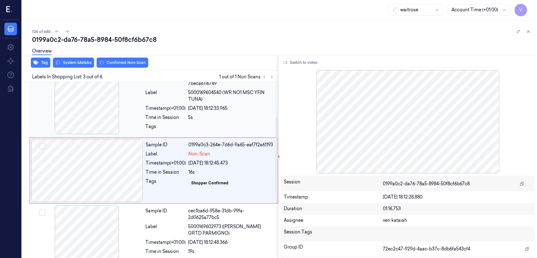
click at [185, 119] on div "Time in Session" at bounding box center [165, 117] width 40 height 7
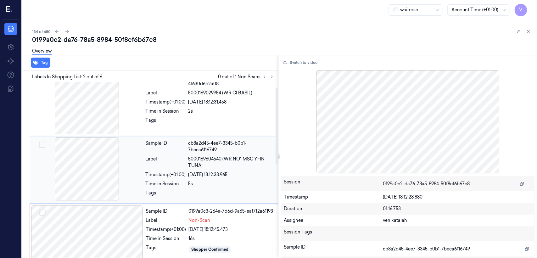
scroll to position [12, 0]
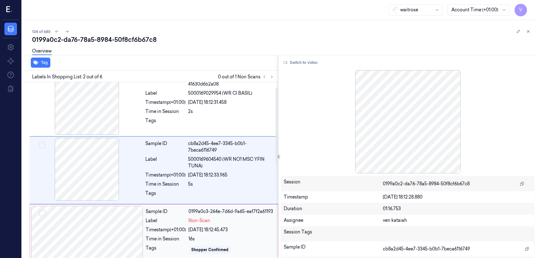
click at [189, 224] on div "Sample ID 0199a0c3-264e-7d6d-9a65-eaf7f2a61193 Label Non-Scan Timestamp (+01:00…" at bounding box center [209, 237] width 133 height 63
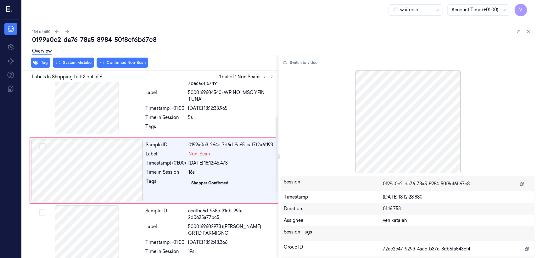
drag, startPoint x: 206, startPoint y: 108, endPoint x: 306, endPoint y: 77, distance: 104.9
click at [209, 108] on div "01/10/2025 18:12:33.965" at bounding box center [231, 108] width 86 height 7
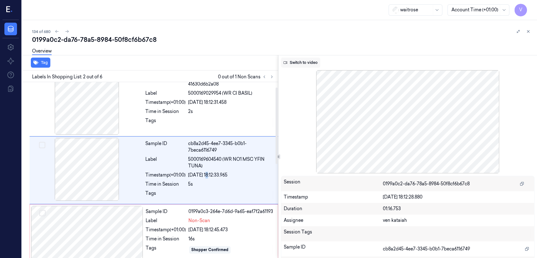
click at [305, 62] on button "Switch to video" at bounding box center [300, 63] width 39 height 10
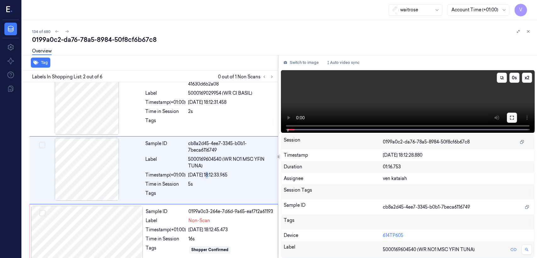
click at [510, 116] on icon at bounding box center [512, 118] width 4 height 4
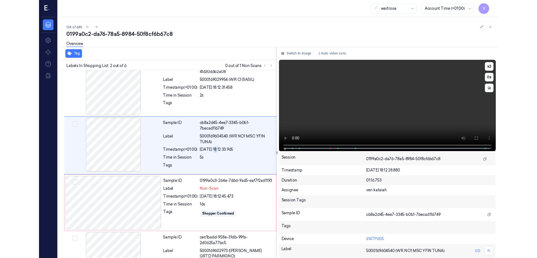
scroll to position [0, 0]
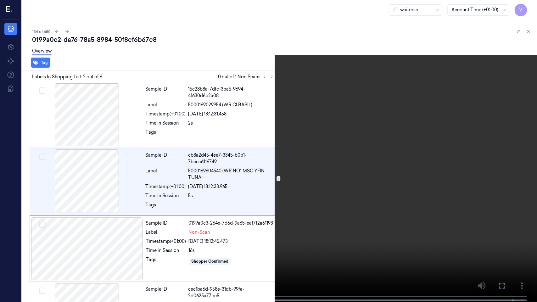
drag, startPoint x: 502, startPoint y: 284, endPoint x: 503, endPoint y: 252, distance: 32.1
click at [0, 0] on icon at bounding box center [0, 0] width 0 height 0
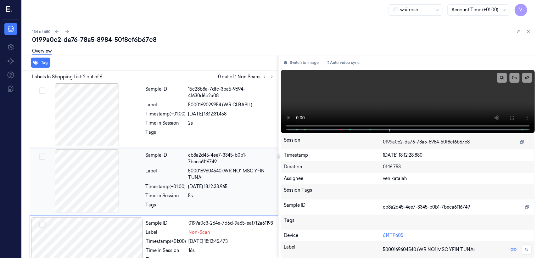
drag, startPoint x: 295, startPoint y: 64, endPoint x: 243, endPoint y: 141, distance: 93.0
click at [294, 63] on button "Switch to image" at bounding box center [301, 63] width 40 height 10
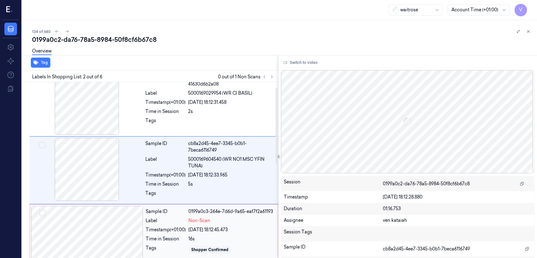
click at [194, 227] on div "01/10/2025 18:12:45.473" at bounding box center [231, 229] width 86 height 7
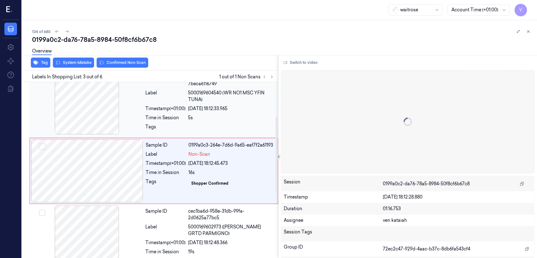
scroll to position [78, 0]
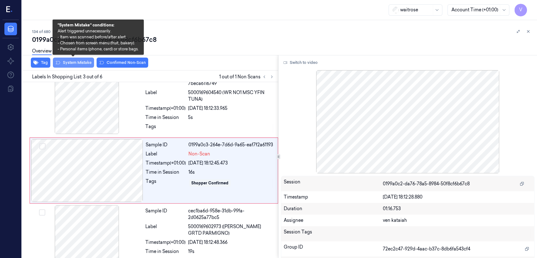
click at [81, 66] on button "System Mistake" at bounding box center [73, 63] width 41 height 10
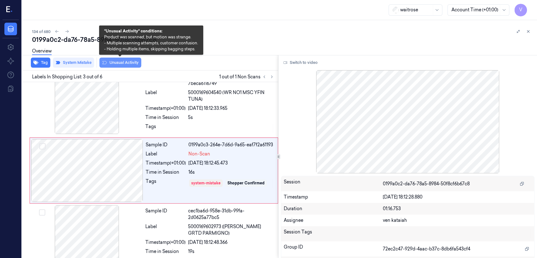
click at [108, 61] on button "Unusual Activity" at bounding box center [120, 63] width 42 height 10
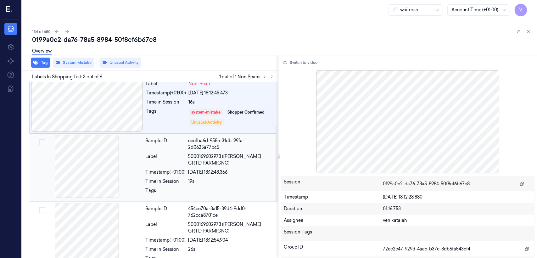
scroll to position [8, 0]
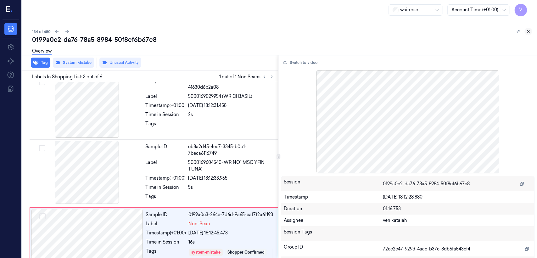
click at [527, 35] on button at bounding box center [528, 32] width 8 height 8
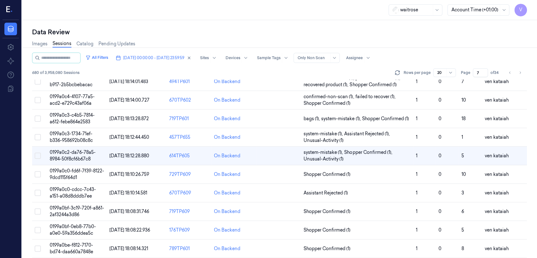
scroll to position [209, 0]
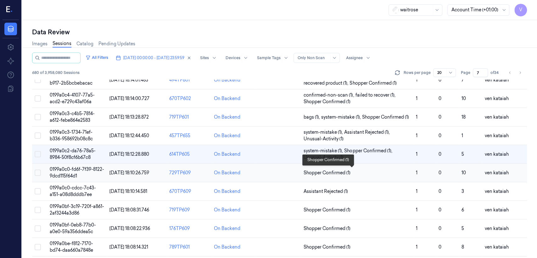
click at [343, 173] on span "Shopper Confirmed (1)" at bounding box center [326, 172] width 47 height 7
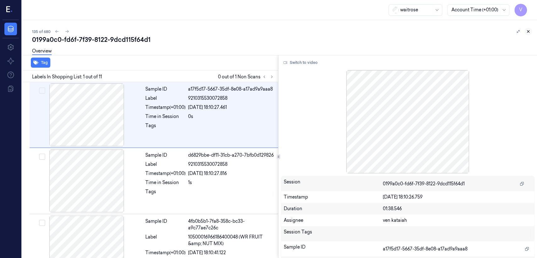
click at [529, 34] on button at bounding box center [528, 32] width 8 height 8
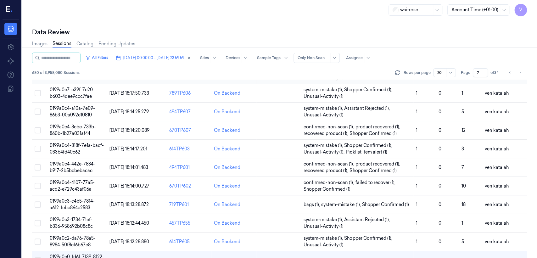
scroll to position [219, 0]
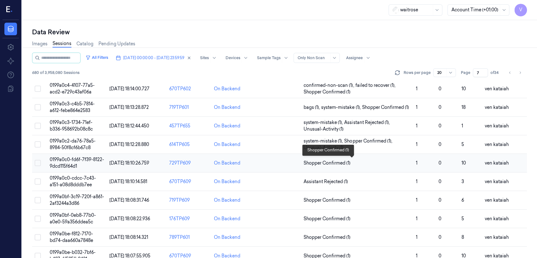
click at [341, 160] on span "Shopper Confirmed (1)" at bounding box center [326, 163] width 47 height 7
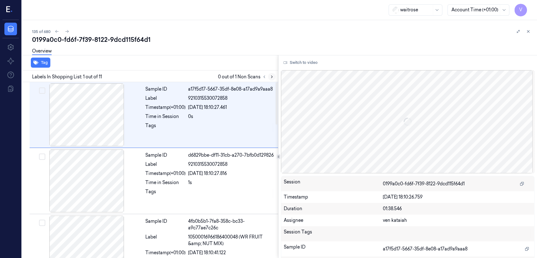
click at [274, 75] on button at bounding box center [272, 77] width 8 height 8
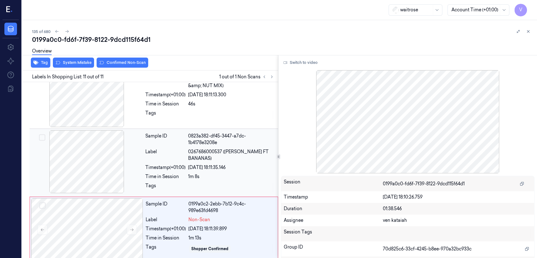
scroll to position [557, 0]
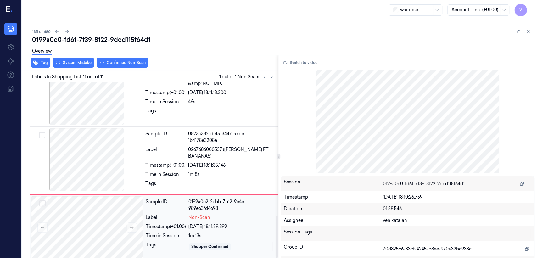
drag, startPoint x: 172, startPoint y: 212, endPoint x: 172, endPoint y: 215, distance: 3.2
click at [172, 214] on div "Label" at bounding box center [166, 217] width 40 height 7
click at [190, 161] on div "Sample ID 0823a382-df45-3447-a7dc-1b4178e3208e Label 0267686000537 (WR ESS FT B…" at bounding box center [210, 160] width 134 height 65
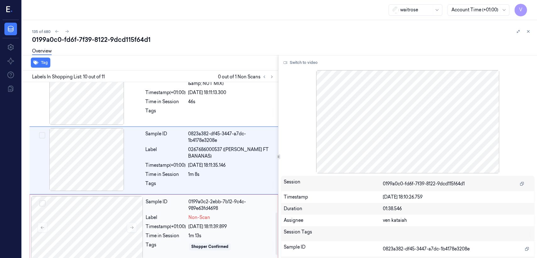
scroll to position [544, 0]
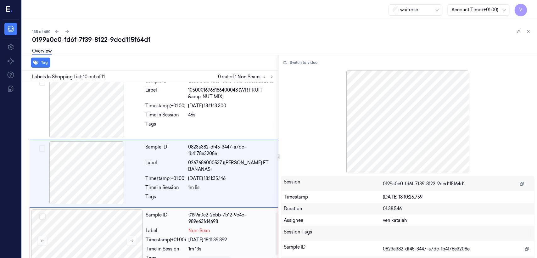
click at [254, 219] on div "0199a0c2-2ebb-7b12-9c4c-989e63fd4698" at bounding box center [231, 218] width 86 height 13
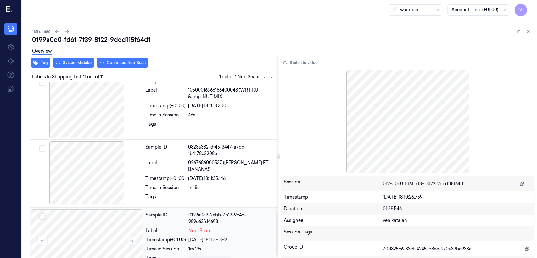
scroll to position [557, 0]
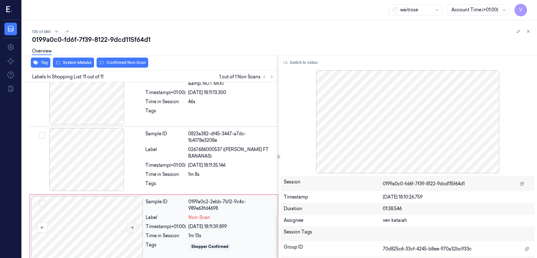
click at [131, 225] on button at bounding box center [132, 227] width 10 height 10
click at [189, 171] on div "1m 8s" at bounding box center [231, 174] width 86 height 7
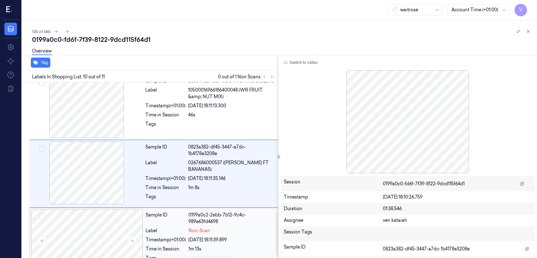
click at [206, 213] on div "0199a0c2-2ebb-7b12-9c4c-989e63fd4698" at bounding box center [231, 218] width 86 height 13
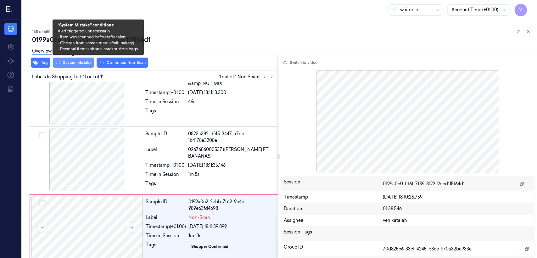
click at [78, 65] on button "System Mistake" at bounding box center [73, 63] width 41 height 10
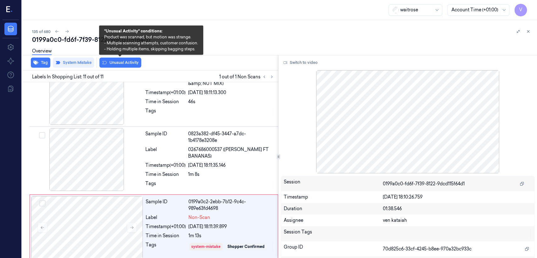
click at [130, 62] on button "Unusual Activity" at bounding box center [120, 63] width 42 height 10
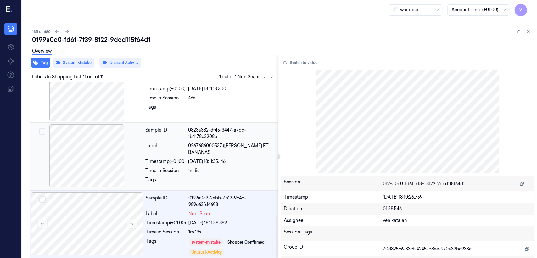
click at [227, 167] on div "1m 8s" at bounding box center [231, 170] width 86 height 7
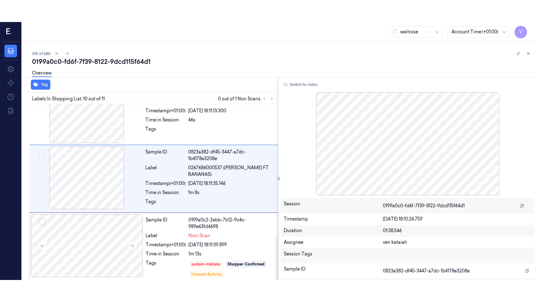
scroll to position [544, 0]
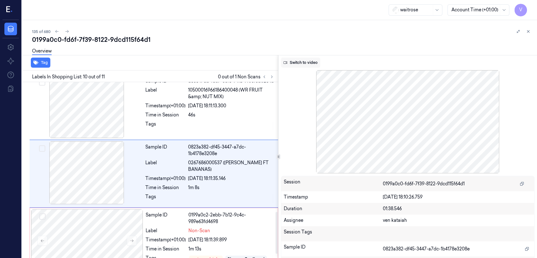
click at [305, 63] on button "Switch to video" at bounding box center [300, 63] width 39 height 10
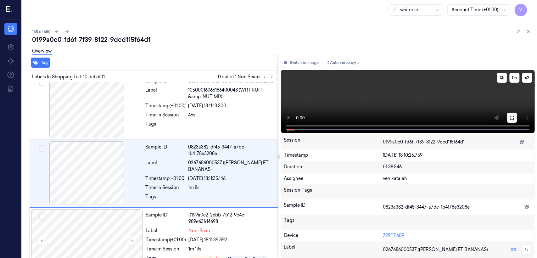
click at [510, 118] on icon at bounding box center [512, 118] width 4 height 4
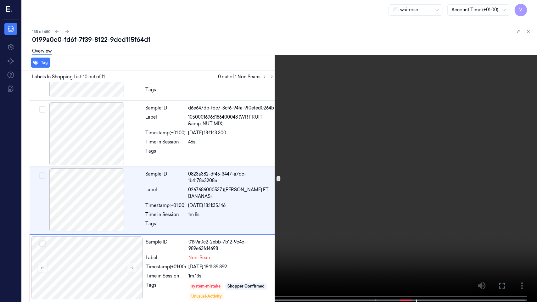
click at [0, 0] on icon at bounding box center [0, 0] width 0 height 0
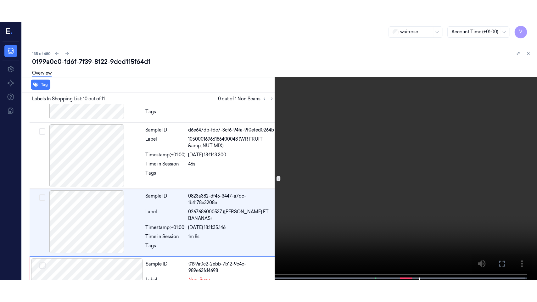
scroll to position [544, 0]
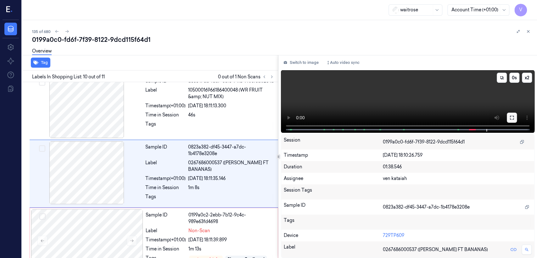
click at [513, 117] on icon at bounding box center [511, 117] width 5 height 5
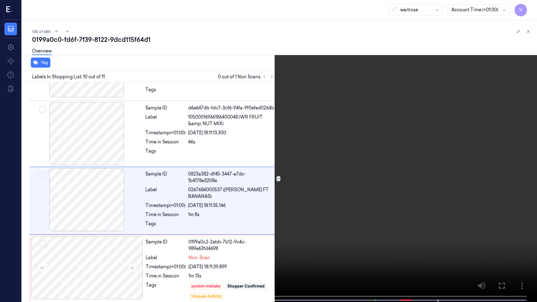
click at [0, 0] on button at bounding box center [0, 0] width 0 height 0
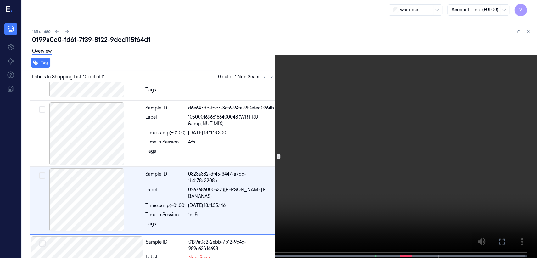
scroll to position [544, 0]
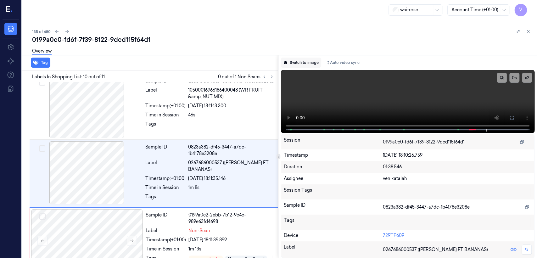
click at [294, 61] on button "Switch to image" at bounding box center [301, 63] width 40 height 10
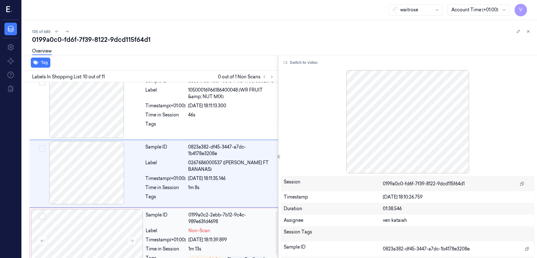
click at [198, 227] on span "Non-Scan" at bounding box center [199, 230] width 22 height 7
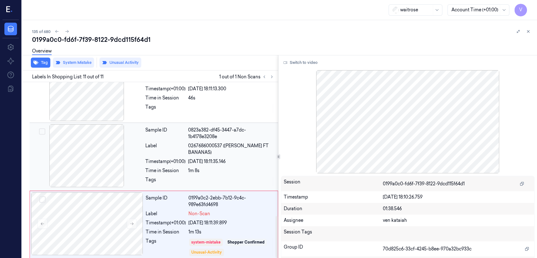
click at [204, 167] on div "1m 8s" at bounding box center [231, 170] width 86 height 7
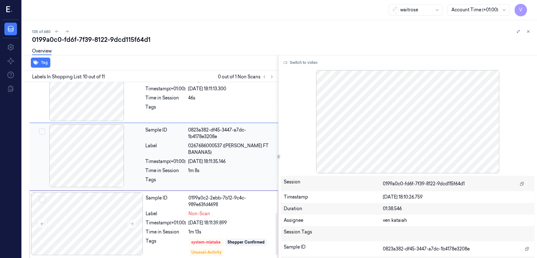
scroll to position [544, 0]
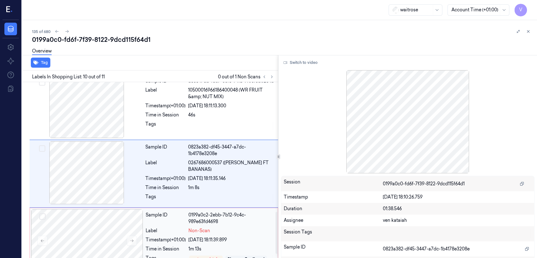
click at [206, 218] on div "0199a0c2-2ebb-7b12-9c4c-989e63fd4698" at bounding box center [231, 218] width 86 height 13
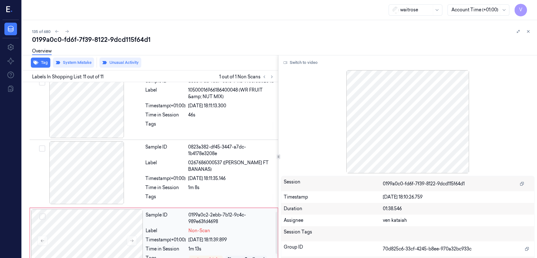
scroll to position [561, 0]
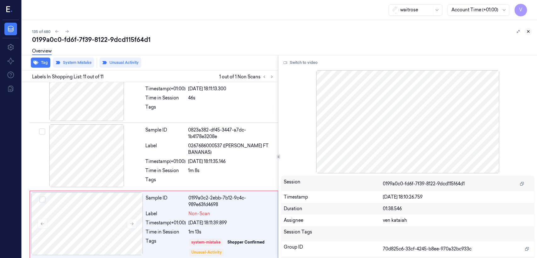
click at [527, 33] on icon at bounding box center [528, 31] width 4 height 4
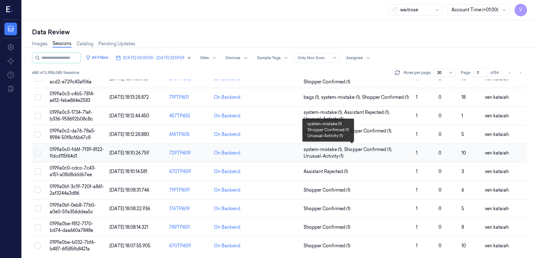
scroll to position [230, 0]
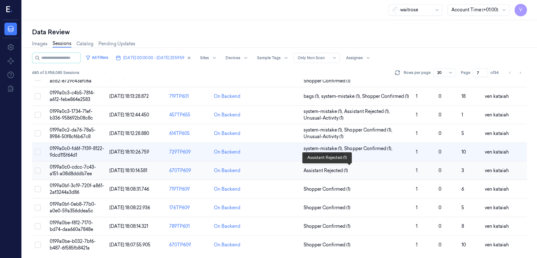
click at [313, 170] on span "Assistant Rejected (1)" at bounding box center [325, 170] width 44 height 7
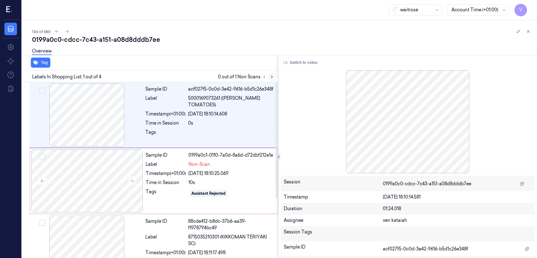
click at [270, 75] on icon at bounding box center [271, 77] width 4 height 4
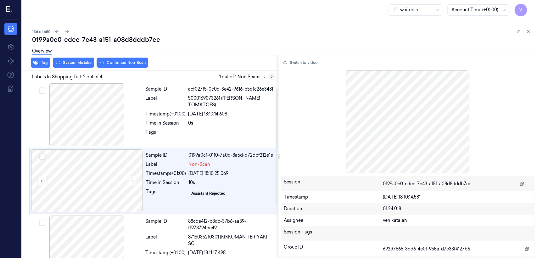
scroll to position [11, 0]
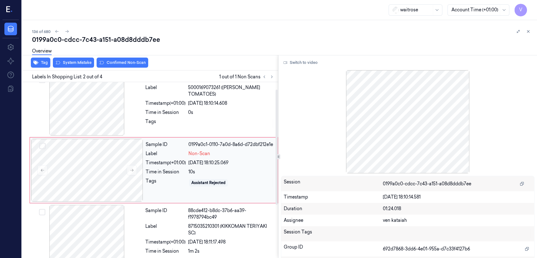
click at [148, 189] on div "Sample ID 0199a0c1-0110-7a0d-8a6d-d72dbf212e1e Label Non-Scan Timestamp (+01:00…" at bounding box center [209, 170] width 133 height 63
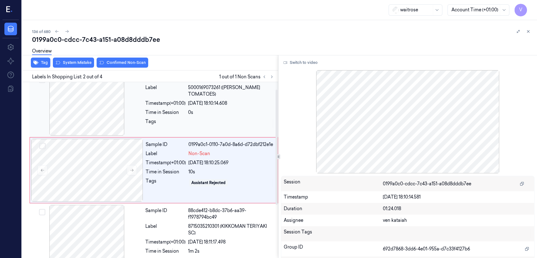
click at [157, 126] on div "Tags" at bounding box center [165, 123] width 40 height 10
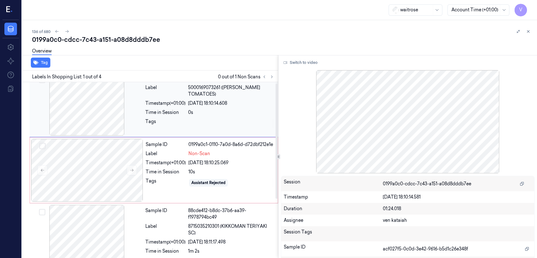
scroll to position [0, 0]
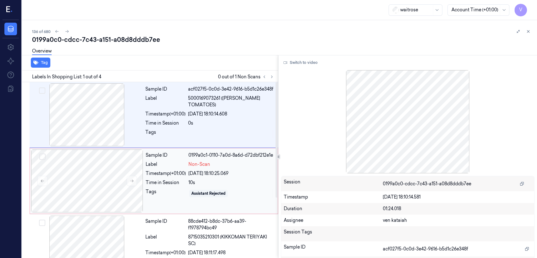
click at [176, 178] on div "Sample ID 0199a0c1-0110-7a0d-8a6d-d72dbf212e1e Label Non-Scan Timestamp (+01:00…" at bounding box center [209, 180] width 133 height 63
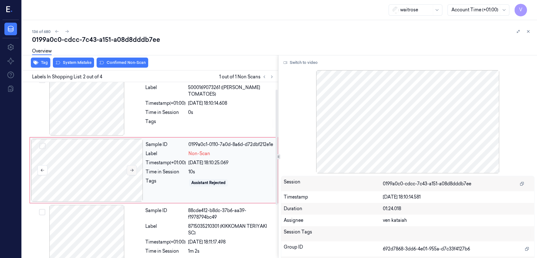
click at [132, 170] on icon at bounding box center [132, 170] width 4 height 4
click at [206, 126] on div at bounding box center [231, 123] width 86 height 10
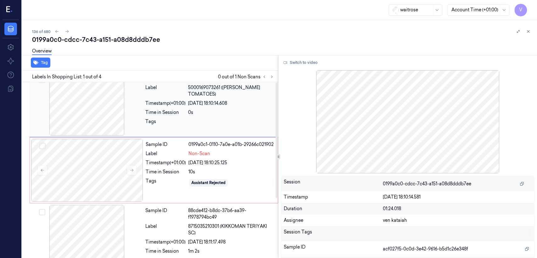
scroll to position [0, 0]
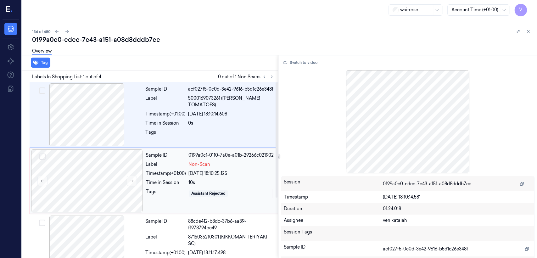
click at [195, 182] on div "10s" at bounding box center [231, 182] width 86 height 7
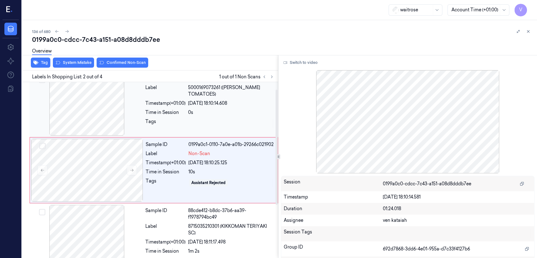
click at [198, 110] on div "0s" at bounding box center [231, 112] width 86 height 7
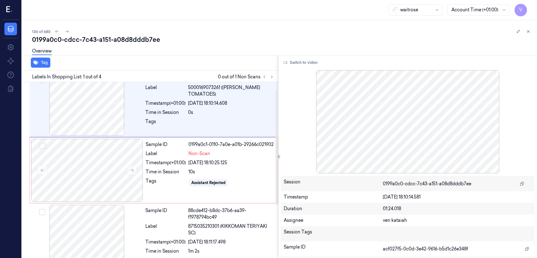
scroll to position [0, 0]
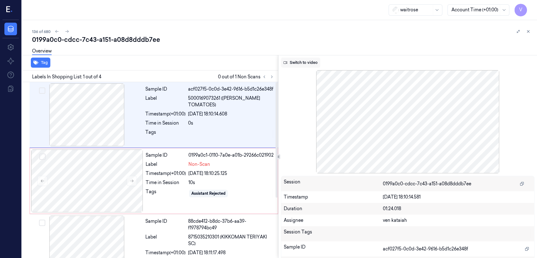
click at [312, 63] on button "Switch to video" at bounding box center [300, 63] width 39 height 10
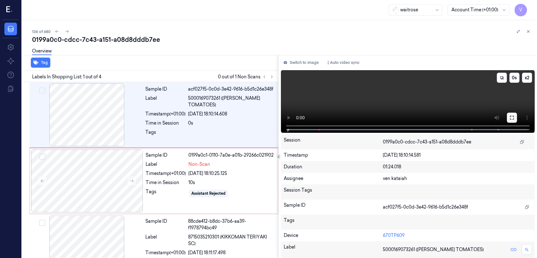
click at [508, 119] on button at bounding box center [512, 118] width 10 height 10
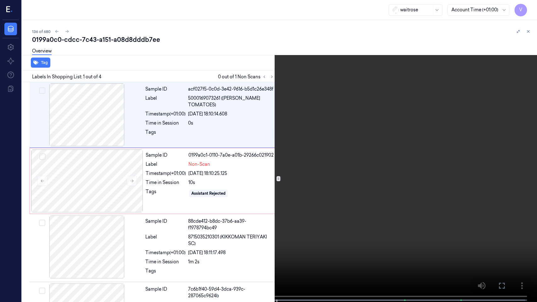
click at [0, 0] on icon at bounding box center [0, 0] width 0 height 0
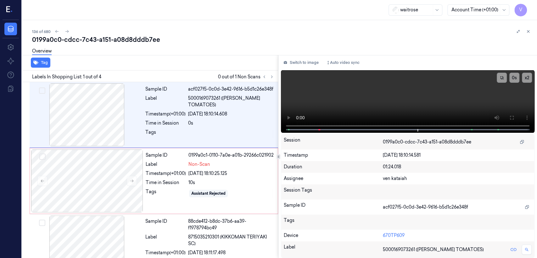
drag, startPoint x: 307, startPoint y: 54, endPoint x: 303, endPoint y: 68, distance: 13.9
click at [306, 55] on div "0199a0c0-cdcc-7c43-a151-a08d8dddb7ee Overview Tag Labels In Shopping List: 1 ou…" at bounding box center [282, 146] width 500 height 223
click at [303, 68] on div "Switch to image Auto video sync x 2 0 s Session 0199a0c0-cdcc-7c43-a151-a08d8dd…" at bounding box center [407, 156] width 258 height 203
click at [300, 66] on button "Switch to image" at bounding box center [301, 63] width 40 height 10
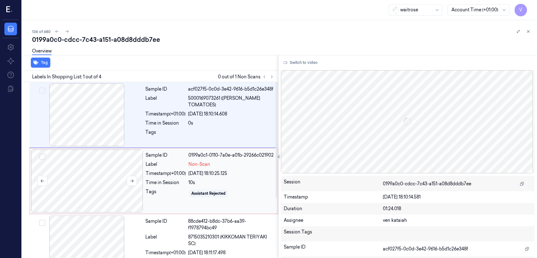
click at [122, 191] on div at bounding box center [87, 180] width 112 height 63
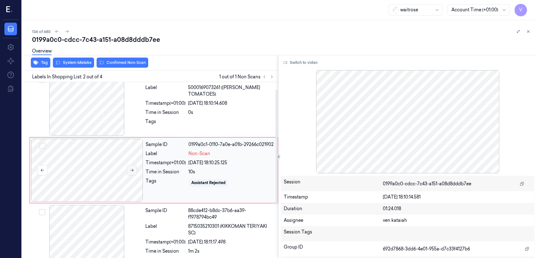
click at [131, 166] on button at bounding box center [132, 170] width 10 height 10
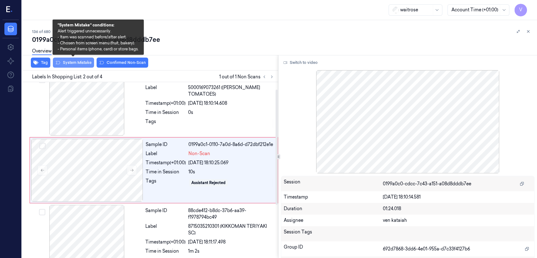
click at [85, 64] on button "System Mistake" at bounding box center [73, 63] width 41 height 10
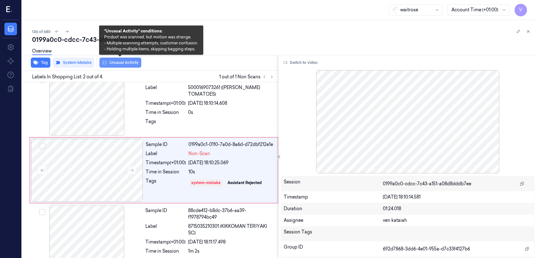
click at [116, 61] on button "Unusual Activity" at bounding box center [120, 63] width 42 height 10
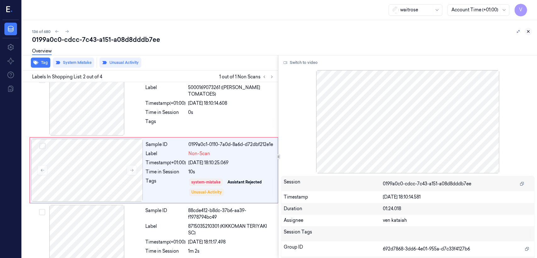
click at [529, 30] on icon at bounding box center [528, 31] width 4 height 4
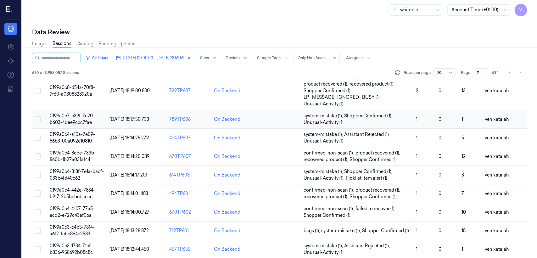
scroll to position [230, 0]
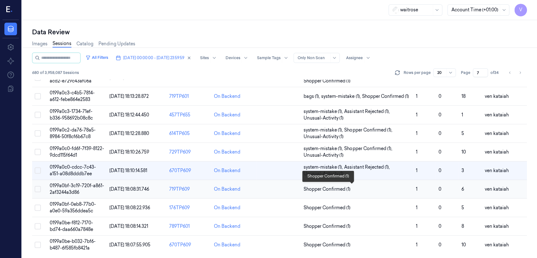
click at [326, 187] on span "Shopper Confirmed (1)" at bounding box center [326, 189] width 47 height 7
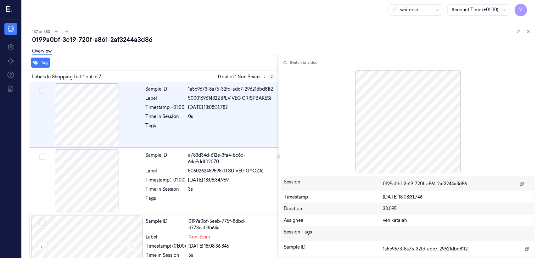
click at [269, 77] on icon at bounding box center [271, 77] width 4 height 4
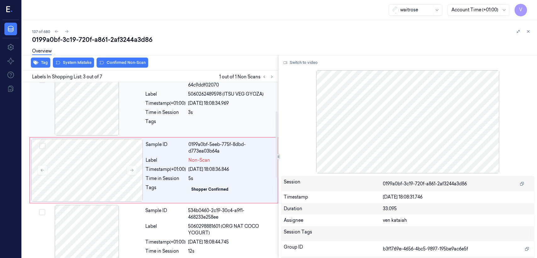
click at [183, 117] on div "Sample ID a783d34d-612e-3fa4-bc6d-64c9ddf02070 Label 5060262489598 (ITSU VEG GY…" at bounding box center [210, 104] width 134 height 63
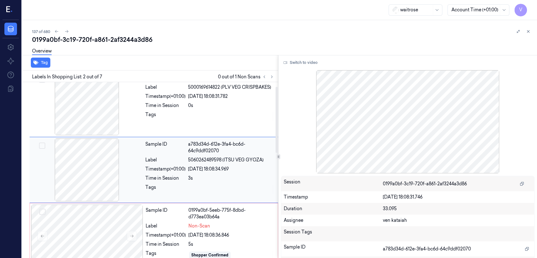
scroll to position [11, 0]
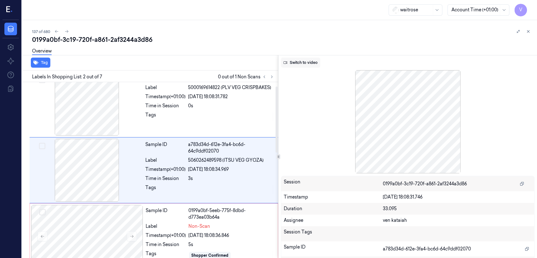
click at [302, 63] on button "Switch to video" at bounding box center [300, 63] width 39 height 10
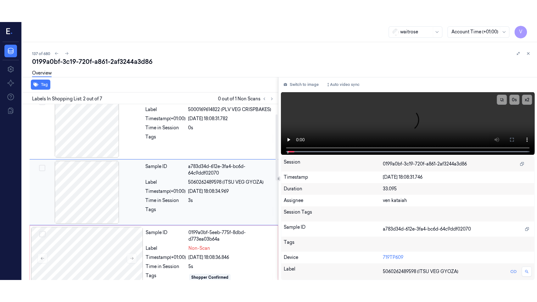
scroll to position [80, 0]
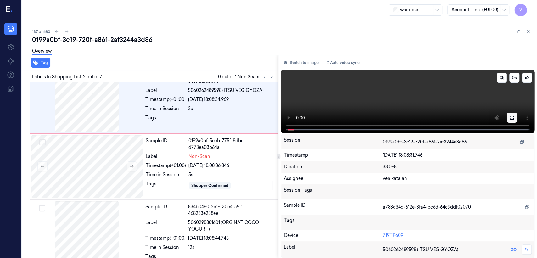
click at [511, 118] on icon at bounding box center [511, 117] width 5 height 5
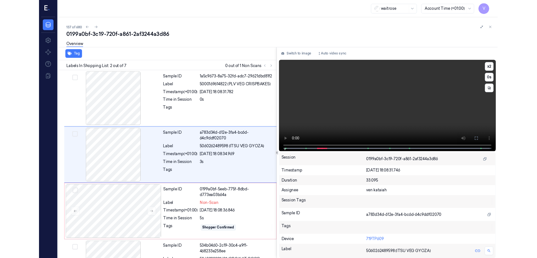
scroll to position [0, 0]
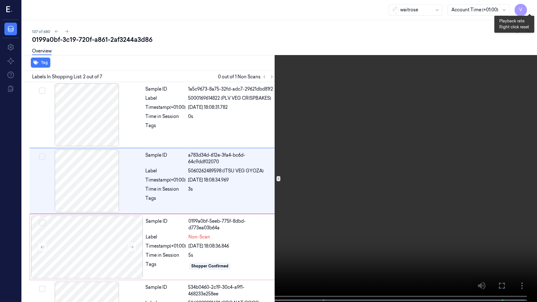
click at [528, 6] on button "x 2" at bounding box center [529, 8] width 10 height 10
click at [528, 6] on button "x 4" at bounding box center [529, 8] width 10 height 10
click at [0, 0] on icon at bounding box center [0, 0] width 0 height 0
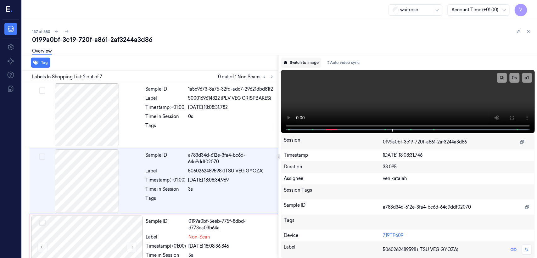
click at [307, 62] on button "Switch to image" at bounding box center [301, 63] width 40 height 10
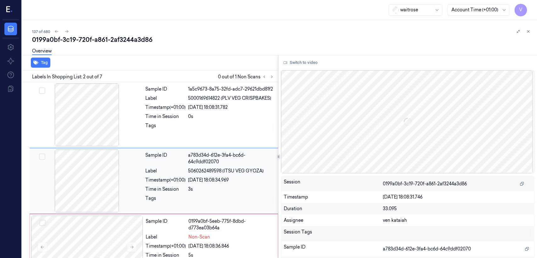
scroll to position [11, 0]
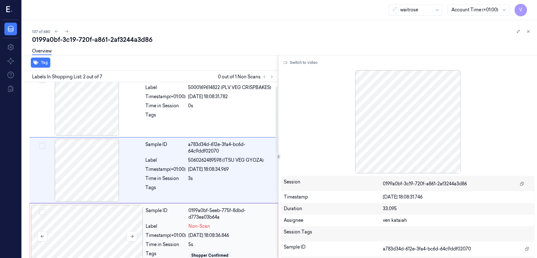
click at [102, 221] on div at bounding box center [87, 236] width 112 height 63
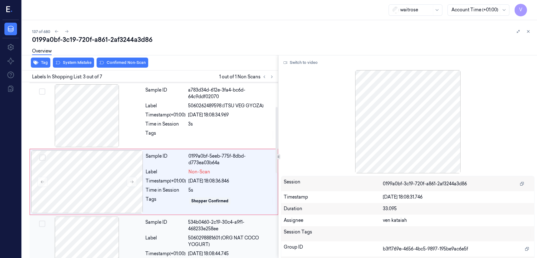
scroll to position [77, 0]
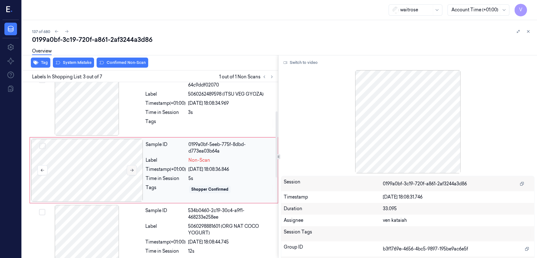
click at [135, 167] on button at bounding box center [132, 170] width 10 height 10
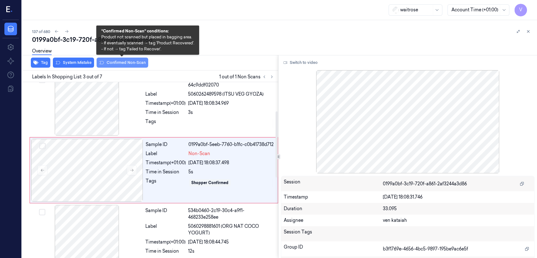
click at [142, 63] on button "Confirmed Non-Scan" at bounding box center [123, 63] width 52 height 10
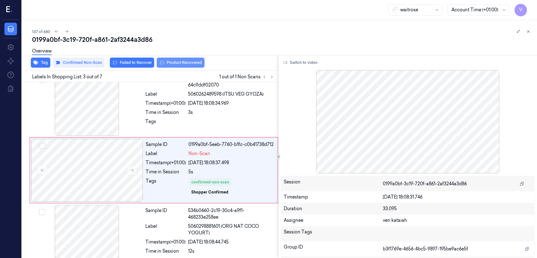
click at [180, 64] on button "Product Recovered" at bounding box center [181, 63] width 48 height 10
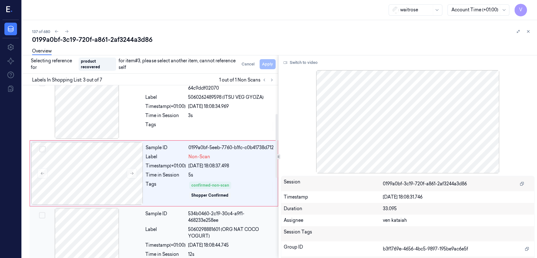
click at [183, 217] on div "Sample ID" at bounding box center [165, 216] width 40 height 13
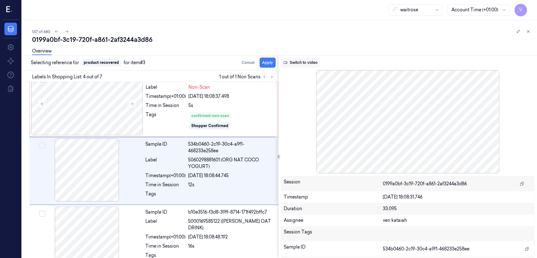
scroll to position [143, 0]
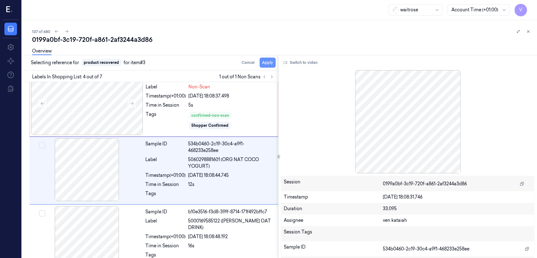
click at [267, 61] on button "Apply" at bounding box center [267, 63] width 16 height 10
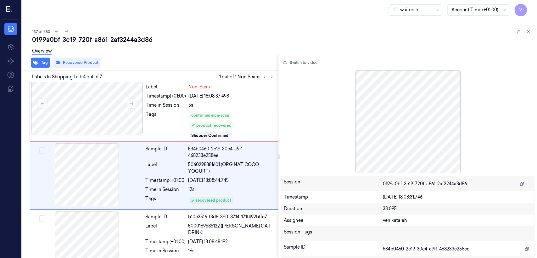
scroll to position [148, 0]
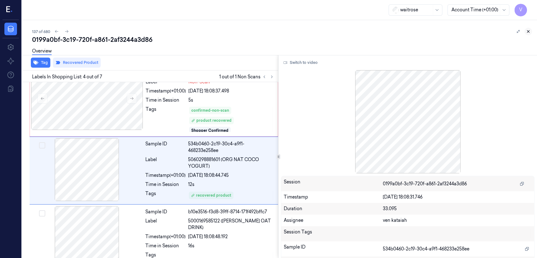
click at [527, 32] on icon at bounding box center [528, 31] width 4 height 4
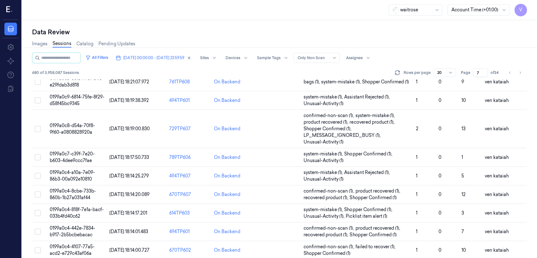
scroll to position [230, 0]
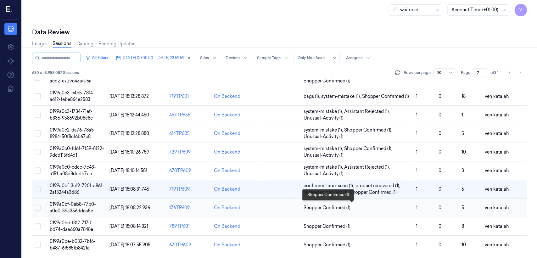
click at [313, 206] on span "Shopper Confirmed (1)" at bounding box center [326, 207] width 47 height 7
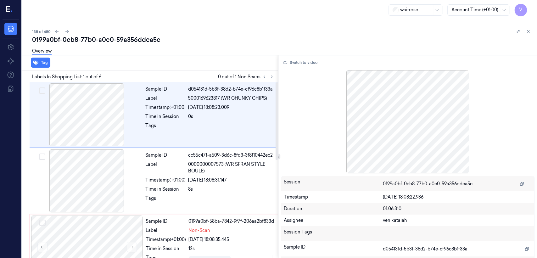
click at [275, 79] on div "Labels In Shopping List: 1 out of 6 0 out of 1 Non Scans" at bounding box center [148, 76] width 258 height 12
click at [273, 77] on icon at bounding box center [271, 77] width 4 height 4
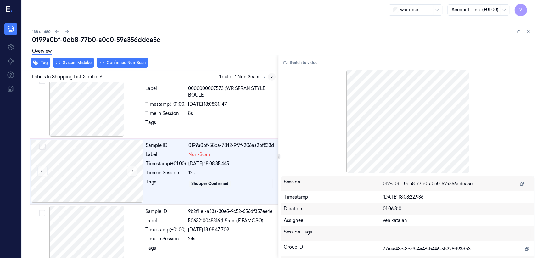
scroll to position [77, 0]
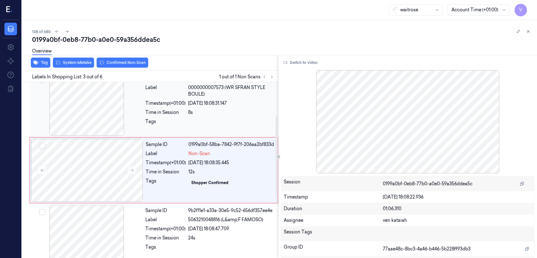
click at [189, 124] on div at bounding box center [231, 123] width 86 height 10
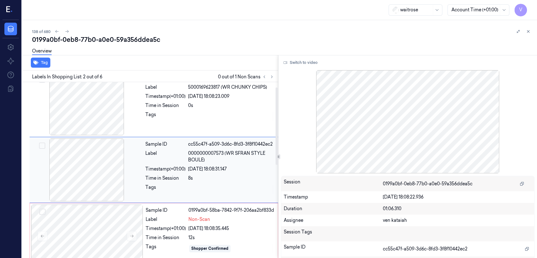
scroll to position [11, 0]
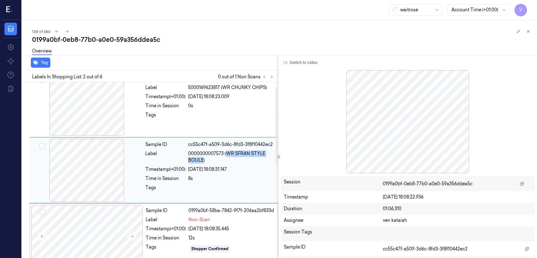
drag, startPoint x: 226, startPoint y: 153, endPoint x: 202, endPoint y: 163, distance: 26.1
click at [202, 163] on div "Sample ID cc55c47f-a509-3d6c-8fd3-3f8f10442ec2 Label 0000000007573 (WR SFRAN ST…" at bounding box center [210, 170] width 134 height 63
copy span "WR SFRAN STYLE BOULE"
click at [201, 232] on div "Sample ID 0199a0bf-58ba-7842-9f7f-206aa2bf833d Label Non-Scan Timestamp (+01:00…" at bounding box center [209, 236] width 133 height 63
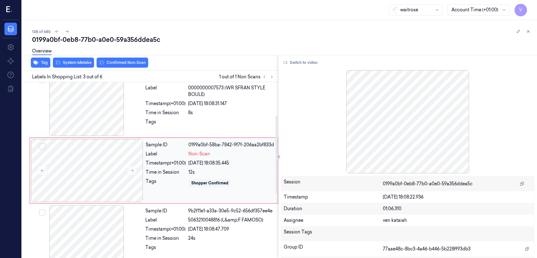
scroll to position [77, 0]
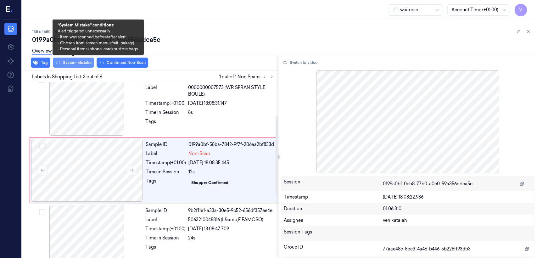
click at [76, 65] on button "System Mistake" at bounding box center [73, 63] width 41 height 10
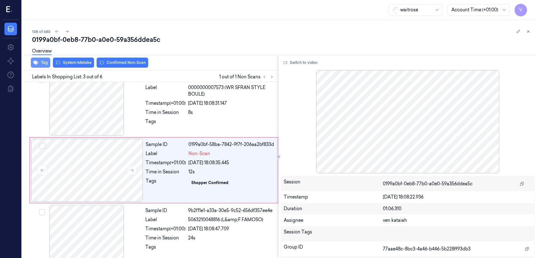
click at [47, 64] on button "Tag" at bounding box center [40, 63] width 19 height 10
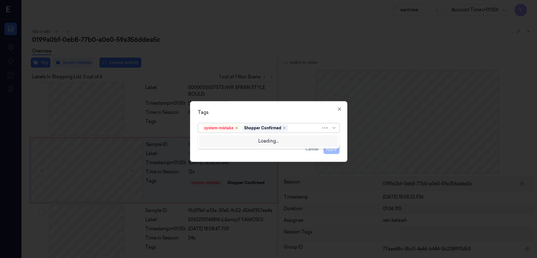
click at [299, 130] on div at bounding box center [305, 128] width 31 height 7
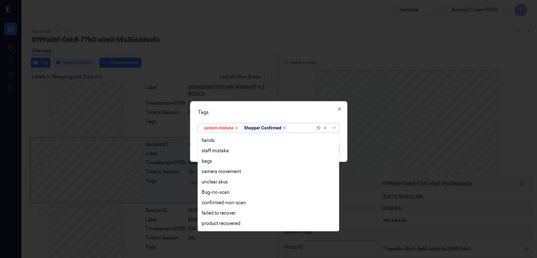
scroll to position [70, 0]
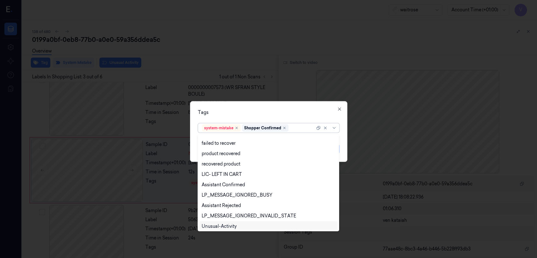
click at [225, 228] on div "Unusual-Activity" at bounding box center [219, 226] width 35 height 7
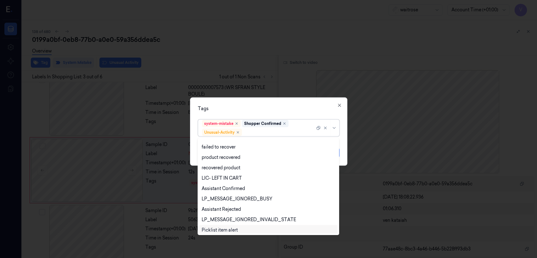
click at [225, 226] on div "Picklist item alert" at bounding box center [268, 230] width 138 height 10
click at [268, 115] on div "Tags option Picklist item alert, selected. Use Up and Down to choose options, p…" at bounding box center [268, 131] width 157 height 68
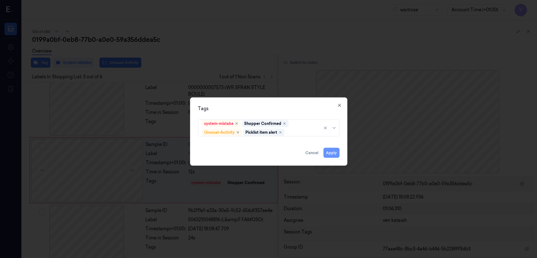
click at [327, 152] on button "Apply" at bounding box center [331, 153] width 16 height 10
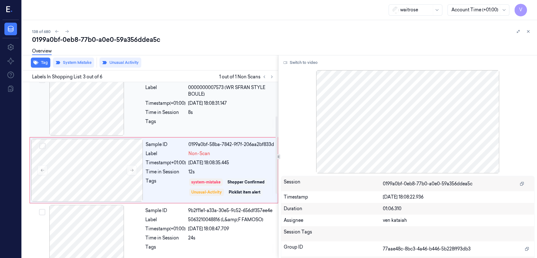
click at [168, 122] on div "Tags" at bounding box center [165, 123] width 40 height 10
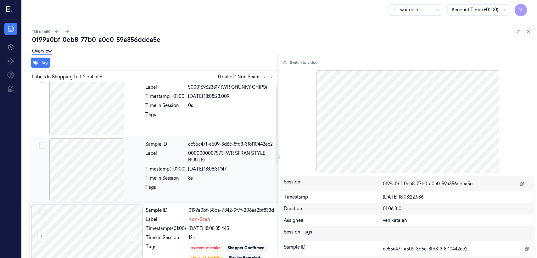
scroll to position [11, 0]
click at [307, 58] on button "Switch to video" at bounding box center [300, 63] width 39 height 10
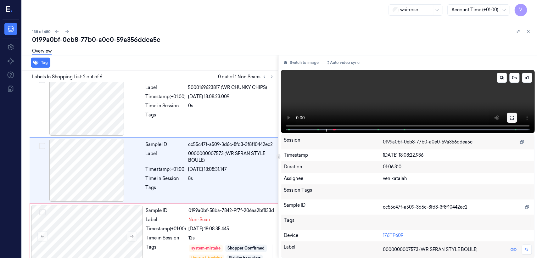
click at [510, 114] on button at bounding box center [512, 118] width 10 height 10
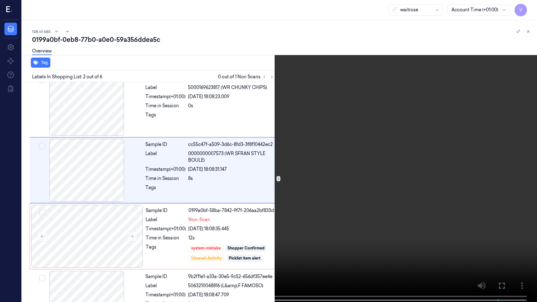
drag, startPoint x: 506, startPoint y: 286, endPoint x: 506, endPoint y: 256, distance: 30.5
click at [0, 0] on button at bounding box center [0, 0] width 0 height 0
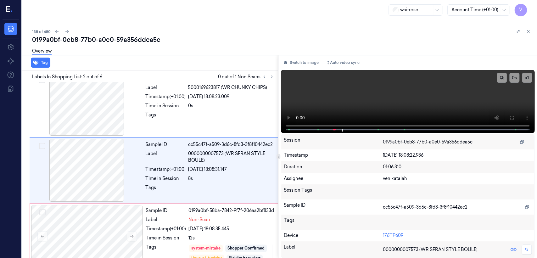
click at [527, 36] on div "0199a0bf-0eb8-77b0-a0e0-59a356ddea5c" at bounding box center [282, 39] width 500 height 9
click at [527, 32] on icon at bounding box center [528, 31] width 4 height 4
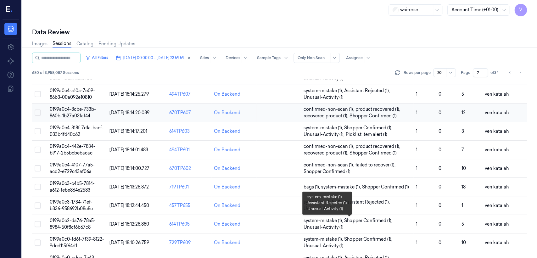
scroll to position [230, 0]
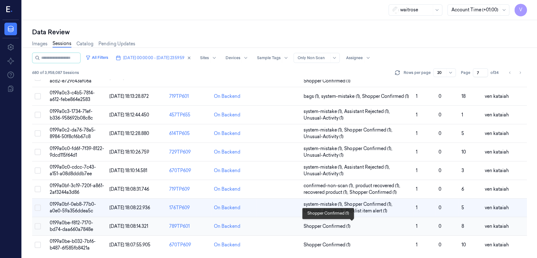
click at [330, 226] on span "Shopper Confirmed (1)" at bounding box center [326, 226] width 47 height 7
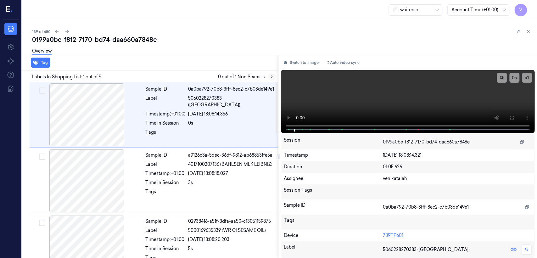
click at [271, 77] on icon at bounding box center [271, 77] width 1 height 2
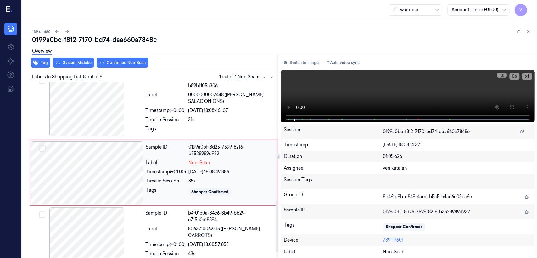
scroll to position [410, 0]
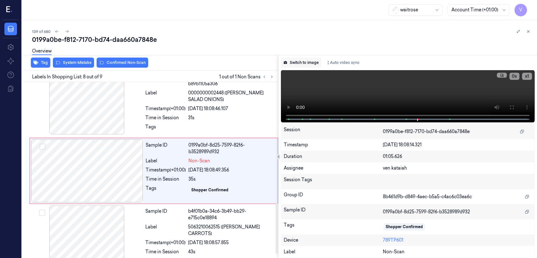
click at [318, 62] on button "Switch to image" at bounding box center [301, 63] width 40 height 10
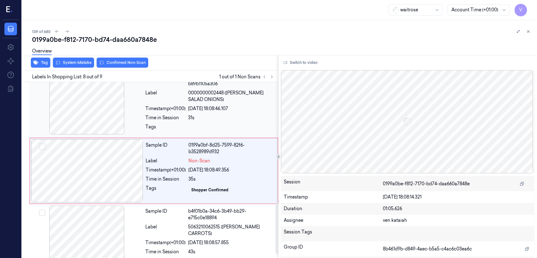
click at [173, 125] on div "Tags" at bounding box center [165, 129] width 40 height 10
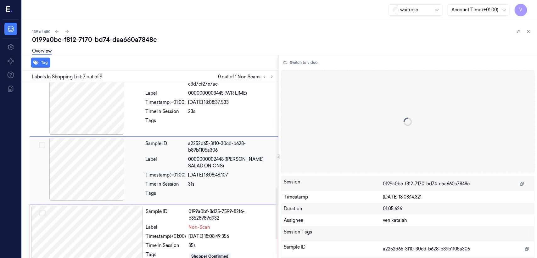
scroll to position [343, 0]
click at [200, 215] on div "0199a0bf-8d25-7599-82f6-b3528989d932" at bounding box center [231, 214] width 86 height 13
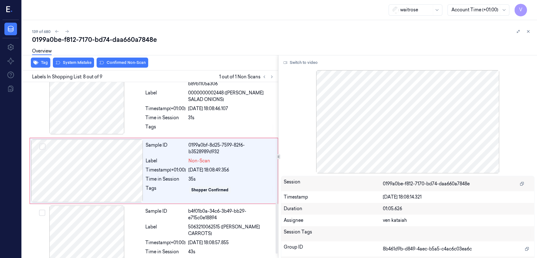
scroll to position [410, 0]
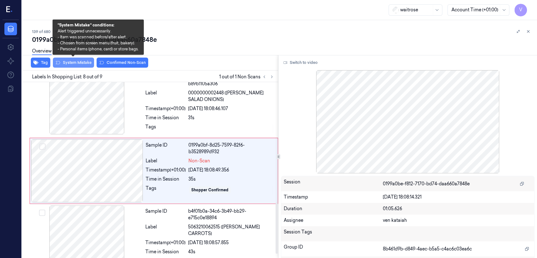
click at [63, 62] on button "System Mistake" at bounding box center [73, 63] width 41 height 10
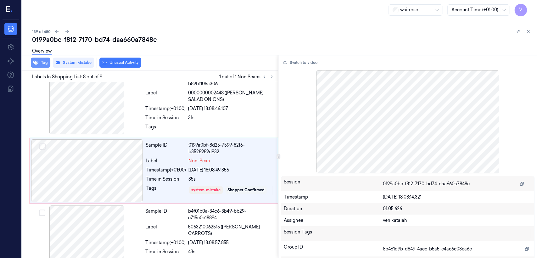
click at [41, 62] on button "Tag" at bounding box center [40, 63] width 19 height 10
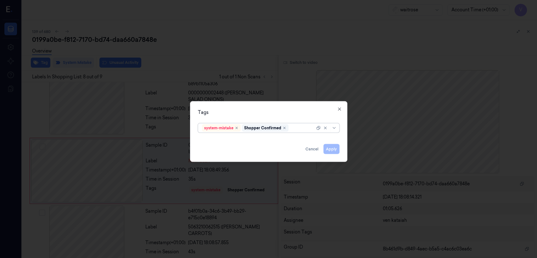
click at [300, 128] on div at bounding box center [302, 128] width 25 height 7
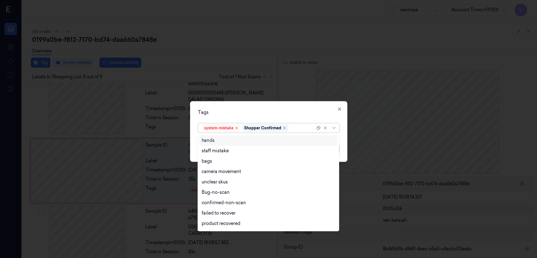
scroll to position [92, 0]
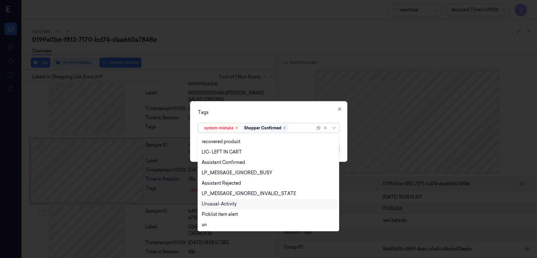
click at [216, 204] on div "Unusual-Activity" at bounding box center [219, 204] width 35 height 7
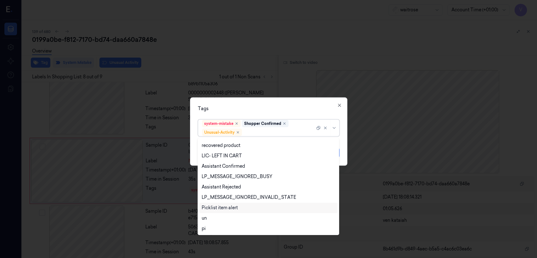
click at [216, 204] on div "Picklist item alert" at bounding box center [220, 207] width 36 height 7
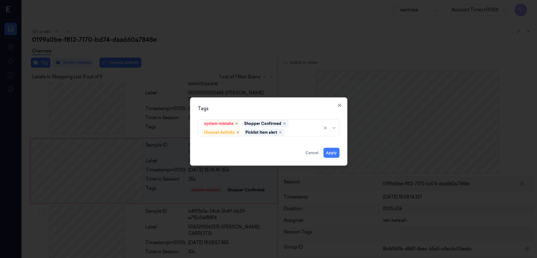
click at [280, 111] on div "Tags" at bounding box center [268, 108] width 141 height 7
click at [334, 153] on button "Apply" at bounding box center [331, 153] width 16 height 10
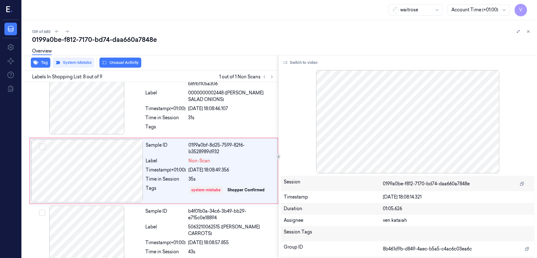
scroll to position [412, 0]
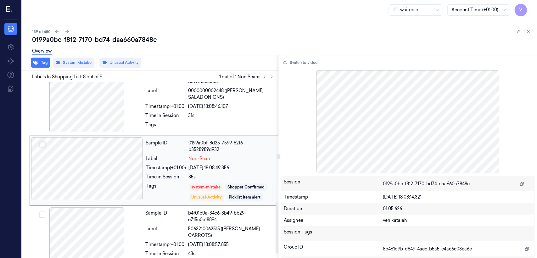
click at [169, 177] on div "Time in Session" at bounding box center [166, 177] width 40 height 7
click at [257, 119] on div "Sample ID a2252d65-3f10-30cd-b628-b89b1105a306 Label 0000000002448 (WR ESS SALA…" at bounding box center [210, 101] width 134 height 65
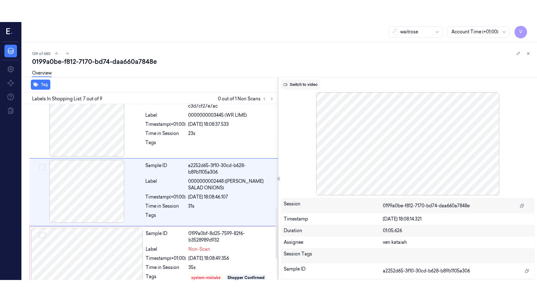
scroll to position [343, 0]
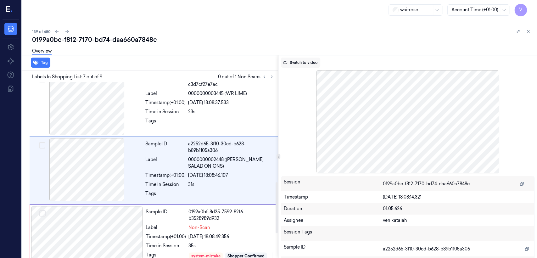
click at [313, 58] on button "Switch to video" at bounding box center [300, 63] width 39 height 10
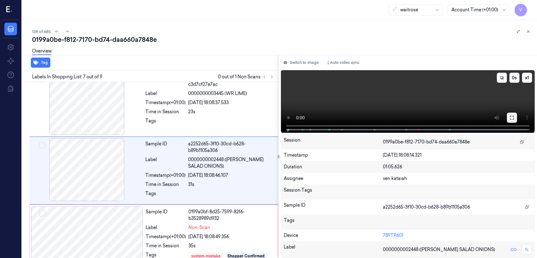
click at [514, 118] on button at bounding box center [512, 118] width 10 height 10
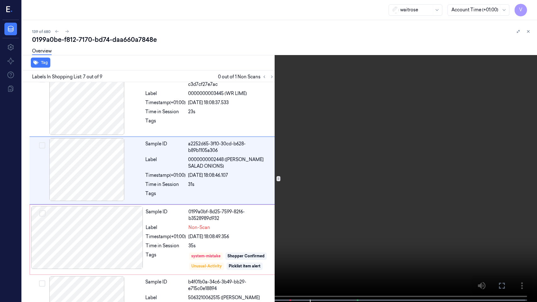
click at [241, 258] on video at bounding box center [268, 151] width 537 height 303
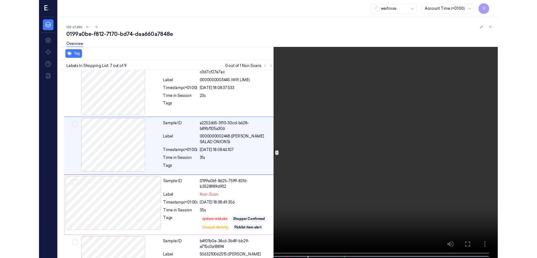
scroll to position [321, 0]
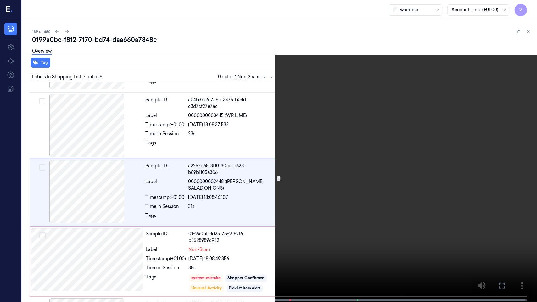
click at [355, 86] on video at bounding box center [268, 151] width 537 height 303
click at [0, 0] on icon at bounding box center [0, 0] width 0 height 0
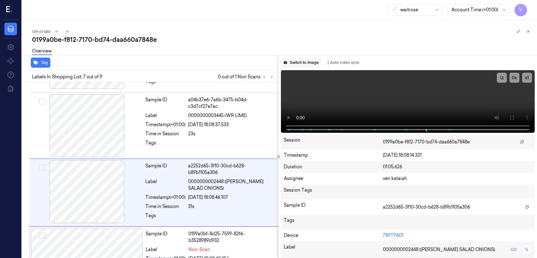
click at [308, 60] on button "Switch to image" at bounding box center [301, 63] width 40 height 10
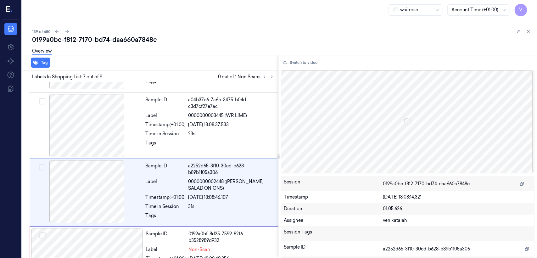
scroll to position [343, 0]
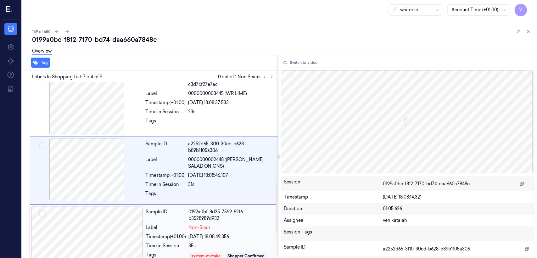
click at [197, 242] on div "35s" at bounding box center [231, 245] width 86 height 7
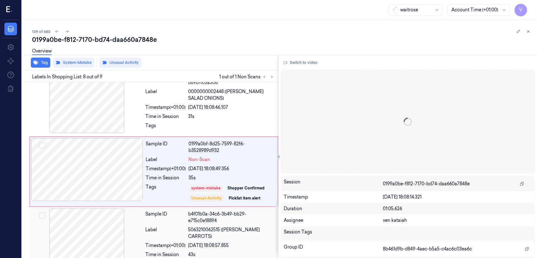
scroll to position [412, 0]
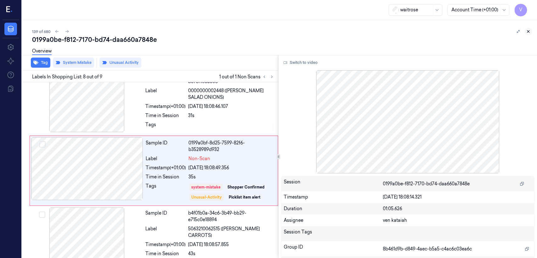
click at [528, 29] on icon at bounding box center [528, 31] width 4 height 4
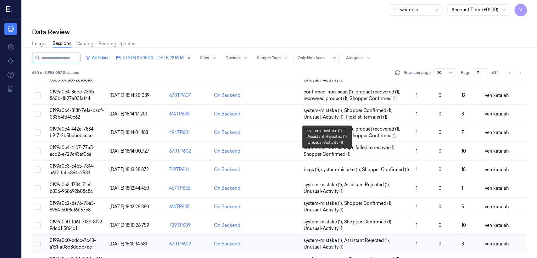
scroll to position [230, 0]
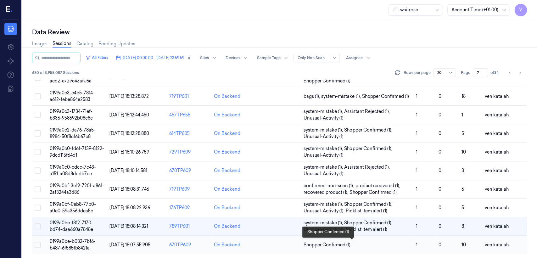
click at [339, 244] on span "Shopper Confirmed (1)" at bounding box center [326, 244] width 47 height 7
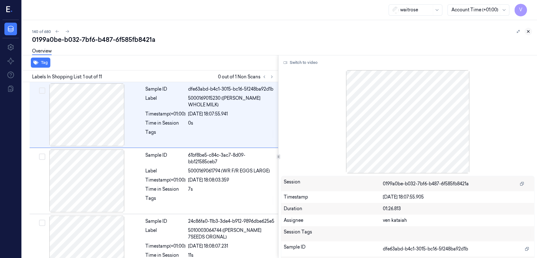
click at [529, 31] on icon at bounding box center [528, 31] width 4 height 4
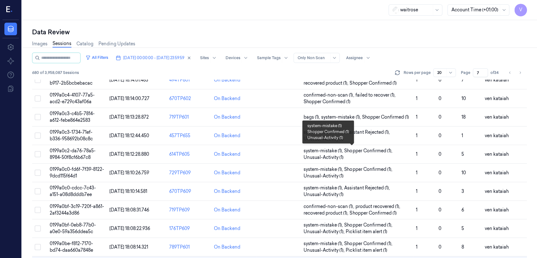
scroll to position [230, 0]
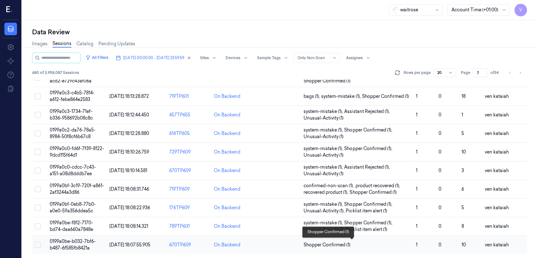
click at [343, 241] on span "Shopper Confirmed (1)" at bounding box center [326, 244] width 47 height 7
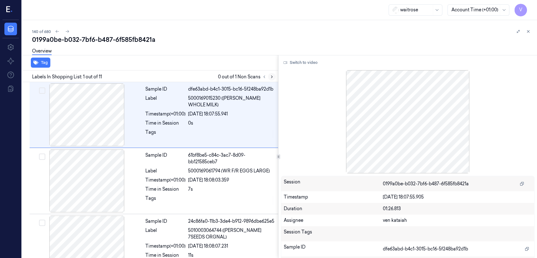
click at [272, 78] on icon at bounding box center [271, 77] width 4 height 4
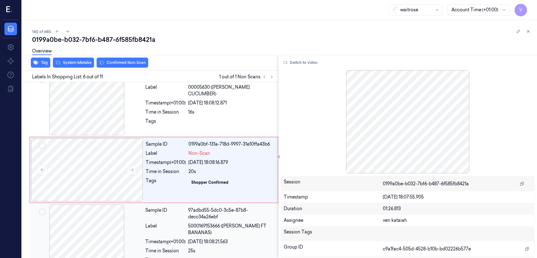
scroll to position [276, 0]
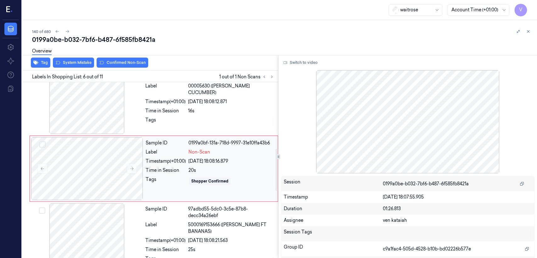
click at [180, 180] on div "Tags" at bounding box center [166, 181] width 40 height 10
click at [151, 120] on div "Tags" at bounding box center [165, 122] width 40 height 10
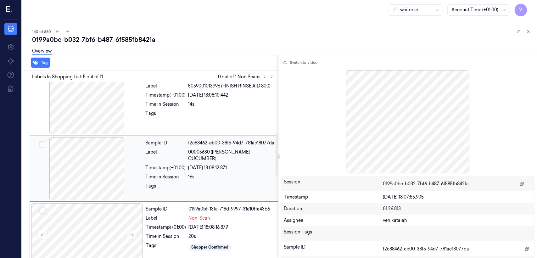
scroll to position [280, 0]
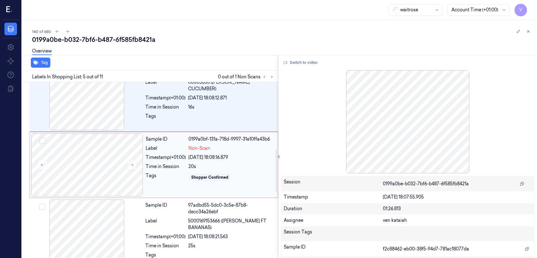
click at [168, 172] on div "Sample ID 0199a0bf-131a-718d-9997-31e10ffa43b6 Label Non-Scan Timestamp (+01:00…" at bounding box center [209, 164] width 133 height 63
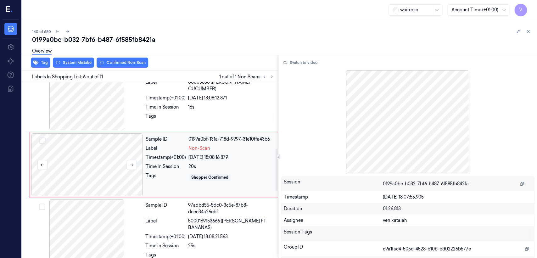
scroll to position [276, 0]
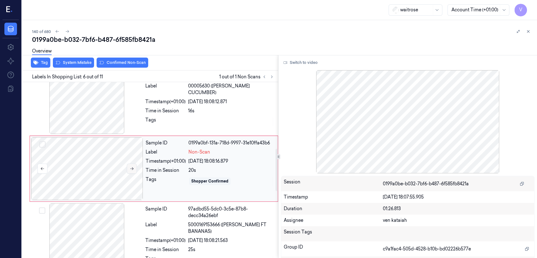
click at [132, 170] on icon at bounding box center [132, 168] width 4 height 4
click at [169, 108] on div "Time in Session" at bounding box center [165, 111] width 40 height 7
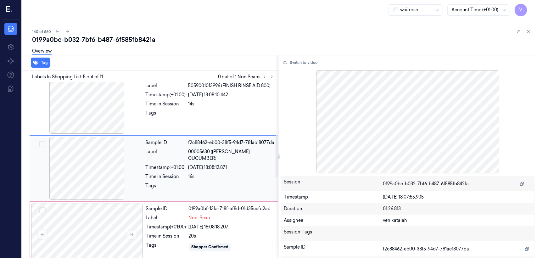
scroll to position [210, 0]
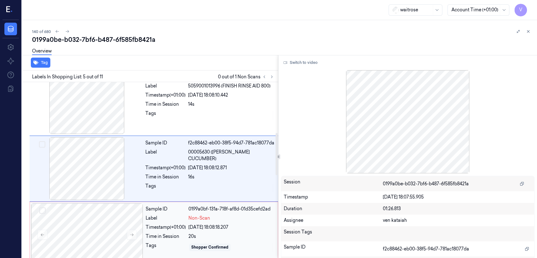
click at [161, 224] on div "Sample ID 0199a0bf-131a-718f-af8d-01d35cefd2ad Label Non-Scan Timestamp (+01:00…" at bounding box center [209, 234] width 133 height 63
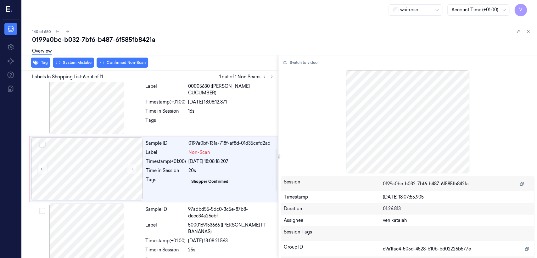
scroll to position [276, 0]
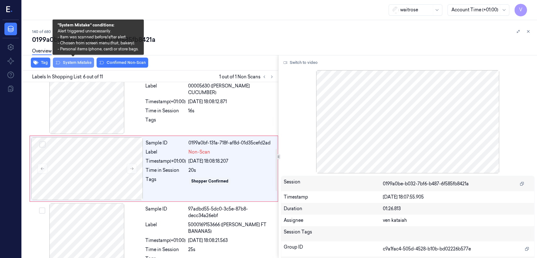
click at [86, 61] on button "System Mistake" at bounding box center [73, 63] width 41 height 10
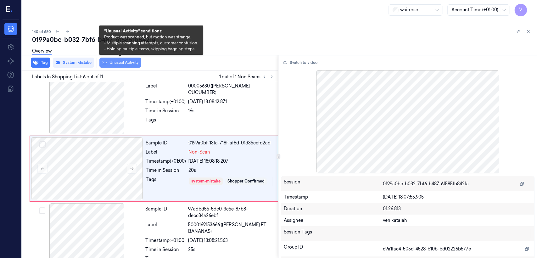
click at [118, 61] on button "Unusual Activity" at bounding box center [120, 63] width 42 height 10
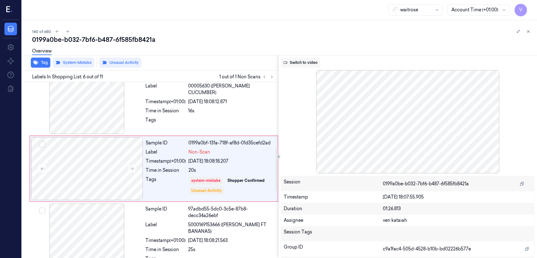
click at [304, 66] on button "Switch to video" at bounding box center [300, 63] width 39 height 10
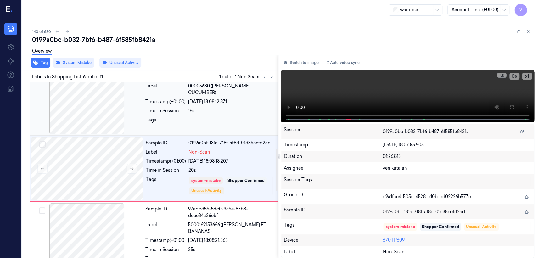
click at [202, 130] on div "Sample ID f2c88462-eb00-38f5-94d7-781ac18077da Label 00005630 (WR ESS CUCUMBER)…" at bounding box center [210, 102] width 134 height 63
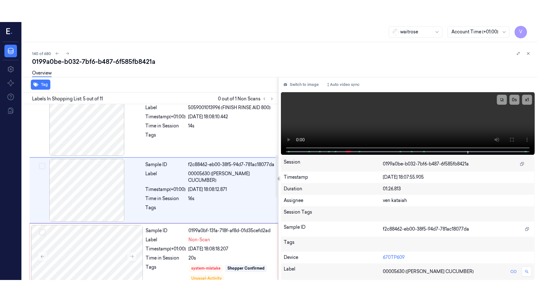
scroll to position [210, 0]
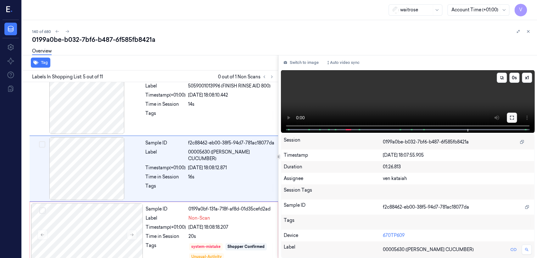
click at [512, 119] on icon at bounding box center [511, 117] width 5 height 5
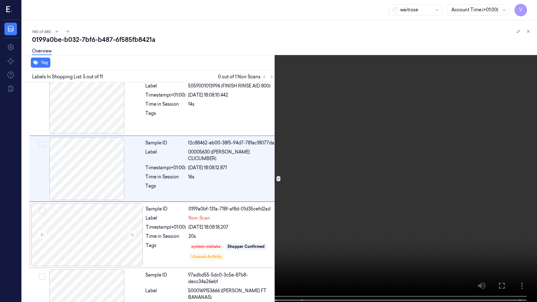
click at [105, 258] on div "x 1 0 s" at bounding box center [268, 151] width 537 height 302
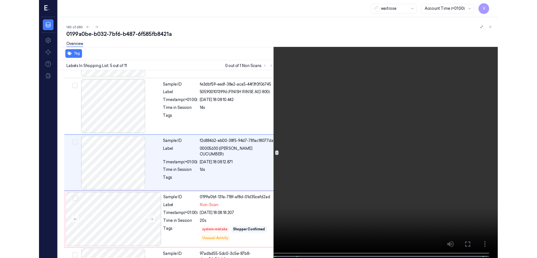
scroll to position [188, 0]
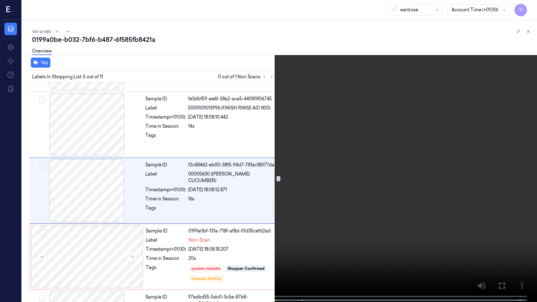
click at [0, 0] on icon at bounding box center [0, 0] width 0 height 0
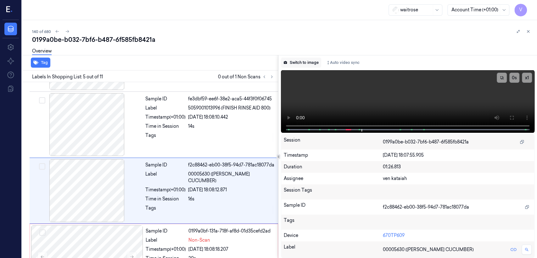
click at [305, 64] on button "Switch to image" at bounding box center [301, 63] width 40 height 10
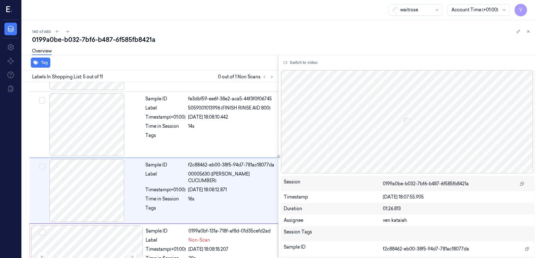
scroll to position [210, 0]
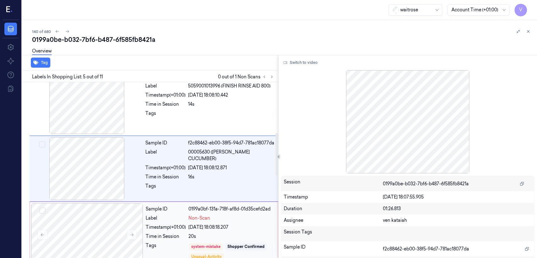
click at [225, 239] on div "20s" at bounding box center [231, 236] width 86 height 7
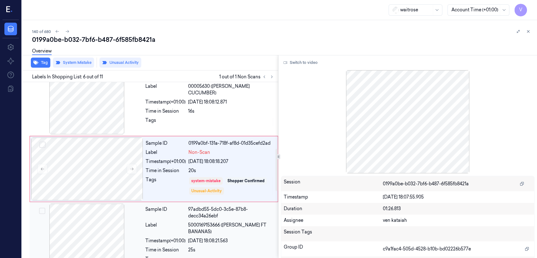
scroll to position [276, 0]
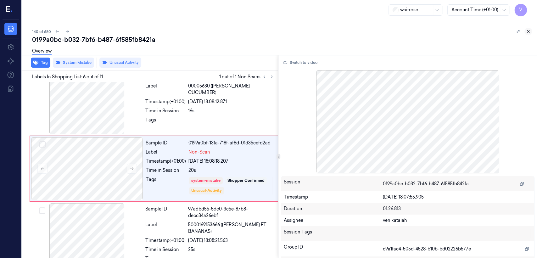
click at [527, 33] on icon at bounding box center [528, 31] width 4 height 4
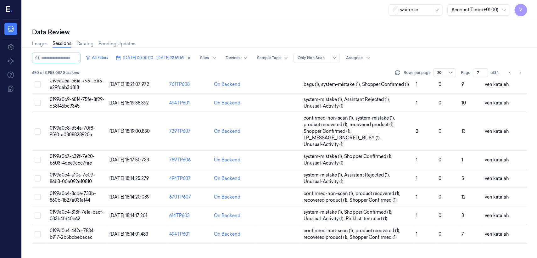
scroll to position [230, 0]
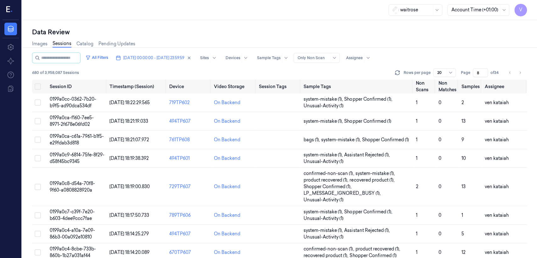
click at [483, 71] on input "8" at bounding box center [480, 72] width 15 height 9
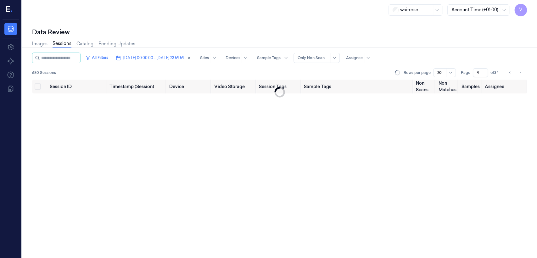
click at [483, 71] on input "9" at bounding box center [480, 72] width 15 height 9
click at [483, 71] on input "10" at bounding box center [480, 72] width 15 height 9
type input "11"
click at [483, 71] on input "11" at bounding box center [479, 72] width 17 height 9
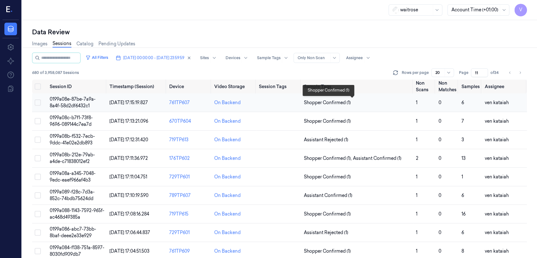
click at [310, 102] on span "Shopper Confirmed (1)" at bounding box center [327, 102] width 47 height 7
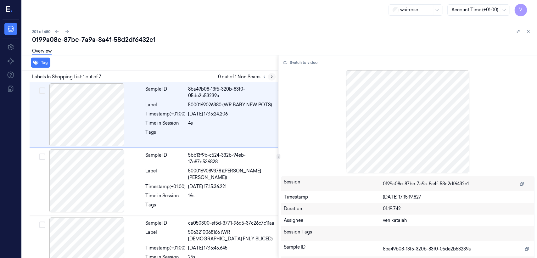
click at [271, 79] on button at bounding box center [272, 77] width 8 height 8
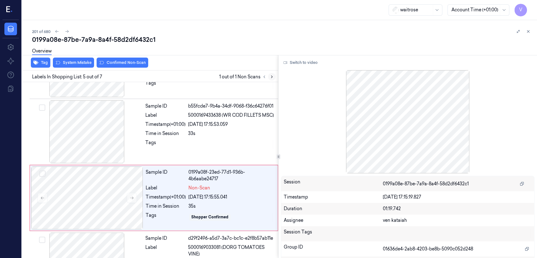
scroll to position [210, 0]
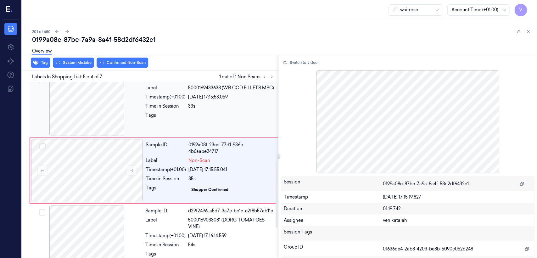
click at [171, 122] on div "Tags" at bounding box center [165, 117] width 40 height 10
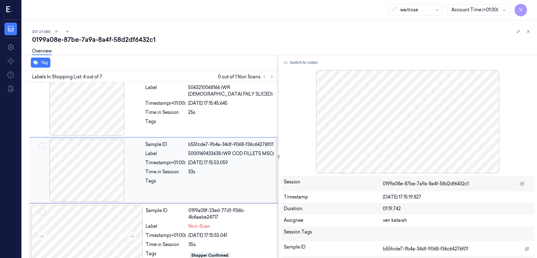
scroll to position [144, 0]
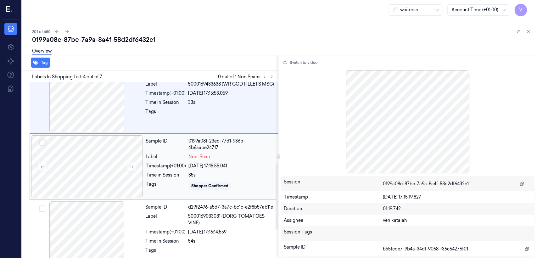
click at [194, 163] on div "01/10/2025 17:15:55.041" at bounding box center [231, 166] width 86 height 7
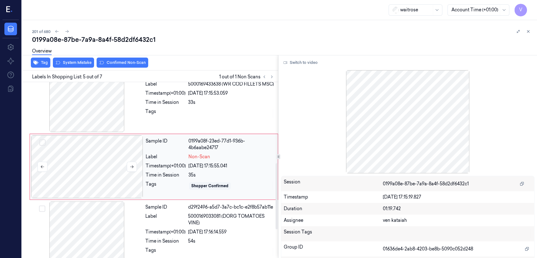
scroll to position [210, 0]
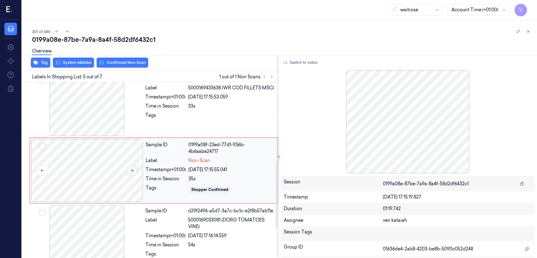
click at [131, 172] on icon at bounding box center [132, 170] width 4 height 4
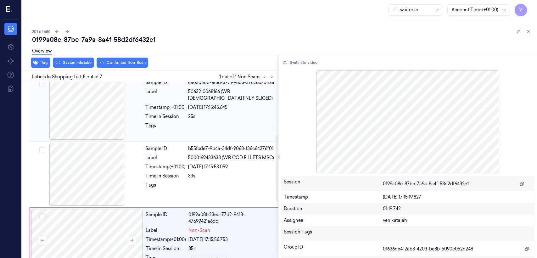
click at [203, 120] on div "Sample ID ca050300-ef5d-3771-96d5-37c26c7c11aa Label 5063210068166 (WR CHICK FN…" at bounding box center [210, 108] width 134 height 63
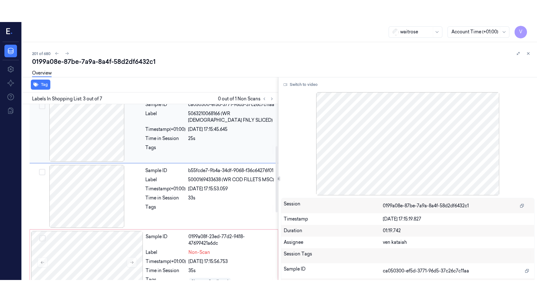
scroll to position [78, 0]
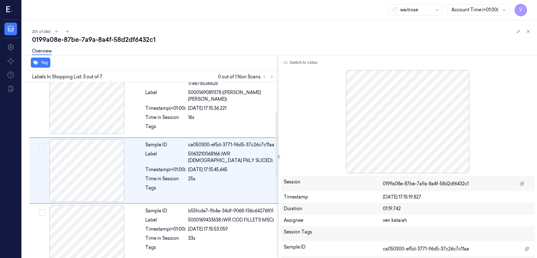
click at [303, 68] on div "Switch to video Session 0199a08e-87be-7a9a-8a4f-58d2df6432c1 Timestamp 01/10/20…" at bounding box center [407, 156] width 258 height 203
click at [302, 66] on button "Switch to video" at bounding box center [300, 63] width 39 height 10
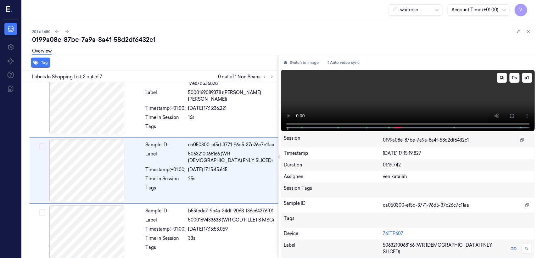
click at [442, 101] on video at bounding box center [407, 100] width 253 height 61
click at [435, 101] on video at bounding box center [407, 100] width 253 height 61
click at [509, 118] on icon at bounding box center [511, 115] width 5 height 5
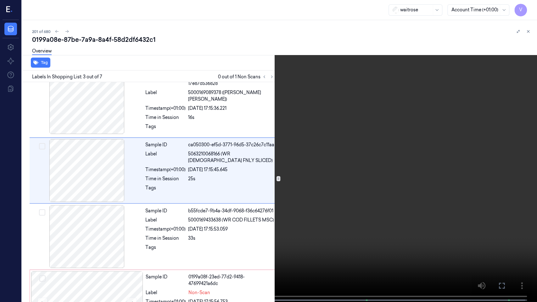
click at [398, 134] on video at bounding box center [268, 151] width 537 height 303
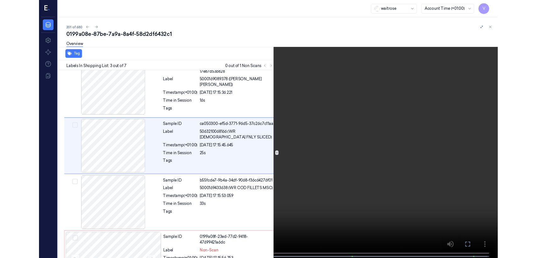
scroll to position [56, 0]
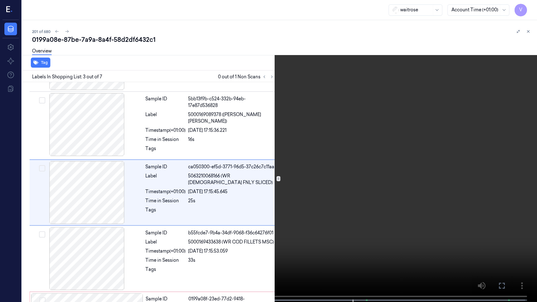
drag, startPoint x: 501, startPoint y: 287, endPoint x: 499, endPoint y: 255, distance: 31.5
click at [0, 0] on icon at bounding box center [0, 0] width 0 height 0
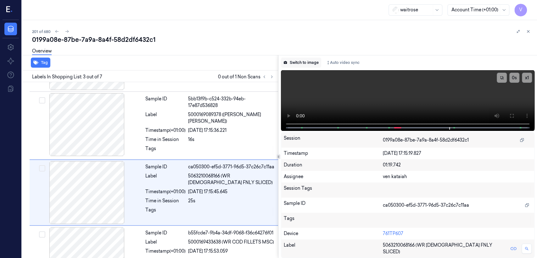
click at [291, 60] on button "Switch to image" at bounding box center [301, 63] width 40 height 10
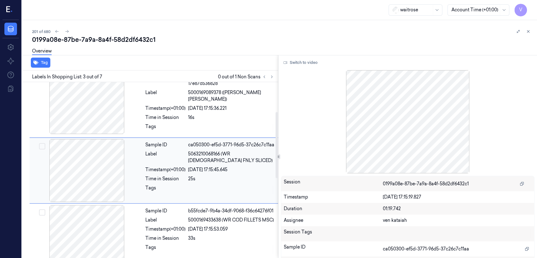
scroll to position [148, 0]
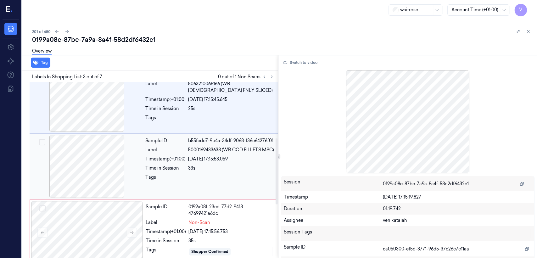
click at [191, 171] on div "33s" at bounding box center [231, 168] width 86 height 7
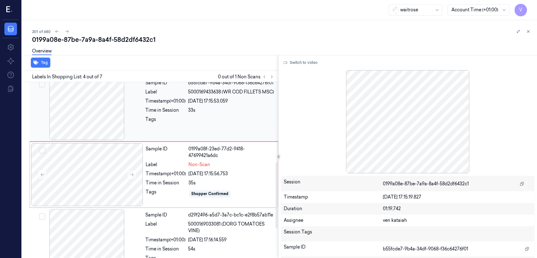
scroll to position [214, 0]
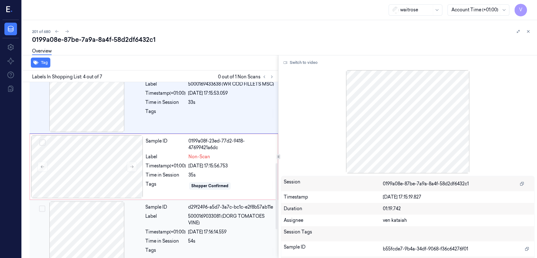
click at [191, 226] on div "Sample ID d29f2496-a5d7-3a7c-bc1c-e2f8b57ab11e Label 5000169033081 (DORG TOMATO…" at bounding box center [210, 232] width 134 height 63
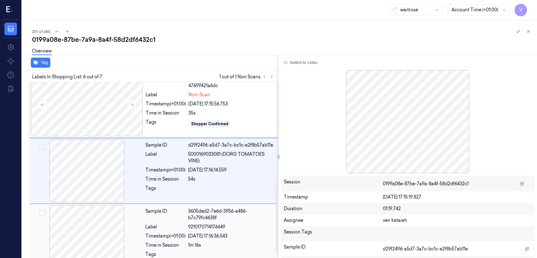
scroll to position [276, 0]
click at [126, 115] on div at bounding box center [87, 104] width 112 height 63
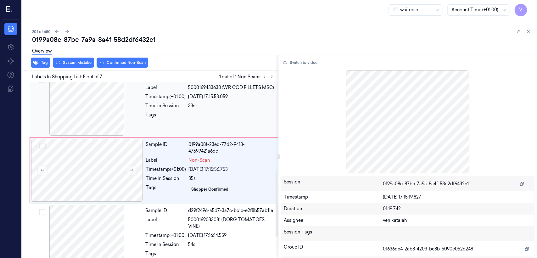
scroll to position [210, 0]
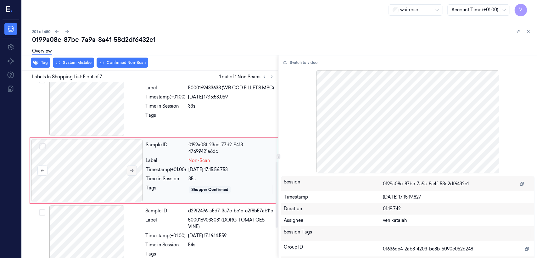
click at [133, 172] on button at bounding box center [132, 170] width 10 height 10
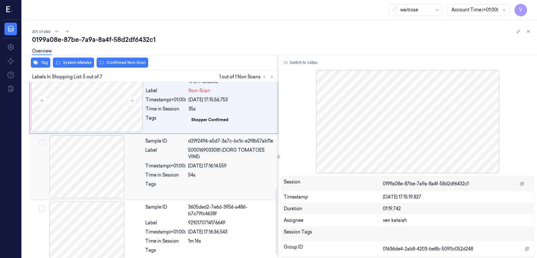
click at [145, 180] on div "Sample ID d29f2496-a5d7-3a7c-bc1c-e2f8b57ab11e Label 5000169033081 (DORG TOMATO…" at bounding box center [210, 166] width 134 height 63
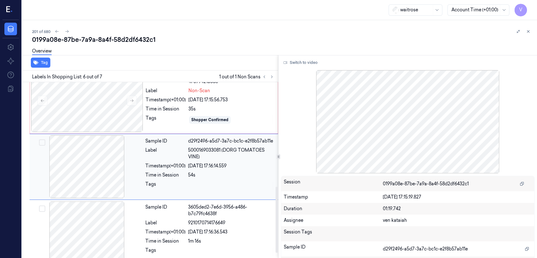
scroll to position [276, 0]
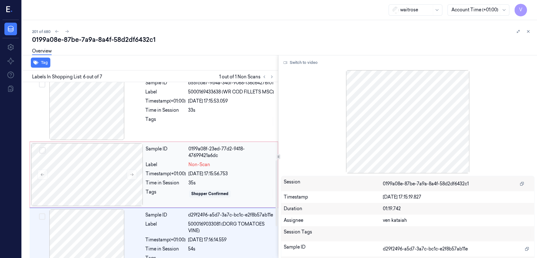
click at [166, 154] on div "Sample ID" at bounding box center [166, 152] width 40 height 13
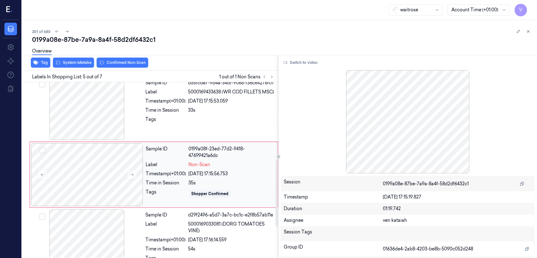
scroll to position [210, 0]
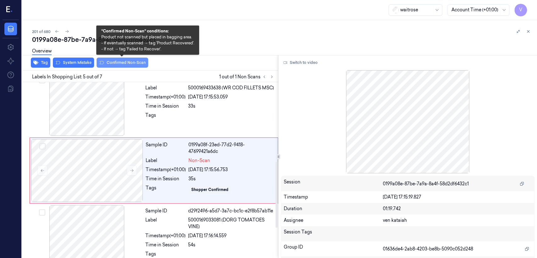
click at [109, 61] on button "Confirmed Non-Scan" at bounding box center [123, 63] width 52 height 10
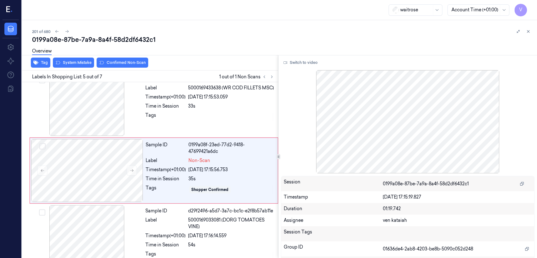
scroll to position [212, 0]
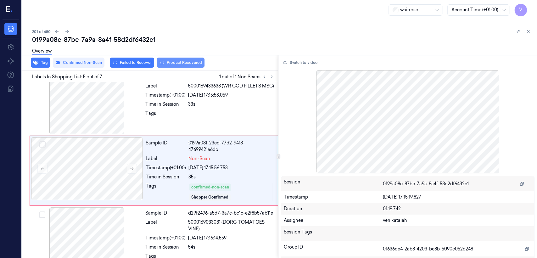
click at [165, 65] on button "Product Recovered" at bounding box center [181, 63] width 48 height 10
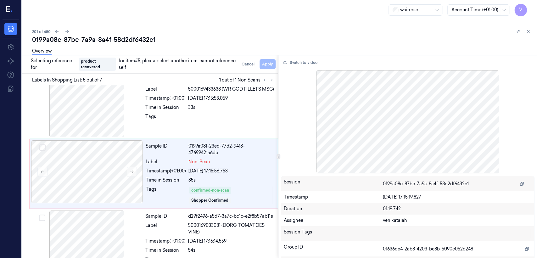
click at [165, 65] on span "for item #5 , please select another item, cannot reference self" at bounding box center [178, 64] width 118 height 13
click at [93, 68] on span "product recovered" at bounding box center [97, 64] width 37 height 13
click at [210, 158] on div "Non-Scan" at bounding box center [231, 161] width 86 height 7
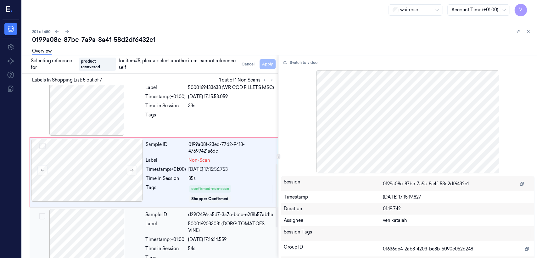
click at [180, 235] on div "Sample ID d29f2496-a5d7-3a7c-bc1c-e2f8b57ab11e Label 5000169033081 (DORG TOMATO…" at bounding box center [210, 240] width 134 height 63
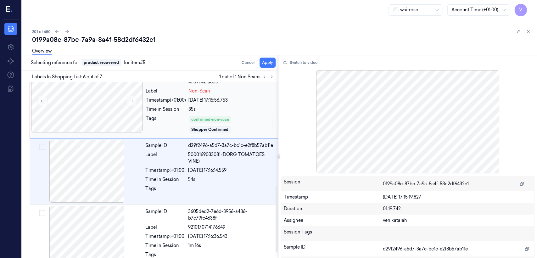
scroll to position [280, 0]
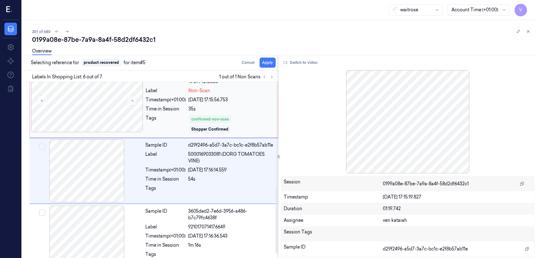
click at [211, 109] on div "35s" at bounding box center [231, 109] width 86 height 7
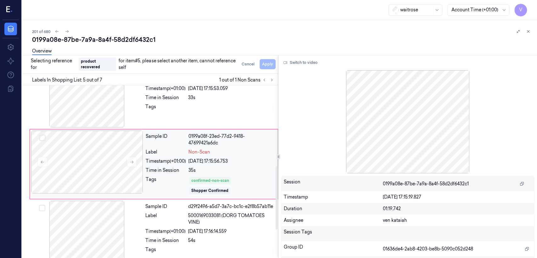
scroll to position [214, 0]
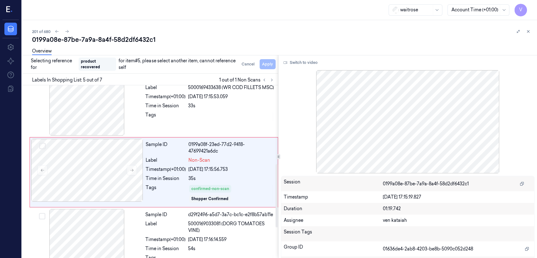
click at [86, 64] on span "product recovered" at bounding box center [97, 64] width 37 height 13
click at [179, 187] on div "Tags" at bounding box center [166, 193] width 40 height 19
click at [175, 169] on div "Timestamp (+01:00)" at bounding box center [166, 169] width 40 height 7
click at [169, 237] on div "Timestamp (+01:00)" at bounding box center [165, 239] width 40 height 7
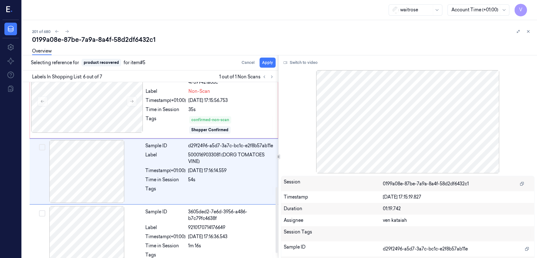
scroll to position [280, 0]
click at [263, 62] on button "Apply" at bounding box center [267, 63] width 16 height 10
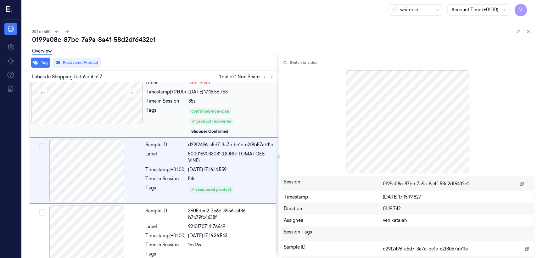
click at [174, 111] on div "Tags" at bounding box center [166, 120] width 40 height 26
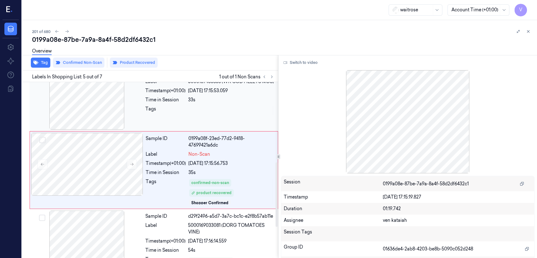
scroll to position [216, 0]
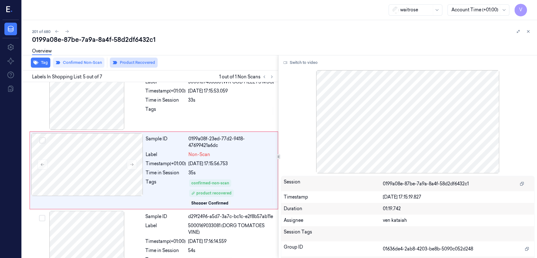
click at [128, 64] on button "Product Recovered" at bounding box center [134, 63] width 48 height 10
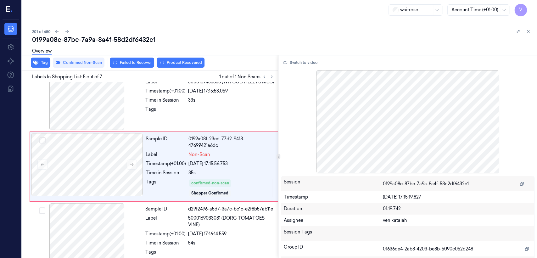
scroll to position [212, 0]
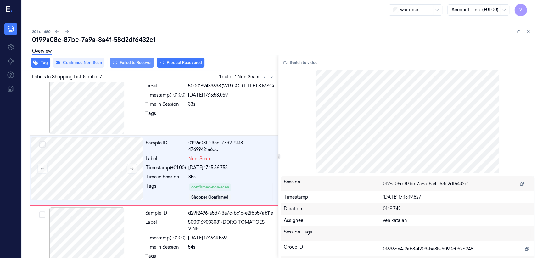
click at [135, 62] on button "Failed to Recover" at bounding box center [132, 63] width 44 height 10
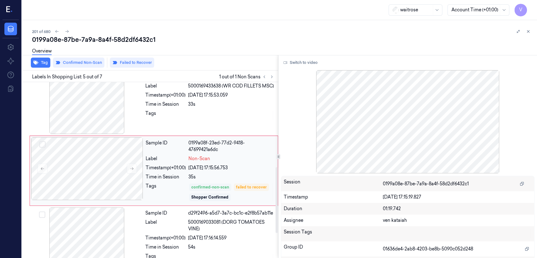
scroll to position [282, 0]
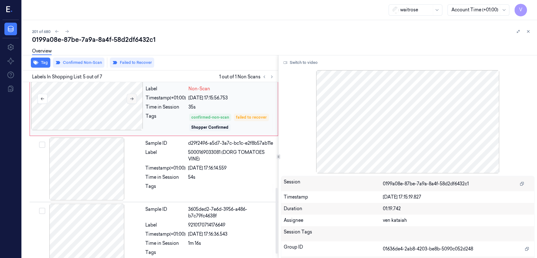
click at [130, 99] on icon at bounding box center [132, 99] width 4 height 4
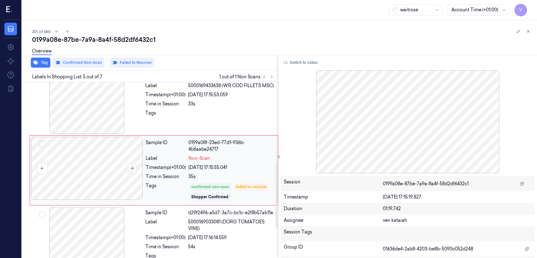
scroll to position [212, 0]
click at [130, 99] on div at bounding box center [87, 102] width 112 height 63
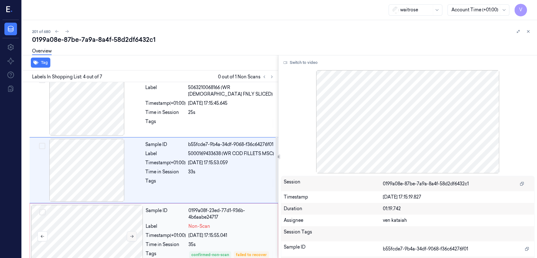
scroll to position [144, 0]
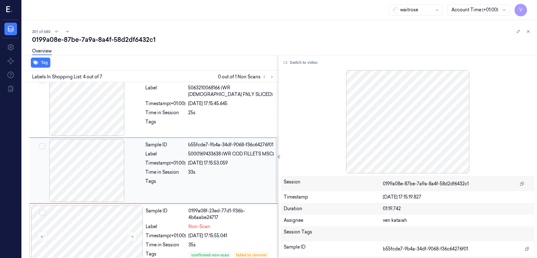
click at [178, 175] on div "Time in Session" at bounding box center [165, 172] width 40 height 7
click at [172, 126] on div "Tags" at bounding box center [165, 124] width 40 height 10
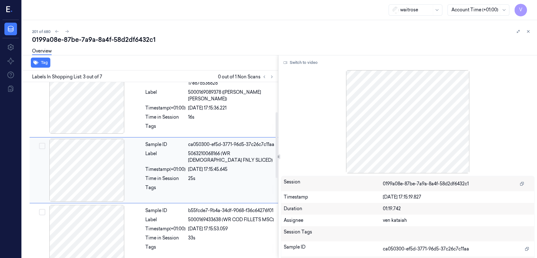
scroll to position [78, 0]
click at [171, 223] on div "Label" at bounding box center [165, 220] width 40 height 7
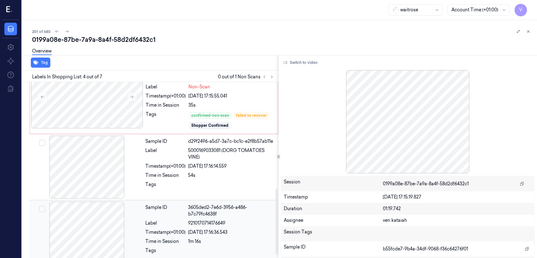
click at [175, 223] on div "Label" at bounding box center [165, 223] width 40 height 7
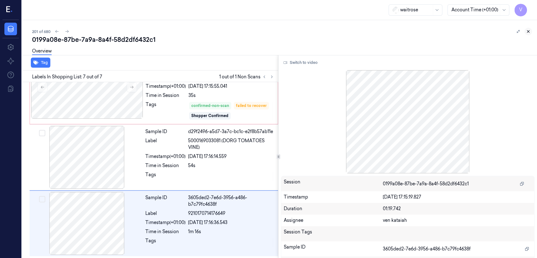
click at [527, 32] on icon at bounding box center [528, 32] width 2 height 2
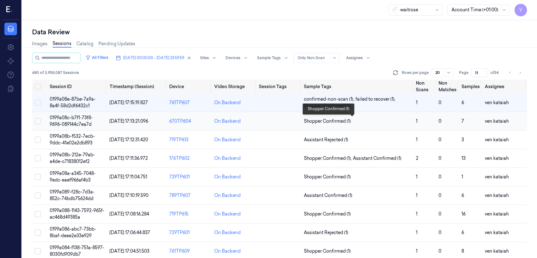
click at [341, 124] on span "Shopper Confirmed (1)" at bounding box center [327, 121] width 47 height 7
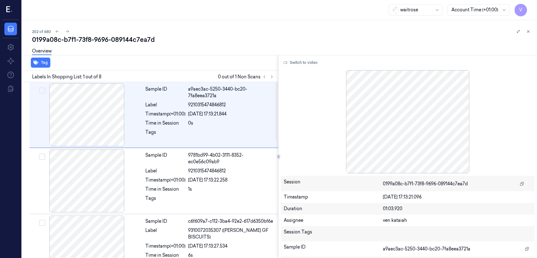
click at [275, 79] on div at bounding box center [267, 77] width 15 height 8
click at [274, 77] on icon at bounding box center [271, 77] width 4 height 4
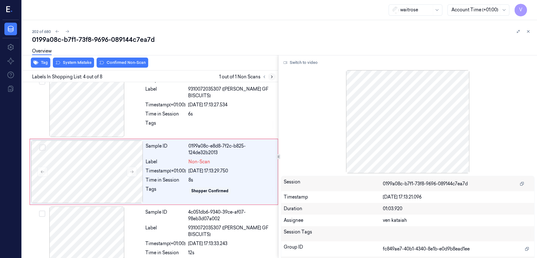
scroll to position [143, 0]
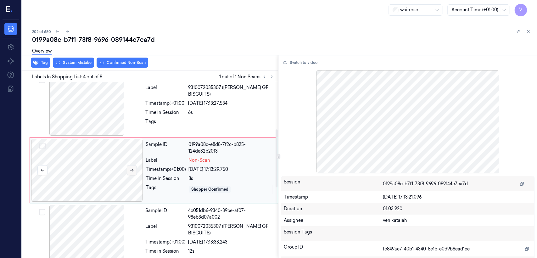
click at [136, 168] on button at bounding box center [132, 170] width 10 height 10
click at [131, 167] on button at bounding box center [132, 170] width 10 height 10
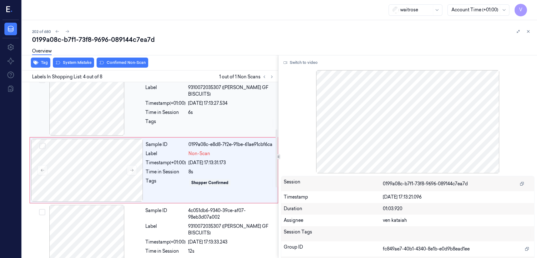
click at [178, 118] on div "Tags" at bounding box center [165, 123] width 40 height 10
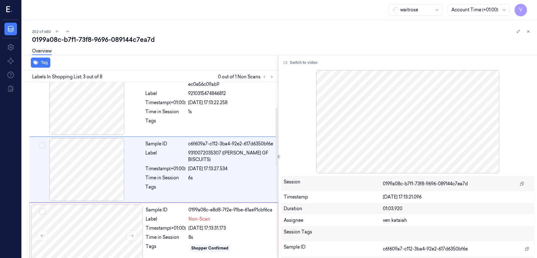
scroll to position [77, 0]
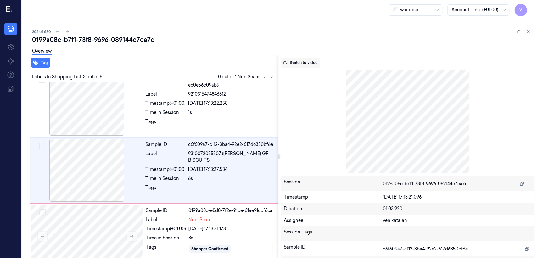
click at [297, 65] on button "Switch to video" at bounding box center [300, 63] width 39 height 10
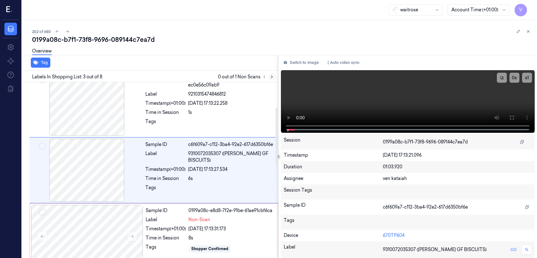
click at [272, 76] on icon at bounding box center [271, 77] width 4 height 4
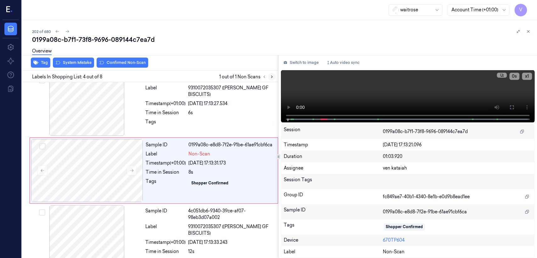
scroll to position [143, 0]
click at [201, 119] on div at bounding box center [231, 123] width 86 height 10
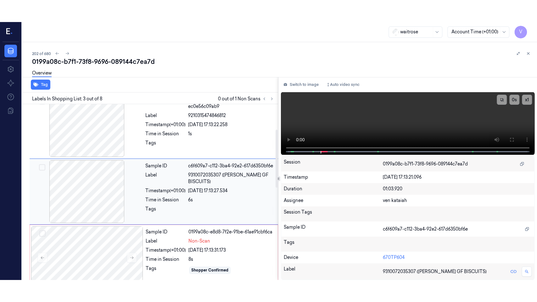
scroll to position [77, 0]
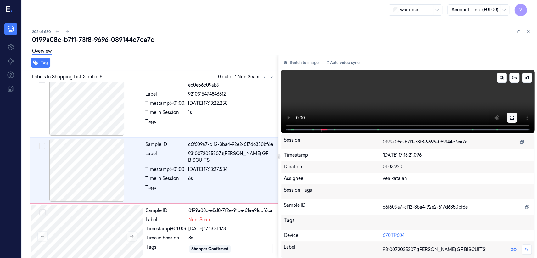
click at [509, 121] on button at bounding box center [512, 118] width 10 height 10
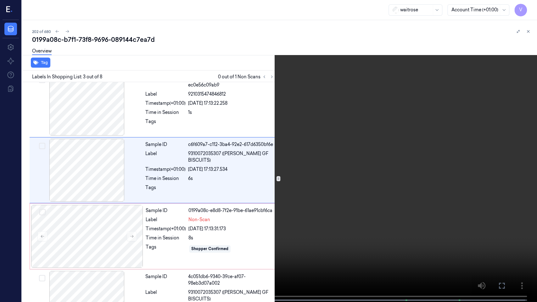
click at [342, 178] on video at bounding box center [268, 151] width 537 height 303
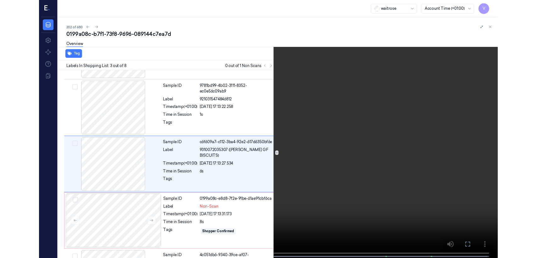
scroll to position [55, 0]
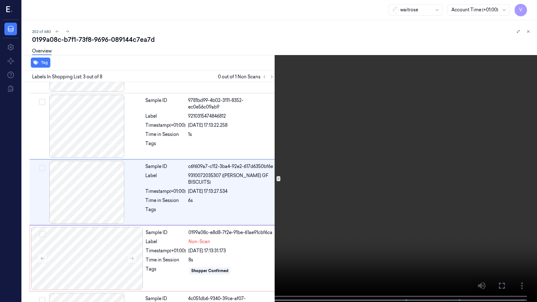
click at [0, 0] on icon at bounding box center [0, 0] width 0 height 0
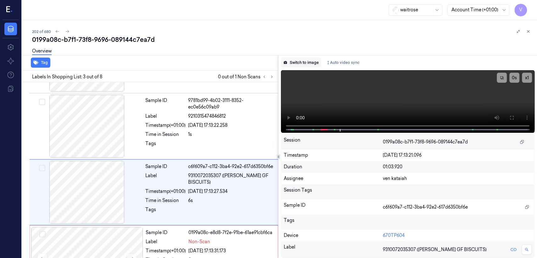
click at [302, 62] on button "Switch to image" at bounding box center [301, 63] width 40 height 10
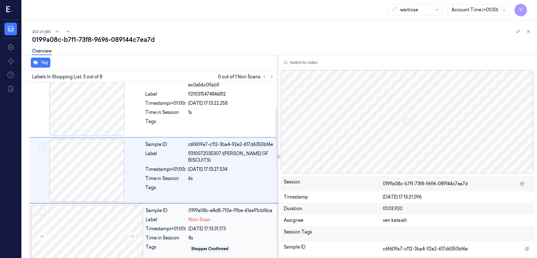
click at [186, 226] on div "Timestamp (+01:00)" at bounding box center [166, 228] width 40 height 7
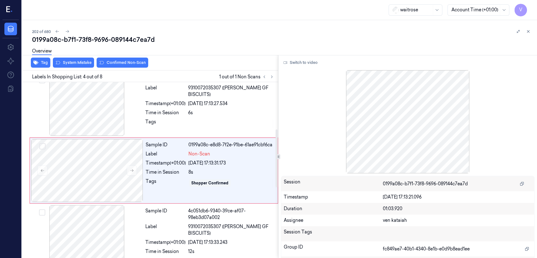
scroll to position [143, 0]
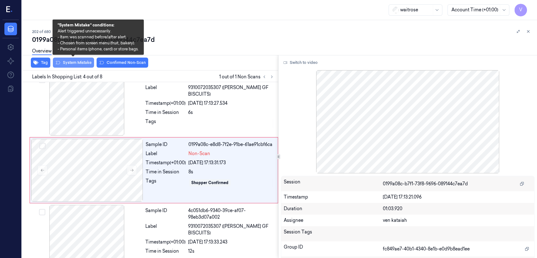
click at [72, 66] on button "System Mistake" at bounding box center [73, 63] width 41 height 10
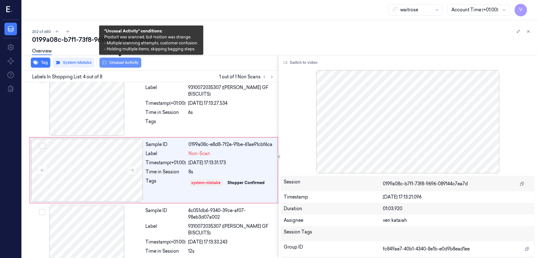
click at [129, 65] on button "Unusual Activity" at bounding box center [120, 63] width 42 height 10
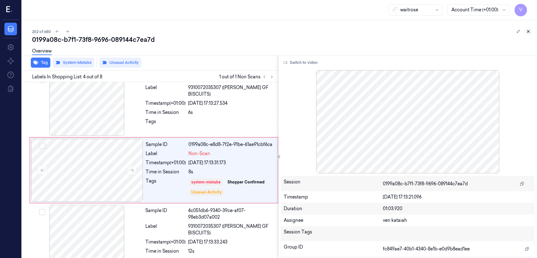
click at [527, 33] on icon at bounding box center [528, 31] width 4 height 4
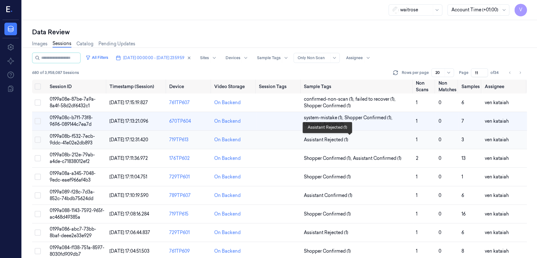
click at [339, 141] on span "Assistant Rejected (1)" at bounding box center [326, 139] width 44 height 7
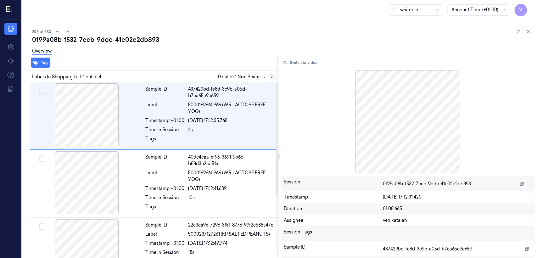
click at [268, 76] on button at bounding box center [272, 77] width 8 height 8
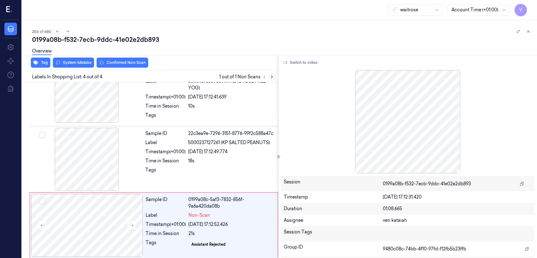
scroll to position [94, 0]
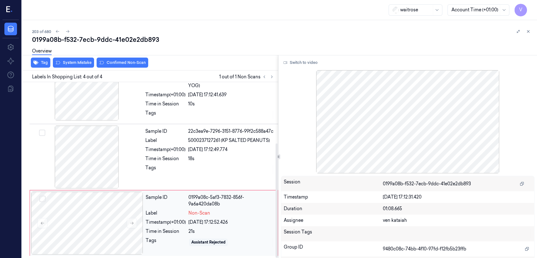
click at [164, 210] on div "Label" at bounding box center [166, 213] width 40 height 7
click at [165, 166] on div "Tags" at bounding box center [165, 169] width 40 height 10
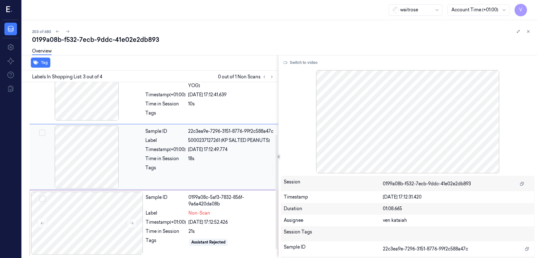
scroll to position [80, 0]
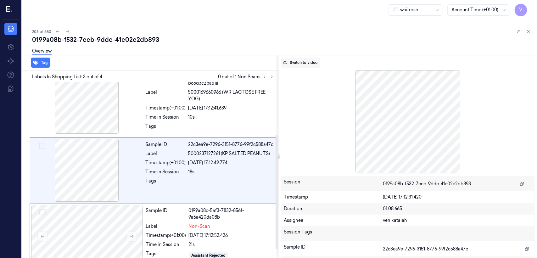
drag, startPoint x: 305, startPoint y: 60, endPoint x: 277, endPoint y: 95, distance: 45.2
click at [305, 60] on button "Switch to video" at bounding box center [300, 63] width 39 height 10
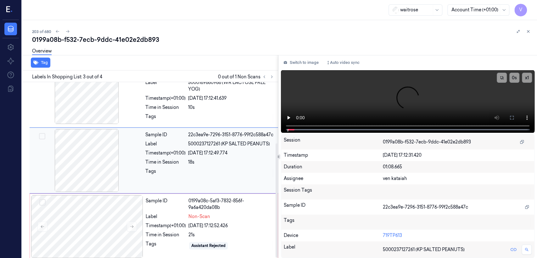
scroll to position [94, 0]
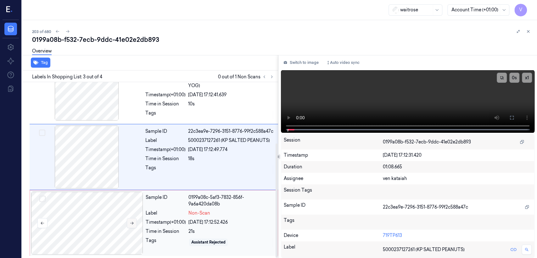
click at [129, 223] on button at bounding box center [132, 223] width 10 height 10
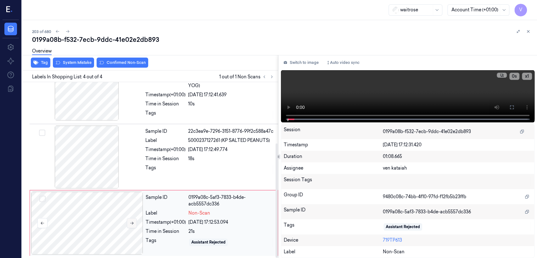
click at [132, 225] on button at bounding box center [132, 223] width 10 height 10
click at [175, 153] on div "Sample ID 22c3ea9e-7296-3151-8776-99f2c588a47c Label 5000237127261 (KP SALTED P…" at bounding box center [210, 156] width 134 height 63
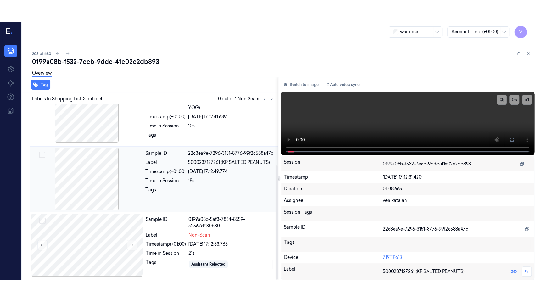
scroll to position [80, 0]
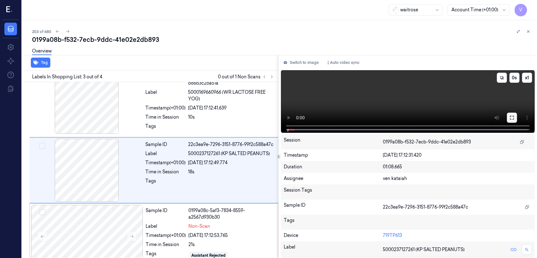
click at [512, 119] on icon at bounding box center [512, 118] width 4 height 4
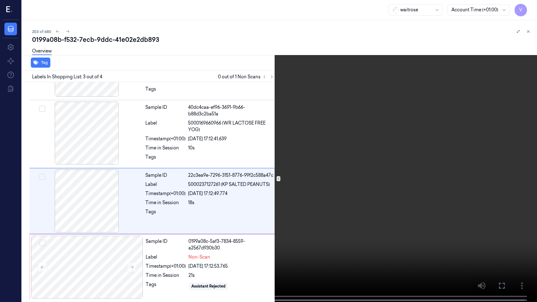
click at [224, 243] on video at bounding box center [268, 151] width 537 height 303
click at [0, 0] on button at bounding box center [0, 0] width 0 height 0
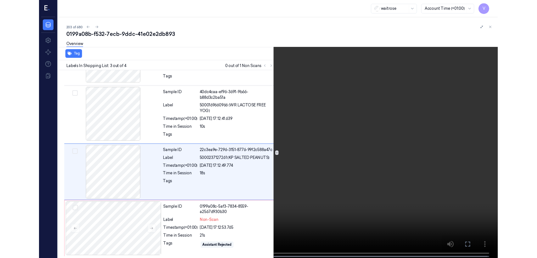
scroll to position [80, 0]
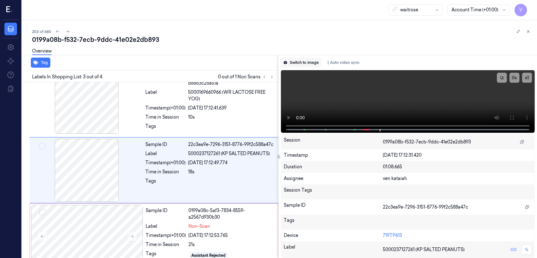
click at [308, 64] on button "Switch to image" at bounding box center [301, 63] width 40 height 10
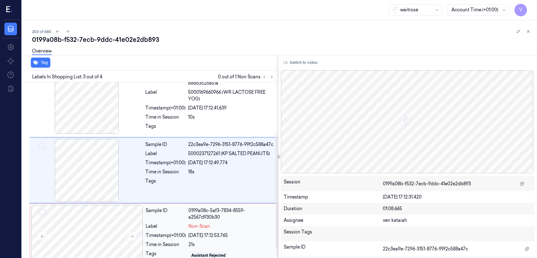
click at [176, 235] on div "Timestamp (+01:00)" at bounding box center [166, 235] width 40 height 7
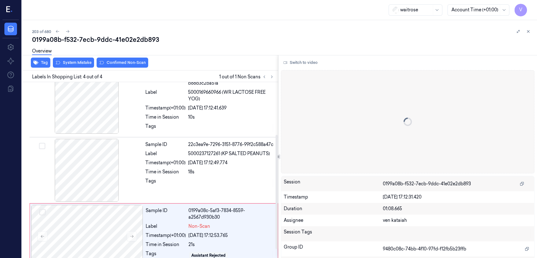
scroll to position [94, 0]
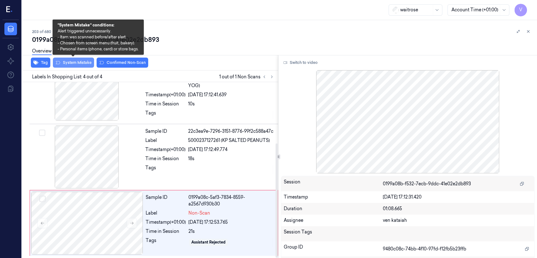
click at [73, 64] on button "System Mistake" at bounding box center [73, 63] width 41 height 10
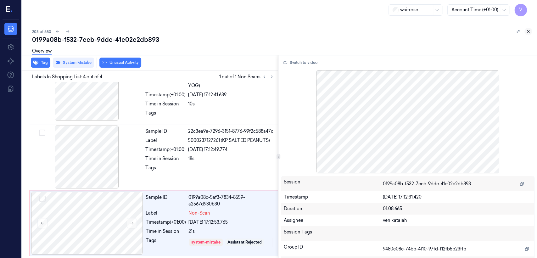
click at [527, 31] on icon at bounding box center [528, 32] width 2 height 2
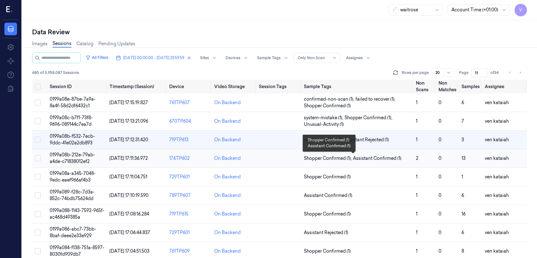
click at [368, 160] on span "Assistant Confirmed (1)" at bounding box center [377, 158] width 48 height 7
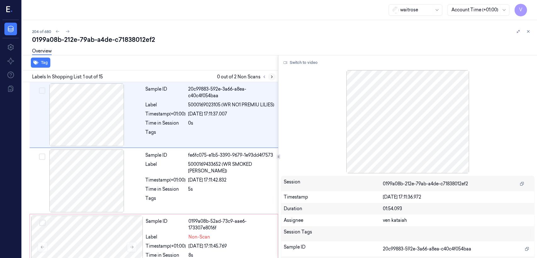
click at [271, 79] on icon at bounding box center [271, 77] width 4 height 4
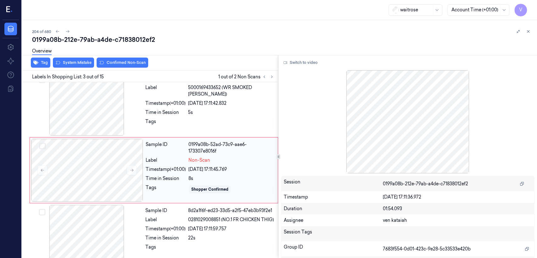
scroll to position [78, 0]
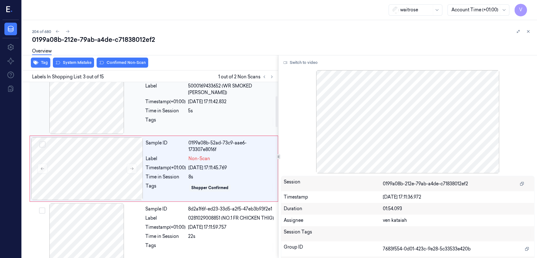
click at [161, 131] on div "Sample ID fe6fc075-e1b5-3390-9679-1e93dd4f7573 Label 5000169433652 (WR SMOKED H…" at bounding box center [210, 102] width 134 height 63
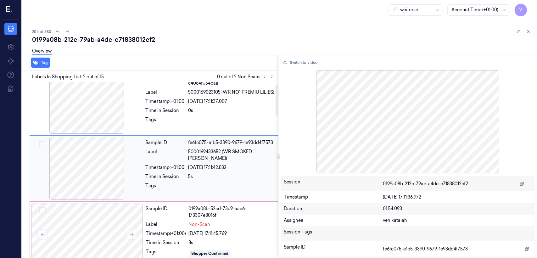
scroll to position [13, 0]
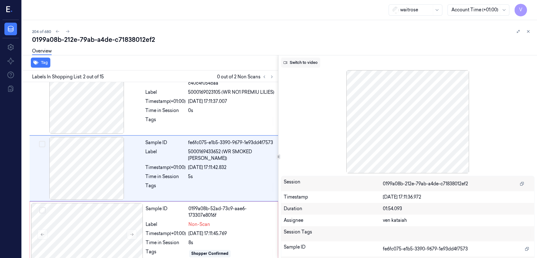
click at [304, 66] on button "Switch to video" at bounding box center [300, 63] width 39 height 10
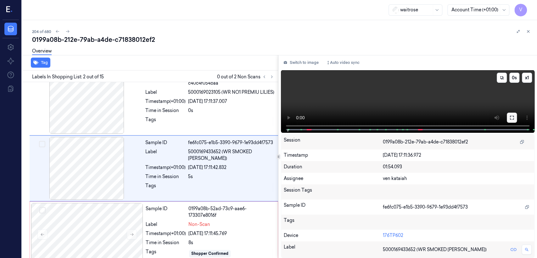
click at [508, 115] on button at bounding box center [512, 118] width 10 height 10
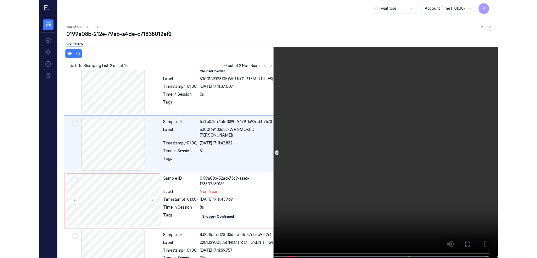
scroll to position [0, 0]
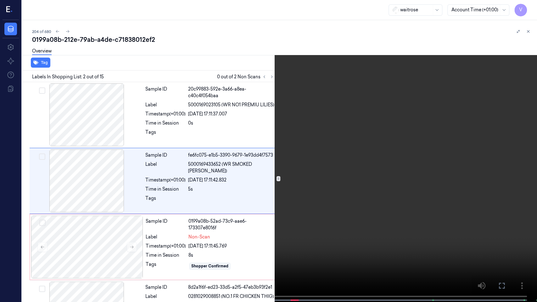
click at [105, 219] on video at bounding box center [268, 151] width 537 height 303
click at [529, 5] on button "x 1" at bounding box center [529, 8] width 10 height 10
click at [0, 0] on icon at bounding box center [0, 0] width 0 height 0
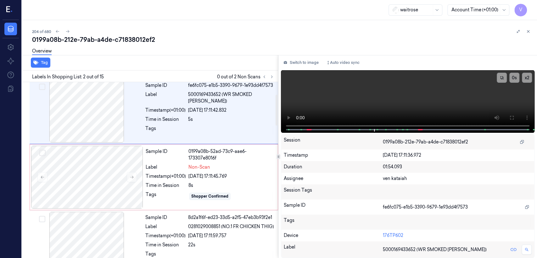
click at [268, 79] on button at bounding box center [272, 77] width 8 height 8
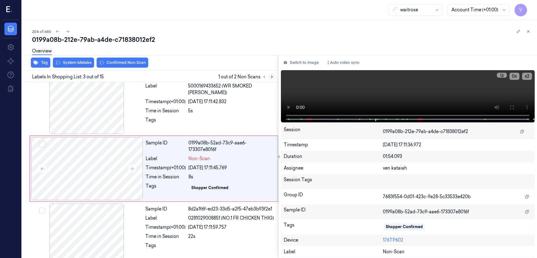
click at [271, 76] on icon at bounding box center [271, 77] width 4 height 4
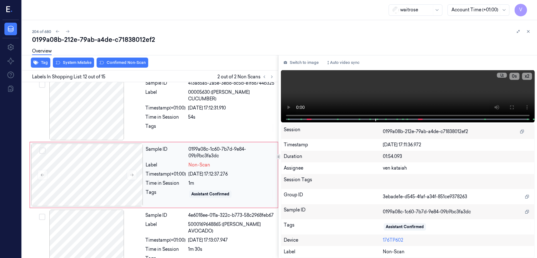
scroll to position [676, 0]
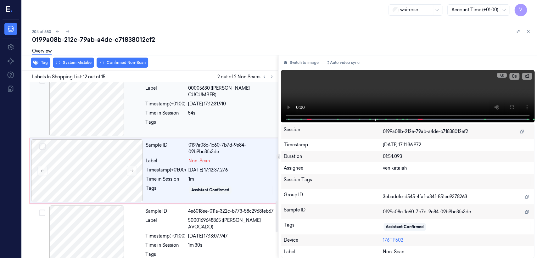
click at [184, 120] on div "Tags" at bounding box center [165, 124] width 40 height 10
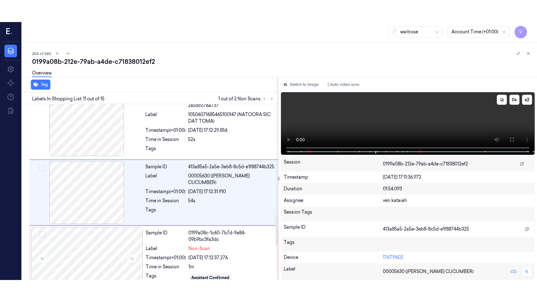
scroll to position [610, 0]
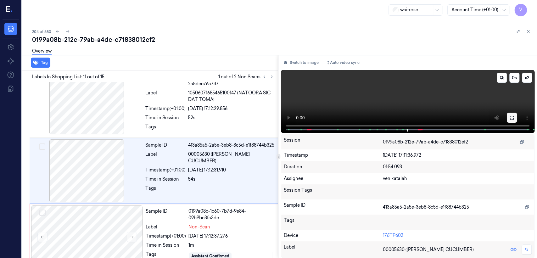
click at [512, 116] on icon at bounding box center [511, 117] width 5 height 5
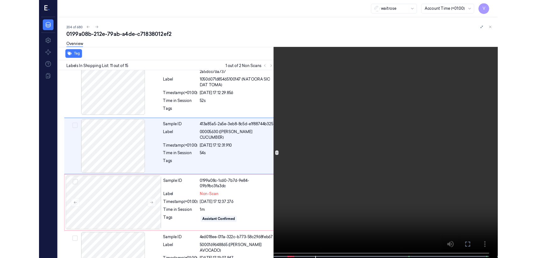
scroll to position [588, 0]
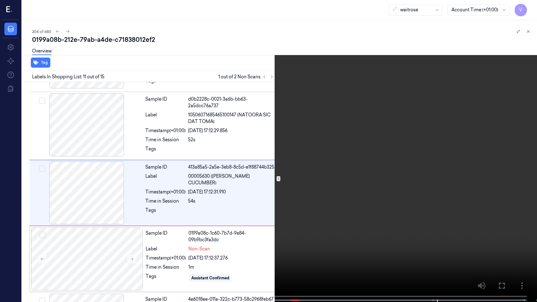
click at [0, 0] on icon at bounding box center [0, 0] width 0 height 0
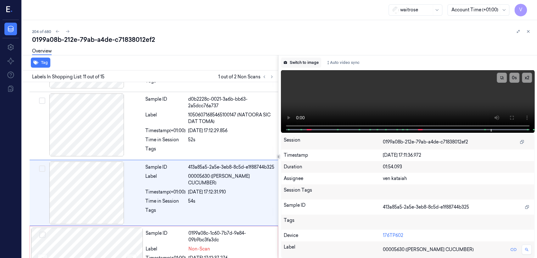
click at [306, 63] on button "Switch to image" at bounding box center [301, 63] width 40 height 10
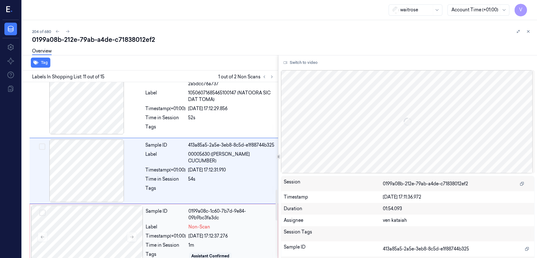
click at [186, 221] on div "Sample ID 0199a08c-1c60-7b7d-9e84-09b9bc3fa3dc Label Non-Scan Timestamp (+01:00…" at bounding box center [209, 236] width 133 height 63
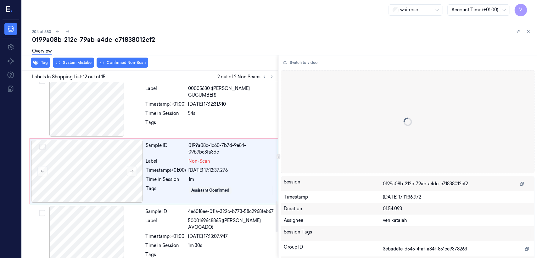
scroll to position [676, 0]
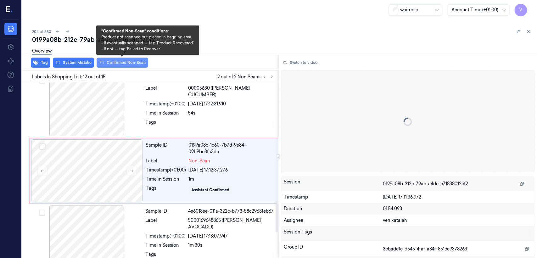
click at [130, 64] on button "Confirmed Non-Scan" at bounding box center [123, 63] width 52 height 10
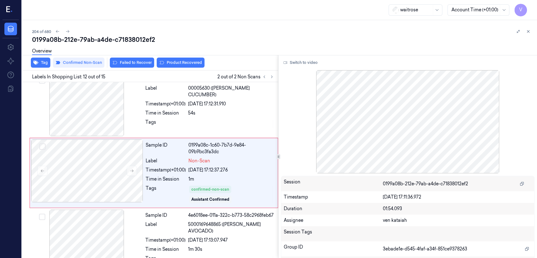
scroll to position [678, 0]
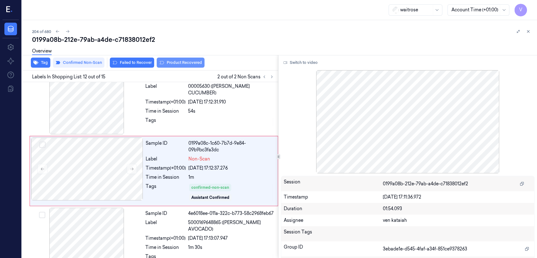
click at [164, 62] on button "Product Recovered" at bounding box center [181, 63] width 48 height 10
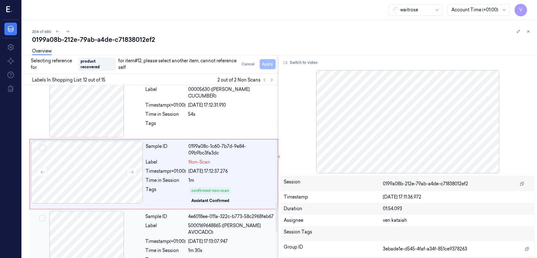
click at [187, 222] on div "Label 5000169648865 (WR PRIPE AVOCADO)" at bounding box center [209, 228] width 129 height 13
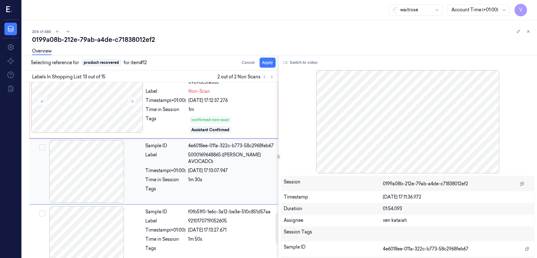
scroll to position [746, 0]
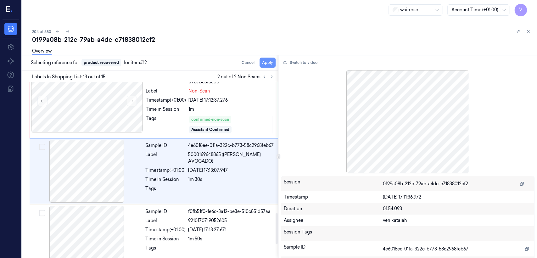
click at [270, 60] on button "Apply" at bounding box center [267, 63] width 16 height 10
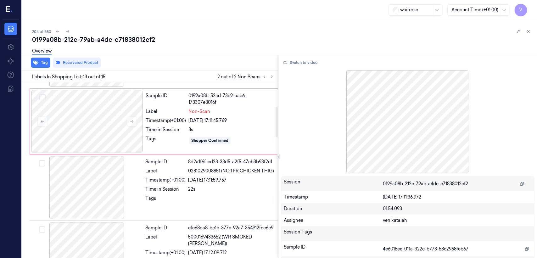
scroll to position [140, 0]
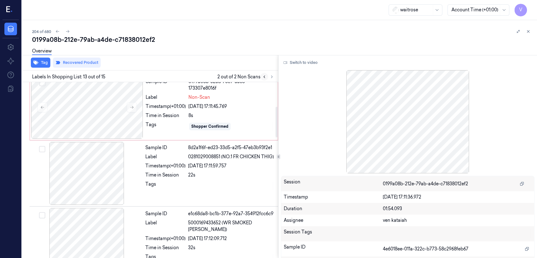
click at [262, 80] on button at bounding box center [264, 77] width 8 height 8
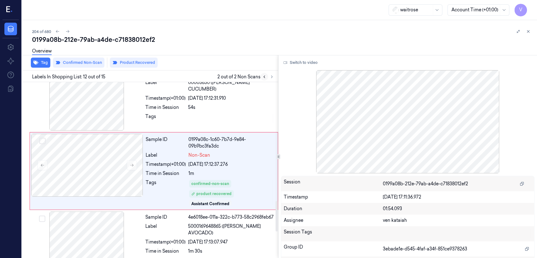
click at [265, 75] on icon at bounding box center [264, 77] width 4 height 4
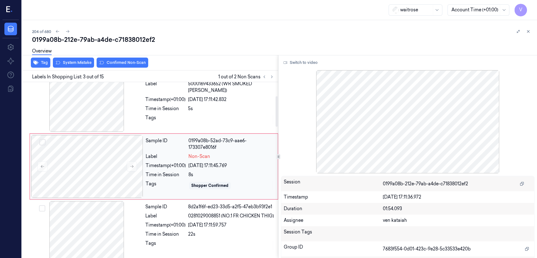
scroll to position [78, 0]
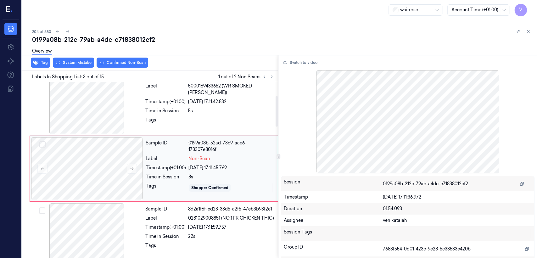
click at [214, 161] on div "Non-Scan" at bounding box center [231, 158] width 86 height 7
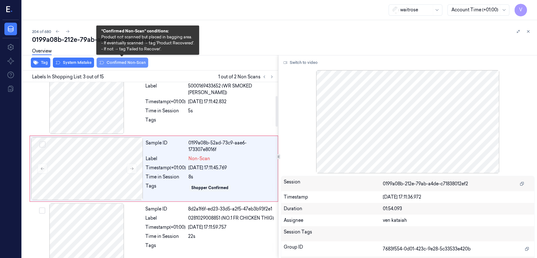
click at [128, 64] on button "Confirmed Non-Scan" at bounding box center [123, 63] width 52 height 10
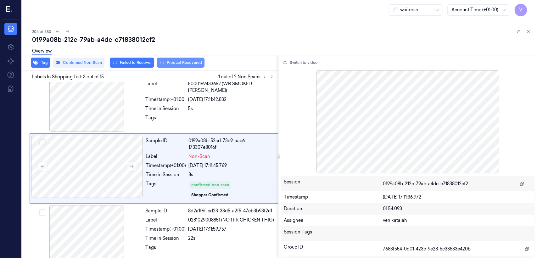
click at [187, 62] on button "Product Recovered" at bounding box center [181, 63] width 48 height 10
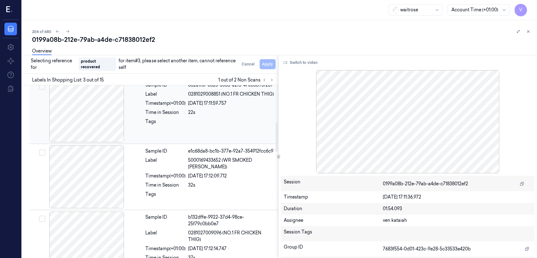
scroll to position [220, 0]
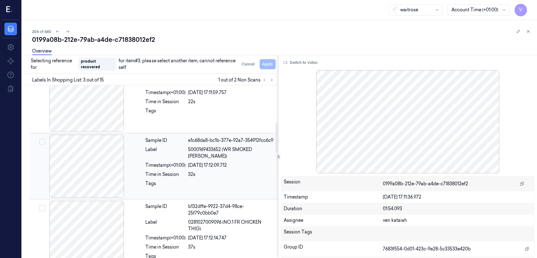
click at [176, 174] on div "Time in Session" at bounding box center [165, 174] width 40 height 7
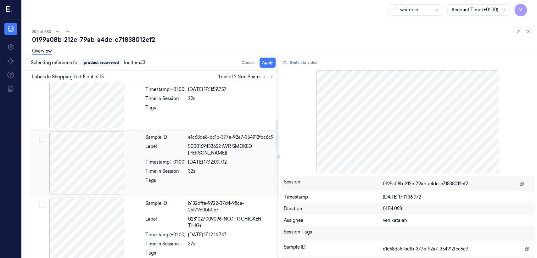
scroll to position [214, 0]
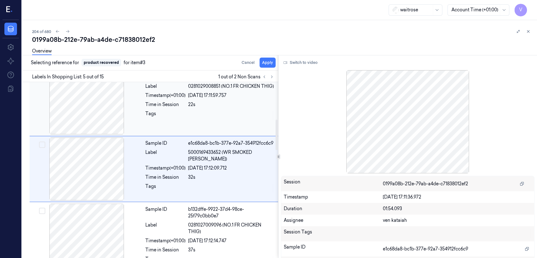
click at [175, 120] on div "Tags" at bounding box center [165, 115] width 40 height 10
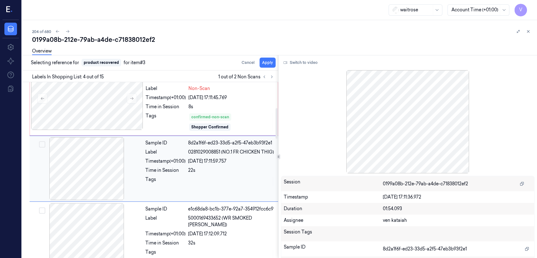
scroll to position [148, 0]
click at [186, 217] on div "Label" at bounding box center [165, 221] width 40 height 13
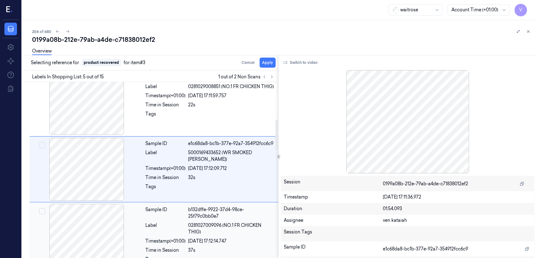
scroll to position [214, 0]
click at [267, 63] on button "Apply" at bounding box center [267, 63] width 16 height 10
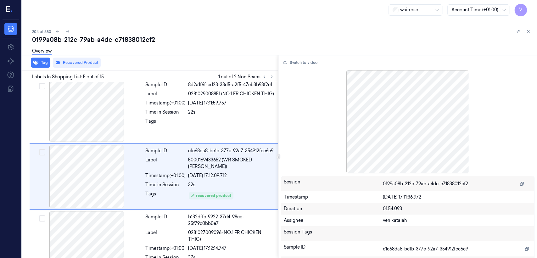
scroll to position [222, 0]
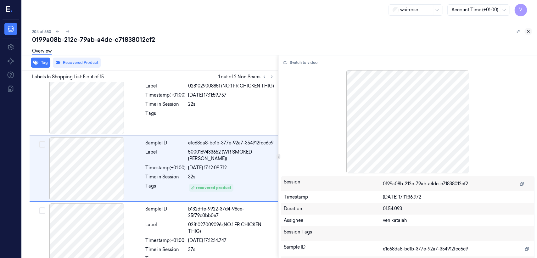
click at [527, 31] on icon at bounding box center [528, 31] width 4 height 4
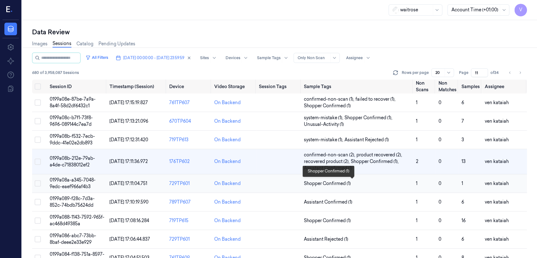
click at [332, 182] on span "Shopper Confirmed (1)" at bounding box center [327, 183] width 47 height 7
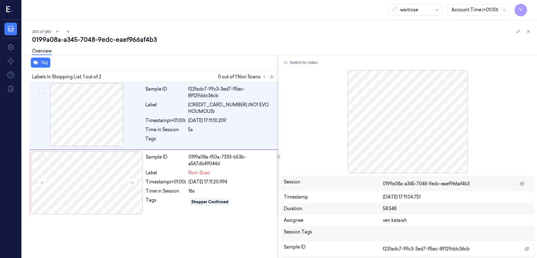
click at [272, 77] on icon at bounding box center [271, 77] width 4 height 4
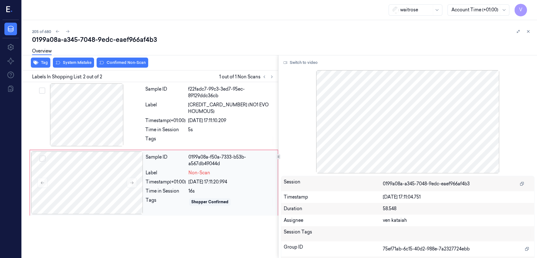
click at [175, 164] on div "Sample ID" at bounding box center [166, 160] width 40 height 13
click at [186, 136] on div "Tags" at bounding box center [209, 141] width 129 height 10
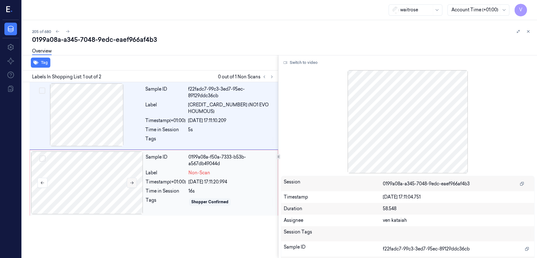
click at [133, 182] on icon at bounding box center [132, 182] width 4 height 4
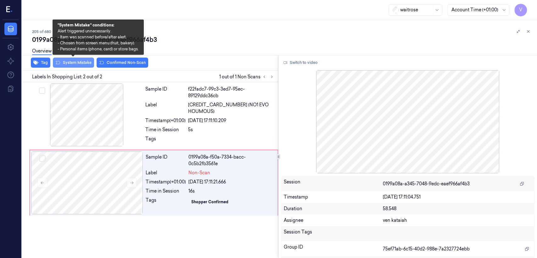
click at [80, 64] on button "System Mistake" at bounding box center [73, 63] width 41 height 10
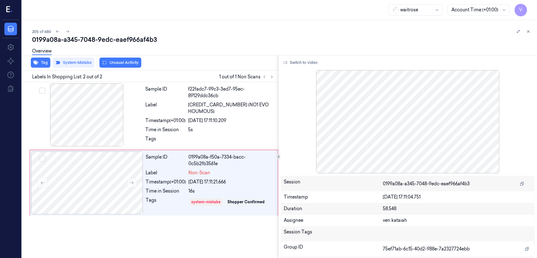
click at [121, 61] on button "Unusual Activity" at bounding box center [120, 63] width 42 height 10
